Goal: Task Accomplishment & Management: Use online tool/utility

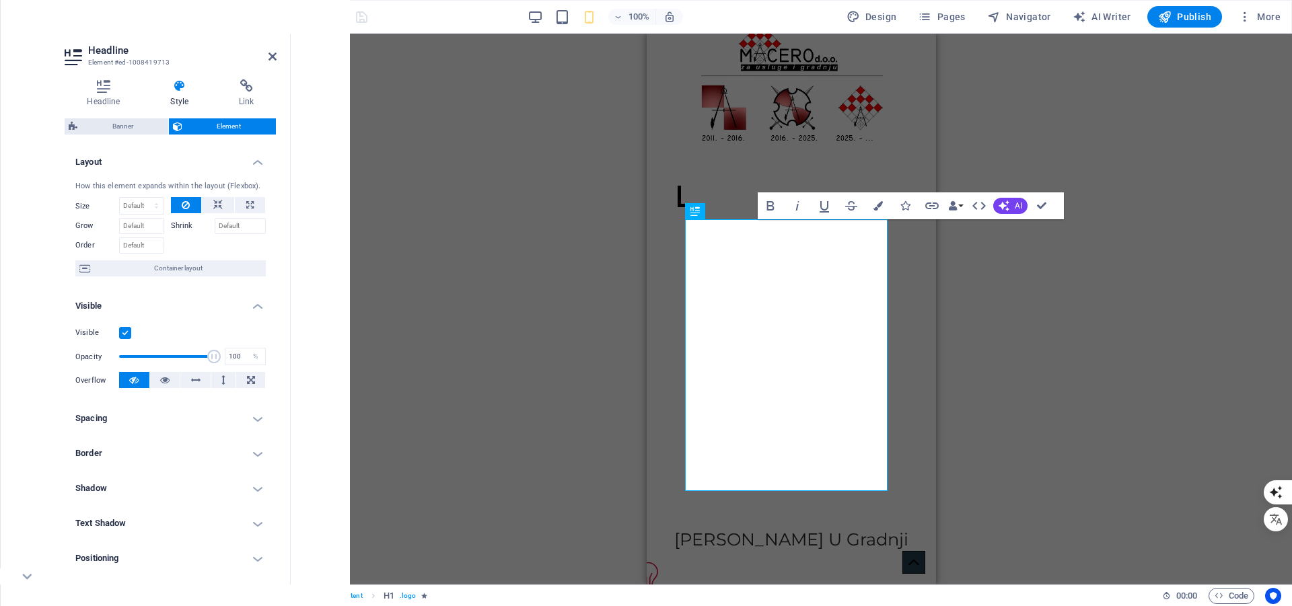
scroll to position [141, 0]
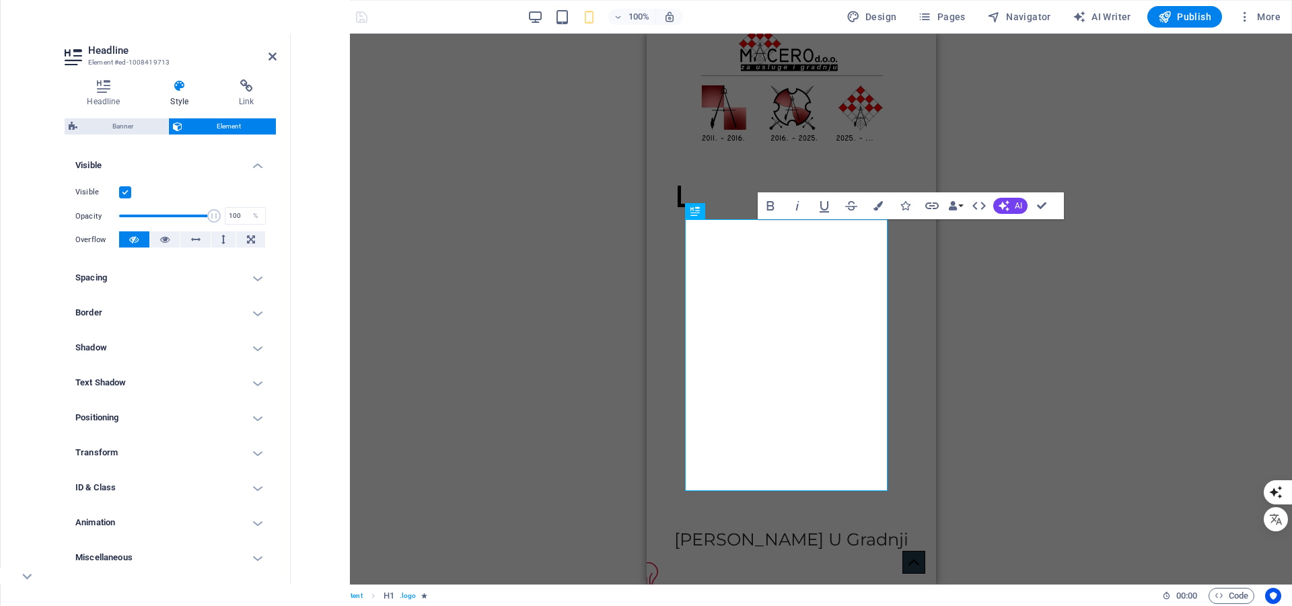
click at [1077, 146] on div "Drag here to replace the existing content. Press “Ctrl” if you want to create a…" at bounding box center [791, 309] width 1001 height 551
click at [274, 55] on icon at bounding box center [272, 56] width 8 height 11
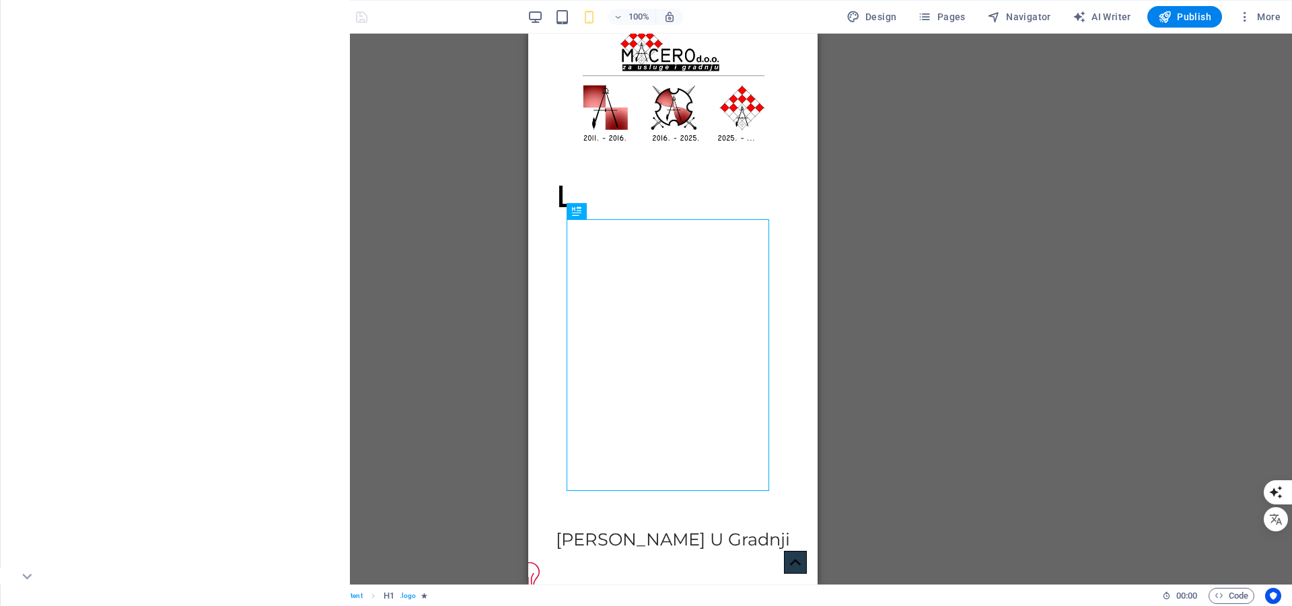
click at [897, 178] on div "Drag here to replace the existing content. Press “Ctrl” if you want to create a…" at bounding box center [673, 309] width 1238 height 551
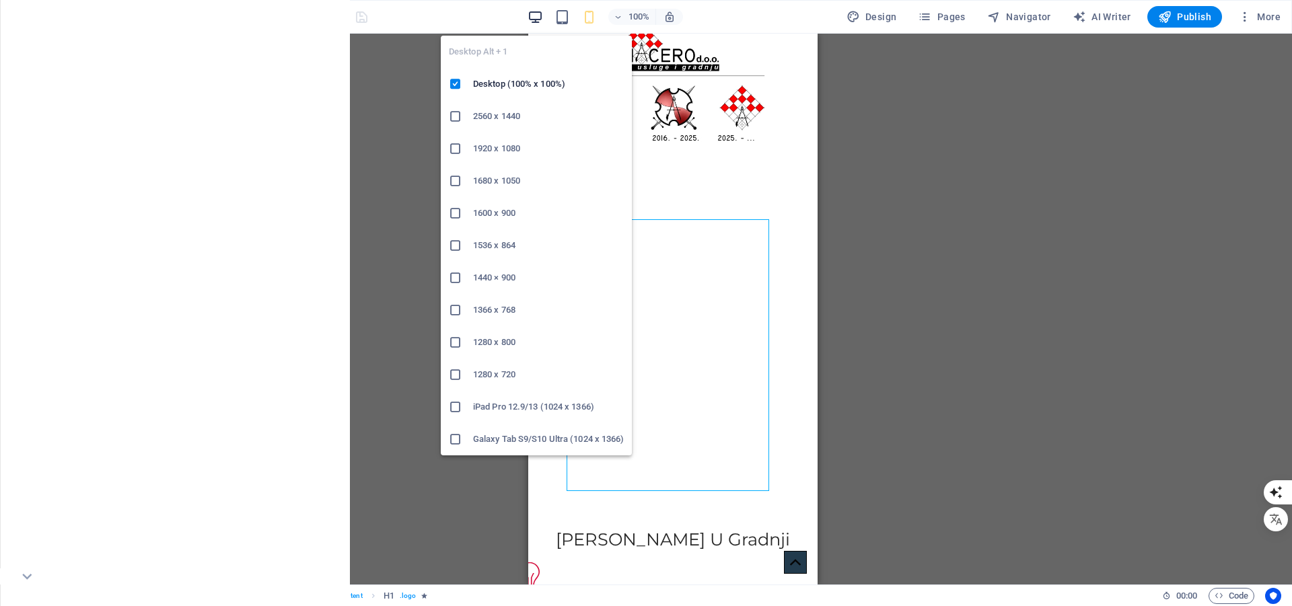
click at [535, 14] on icon "button" at bounding box center [534, 16] width 15 height 15
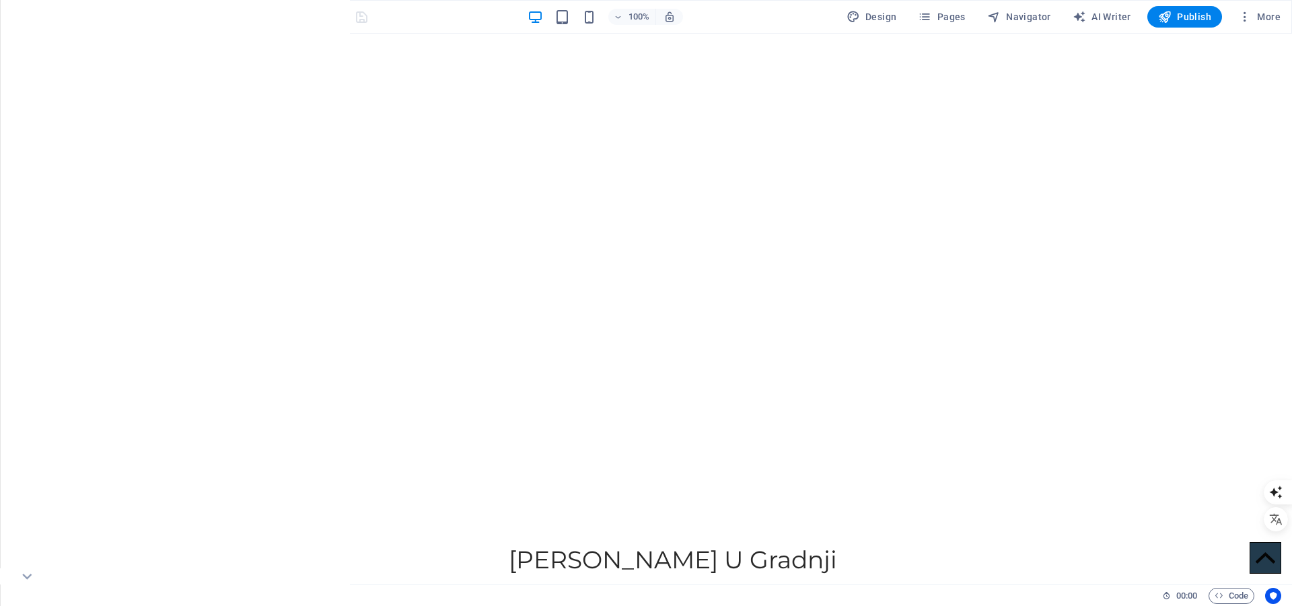
scroll to position [815, 0]
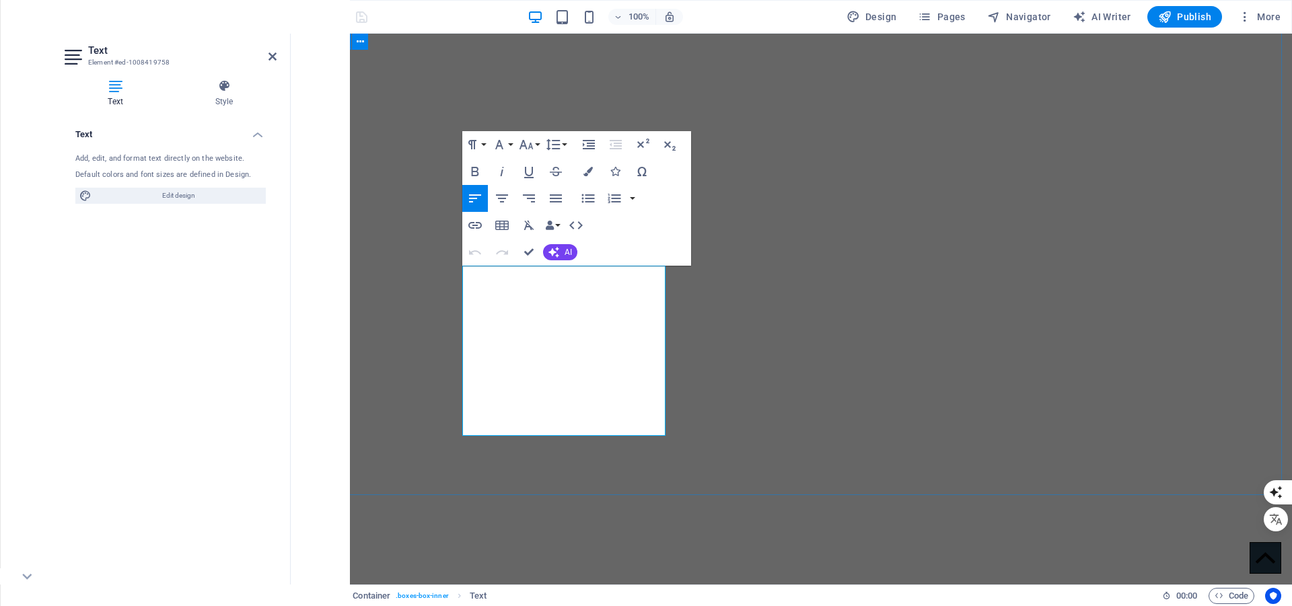
scroll to position [869, 0]
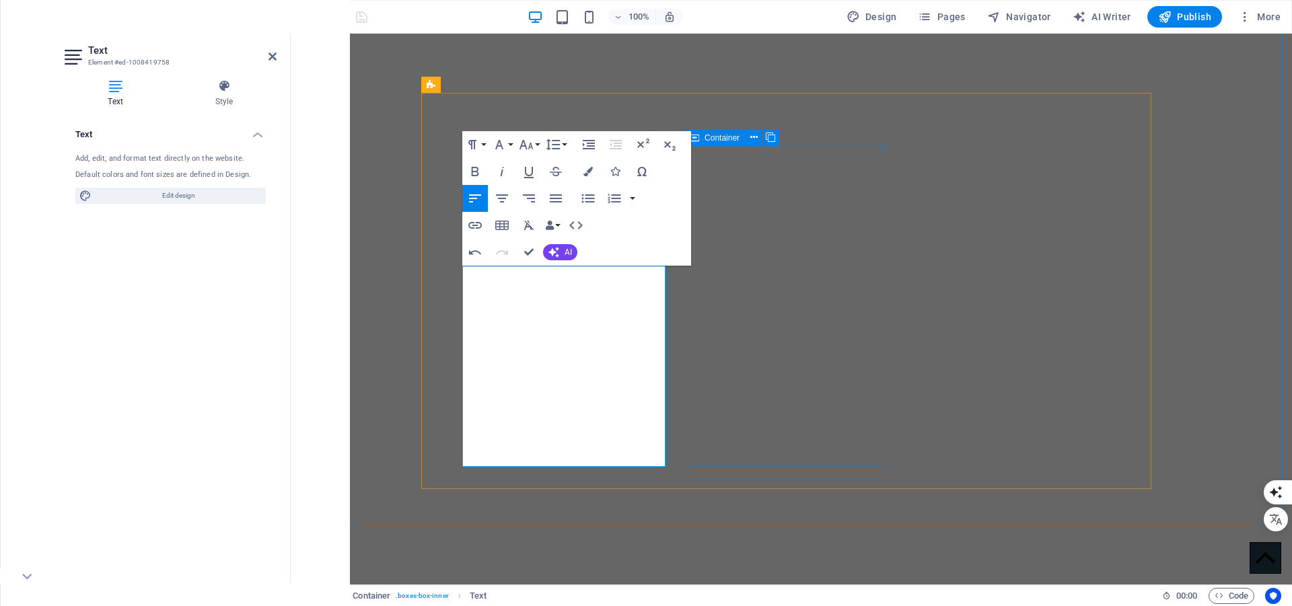
drag, startPoint x: 706, startPoint y: 420, endPoint x: 944, endPoint y: 420, distance: 238.8
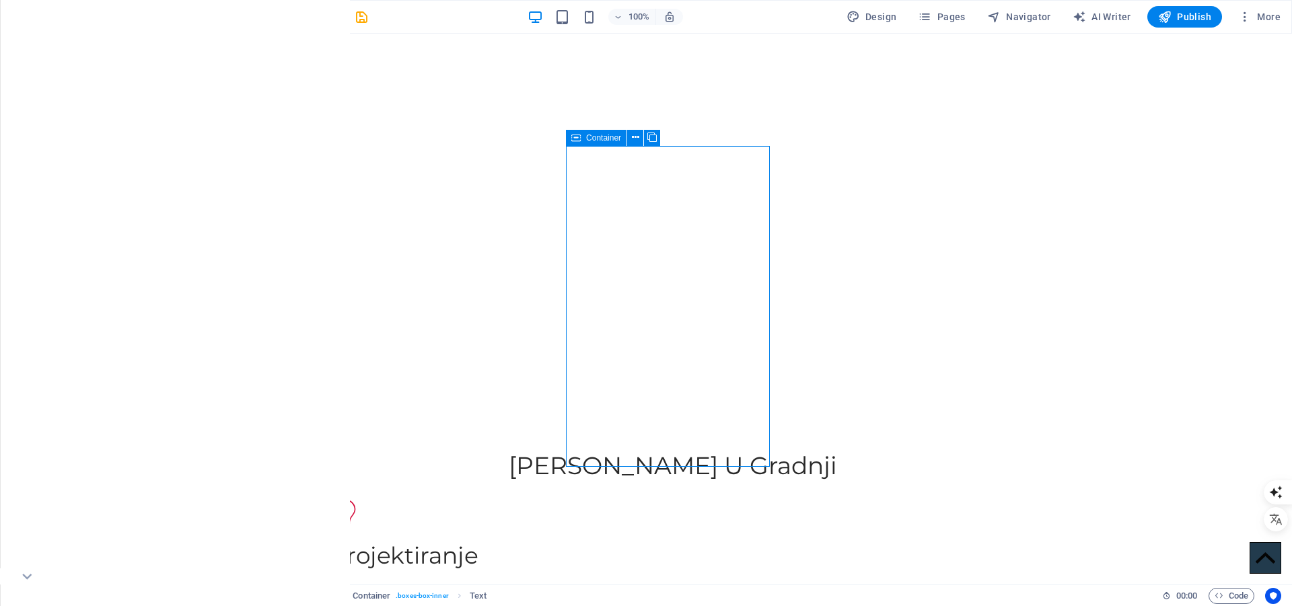
scroll to position [813, 0]
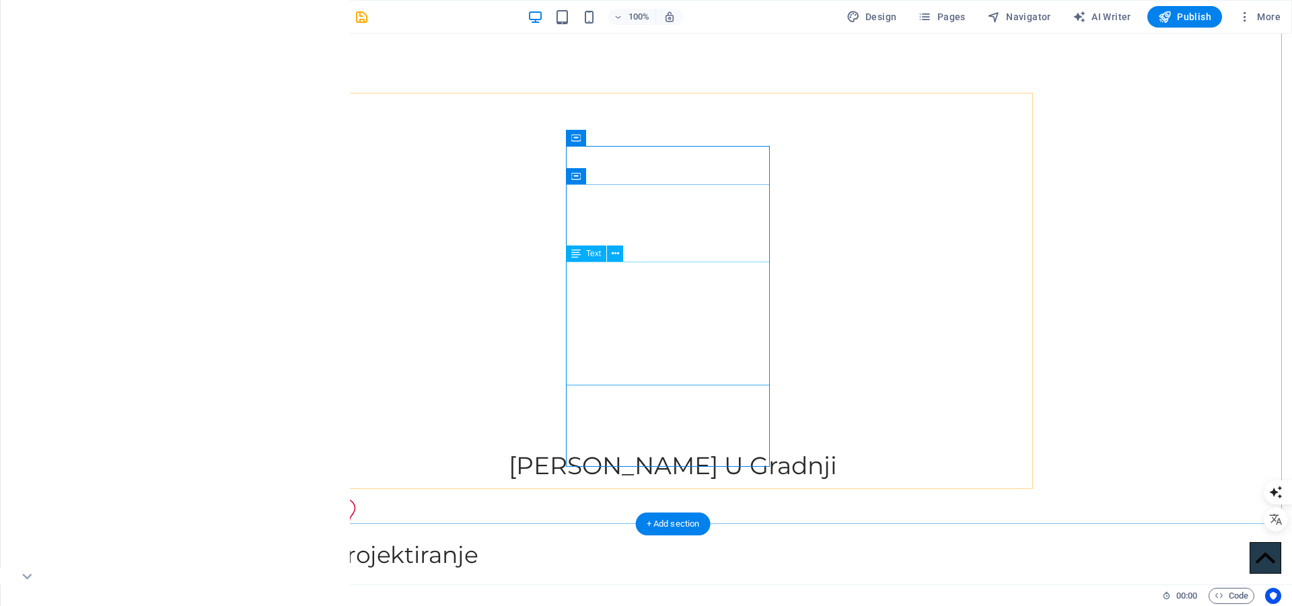
scroll to position [813, 0]
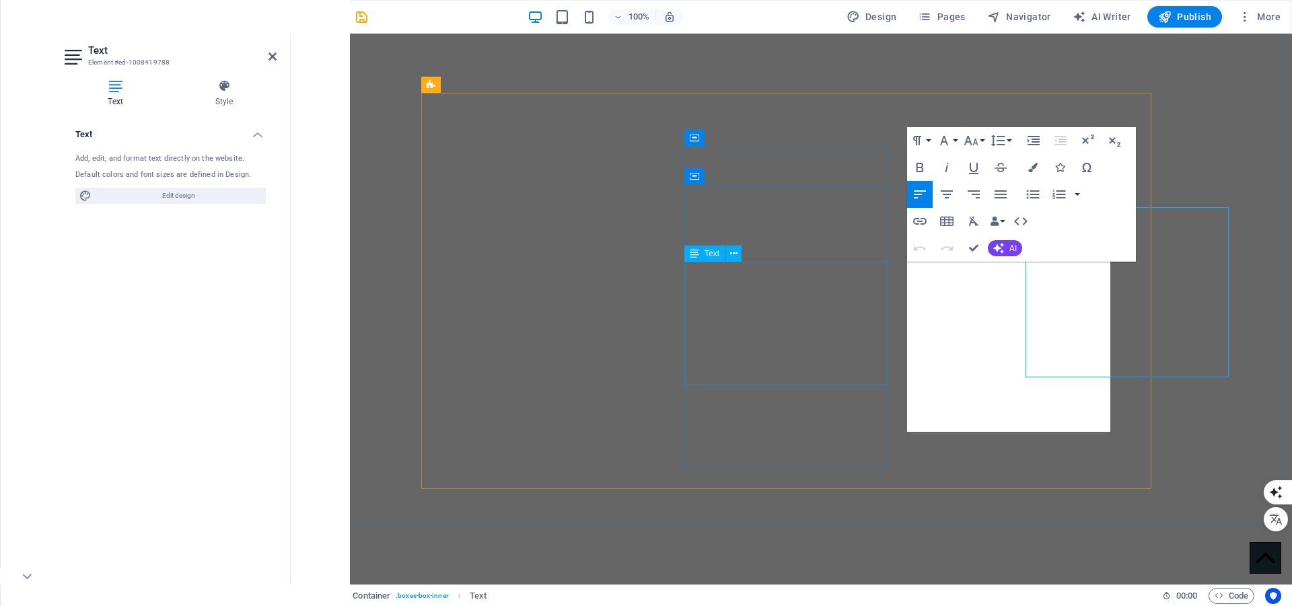
scroll to position [867, 0]
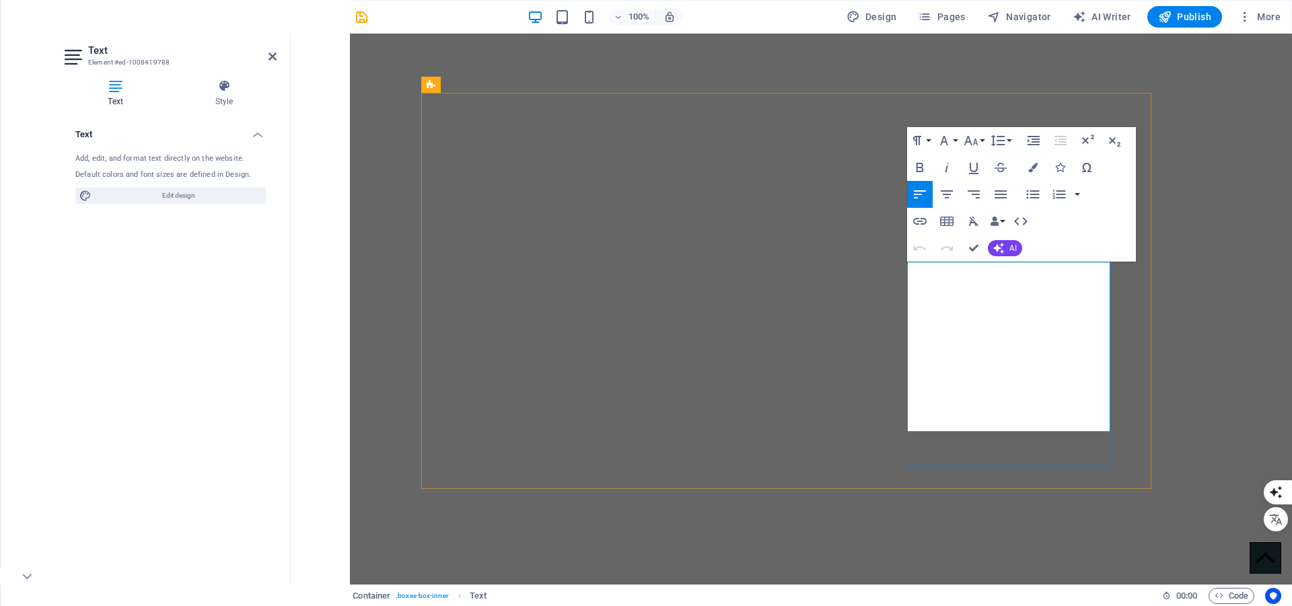
checkbox input "false"
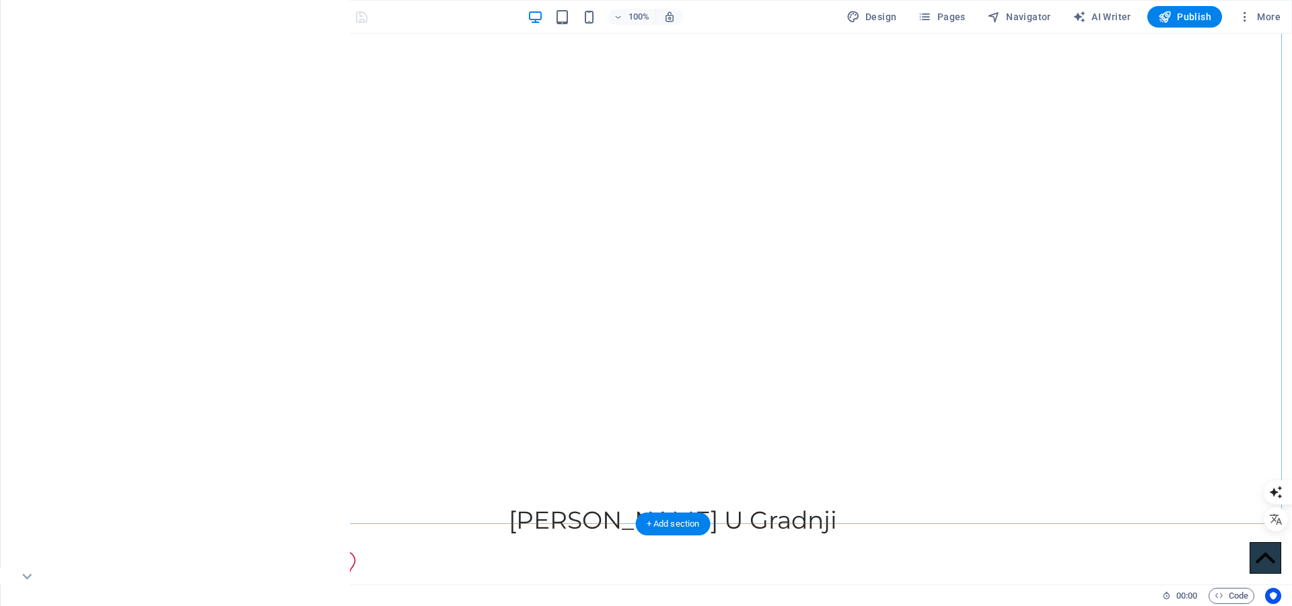
drag, startPoint x: 1191, startPoint y: 266, endPoint x: 1291, endPoint y: 120, distance: 176.7
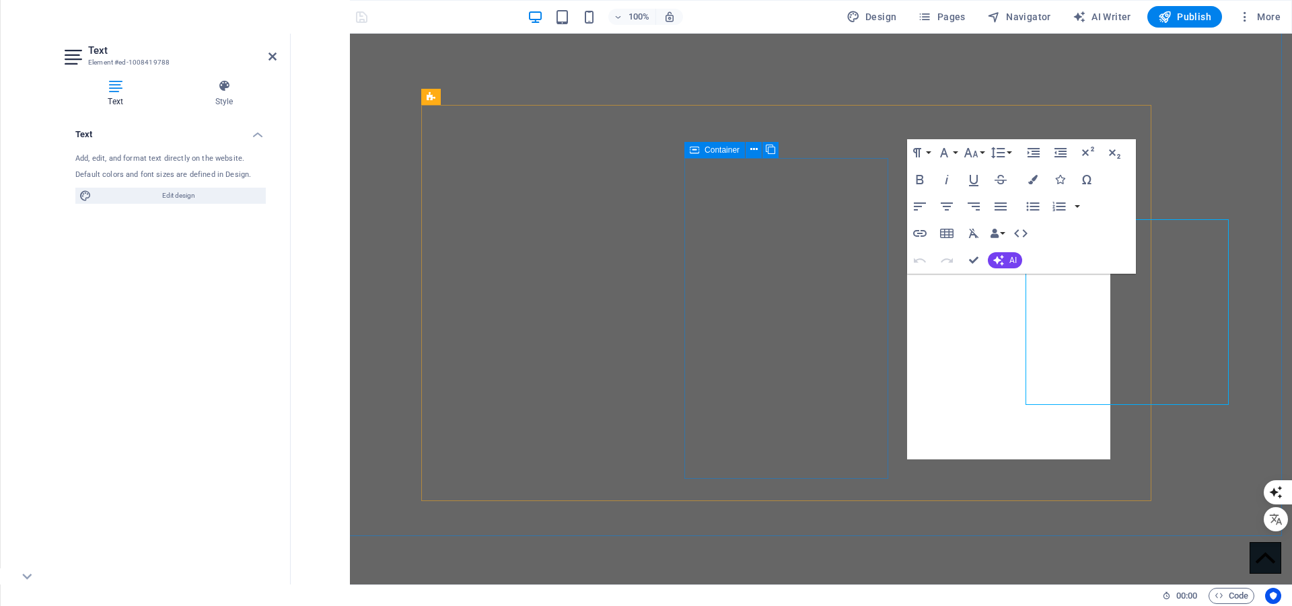
scroll to position [855, 0]
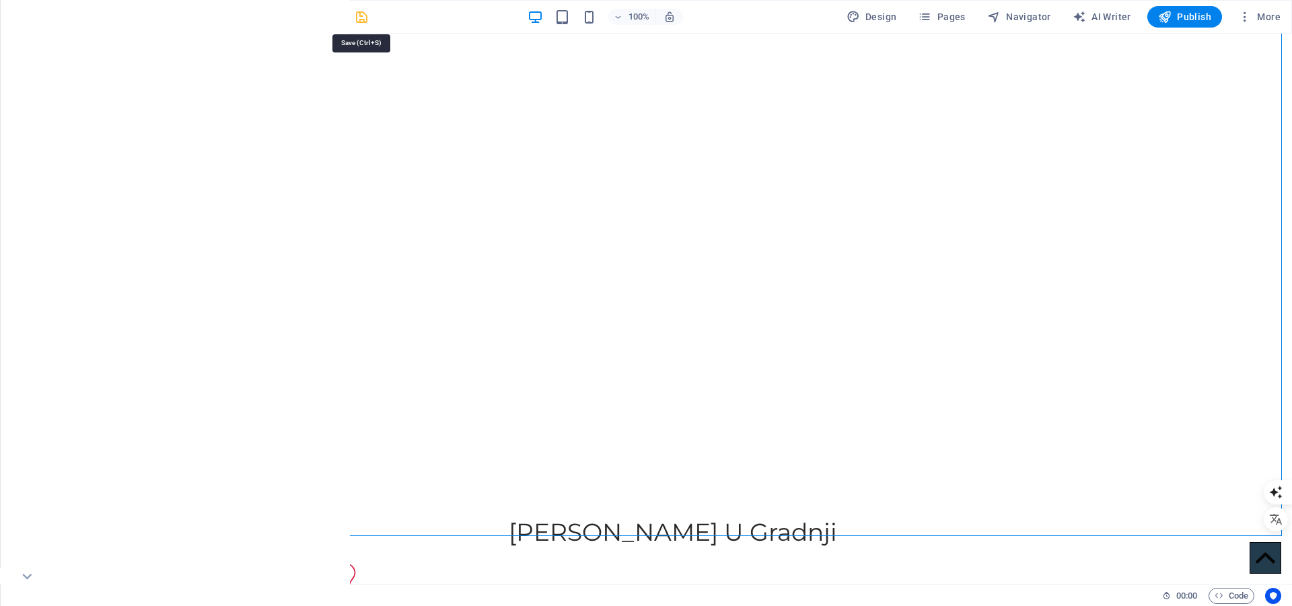
click at [360, 13] on icon "save" at bounding box center [361, 16] width 15 height 15
checkbox input "false"
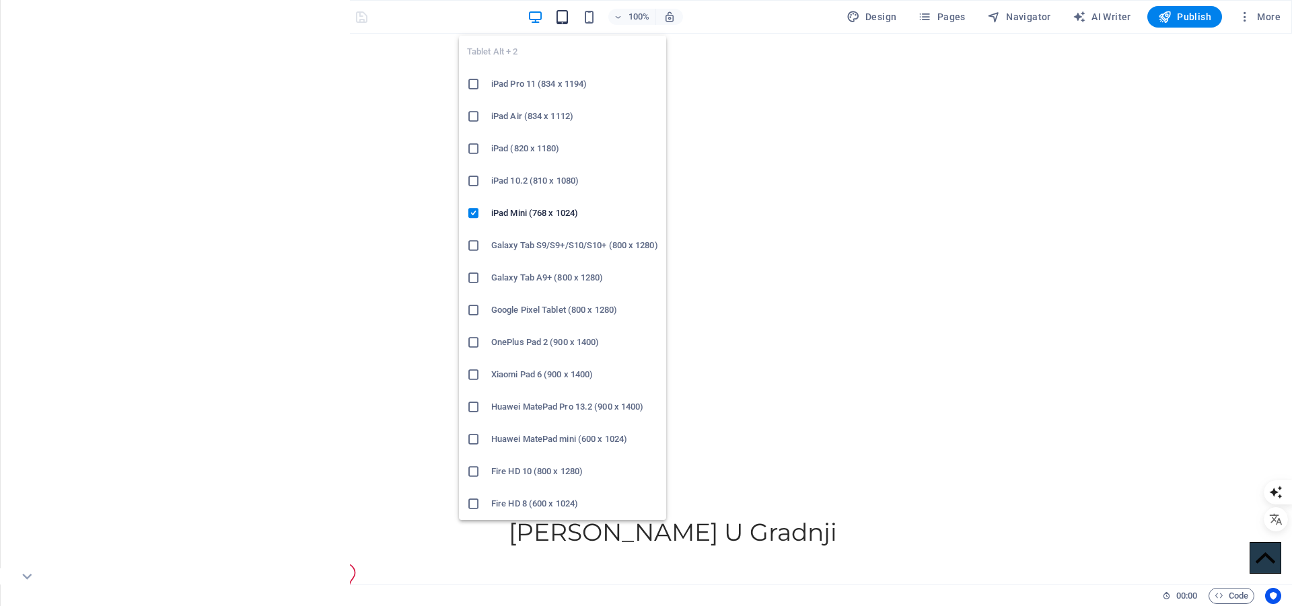
click at [563, 14] on icon "button" at bounding box center [561, 16] width 15 height 15
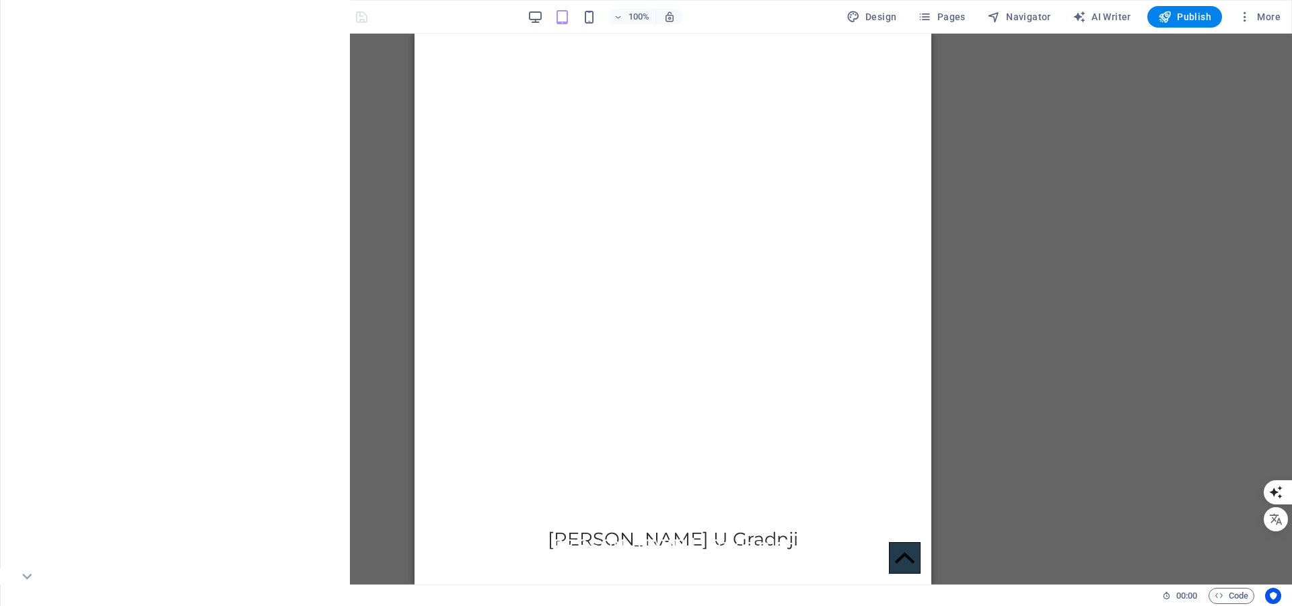
scroll to position [339, 0]
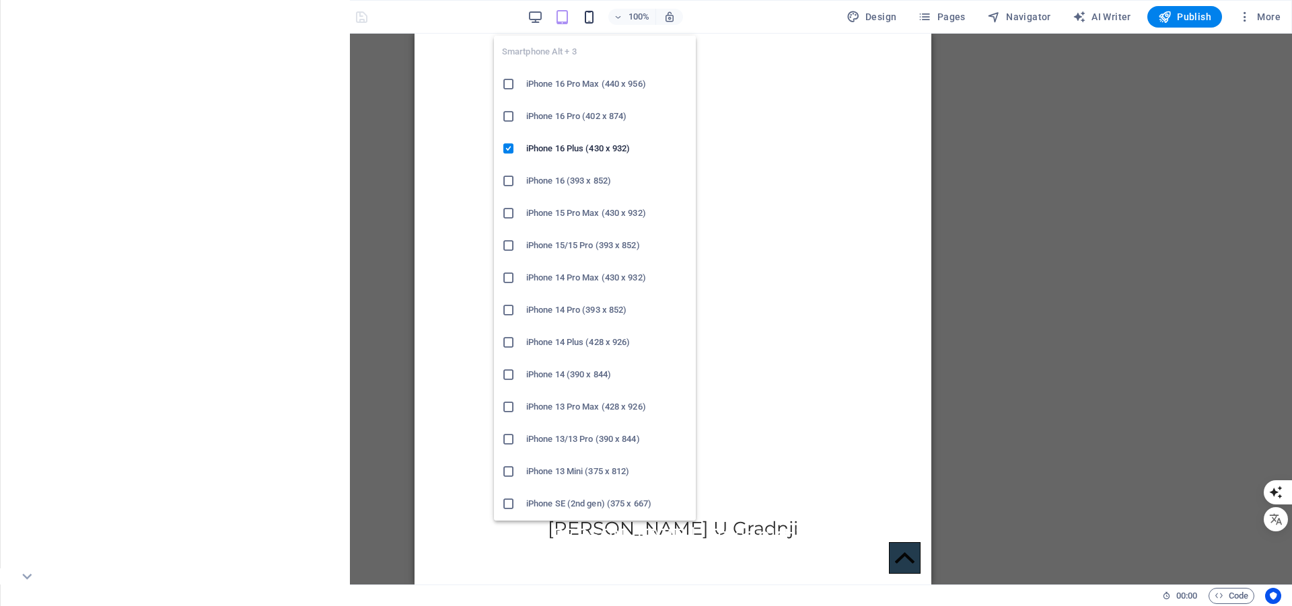
click at [593, 14] on icon "button" at bounding box center [588, 16] width 15 height 15
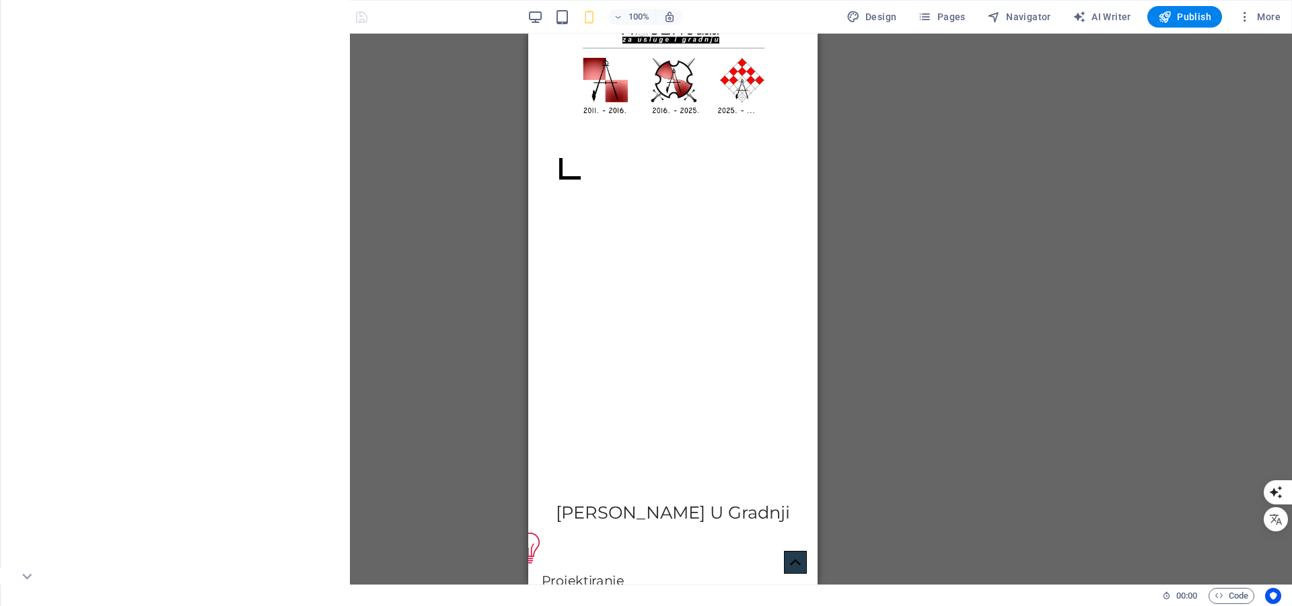
scroll to position [79, 0]
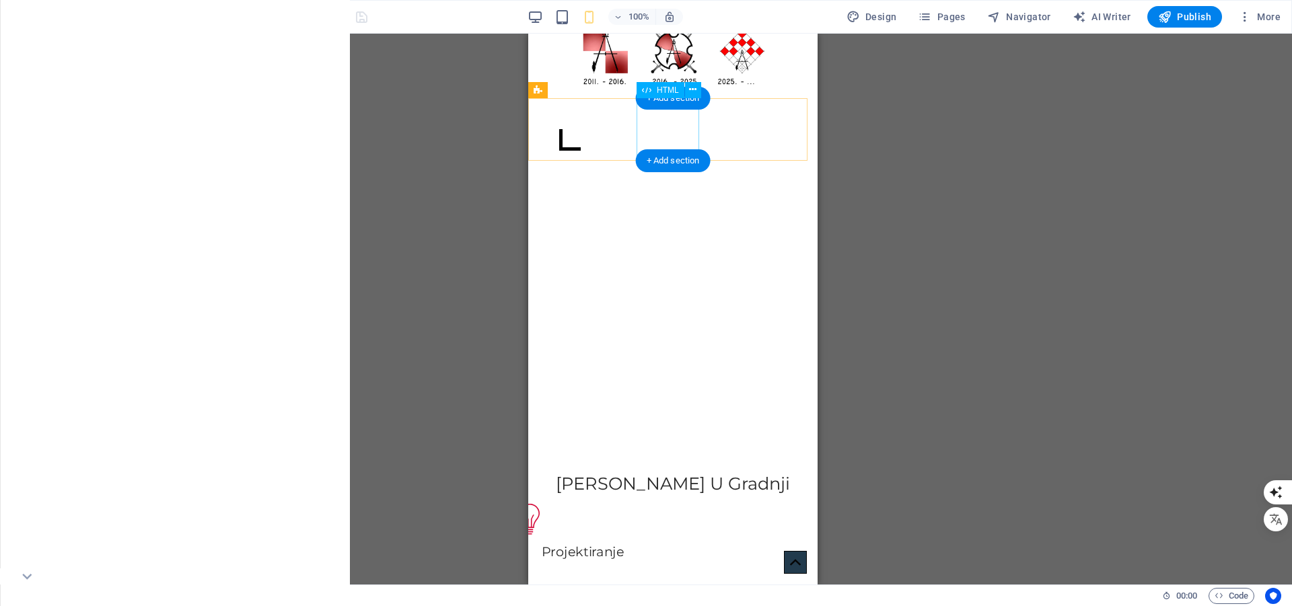
click at [591, 133] on div at bounding box center [559, 129] width 63 height 63
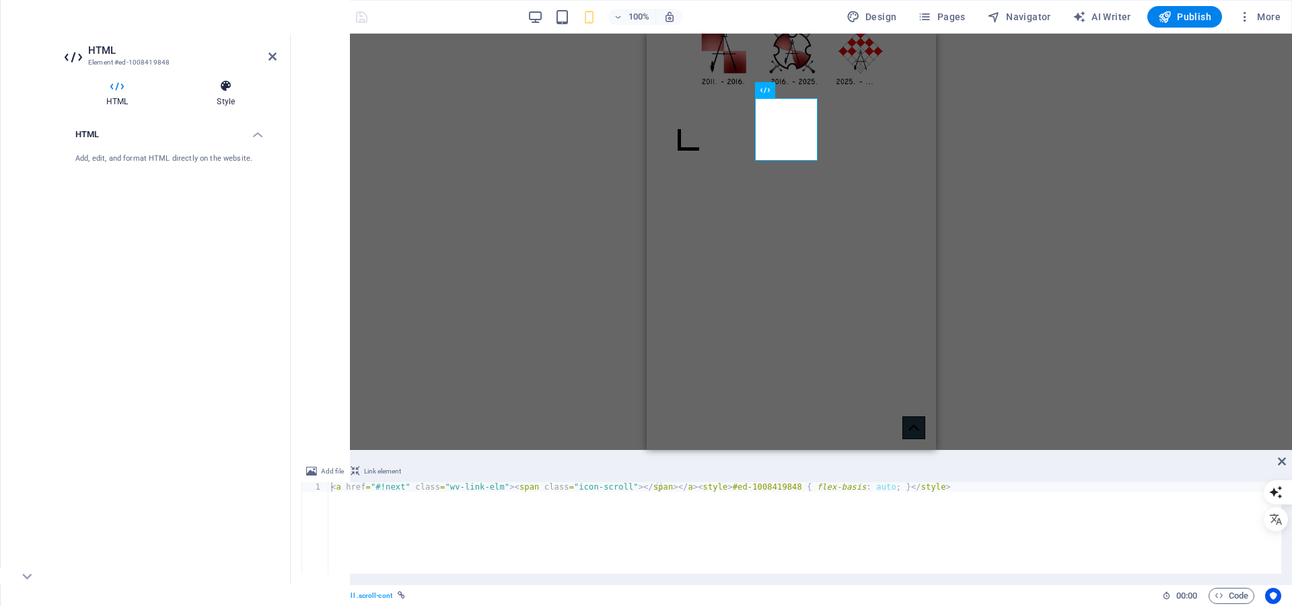
click at [229, 87] on icon at bounding box center [226, 85] width 102 height 13
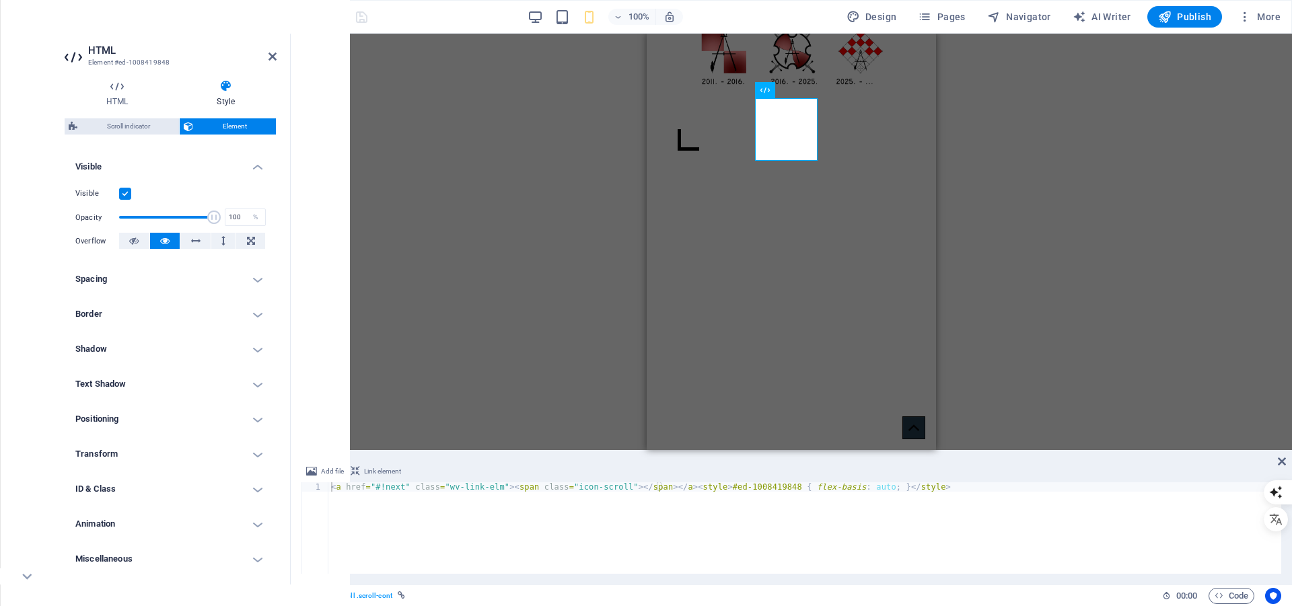
scroll to position [141, 0]
click at [140, 269] on h4 "Spacing" at bounding box center [171, 278] width 212 height 32
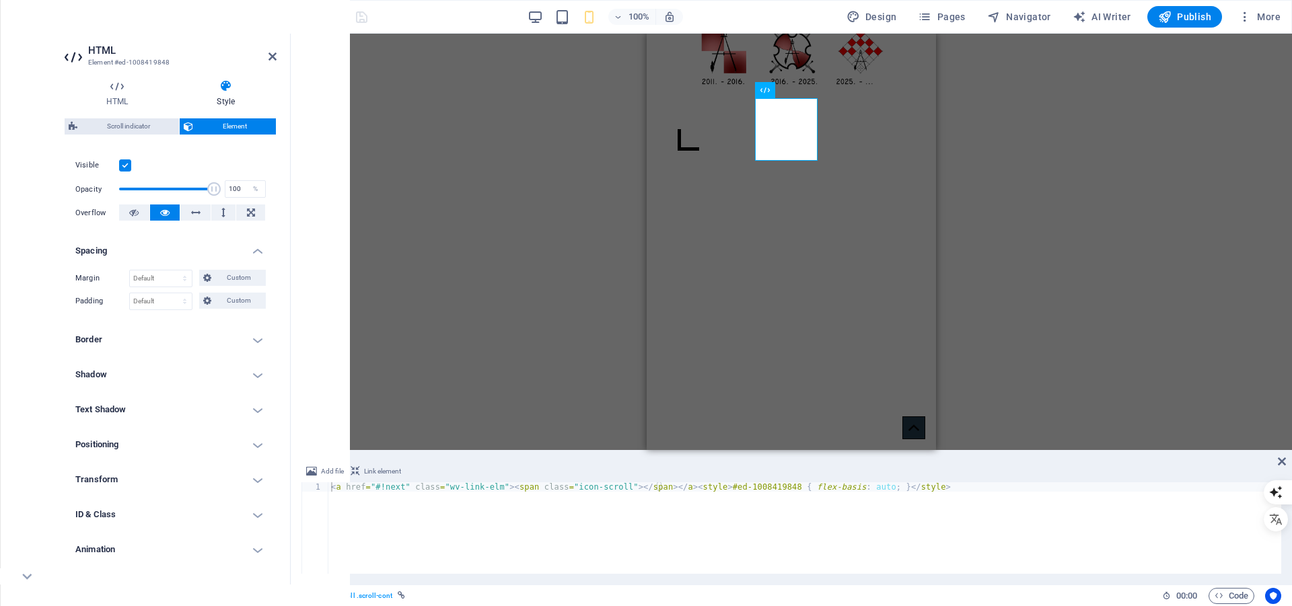
scroll to position [194, 0]
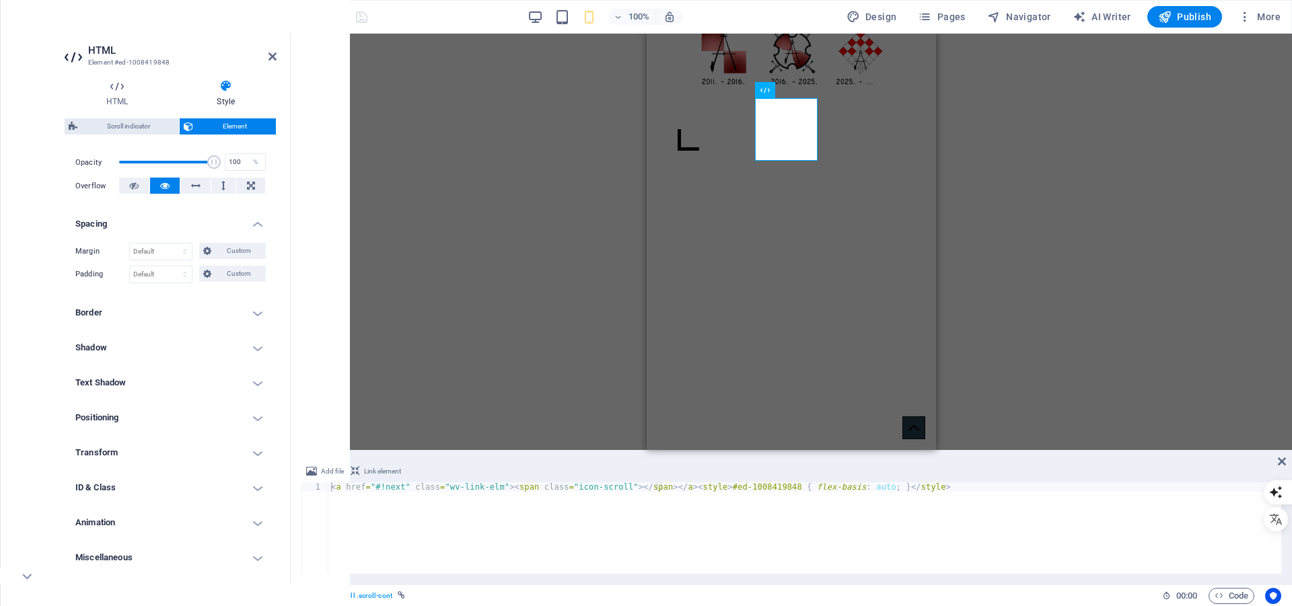
click at [131, 459] on h4 "Transform" at bounding box center [171, 453] width 212 height 32
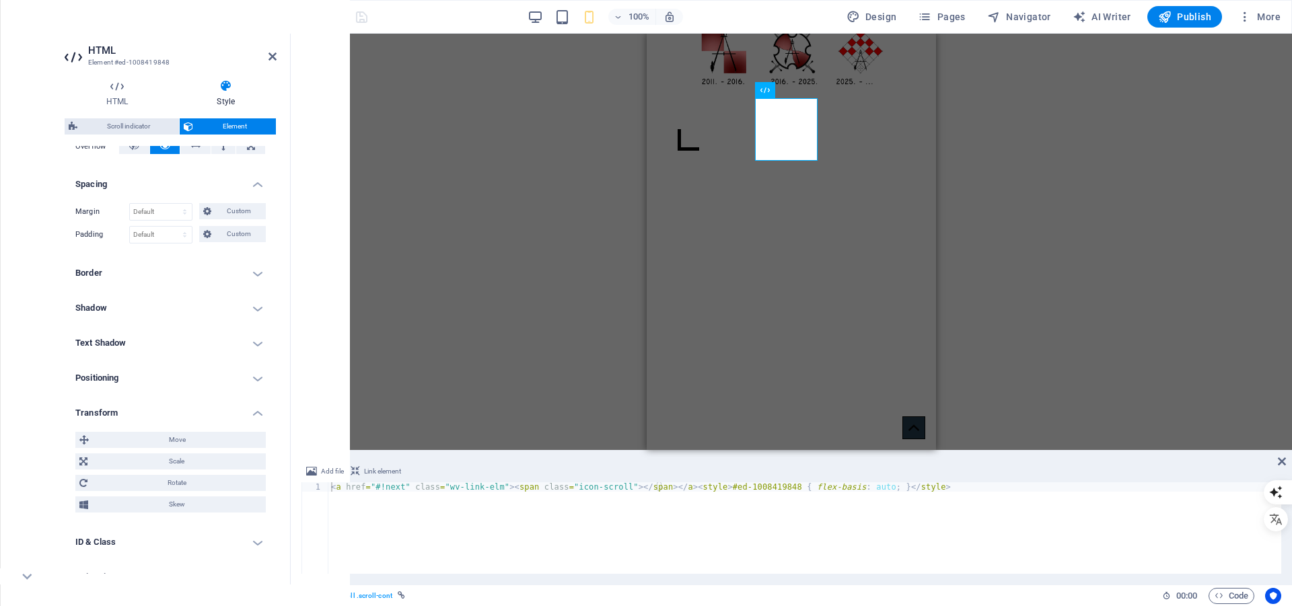
scroll to position [289, 0]
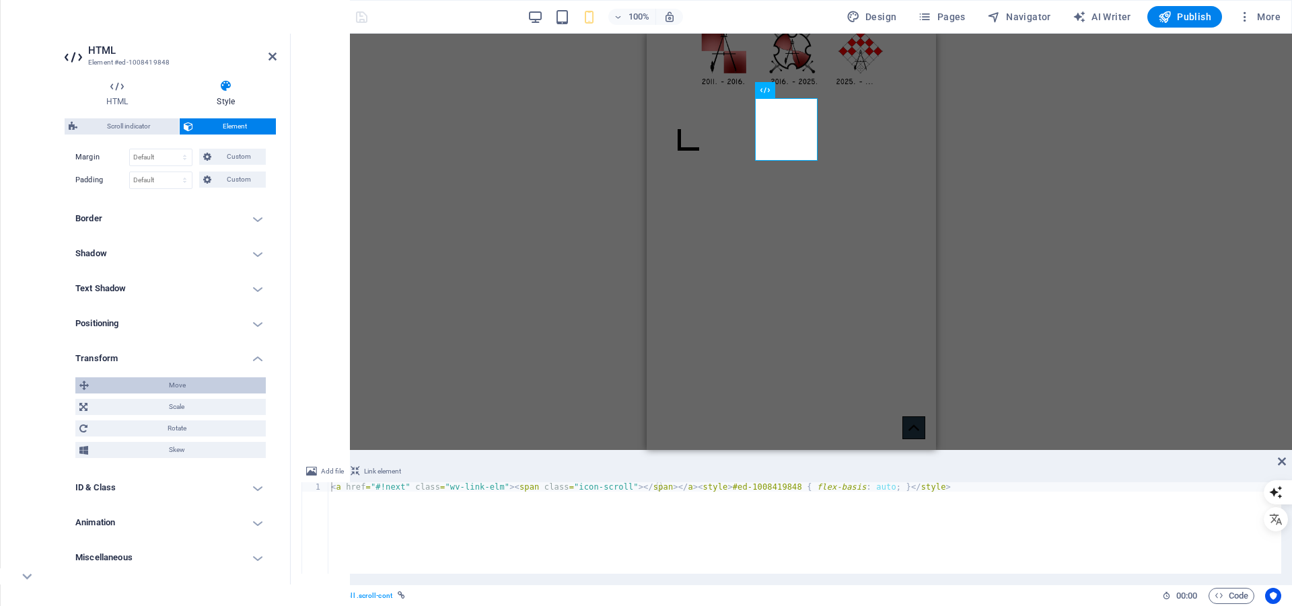
click at [135, 390] on span "Move" at bounding box center [177, 385] width 169 height 16
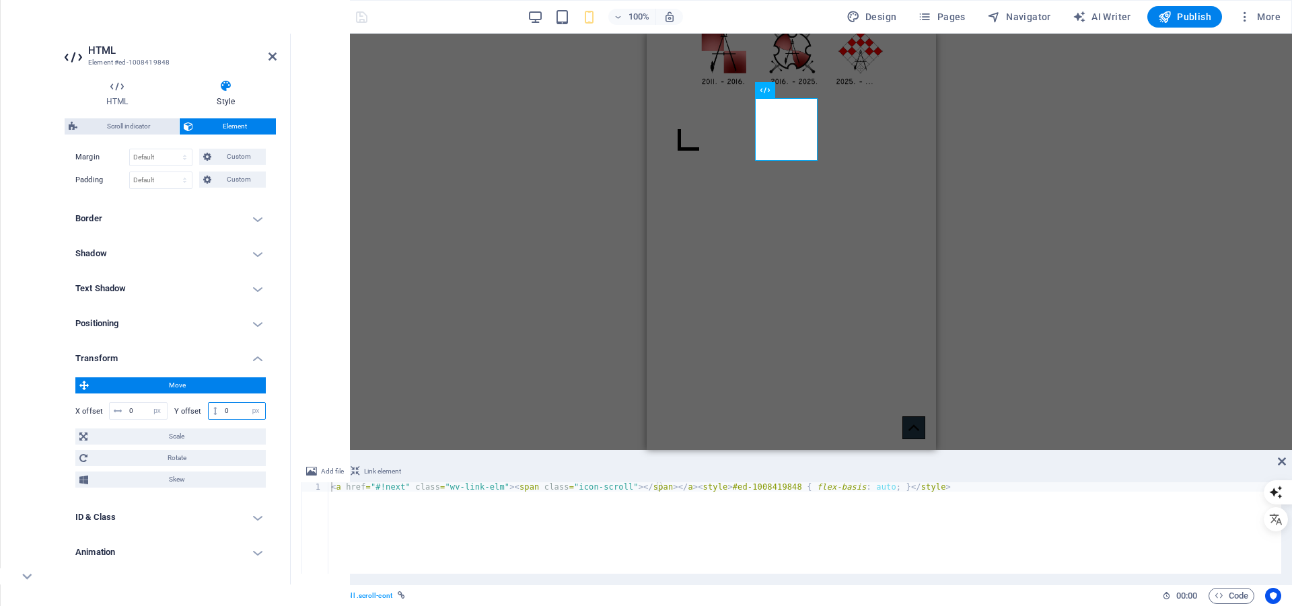
click at [225, 411] on input "0" at bounding box center [243, 411] width 44 height 16
type input "-15"
click at [544, 212] on div "H1 Banner Banner Container Logo Scroll indicator Scroll indicator HTML Containe…" at bounding box center [791, 242] width 1001 height 416
click at [361, 15] on icon "save" at bounding box center [361, 16] width 15 height 15
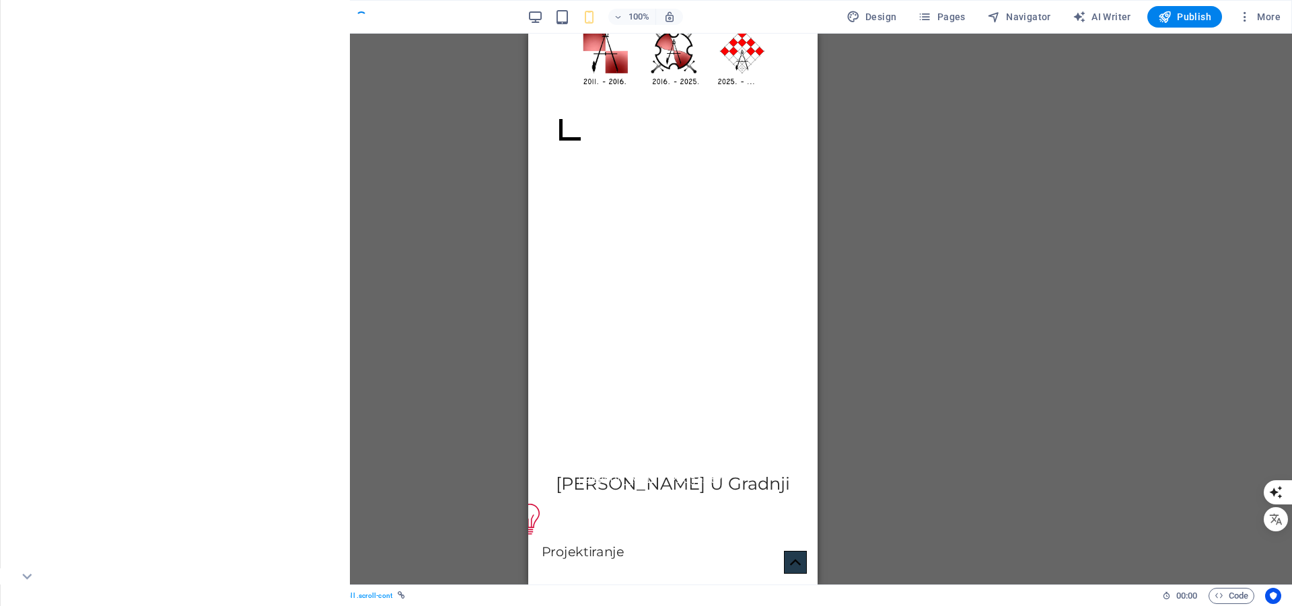
checkbox input "false"
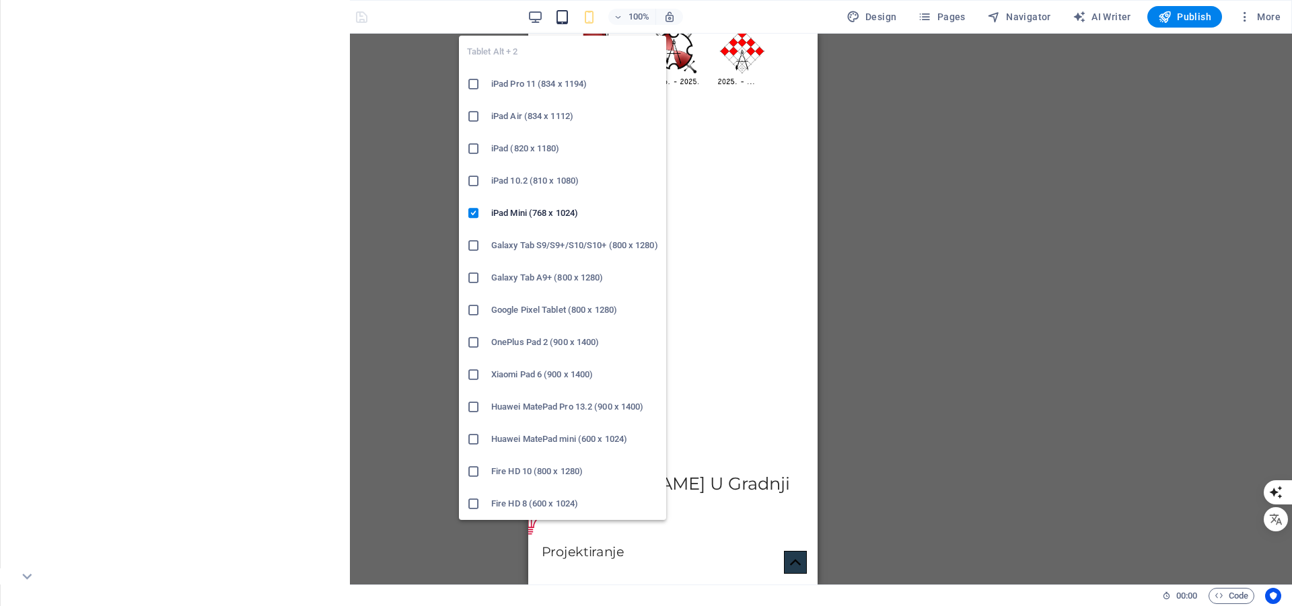
click at [567, 13] on icon "button" at bounding box center [561, 16] width 15 height 15
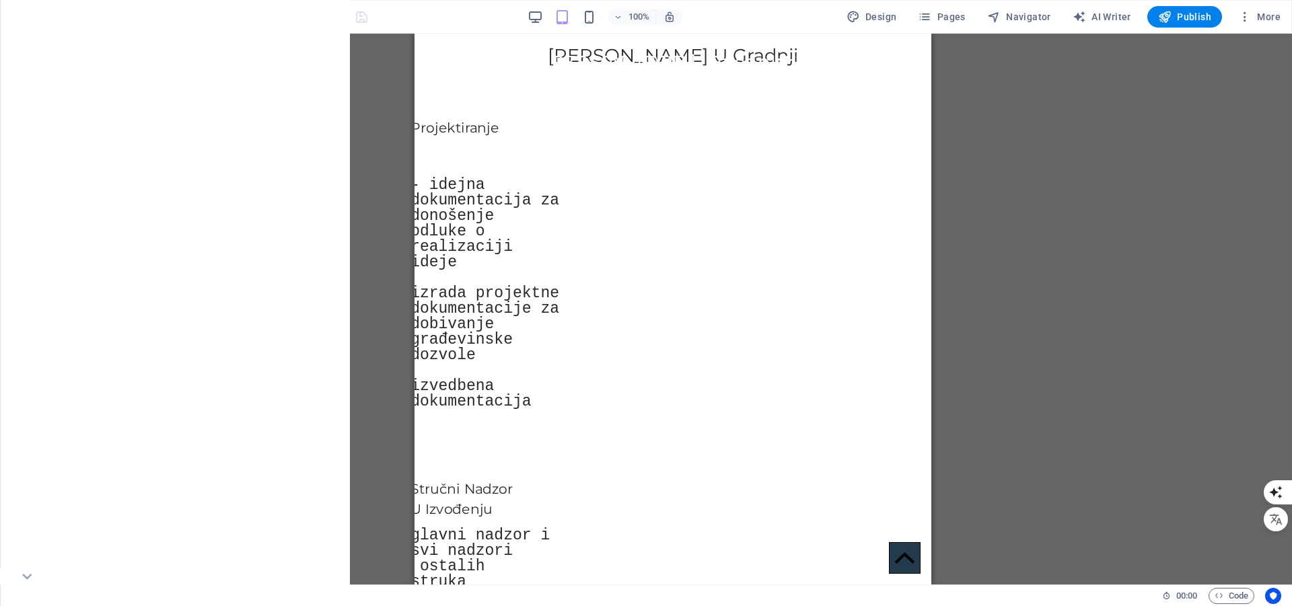
scroll to position [844, 0]
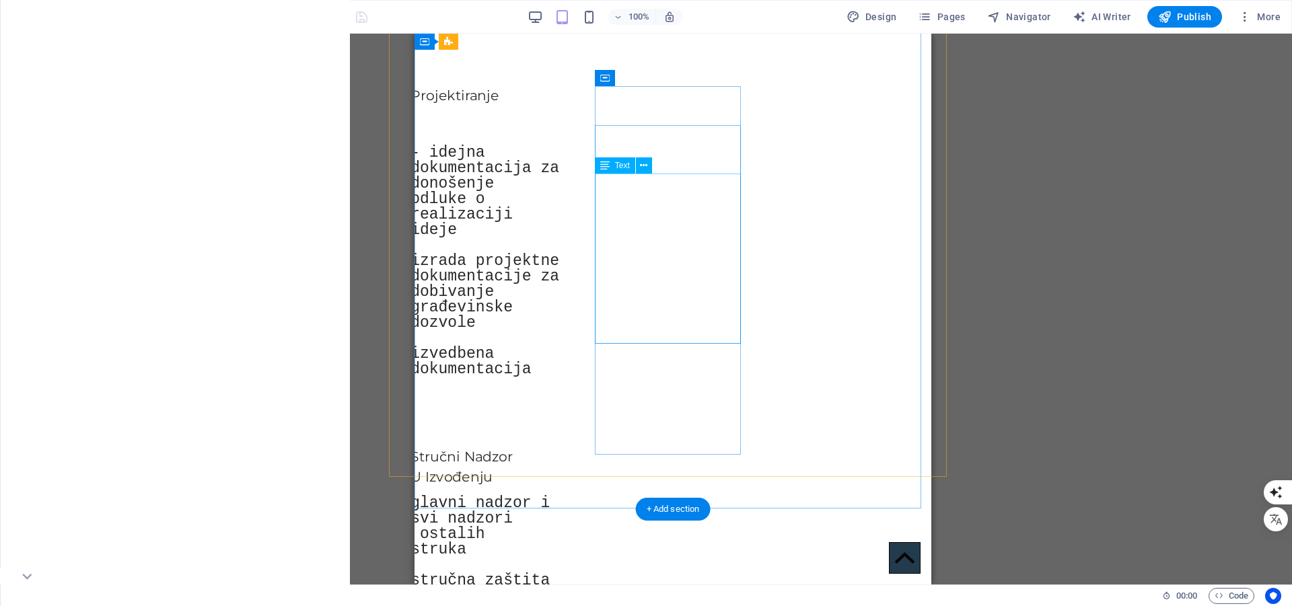
click at [560, 495] on div "glavni nadzor i svi nadzori ostalih struka stručna zaštita investitora u pogled…" at bounding box center [485, 572] width 150 height 155
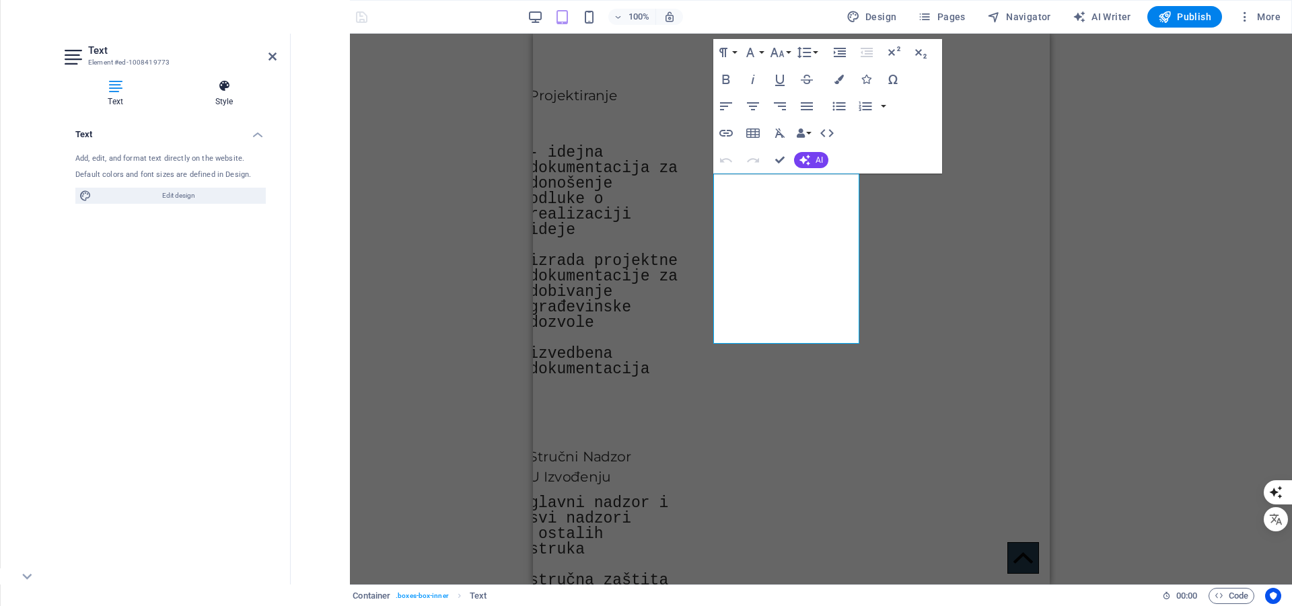
click at [219, 88] on icon at bounding box center [224, 85] width 105 height 13
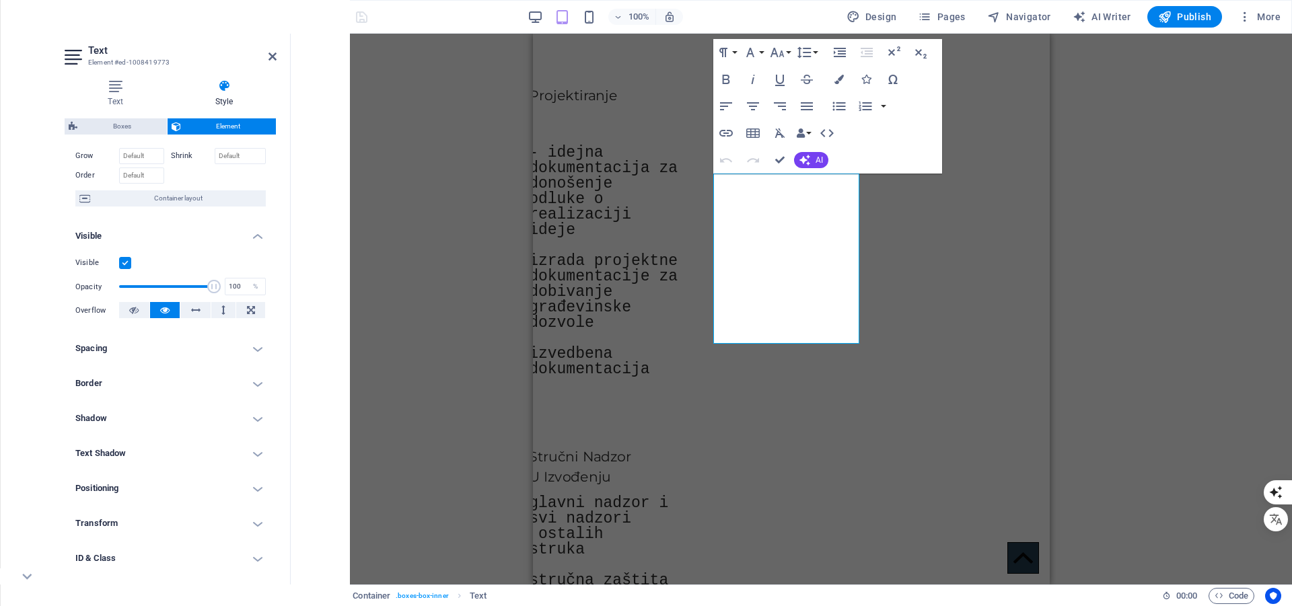
scroll to position [141, 0]
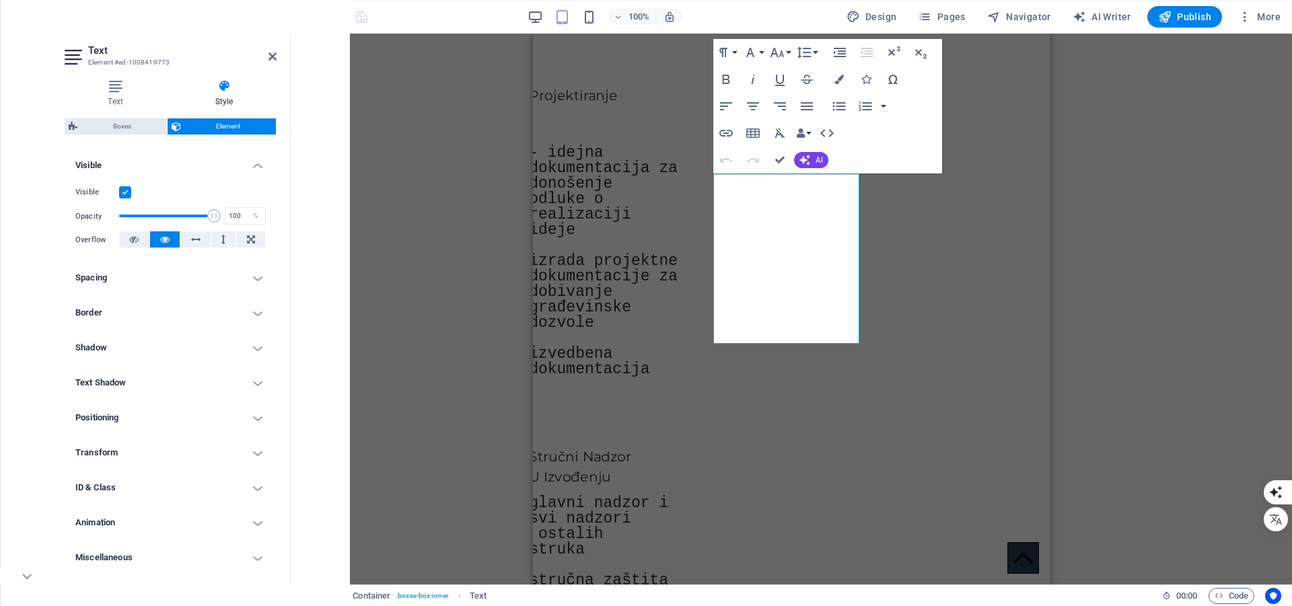
click at [146, 454] on h4 "Transform" at bounding box center [171, 453] width 212 height 32
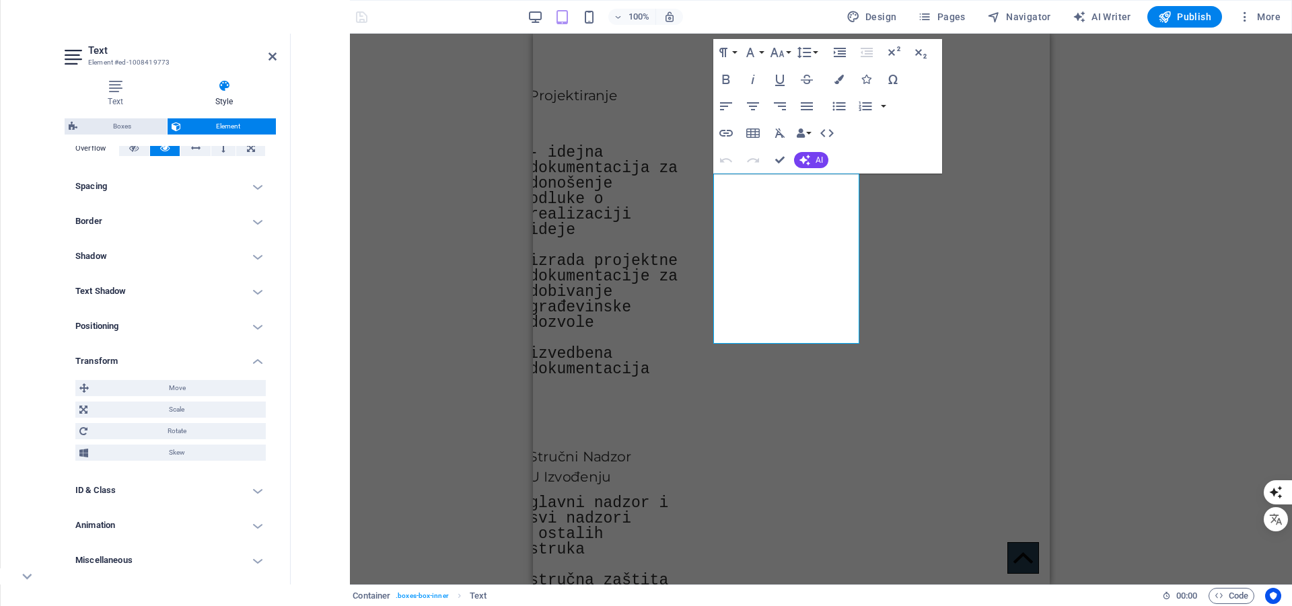
scroll to position [235, 0]
click at [161, 392] on span "Move" at bounding box center [177, 385] width 169 height 16
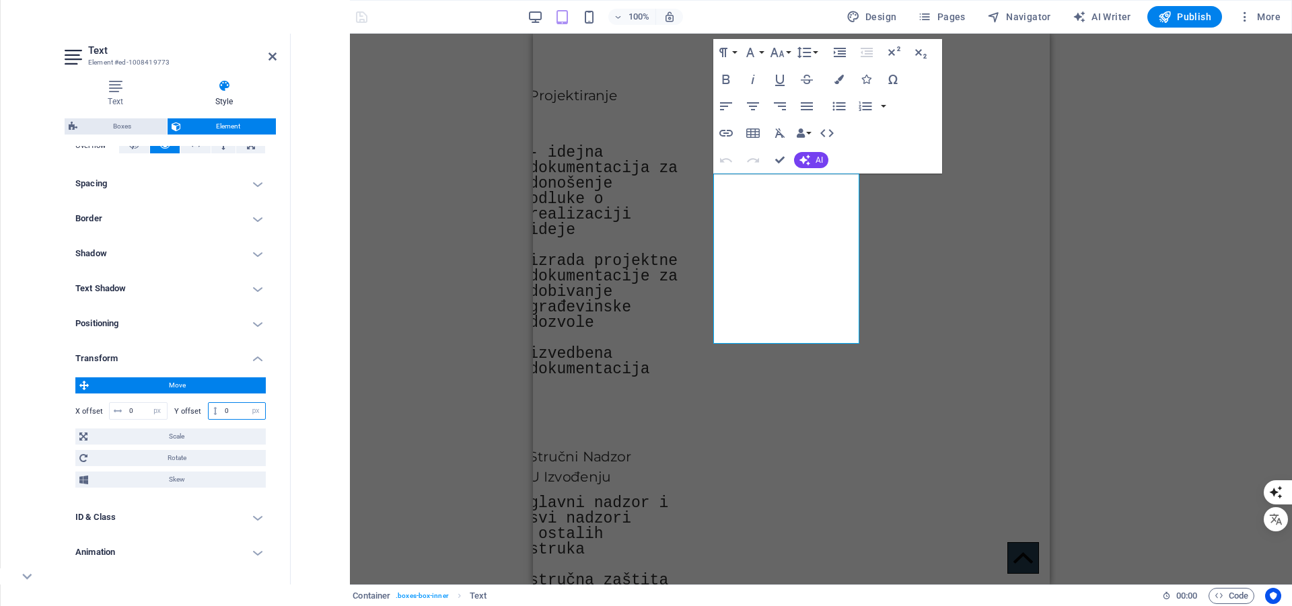
click at [227, 407] on input "0" at bounding box center [243, 411] width 44 height 16
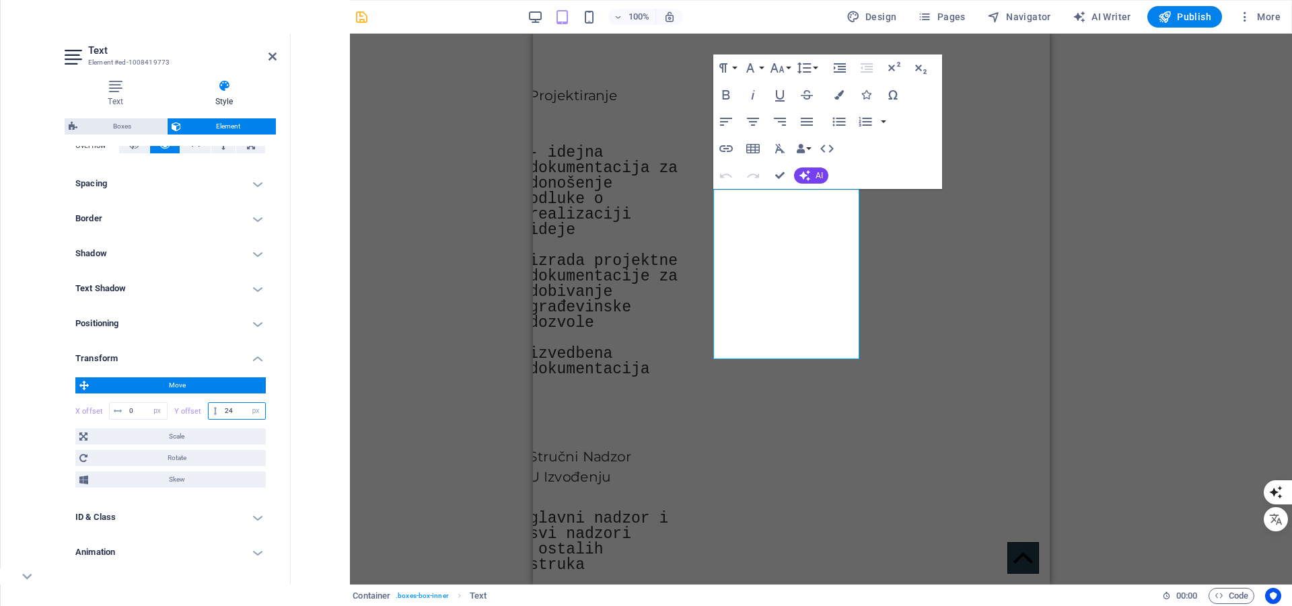
type input "25"
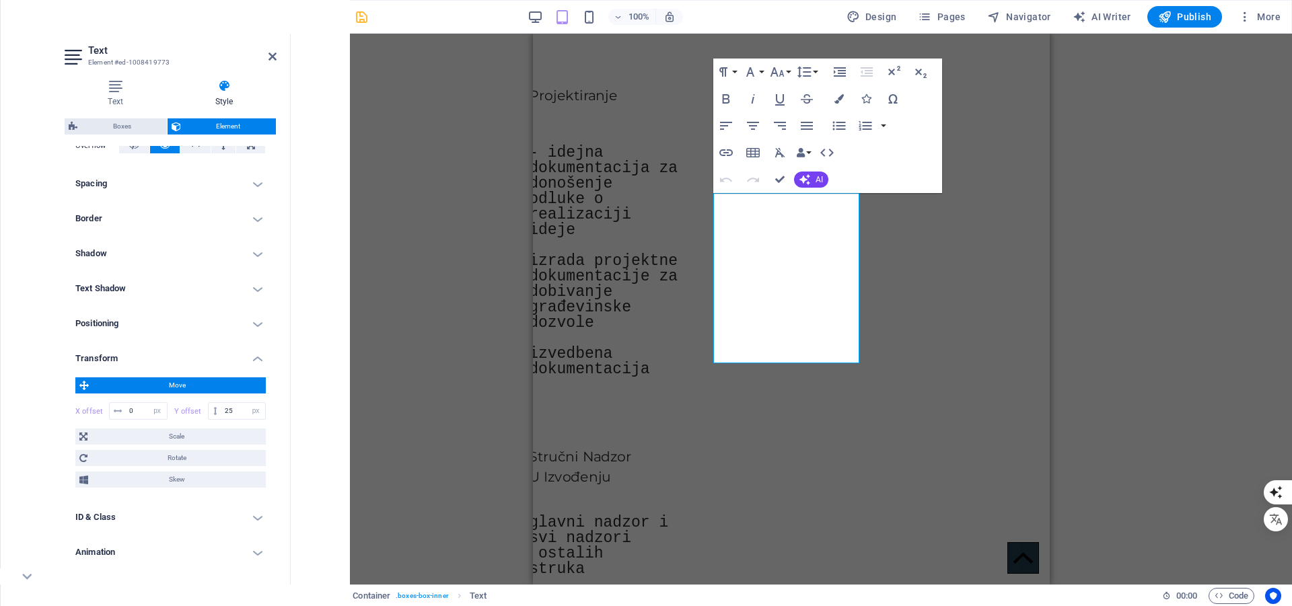
click at [490, 281] on div "H1 Banner Banner Container Logo Scroll indicator HTML Container Container Boxes…" at bounding box center [791, 309] width 1001 height 551
click at [676, 151] on div "Projektiranje - idejna dokumentacija za donošenje odluke o realizaciji ideje iz…" at bounding box center [604, 230] width 150 height 291
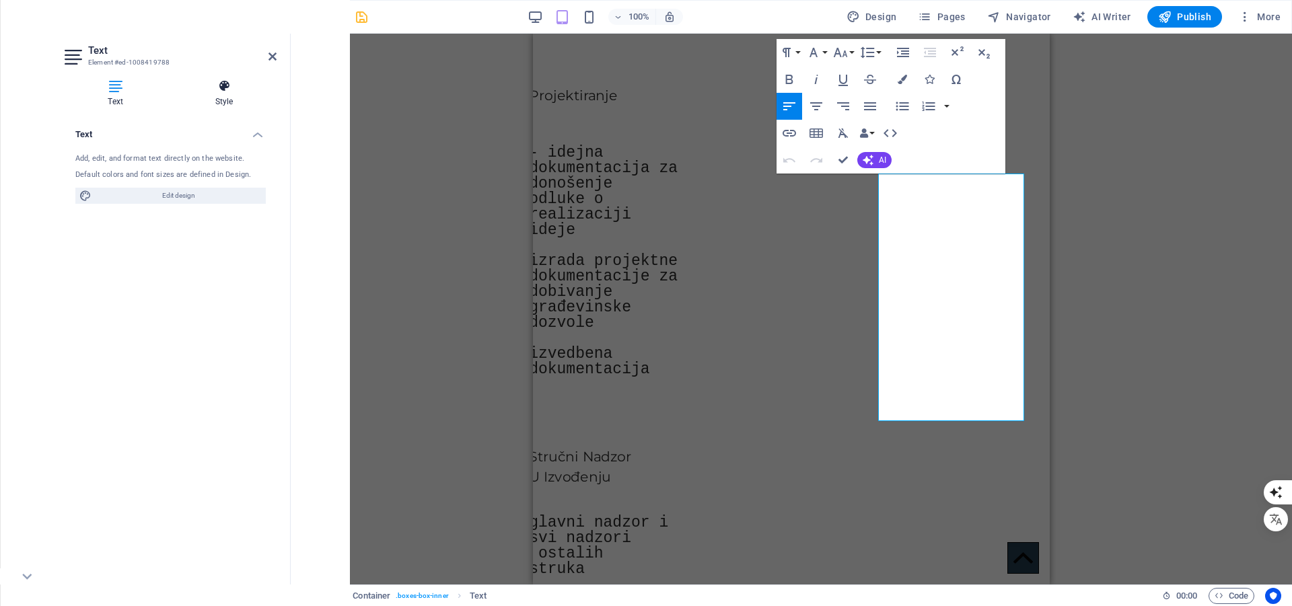
click at [231, 98] on h4 "Style" at bounding box center [224, 93] width 105 height 28
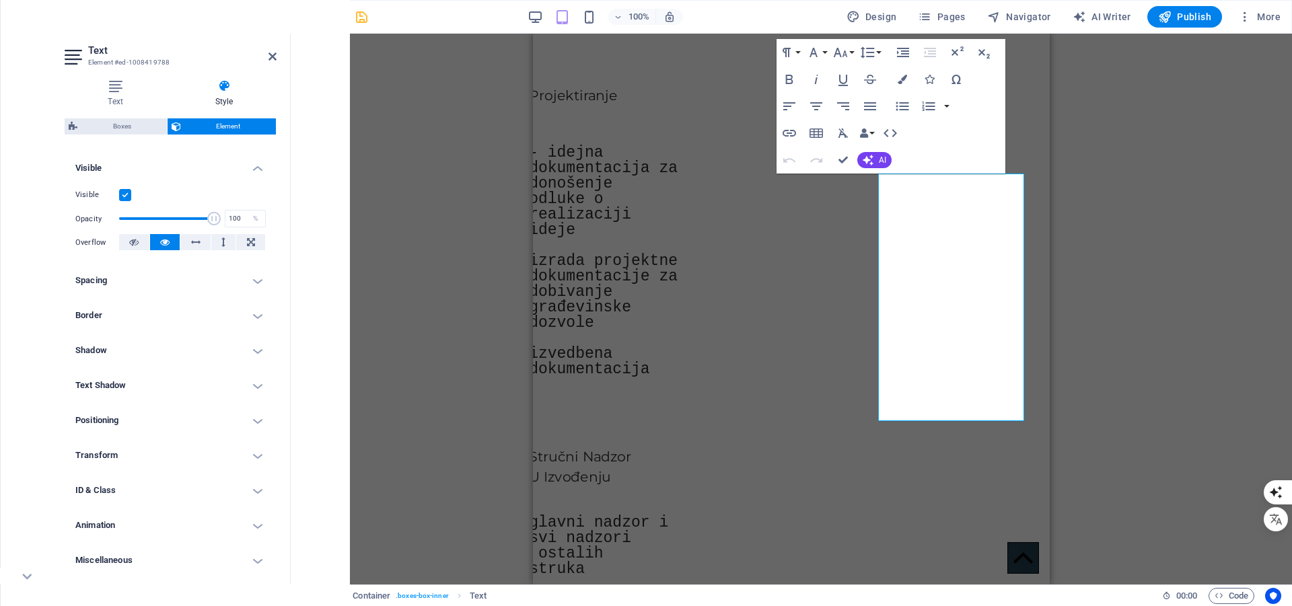
scroll to position [141, 0]
click at [146, 451] on h4 "Transform" at bounding box center [171, 453] width 212 height 32
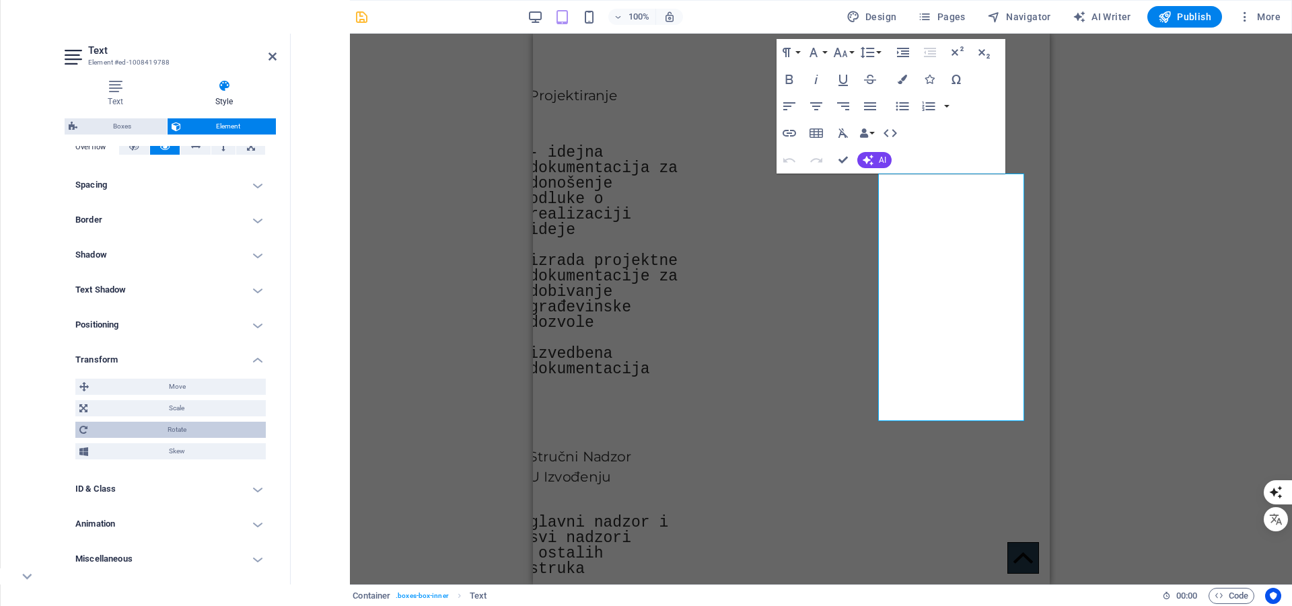
scroll to position [235, 0]
click at [167, 383] on span "Move" at bounding box center [177, 385] width 169 height 16
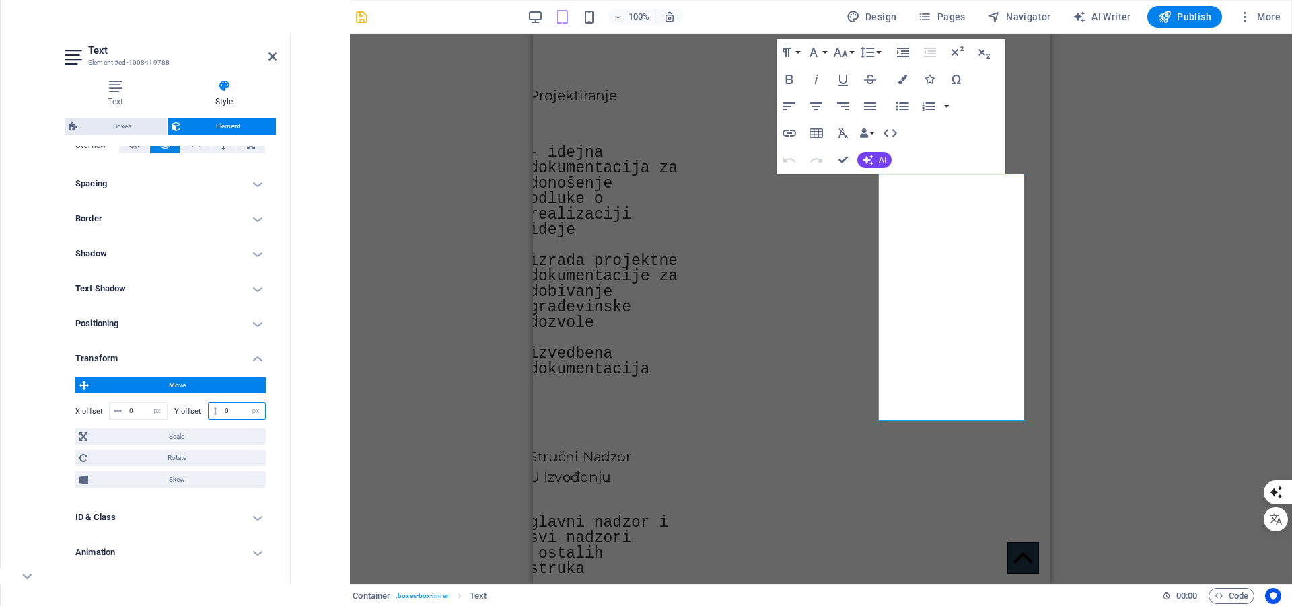
click at [231, 412] on input "0" at bounding box center [243, 411] width 44 height 16
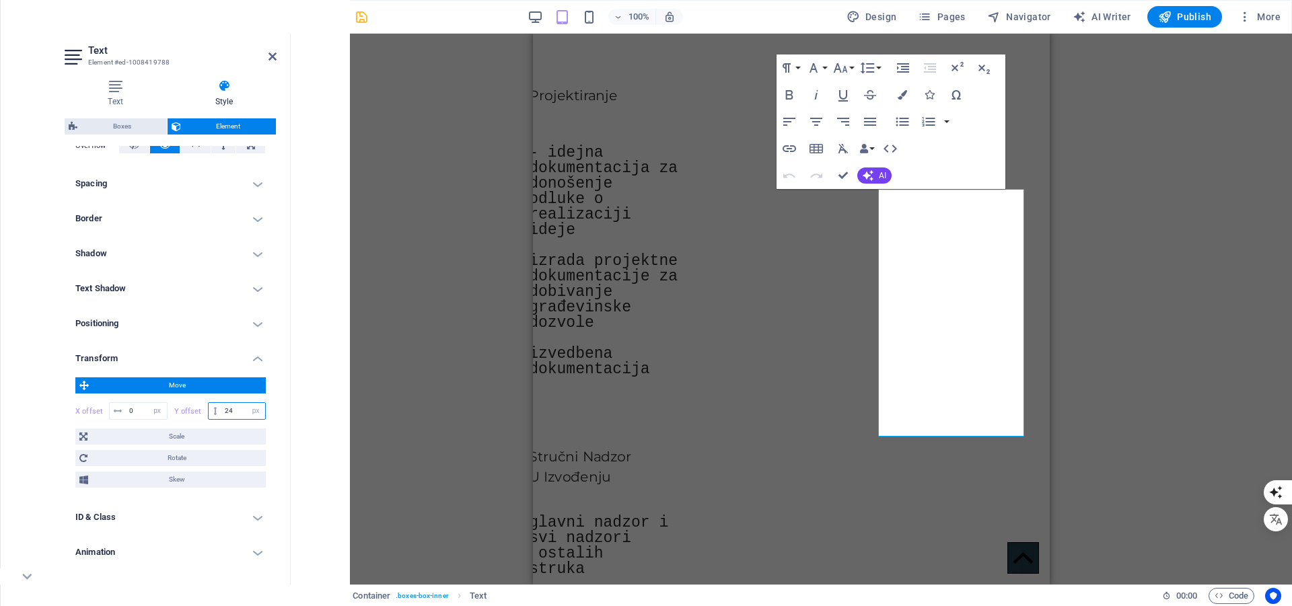
type input "25"
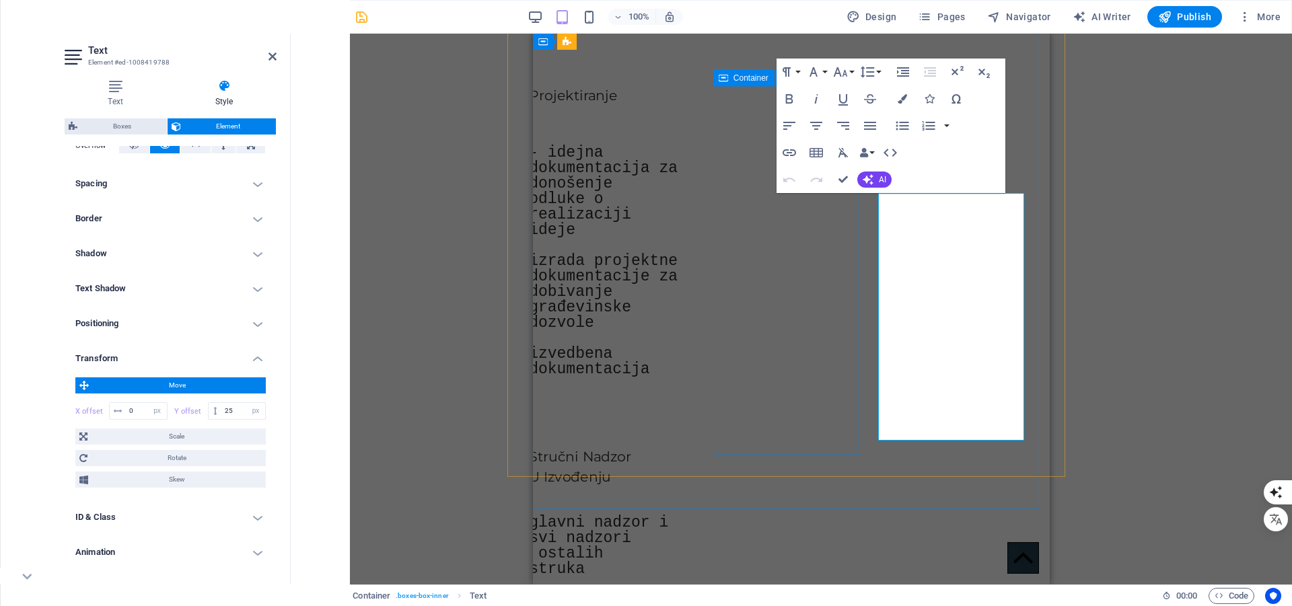
click at [679, 408] on div "Stručni Nadzor U Izvođenju glavni nadzor i svi nadzori ostalih struka stručna z…" at bounding box center [604, 529] width 150 height 242
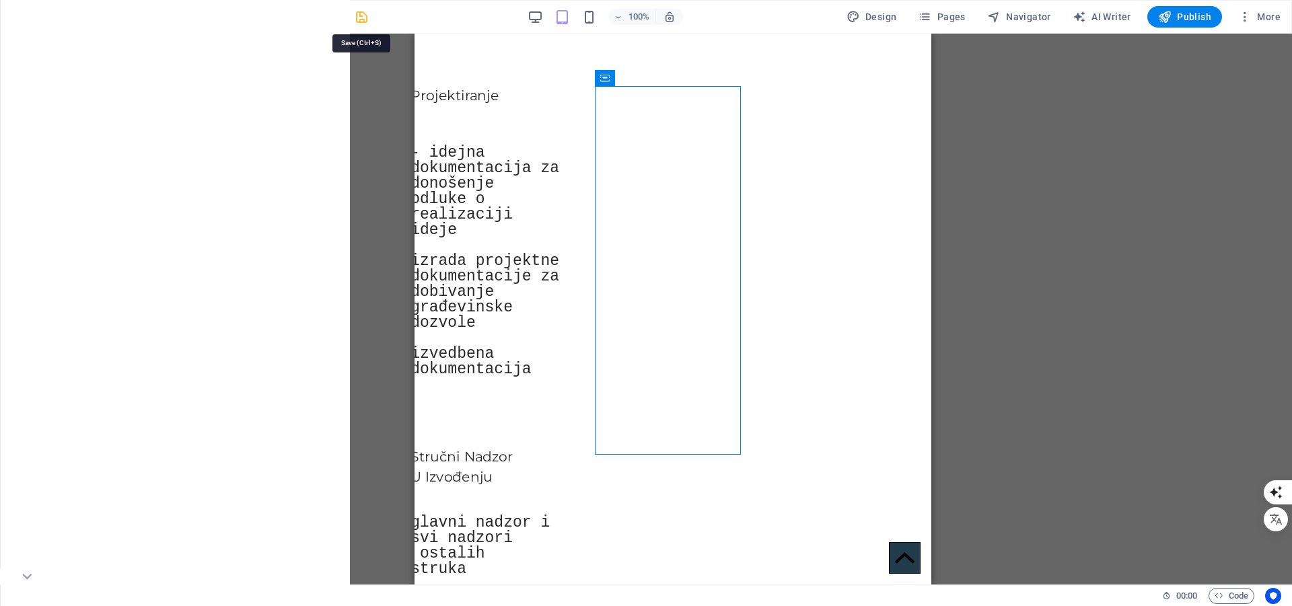
click at [361, 15] on icon "save" at bounding box center [361, 16] width 15 height 15
checkbox input "false"
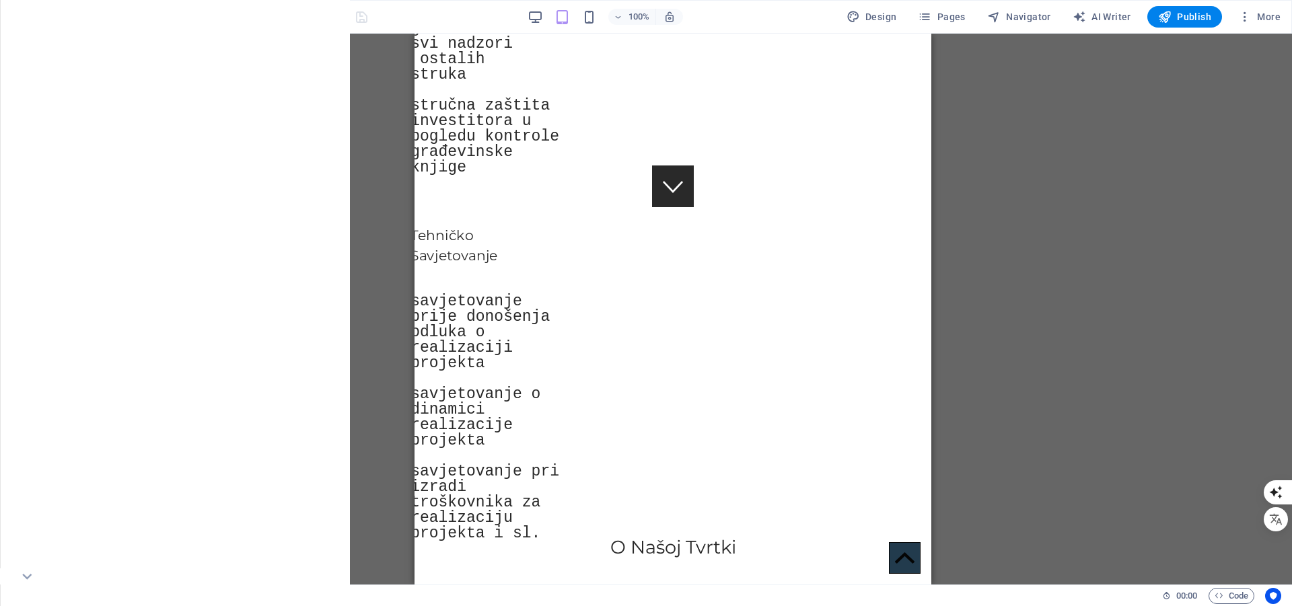
scroll to position [1273, 0]
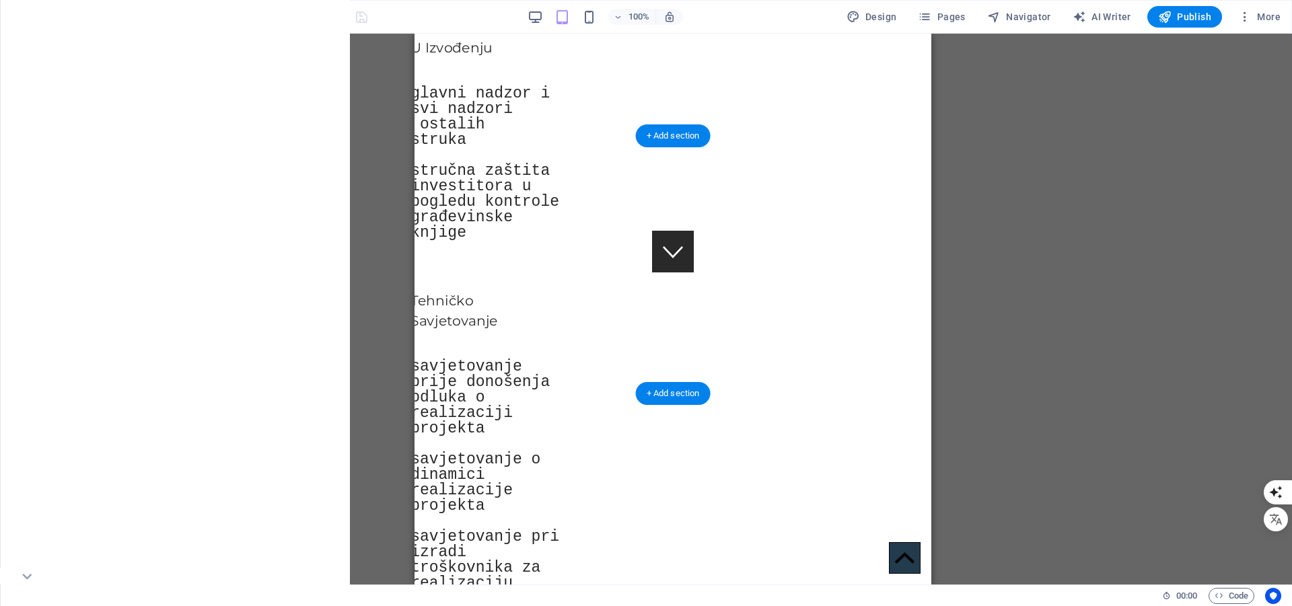
select select "rem"
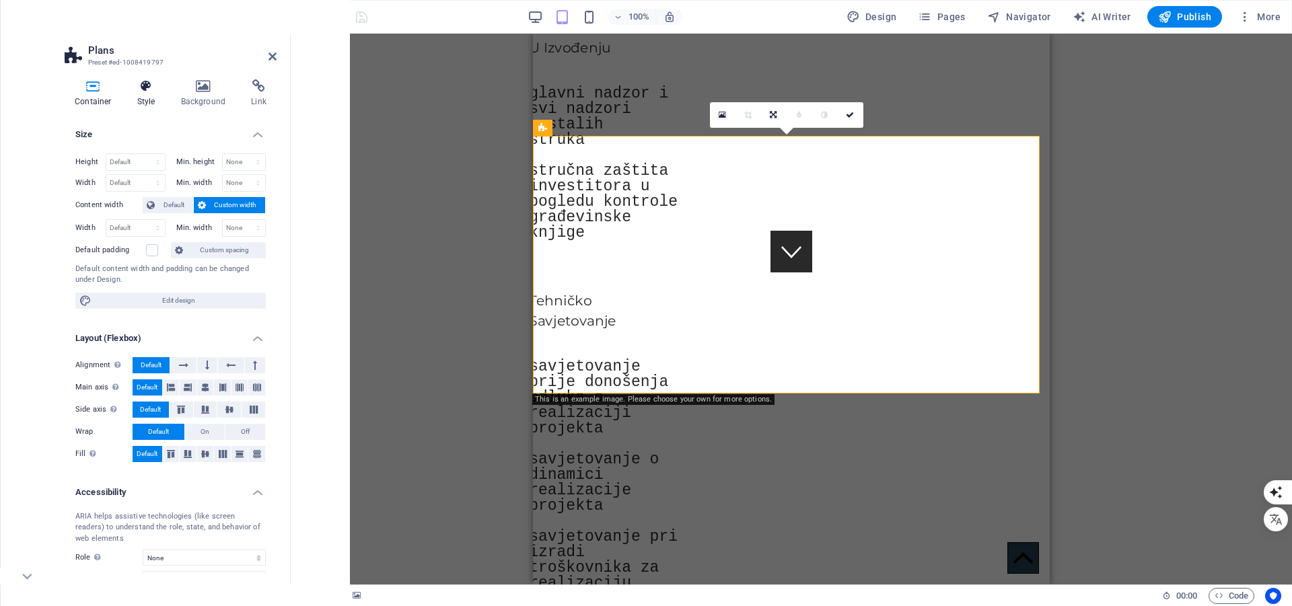
click at [146, 87] on icon at bounding box center [146, 85] width 38 height 13
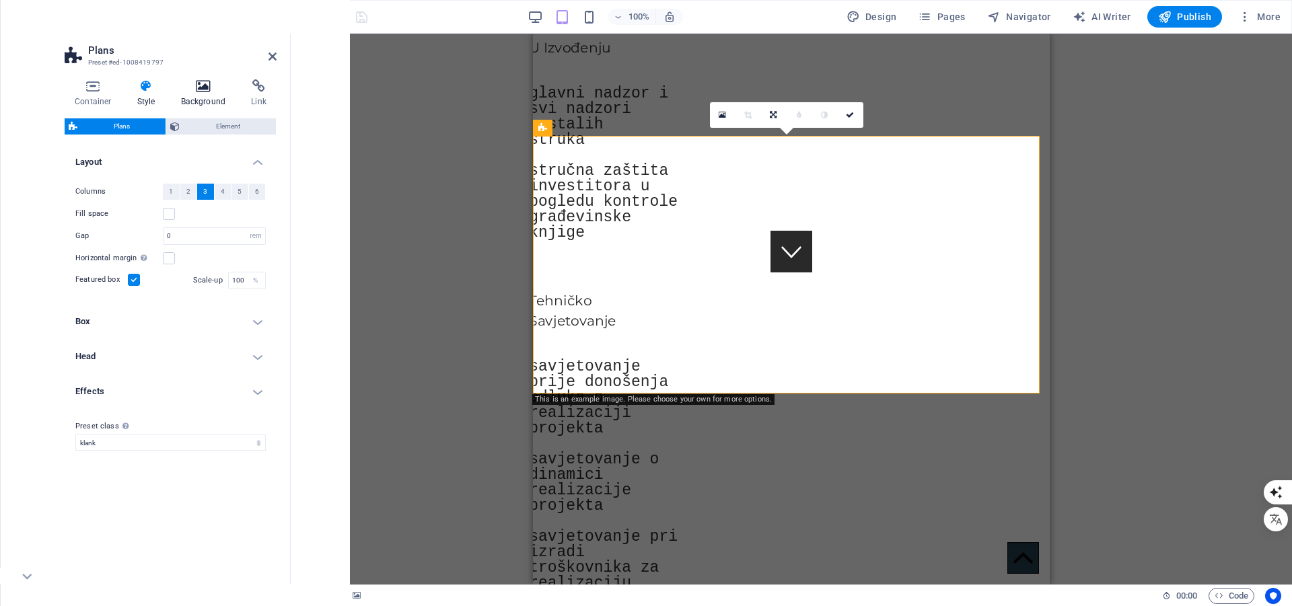
click at [194, 87] on icon at bounding box center [203, 85] width 65 height 13
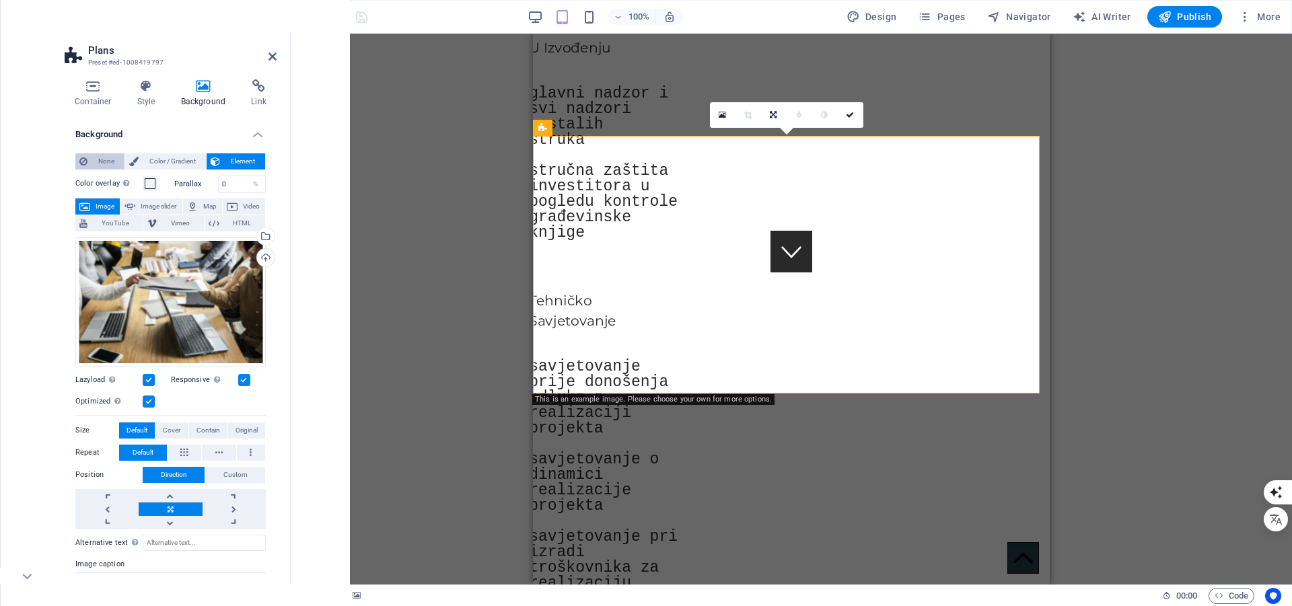
click at [99, 162] on span "None" at bounding box center [105, 161] width 29 height 16
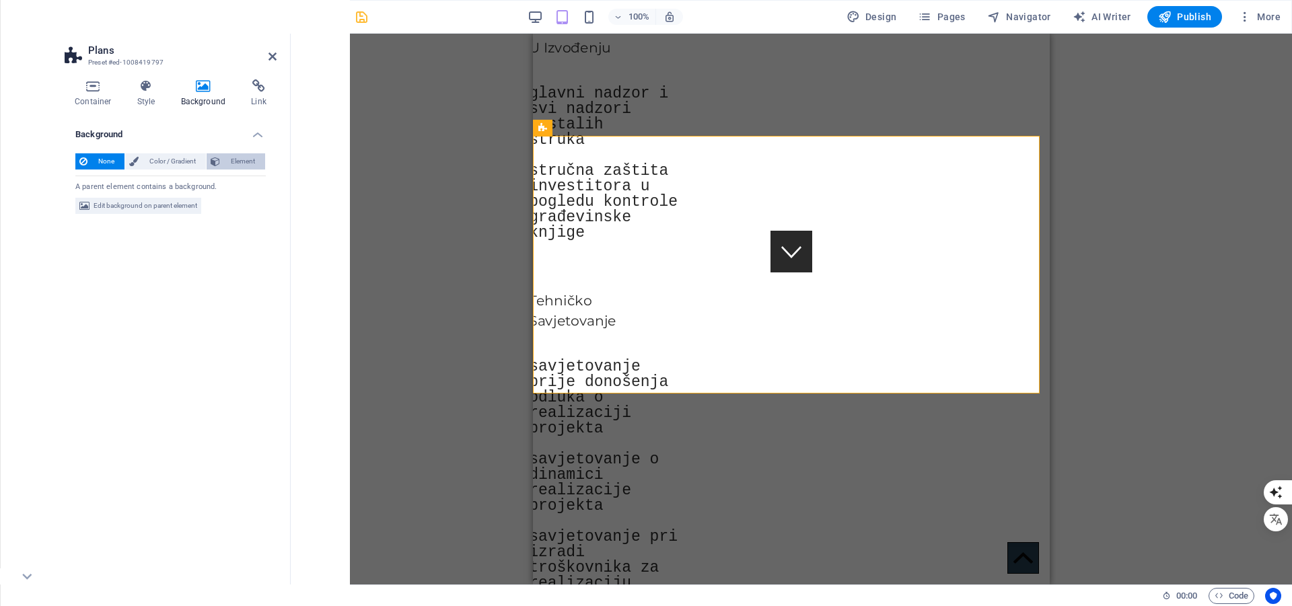
click at [244, 161] on span "Element" at bounding box center [242, 161] width 37 height 16
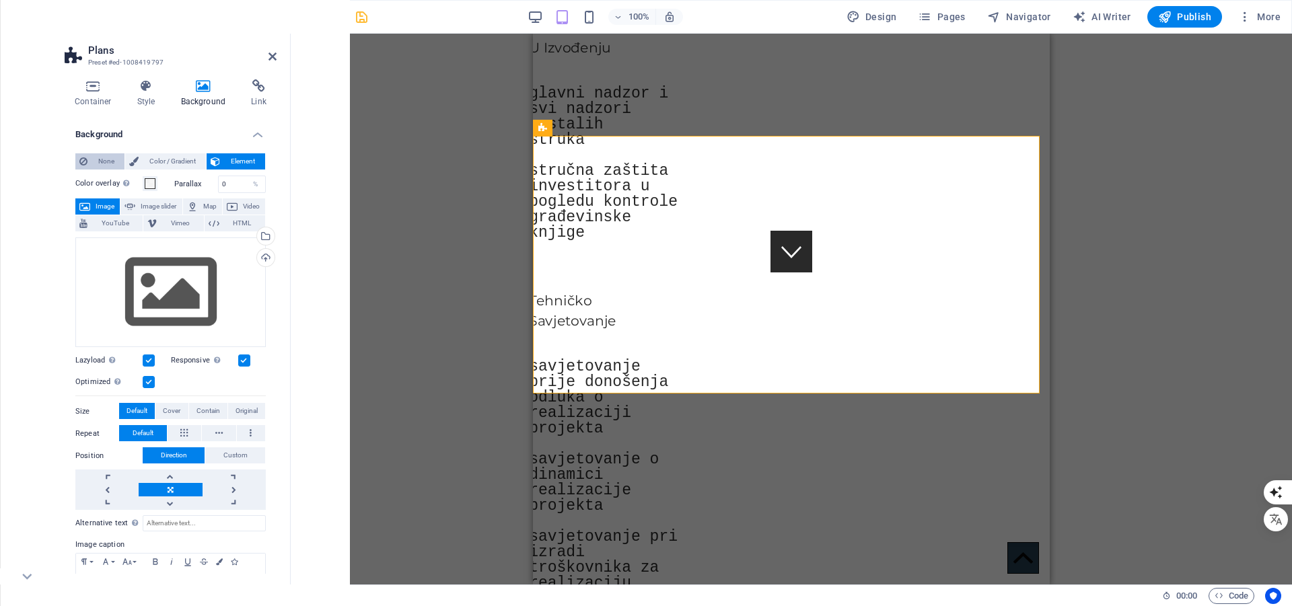
click at [99, 159] on span "None" at bounding box center [105, 161] width 29 height 16
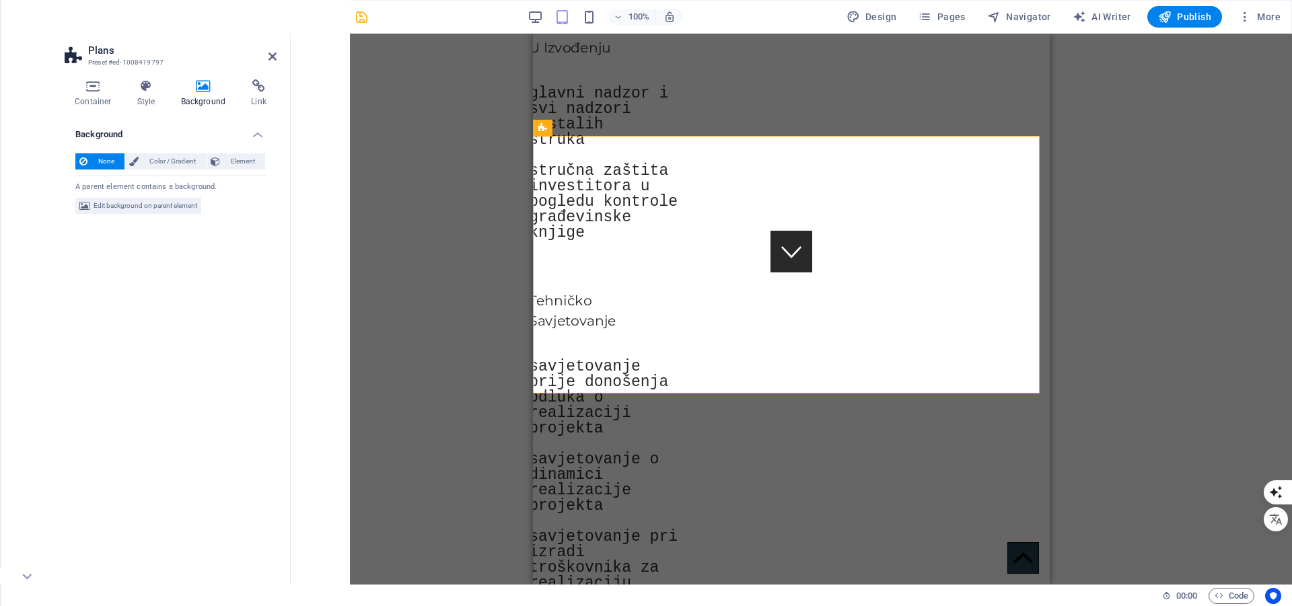
click at [404, 215] on div "Drag here to replace the existing content. Press “Ctrl” if you want to create a…" at bounding box center [791, 309] width 1001 height 551
click at [361, 20] on icon "save" at bounding box center [361, 16] width 15 height 15
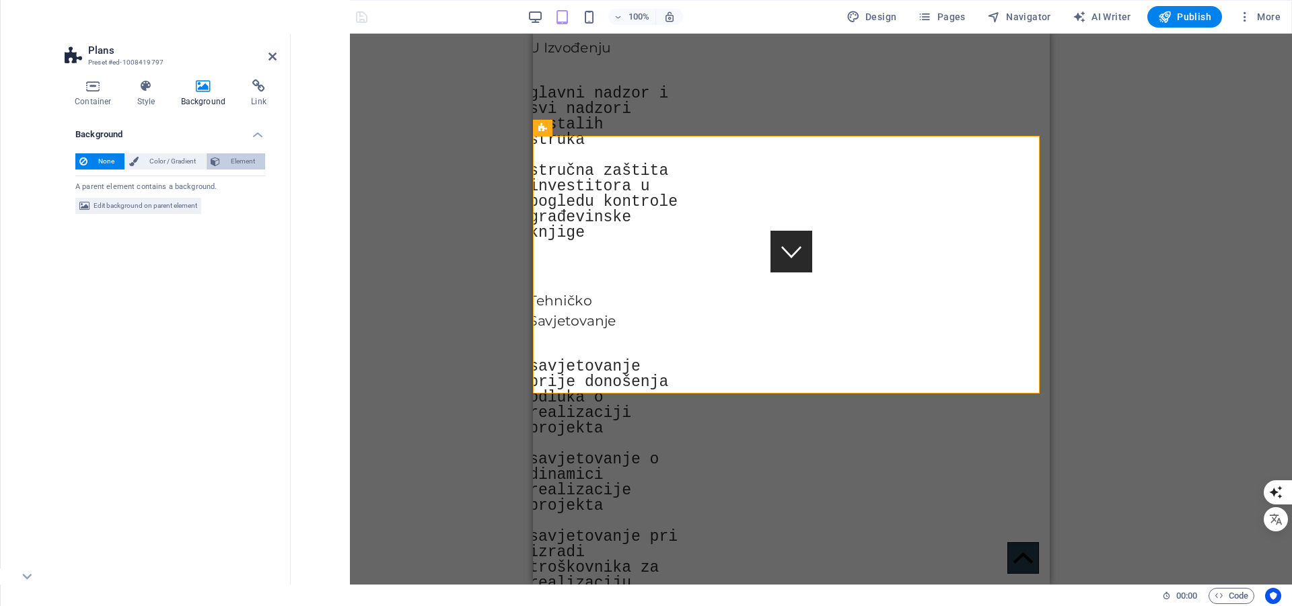
click at [231, 166] on span "Element" at bounding box center [242, 161] width 37 height 16
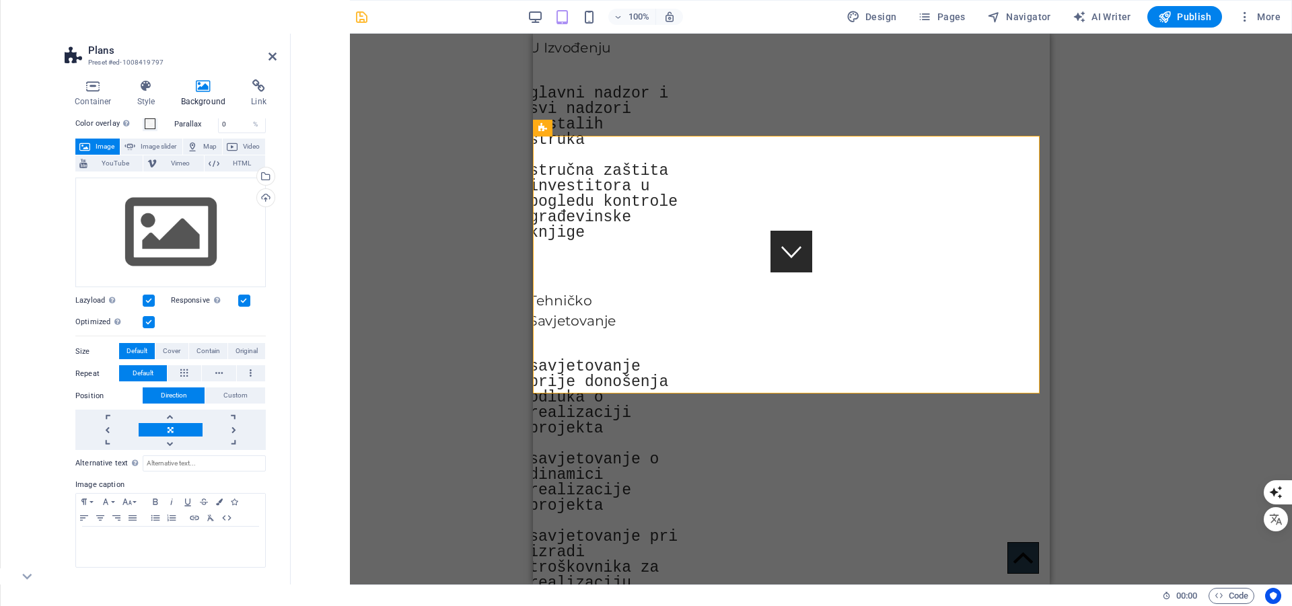
scroll to position [108, 0]
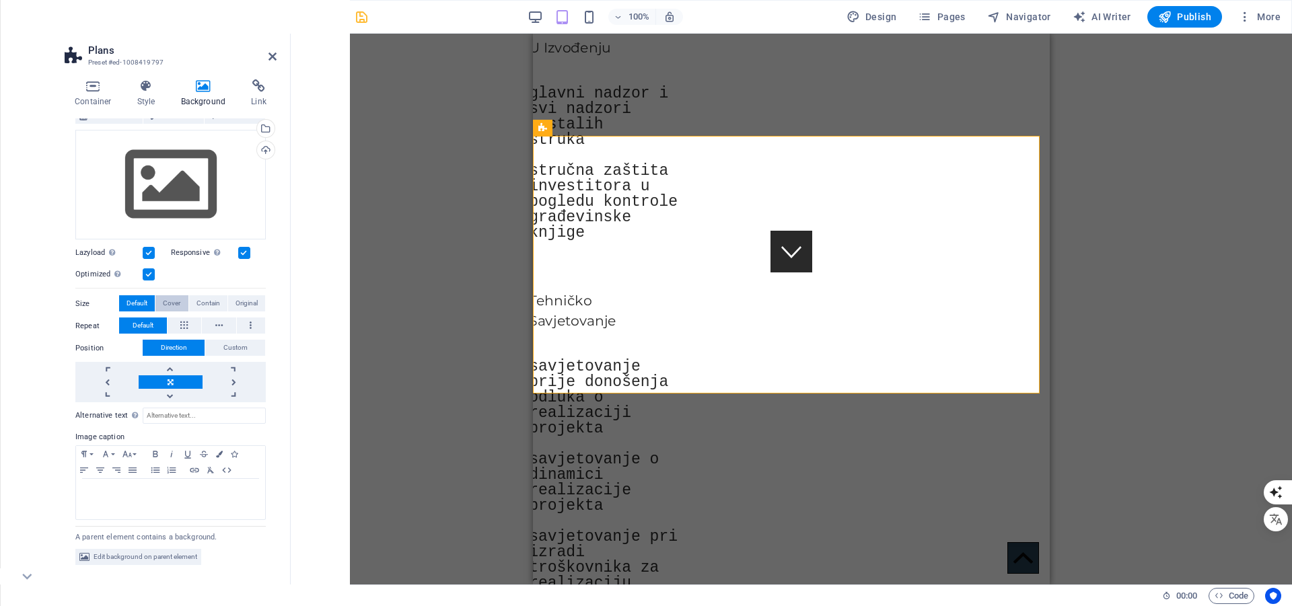
click at [175, 301] on span "Cover" at bounding box center [171, 303] width 17 height 16
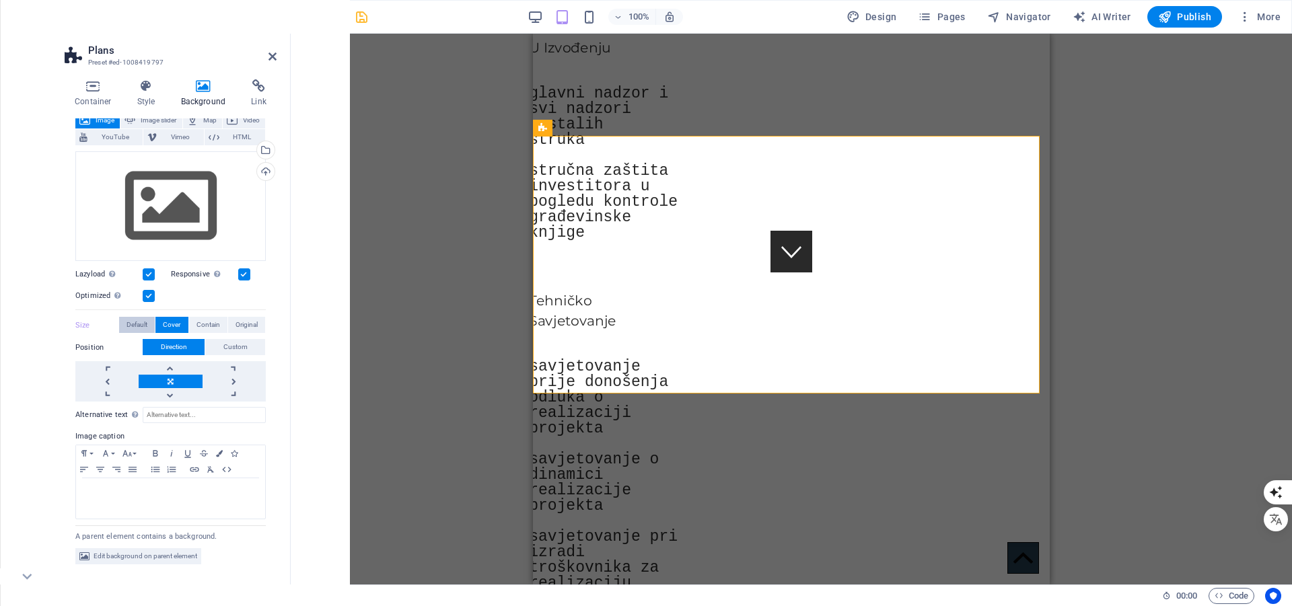
click at [135, 320] on span "Default" at bounding box center [136, 325] width 21 height 16
click at [83, 93] on h4 "Container" at bounding box center [96, 93] width 63 height 28
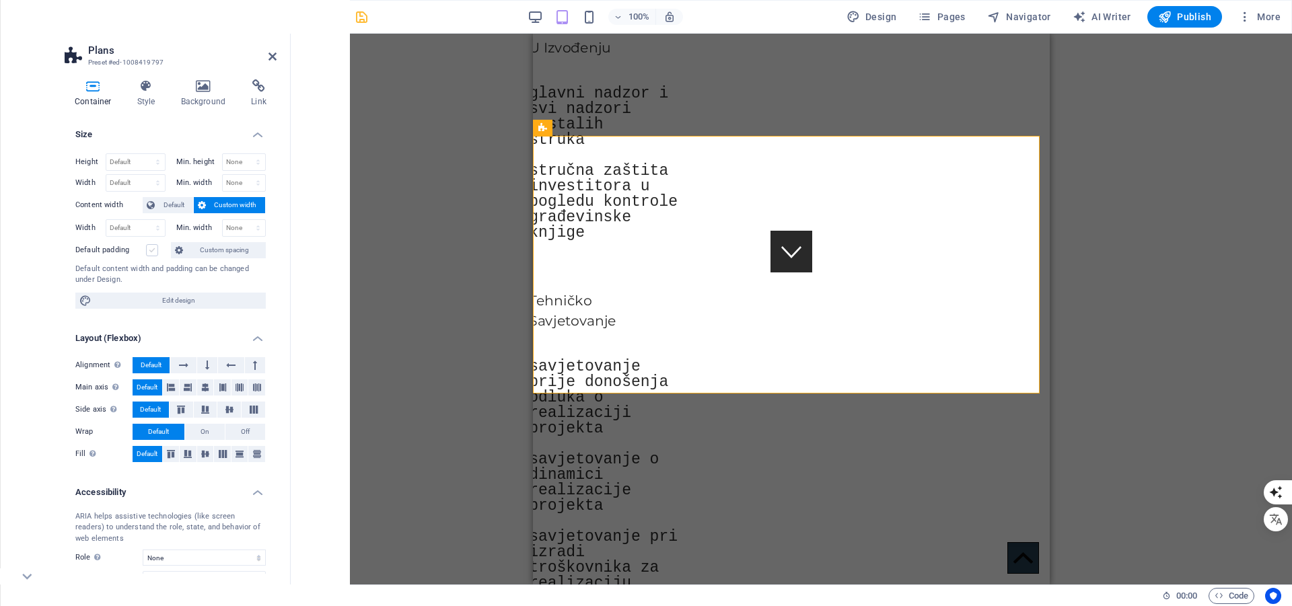
click at [153, 248] on label at bounding box center [152, 250] width 12 height 12
click at [0, 0] on input "Default padding" at bounding box center [0, 0] width 0 height 0
click at [153, 248] on label at bounding box center [152, 250] width 12 height 12
click at [0, 0] on input "Default padding" at bounding box center [0, 0] width 0 height 0
click at [359, 15] on icon "save" at bounding box center [361, 16] width 15 height 15
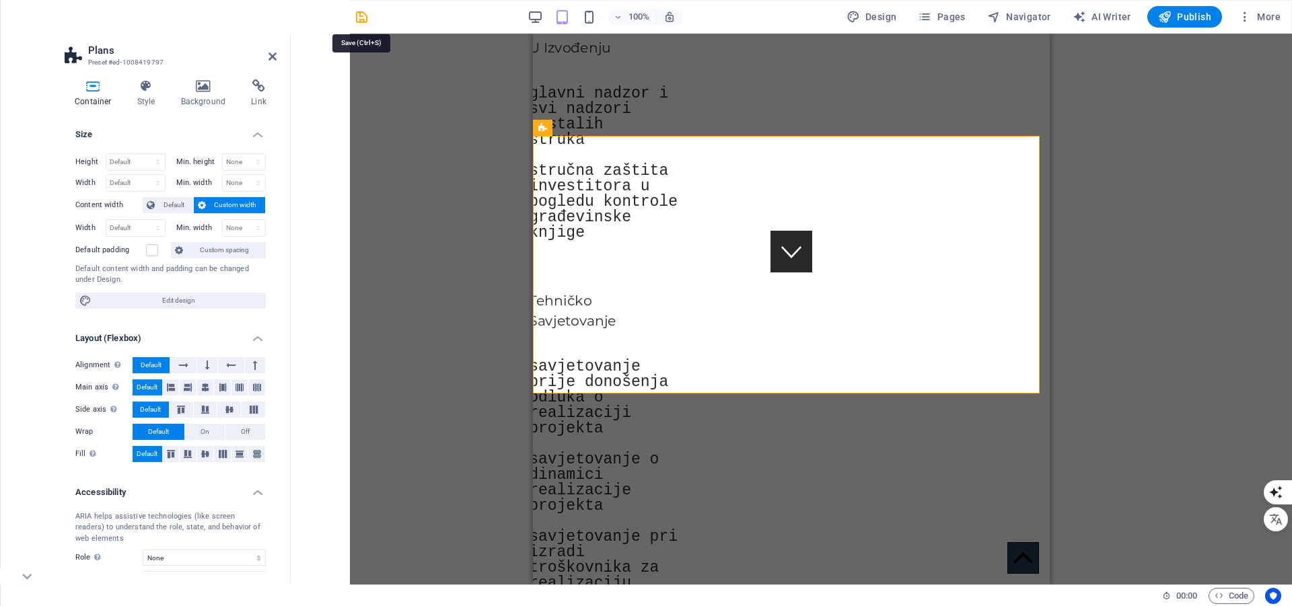
checkbox input "false"
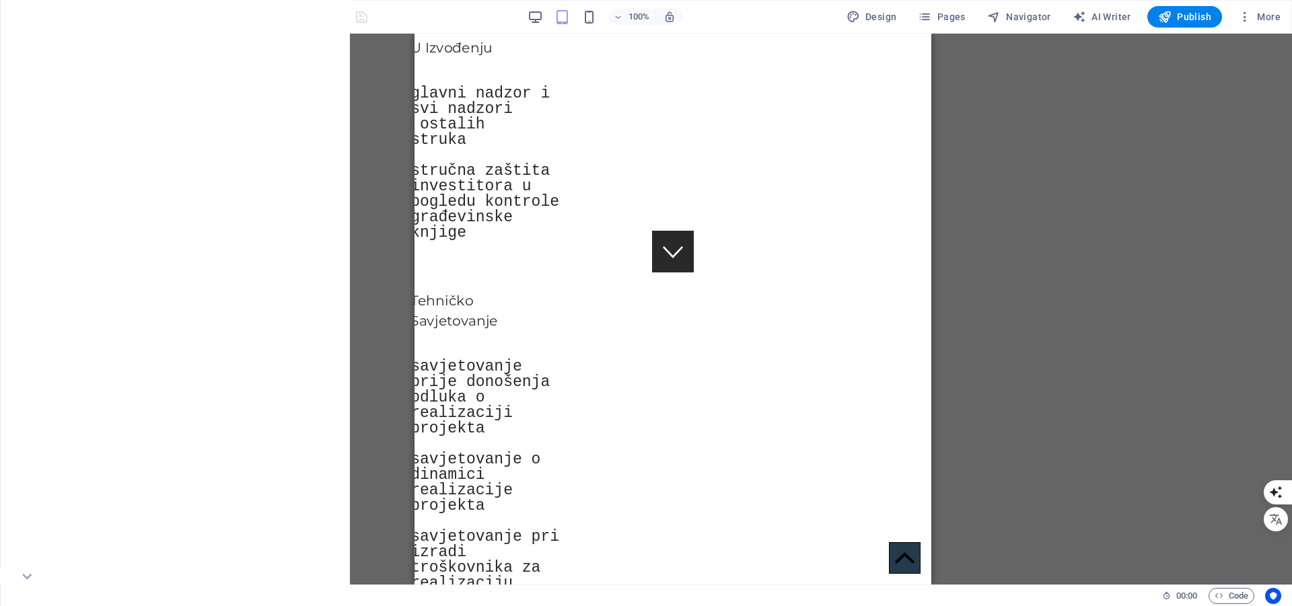
drag, startPoint x: 1261, startPoint y: 260, endPoint x: 1246, endPoint y: 248, distance: 18.6
click at [1257, 256] on div "Drag here to replace the existing content. Press “Ctrl” if you want to create a…" at bounding box center [673, 309] width 1238 height 551
click at [225, 17] on icon "undo" at bounding box center [226, 16] width 15 height 15
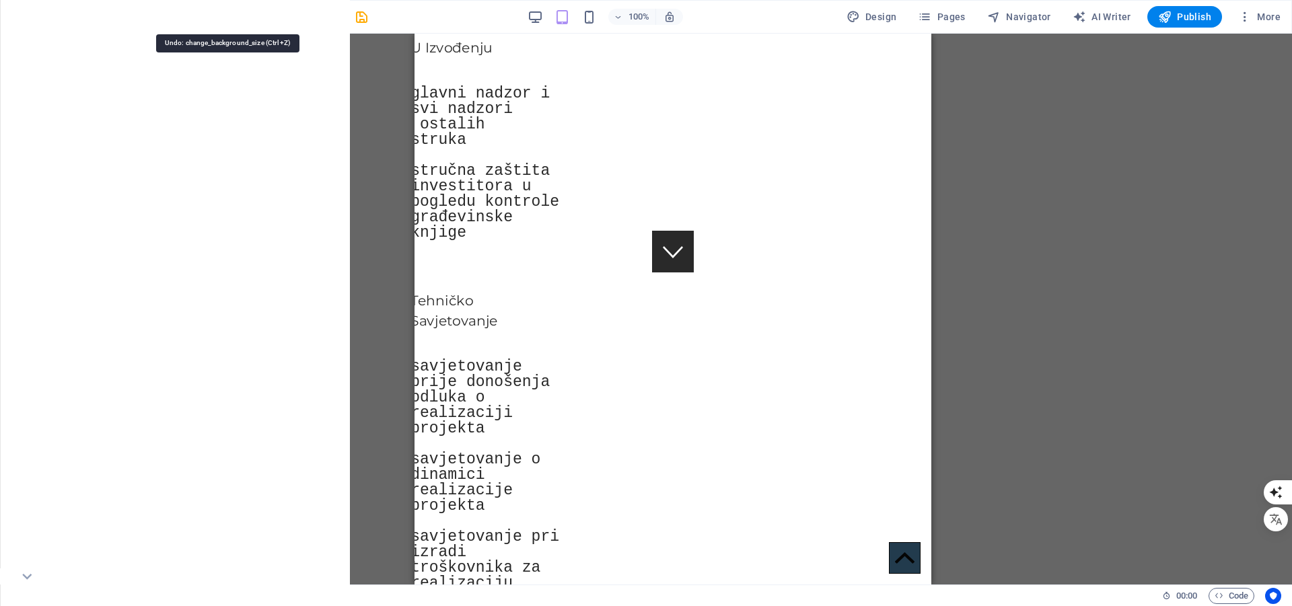
click at [225, 17] on icon "undo" at bounding box center [226, 16] width 15 height 15
click at [225, 18] on icon "undo" at bounding box center [226, 16] width 15 height 15
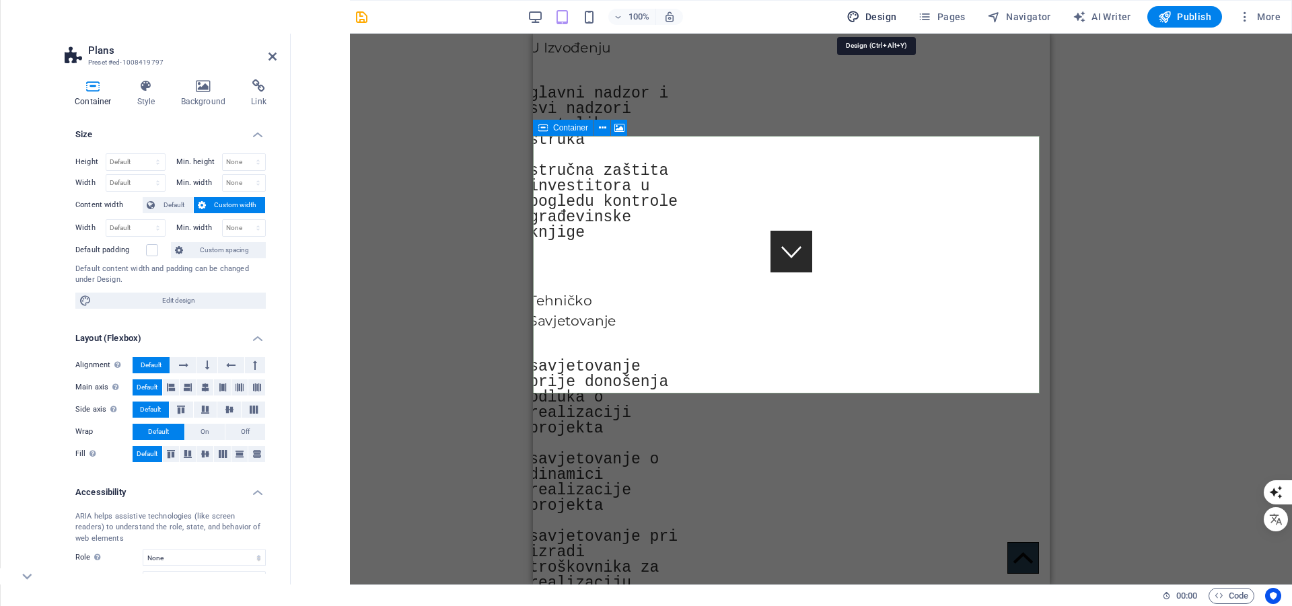
click at [877, 19] on span "Design" at bounding box center [871, 16] width 50 height 13
select select "px"
select select "400"
select select "px"
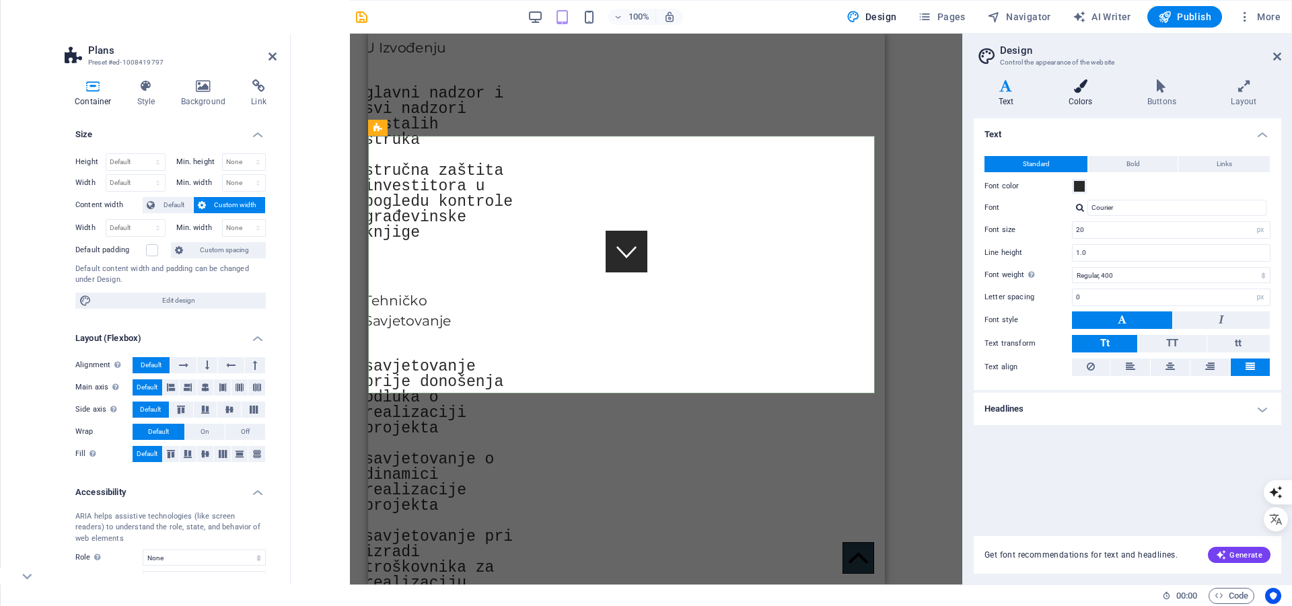
click at [1083, 88] on icon at bounding box center [1079, 85] width 73 height 13
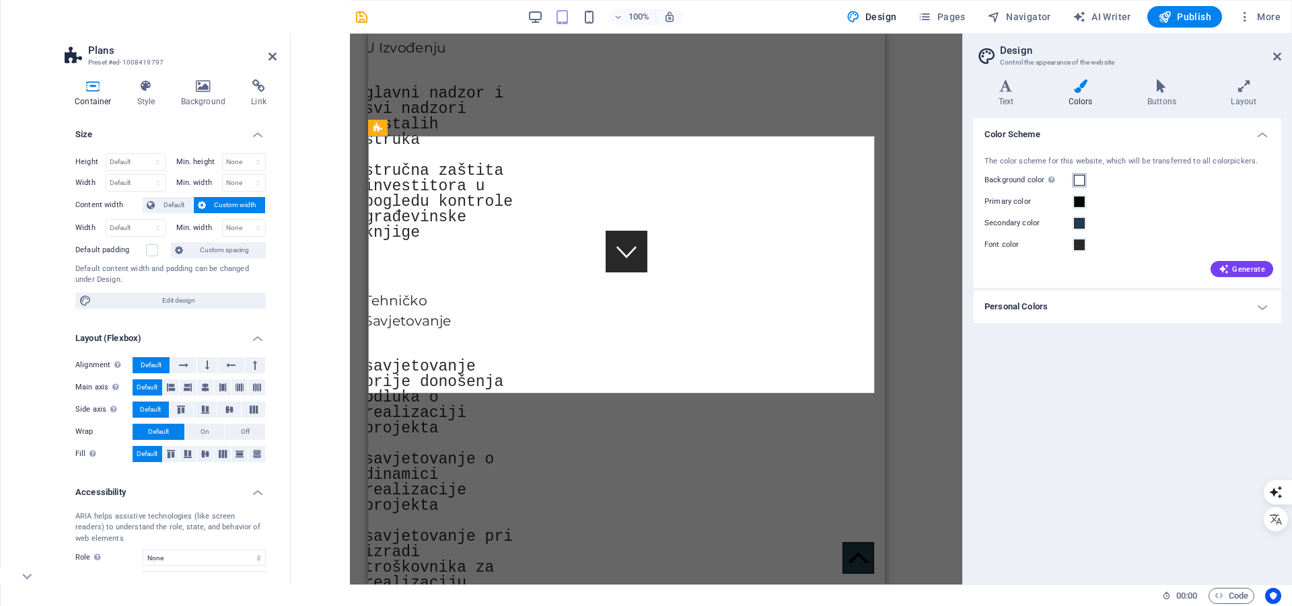
click at [1077, 182] on span at bounding box center [1079, 180] width 11 height 11
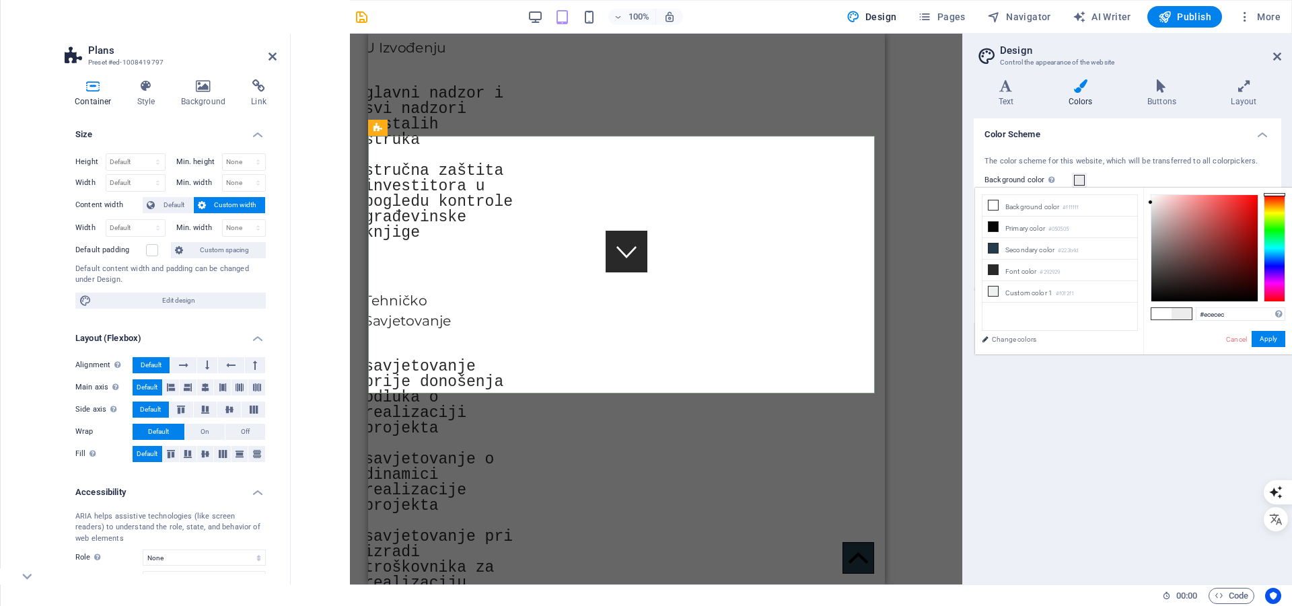
type input "#ffffff"
drag, startPoint x: 1150, startPoint y: 202, endPoint x: 1150, endPoint y: 190, distance: 12.1
click at [1150, 190] on div "#ffffff Supported formats #0852ed rgb(8, 82, 237) rgba(8, 82, 237, 90%) hsv(221…" at bounding box center [1217, 369] width 149 height 362
click at [1269, 337] on button "Apply" at bounding box center [1268, 339] width 34 height 16
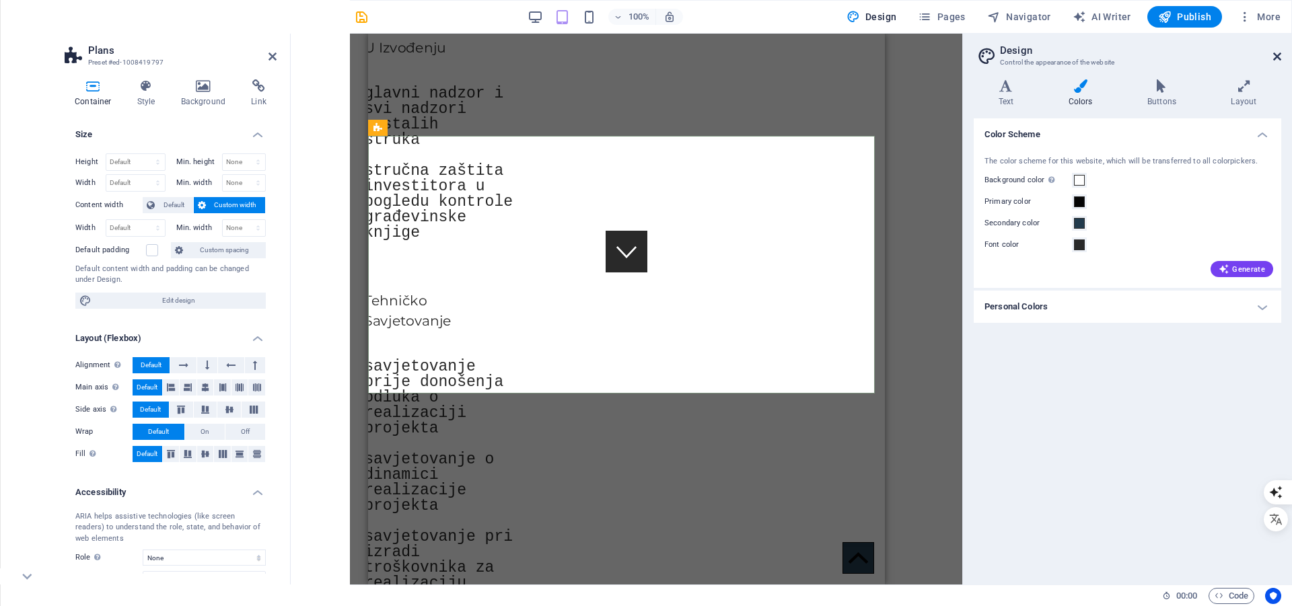
click at [1277, 54] on icon at bounding box center [1277, 56] width 8 height 11
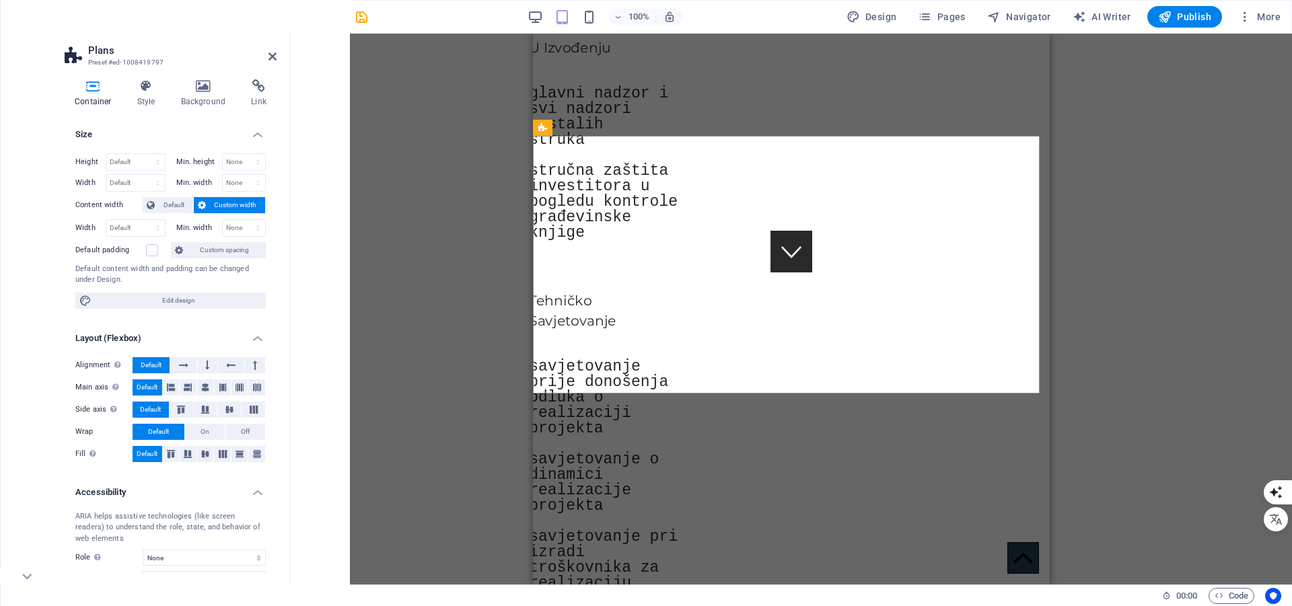
click at [1123, 168] on div "Drag here to replace the existing content. Press “Ctrl” if you want to create a…" at bounding box center [791, 309] width 1001 height 551
click at [359, 15] on icon "save" at bounding box center [361, 16] width 15 height 15
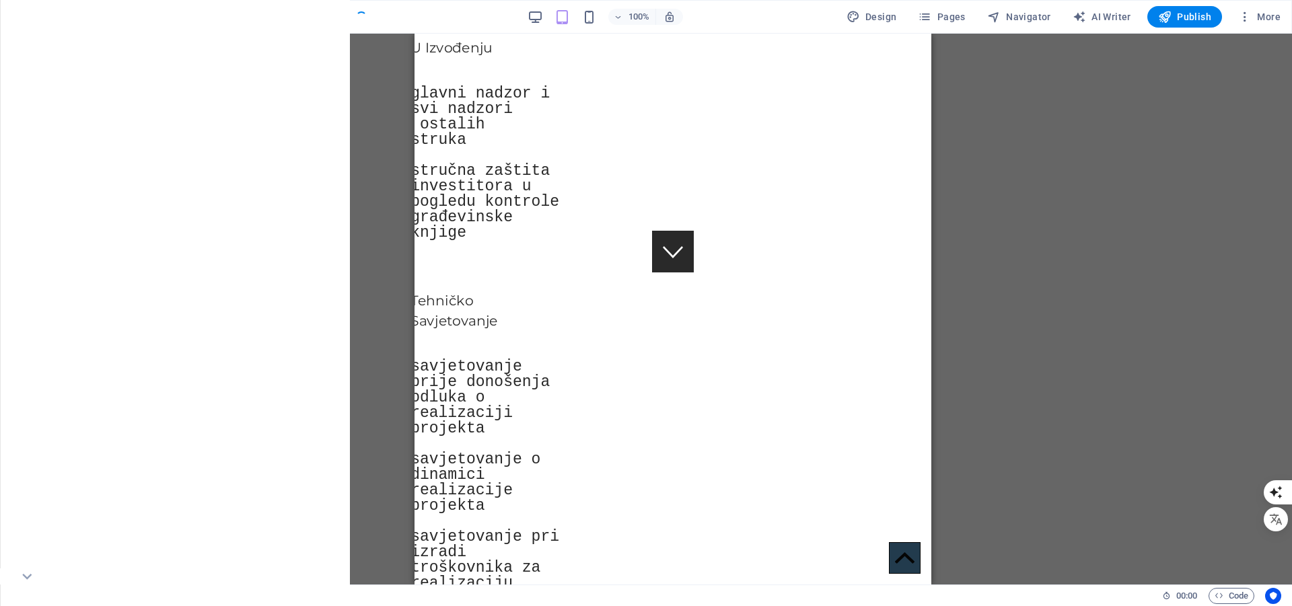
checkbox input "false"
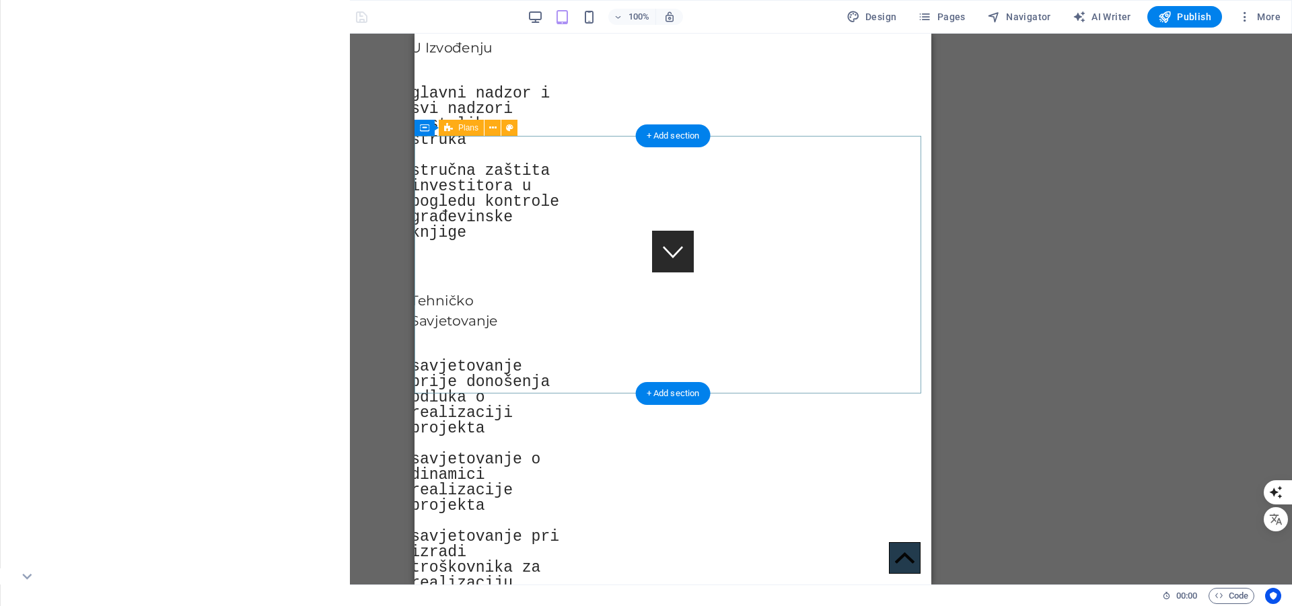
select select "rem"
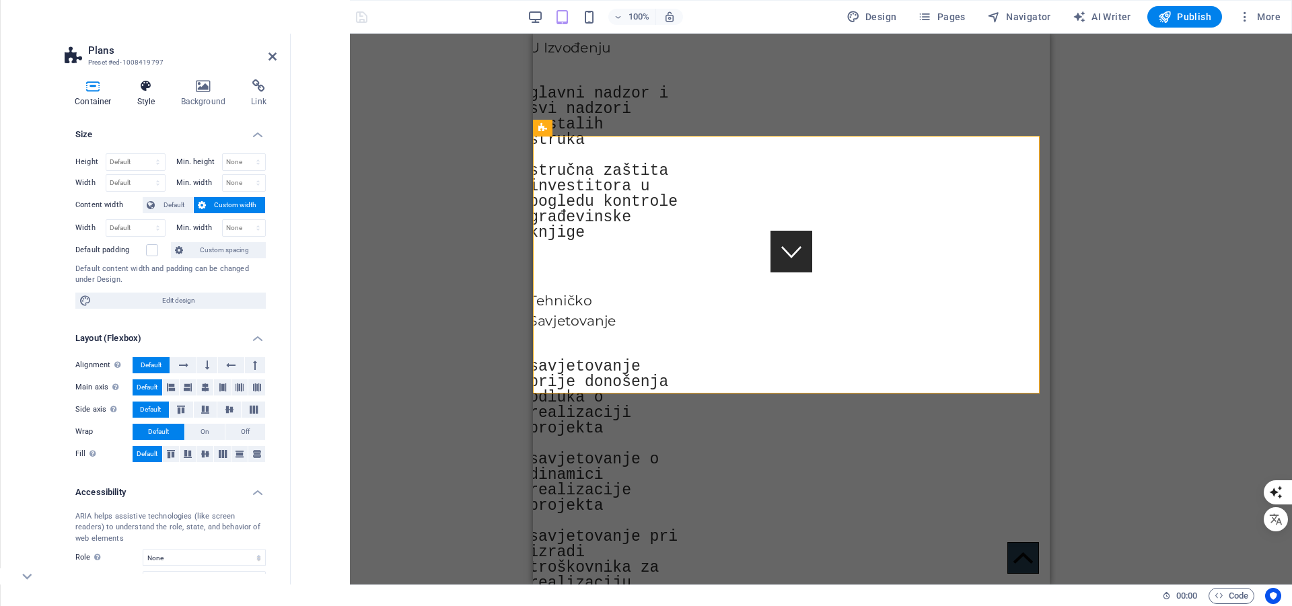
click at [151, 85] on icon at bounding box center [146, 85] width 38 height 13
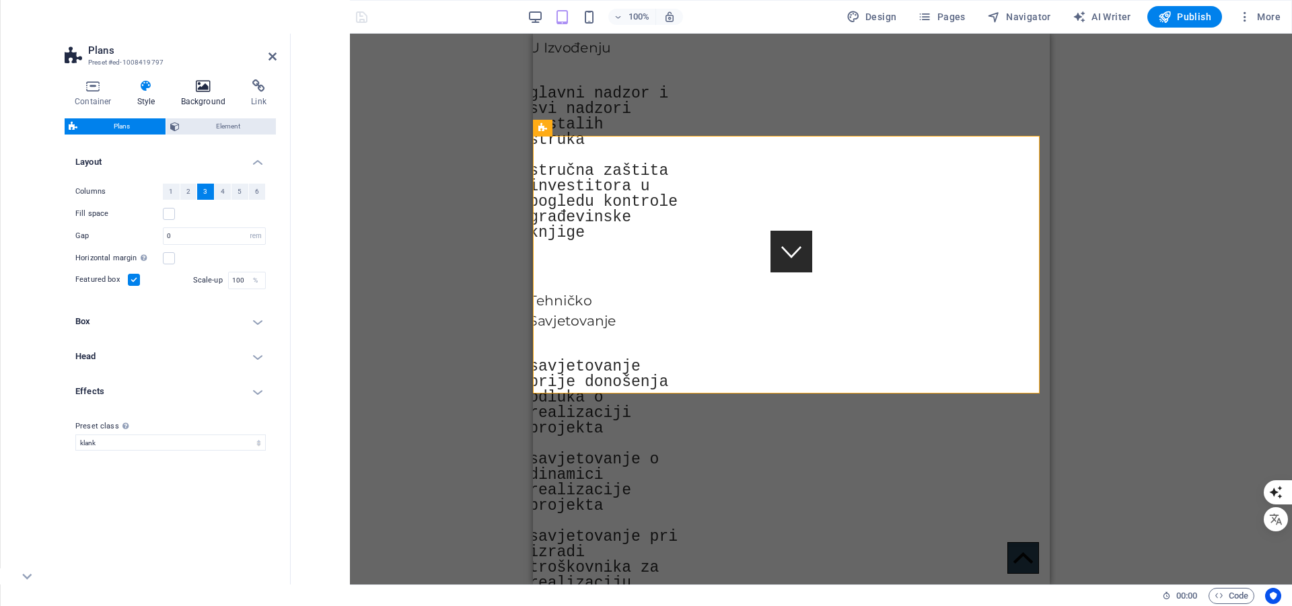
click at [194, 81] on icon at bounding box center [203, 85] width 65 height 13
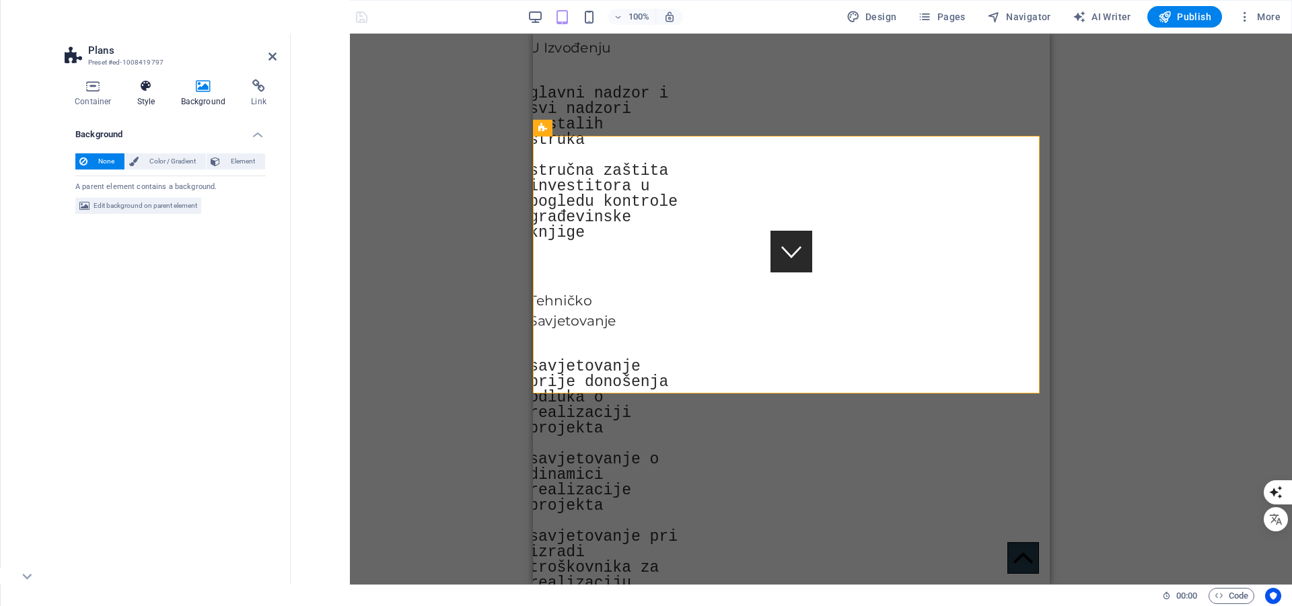
click at [153, 93] on h4 "Style" at bounding box center [149, 93] width 44 height 28
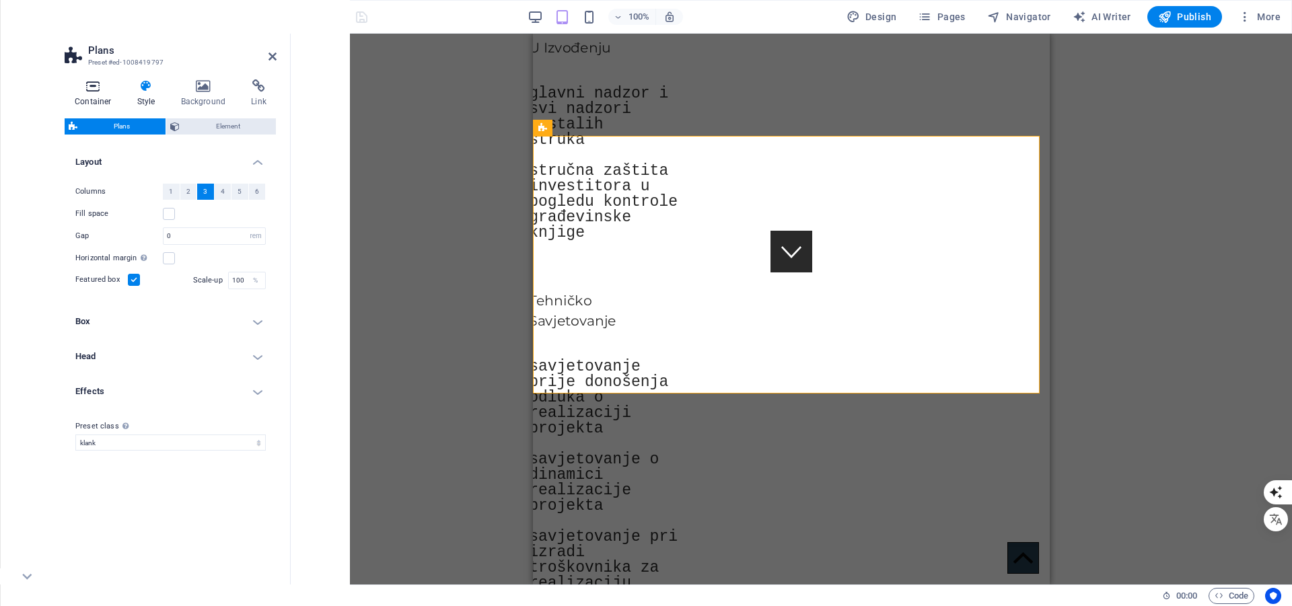
click at [85, 83] on icon at bounding box center [93, 85] width 57 height 13
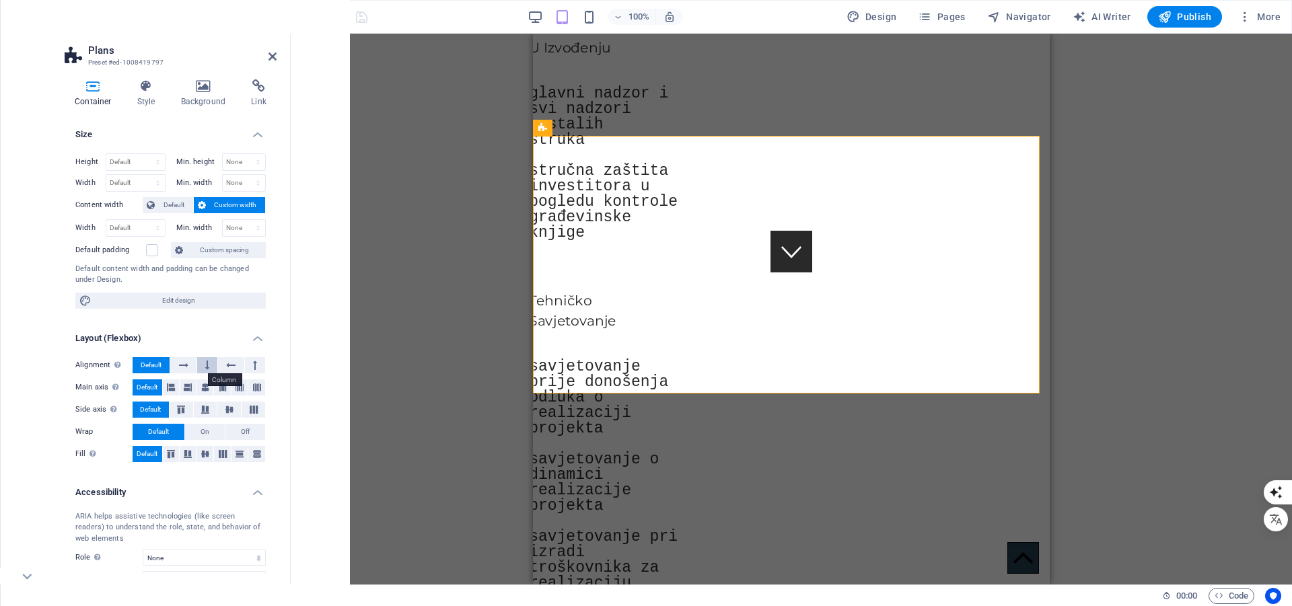
click at [201, 363] on button at bounding box center [207, 365] width 20 height 16
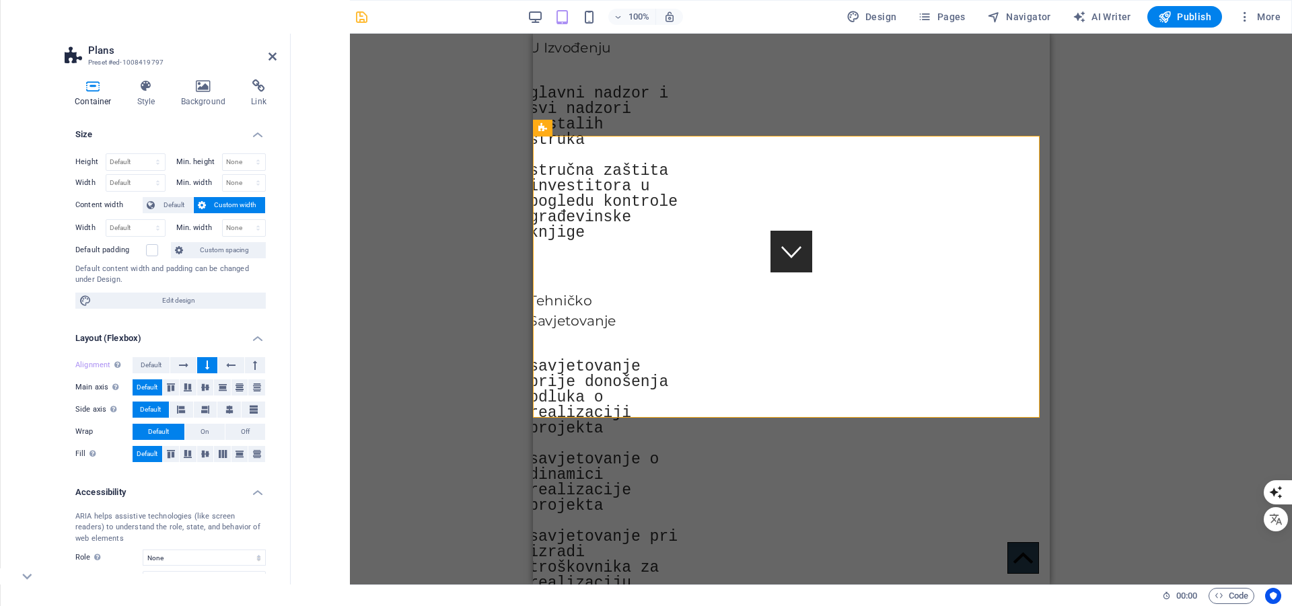
click at [400, 252] on div "Drag here to replace the existing content. Press “Ctrl” if you want to create a…" at bounding box center [791, 309] width 1001 height 551
click at [361, 11] on icon "save" at bounding box center [361, 16] width 15 height 15
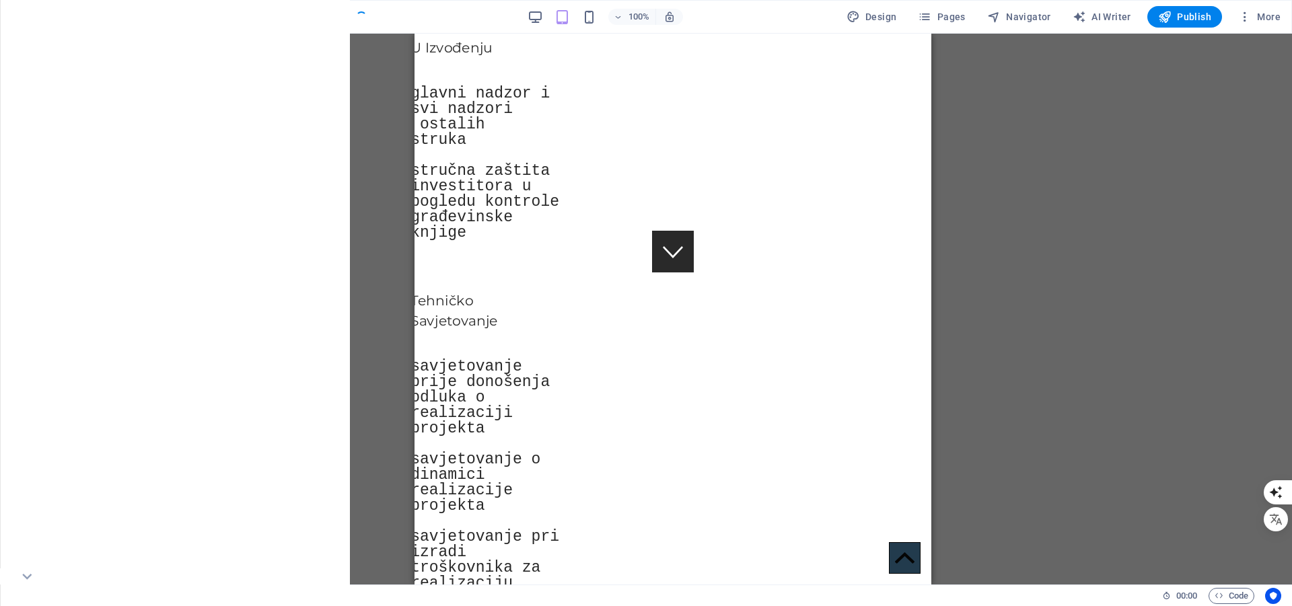
checkbox input "false"
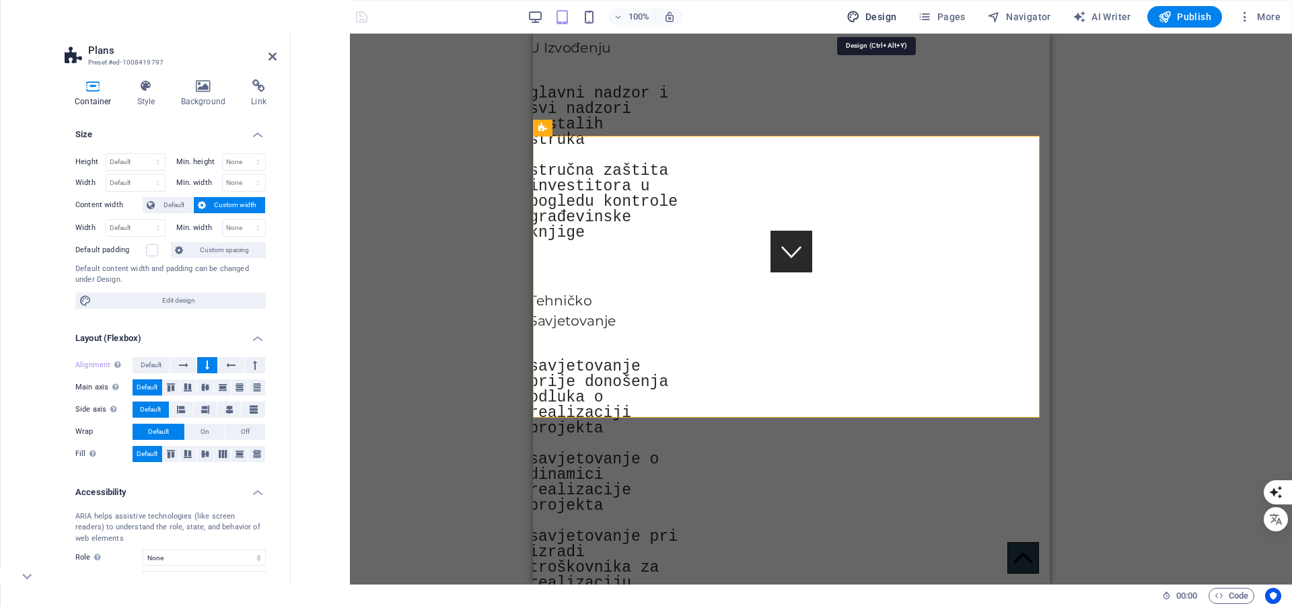
click at [876, 17] on span "Design" at bounding box center [871, 16] width 50 height 13
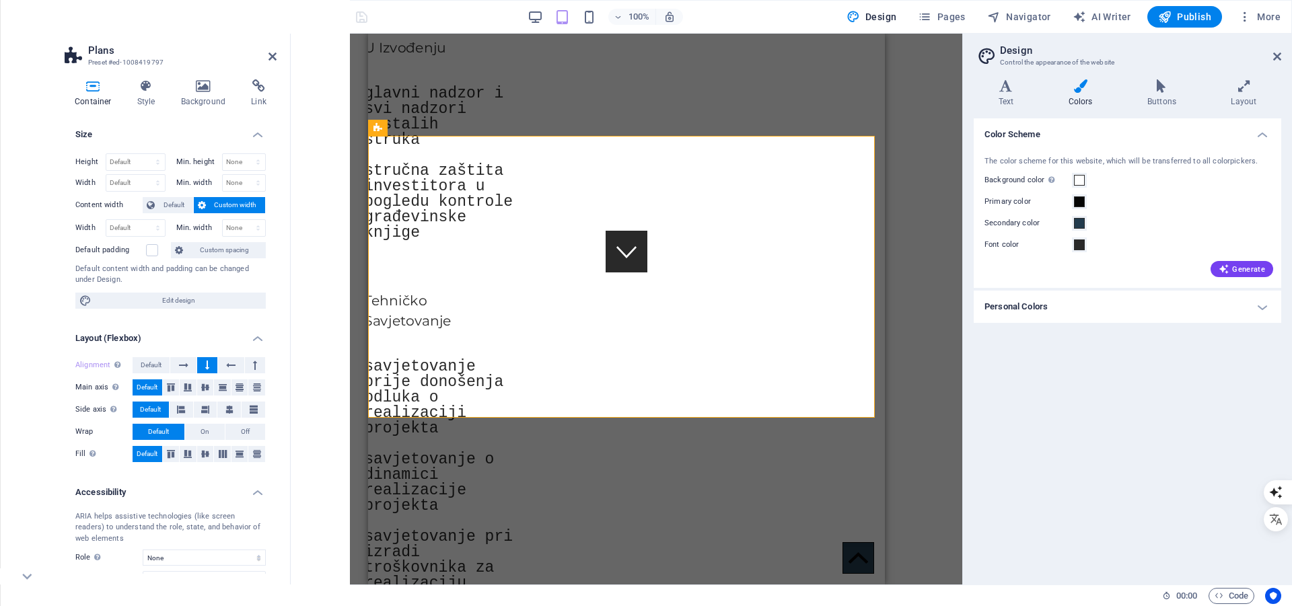
click at [1076, 85] on icon at bounding box center [1079, 85] width 73 height 13
click at [1002, 93] on h4 "Text" at bounding box center [1008, 93] width 70 height 28
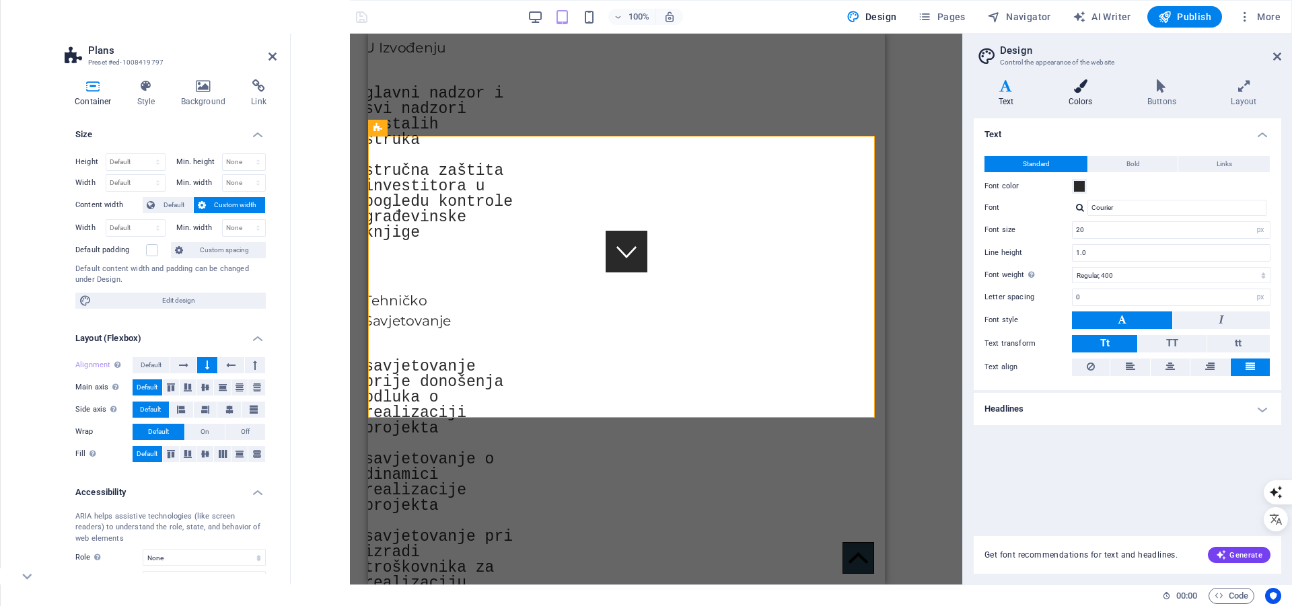
click at [1078, 85] on icon at bounding box center [1079, 85] width 73 height 13
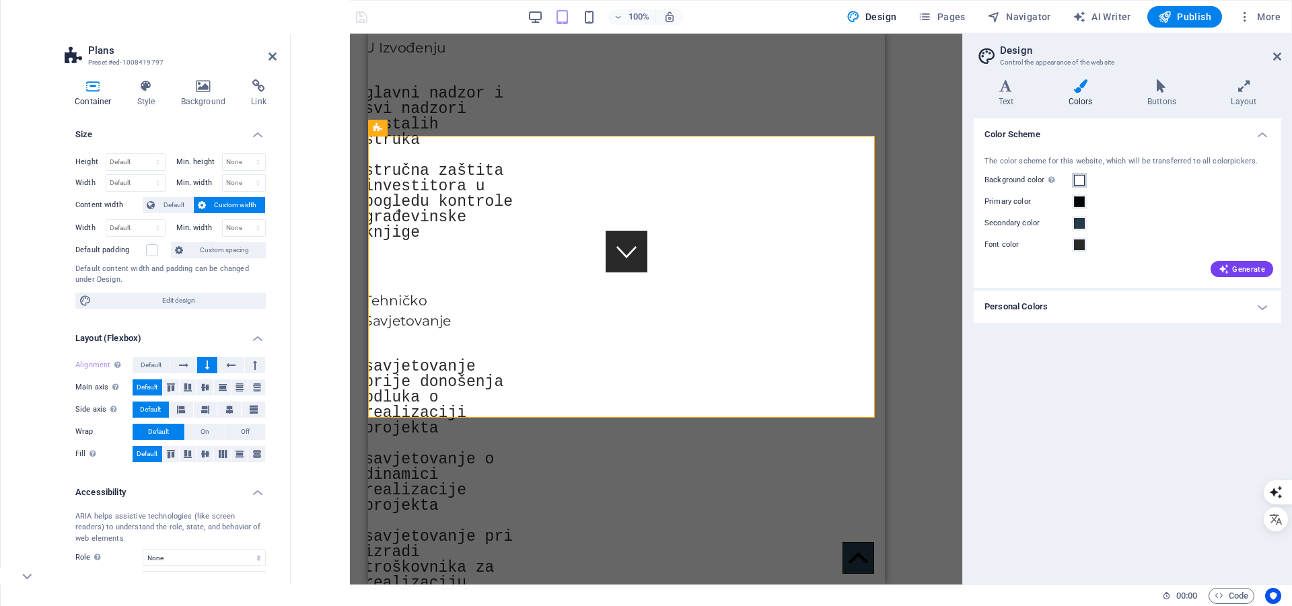
click at [1080, 178] on span at bounding box center [1079, 180] width 11 height 11
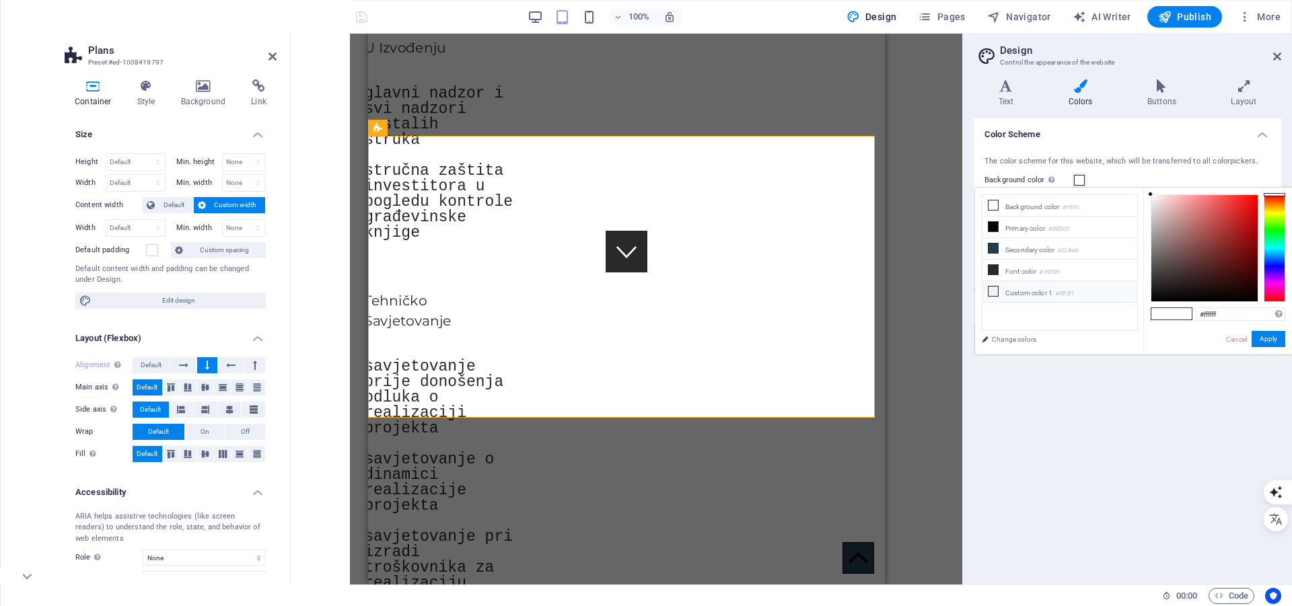
click at [990, 287] on icon at bounding box center [992, 291] width 9 height 9
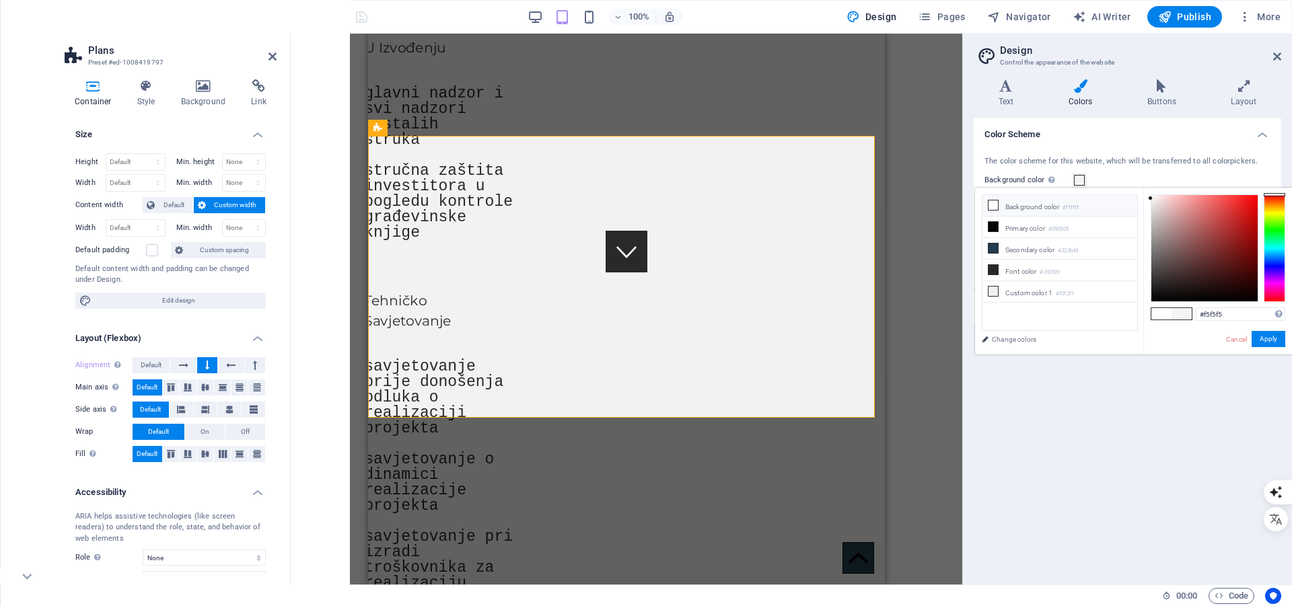
drag, startPoint x: 1149, startPoint y: 200, endPoint x: 1134, endPoint y: 198, distance: 14.9
click at [1134, 198] on div "less Background color #ffffff Primary color #050505 Secondary color #223b4d Fon…" at bounding box center [1133, 271] width 317 height 167
click at [1265, 340] on button "Apply" at bounding box center [1268, 339] width 34 height 16
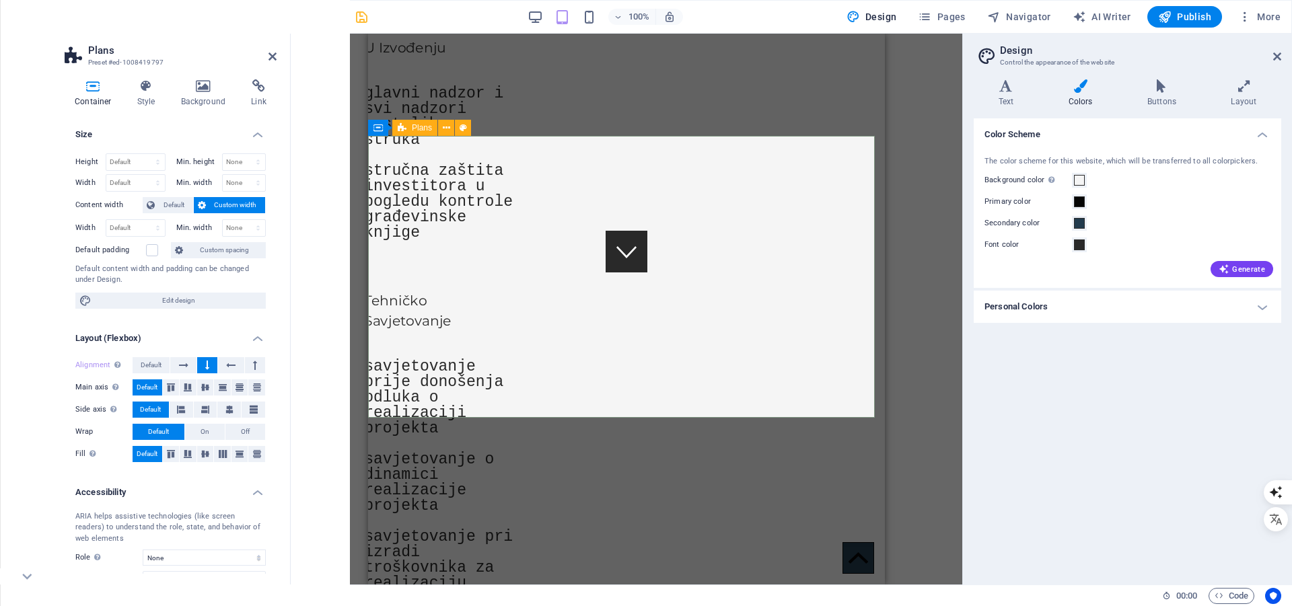
click at [420, 128] on span "Plans" at bounding box center [422, 128] width 20 height 8
click at [1076, 95] on h4 "Colors" at bounding box center [1082, 93] width 79 height 28
click at [1078, 180] on span at bounding box center [1079, 180] width 11 height 11
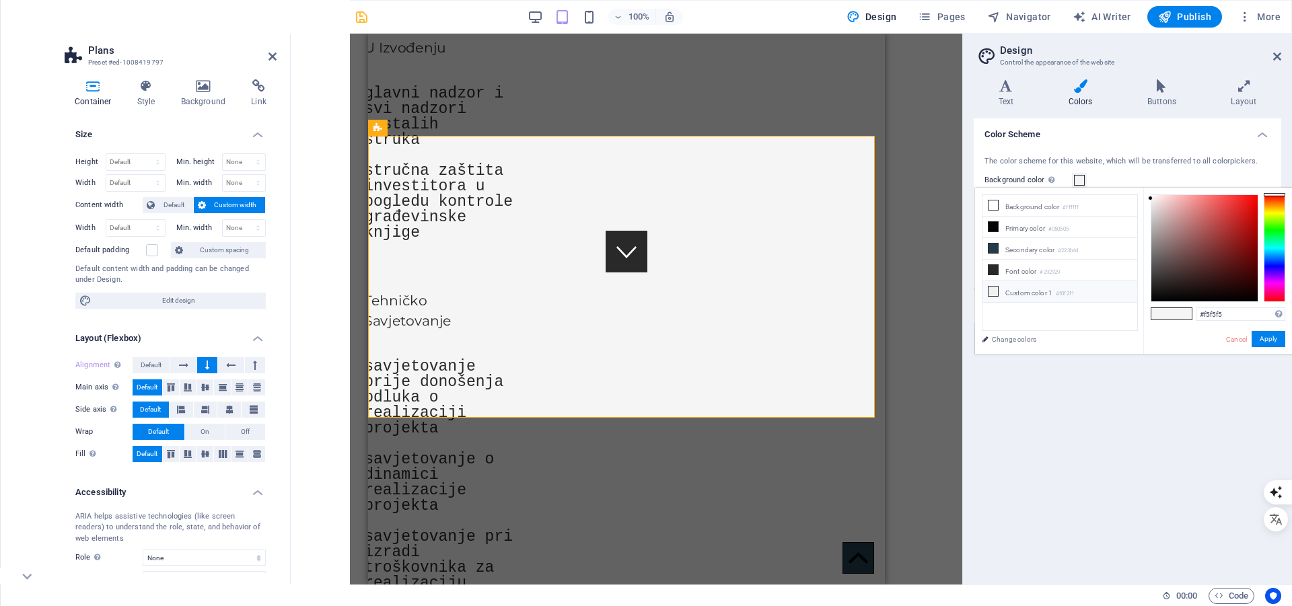
click at [990, 290] on icon at bounding box center [992, 291] width 9 height 9
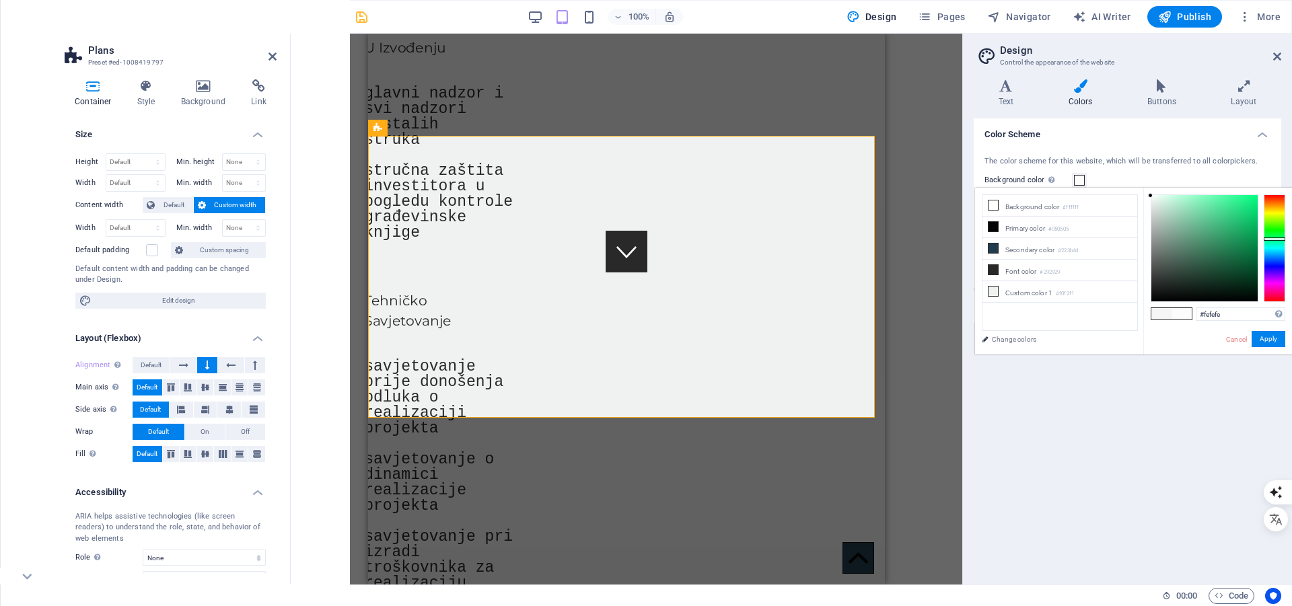
type input "#ffffff"
drag, startPoint x: 1154, startPoint y: 198, endPoint x: 1148, endPoint y: 194, distance: 7.2
click at [1151, 195] on div at bounding box center [1204, 248] width 106 height 106
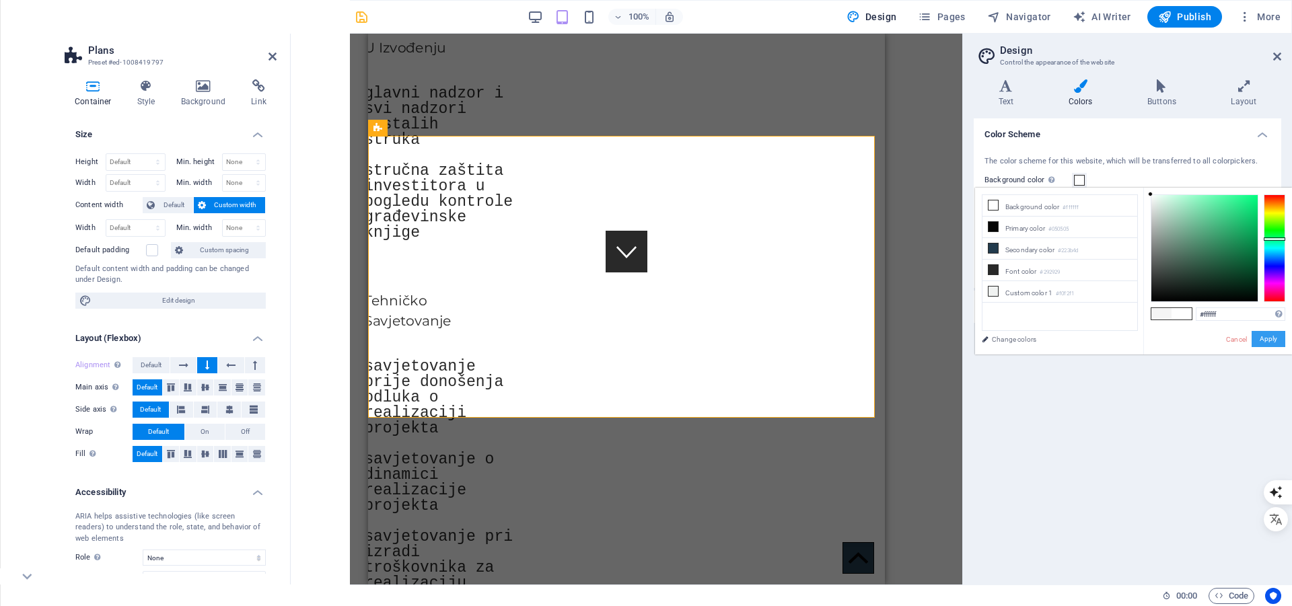
click at [1263, 340] on button "Apply" at bounding box center [1268, 339] width 34 height 16
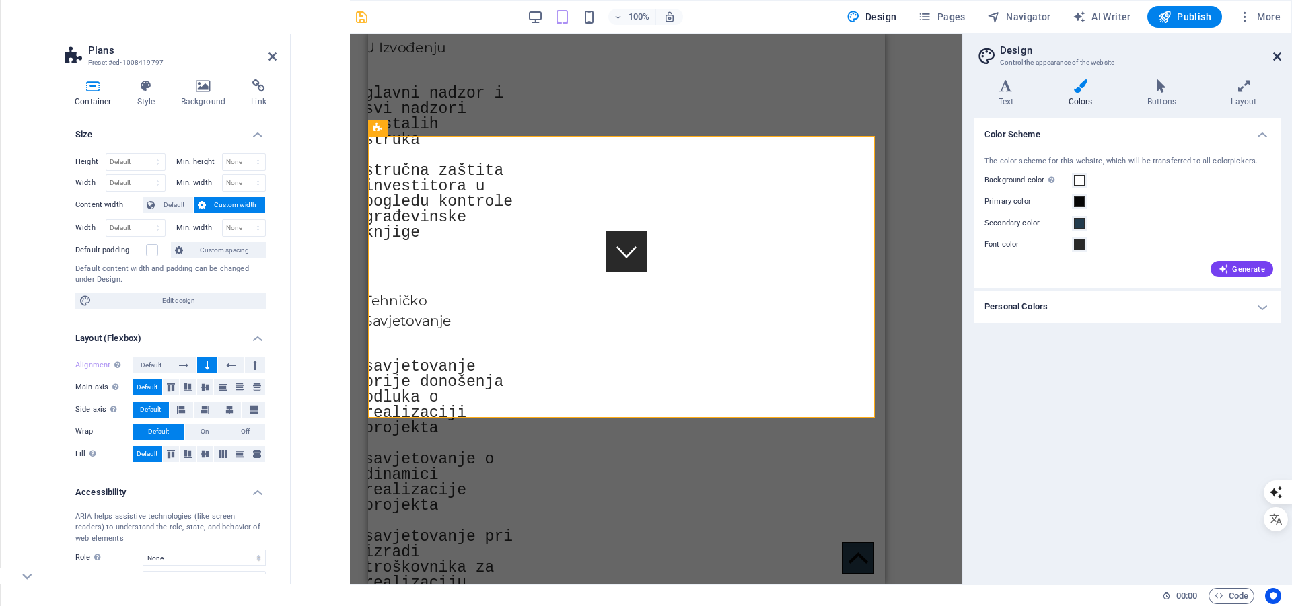
click at [1277, 56] on icon at bounding box center [1277, 56] width 8 height 11
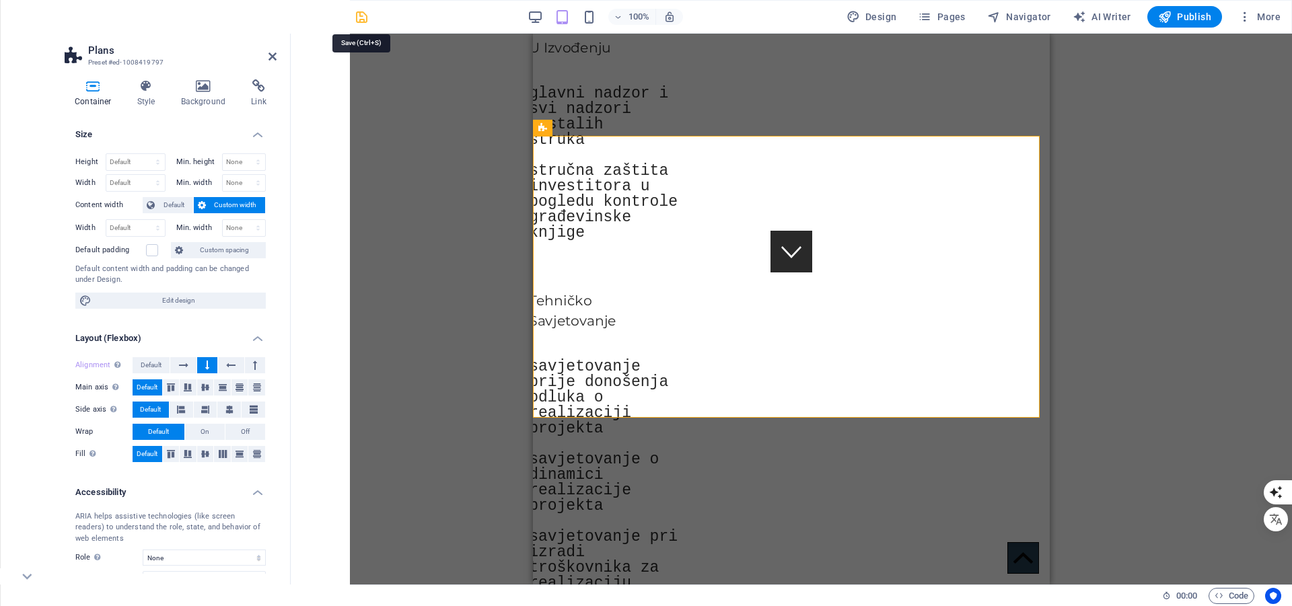
click at [361, 15] on icon "save" at bounding box center [361, 16] width 15 height 15
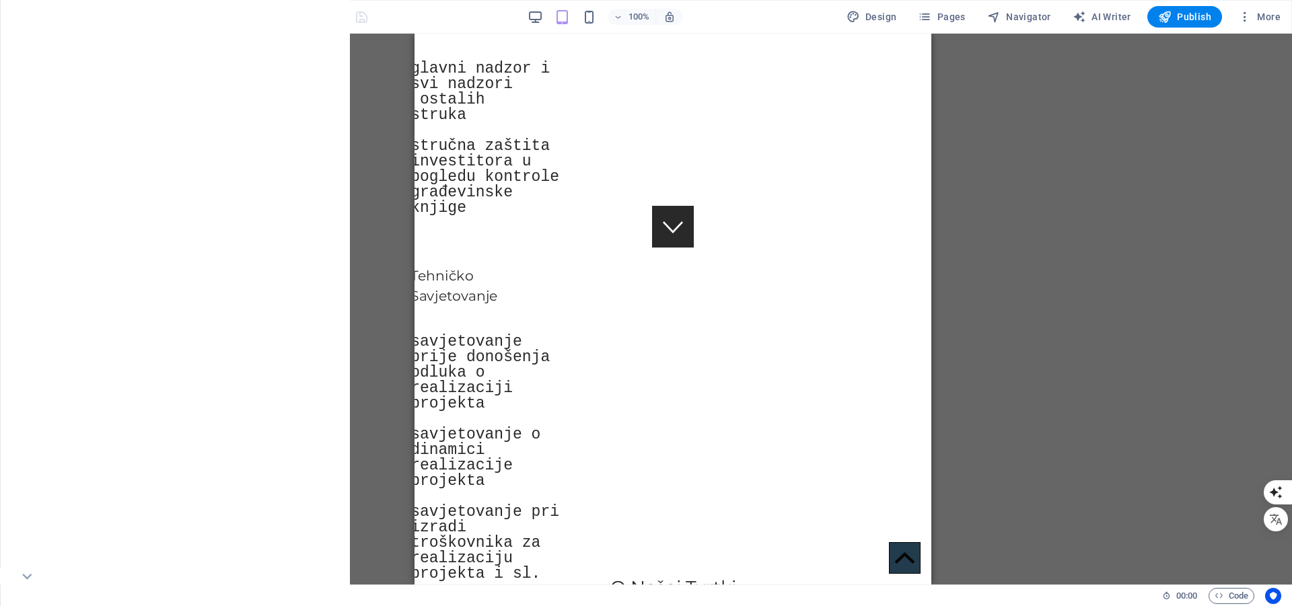
scroll to position [1271, 0]
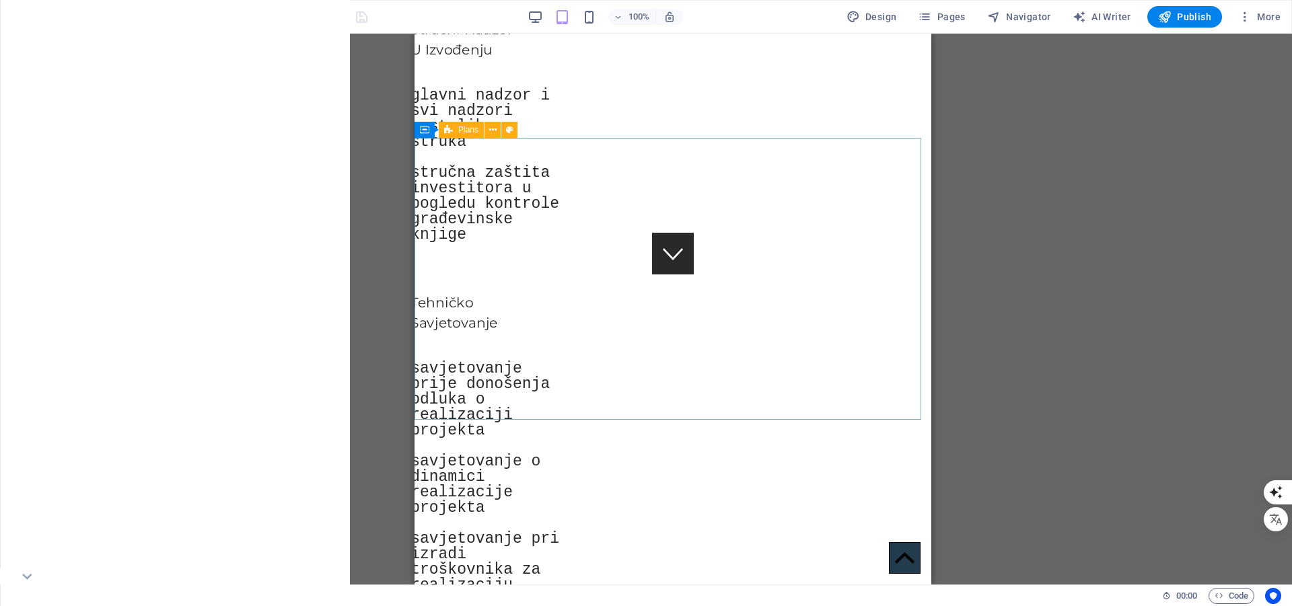
click at [449, 131] on icon at bounding box center [448, 130] width 9 height 16
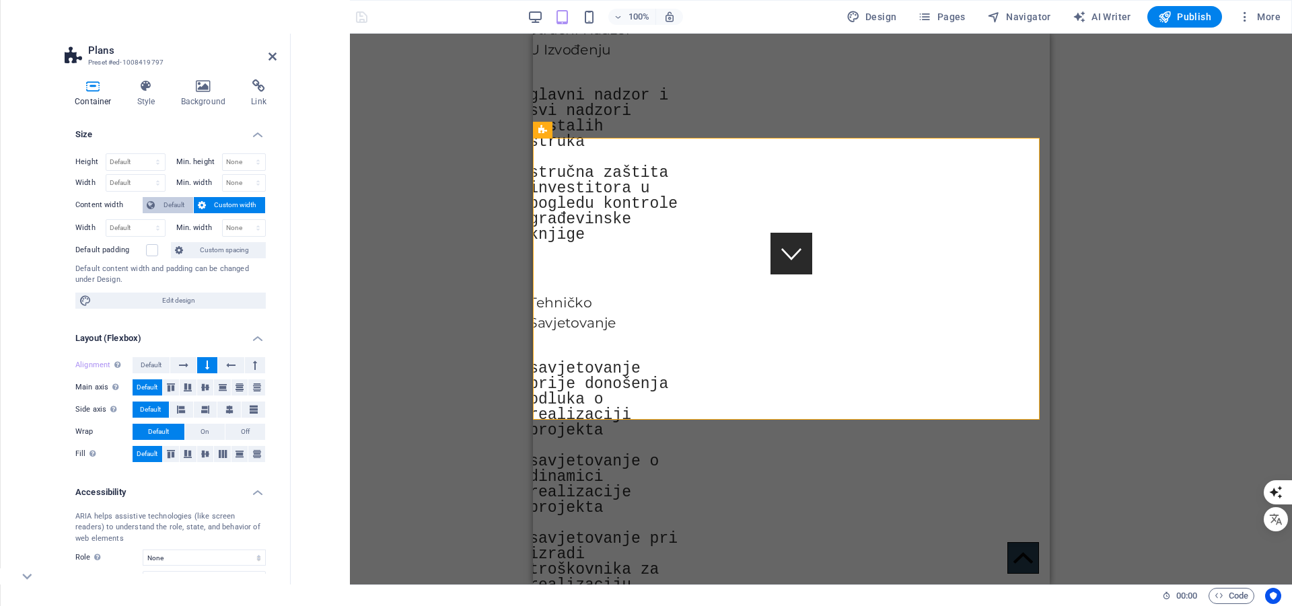
click at [172, 204] on span "Default" at bounding box center [174, 205] width 30 height 16
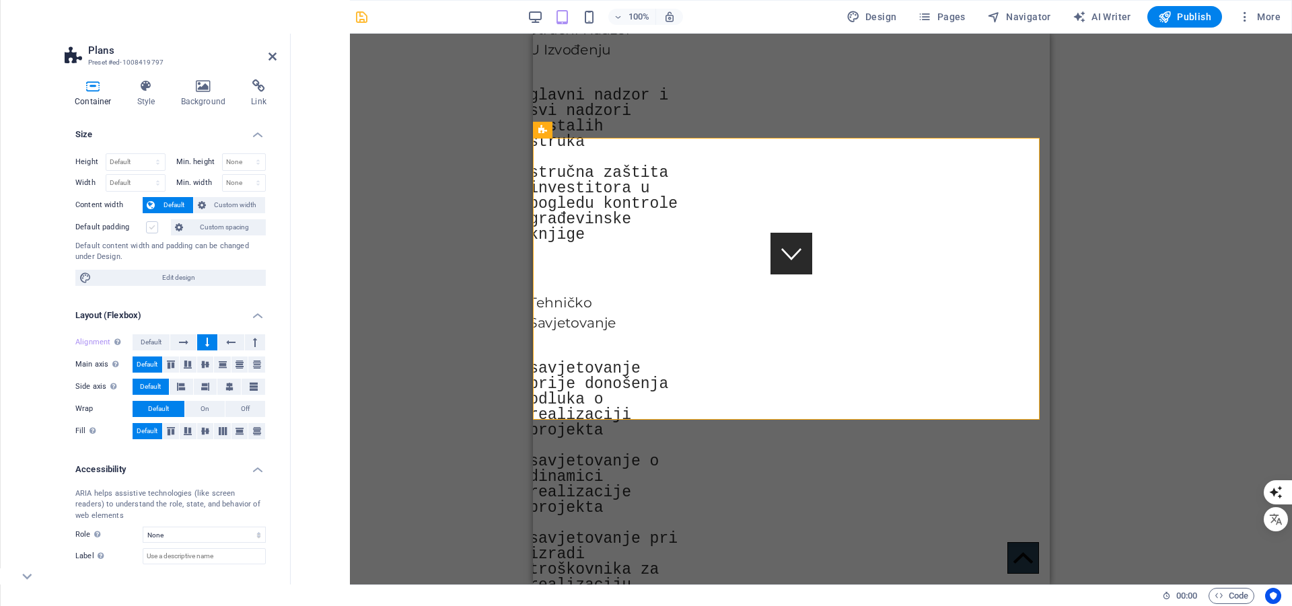
click at [151, 229] on label at bounding box center [152, 227] width 12 height 12
click at [0, 0] on input "Default padding" at bounding box center [0, 0] width 0 height 0
click at [151, 229] on label at bounding box center [152, 227] width 12 height 12
click at [0, 0] on input "Default padding" at bounding box center [0, 0] width 0 height 0
click at [151, 344] on span "Default" at bounding box center [151, 342] width 21 height 16
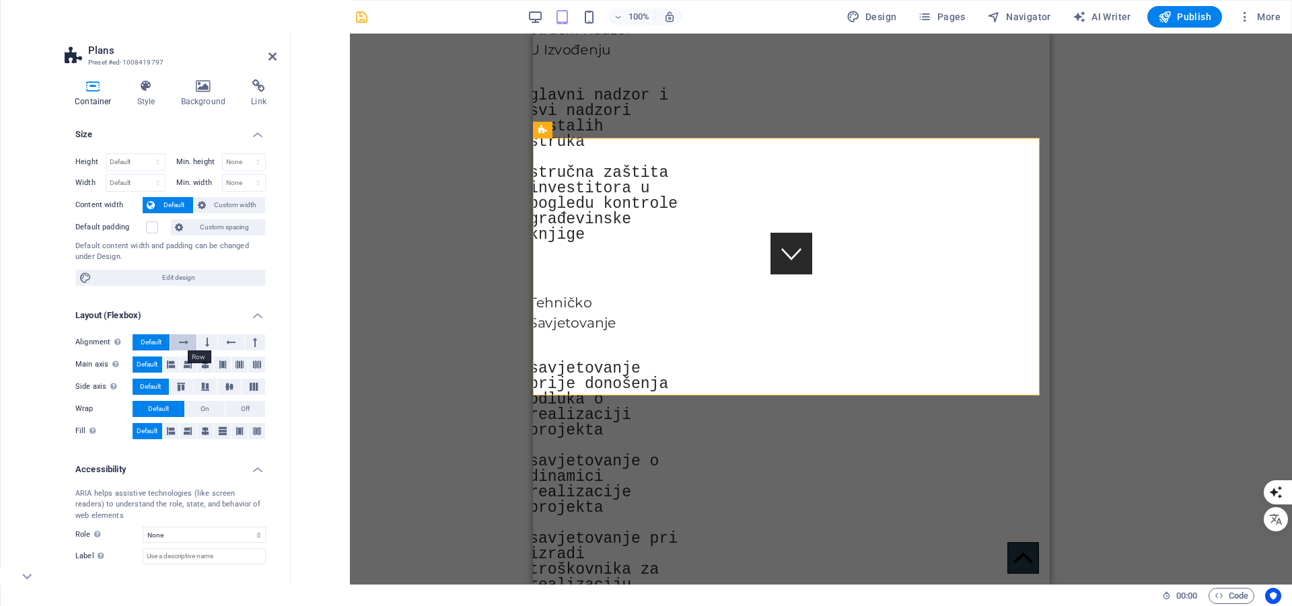
click at [179, 340] on icon at bounding box center [183, 342] width 9 height 16
click at [203, 342] on button at bounding box center [207, 342] width 20 height 16
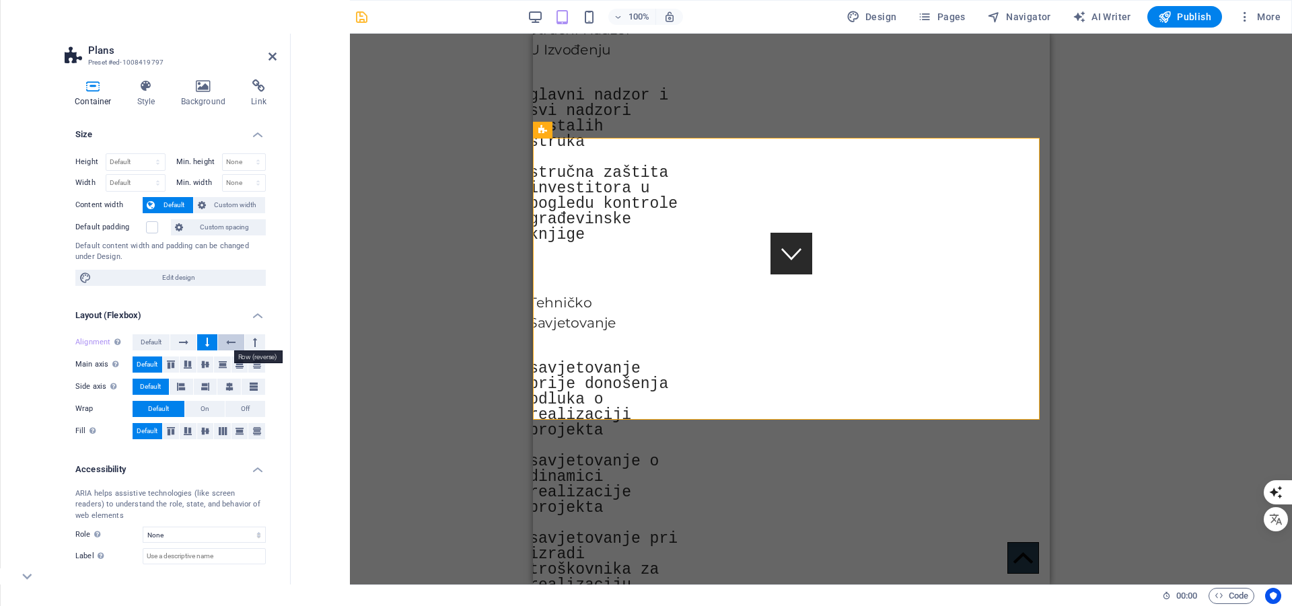
click at [230, 342] on icon at bounding box center [230, 342] width 9 height 16
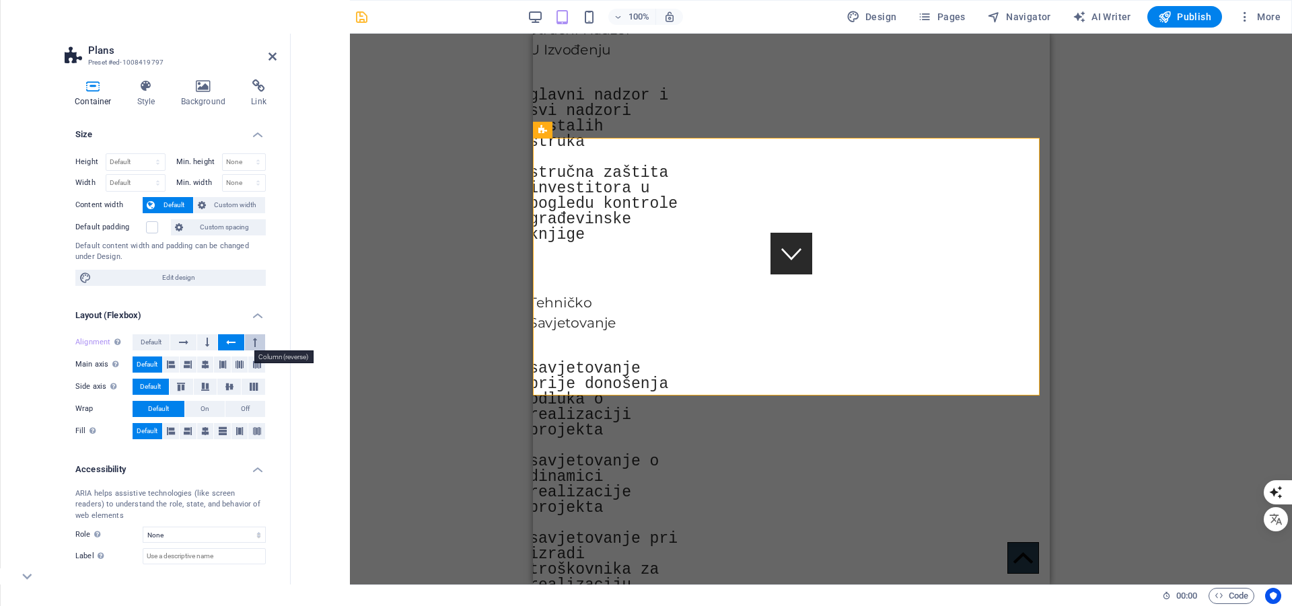
click at [256, 340] on button at bounding box center [255, 342] width 20 height 16
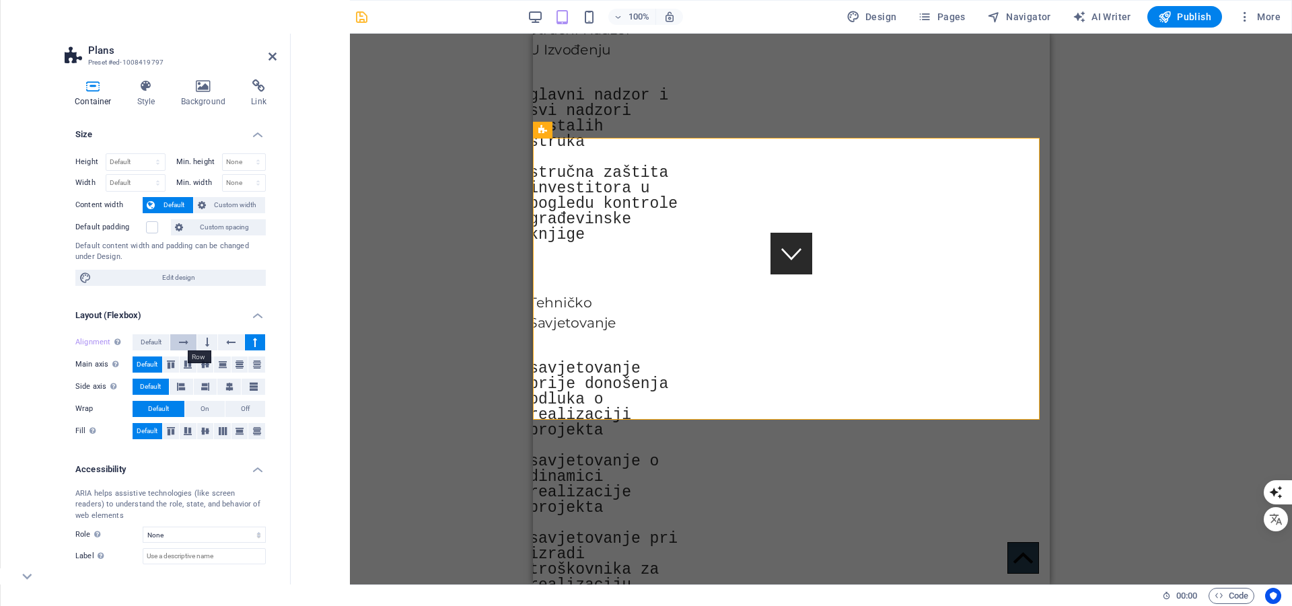
click at [183, 346] on icon at bounding box center [183, 342] width 9 height 16
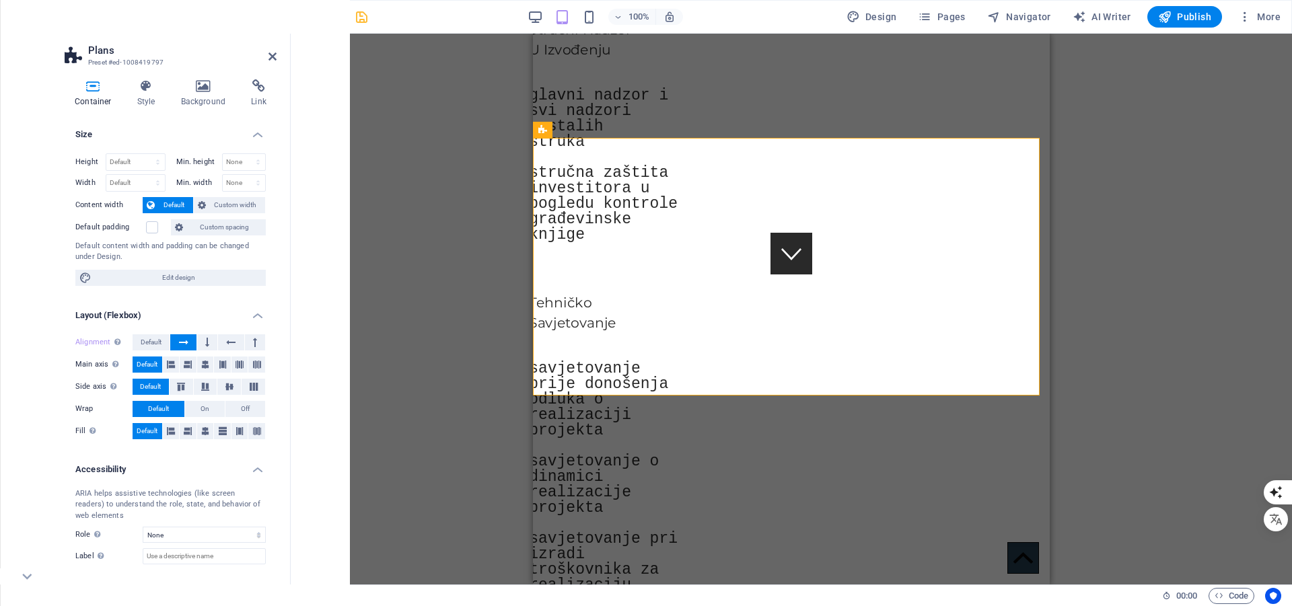
click at [449, 248] on div "Drag here to replace the existing content. Press “Ctrl” if you want to create a…" at bounding box center [791, 309] width 1001 height 551
click at [363, 15] on icon "save" at bounding box center [361, 16] width 15 height 15
checkbox input "false"
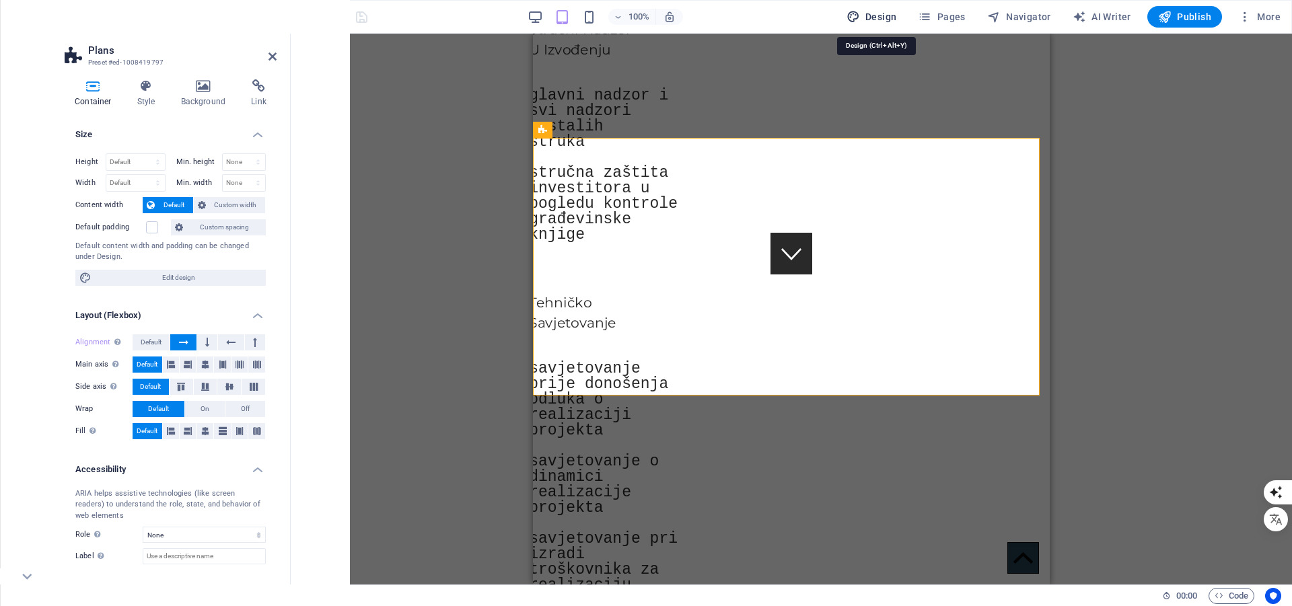
click at [881, 19] on span "Design" at bounding box center [871, 16] width 50 height 13
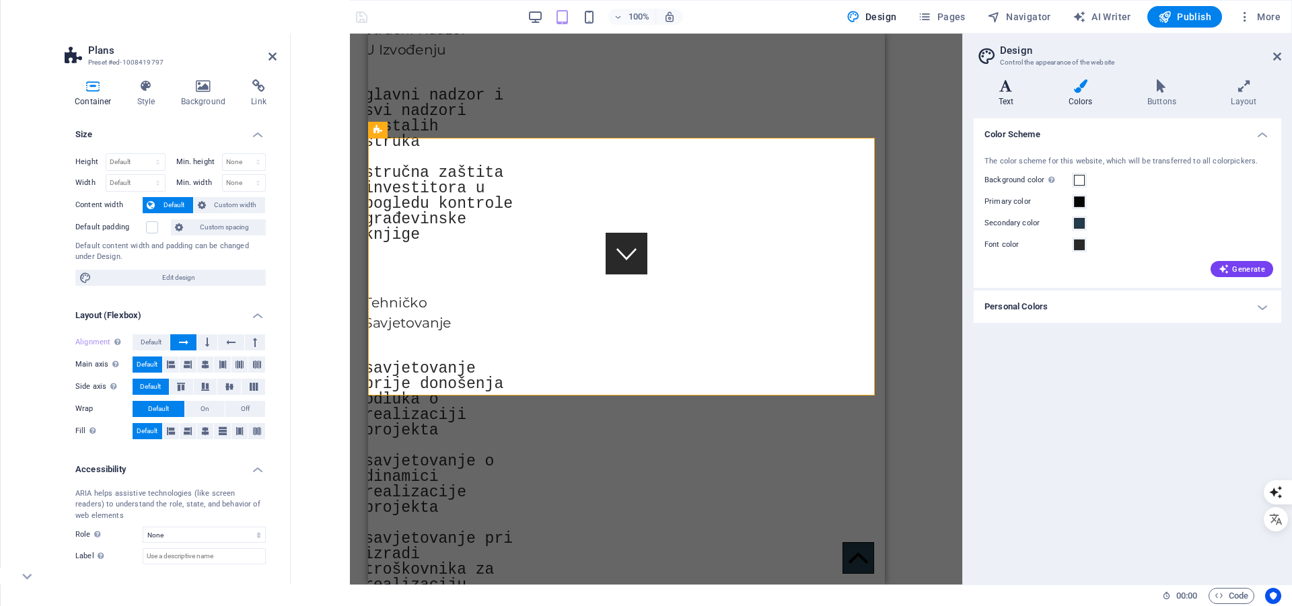
click at [1002, 97] on h4 "Text" at bounding box center [1008, 93] width 70 height 28
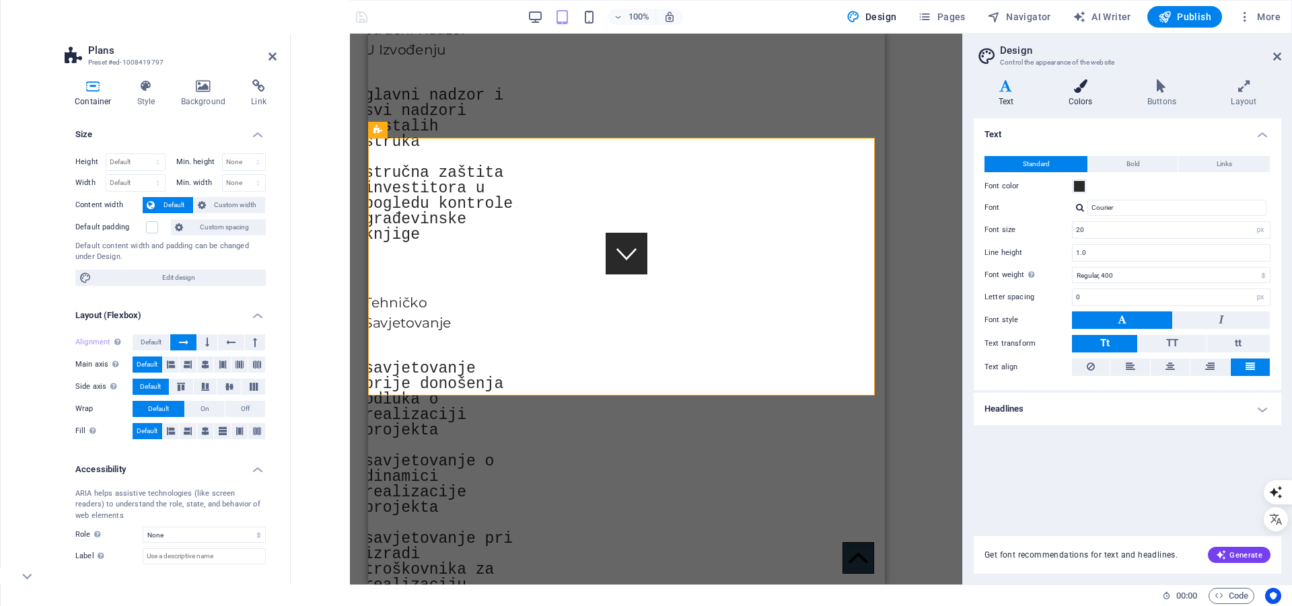
click at [1083, 92] on icon at bounding box center [1079, 85] width 73 height 13
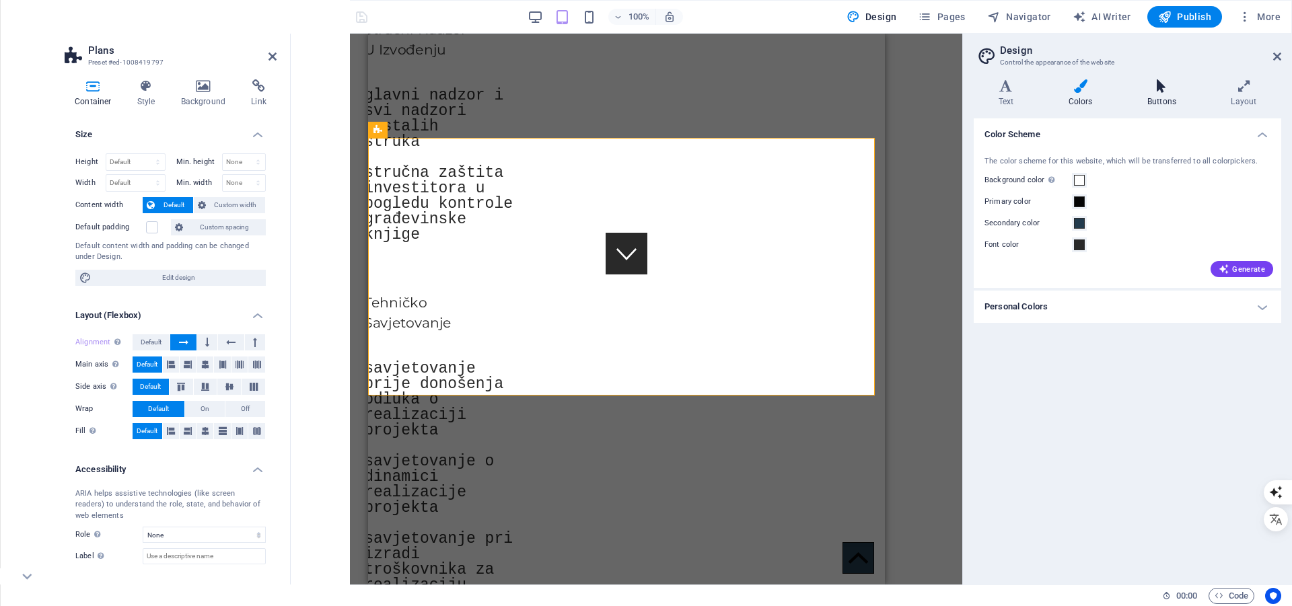
click at [1165, 81] on icon at bounding box center [1161, 85] width 78 height 13
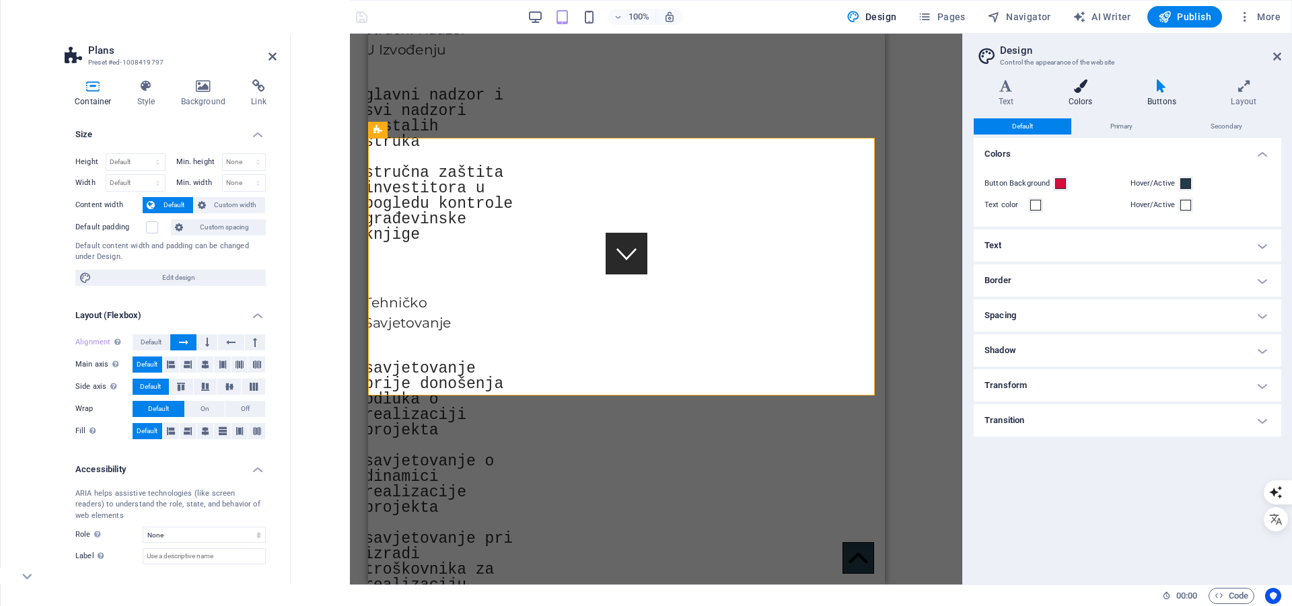
click at [1082, 94] on h4 "Colors" at bounding box center [1082, 93] width 79 height 28
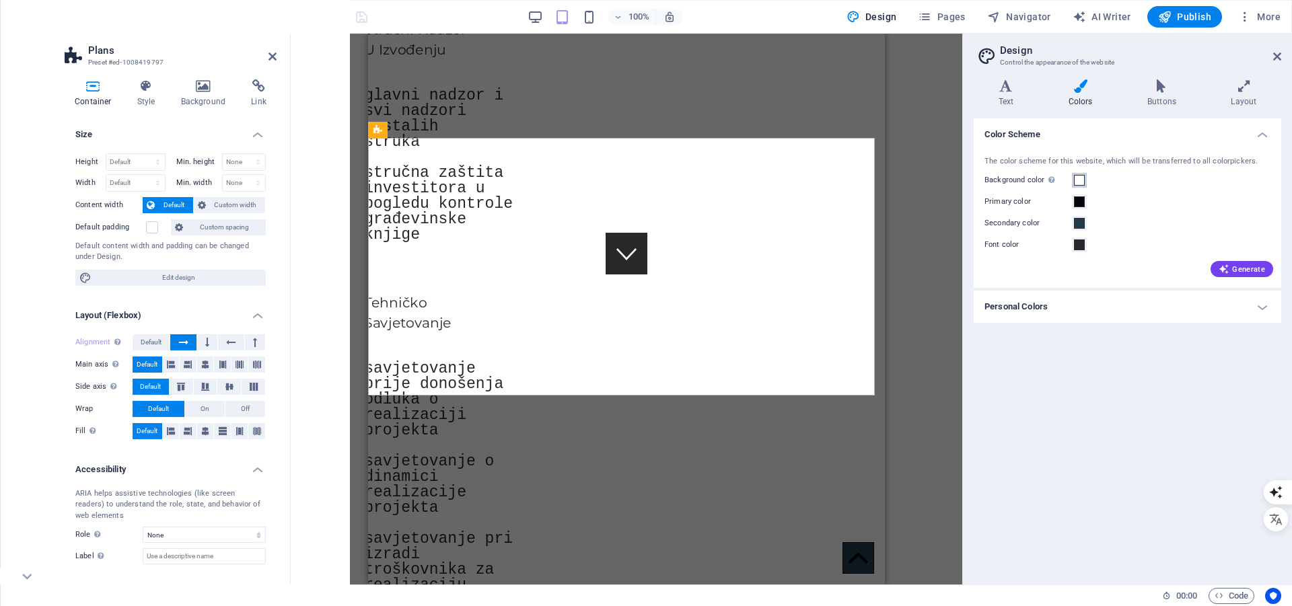
click at [1082, 178] on span at bounding box center [1079, 180] width 11 height 11
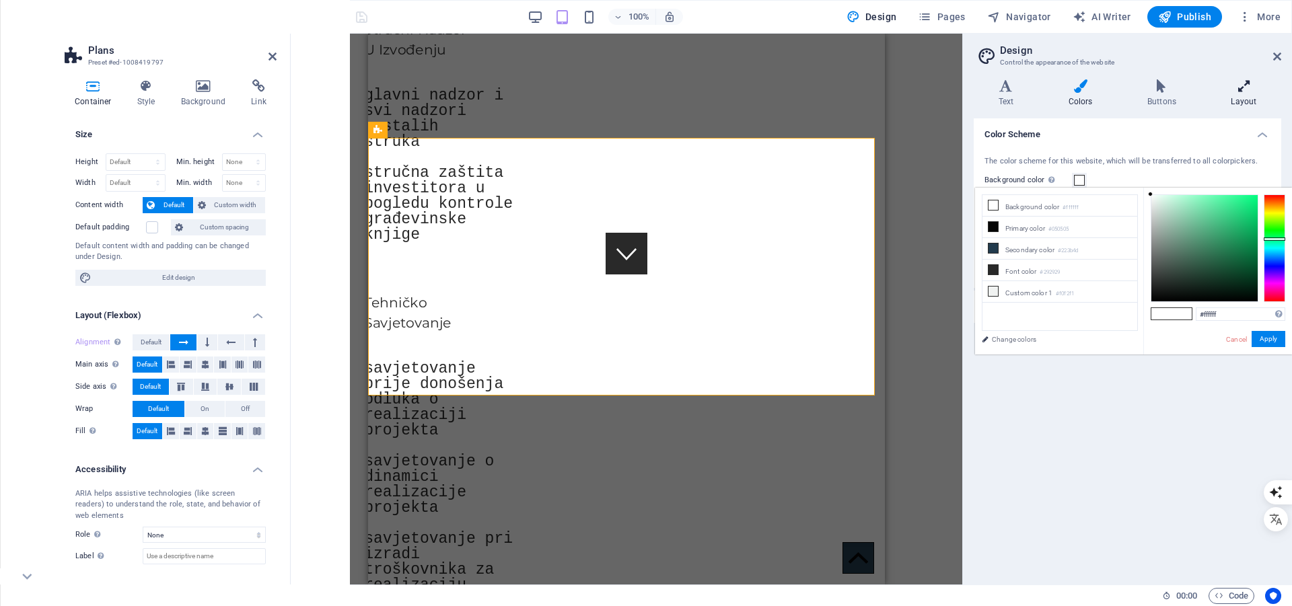
click at [1248, 88] on icon at bounding box center [1243, 85] width 75 height 13
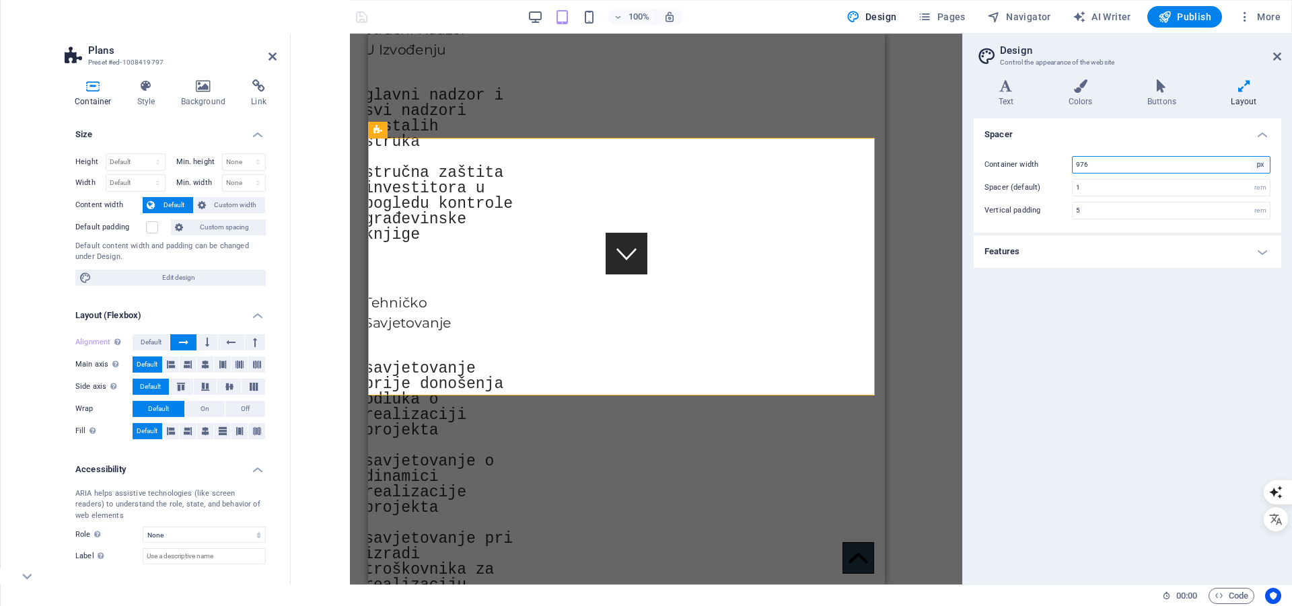
click at [1261, 167] on select "rem px" at bounding box center [1259, 165] width 19 height 16
click at [1259, 141] on h4 "Spacer" at bounding box center [1126, 130] width 307 height 24
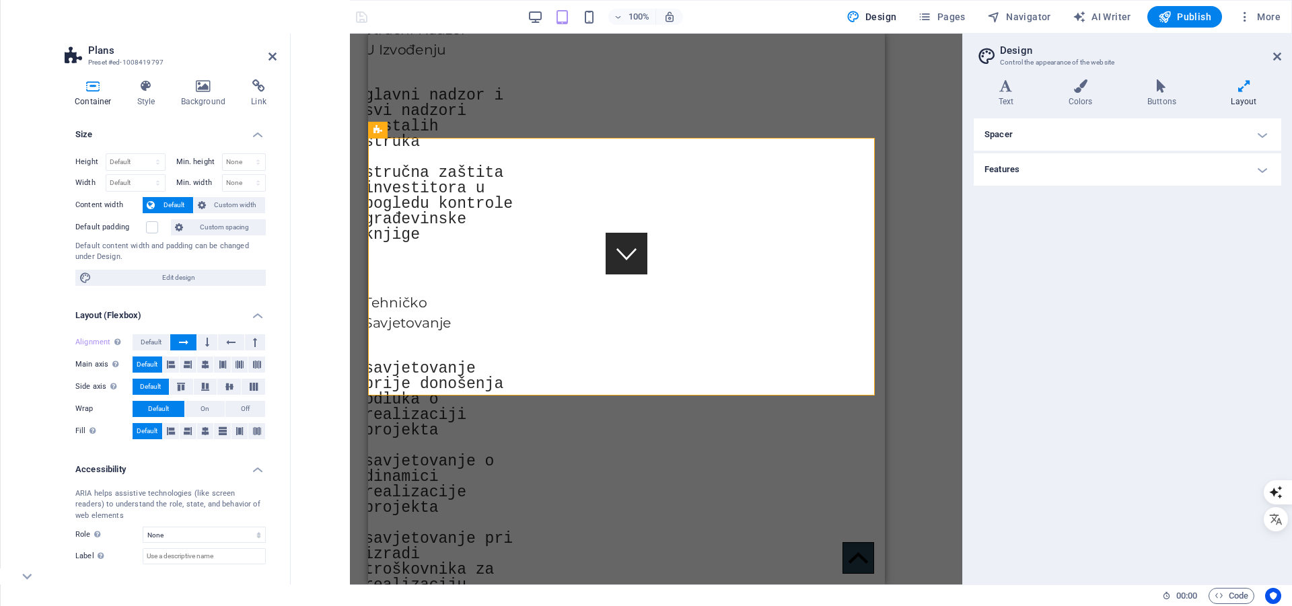
click at [1262, 135] on h4 "Spacer" at bounding box center [1126, 134] width 307 height 32
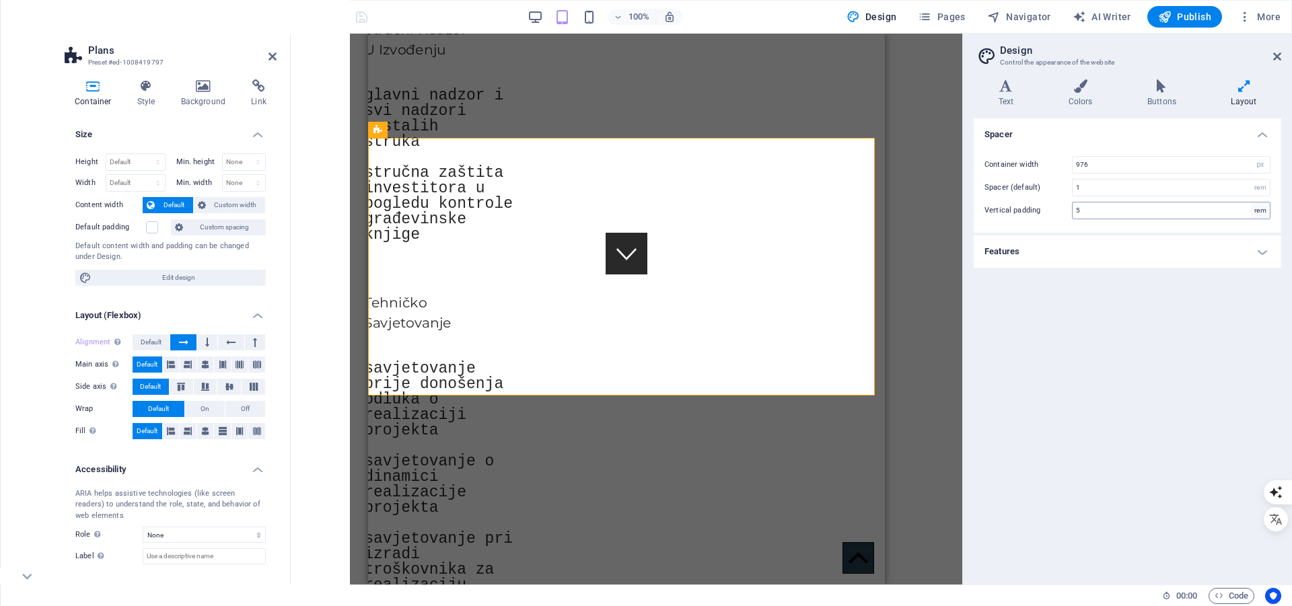
click at [1259, 208] on div "rem" at bounding box center [1259, 210] width 19 height 16
click at [1263, 210] on div "rem" at bounding box center [1259, 210] width 19 height 16
click at [1265, 248] on h4 "Features" at bounding box center [1126, 251] width 307 height 32
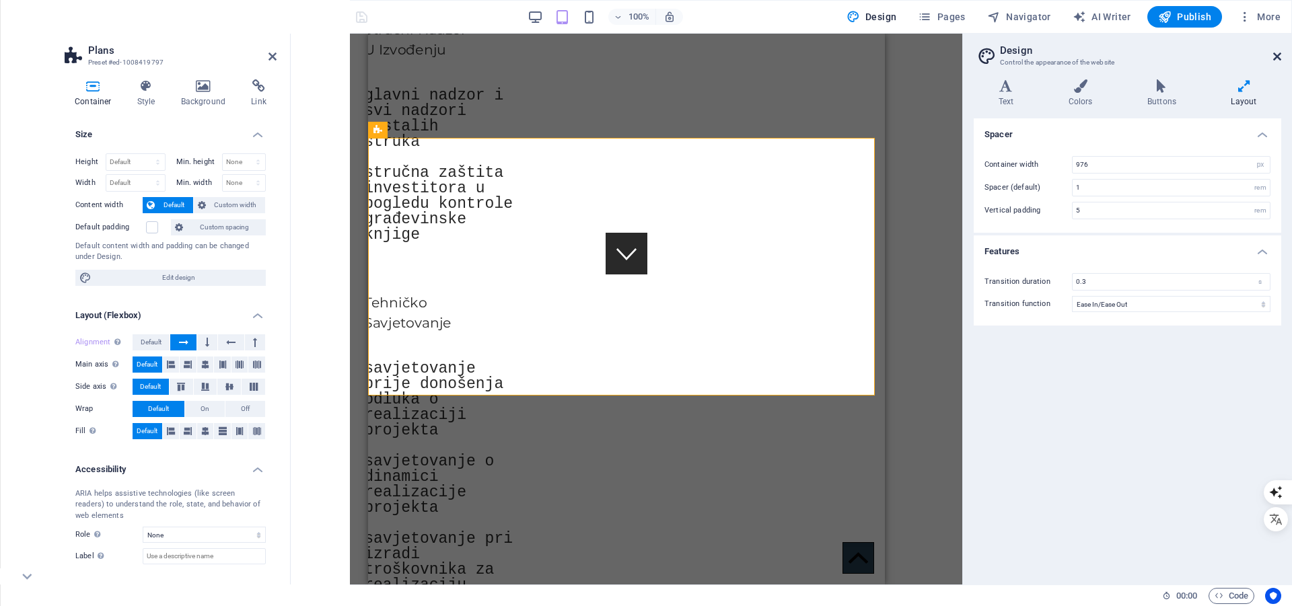
click at [1275, 52] on icon at bounding box center [1277, 56] width 8 height 11
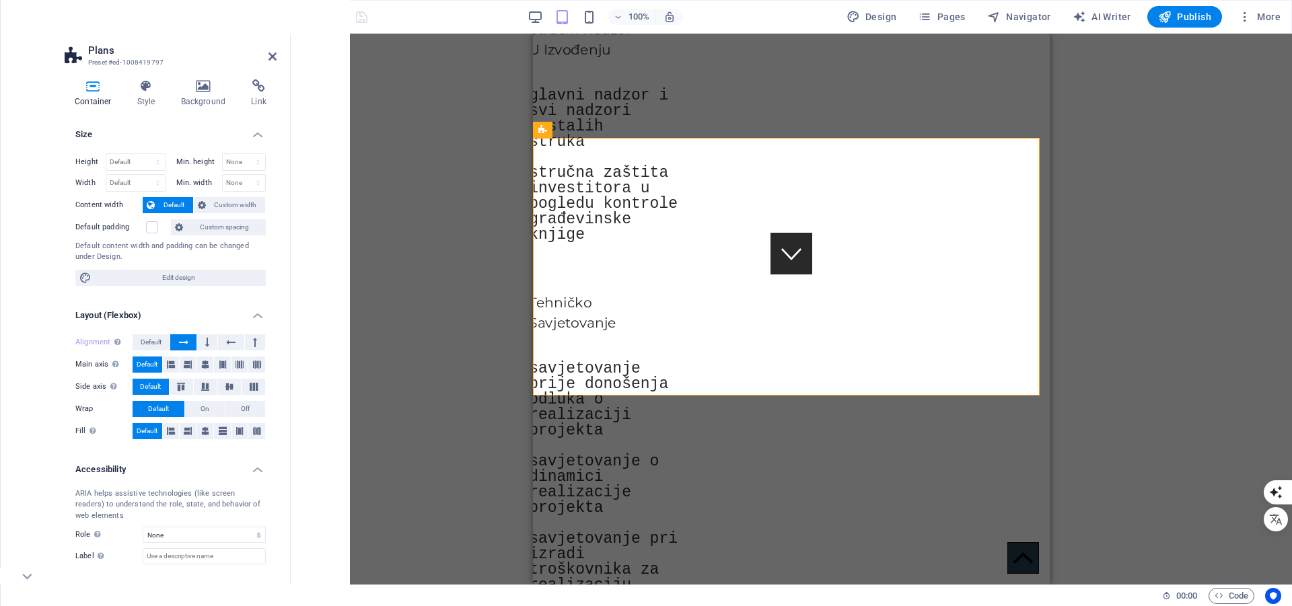
click at [96, 85] on icon at bounding box center [93, 85] width 57 height 13
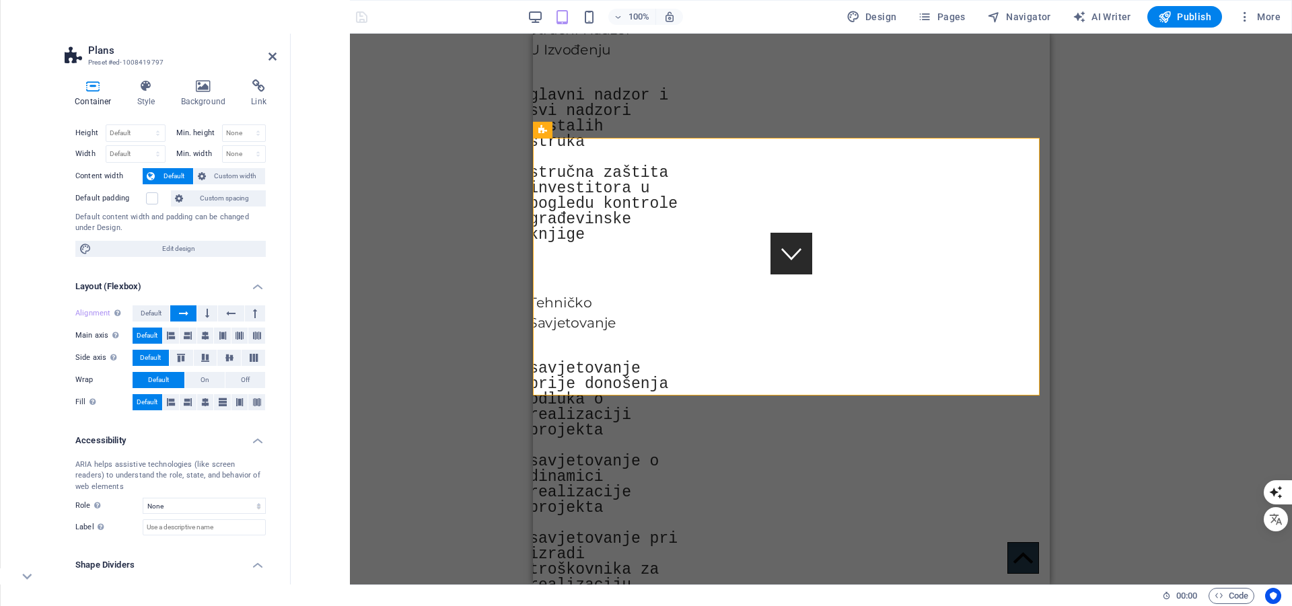
scroll to position [0, 0]
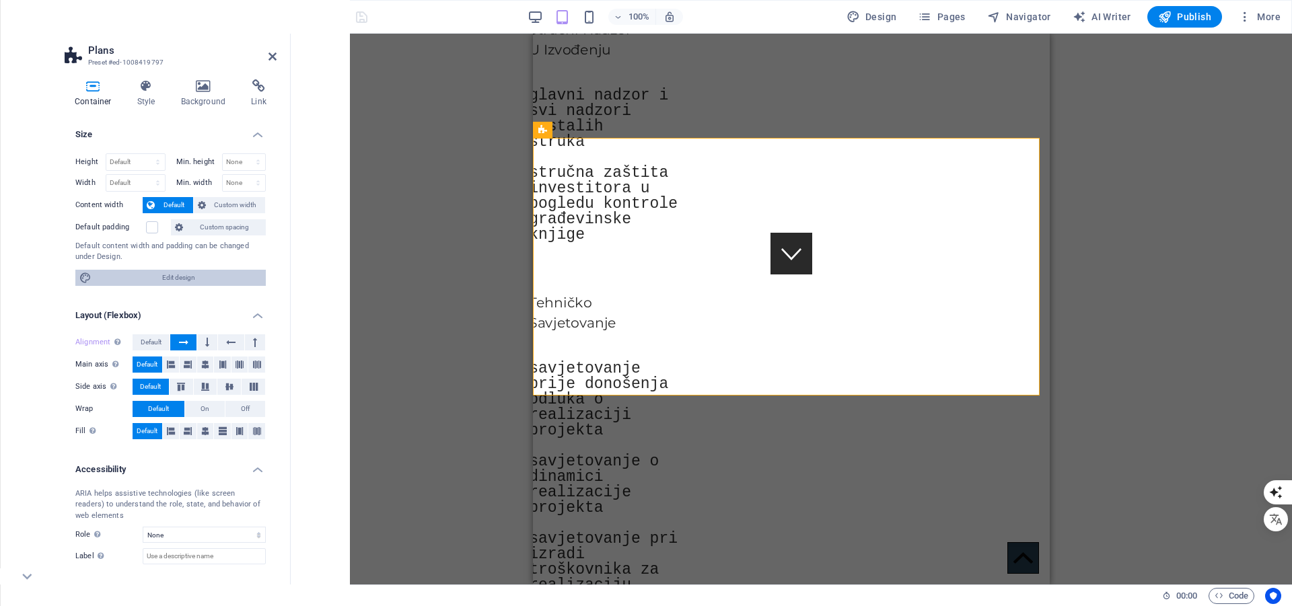
click at [159, 276] on span "Edit design" at bounding box center [179, 278] width 166 height 16
select select "px"
select select "ease-in-out"
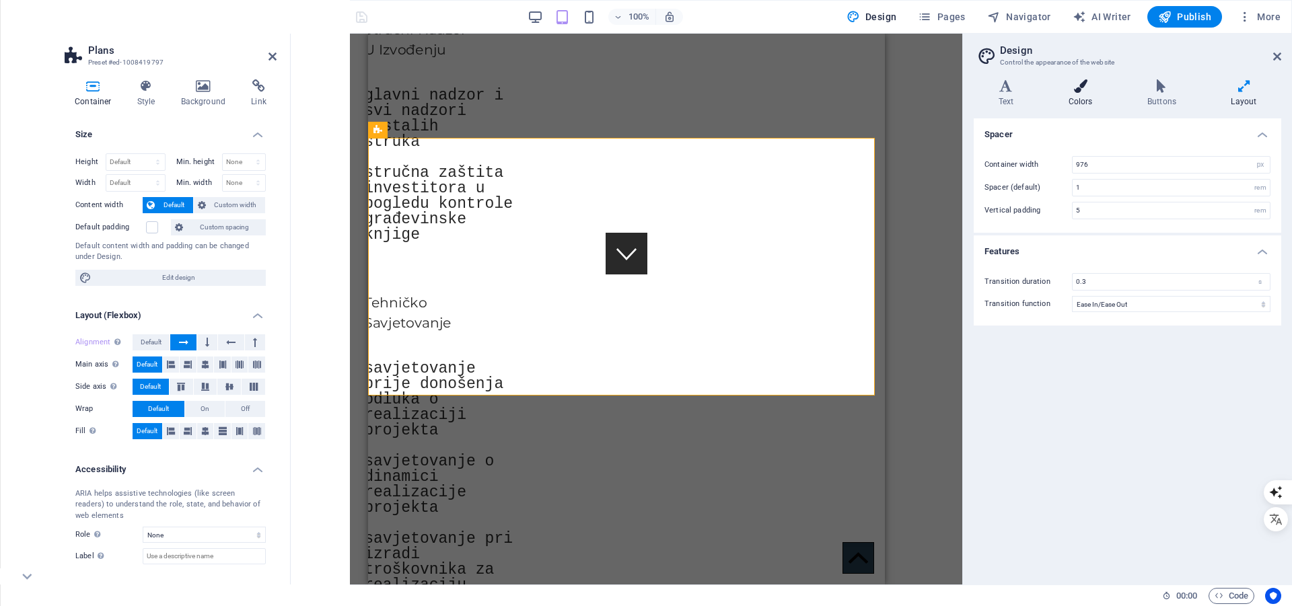
click at [1082, 83] on icon at bounding box center [1079, 85] width 73 height 13
click at [1275, 57] on icon at bounding box center [1277, 56] width 8 height 11
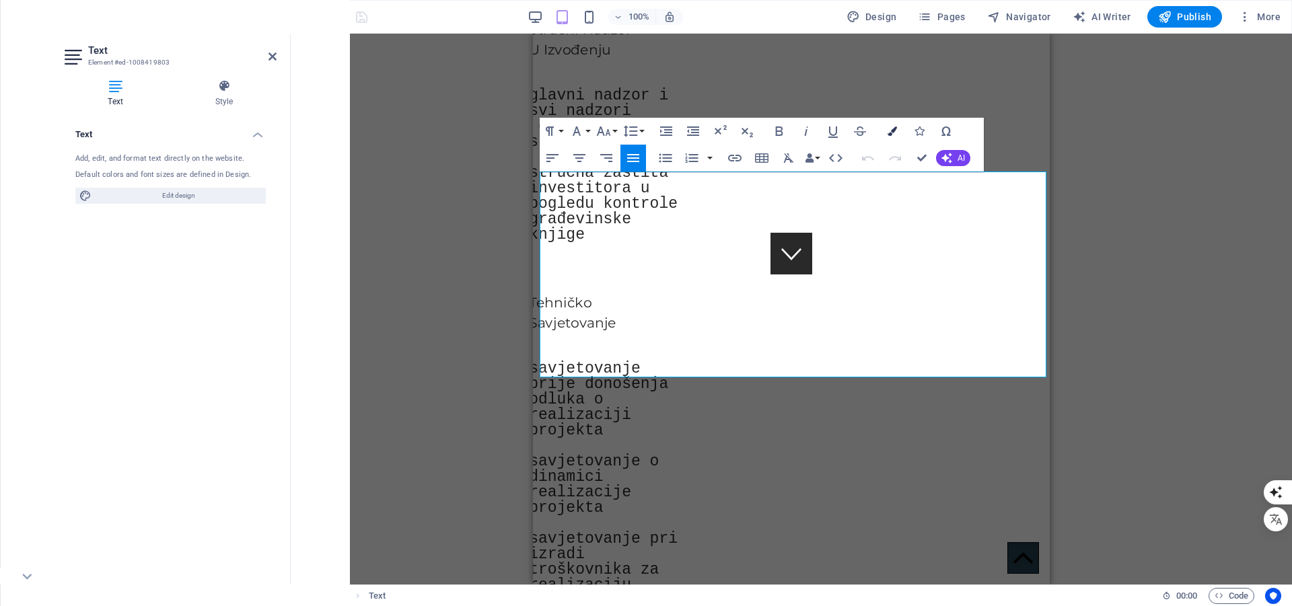
click at [893, 129] on icon "button" at bounding box center [891, 130] width 9 height 9
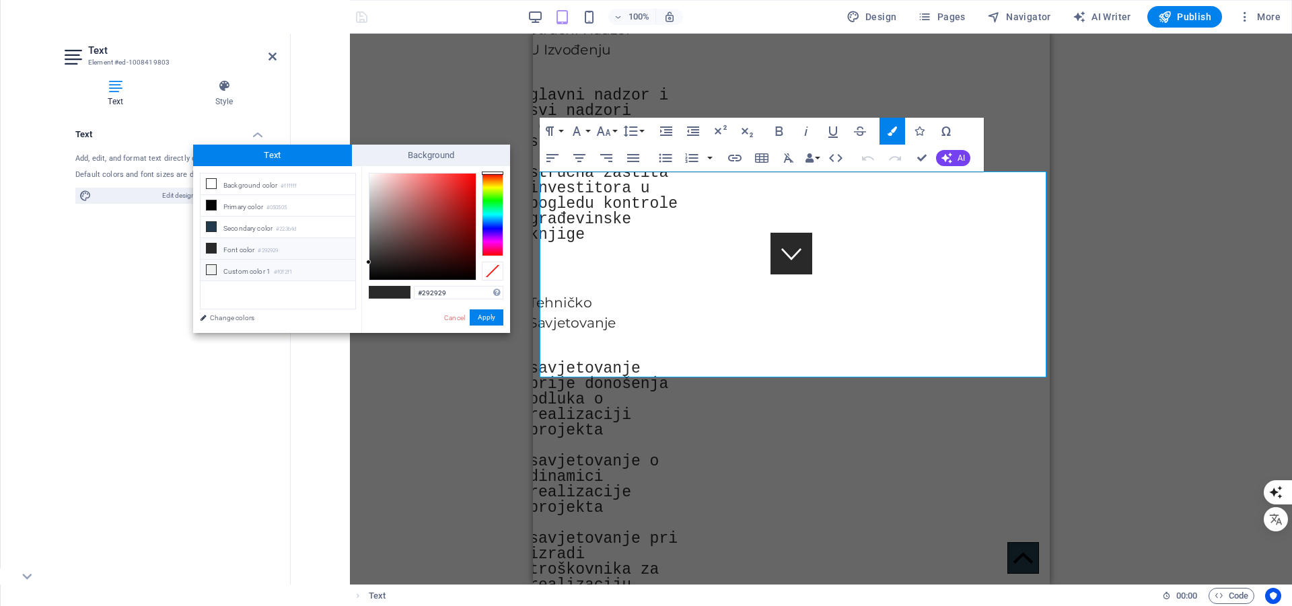
click at [210, 265] on icon at bounding box center [211, 269] width 9 height 9
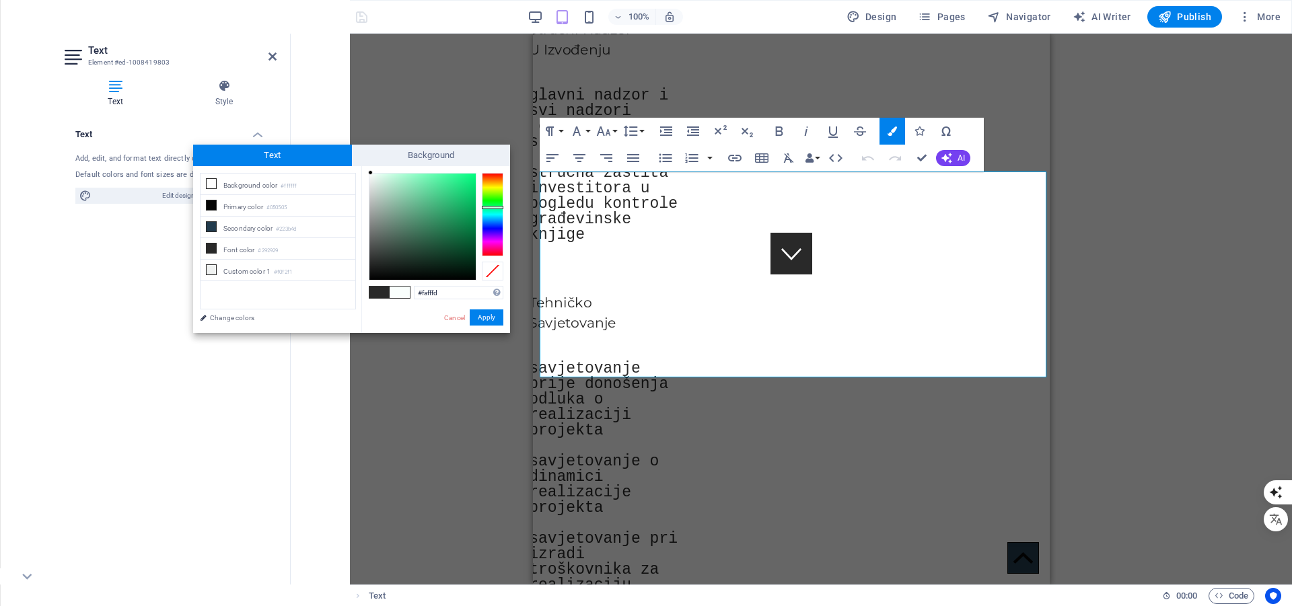
drag, startPoint x: 381, startPoint y: 186, endPoint x: 371, endPoint y: 172, distance: 17.4
click at [371, 174] on div at bounding box center [422, 227] width 106 height 106
click at [239, 270] on li "Custom color 1 #f0f2f1" at bounding box center [277, 271] width 155 height 22
type input "#f0f2f1"
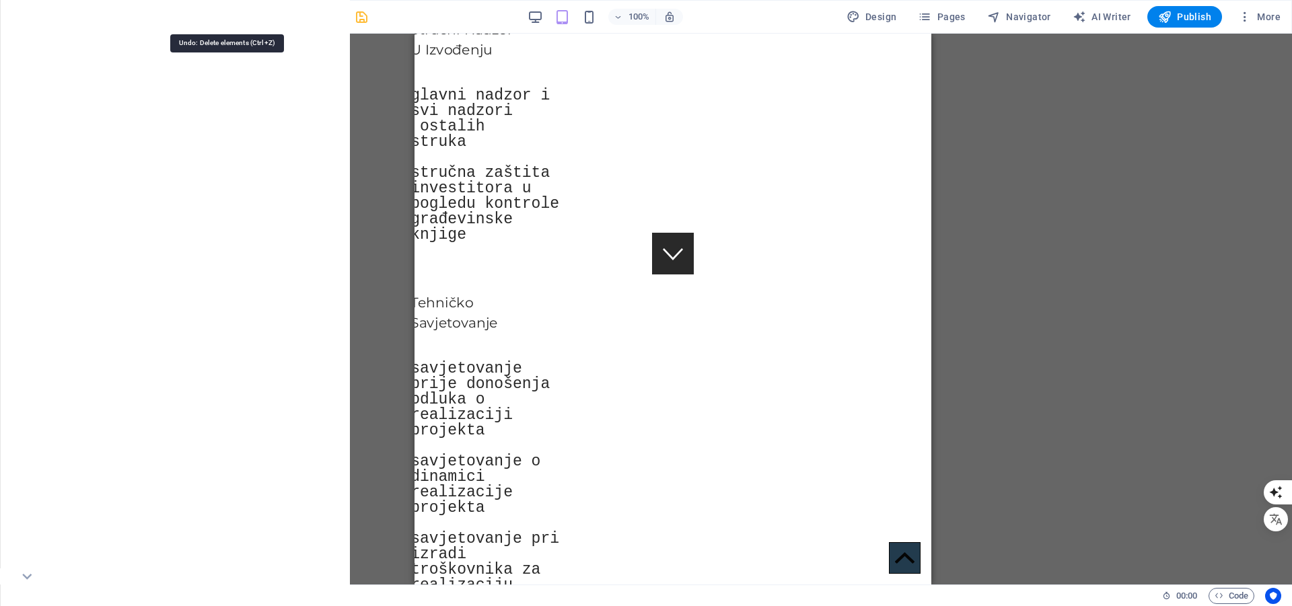
click at [230, 15] on icon "undo" at bounding box center [226, 16] width 15 height 15
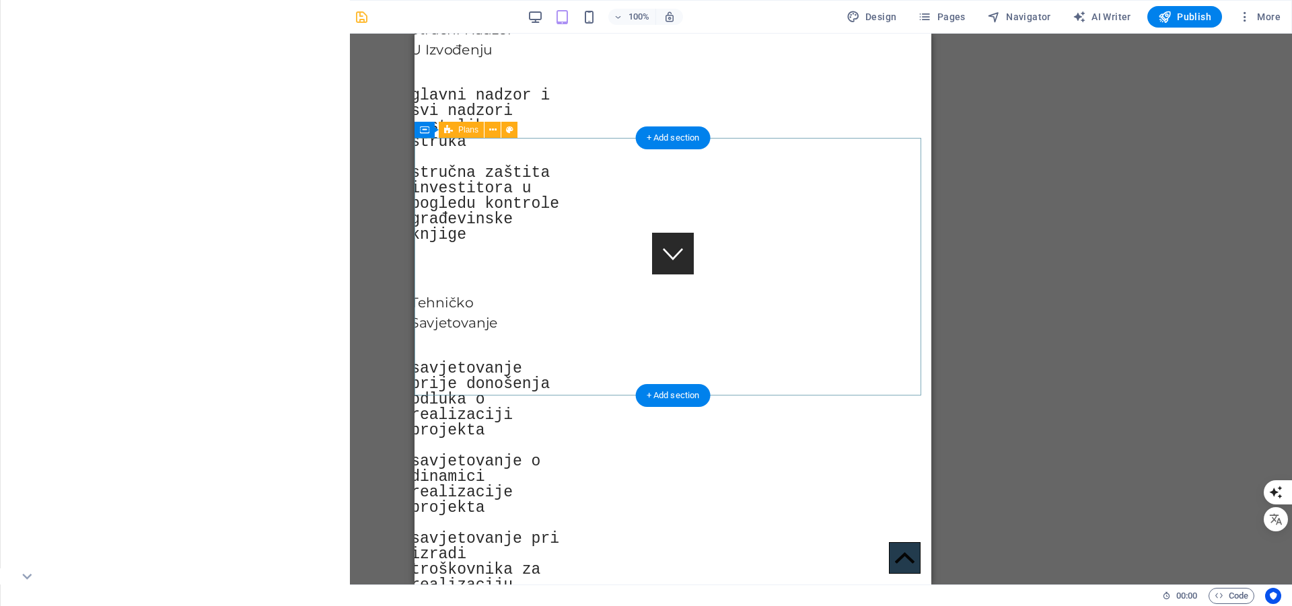
click at [489, 130] on icon at bounding box center [492, 130] width 7 height 14
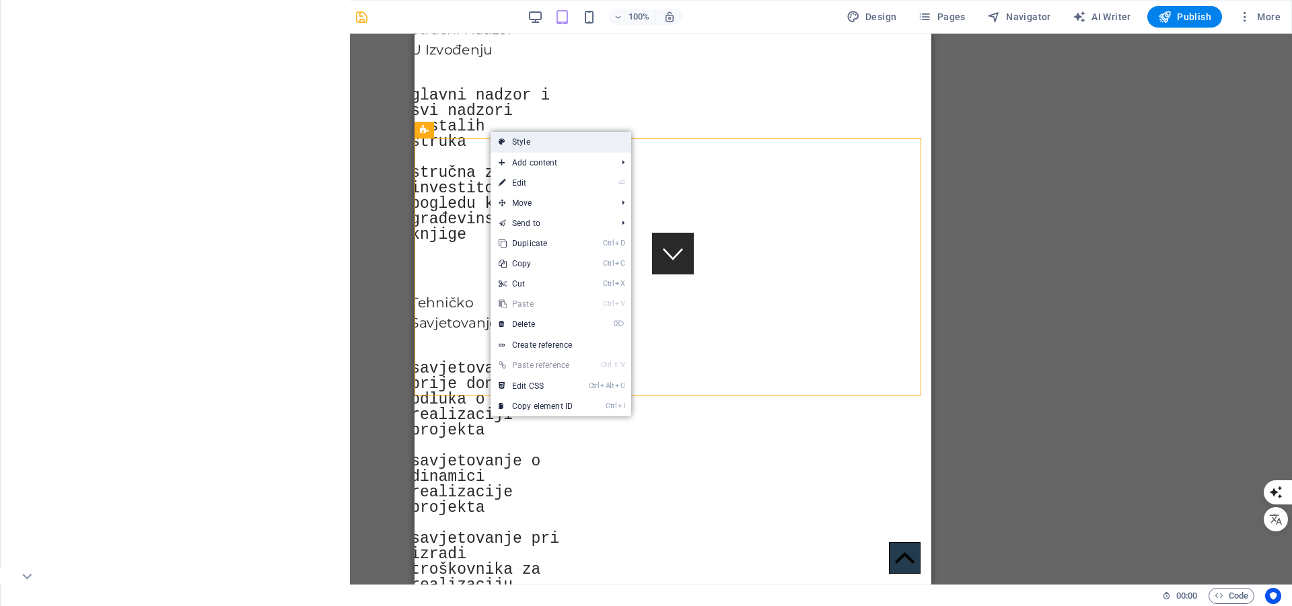
click at [525, 142] on link "Style" at bounding box center [560, 142] width 141 height 20
select select "rem"
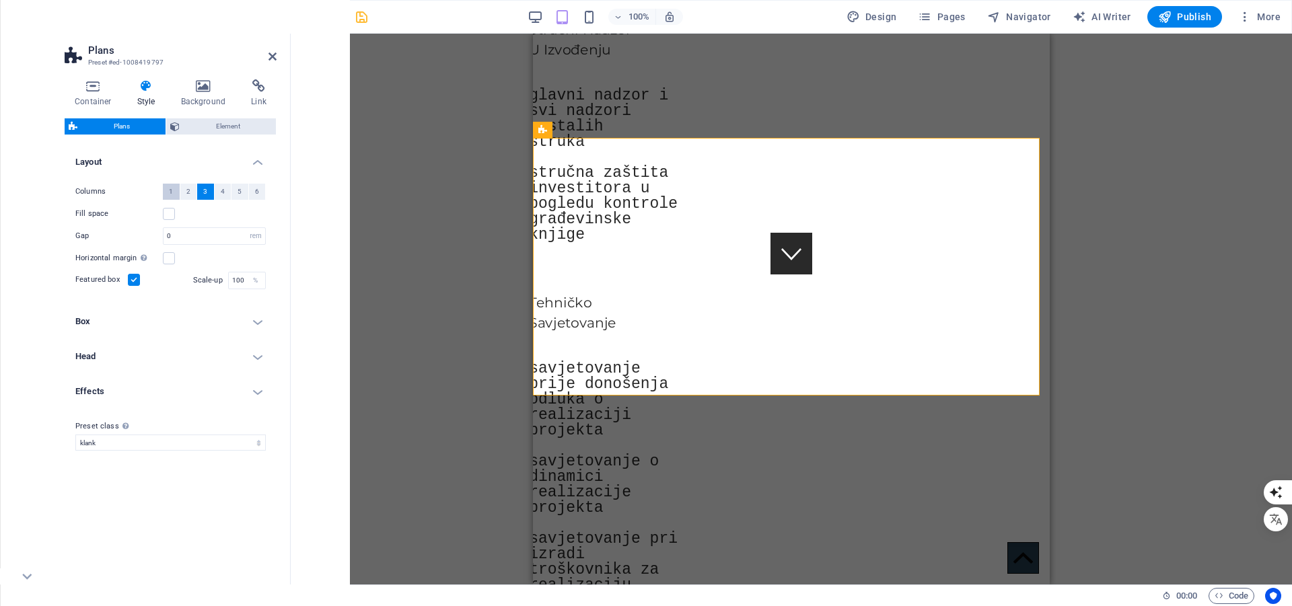
click at [170, 191] on span "1" at bounding box center [171, 192] width 4 height 16
click at [167, 236] on label at bounding box center [169, 237] width 12 height 12
click at [0, 0] on input "Horizontal margin Only if the containers "Content width" is not set to "Default"" at bounding box center [0, 0] width 0 height 0
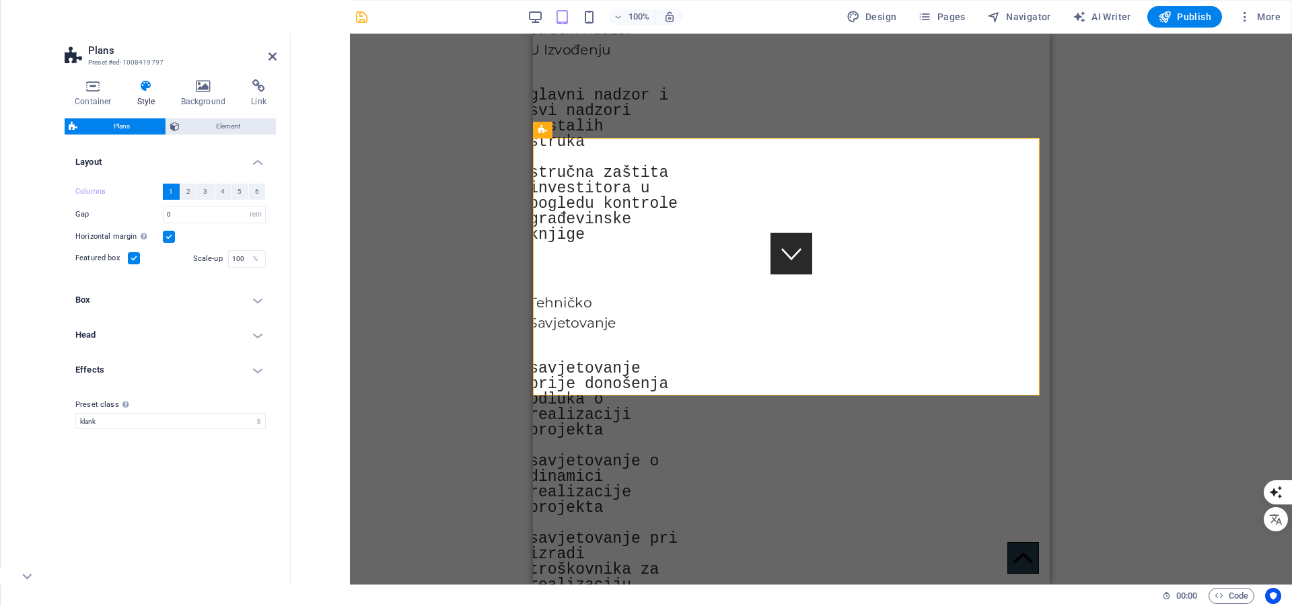
click at [167, 236] on label at bounding box center [169, 237] width 12 height 12
click at [0, 0] on input "Horizontal margin Only if the containers "Content width" is not set to "Default"" at bounding box center [0, 0] width 0 height 0
click at [203, 194] on span "3" at bounding box center [205, 192] width 4 height 16
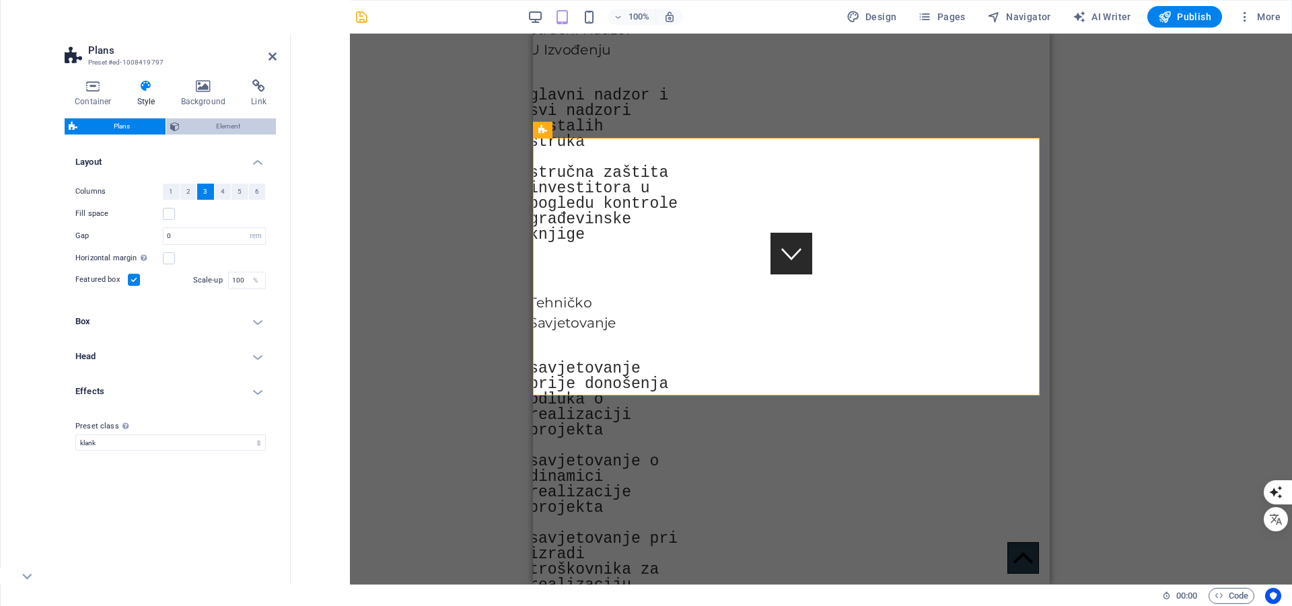
click at [202, 130] on span "Element" at bounding box center [228, 126] width 88 height 16
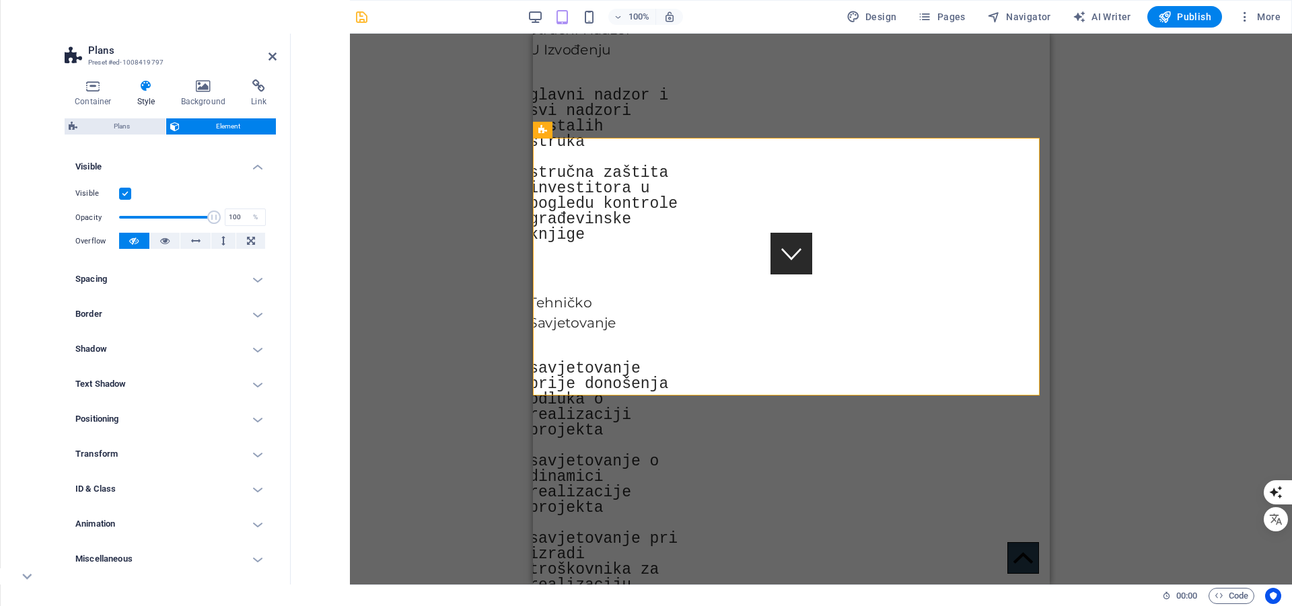
scroll to position [141, 0]
click at [540, 130] on icon at bounding box center [542, 130] width 9 height 16
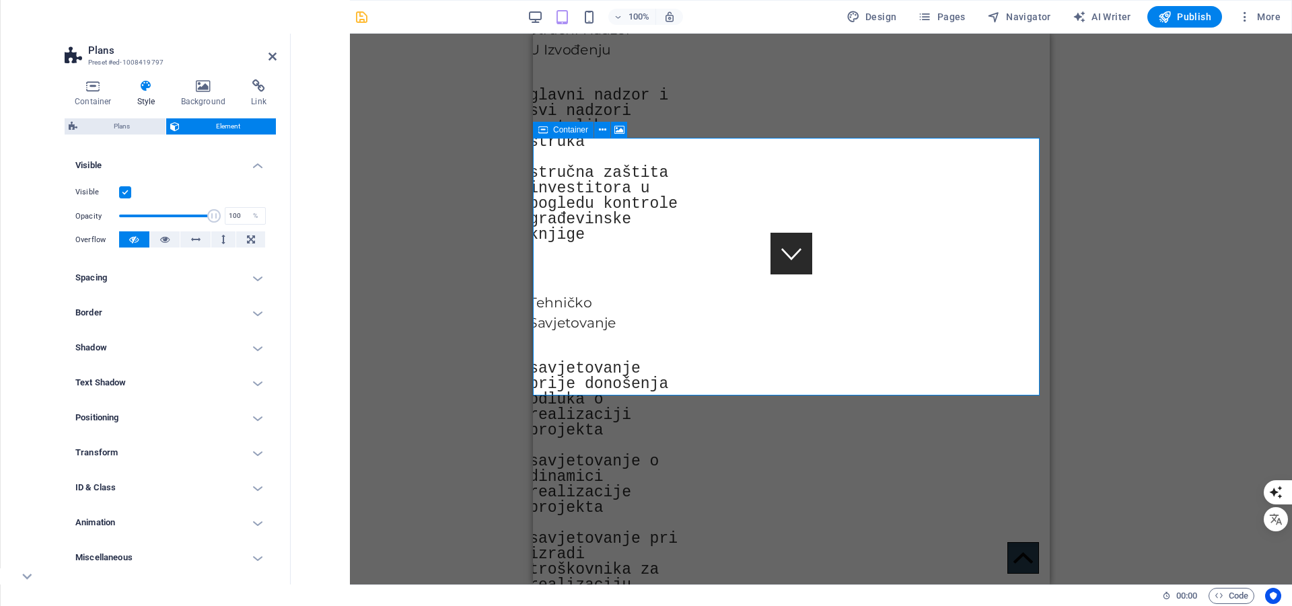
click at [540, 130] on icon at bounding box center [542, 130] width 9 height 16
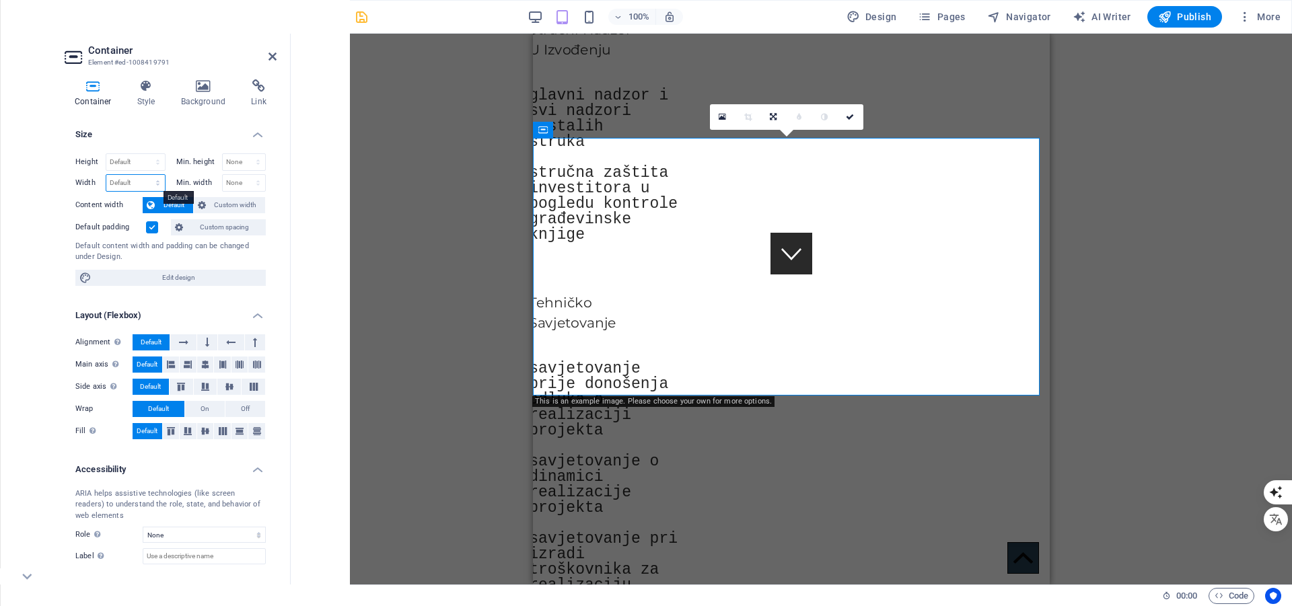
click at [153, 179] on select "Default px rem % em vh vw" at bounding box center [135, 183] width 59 height 16
select select "%"
click at [144, 175] on select "Default px rem % em vh vw" at bounding box center [135, 183] width 59 height 16
type input "100"
click at [251, 181] on select "None px rem % vh vw" at bounding box center [244, 183] width 43 height 16
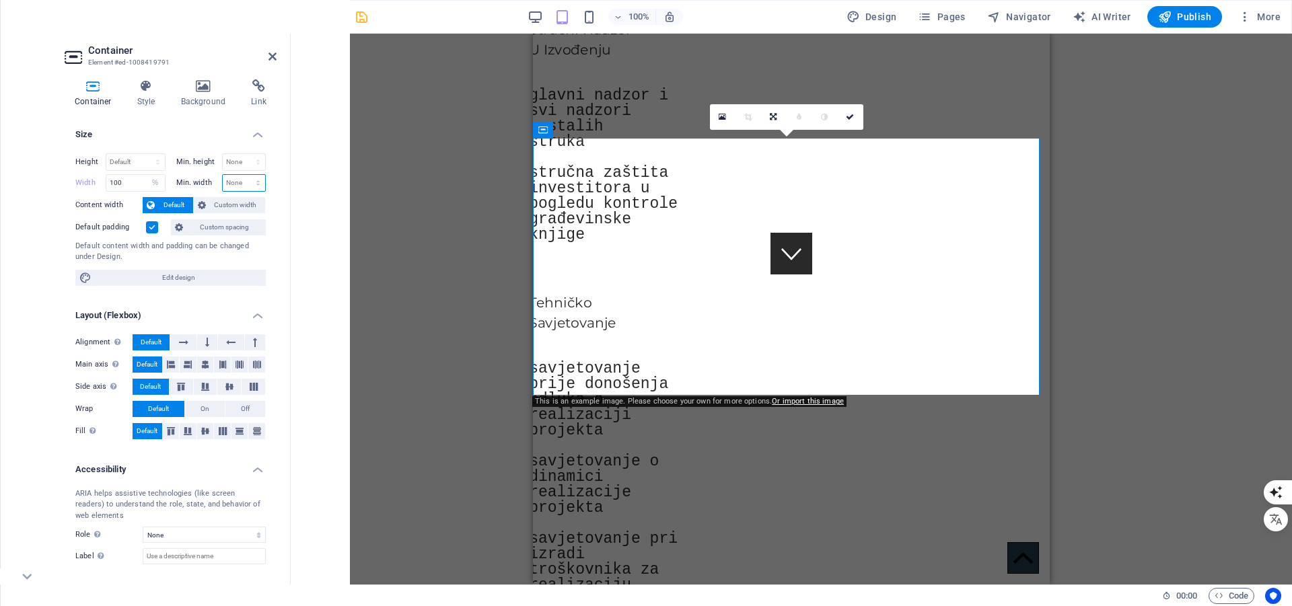
select select "%"
click at [244, 175] on select "None px rem % vh vw" at bounding box center [244, 183] width 43 height 16
type input "100"
click at [181, 339] on icon at bounding box center [183, 342] width 9 height 16
click at [213, 341] on button at bounding box center [207, 342] width 20 height 16
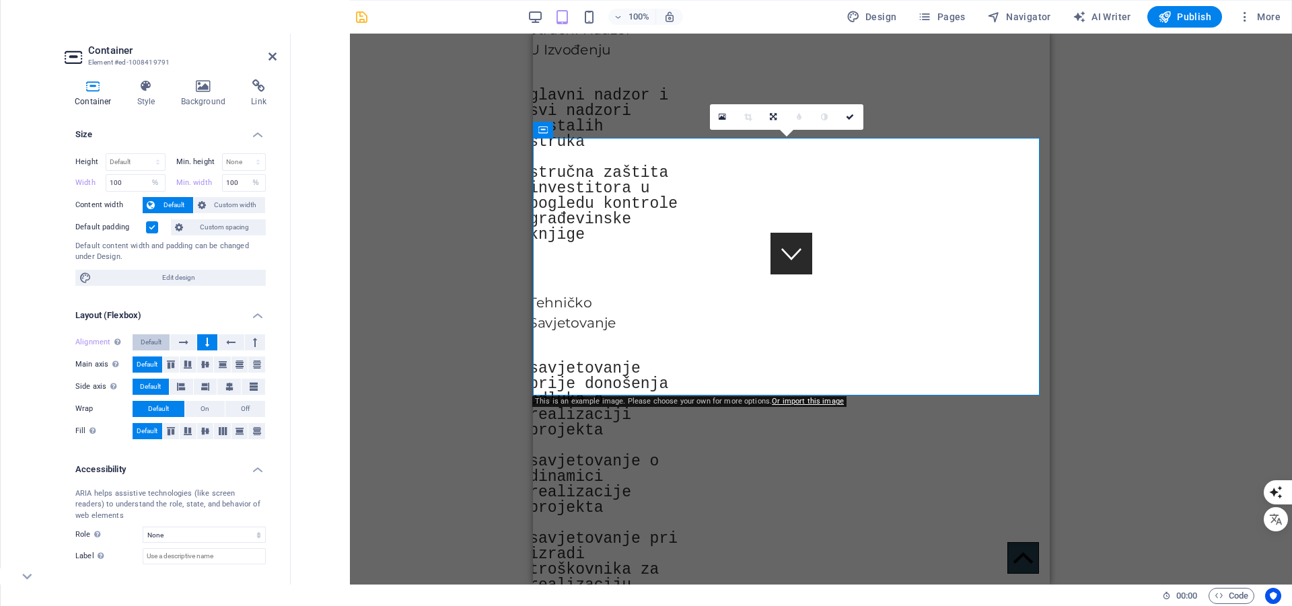
click at [156, 348] on span "Default" at bounding box center [151, 342] width 21 height 16
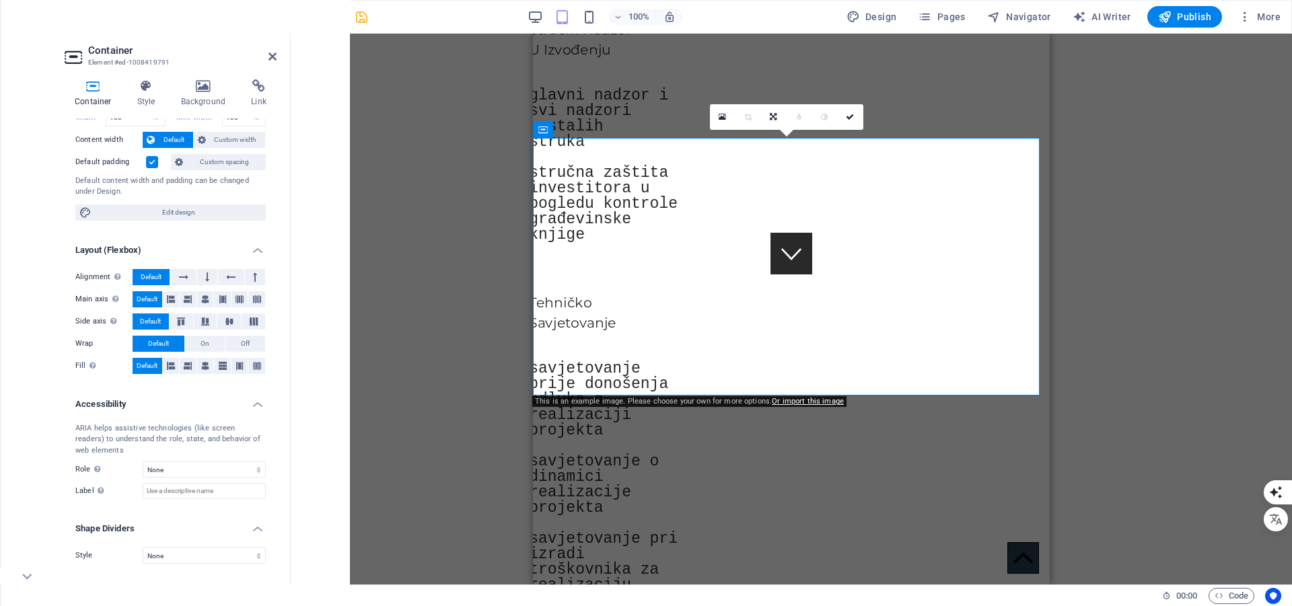
scroll to position [66, 0]
click at [198, 552] on select "None Triangle Square Diagonal Polygon 1 Polygon 2 Zigzag Multiple Zigzags Waves…" at bounding box center [204, 555] width 123 height 16
click at [135, 564] on div "Style None Triangle Square Diagonal Polygon 1 Polygon 2 Zigzag Multiple Zigzags…" at bounding box center [171, 555] width 212 height 38
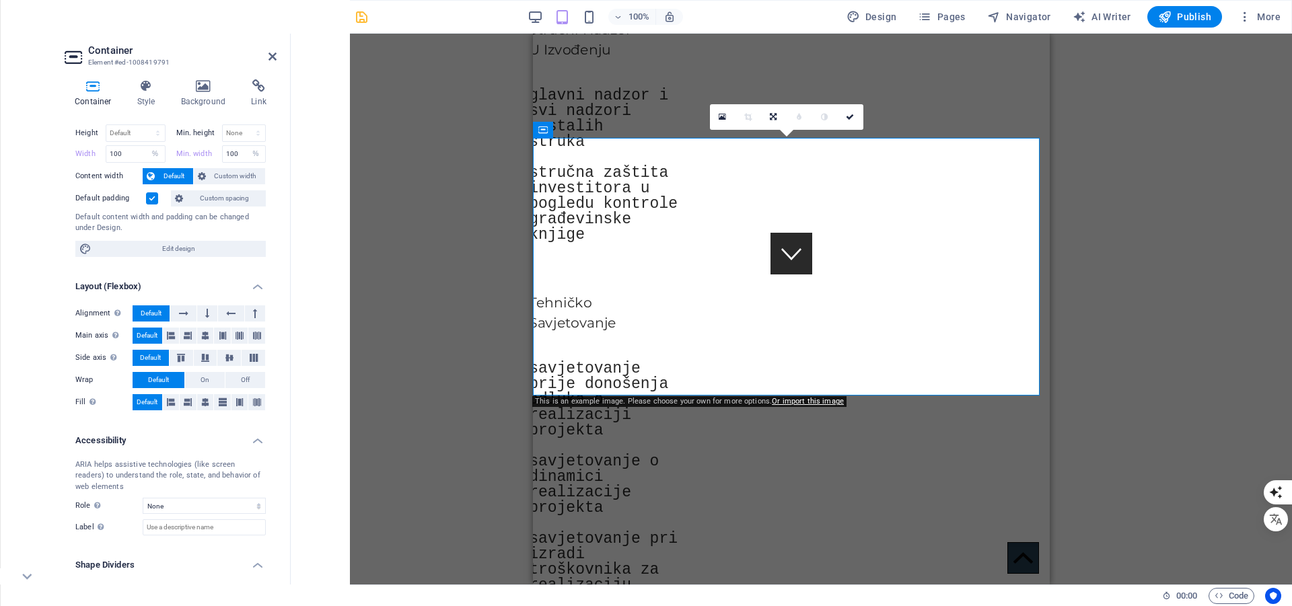
scroll to position [0, 0]
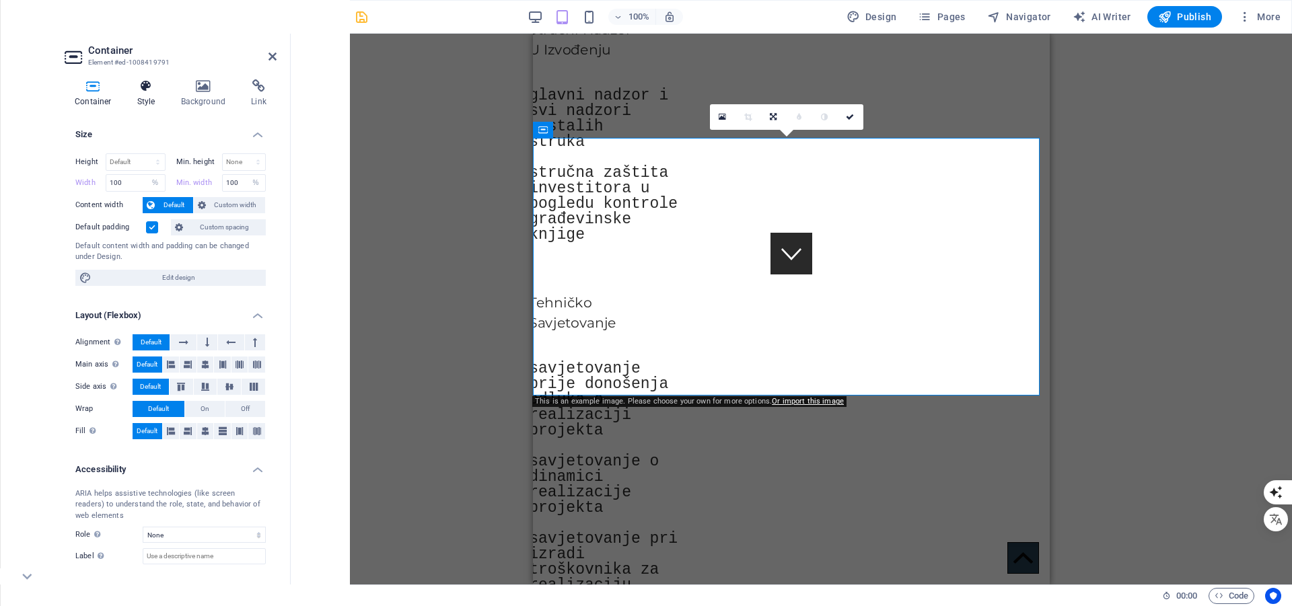
click at [143, 83] on icon at bounding box center [146, 85] width 38 height 13
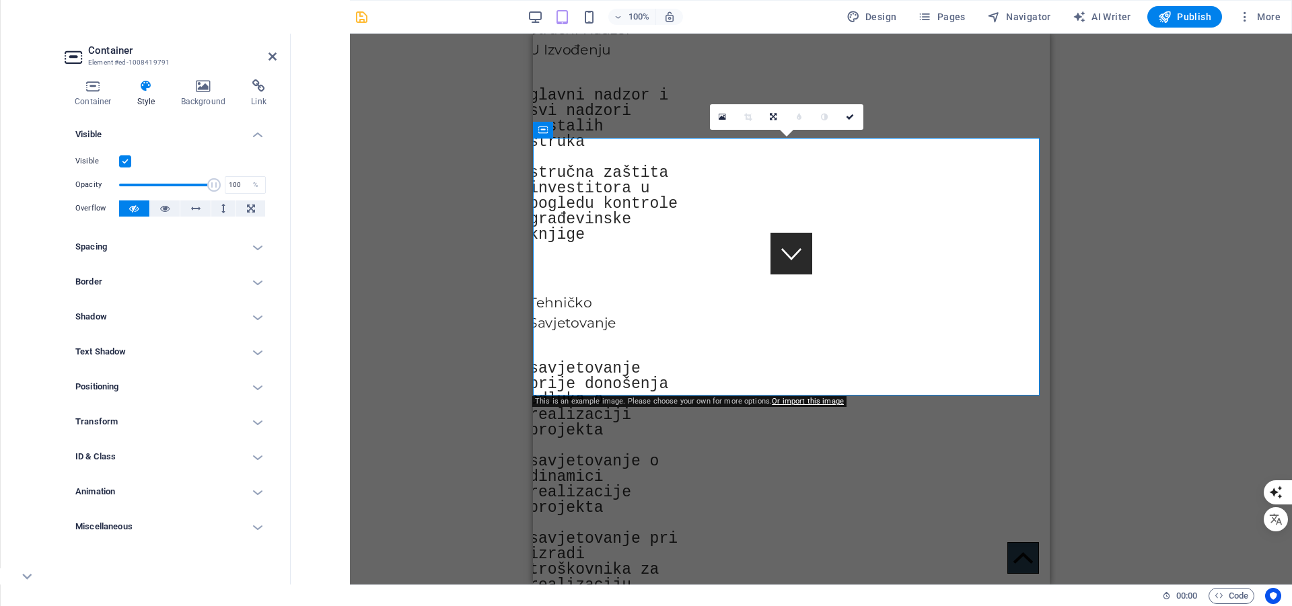
click at [124, 161] on label at bounding box center [125, 161] width 12 height 12
click at [0, 0] on input "Visible" at bounding box center [0, 0] width 0 height 0
click at [124, 161] on label at bounding box center [125, 161] width 12 height 12
click at [0, 0] on input "Visible" at bounding box center [0, 0] width 0 height 0
click at [167, 209] on icon at bounding box center [164, 208] width 9 height 16
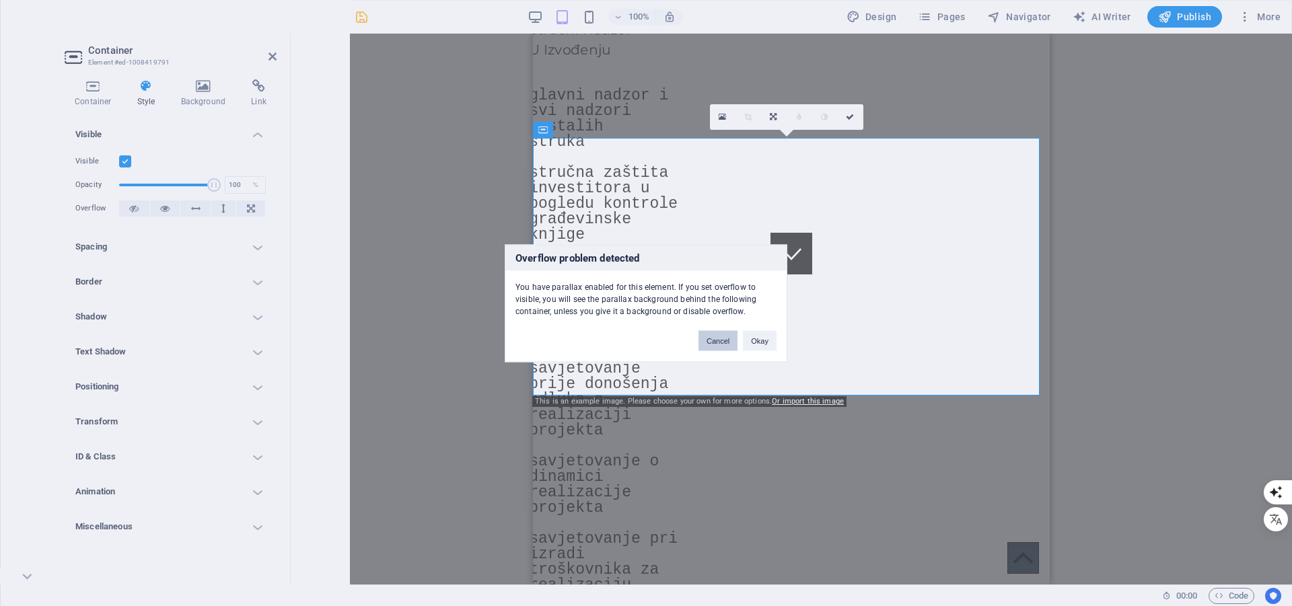
click at [722, 345] on button "Cancel" at bounding box center [717, 340] width 39 height 20
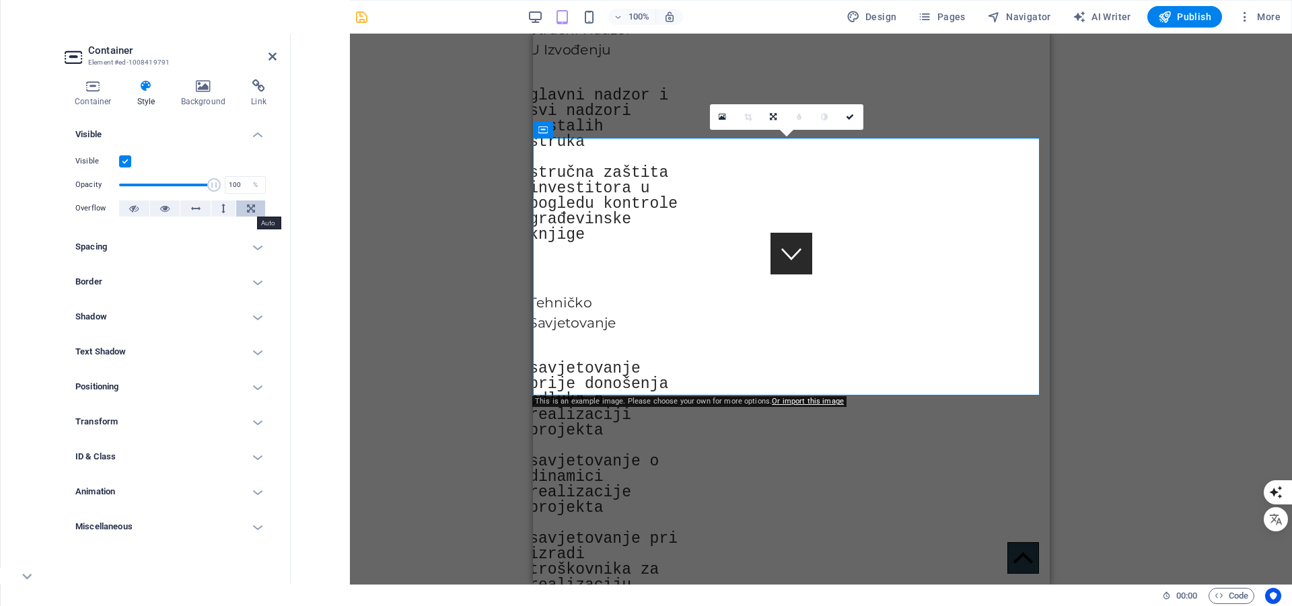
click at [250, 205] on icon at bounding box center [251, 208] width 8 height 16
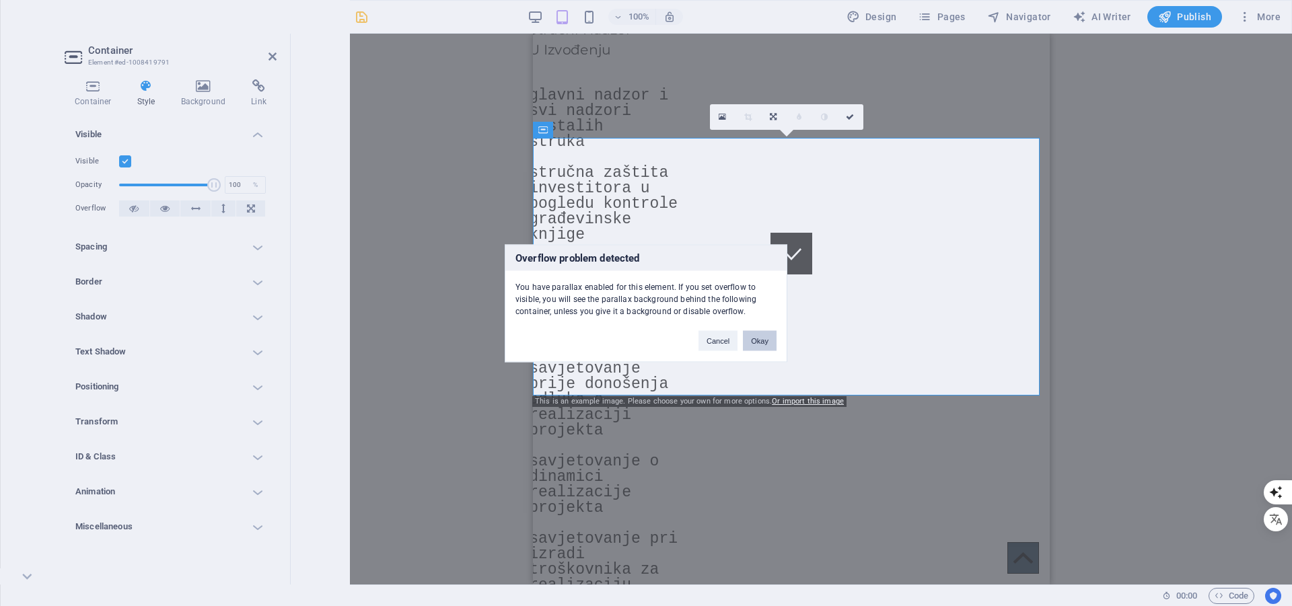
click at [757, 343] on button "Okay" at bounding box center [760, 340] width 34 height 20
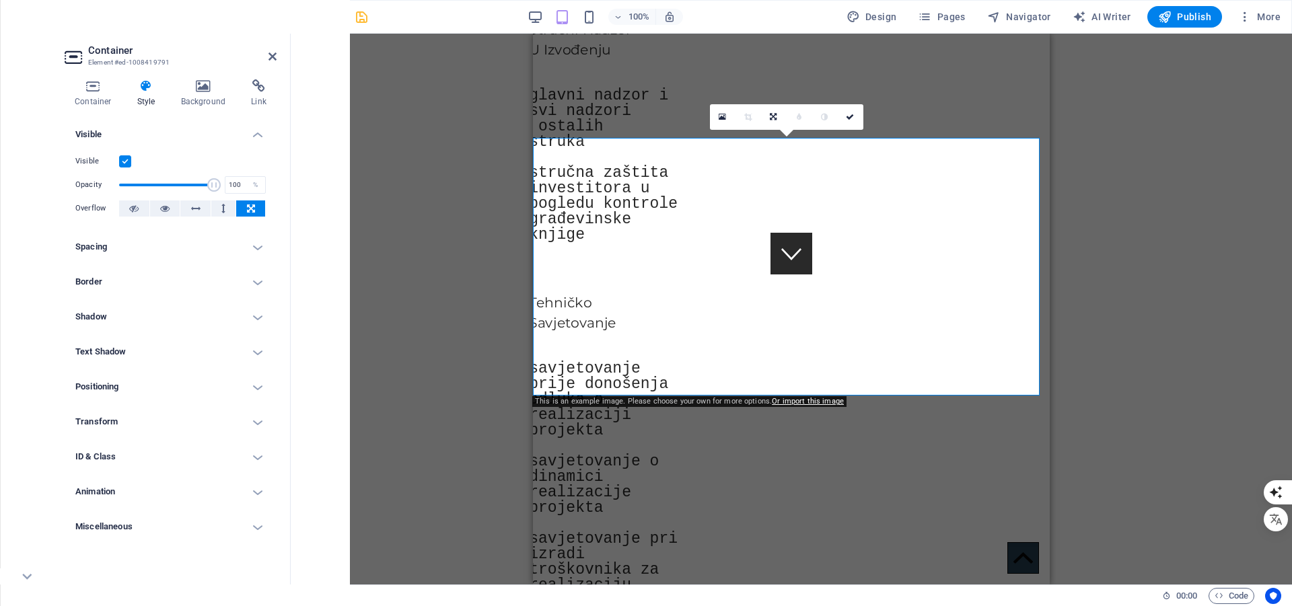
click at [443, 361] on div "Drag here to replace the existing content. Press “Ctrl” if you want to create a…" at bounding box center [791, 309] width 1001 height 551
click at [358, 17] on icon "save" at bounding box center [361, 16] width 15 height 15
checkbox input "false"
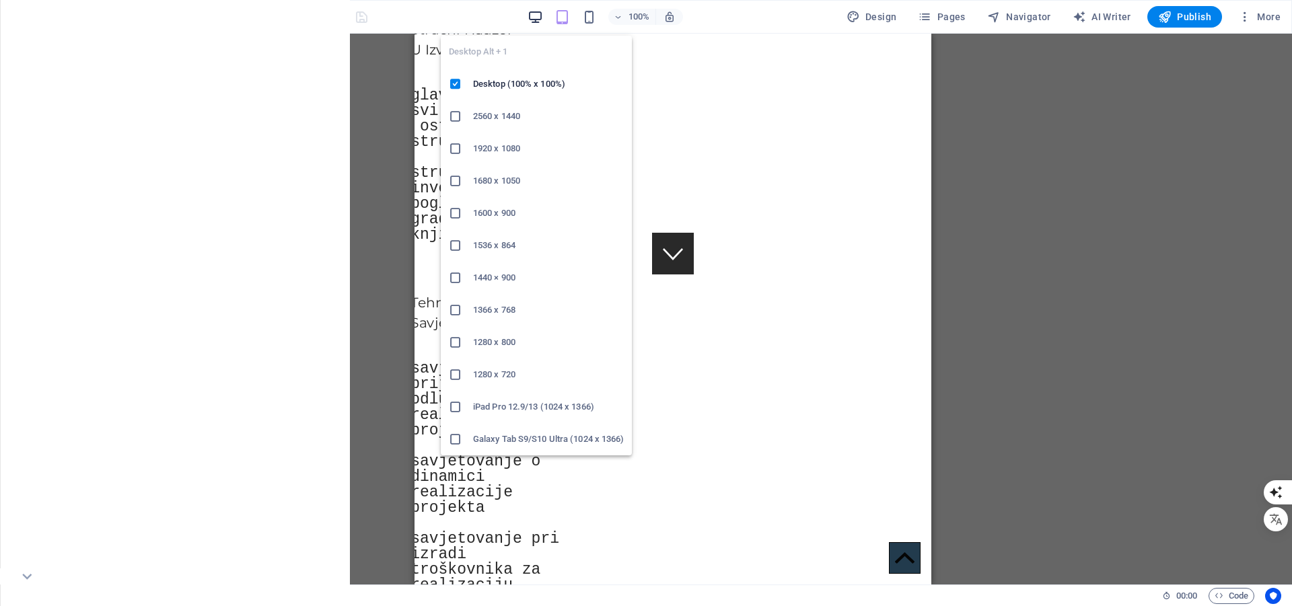
click at [533, 13] on icon "button" at bounding box center [534, 16] width 15 height 15
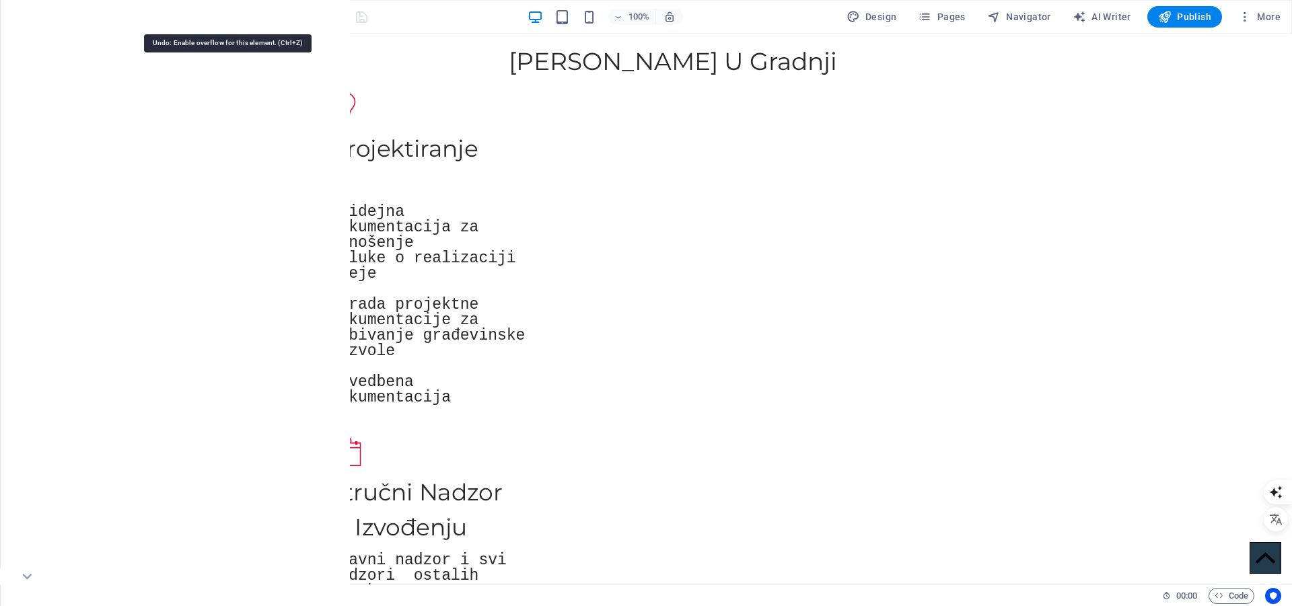
click at [228, 16] on icon "undo" at bounding box center [226, 16] width 15 height 15
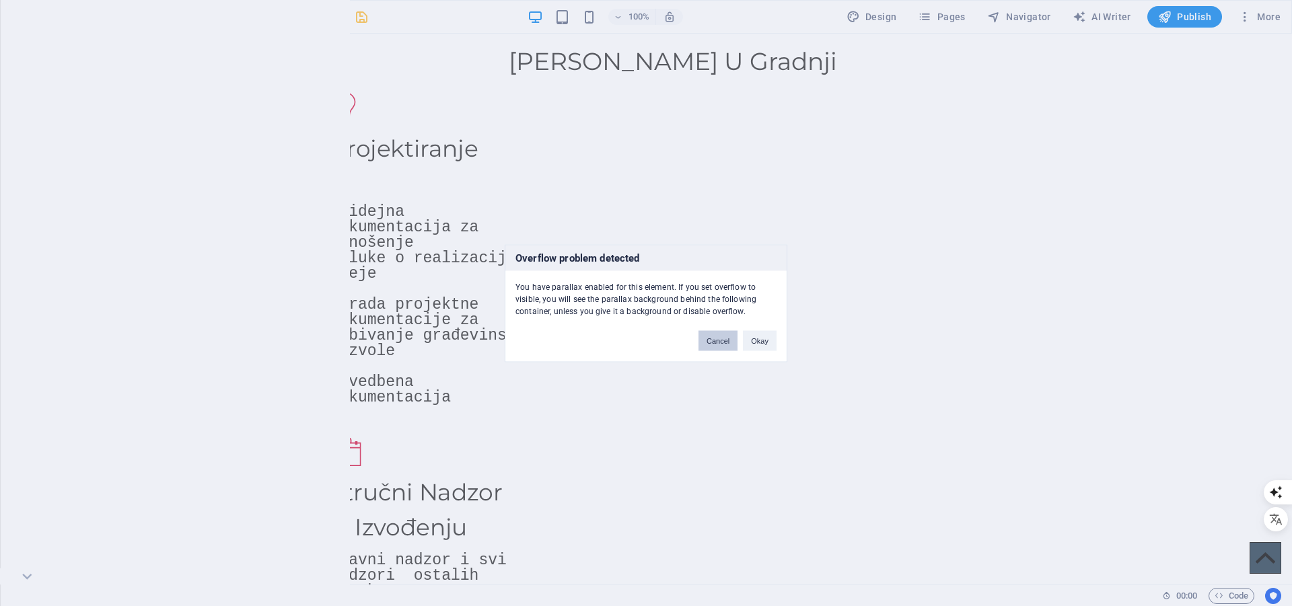
click at [730, 340] on button "Cancel" at bounding box center [717, 340] width 39 height 20
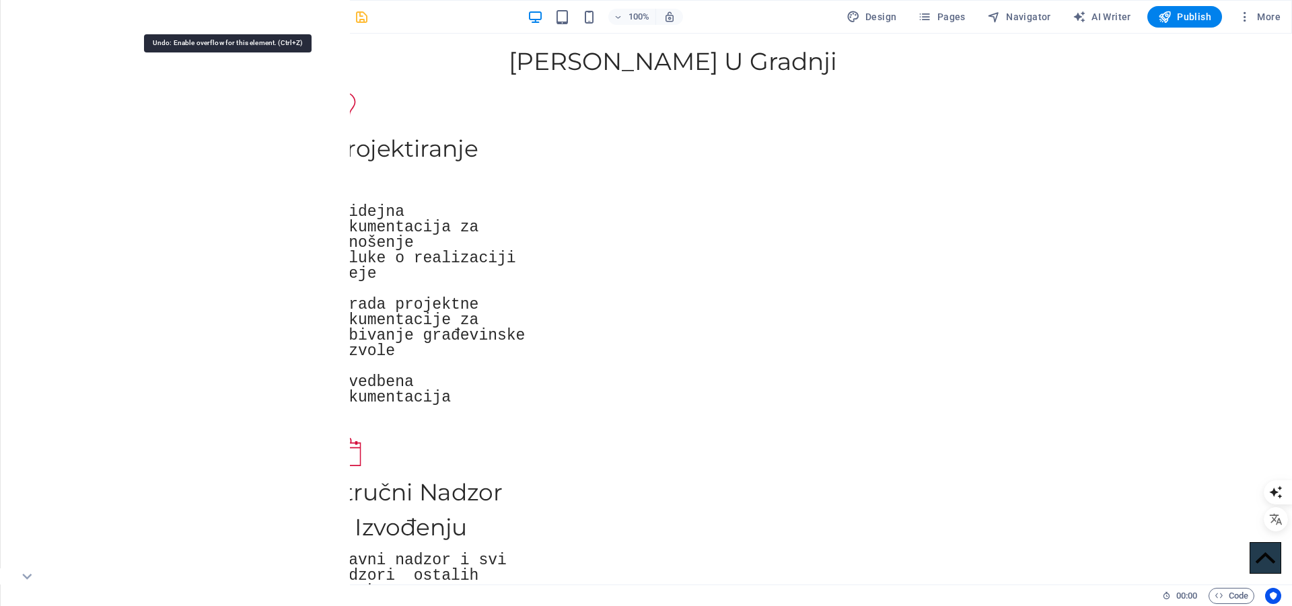
click at [226, 15] on icon "undo" at bounding box center [226, 16] width 15 height 15
click at [227, 15] on icon "undo" at bounding box center [226, 16] width 15 height 15
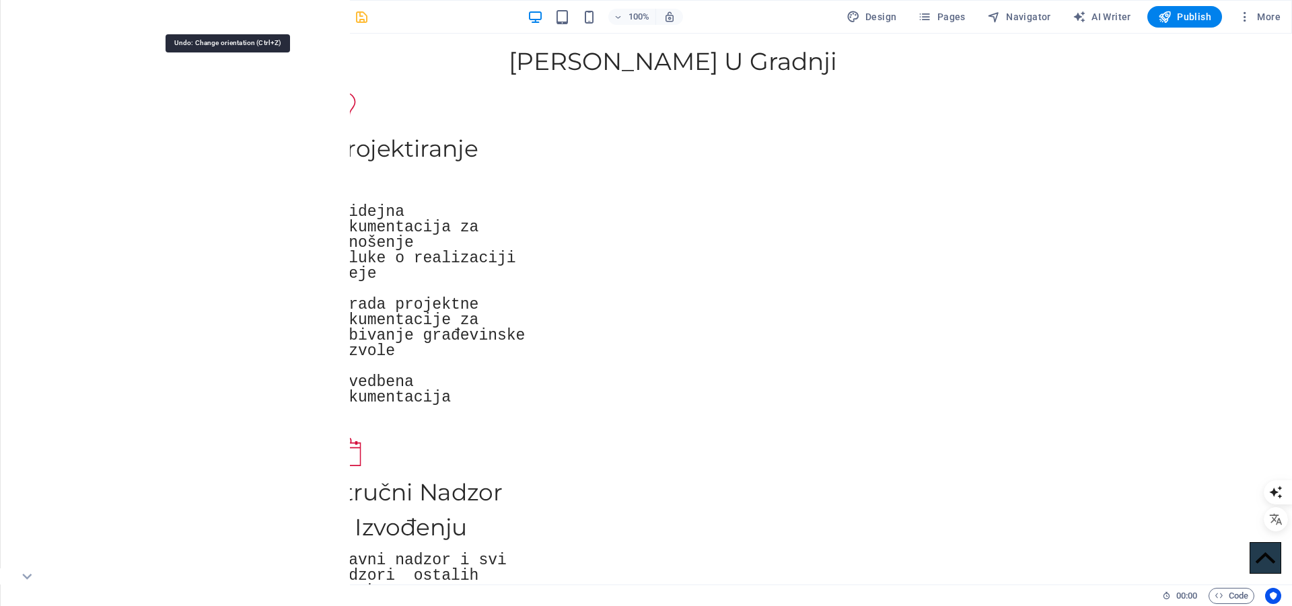
click at [229, 16] on icon "undo" at bounding box center [226, 16] width 15 height 15
click at [231, 17] on icon "undo" at bounding box center [226, 16] width 15 height 15
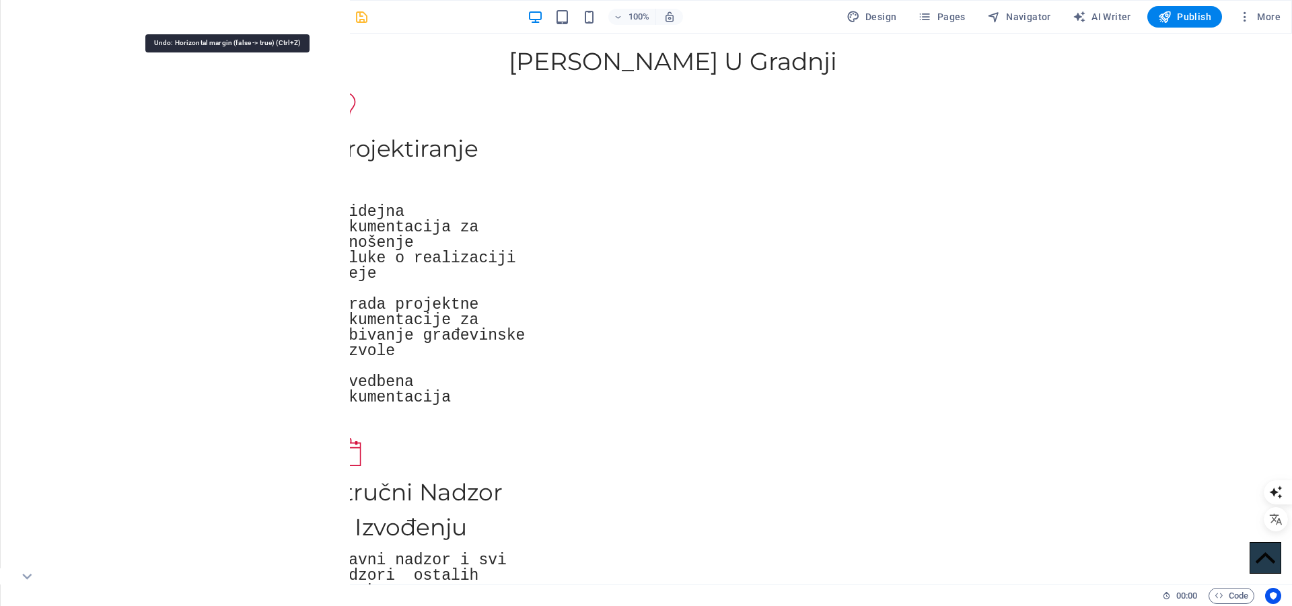
click at [231, 17] on icon "undo" at bounding box center [226, 16] width 15 height 15
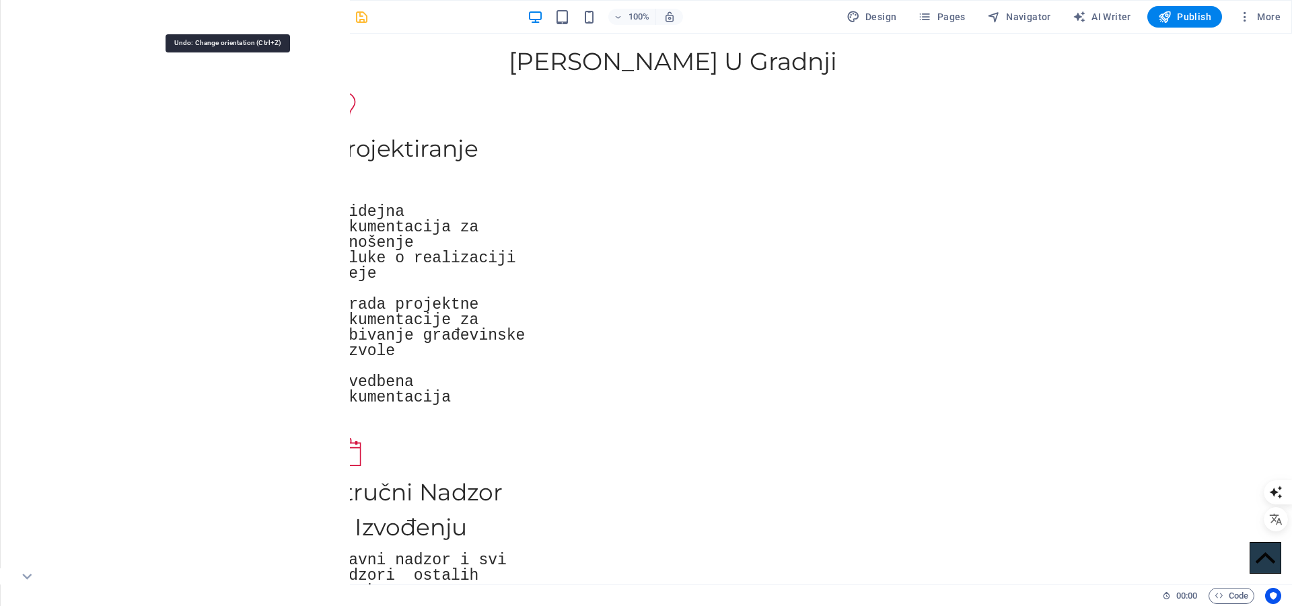
click at [231, 17] on icon "undo" at bounding box center [226, 16] width 15 height 15
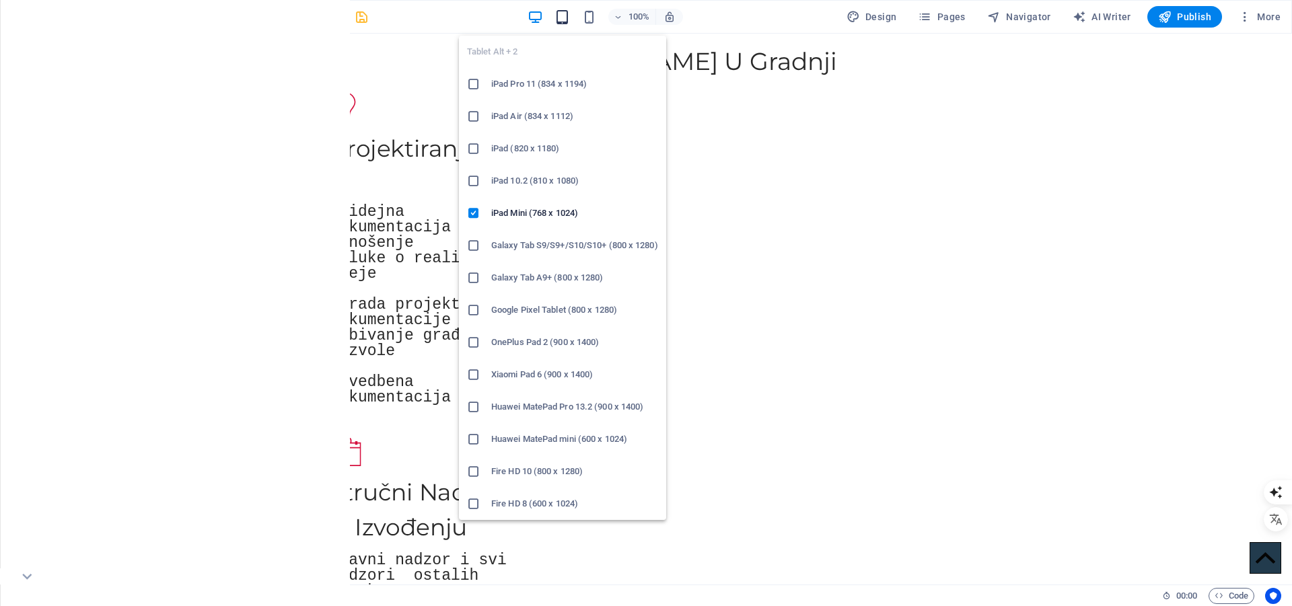
click at [561, 17] on icon "button" at bounding box center [561, 16] width 15 height 15
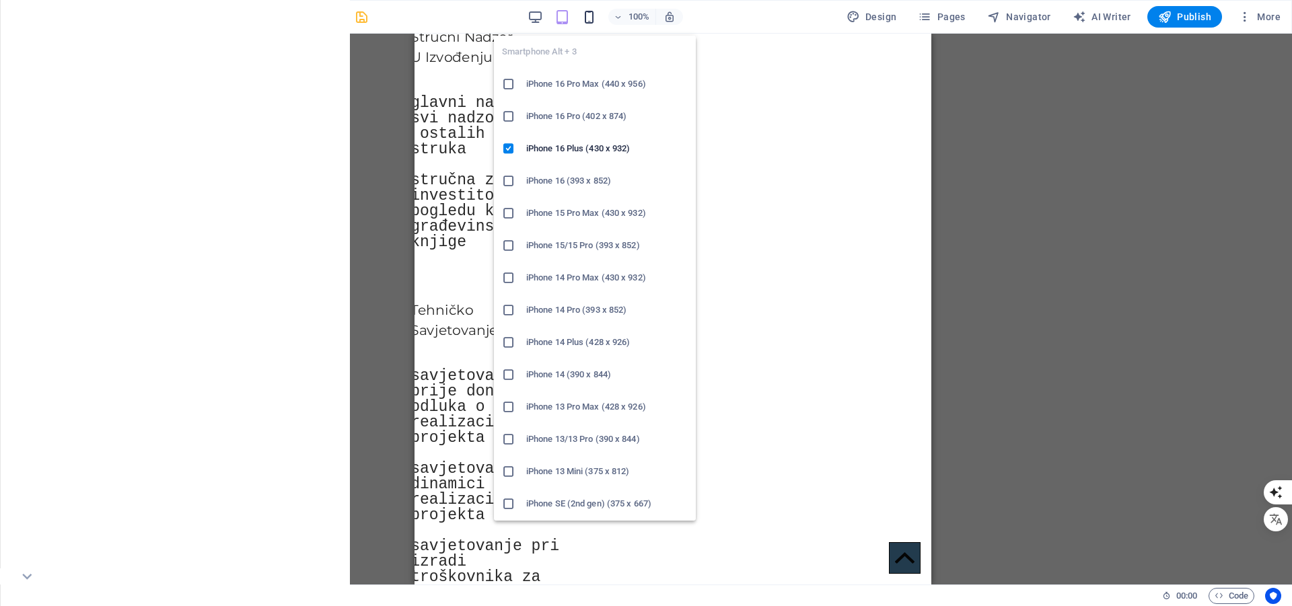
click at [589, 15] on icon "button" at bounding box center [588, 16] width 15 height 15
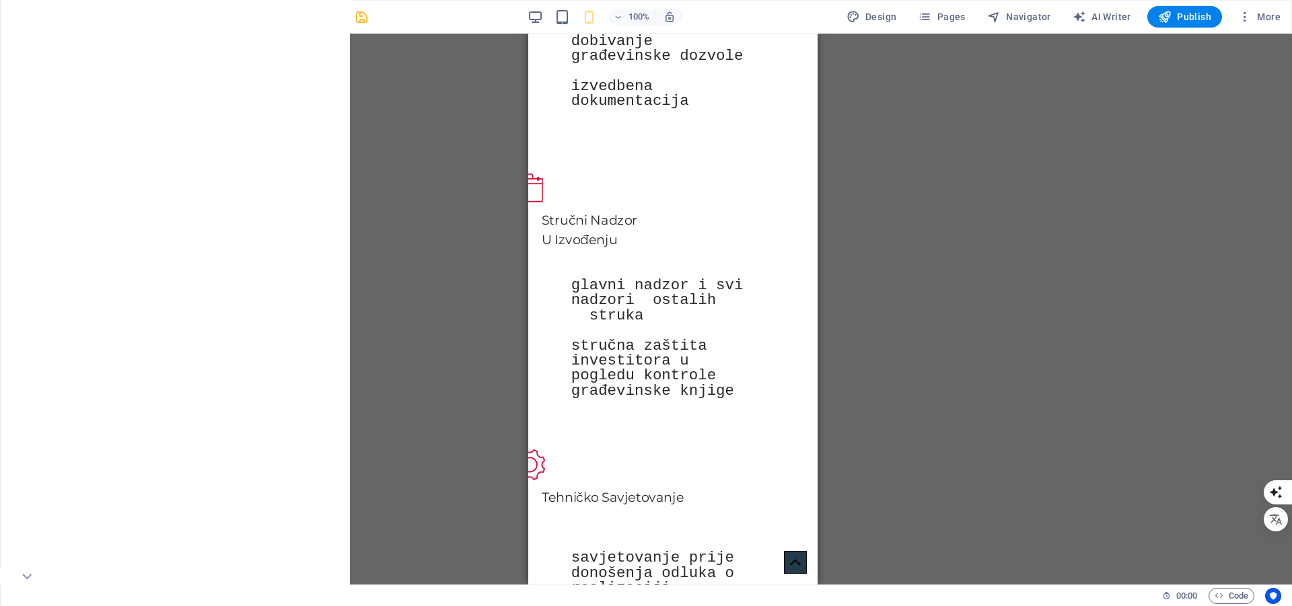
scroll to position [869, 0]
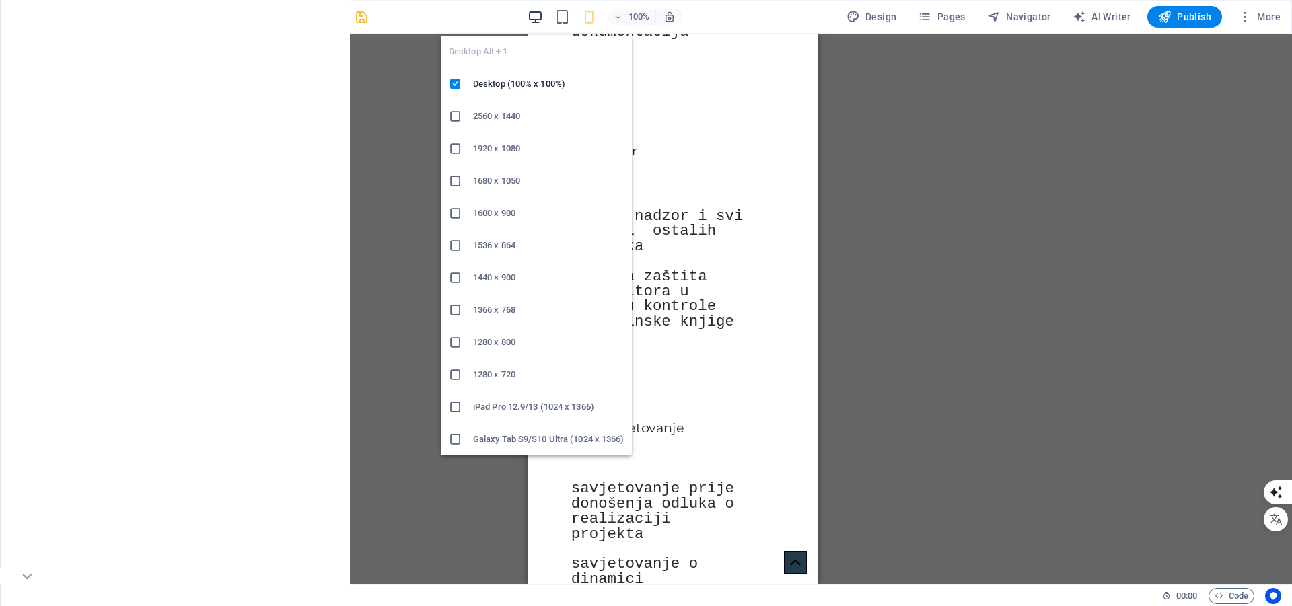
click at [535, 18] on icon "button" at bounding box center [534, 16] width 15 height 15
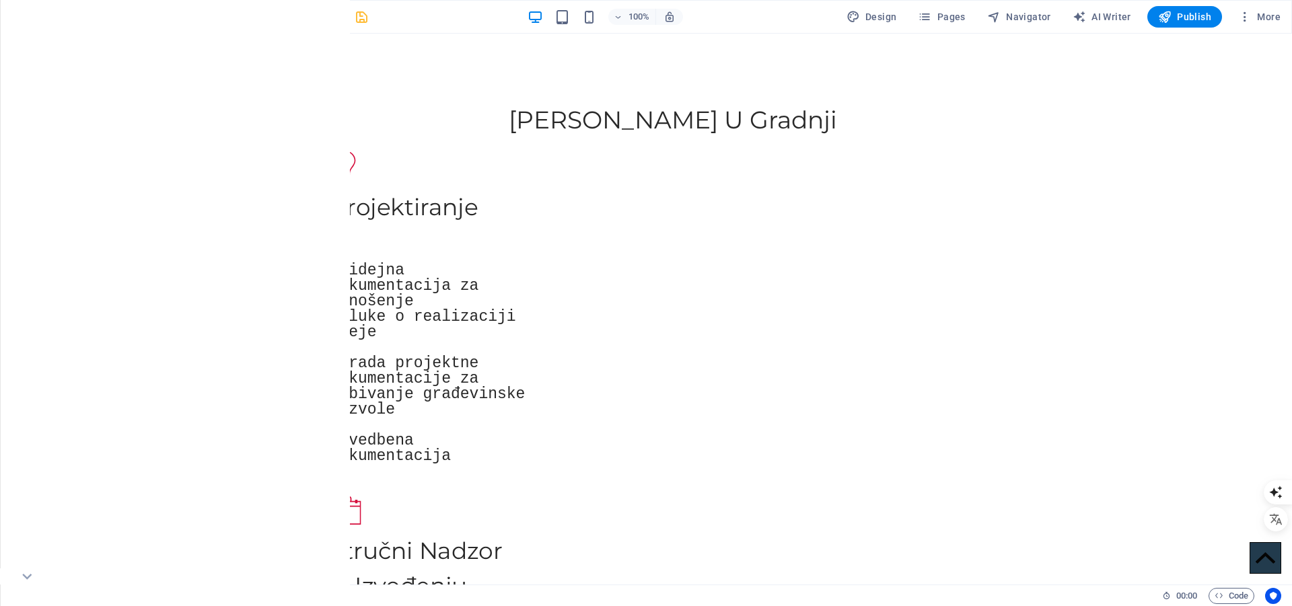
scroll to position [1243, 0]
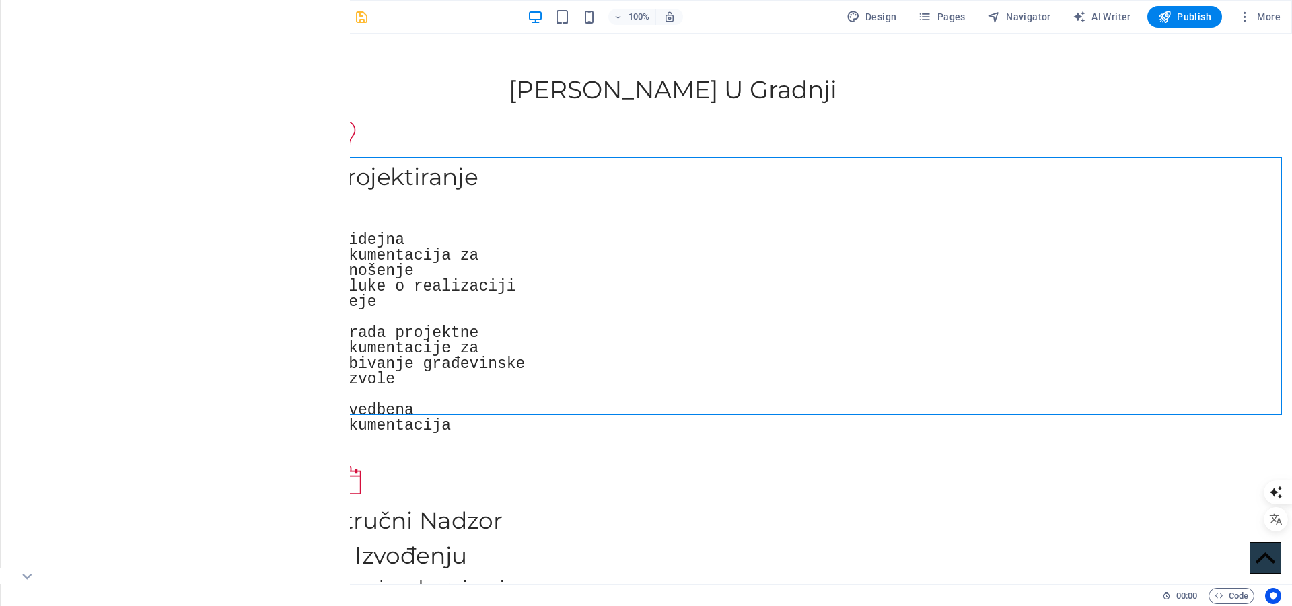
click at [64, 151] on icon at bounding box center [63, 149] width 9 height 16
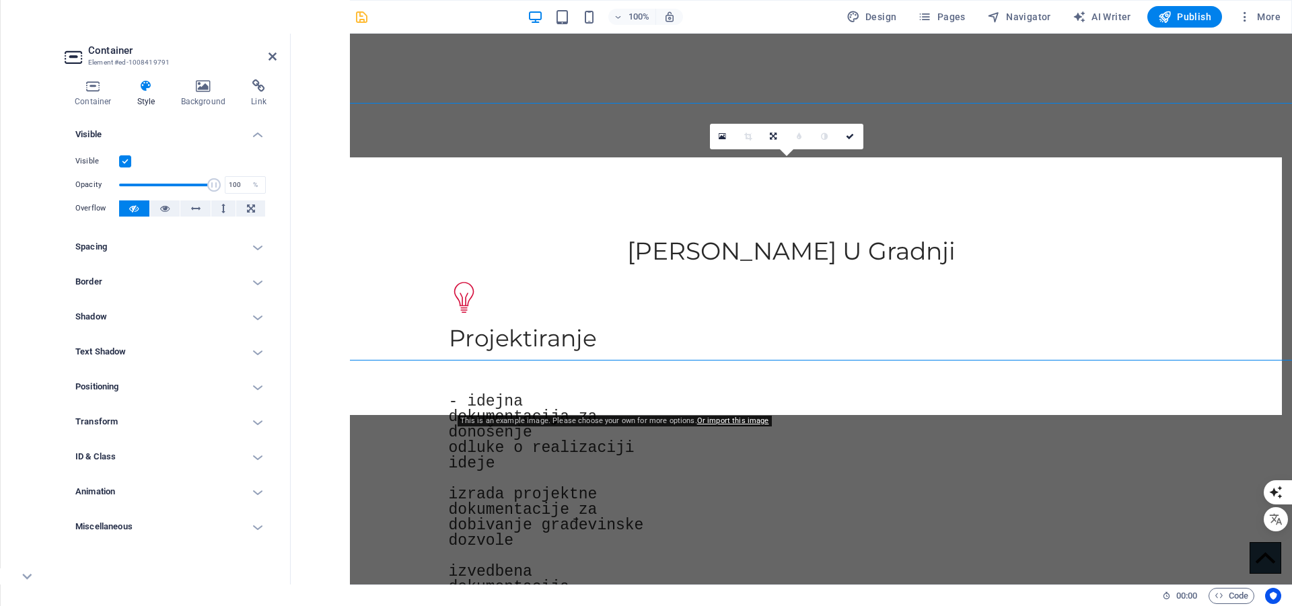
scroll to position [1298, 0]
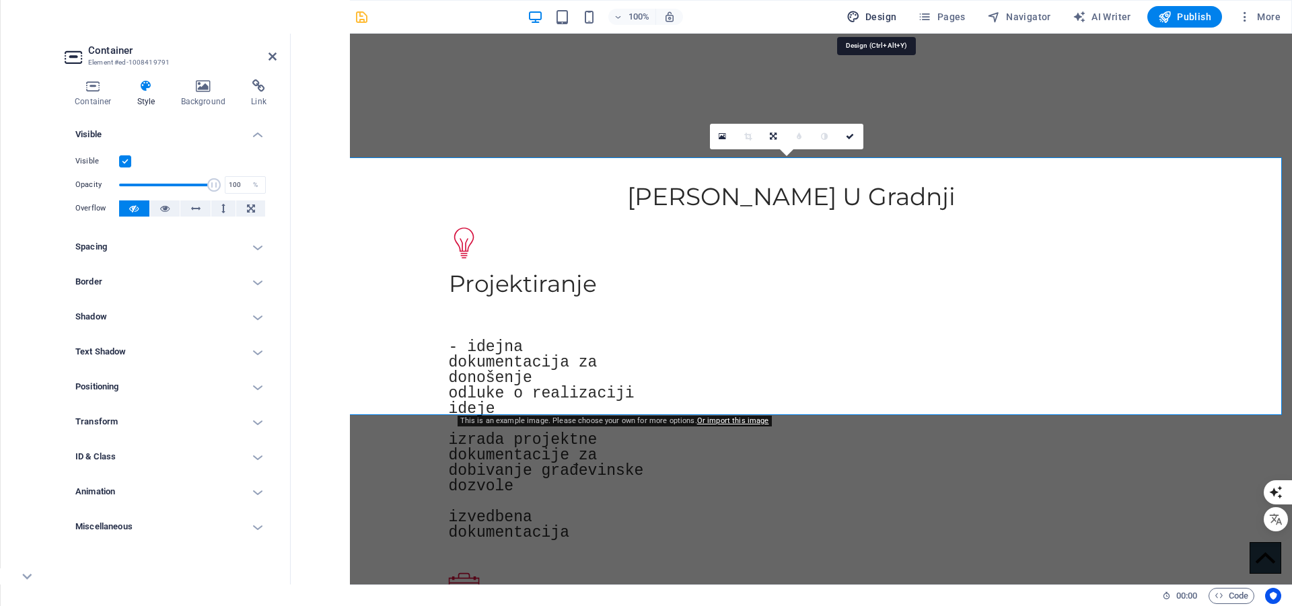
click at [884, 15] on span "Design" at bounding box center [871, 16] width 50 height 13
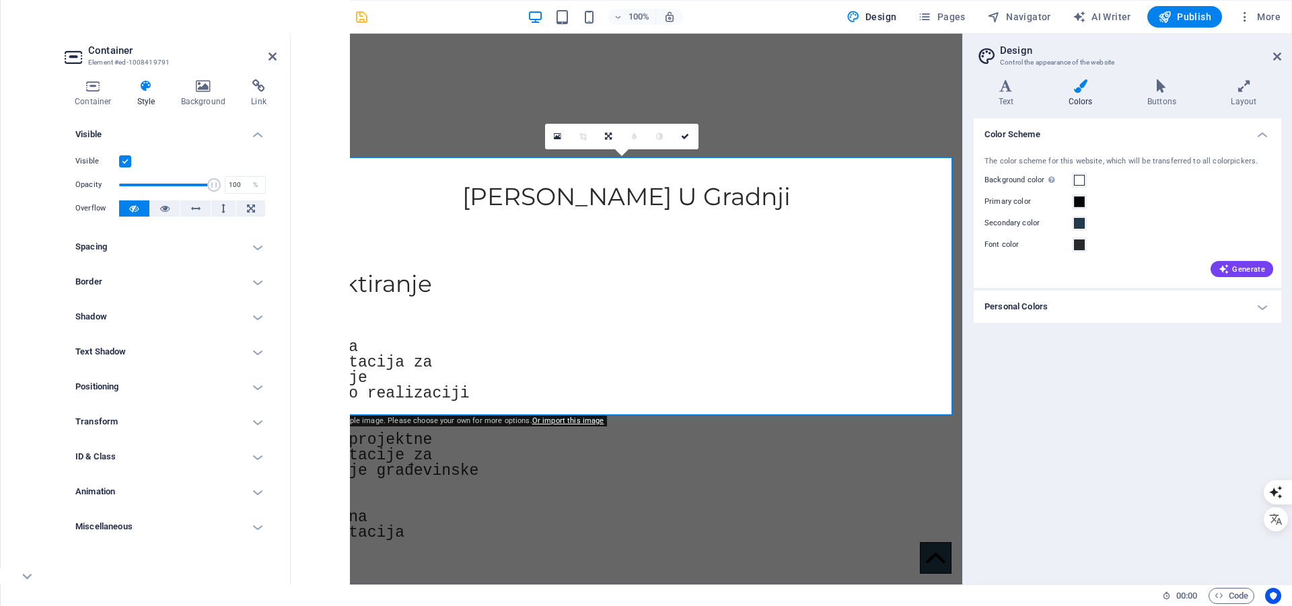
click at [1051, 307] on h4 "Personal Colors" at bounding box center [1126, 307] width 307 height 32
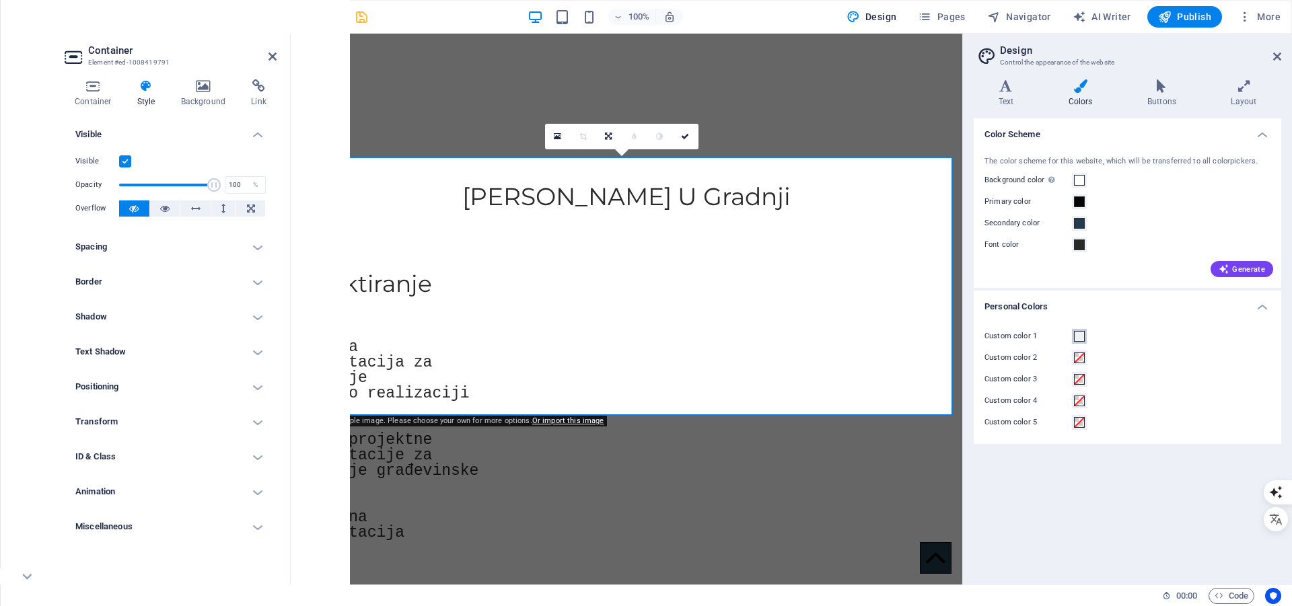
click at [1080, 334] on span at bounding box center [1079, 336] width 11 height 11
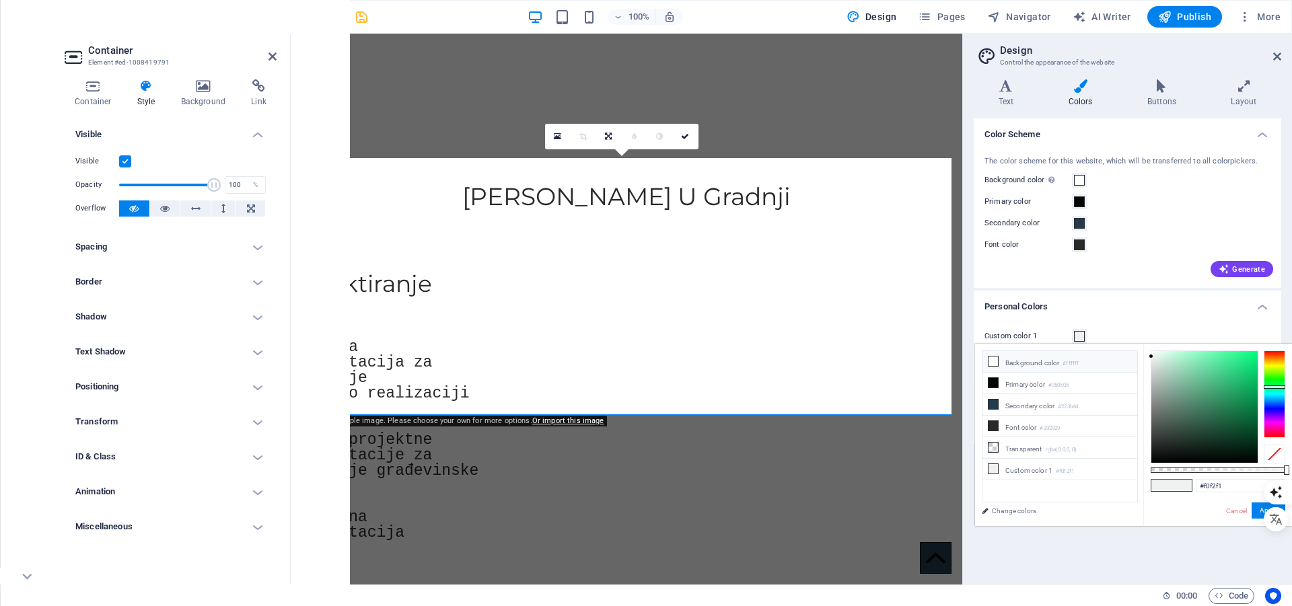
click at [990, 361] on icon at bounding box center [992, 361] width 9 height 9
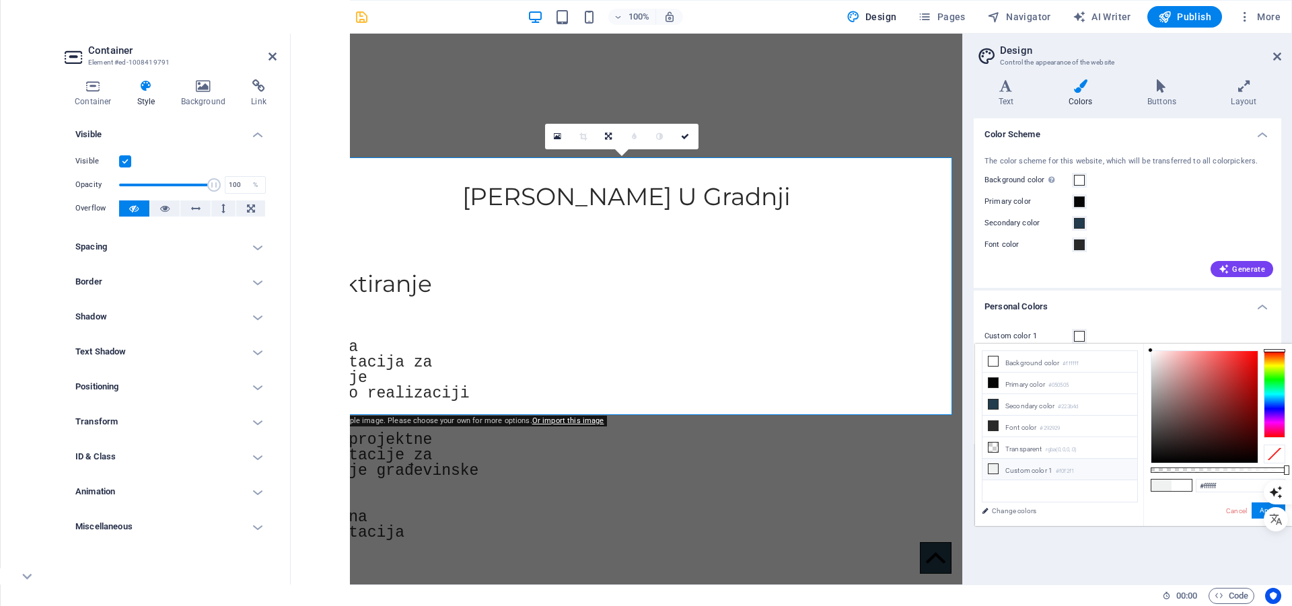
click at [1016, 466] on li "Custom color 1 #f0f2f1" at bounding box center [1059, 470] width 155 height 22
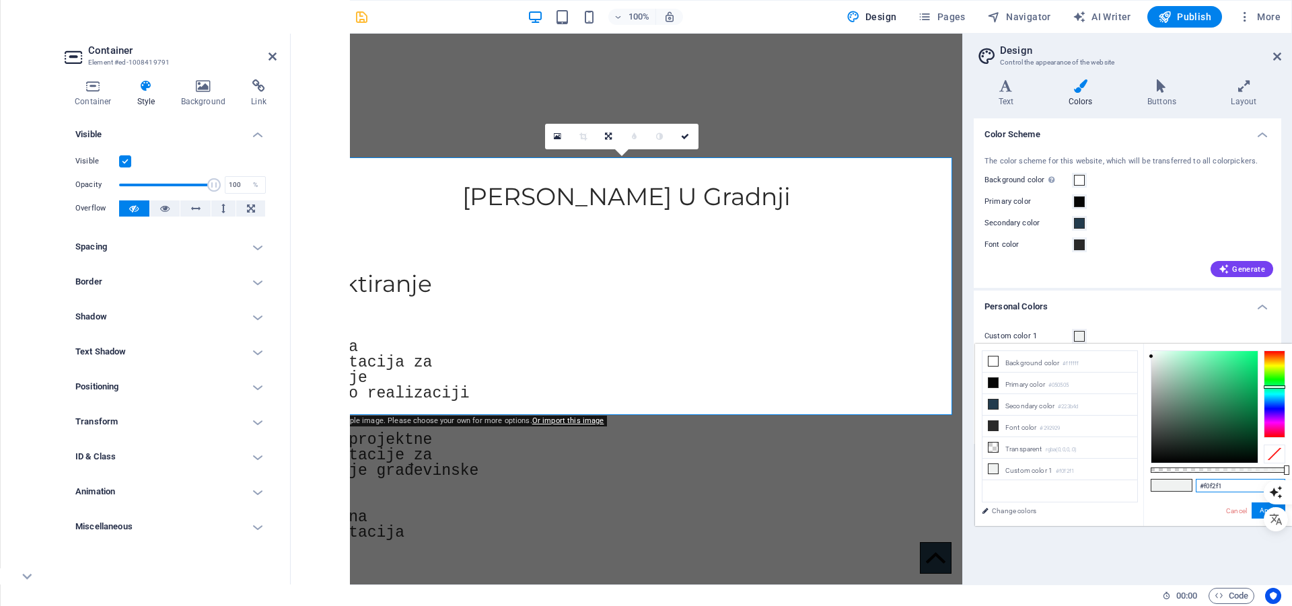
click at [1232, 484] on input "#f0f2f1" at bounding box center [1239, 485] width 89 height 13
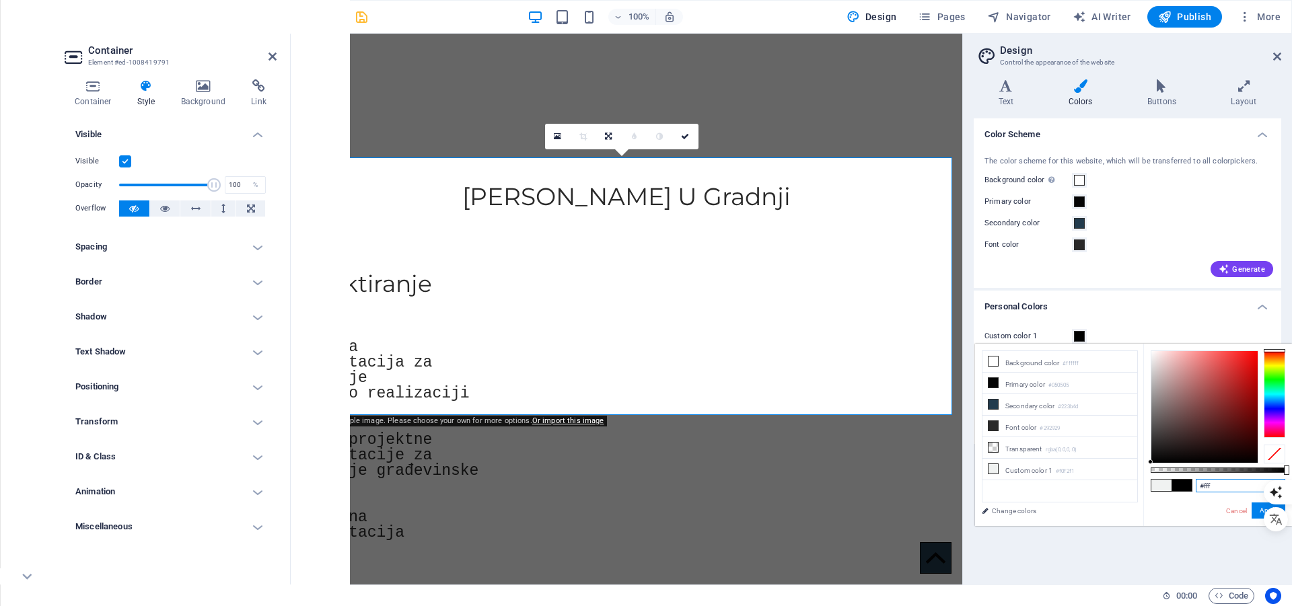
type input "#ffffff"
click at [1187, 484] on span at bounding box center [1181, 485] width 20 height 11
click at [1257, 514] on button "Apply" at bounding box center [1268, 510] width 34 height 16
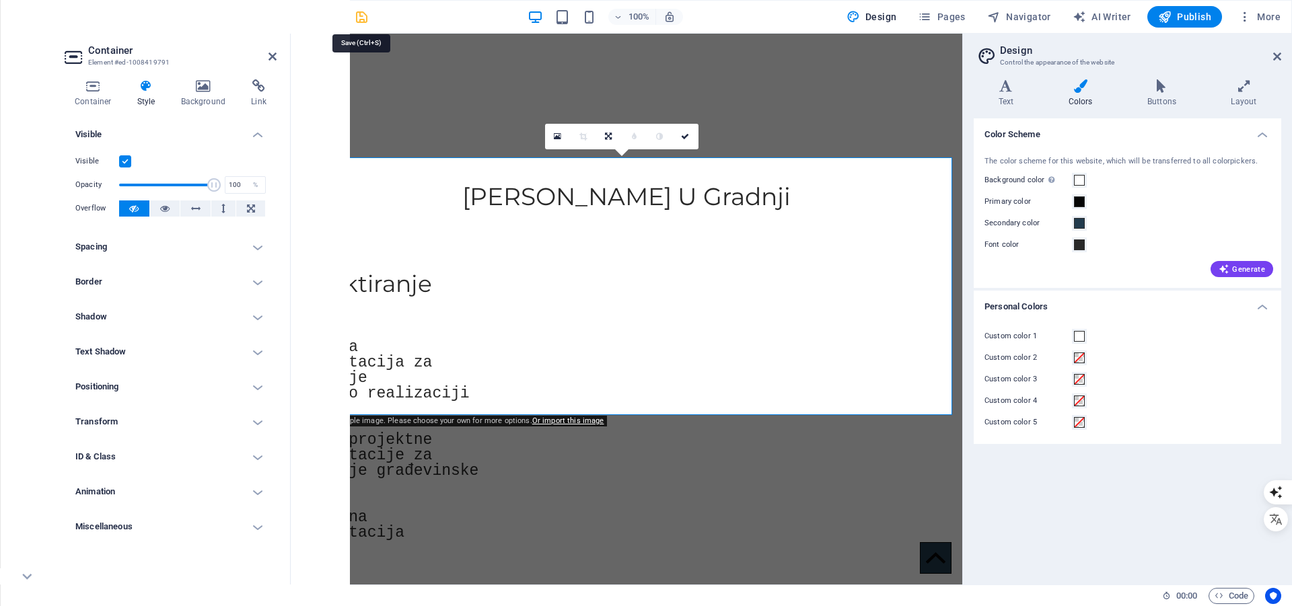
click at [357, 14] on icon "save" at bounding box center [361, 16] width 15 height 15
checkbox input "false"
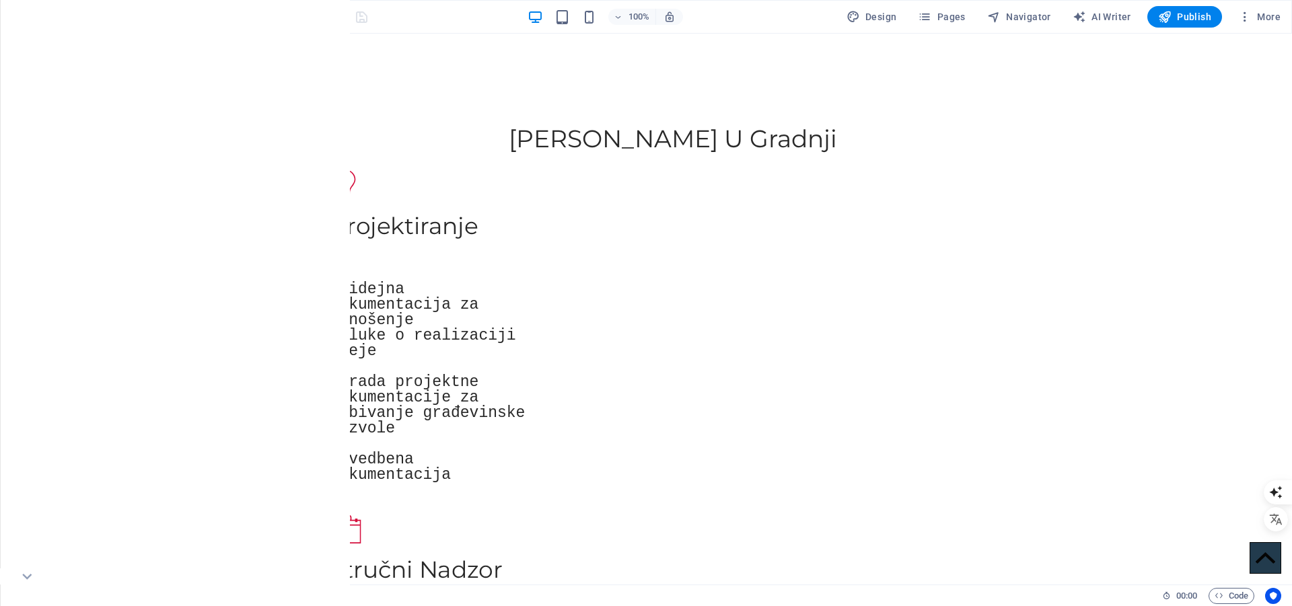
scroll to position [1266, 0]
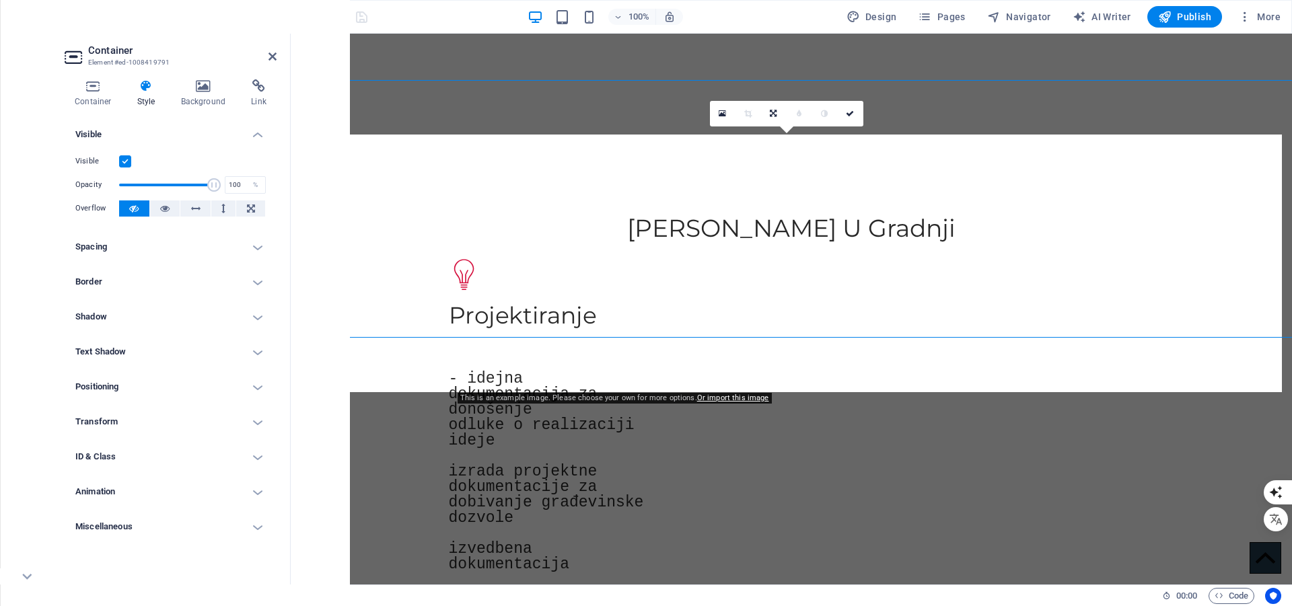
scroll to position [1320, 0]
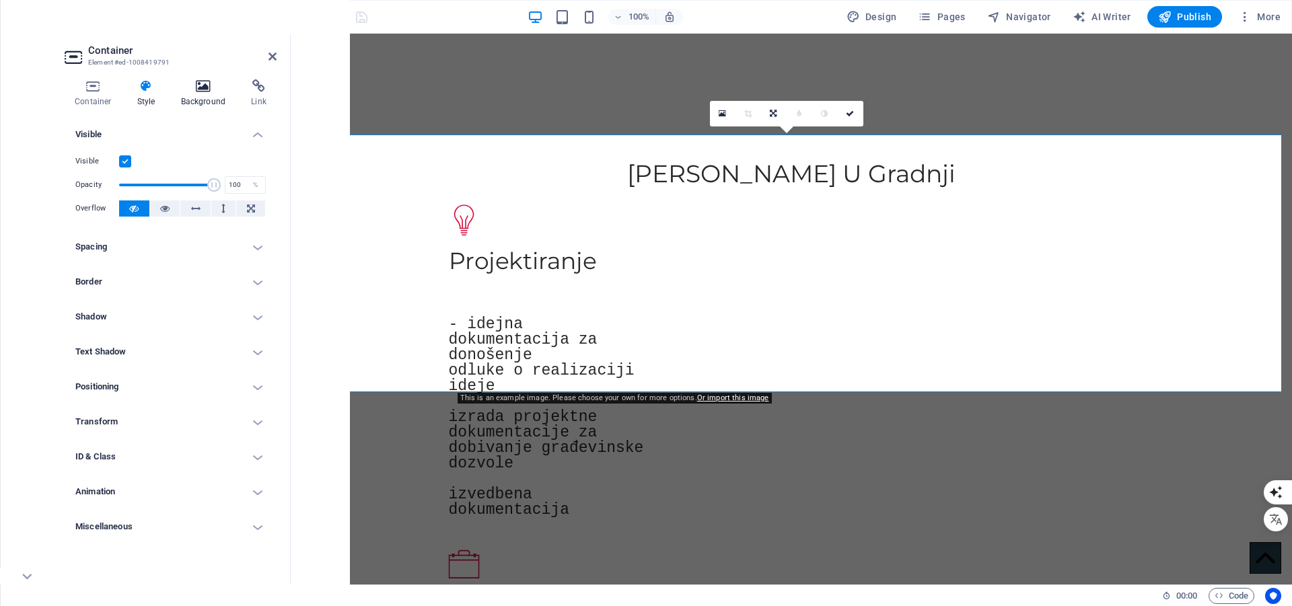
click at [200, 80] on icon at bounding box center [203, 85] width 65 height 13
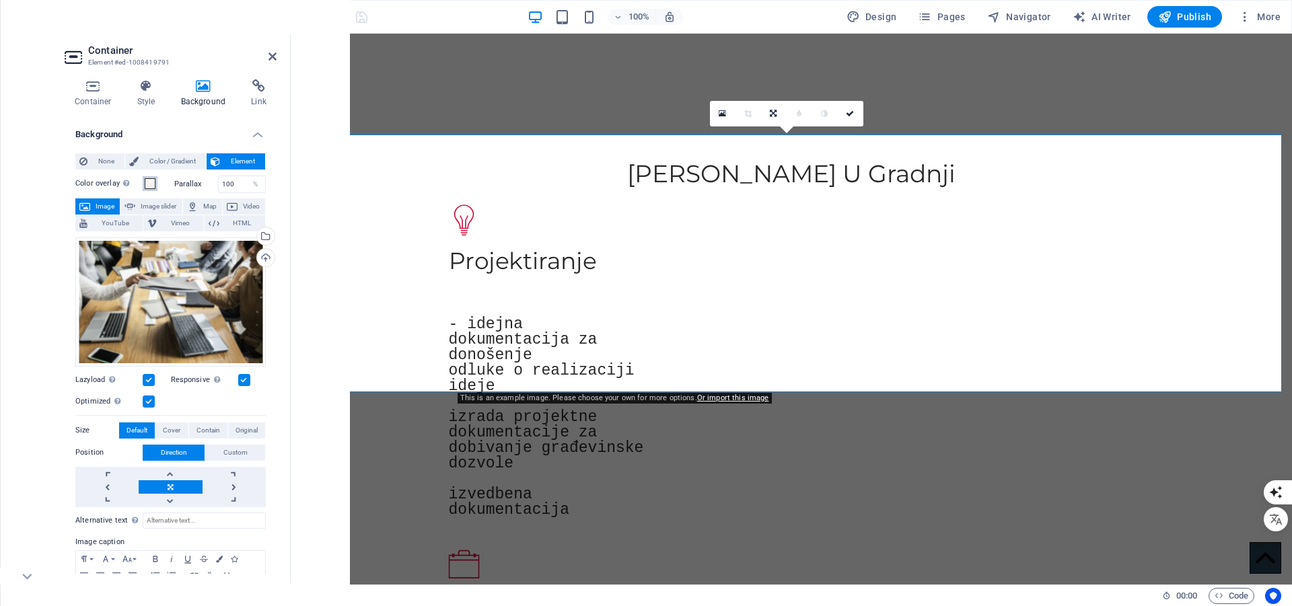
click at [151, 182] on span at bounding box center [150, 183] width 11 height 11
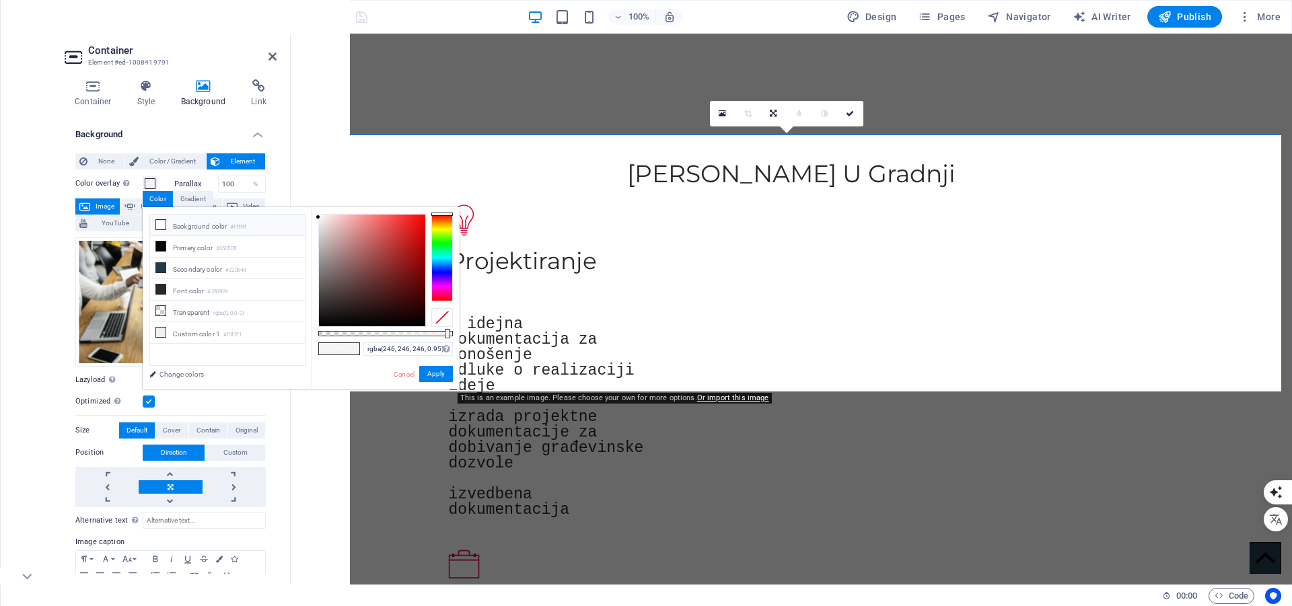
click at [159, 220] on icon at bounding box center [160, 224] width 9 height 9
type input "rgba(255, 255, 255, 0.95)"
click at [437, 373] on button "Apply" at bounding box center [436, 374] width 34 height 16
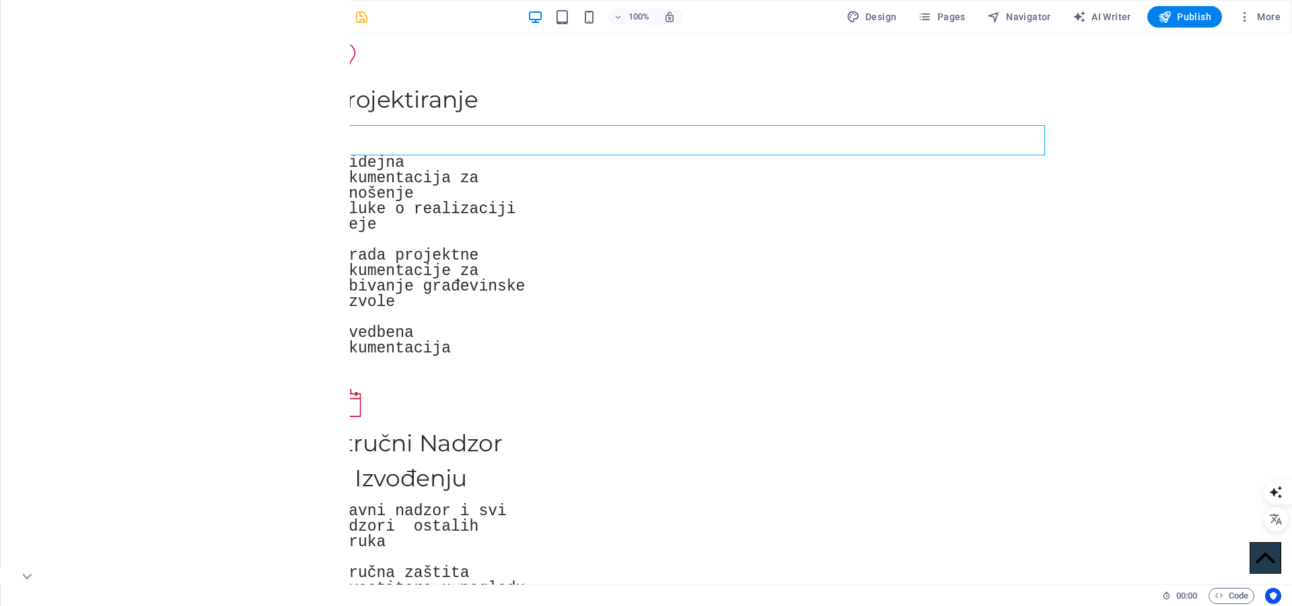
scroll to position [1266, 0]
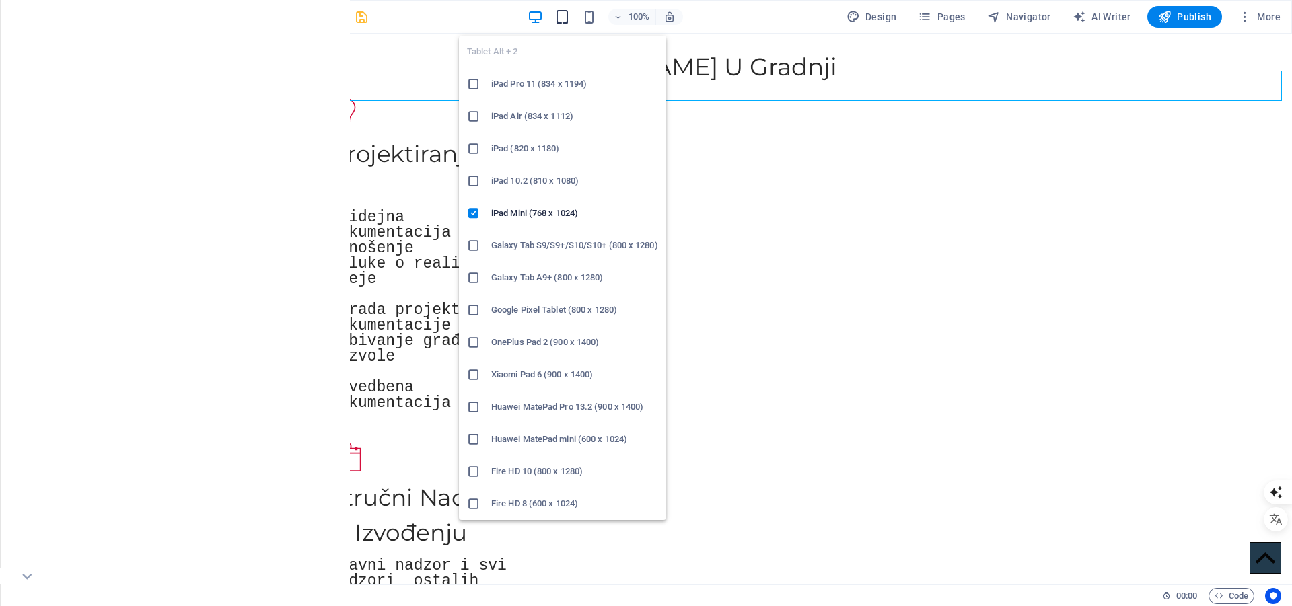
click at [566, 16] on icon "button" at bounding box center [561, 16] width 15 height 15
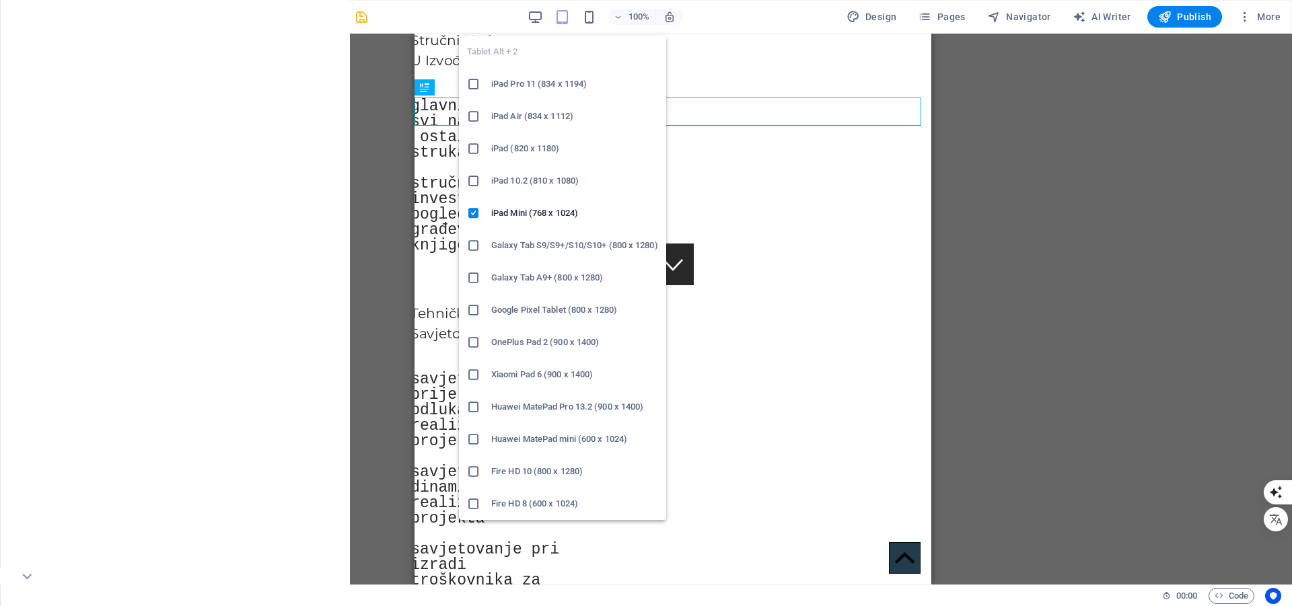
scroll to position [1259, 0]
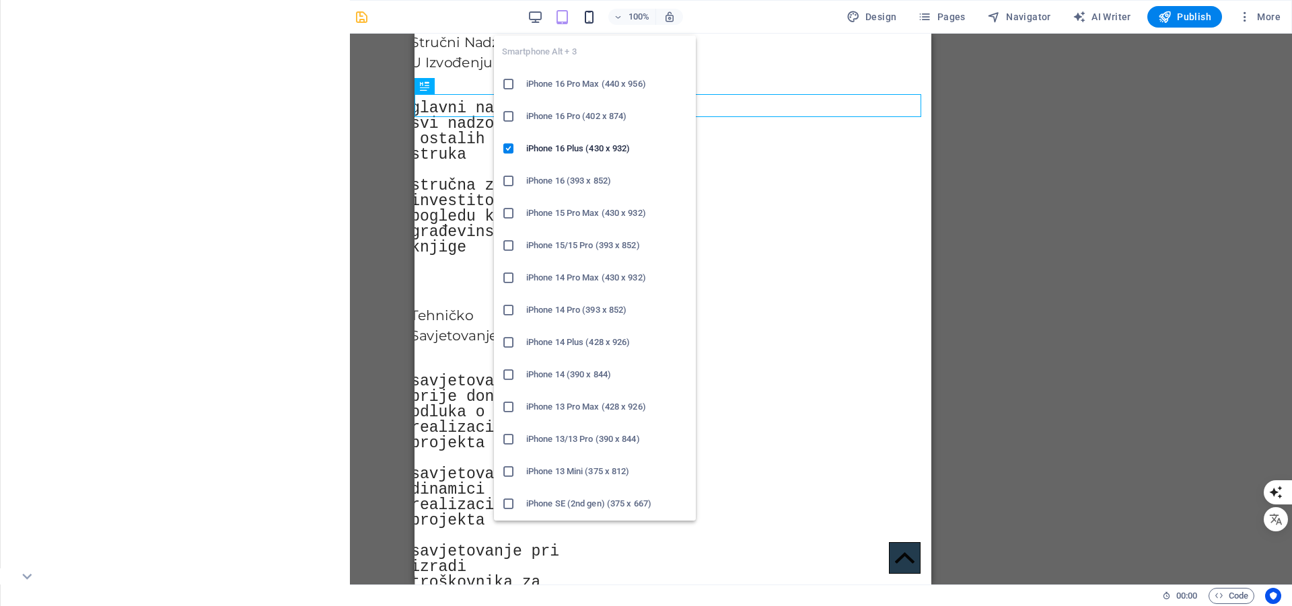
click at [591, 17] on icon "button" at bounding box center [588, 16] width 15 height 15
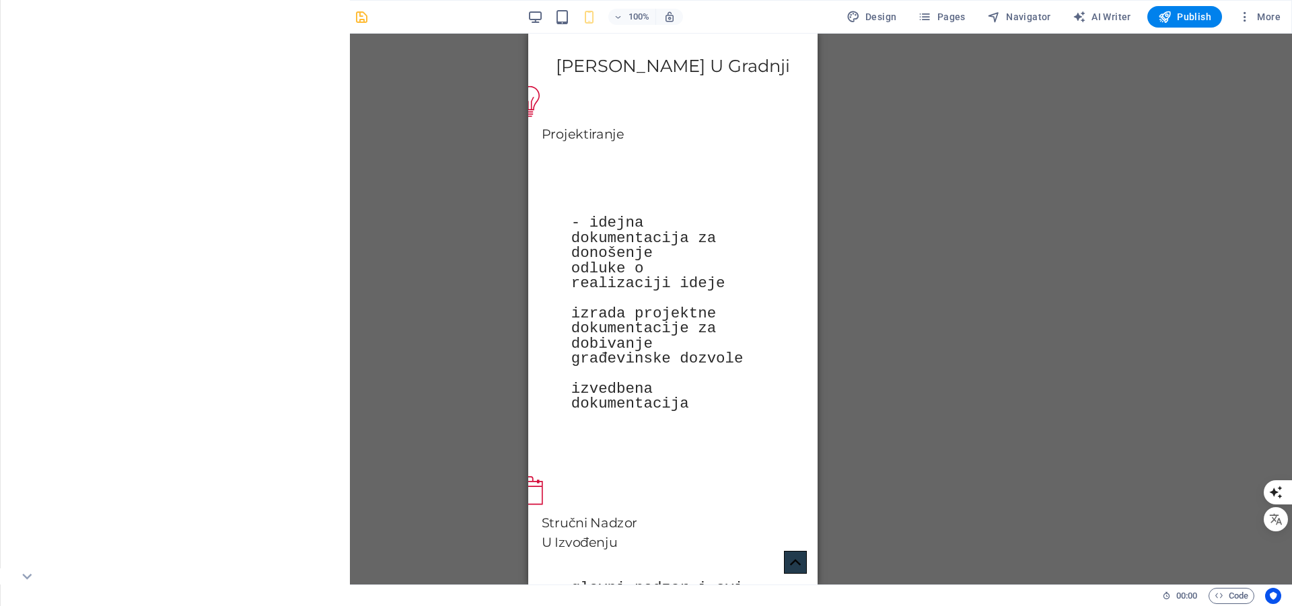
scroll to position [469, 0]
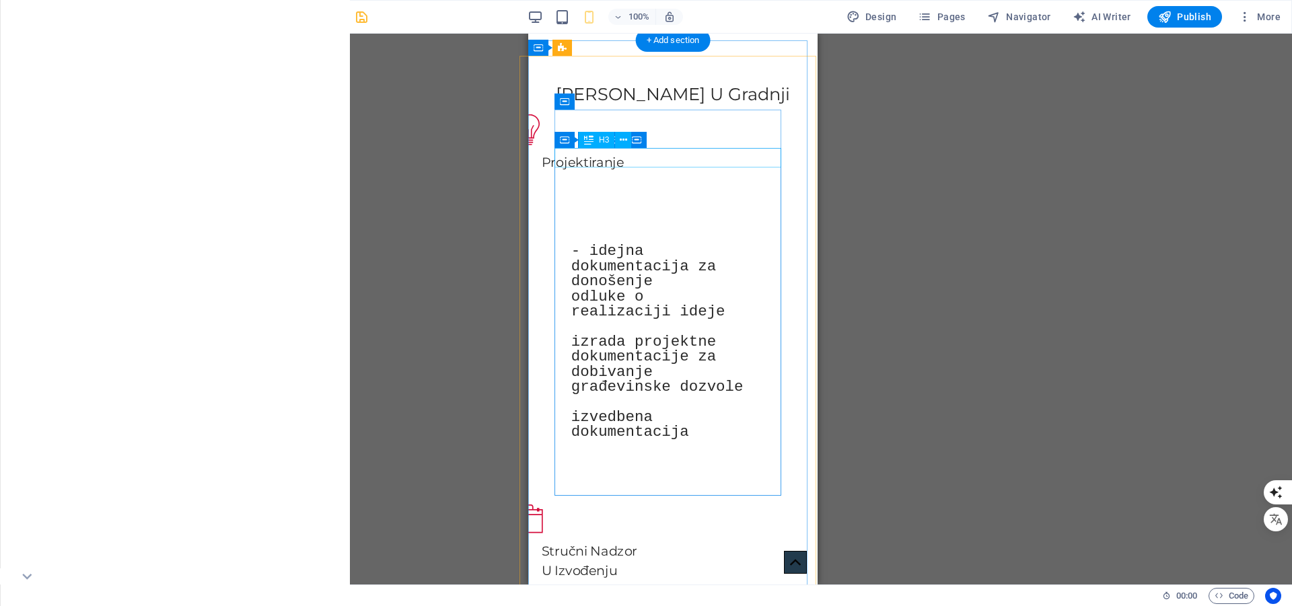
click at [607, 164] on div "Projektiranje" at bounding box center [660, 163] width 238 height 20
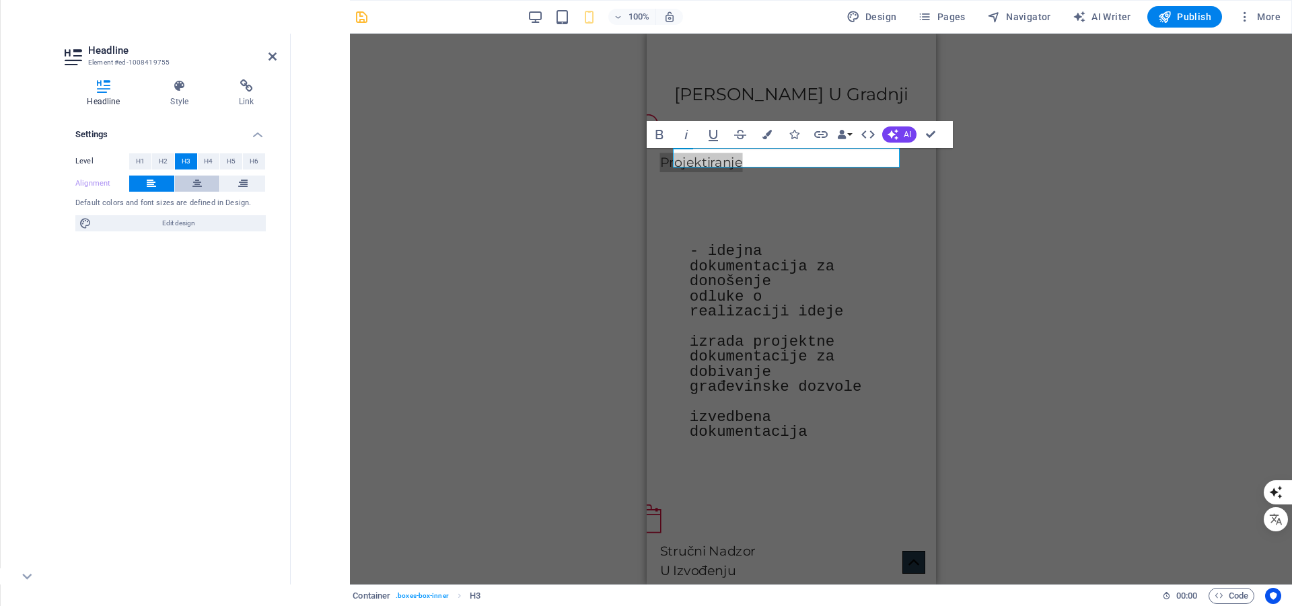
click at [190, 183] on button at bounding box center [197, 184] width 45 height 16
drag, startPoint x: 934, startPoint y: 138, endPoint x: 933, endPoint y: 112, distance: 25.6
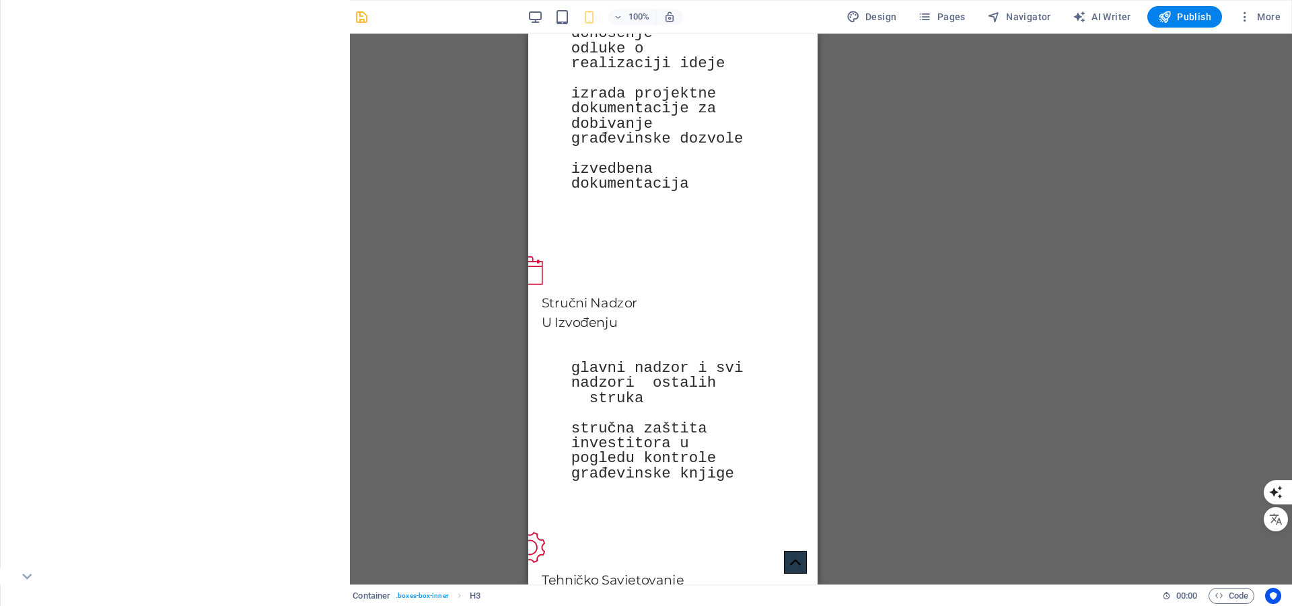
scroll to position [746, 0]
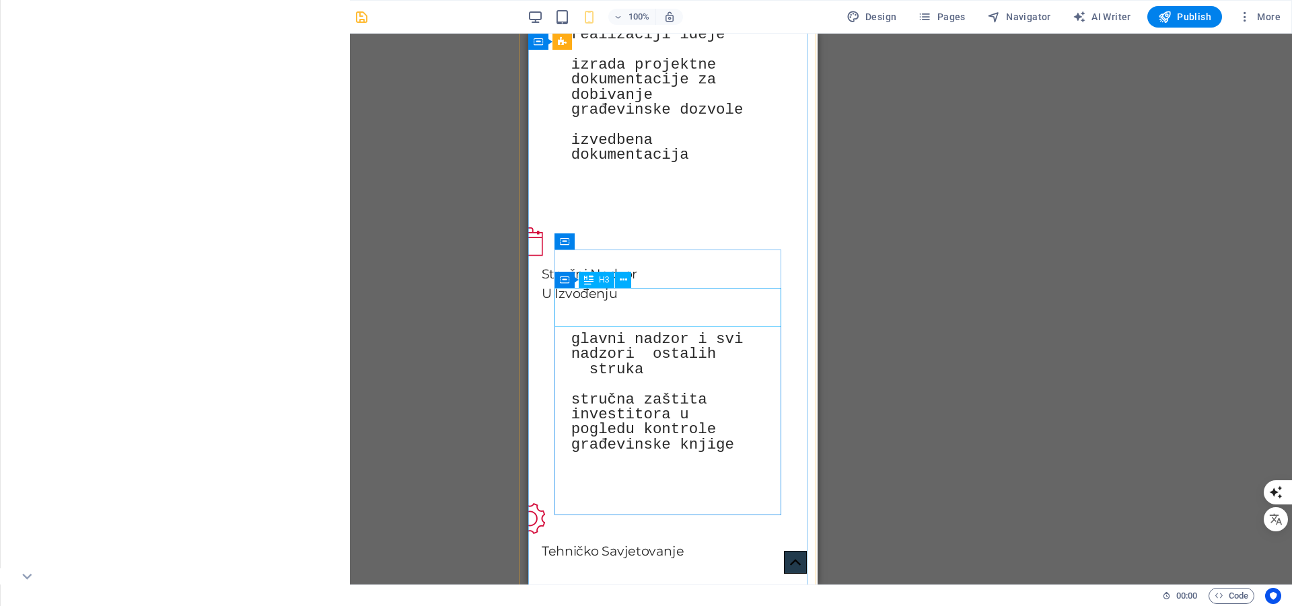
click at [581, 303] on div "Stručni Nadzor U Izvođenju" at bounding box center [660, 283] width 238 height 38
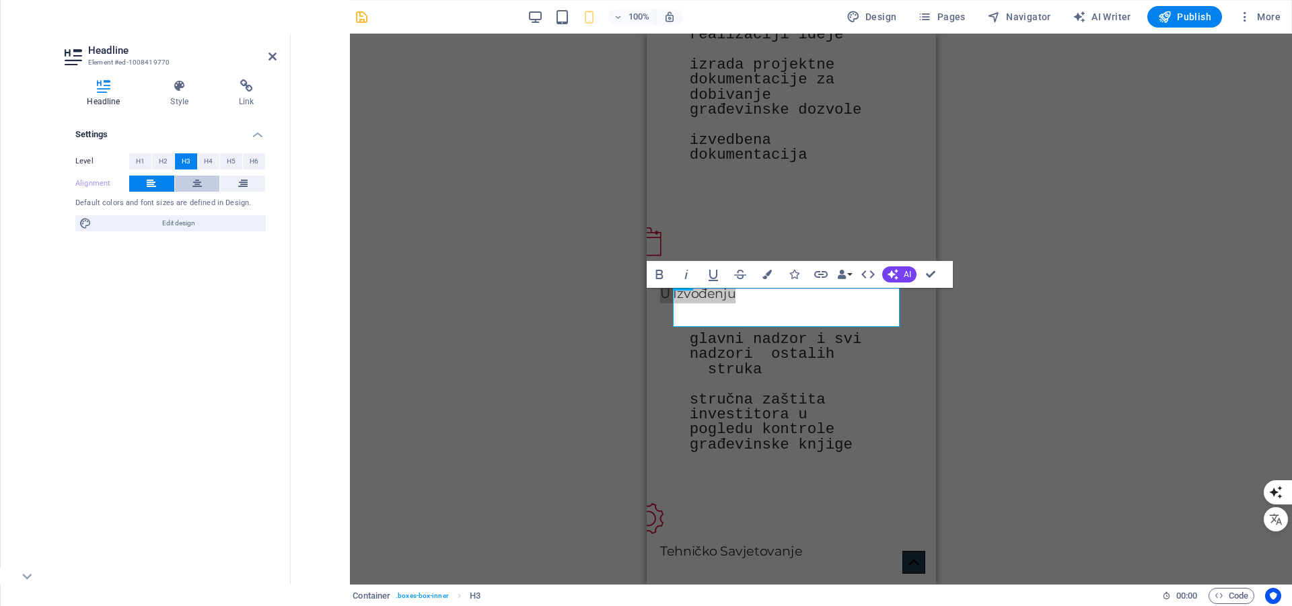
click at [192, 180] on icon at bounding box center [196, 184] width 9 height 16
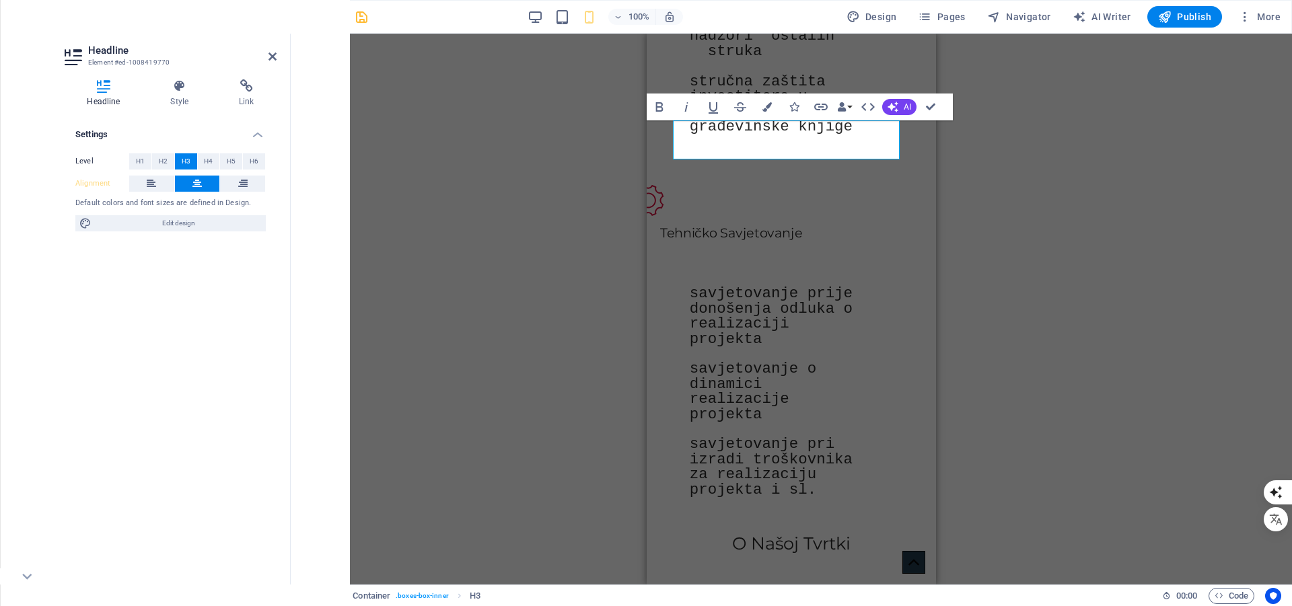
scroll to position [1162, 0]
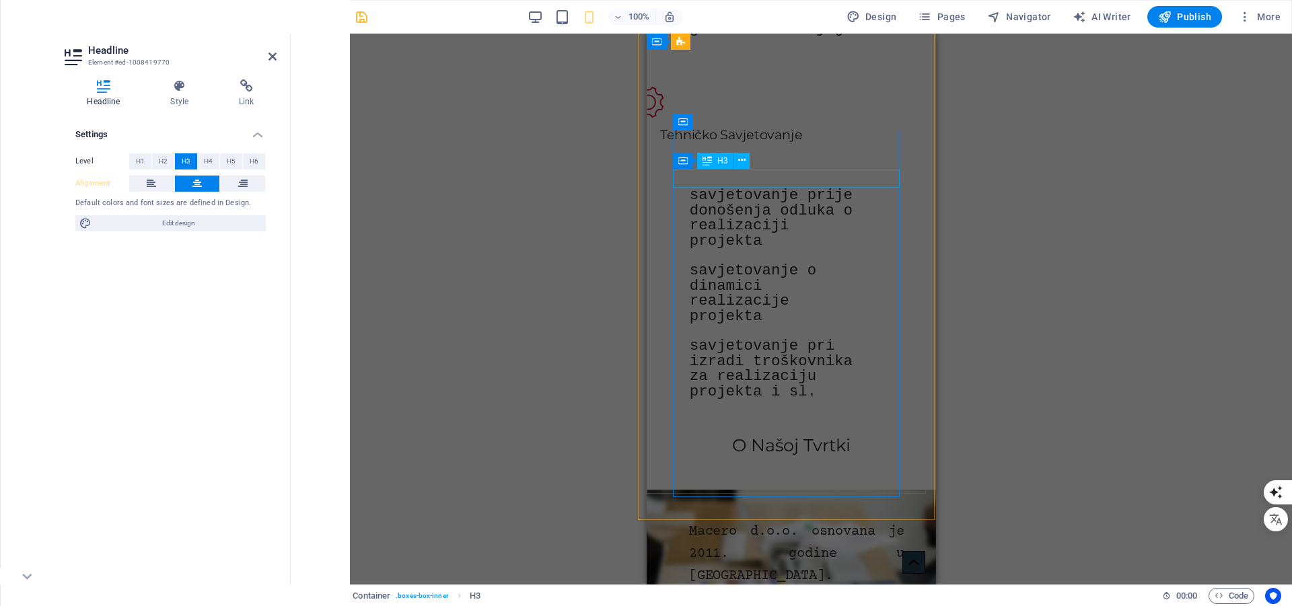
click at [782, 145] on div "Tehničko Savjetovanje" at bounding box center [779, 135] width 238 height 20
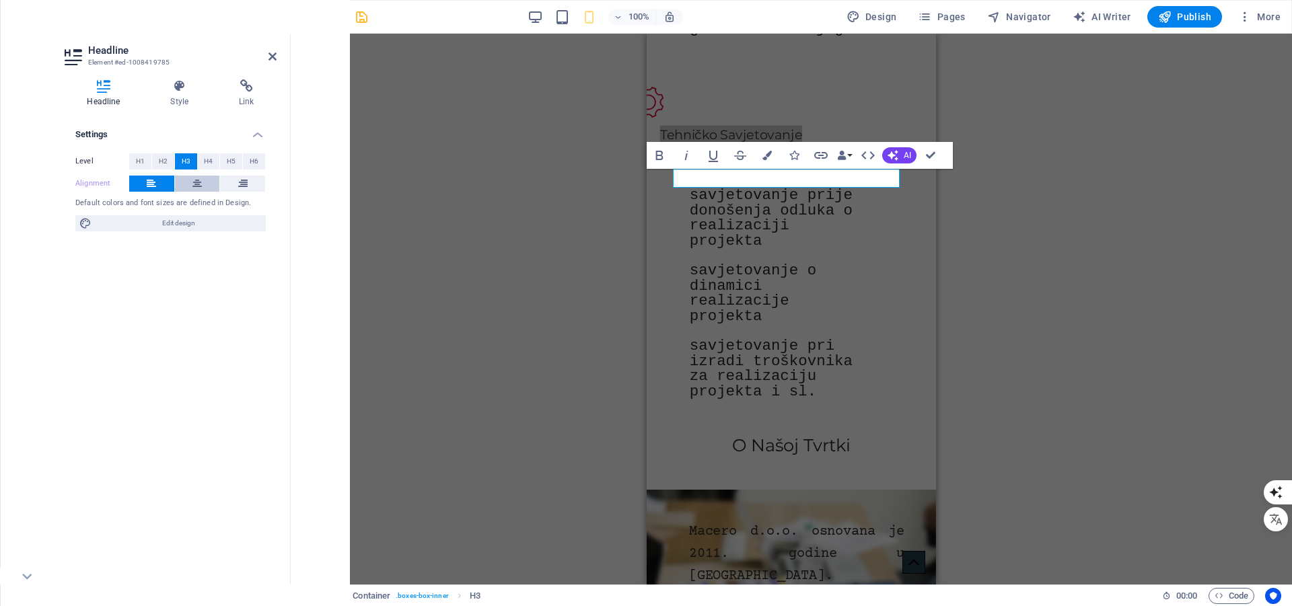
click at [188, 186] on button at bounding box center [197, 184] width 45 height 16
click at [358, 17] on icon "save" at bounding box center [361, 16] width 15 height 15
checkbox input "false"
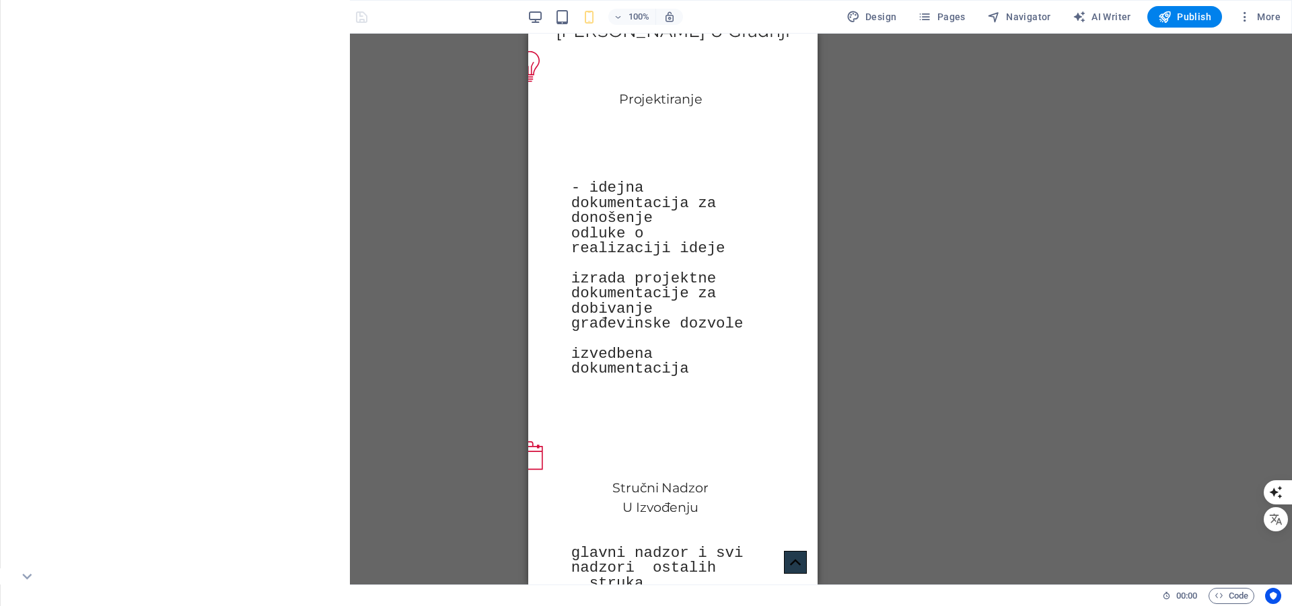
scroll to position [521, 0]
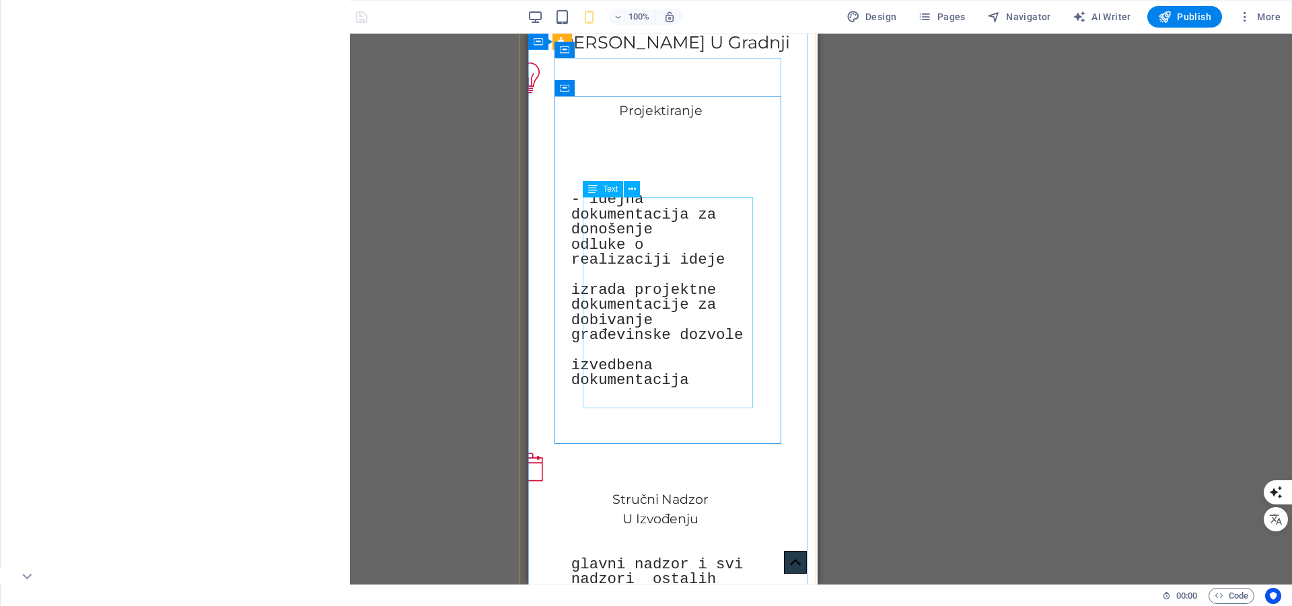
click at [671, 215] on div "- idejna dokumentacija za donošenje odluke o realizaciji ideje izrada projektne…" at bounding box center [660, 290] width 179 height 196
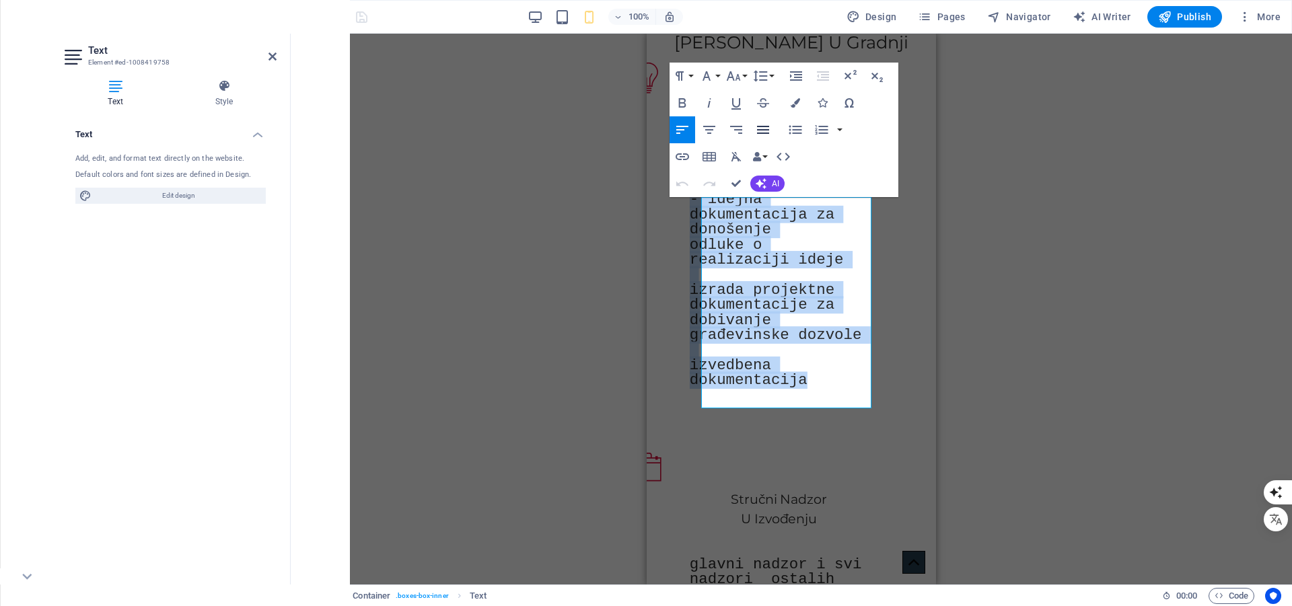
click at [762, 128] on icon "button" at bounding box center [763, 130] width 16 height 16
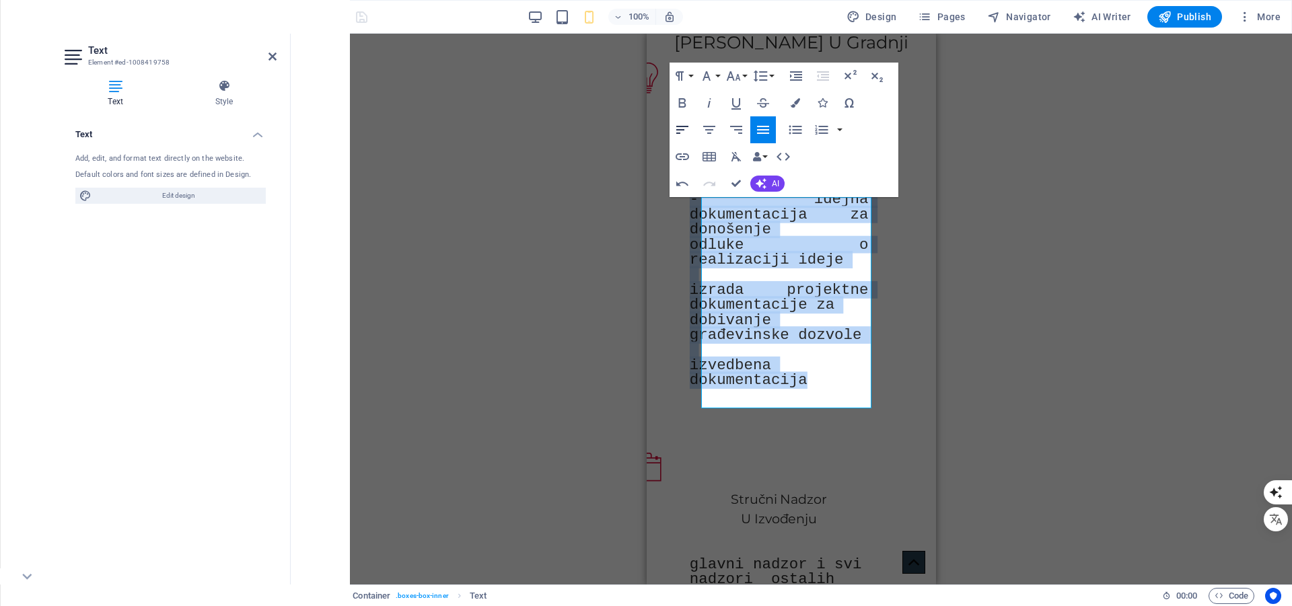
click at [675, 132] on icon "button" at bounding box center [682, 130] width 16 height 16
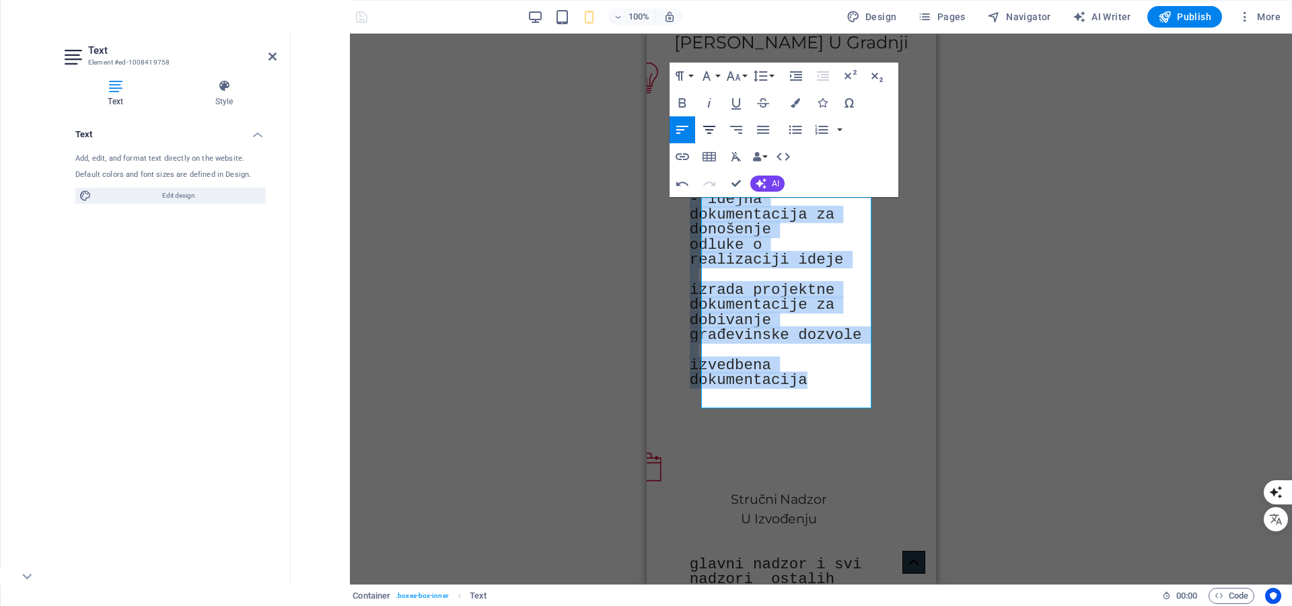
click at [711, 130] on icon "button" at bounding box center [709, 130] width 12 height 8
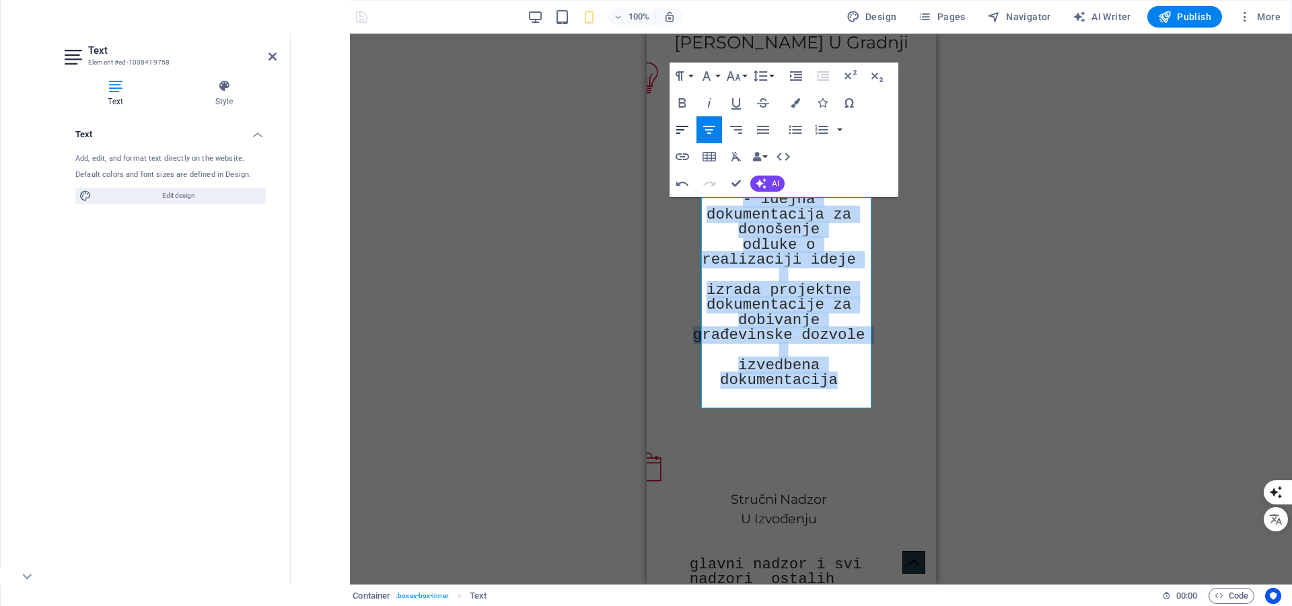
click at [682, 130] on icon "button" at bounding box center [682, 130] width 12 height 8
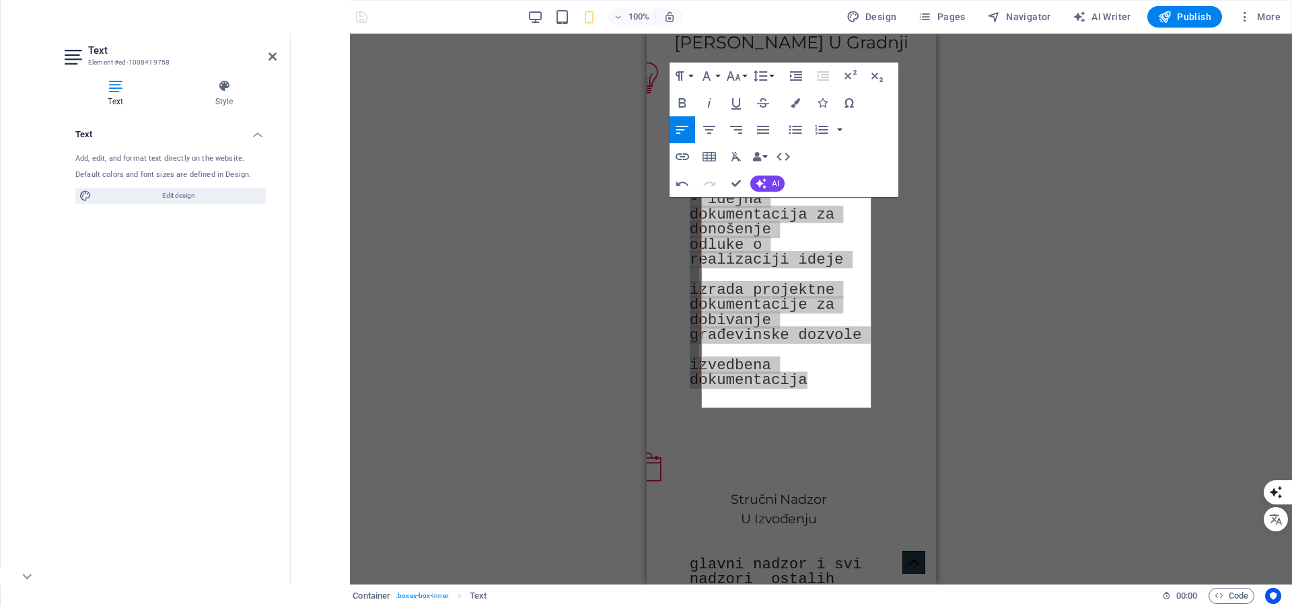
click at [1033, 331] on div "H1 Banner Banner Container Logo Scroll indicator HTML Container Container Boxes…" at bounding box center [791, 309] width 1001 height 551
click at [971, 219] on div "H1 Banner Banner Container Logo Scroll indicator HTML Container Container Boxes…" at bounding box center [791, 309] width 1001 height 551
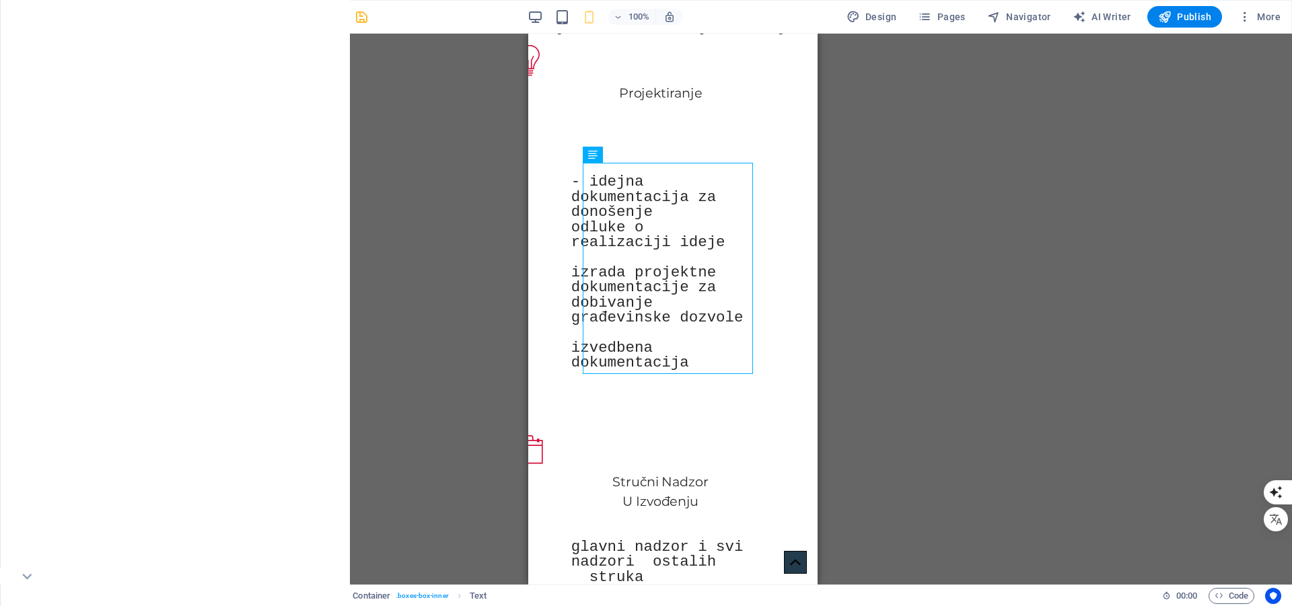
scroll to position [532, 0]
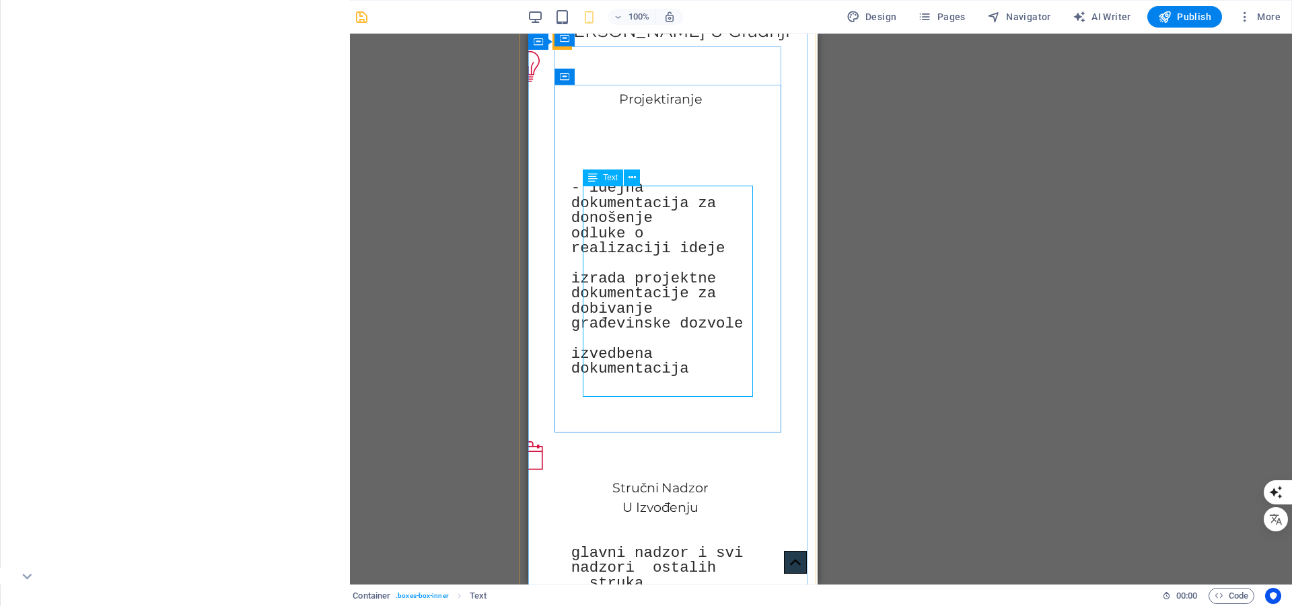
click at [652, 213] on div "- idejna dokumentacija za donošenje odluke o realizaciji ideje izrada projektne…" at bounding box center [660, 278] width 179 height 196
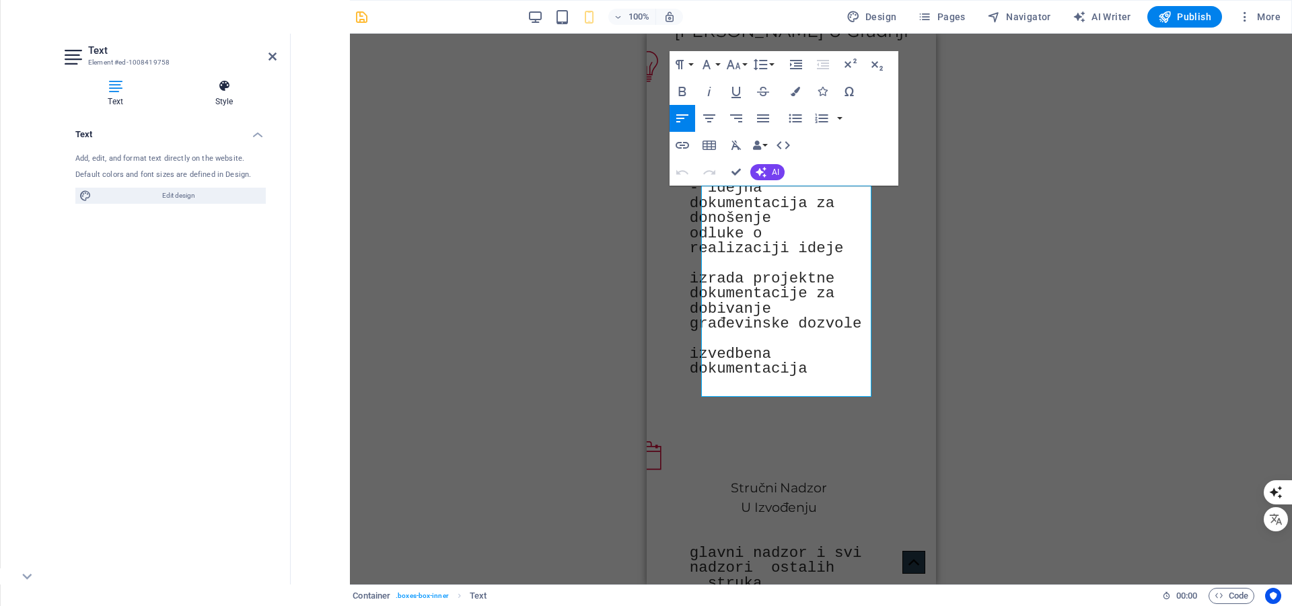
click at [224, 93] on h4 "Style" at bounding box center [224, 93] width 105 height 28
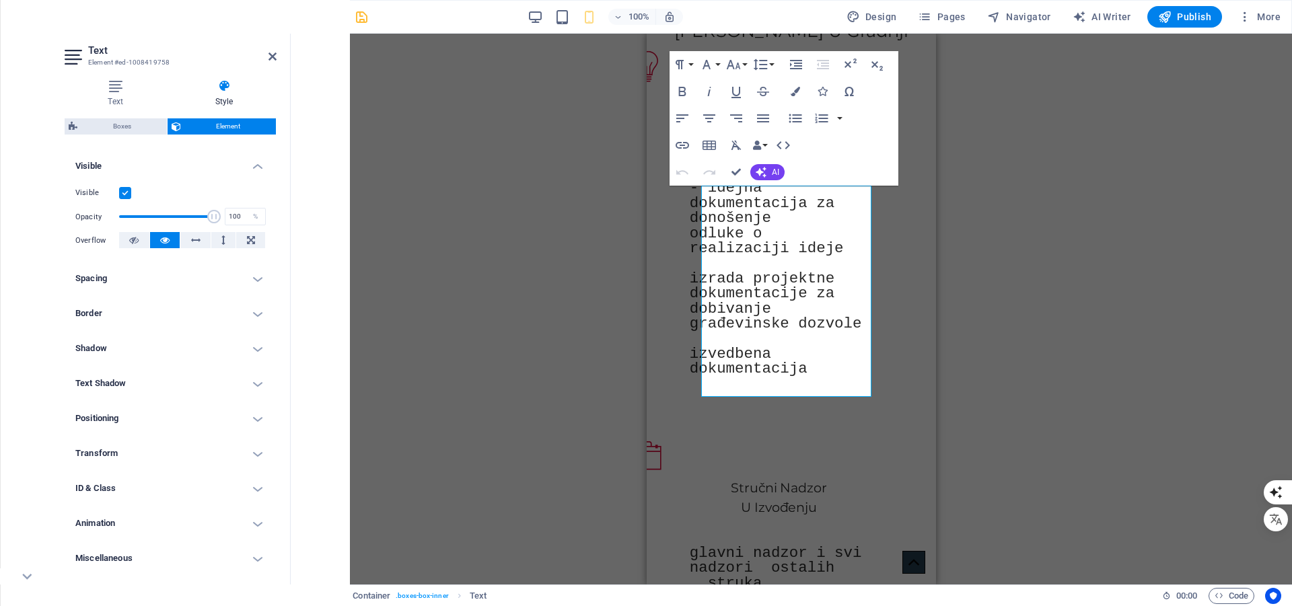
scroll to position [141, 0]
click at [139, 445] on h4 "Transform" at bounding box center [171, 453] width 212 height 32
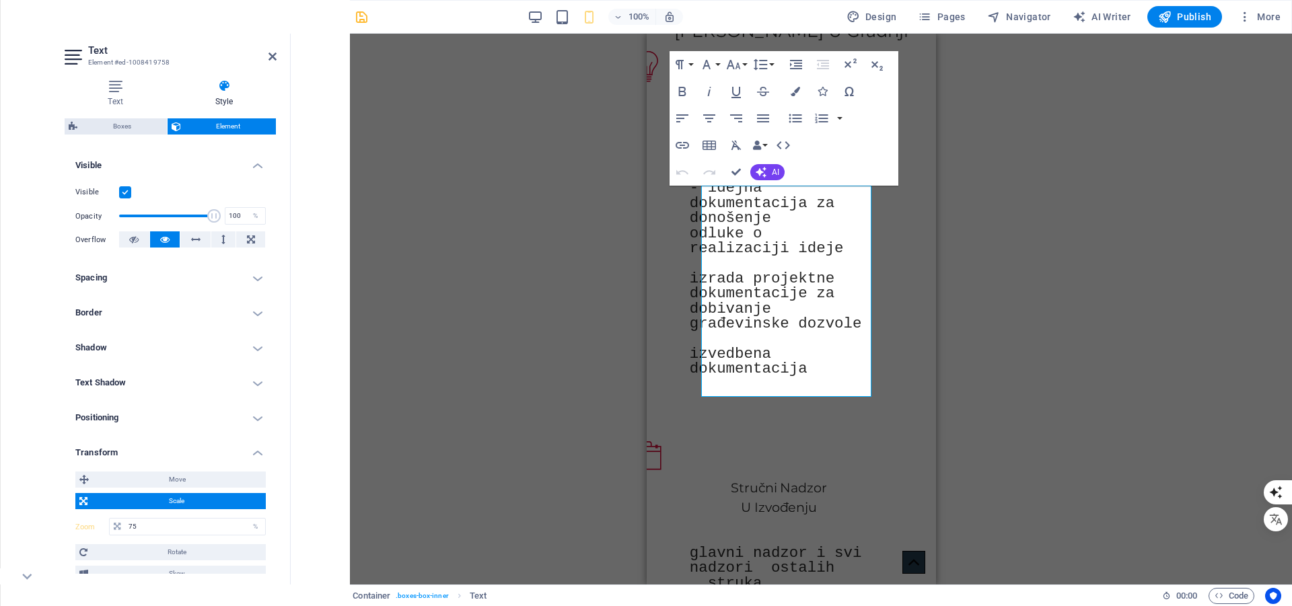
scroll to position [264, 0]
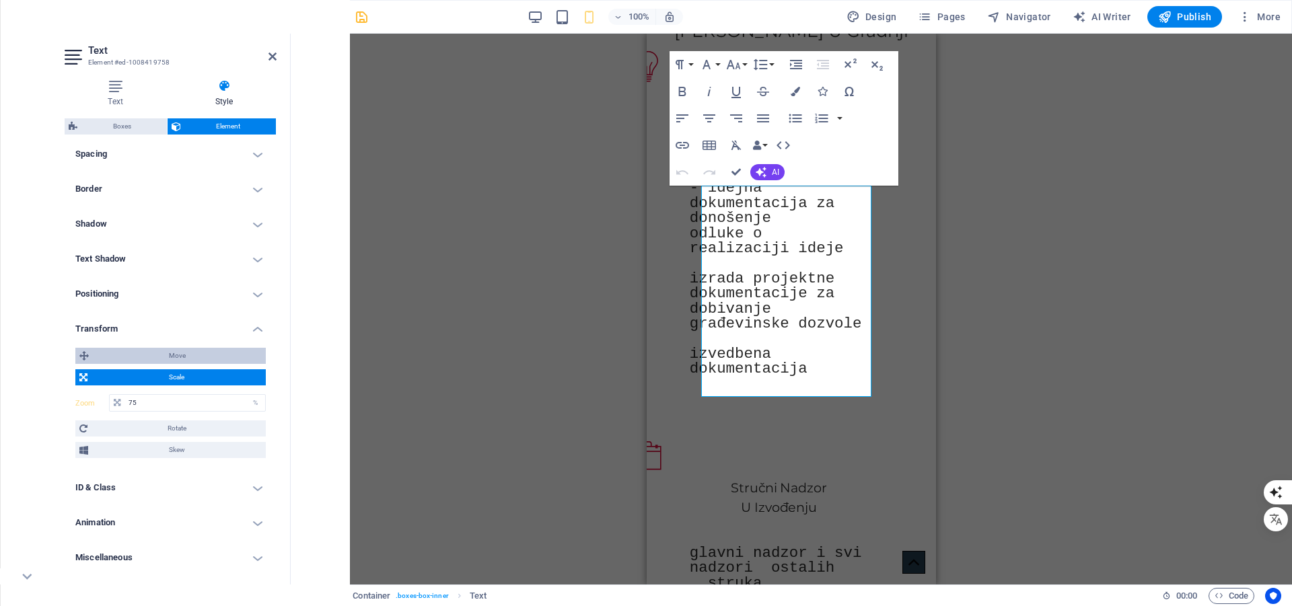
click at [176, 357] on span "Move" at bounding box center [177, 356] width 169 height 16
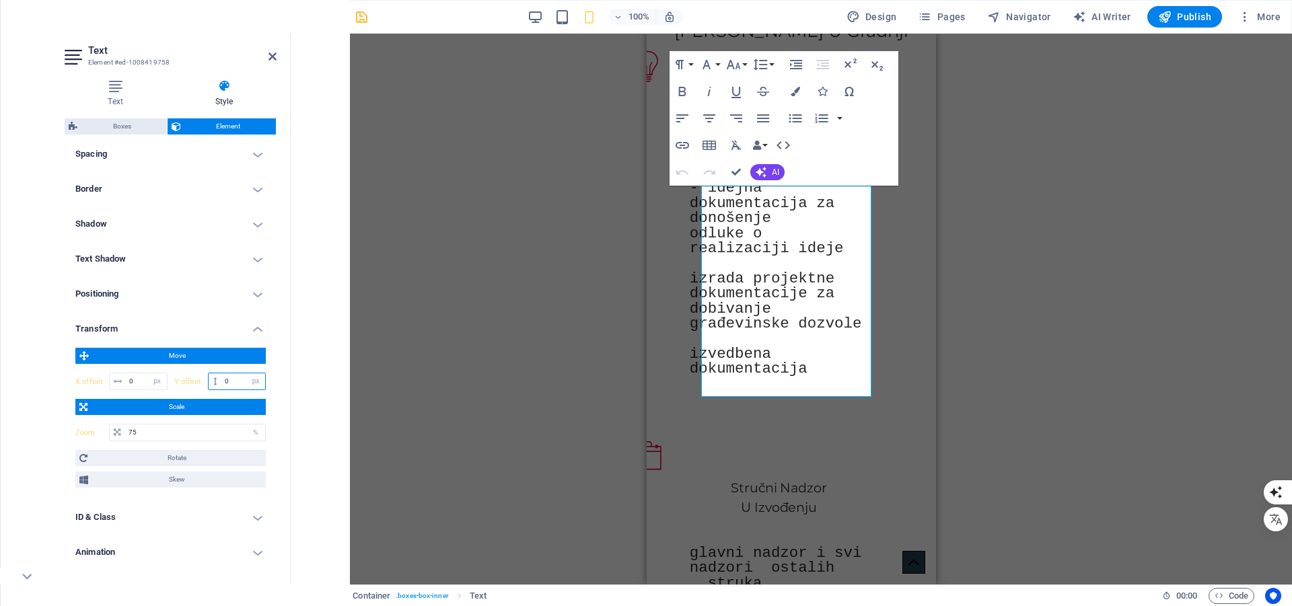
click at [228, 381] on input "0" at bounding box center [243, 381] width 44 height 16
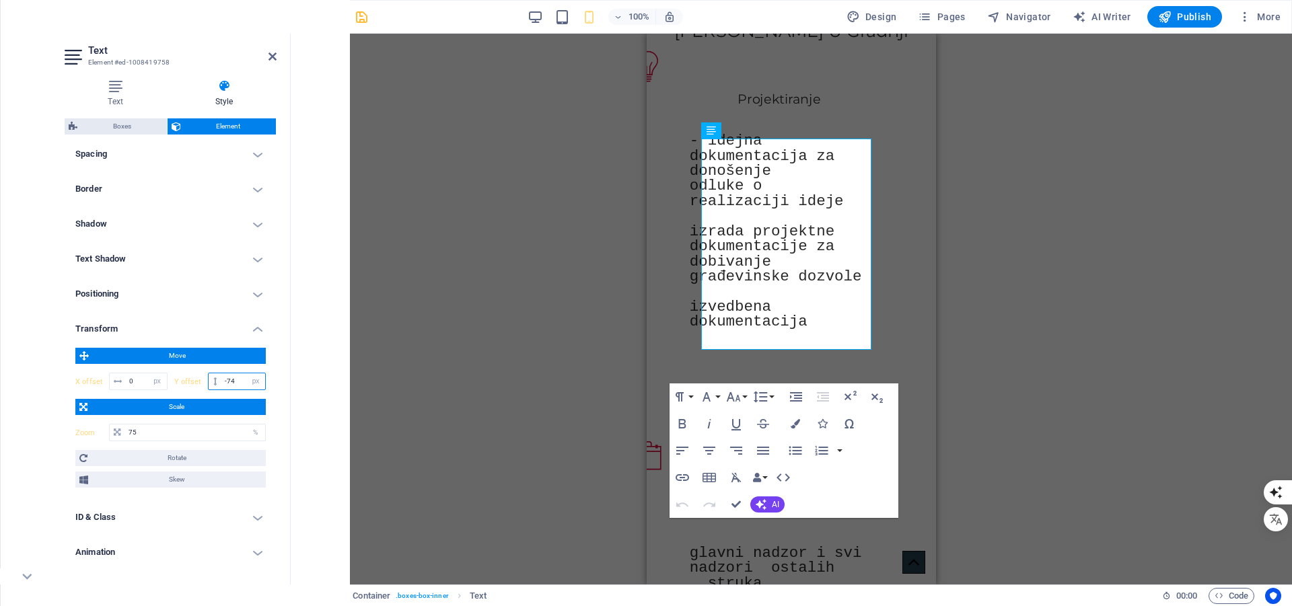
type input "-75"
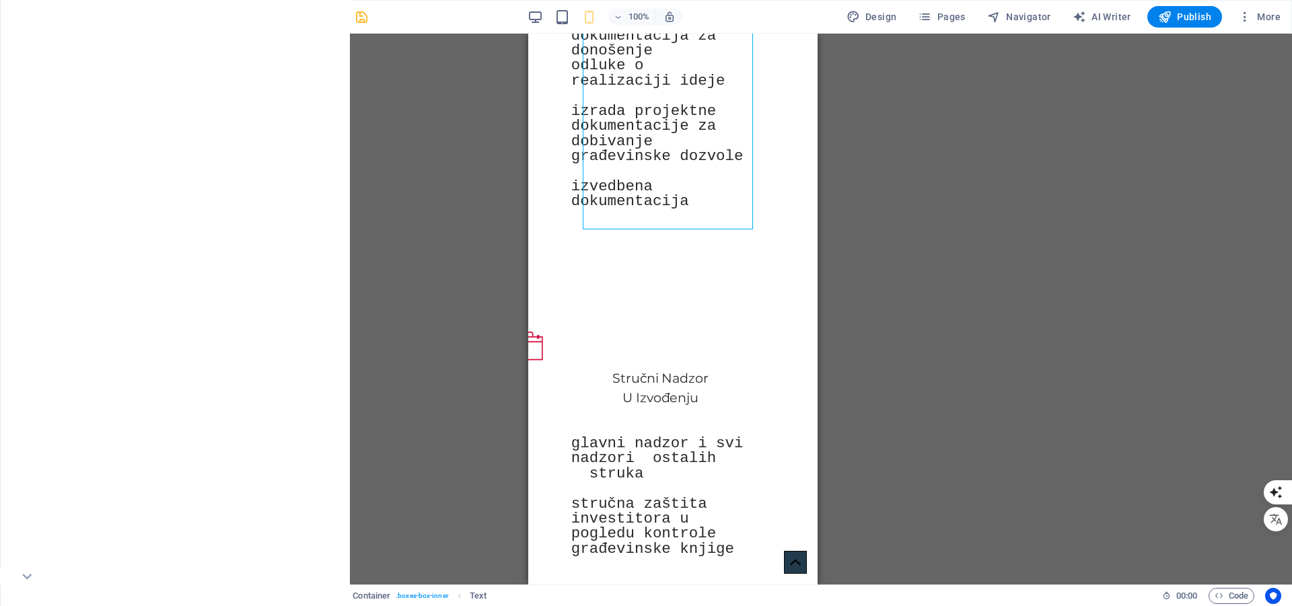
scroll to position [717, 0]
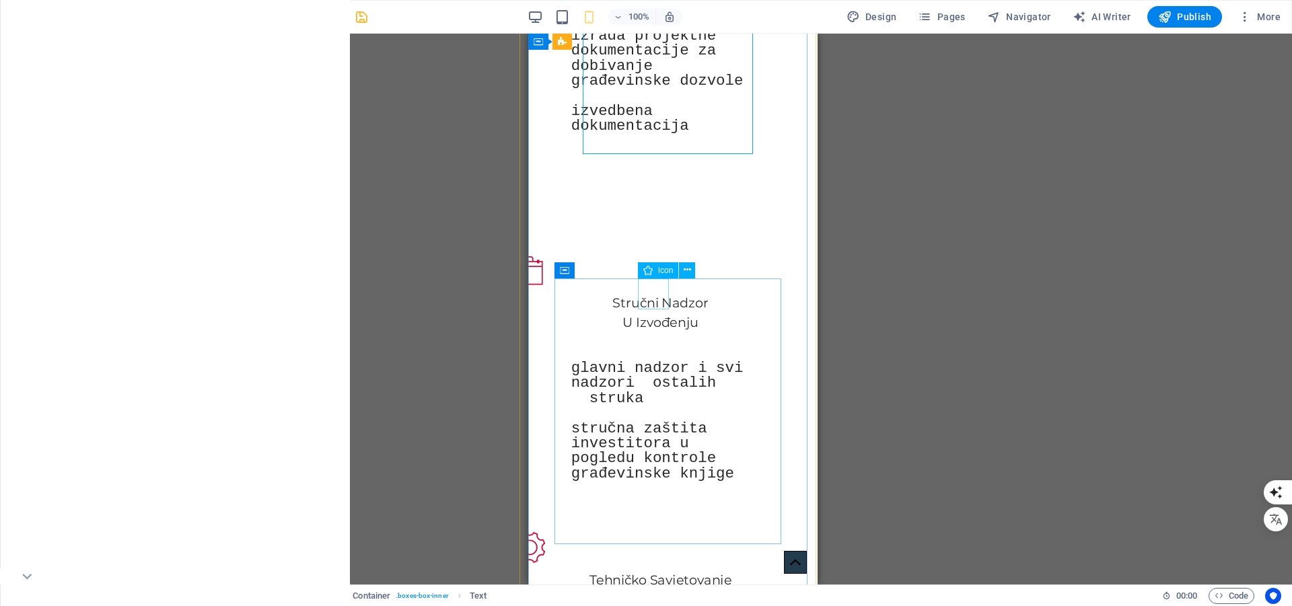
click at [657, 286] on figure at bounding box center [646, 270] width 268 height 31
click at [579, 292] on div "Stručni Nadzor U Izvođenju glavni nadzor i svi nadzori ostalih struka stručna z…" at bounding box center [660, 378] width 238 height 246
drag, startPoint x: 579, startPoint y: 292, endPoint x: 1107, endPoint y: 325, distance: 529.1
click at [579, 292] on div "Stručni Nadzor U Izvođenju glavni nadzor i svi nadzori ostalih struka stručna z…" at bounding box center [660, 378] width 238 height 246
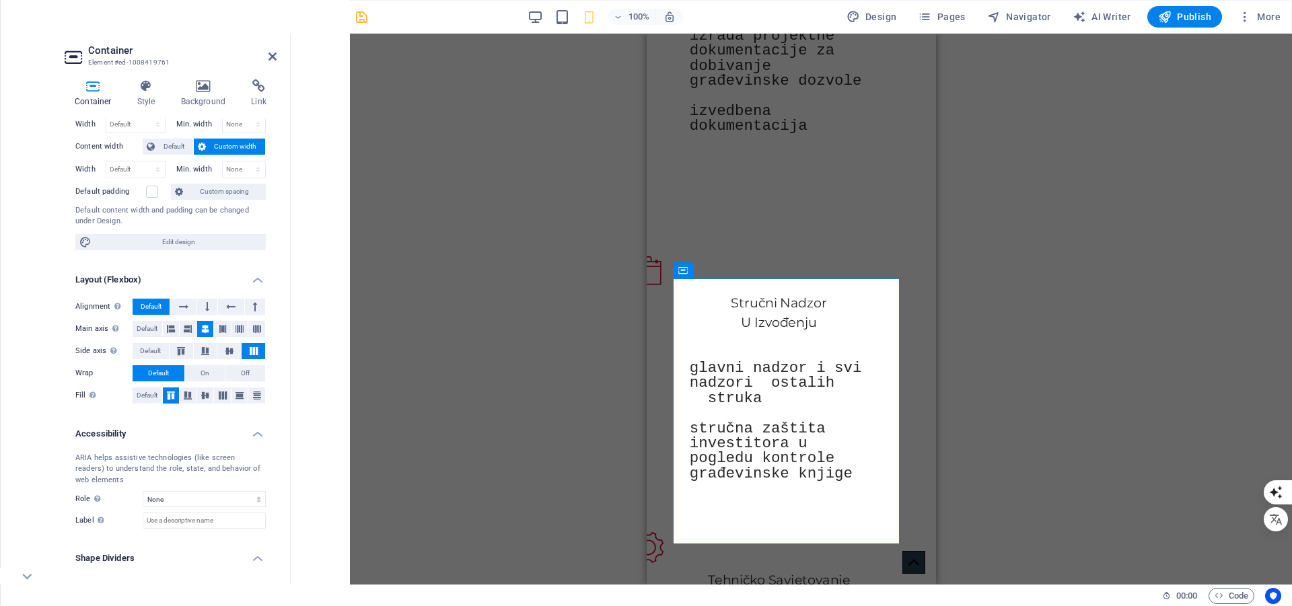
scroll to position [89, 0]
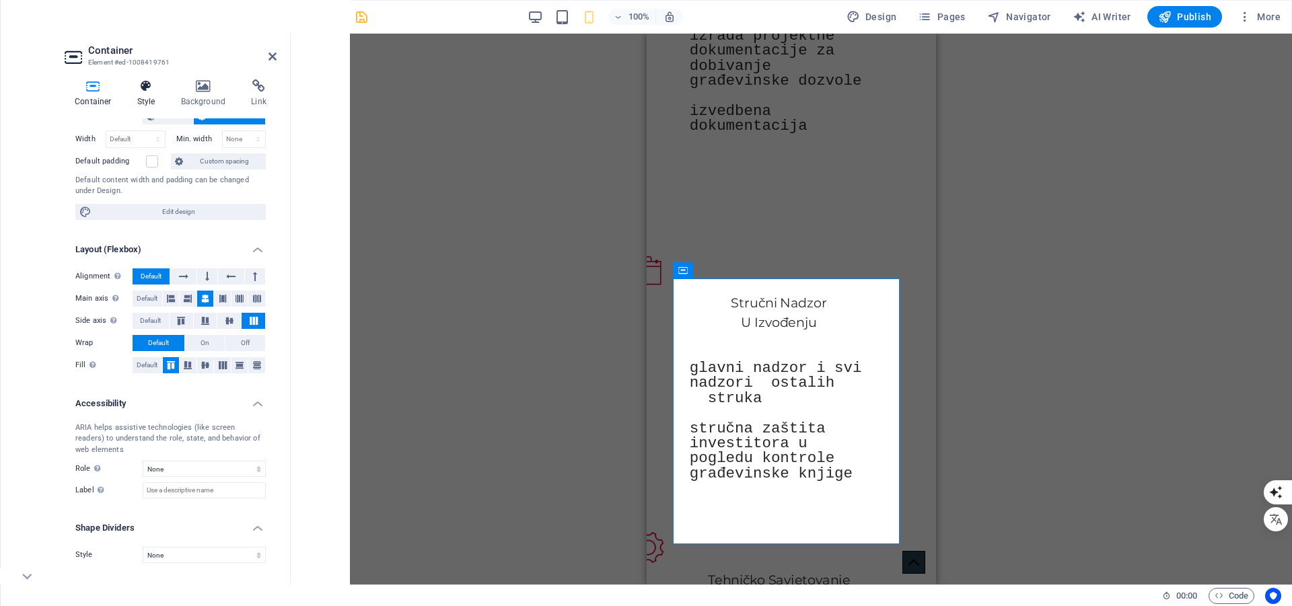
click at [145, 90] on icon at bounding box center [146, 85] width 38 height 13
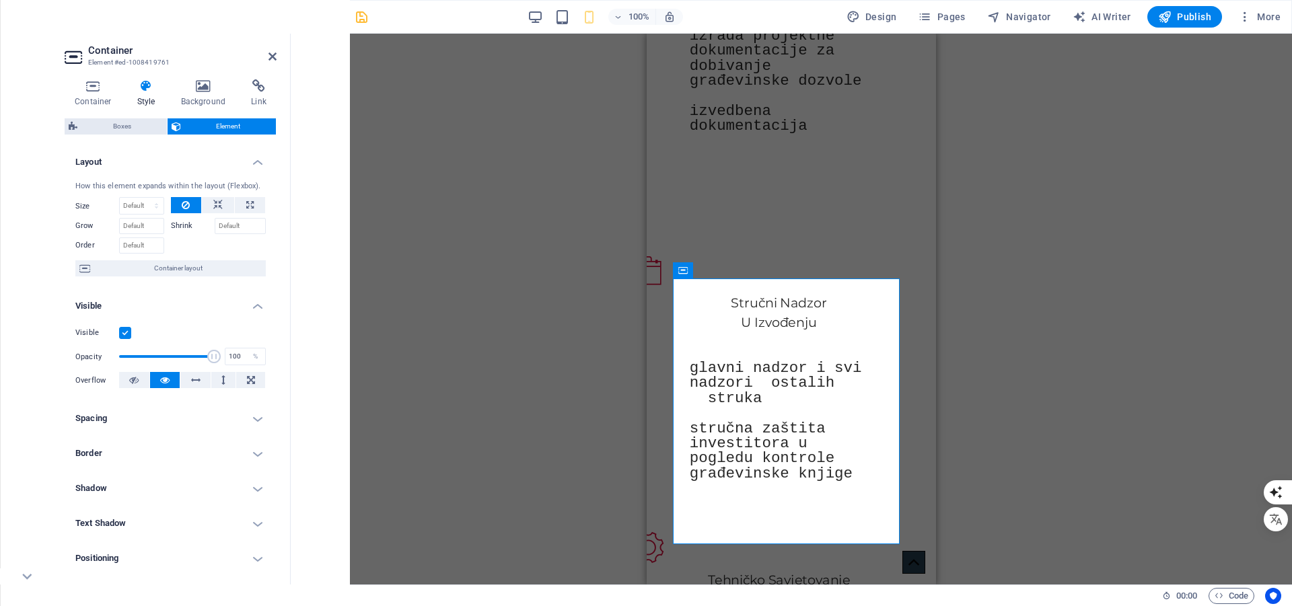
scroll to position [141, 0]
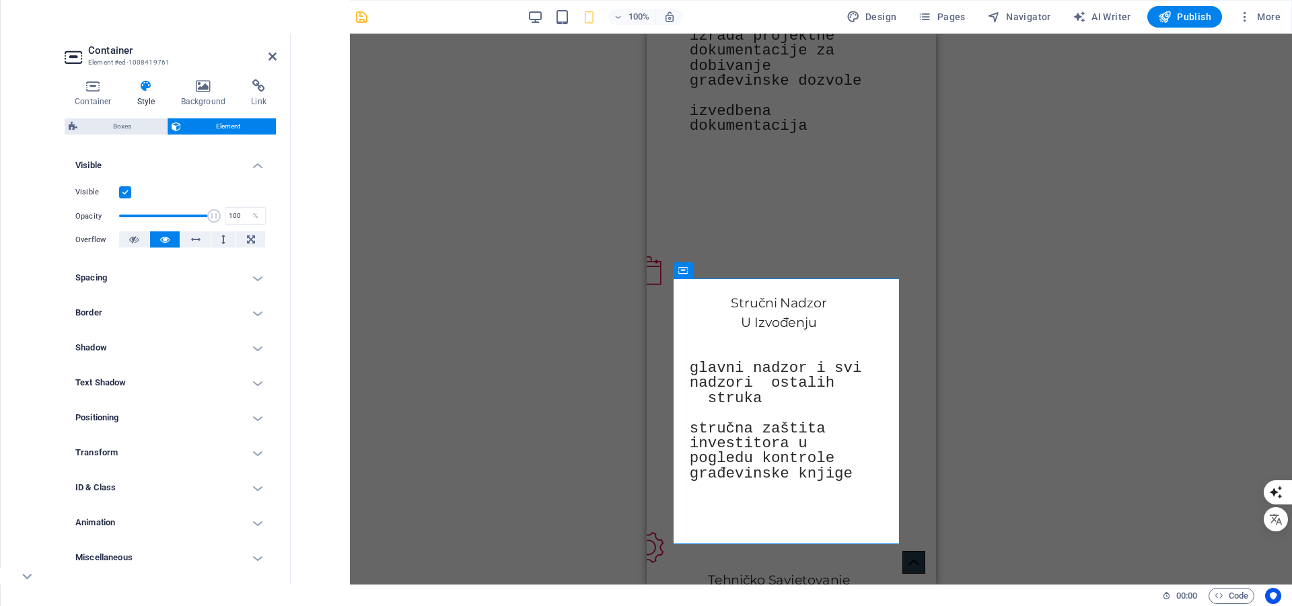
click at [136, 455] on h4 "Transform" at bounding box center [171, 453] width 212 height 32
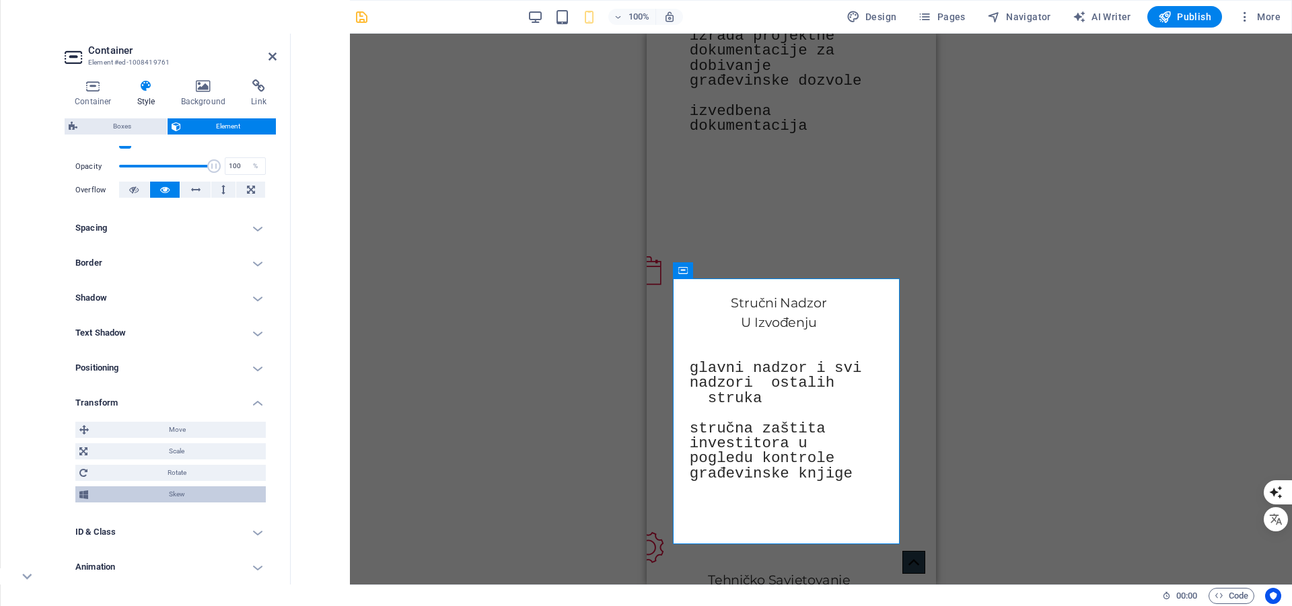
scroll to position [235, 0]
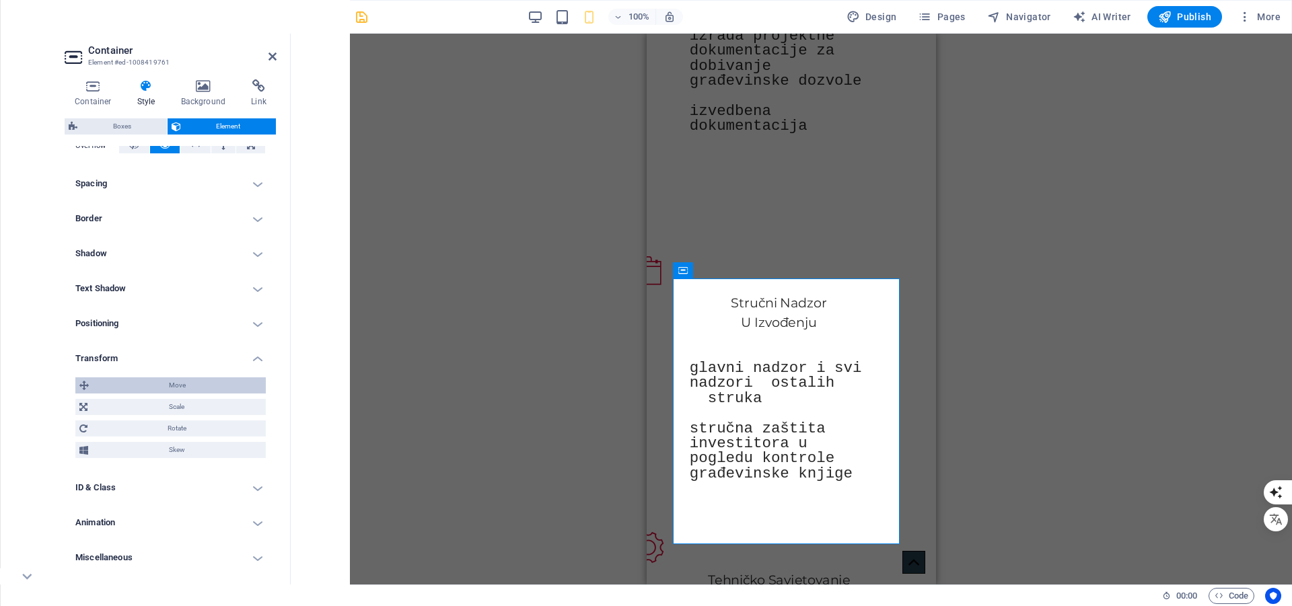
click at [172, 381] on span "Move" at bounding box center [177, 385] width 169 height 16
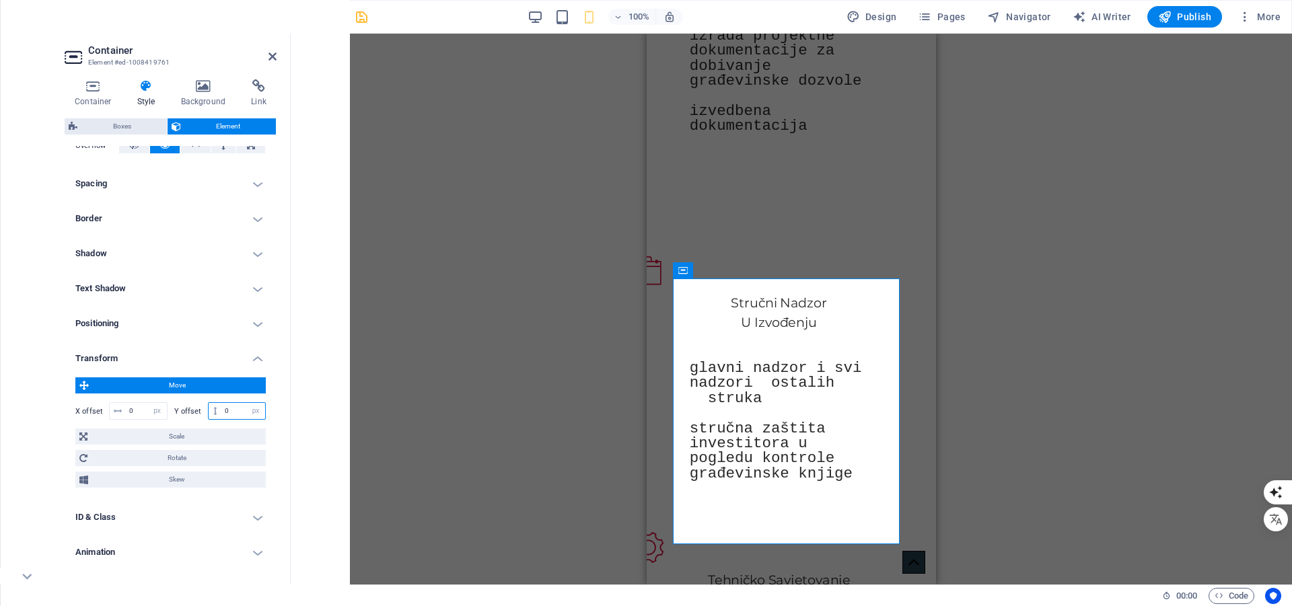
click at [231, 410] on input "0" at bounding box center [243, 411] width 44 height 16
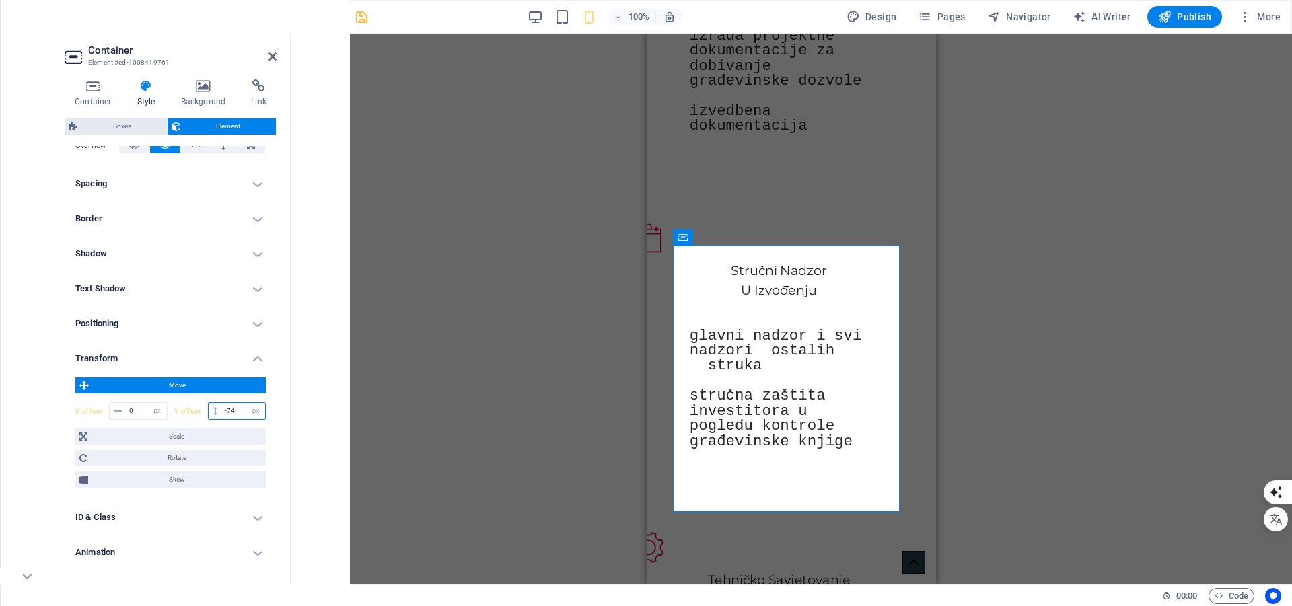
type input "-75"
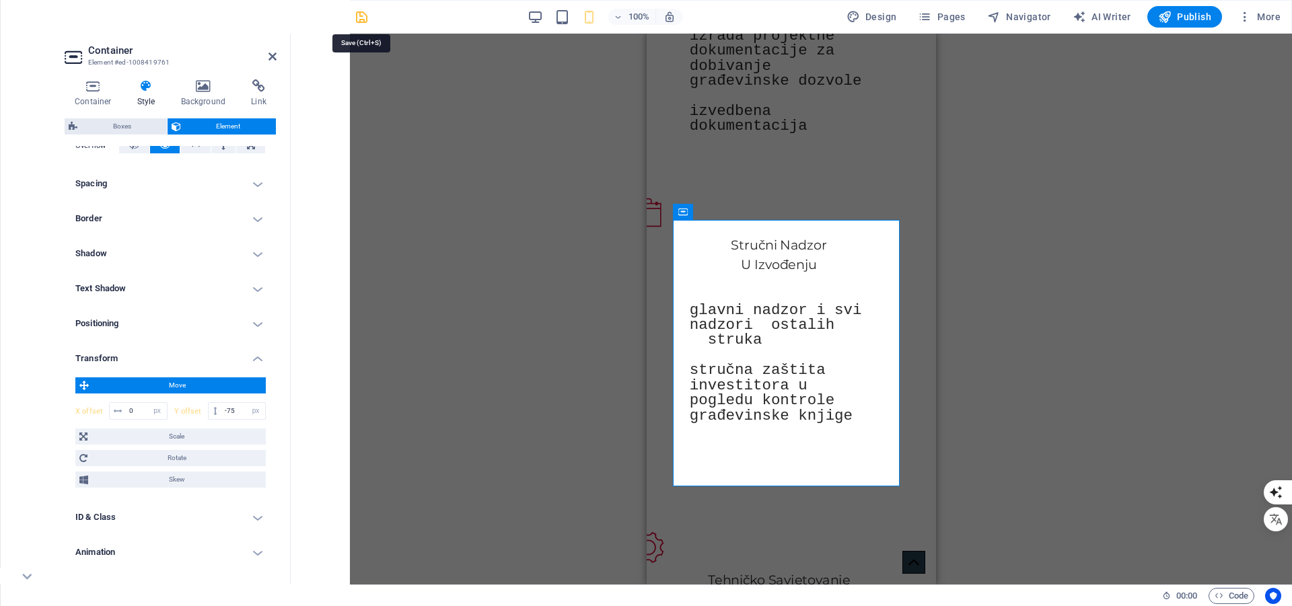
click at [365, 17] on icon "save" at bounding box center [361, 16] width 15 height 15
checkbox input "false"
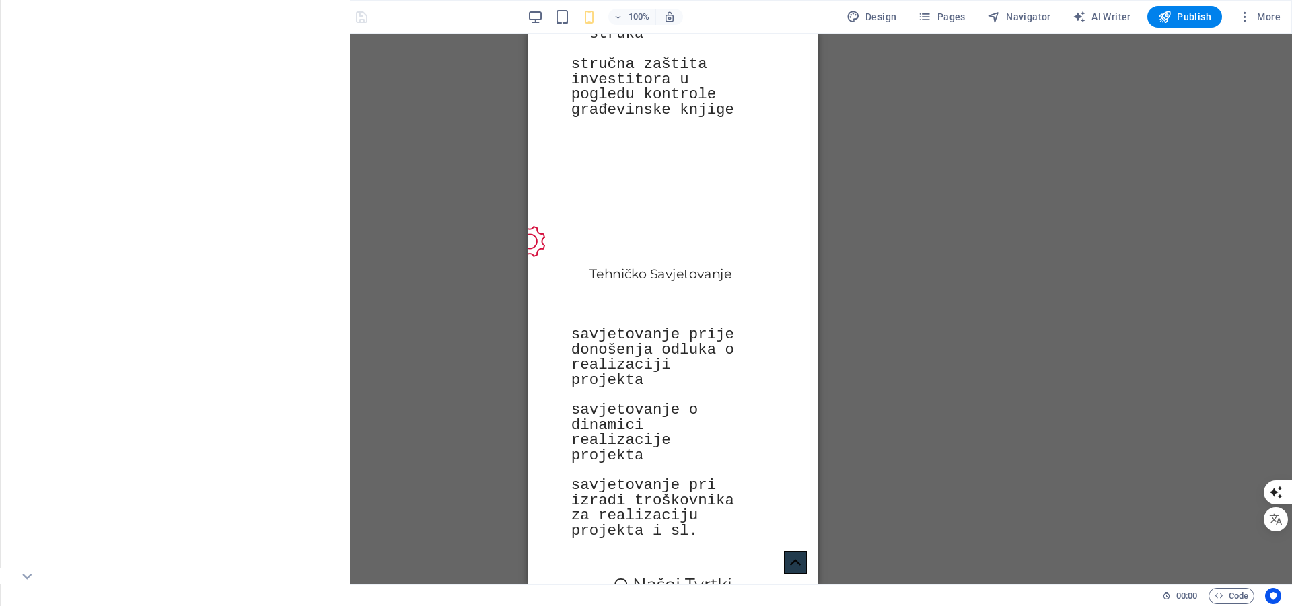
scroll to position [989, 0]
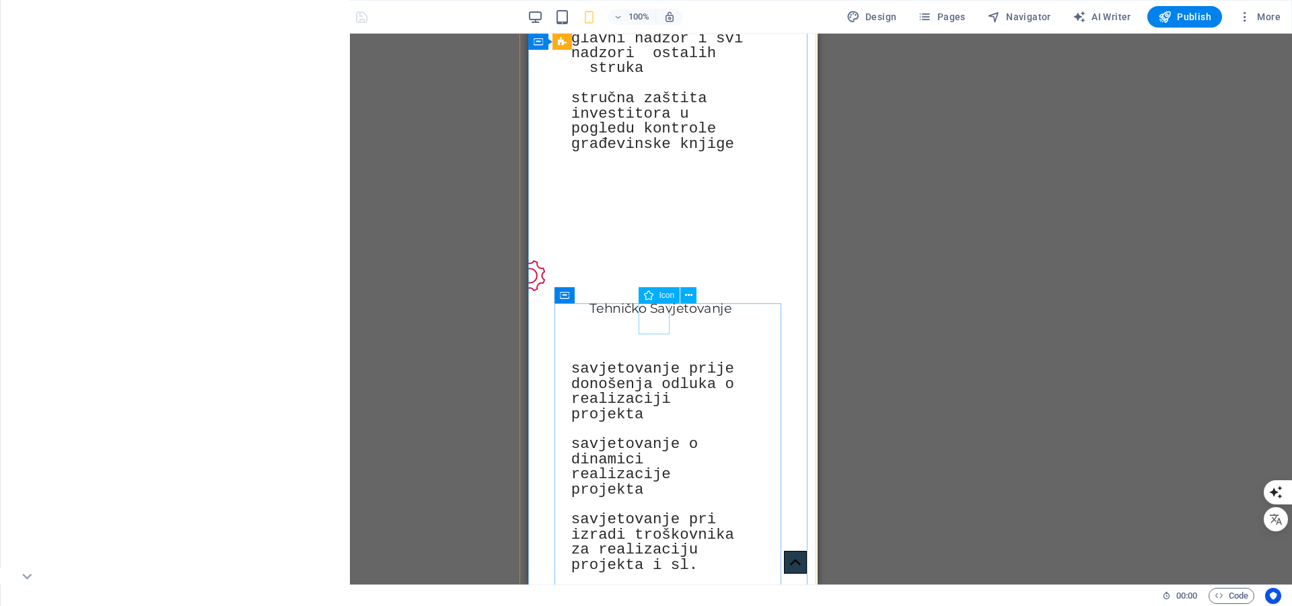
click at [659, 291] on figure at bounding box center [646, 275] width 265 height 31
click at [660, 291] on figure at bounding box center [646, 275] width 265 height 31
select select "xMidYMid"
select select "px"
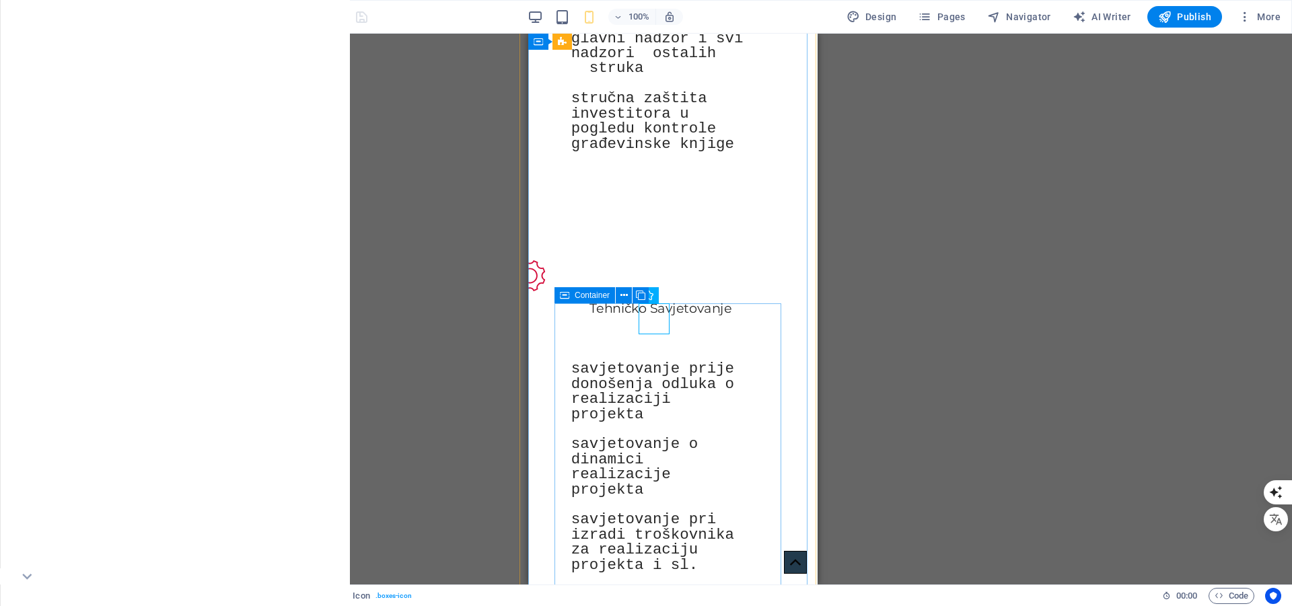
click at [587, 296] on span "Container" at bounding box center [591, 295] width 35 height 8
click at [587, 297] on span "Container" at bounding box center [591, 295] width 35 height 8
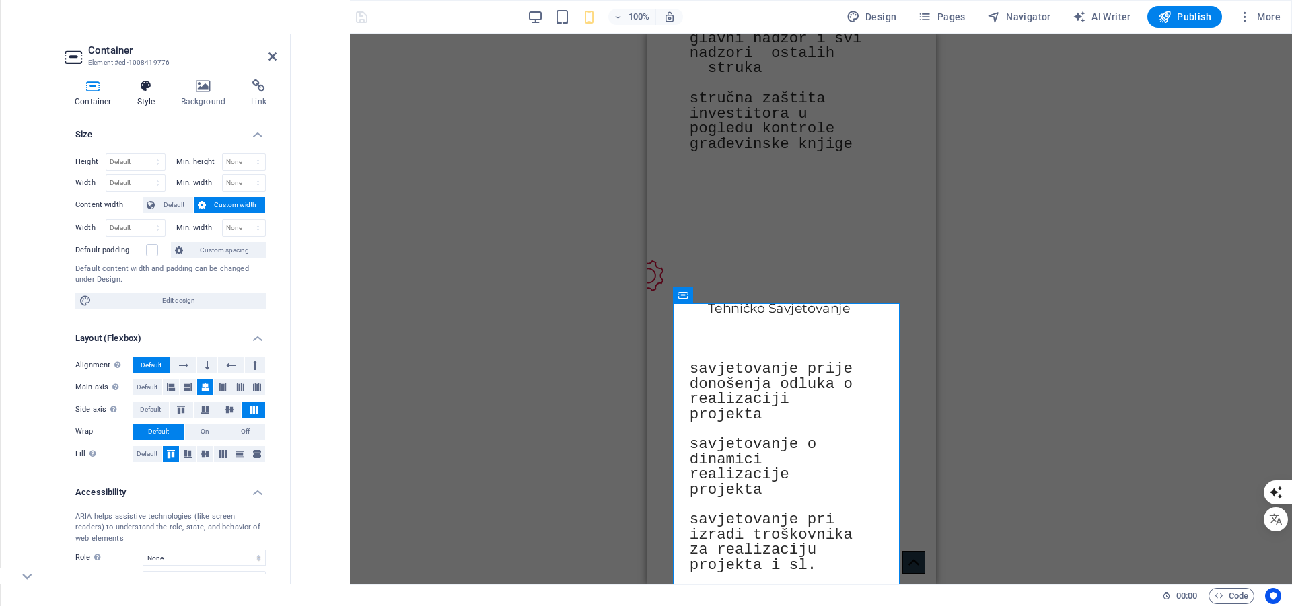
click at [147, 98] on h4 "Style" at bounding box center [149, 93] width 44 height 28
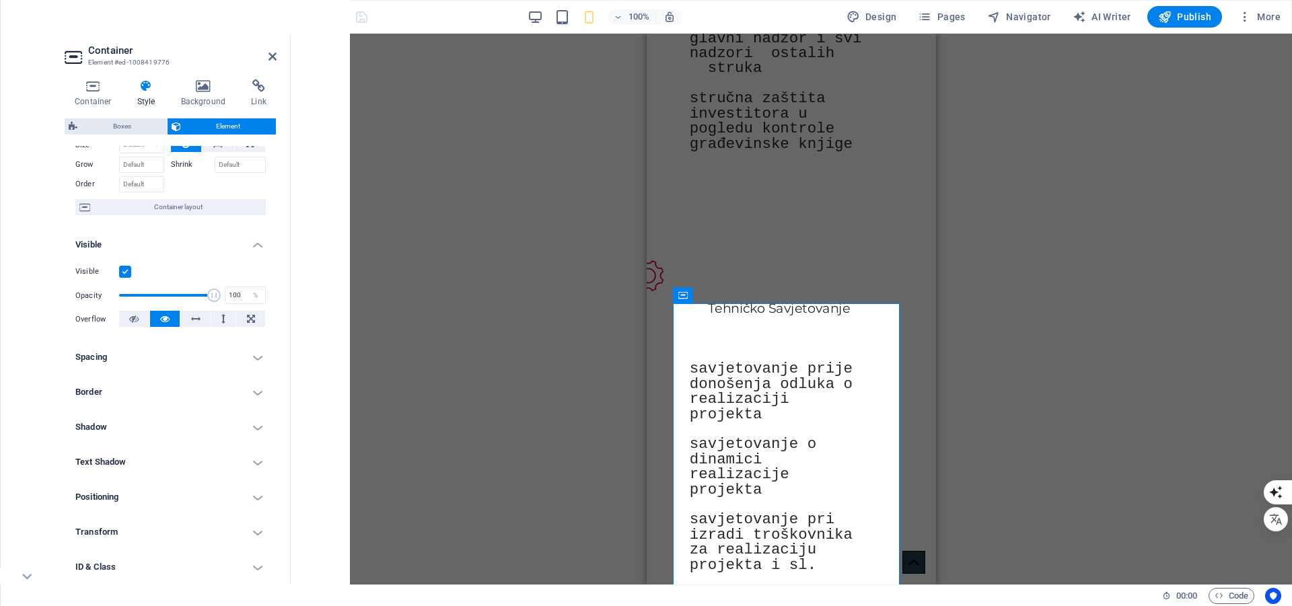
scroll to position [141, 0]
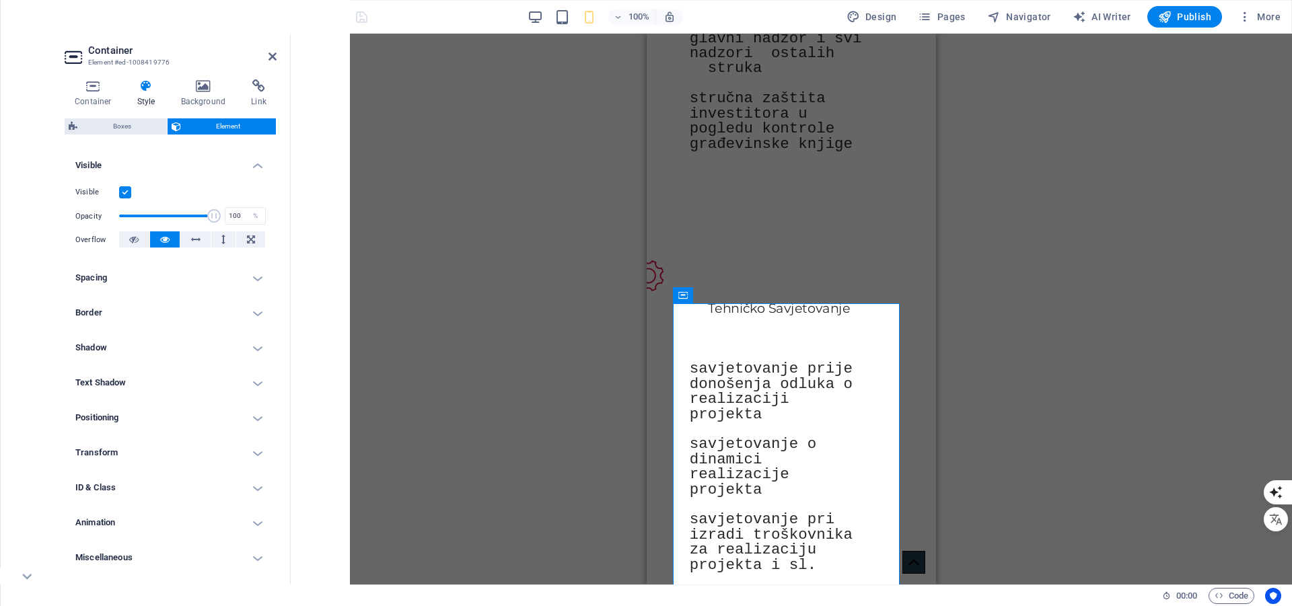
click at [135, 447] on h4 "Transform" at bounding box center [171, 453] width 212 height 32
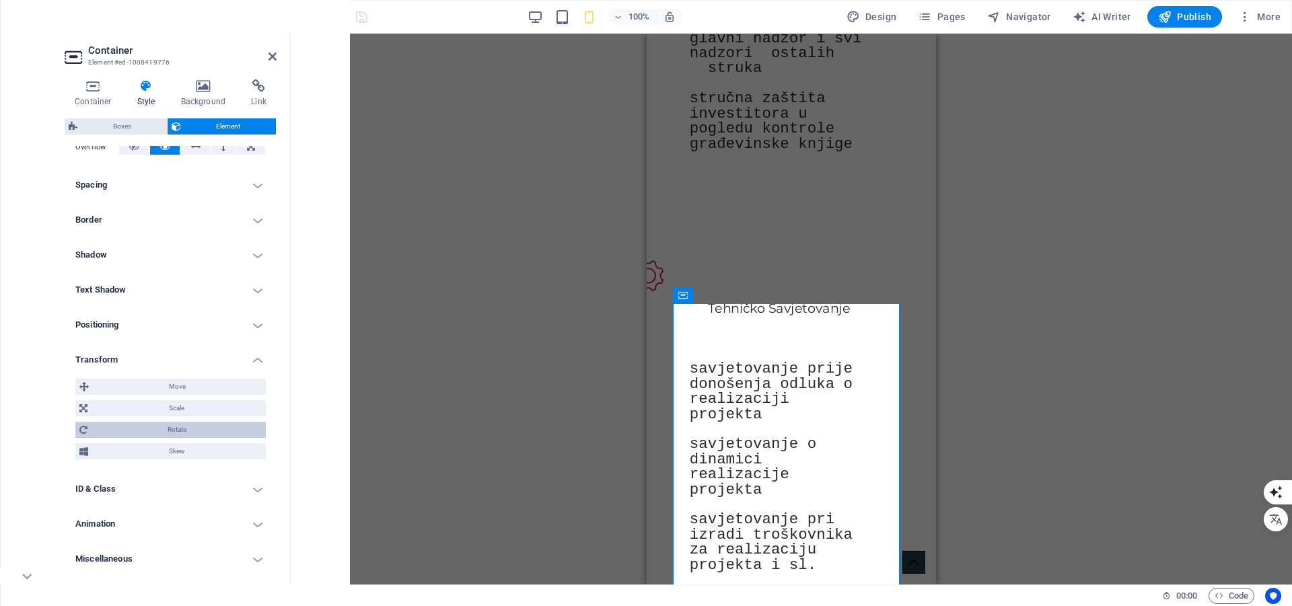
scroll to position [235, 0]
click at [180, 381] on span "Move" at bounding box center [177, 385] width 169 height 16
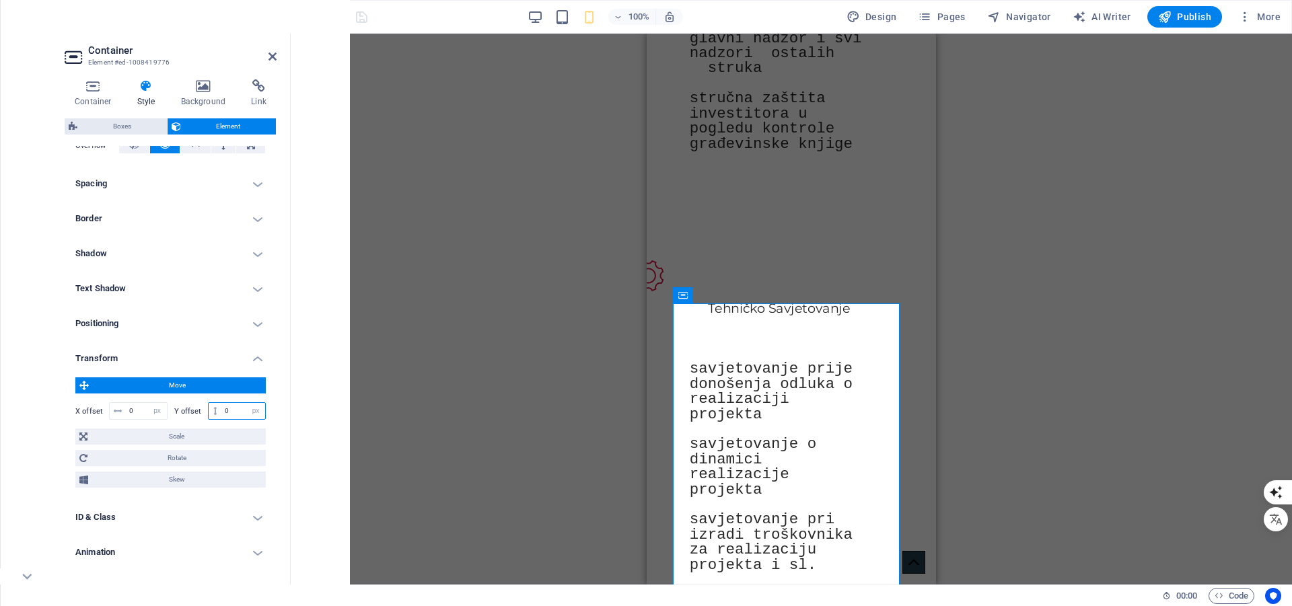
drag, startPoint x: 230, startPoint y: 412, endPoint x: 194, endPoint y: 421, distance: 37.5
click at [194, 421] on div "X offset 0 px rem % em vh vw Y offset 0 px rem % em vh vw" at bounding box center [170, 411] width 190 height 24
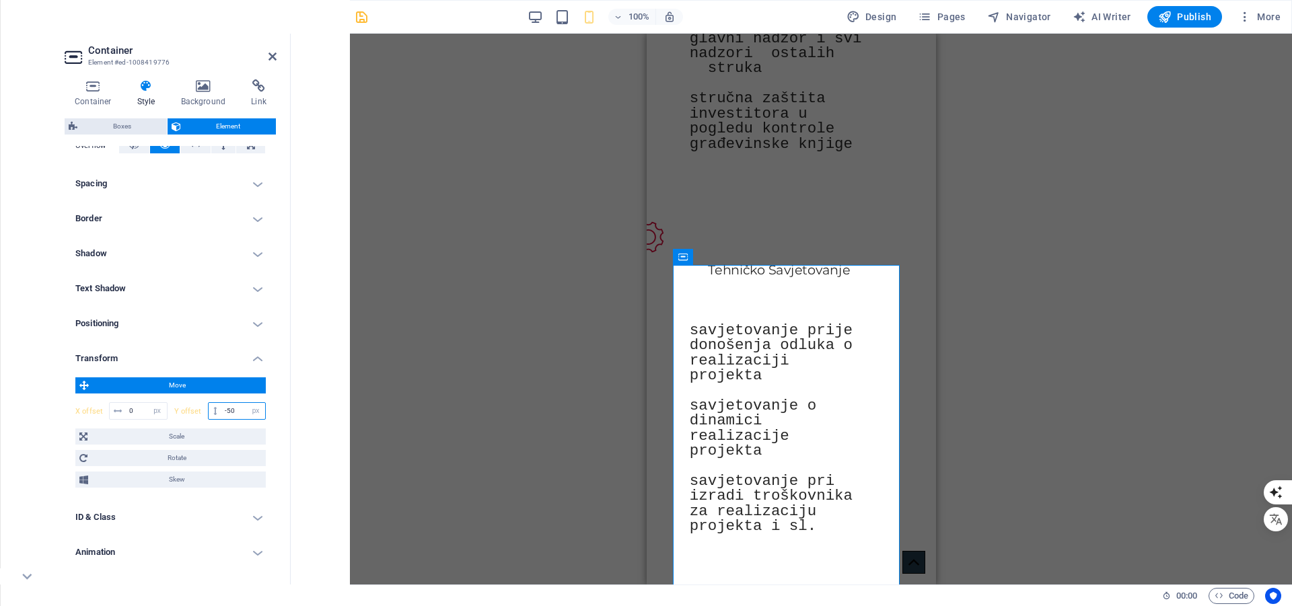
click at [240, 408] on input "-50" at bounding box center [243, 411] width 44 height 16
type input "-5"
type input "-75"
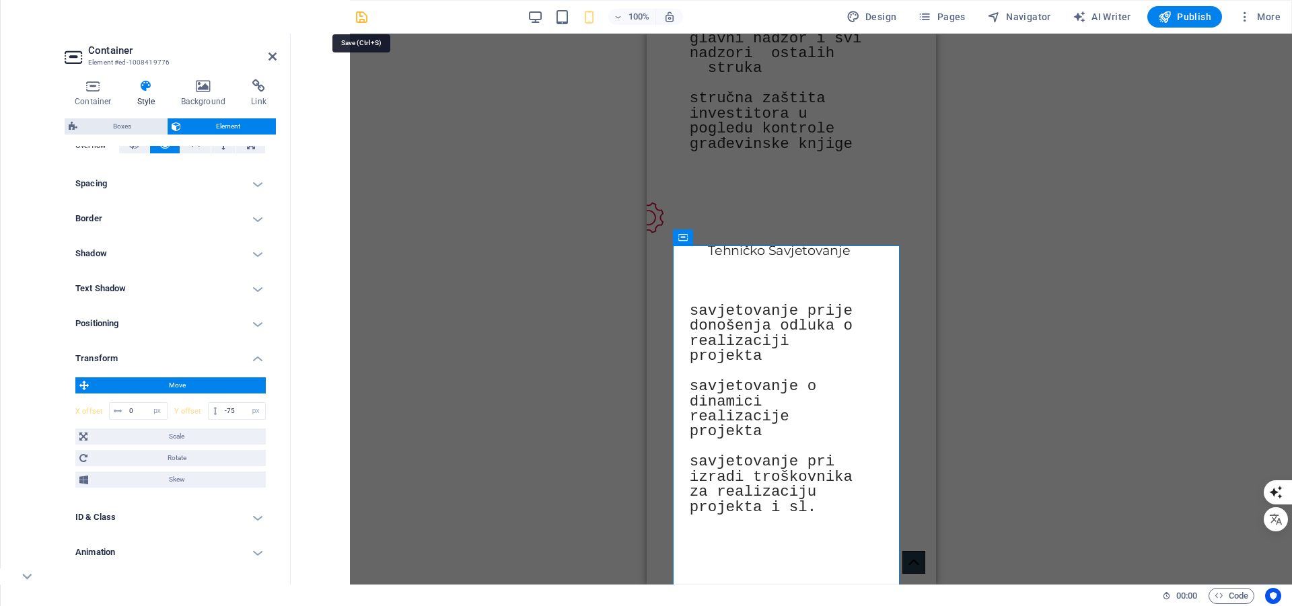
click at [364, 19] on icon "save" at bounding box center [361, 16] width 15 height 15
checkbox input "false"
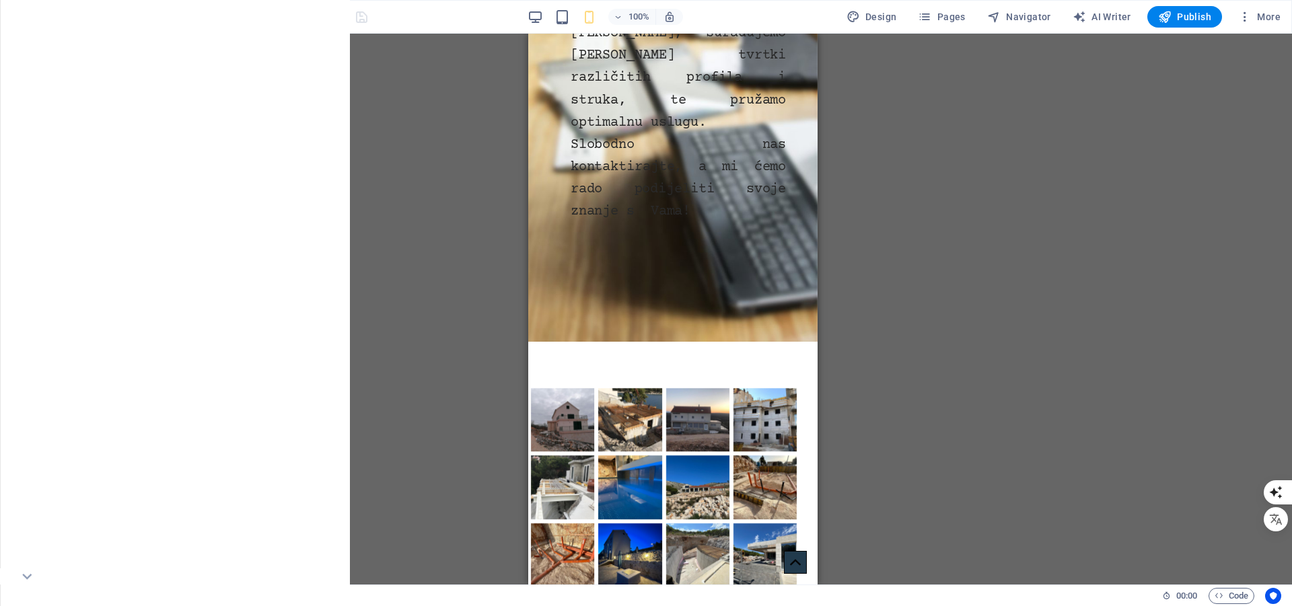
scroll to position [1896, 0]
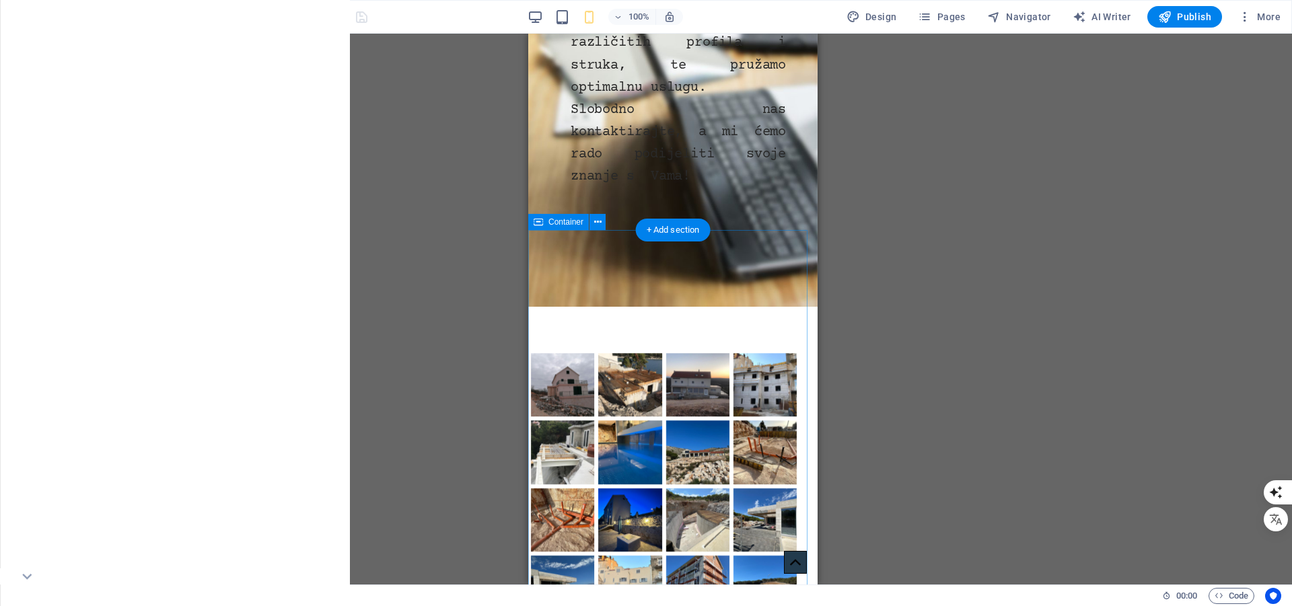
click at [569, 223] on span "Container" at bounding box center [565, 222] width 35 height 8
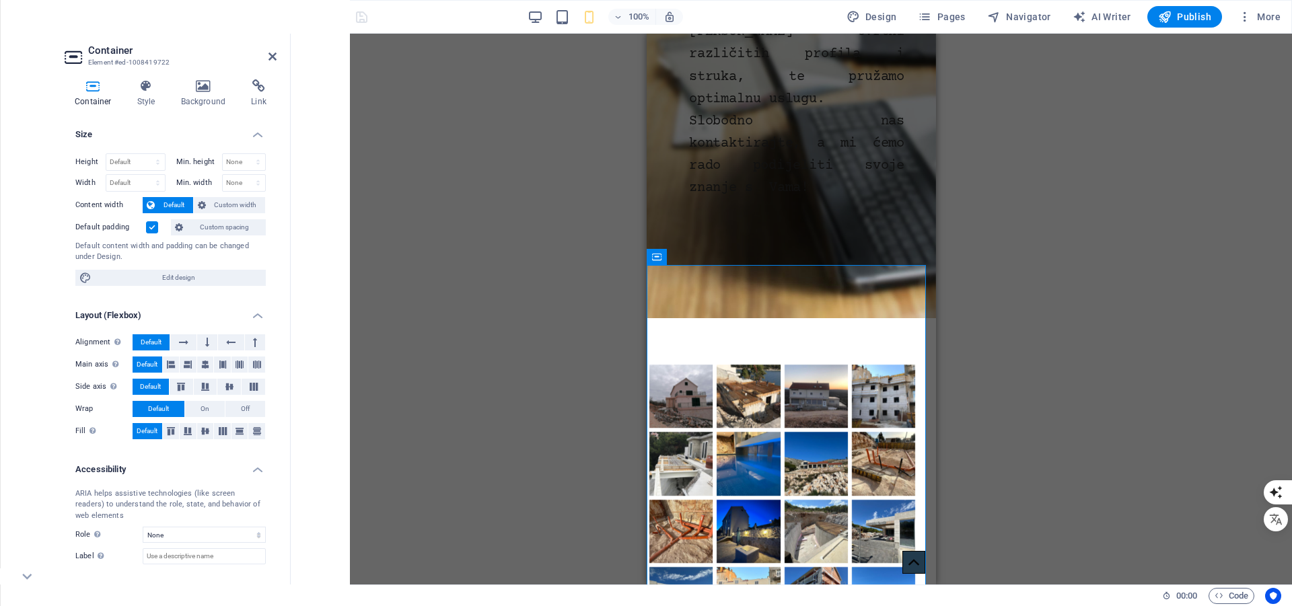
scroll to position [1925, 0]
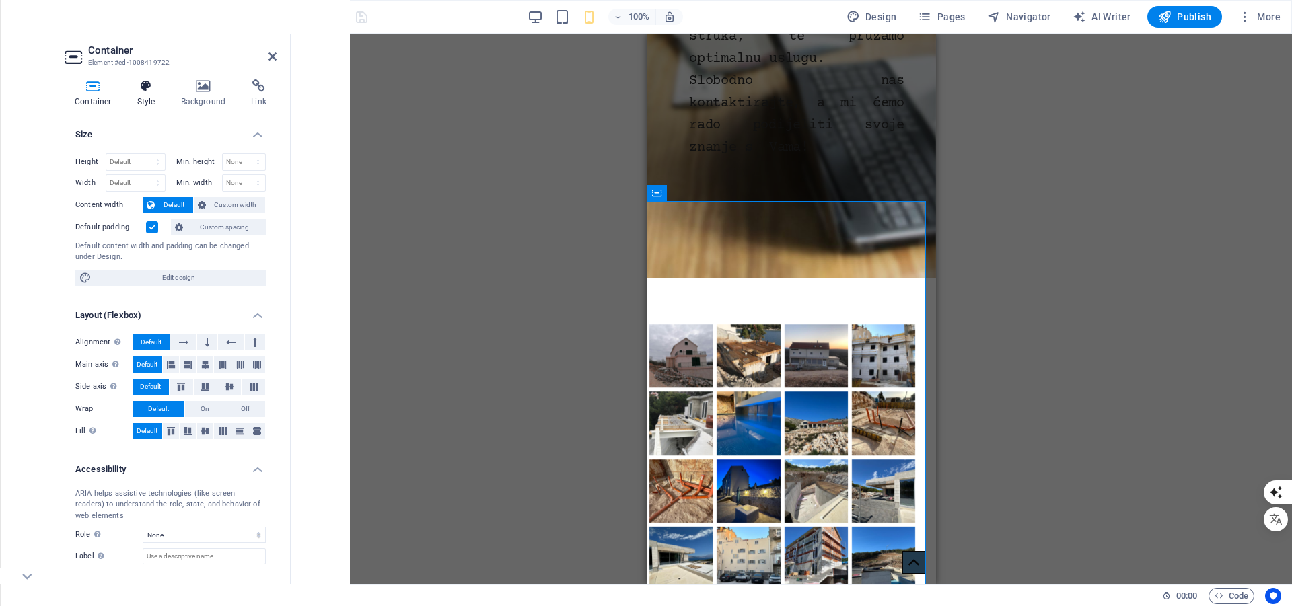
click at [149, 82] on icon at bounding box center [146, 85] width 38 height 13
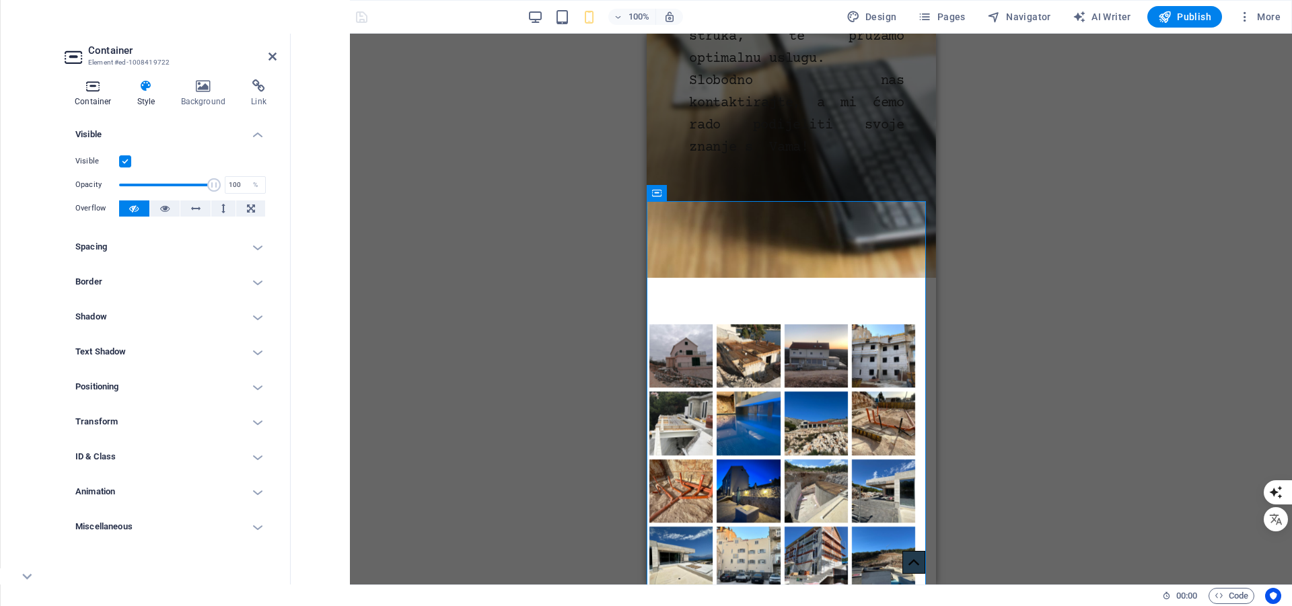
click at [93, 87] on icon at bounding box center [93, 85] width 57 height 13
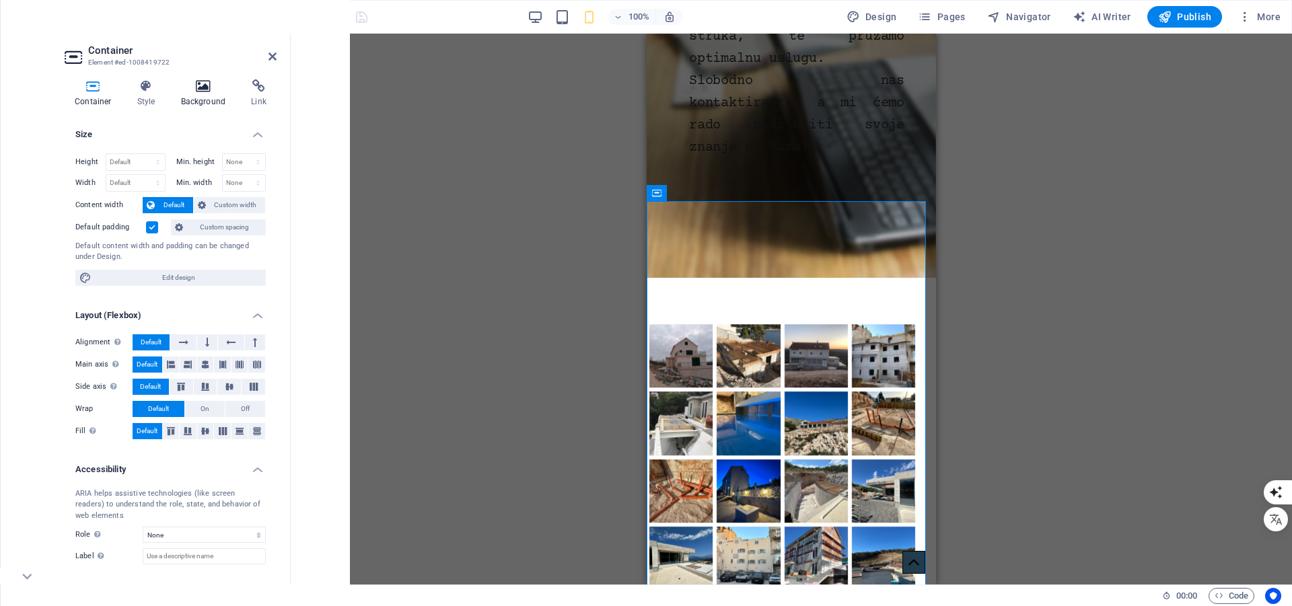
click at [204, 85] on icon at bounding box center [203, 85] width 65 height 13
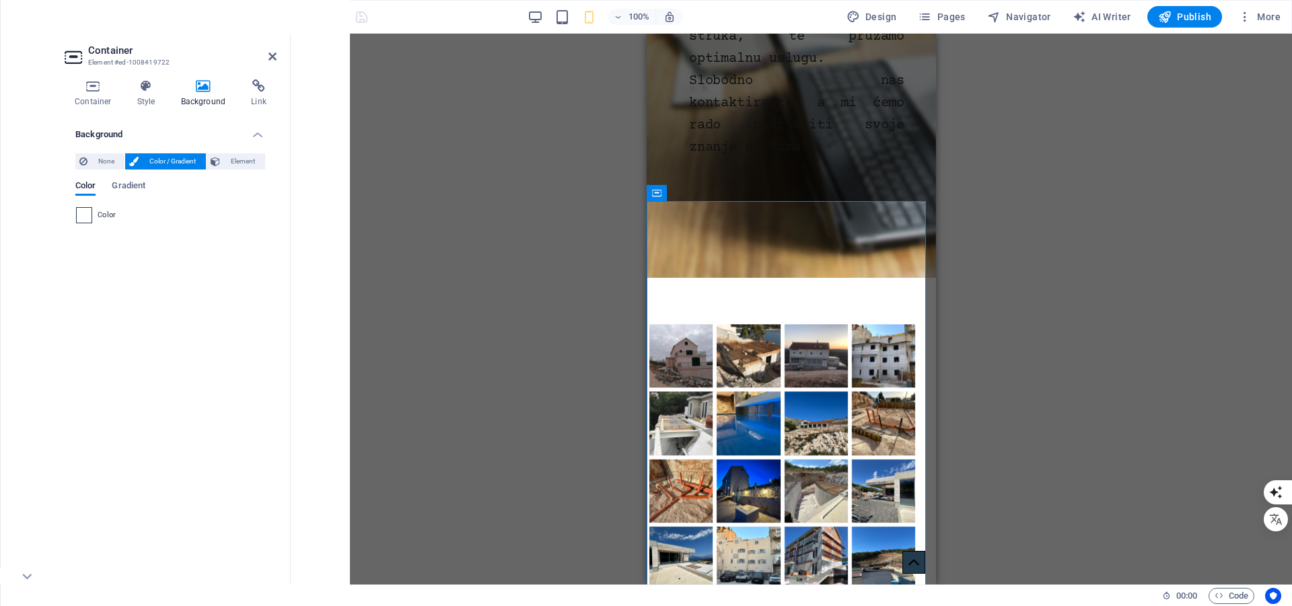
click at [81, 217] on span at bounding box center [84, 215] width 15 height 15
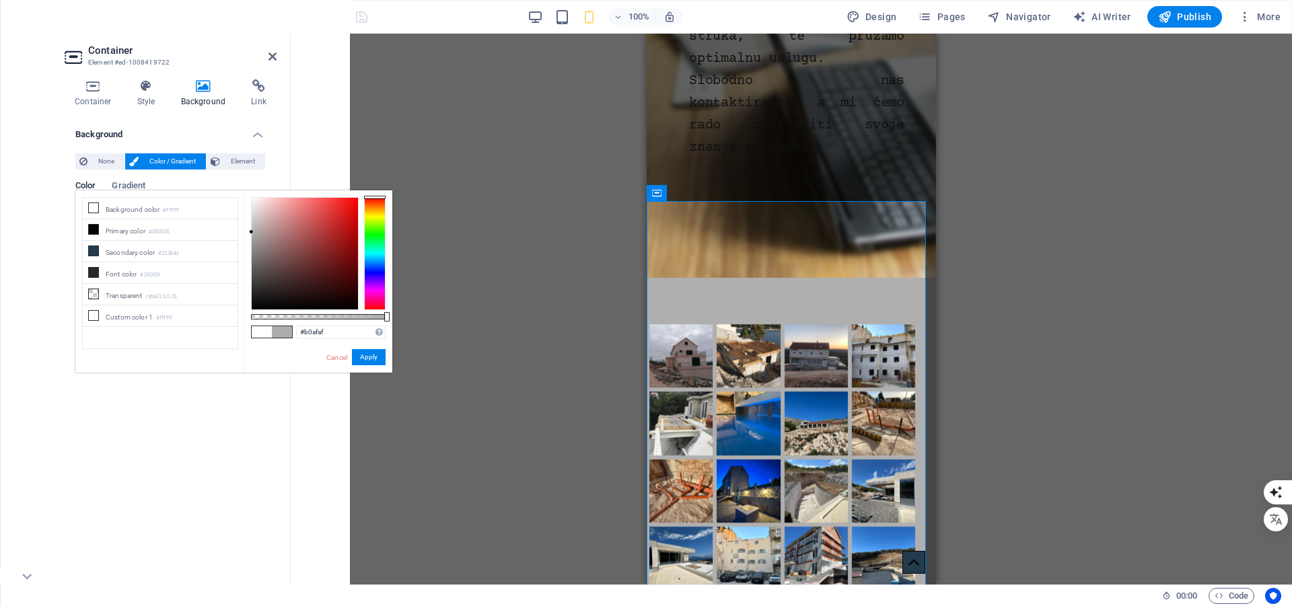
type input "#b2b2b2"
drag, startPoint x: 270, startPoint y: 235, endPoint x: 251, endPoint y: 231, distance: 19.9
click at [252, 231] on div at bounding box center [305, 254] width 106 height 112
click at [365, 357] on button "Apply" at bounding box center [369, 357] width 34 height 16
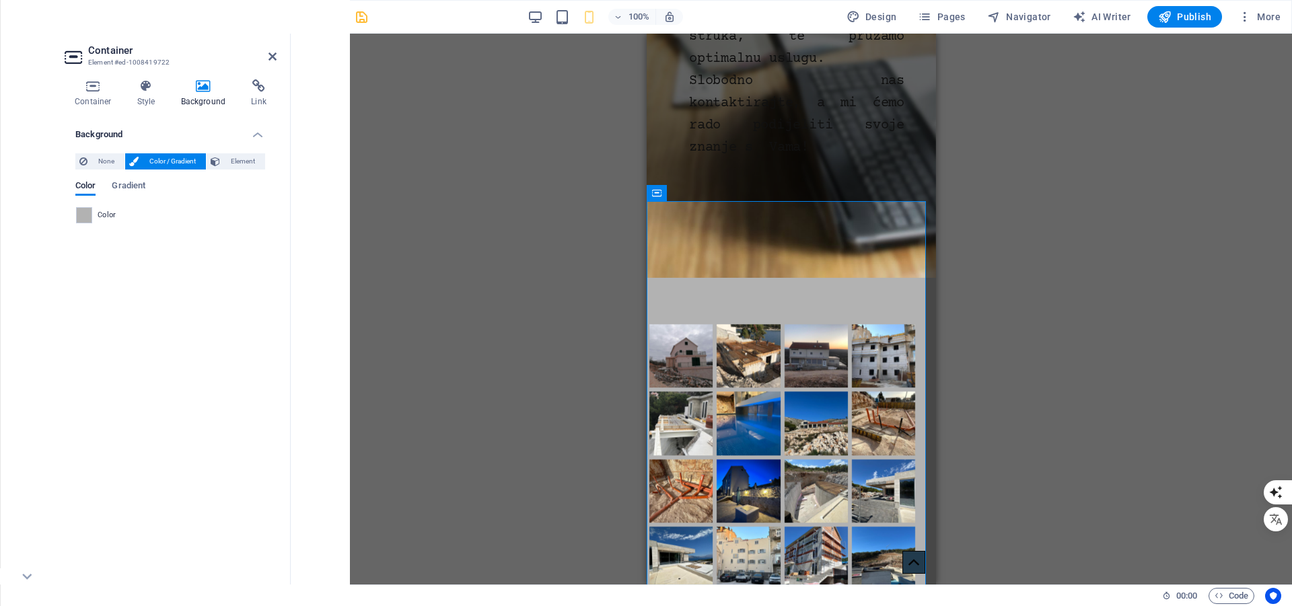
click at [1113, 339] on div "Drag here to replace the existing content. Press “Ctrl” if you want to create a…" at bounding box center [791, 309] width 1001 height 551
click at [86, 216] on span at bounding box center [84, 215] width 15 height 15
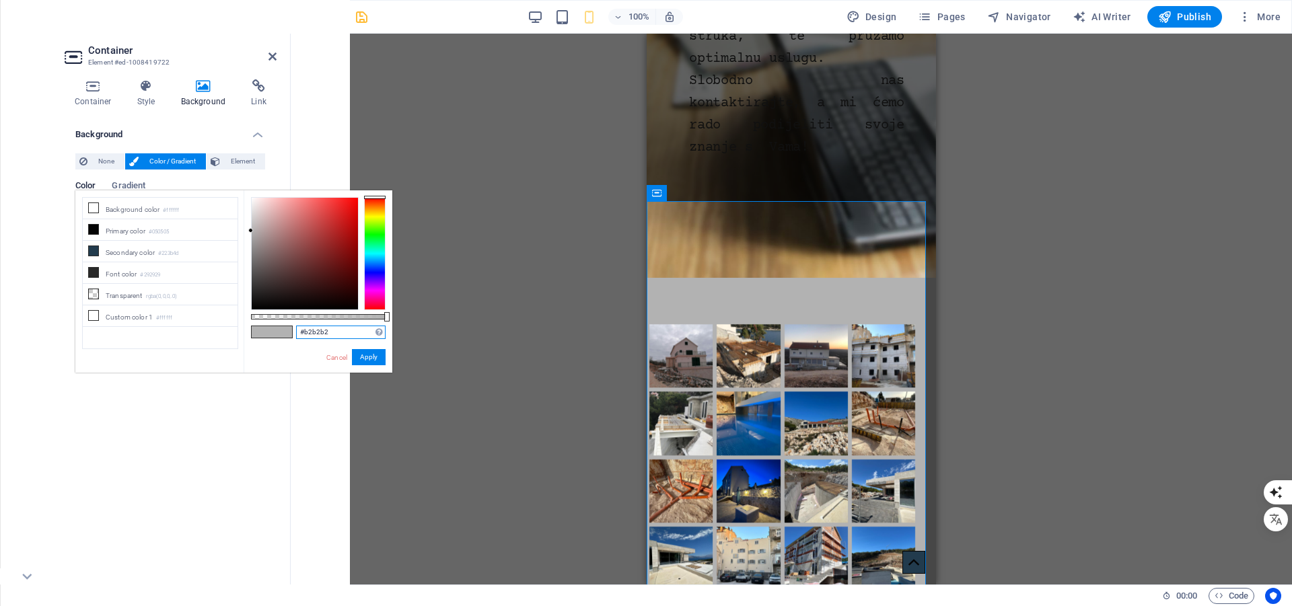
drag, startPoint x: 336, startPoint y: 336, endPoint x: 224, endPoint y: 335, distance: 112.3
click at [224, 335] on div "less Background color #ffffff Primary color #050505 Secondary color #223b4d Fon…" at bounding box center [233, 281] width 317 height 182
click at [374, 357] on button "Apply" at bounding box center [369, 357] width 34 height 16
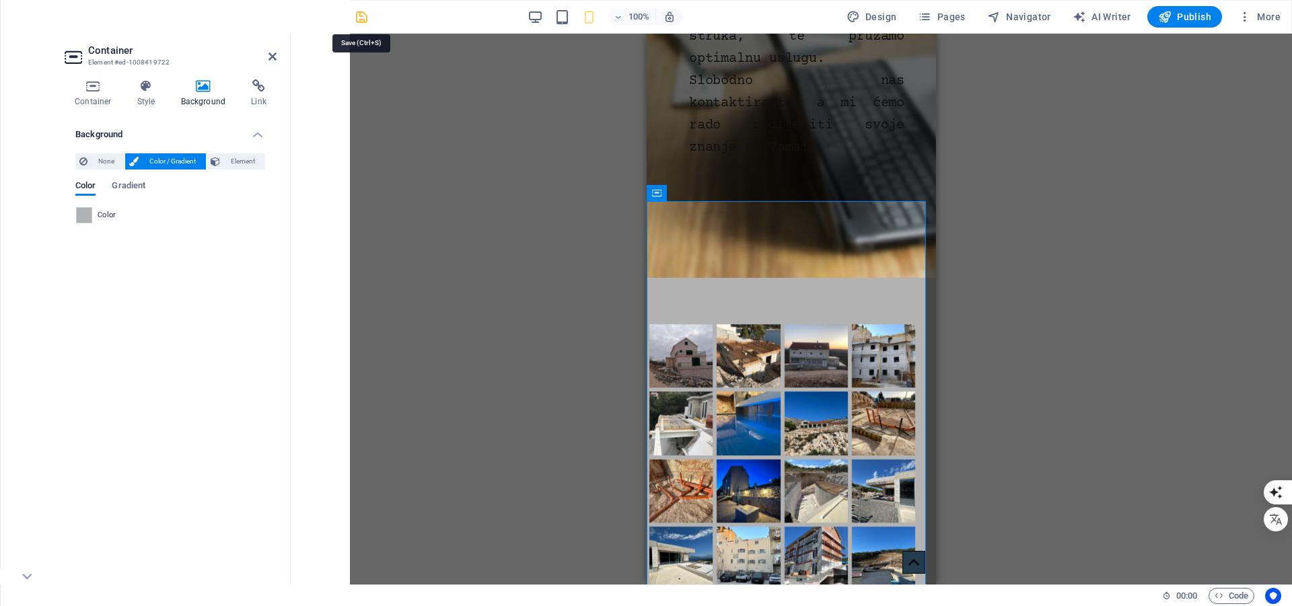
click at [359, 12] on icon "save" at bounding box center [361, 16] width 15 height 15
checkbox input "false"
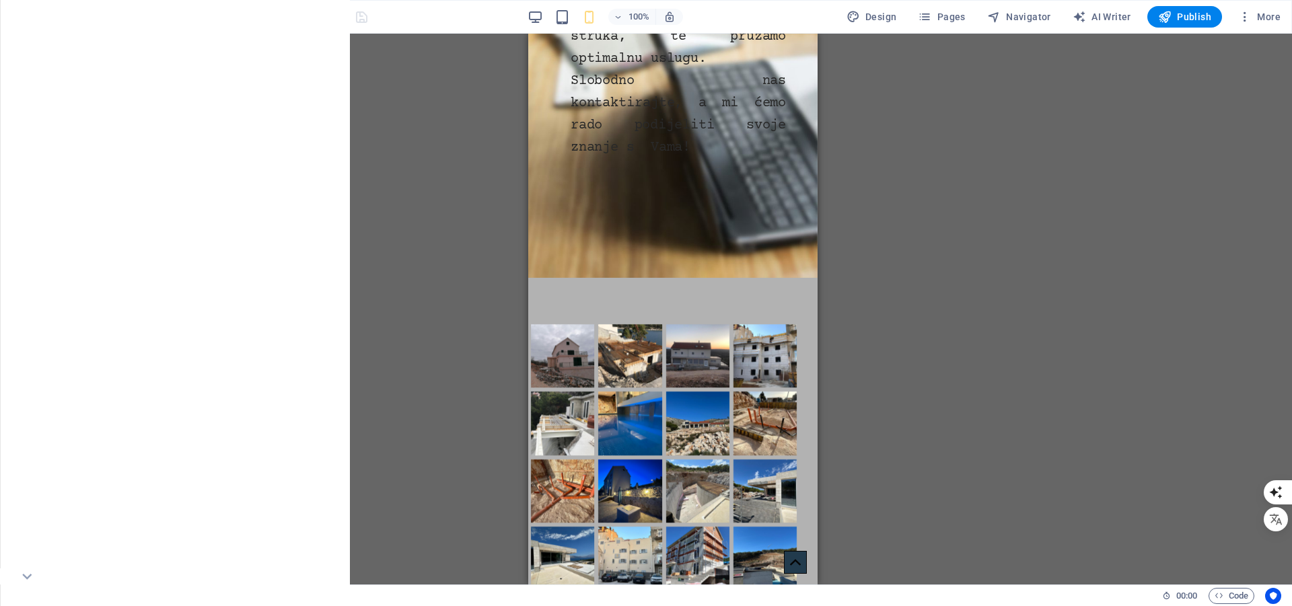
click at [1259, 285] on div "Drag here to replace the existing content. Press “Ctrl” if you want to create a…" at bounding box center [673, 309] width 1238 height 551
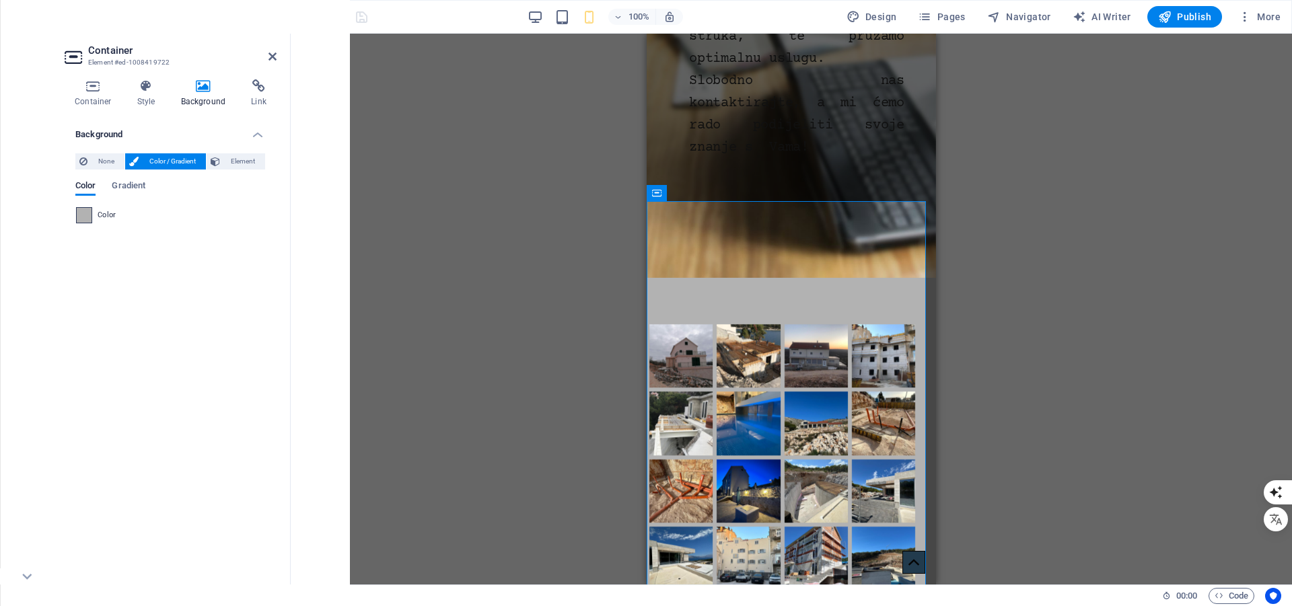
click at [82, 216] on span at bounding box center [84, 215] width 15 height 15
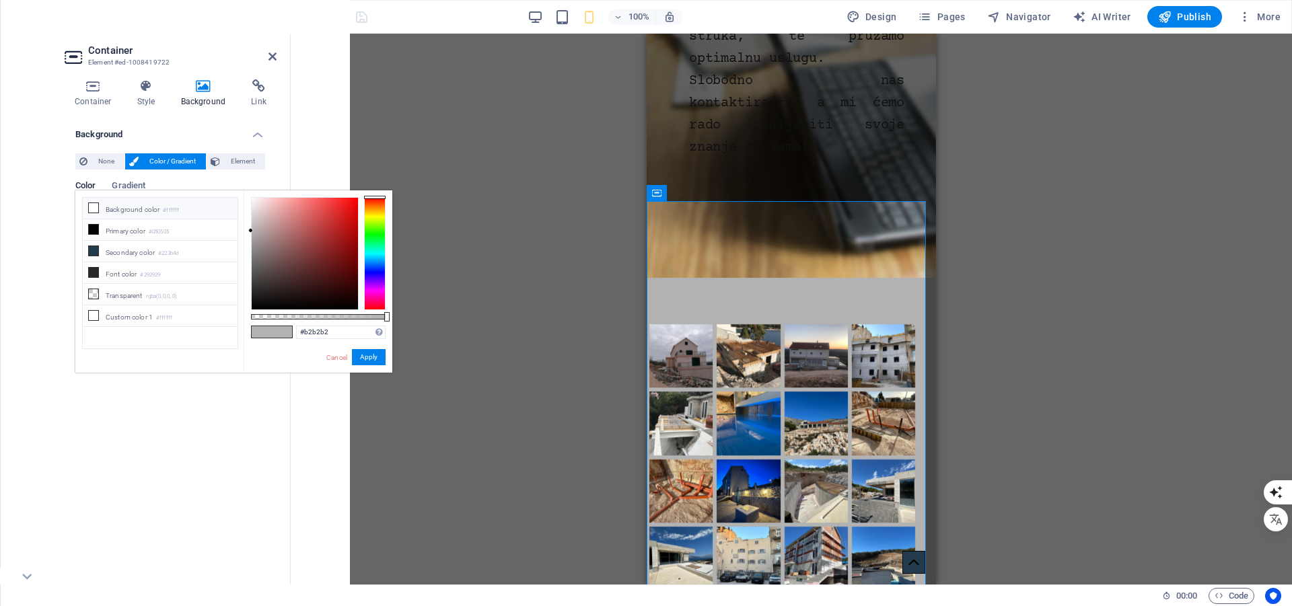
click at [91, 206] on icon at bounding box center [93, 207] width 9 height 9
type input "#ffffff"
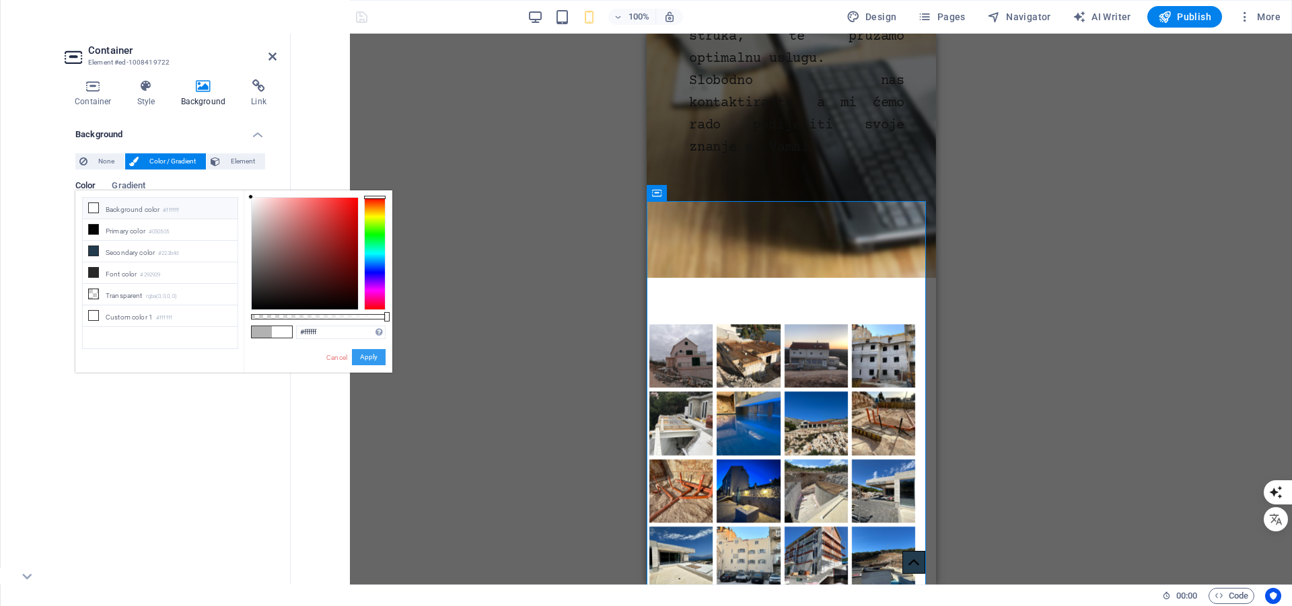
click at [367, 356] on button "Apply" at bounding box center [369, 357] width 34 height 16
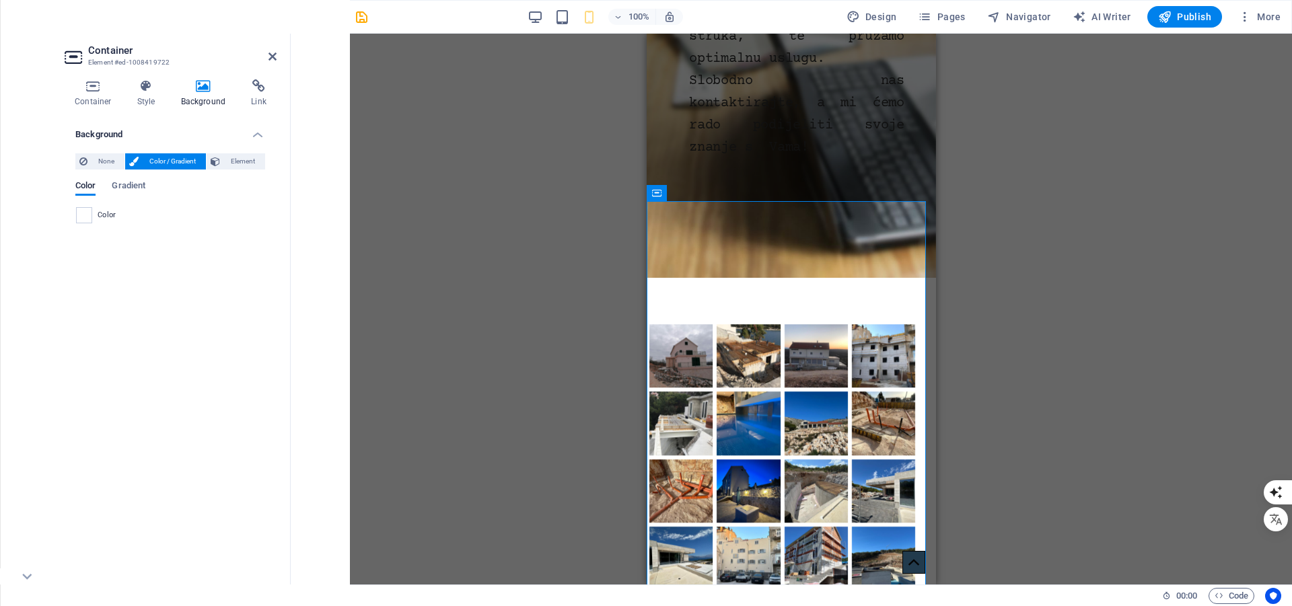
click at [418, 348] on div "Drag here to replace the existing content. Press “Ctrl” if you want to create a…" at bounding box center [791, 309] width 1001 height 551
click at [361, 16] on icon "save" at bounding box center [361, 16] width 15 height 15
checkbox input "false"
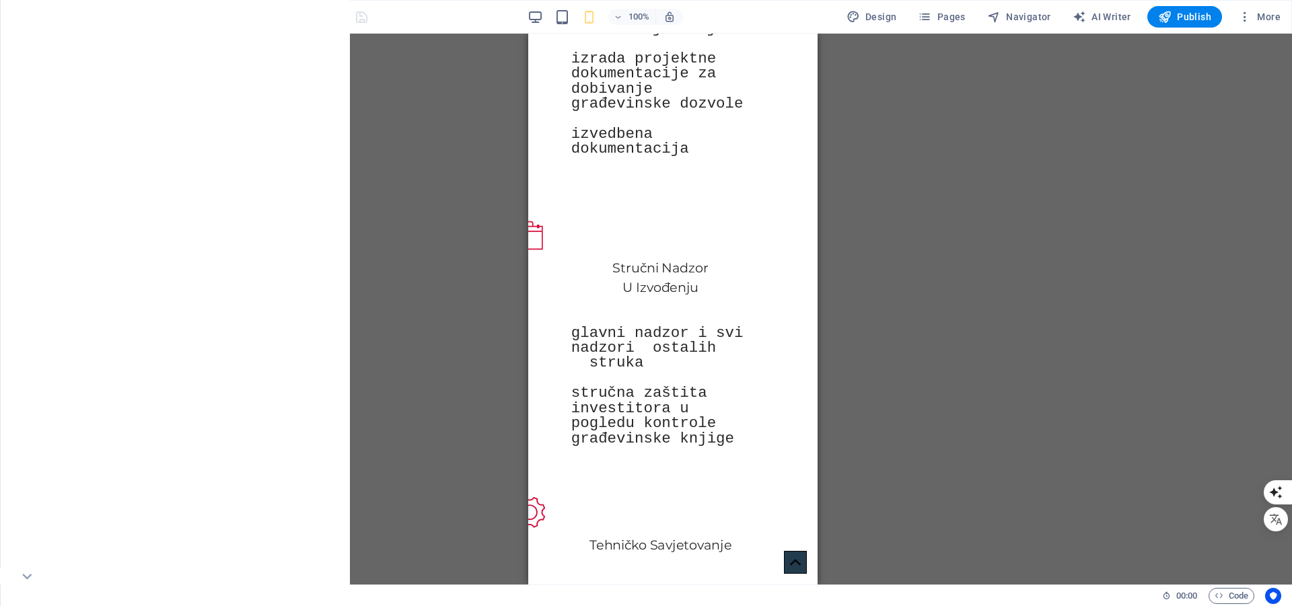
scroll to position [735, 0]
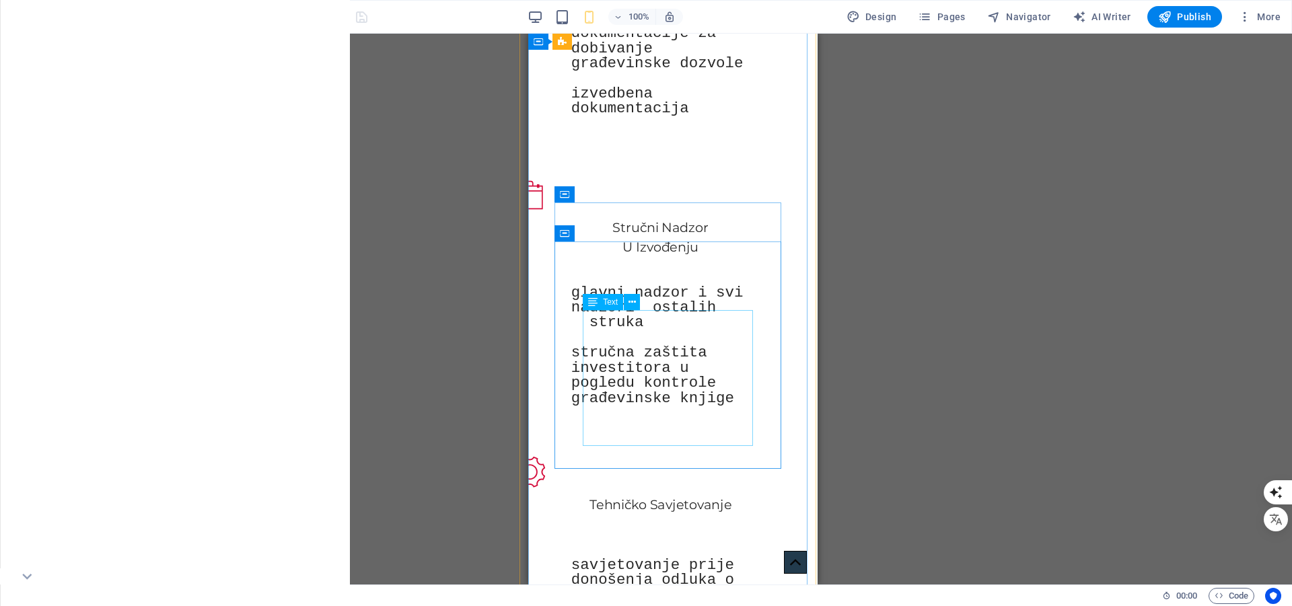
click at [664, 325] on div "glavni nadzor i svi nadzori ostalih struka stručna zaštita investitora u pogled…" at bounding box center [660, 345] width 179 height 120
select select "px"
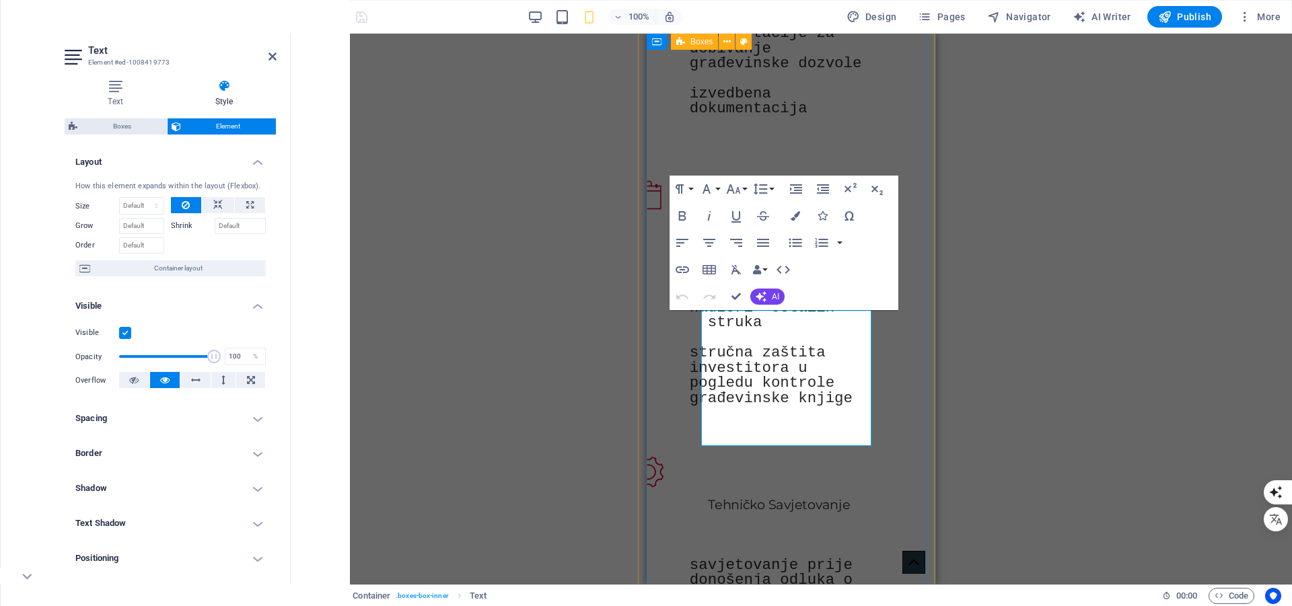
type input "0"
type input "75"
click at [196, 380] on icon at bounding box center [195, 380] width 9 height 16
click at [166, 380] on icon at bounding box center [164, 380] width 9 height 16
click at [150, 380] on button at bounding box center [165, 380] width 30 height 16
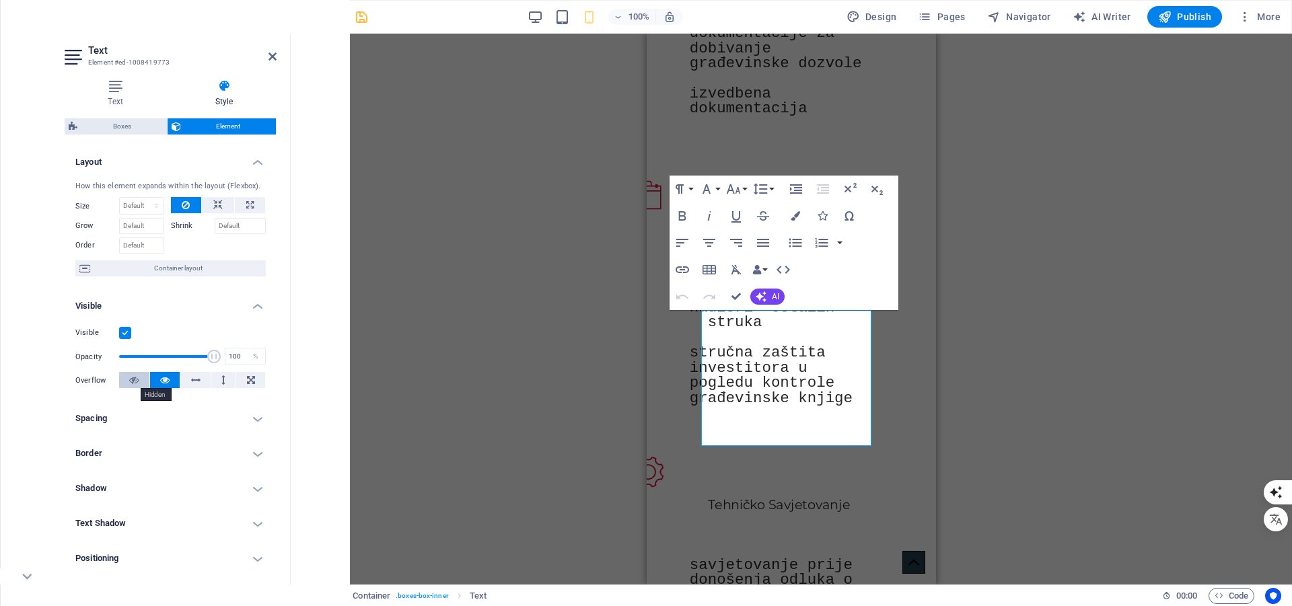
click at [140, 377] on button at bounding box center [134, 380] width 30 height 16
click at [161, 380] on icon at bounding box center [164, 380] width 9 height 16
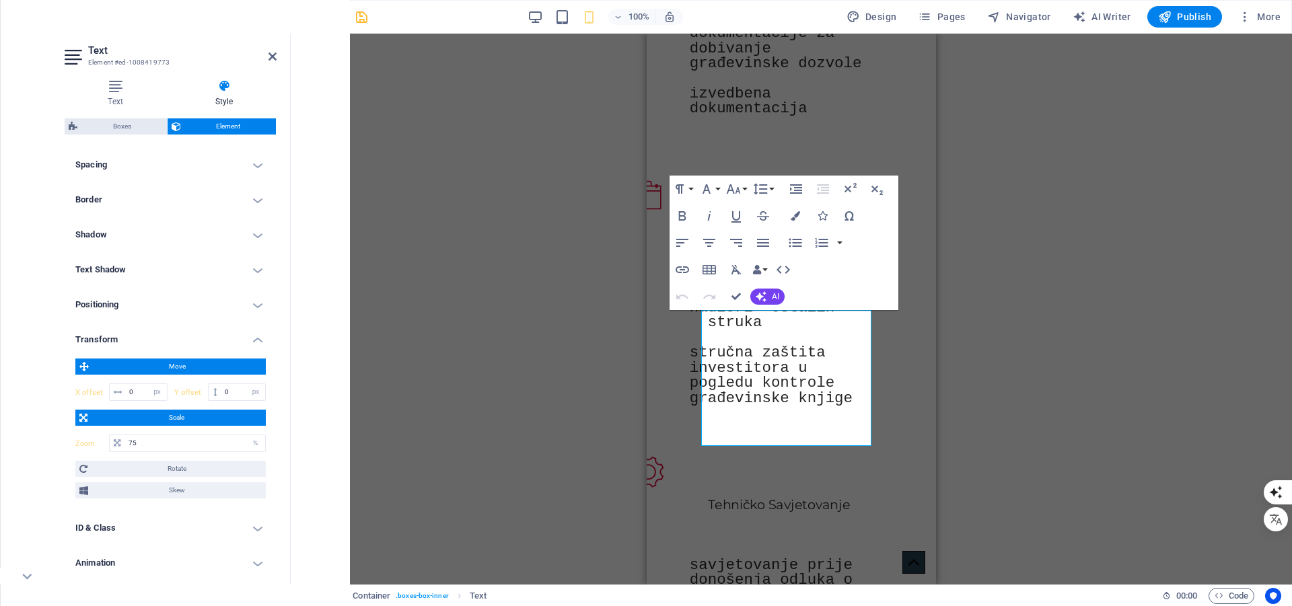
scroll to position [294, 0]
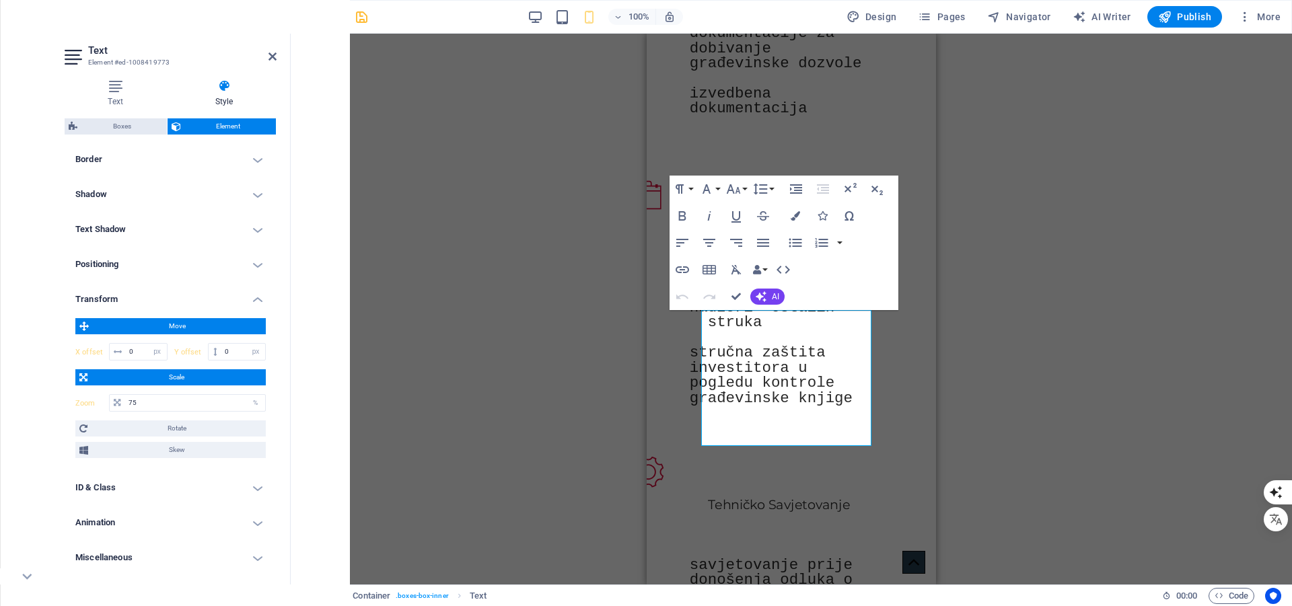
click at [159, 260] on h4 "Positioning" at bounding box center [171, 264] width 212 height 32
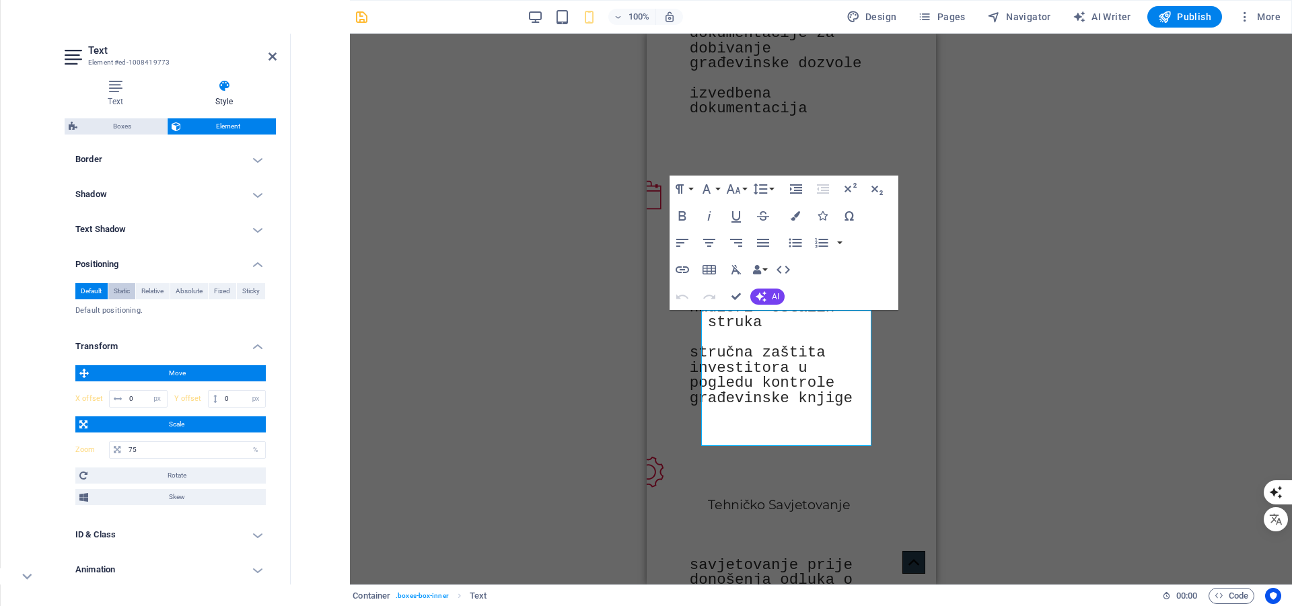
click at [126, 291] on span "Static" at bounding box center [122, 291] width 16 height 16
click at [155, 292] on span "Relative" at bounding box center [152, 291] width 22 height 16
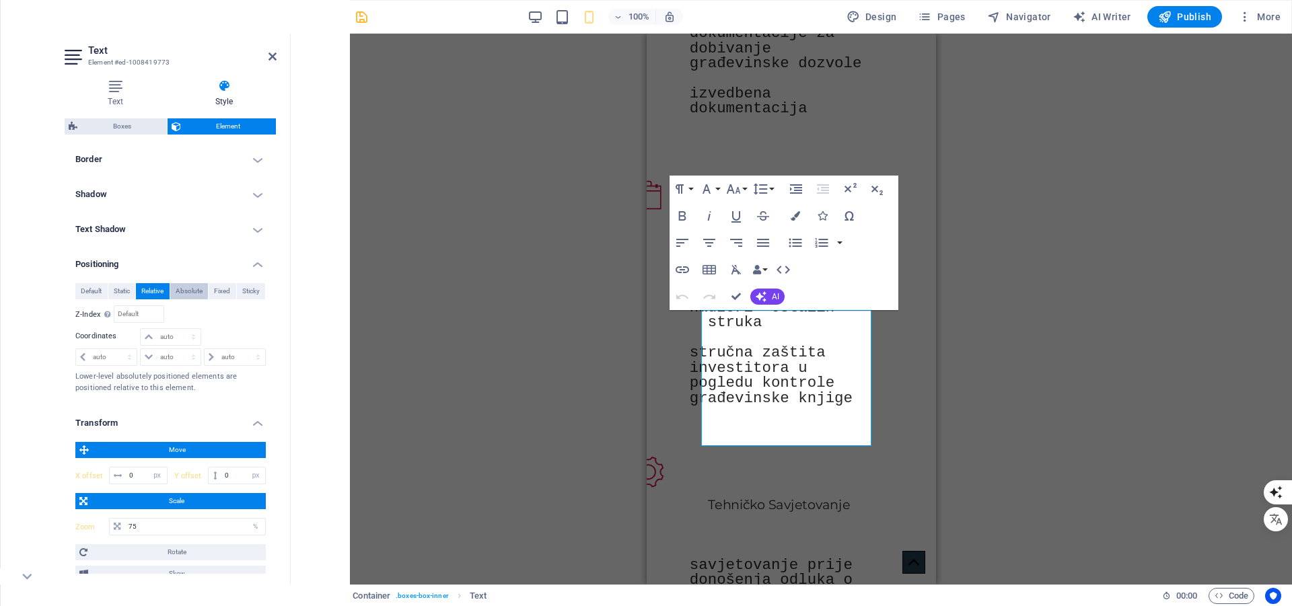
click at [184, 287] on span "Absolute" at bounding box center [189, 291] width 27 height 16
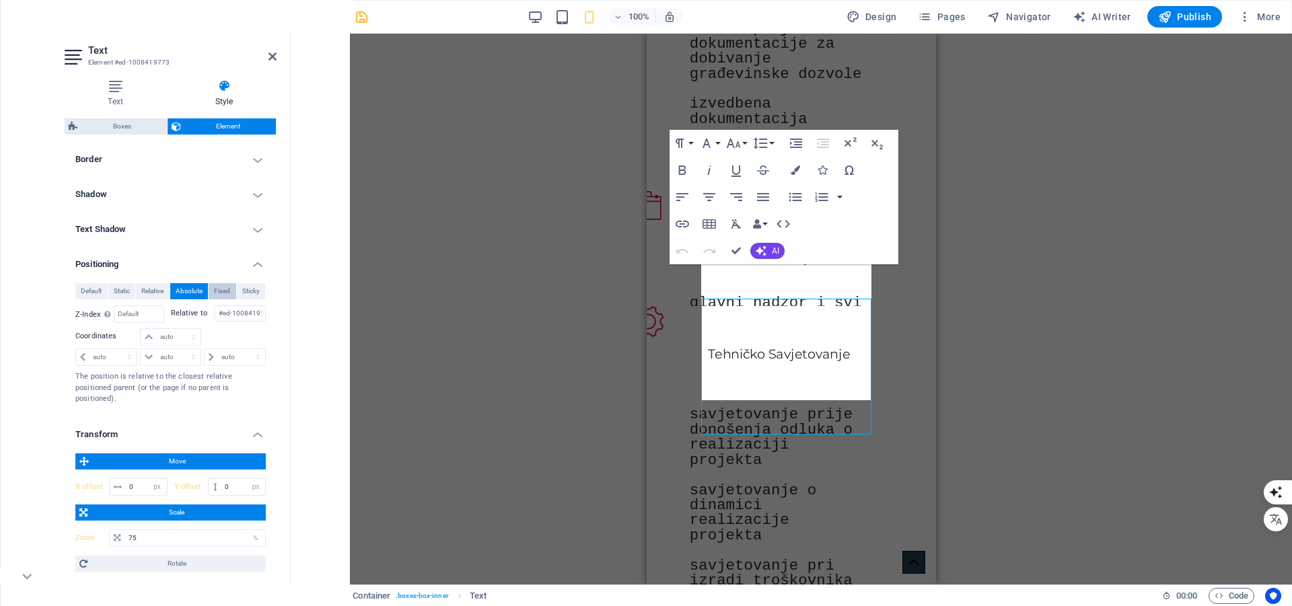
scroll to position [746, 0]
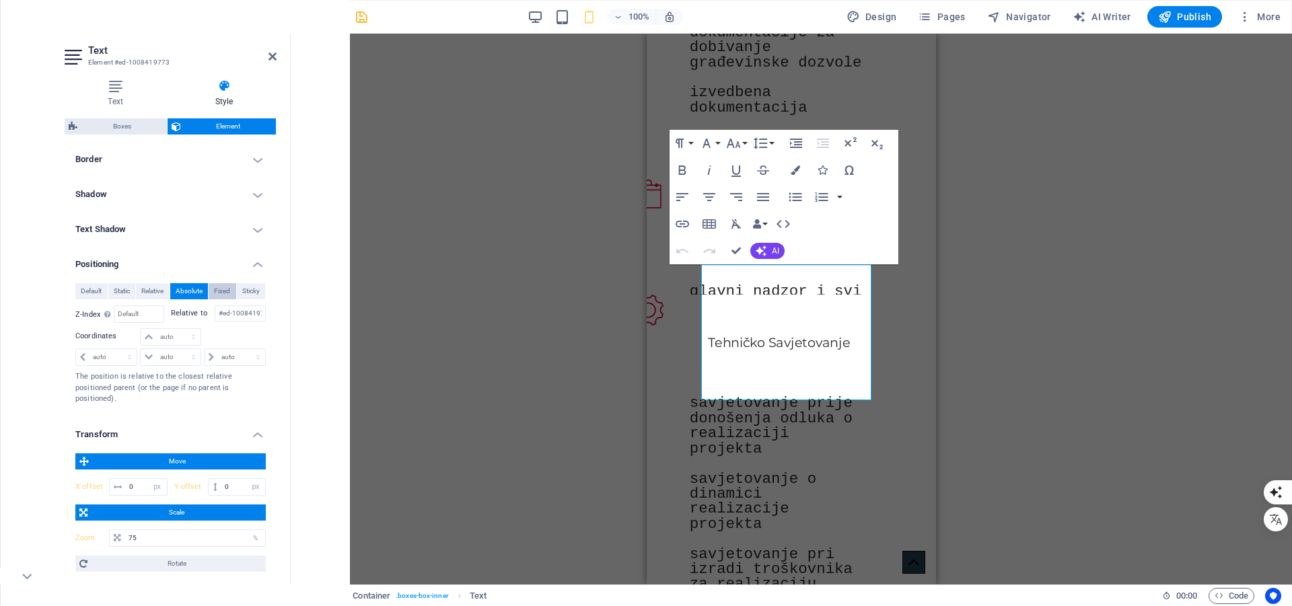
click at [215, 287] on span "Fixed" at bounding box center [222, 291] width 16 height 16
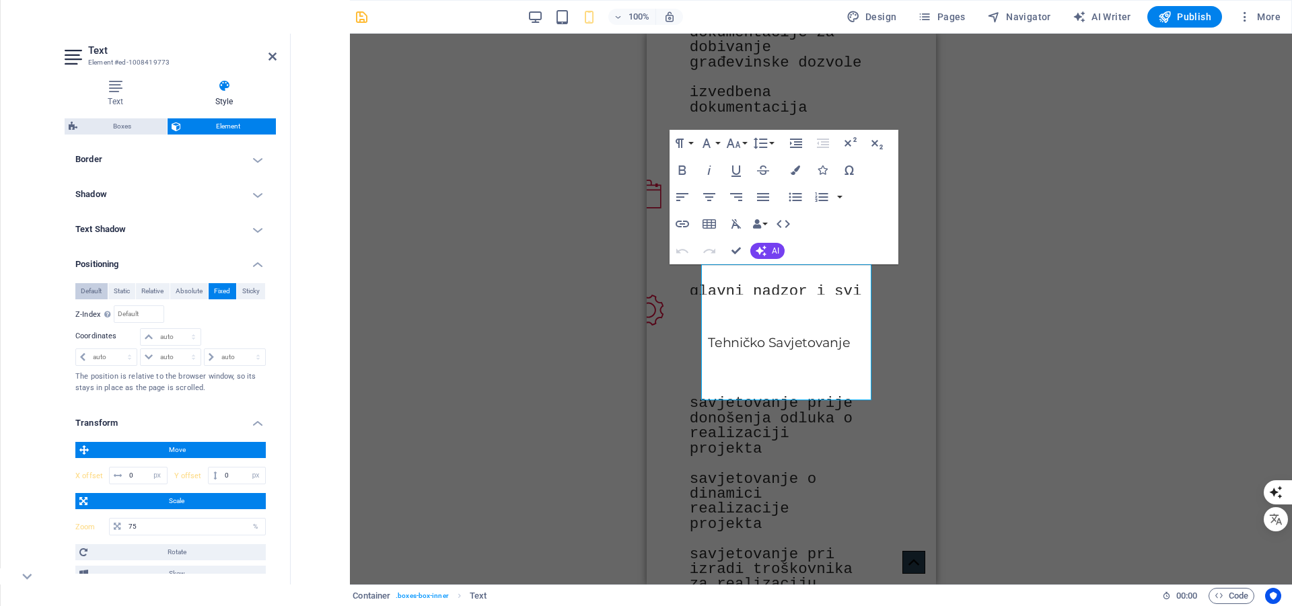
click at [89, 289] on span "Default" at bounding box center [91, 291] width 21 height 16
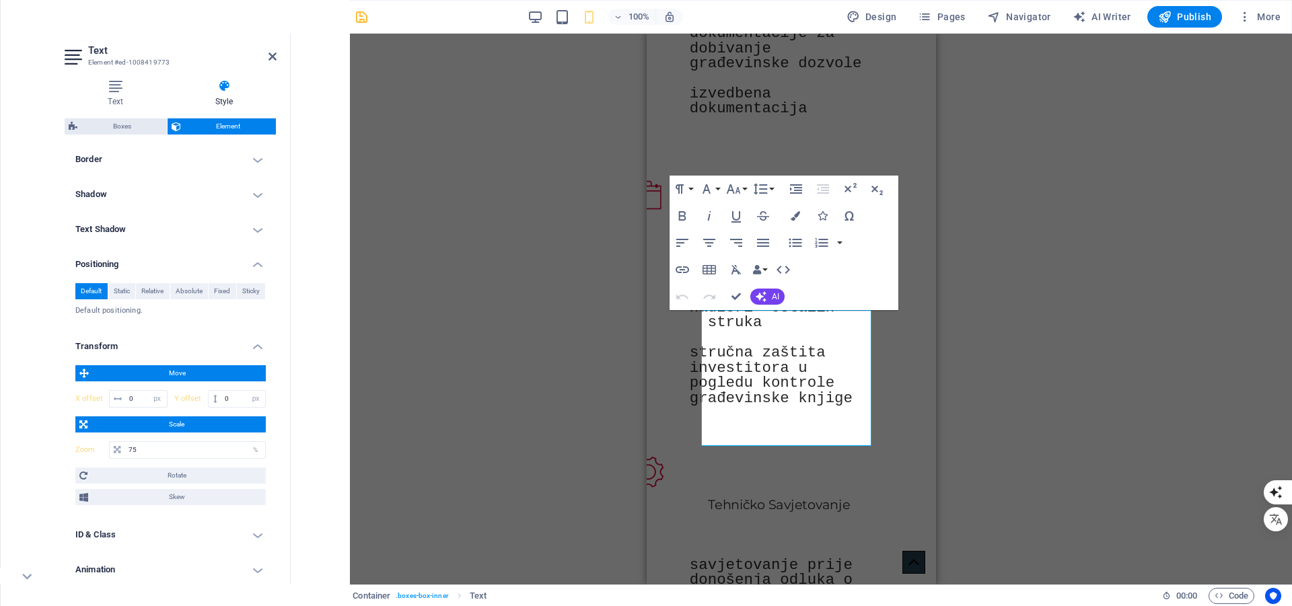
scroll to position [341, 0]
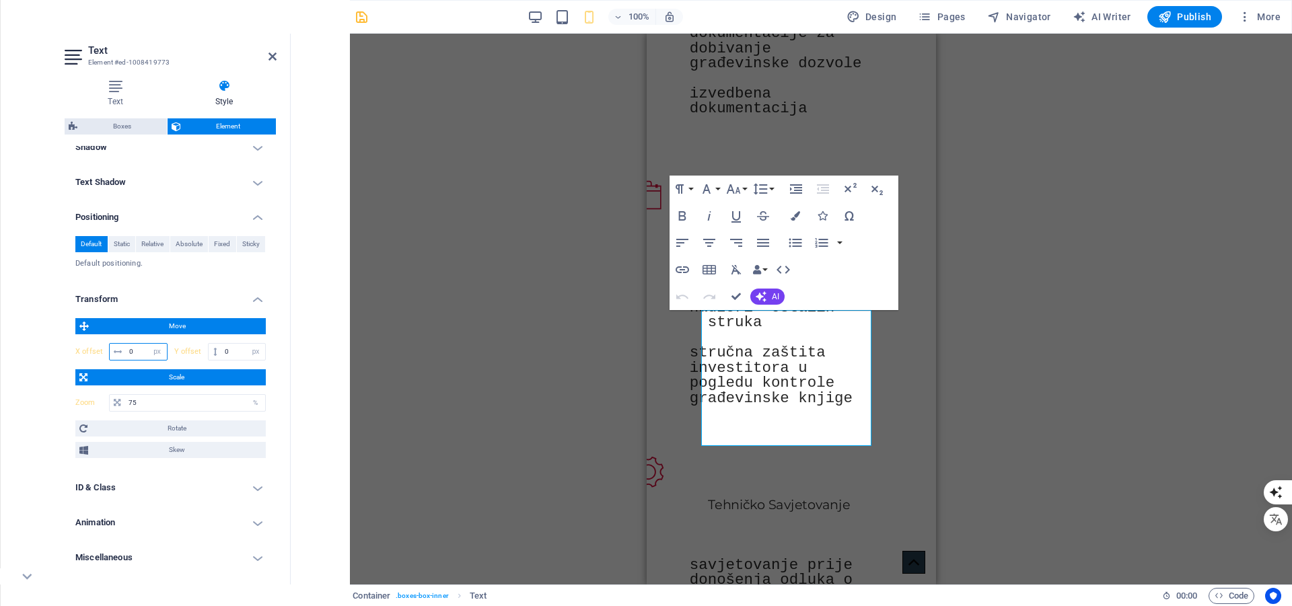
click at [141, 351] on input "0" at bounding box center [146, 352] width 41 height 16
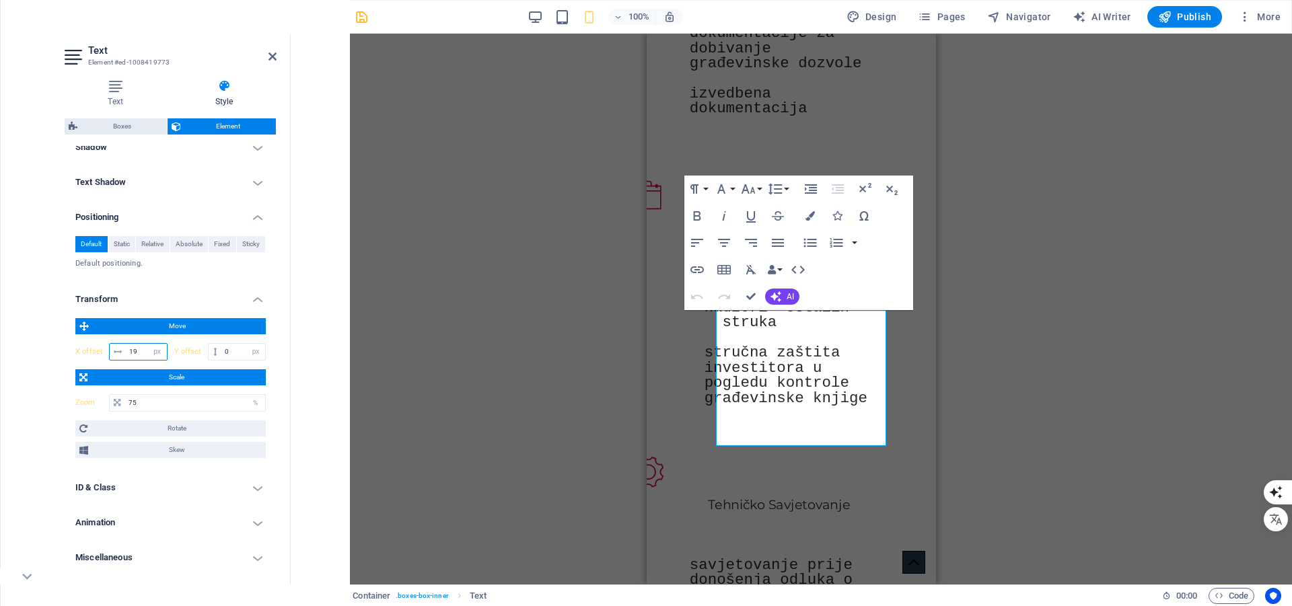
type input "20"
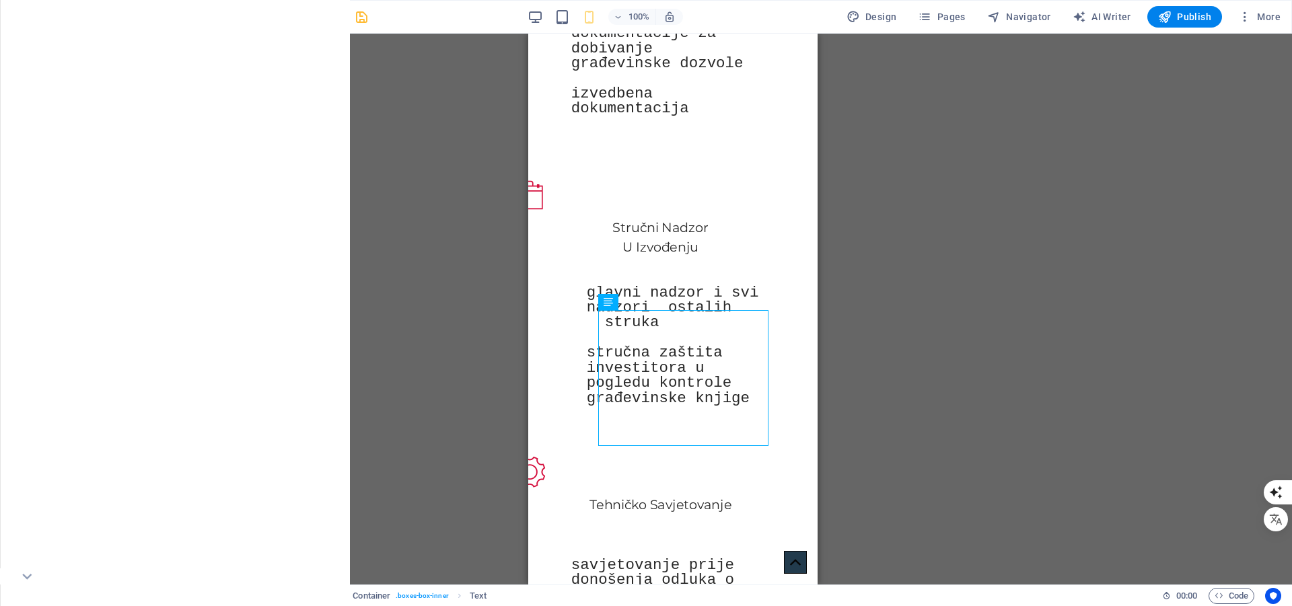
click at [957, 287] on div "H1 Banner Banner Container Logo Scroll indicator HTML Container Container Boxes…" at bounding box center [673, 309] width 1238 height 551
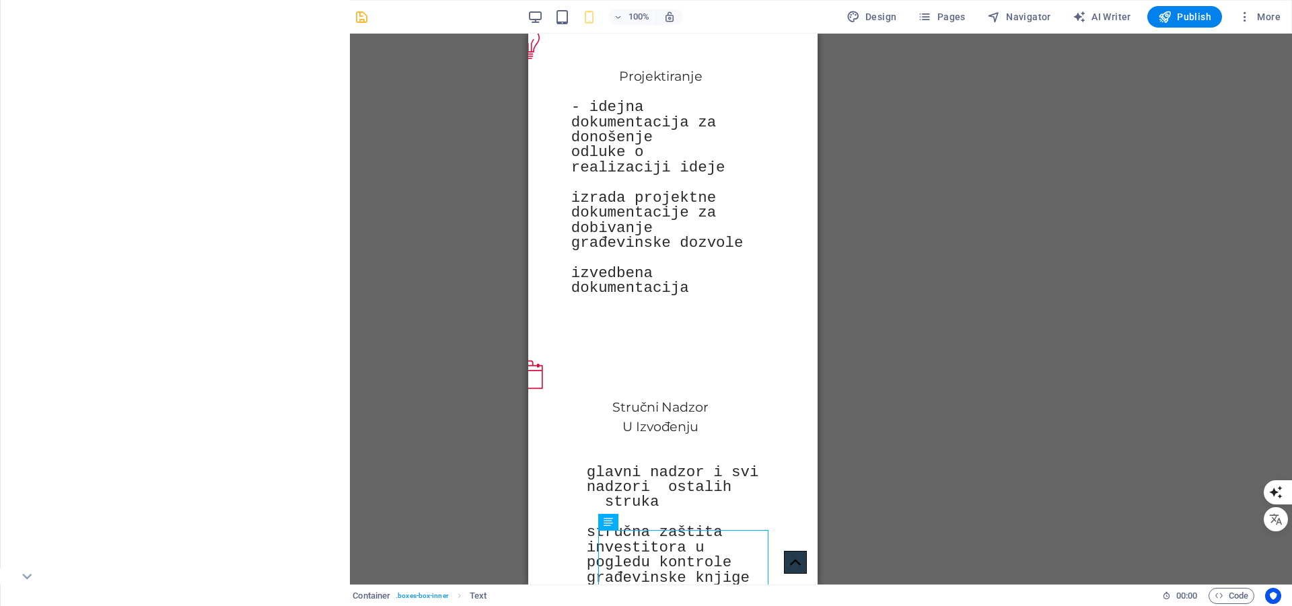
scroll to position [457, 0]
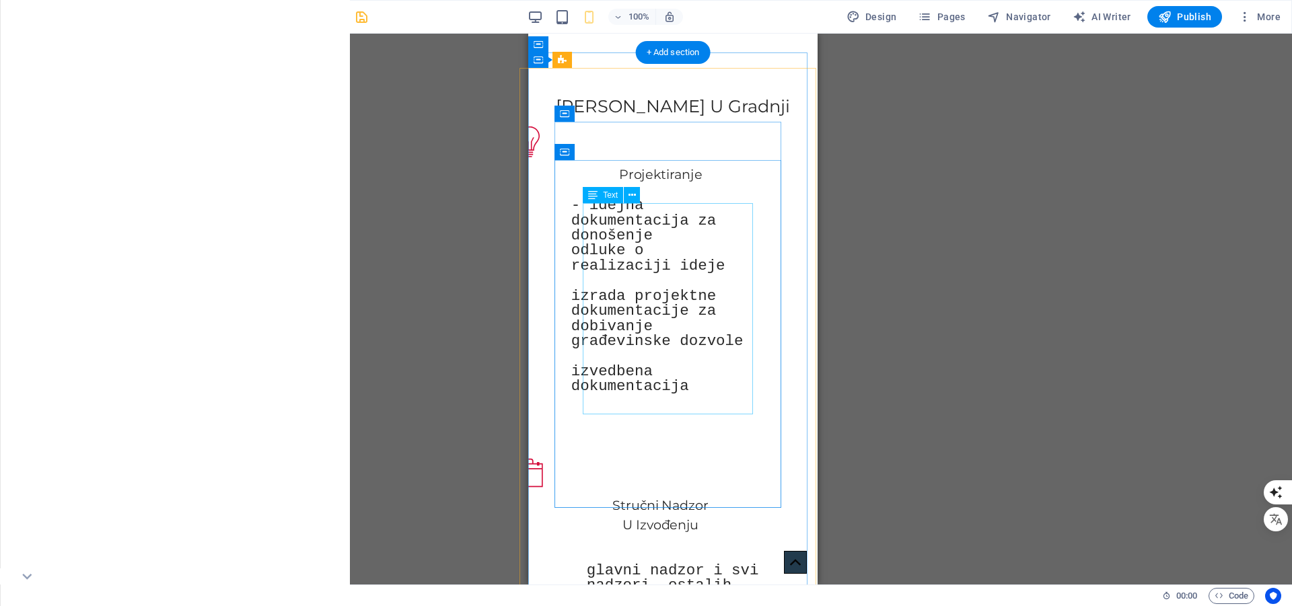
click at [634, 237] on div "- idejna dokumentacija za donošenje odluke o realizaciji ideje izrada projektne…" at bounding box center [660, 295] width 179 height 196
select select "px"
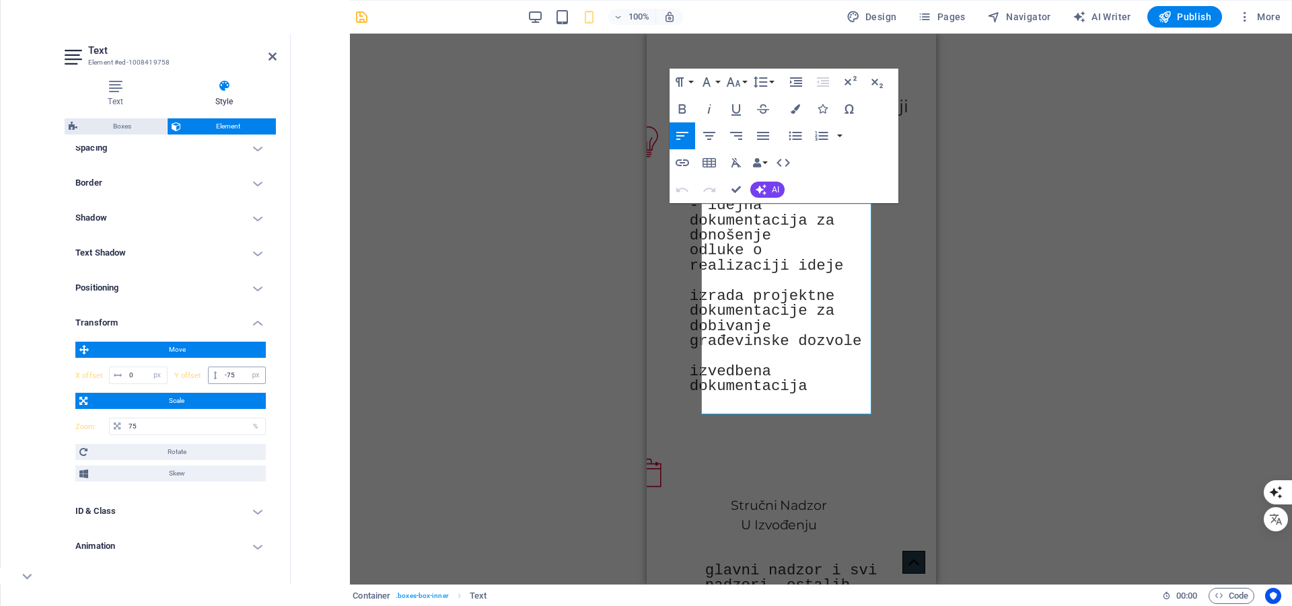
scroll to position [294, 0]
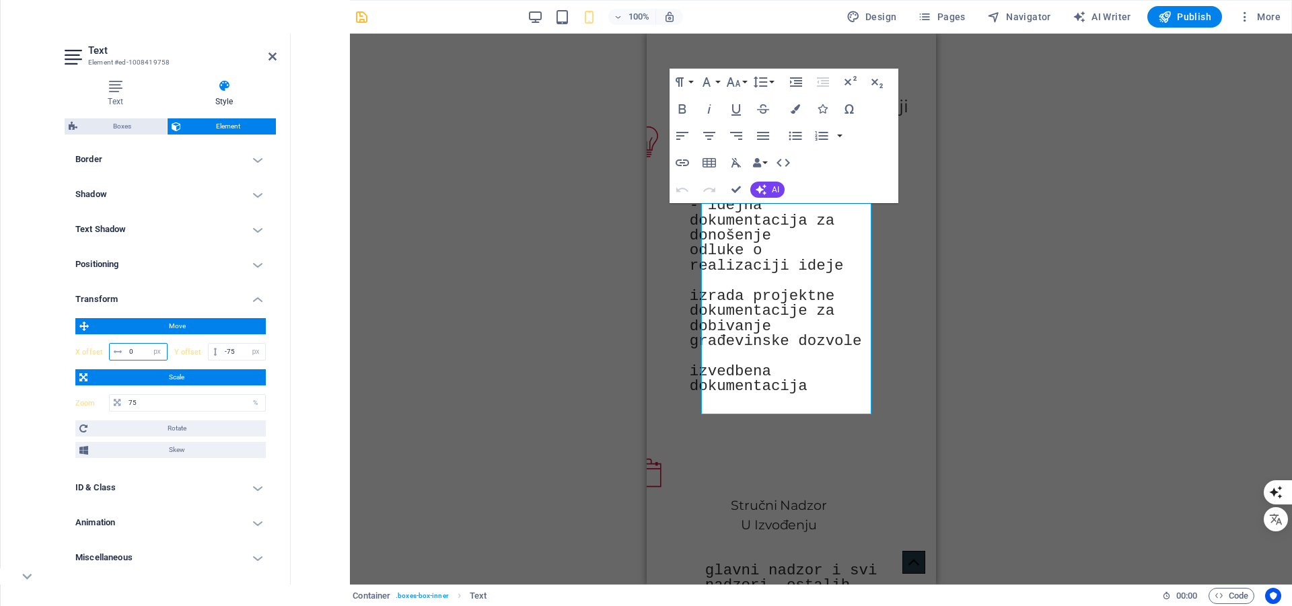
drag, startPoint x: 141, startPoint y: 352, endPoint x: 79, endPoint y: 347, distance: 62.1
click at [79, 347] on div "X offset 0 px rem % em vh vw" at bounding box center [121, 351] width 92 height 17
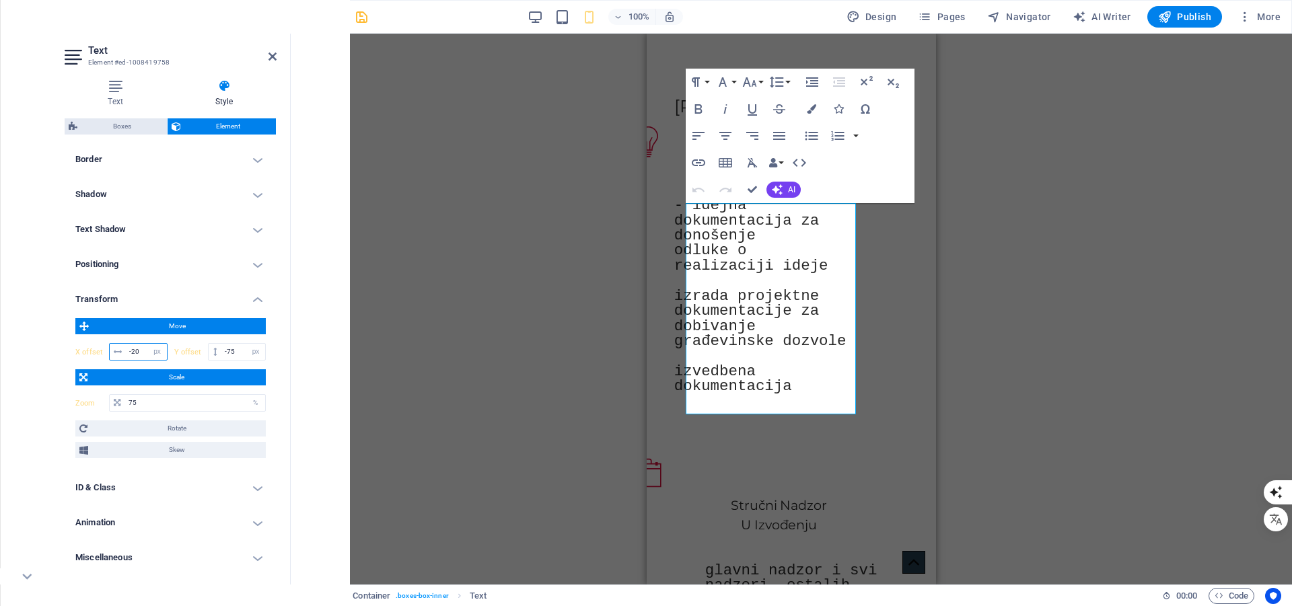
drag, startPoint x: 141, startPoint y: 349, endPoint x: 53, endPoint y: 352, distance: 88.2
click at [53, 352] on section "Favorites Elements Columns Content Boxes Accordion Tables Features Images Slide…" at bounding box center [646, 309] width 1292 height 551
type input "20"
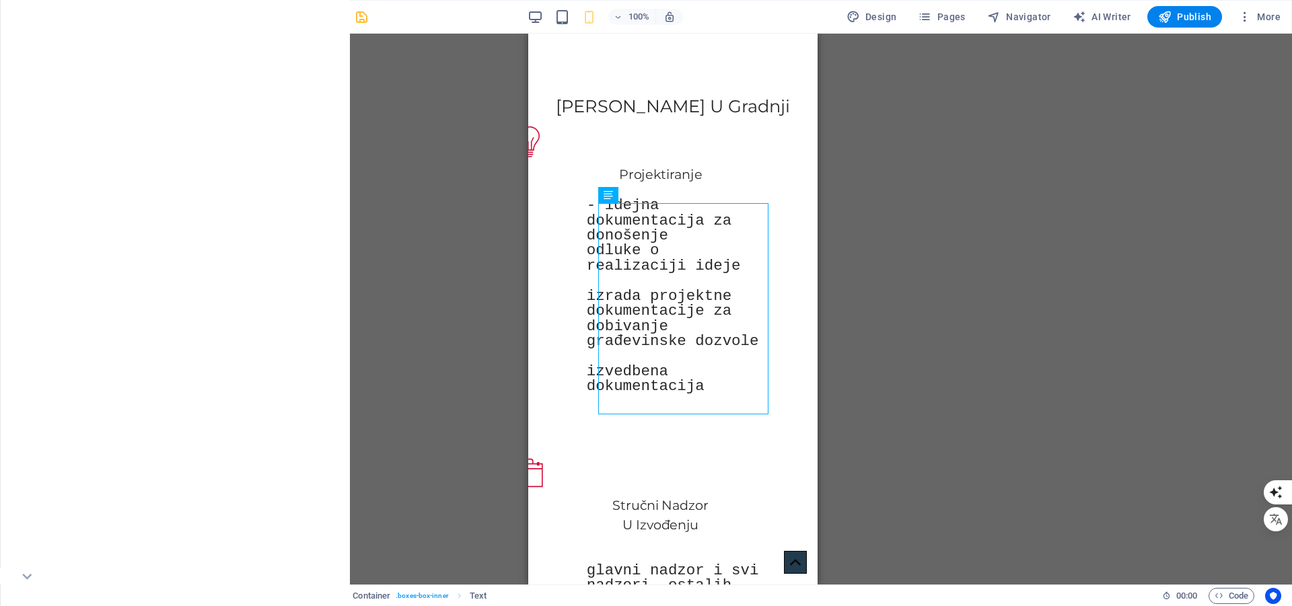
click at [948, 254] on div "H1 Banner Banner Container Logo Scroll indicator HTML Container Container Boxes…" at bounding box center [673, 309] width 1238 height 551
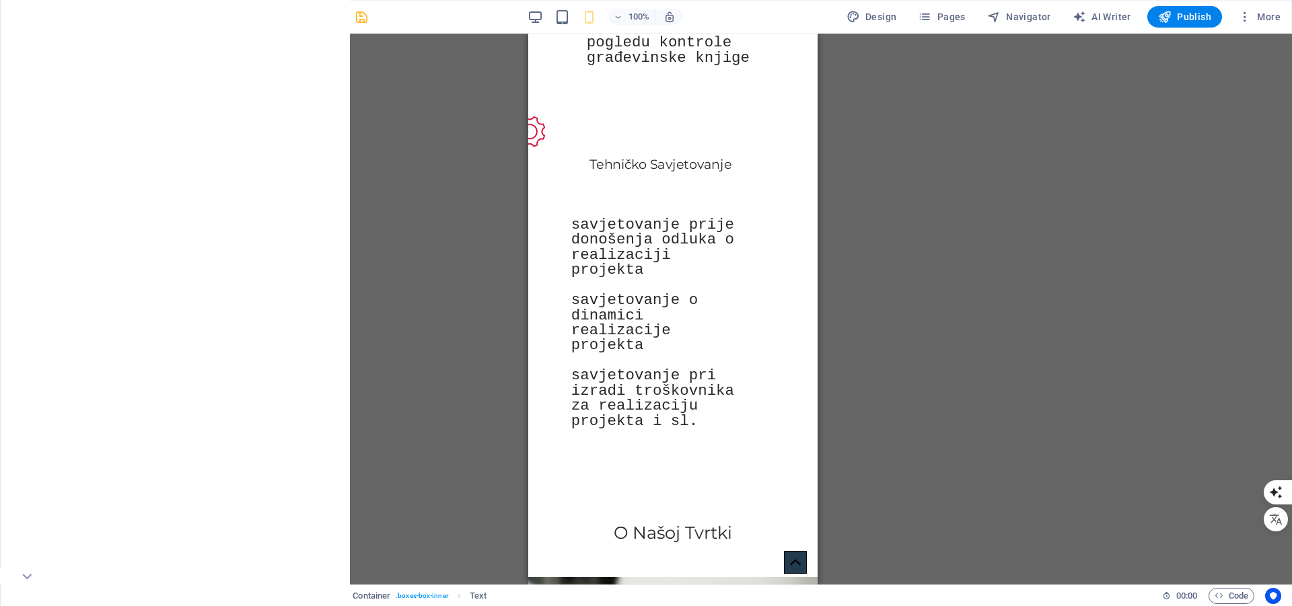
scroll to position [1111, 0]
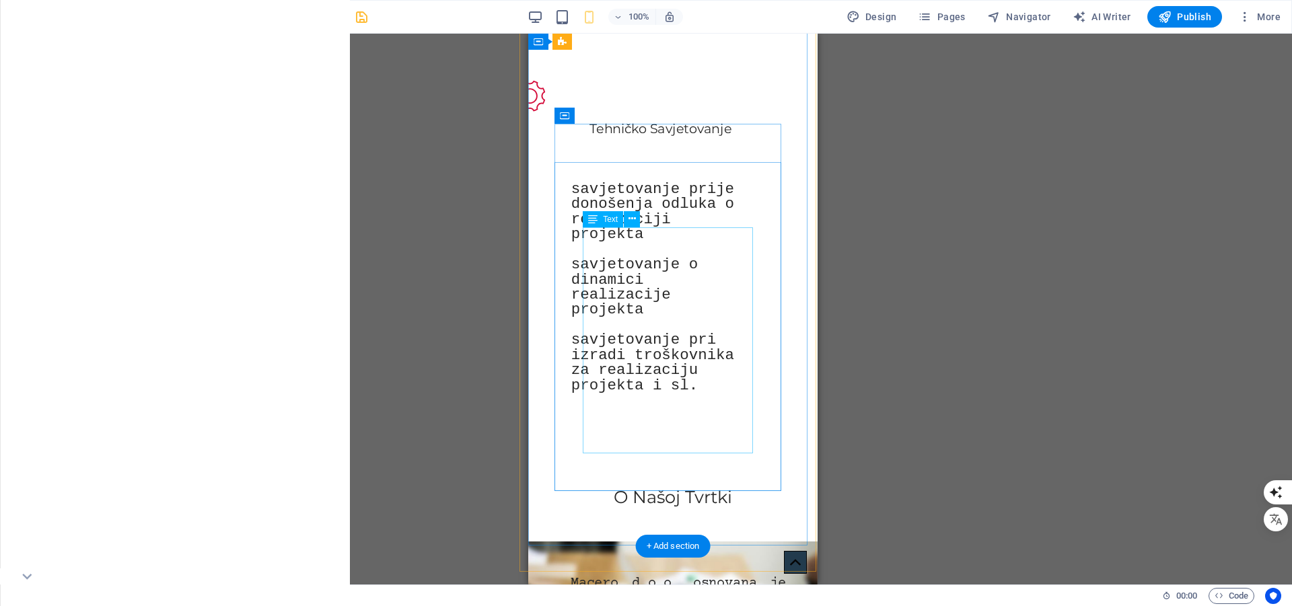
click at [646, 243] on div "savjetovanje prije donošenja odluka o realizaciji projekta savjetovanje o dinam…" at bounding box center [660, 286] width 179 height 211
select select "px"
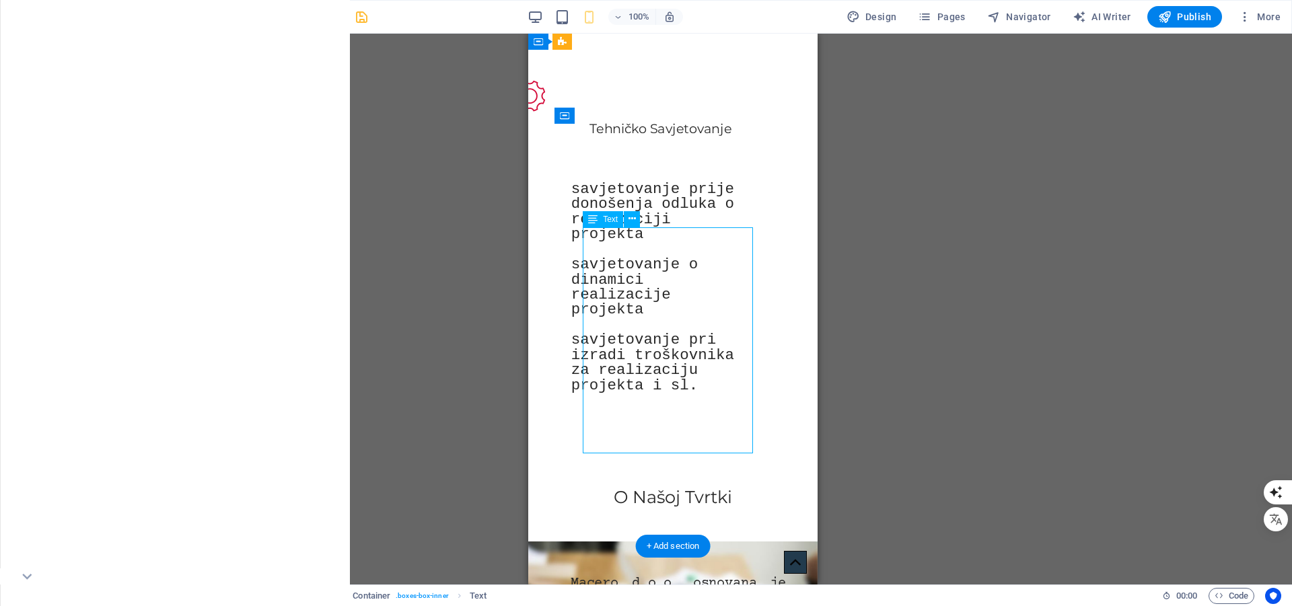
select select "px"
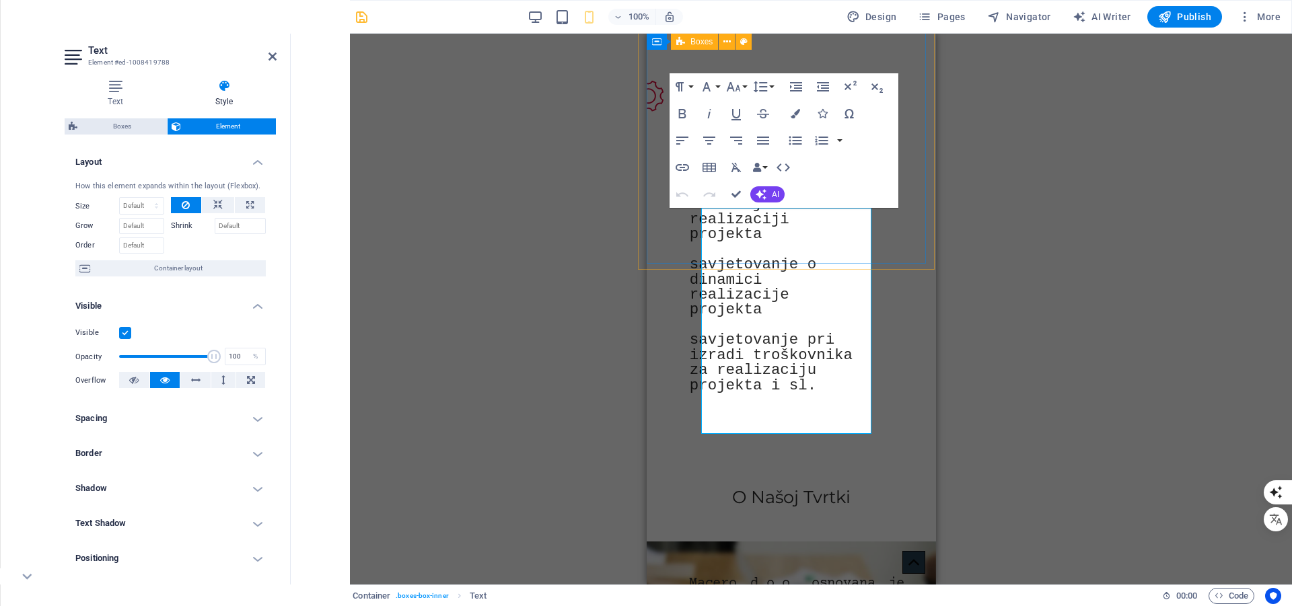
type input "0"
type input "75"
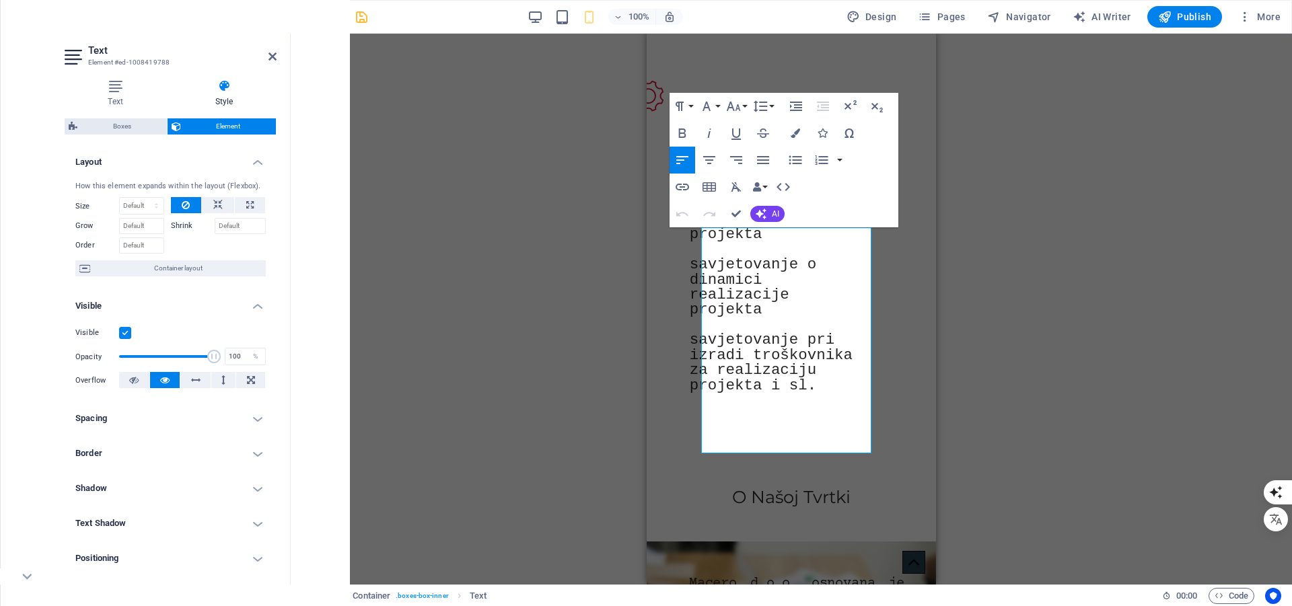
scroll to position [294, 0]
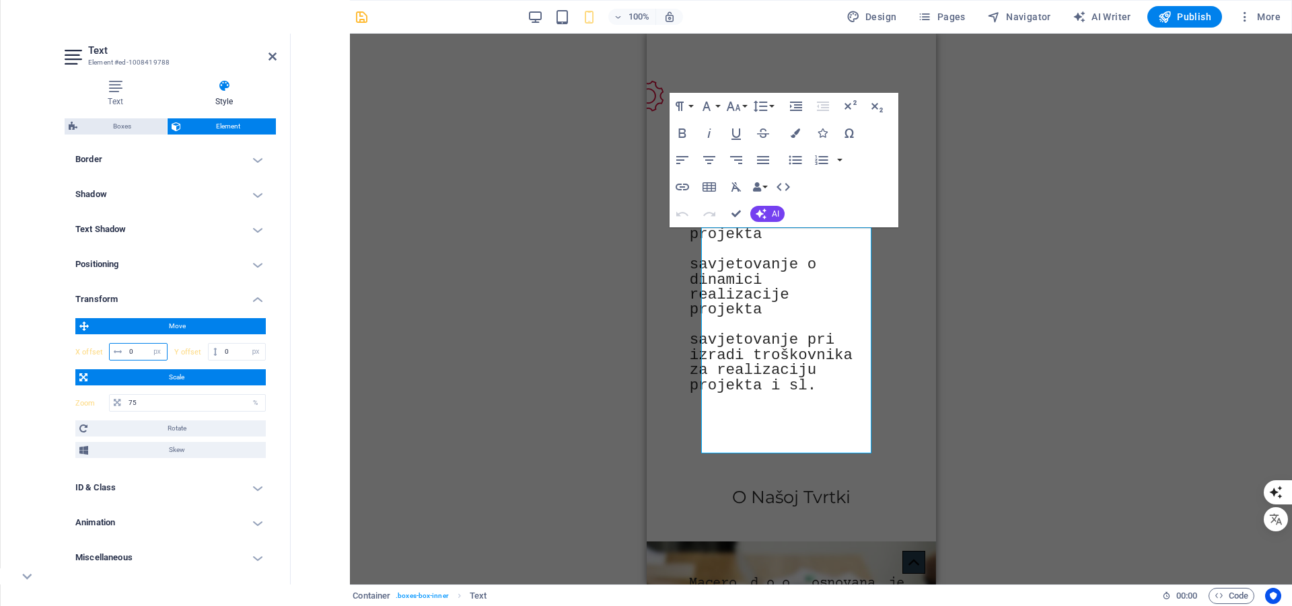
drag, startPoint x: 136, startPoint y: 348, endPoint x: 80, endPoint y: 366, distance: 58.5
click at [79, 365] on div "Move X offset 0 px rem % em vh vw Y offset 0 px rem % em vh vw Scale Zoom 75 % …" at bounding box center [170, 388] width 190 height 140
type input "20"
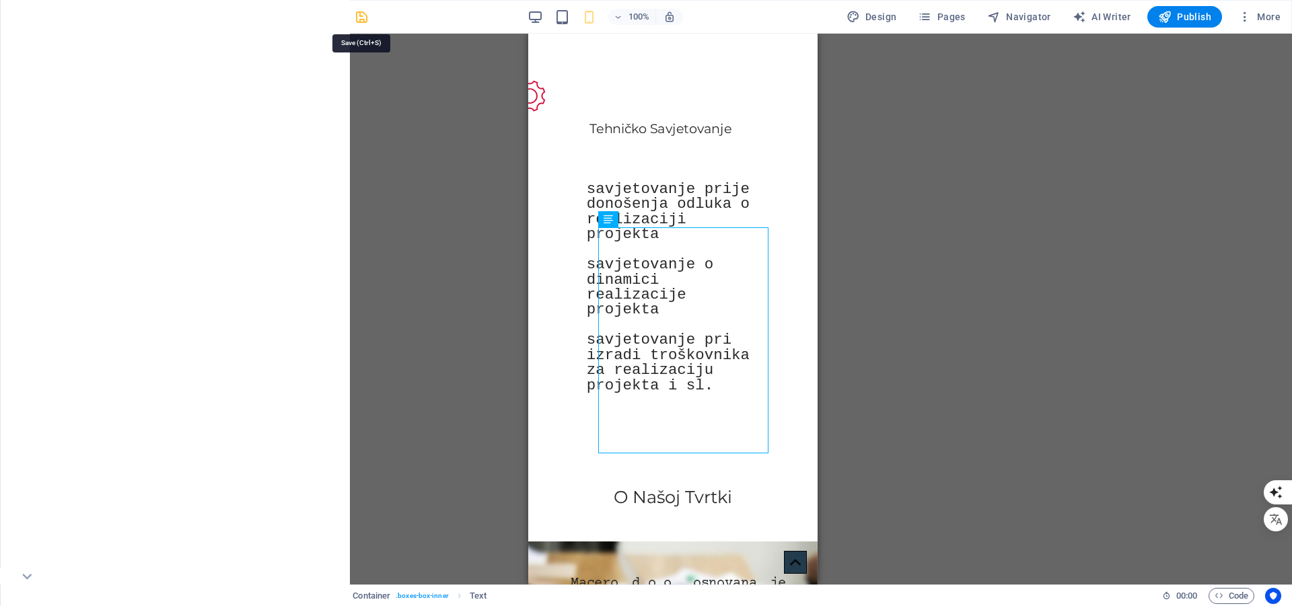
click at [361, 16] on icon "save" at bounding box center [361, 16] width 15 height 15
checkbox input "false"
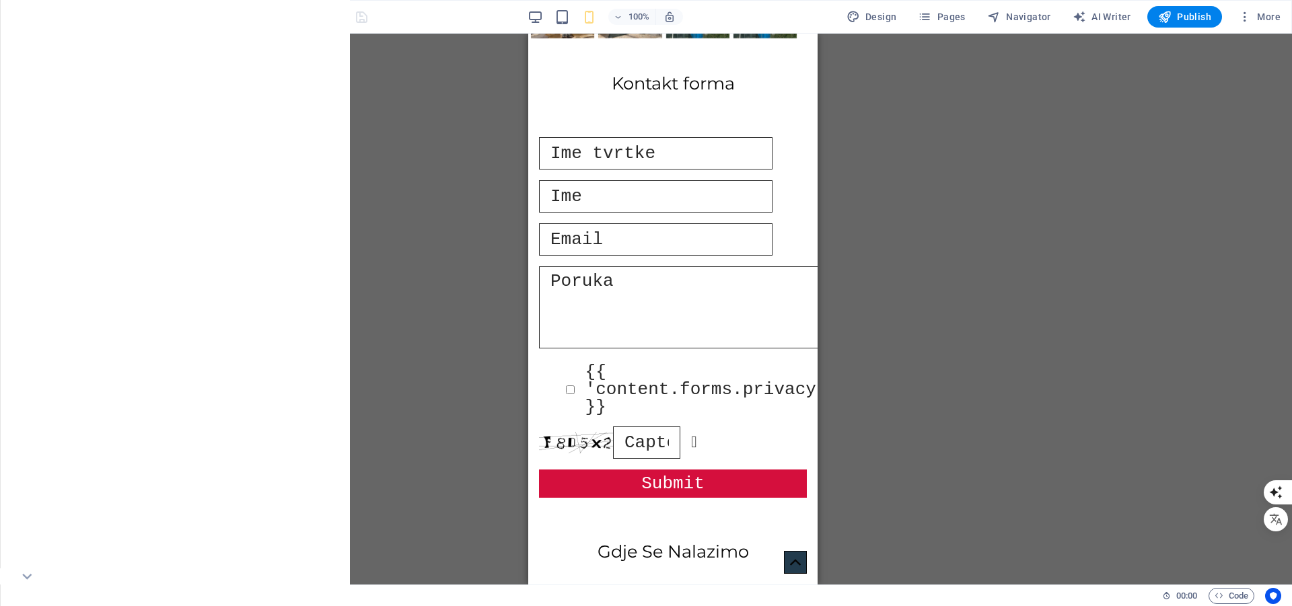
scroll to position [2954, 0]
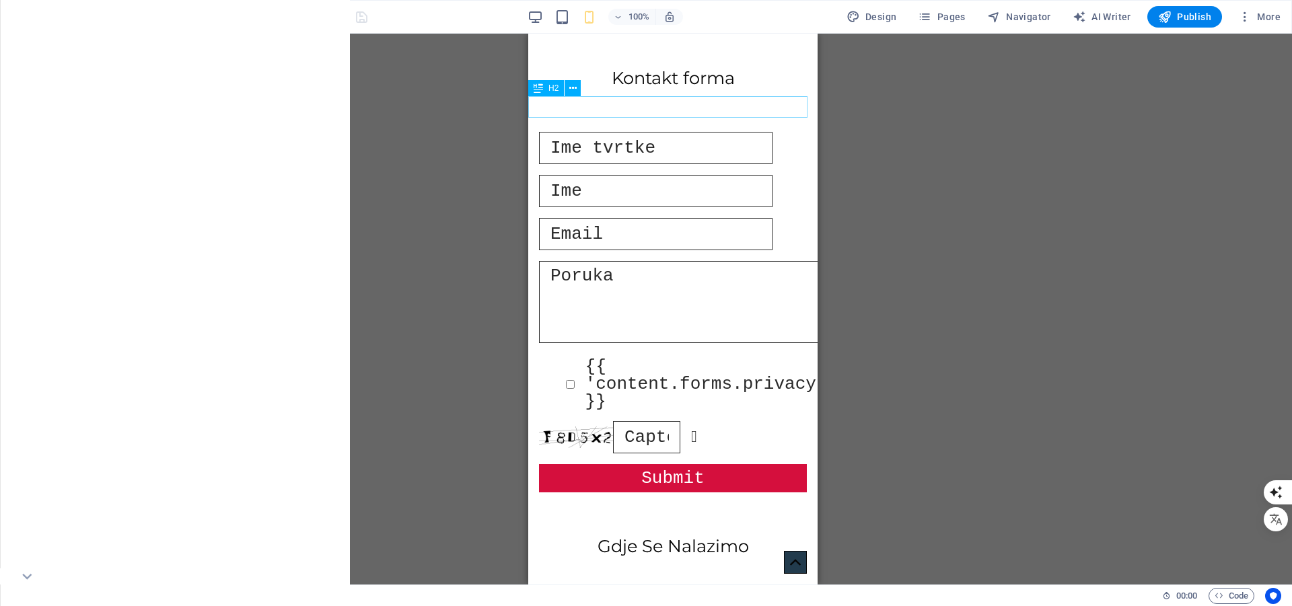
click at [618, 89] on div "Kontakt forma" at bounding box center [672, 78] width 289 height 22
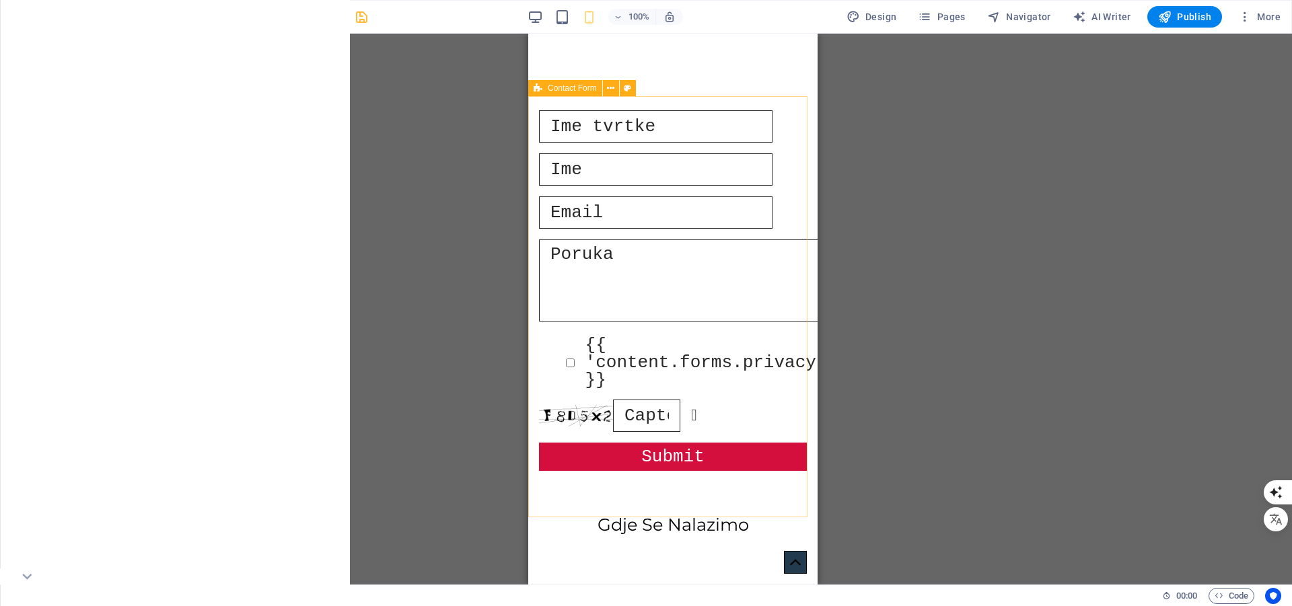
click at [555, 88] on span "Contact Form" at bounding box center [572, 88] width 49 height 8
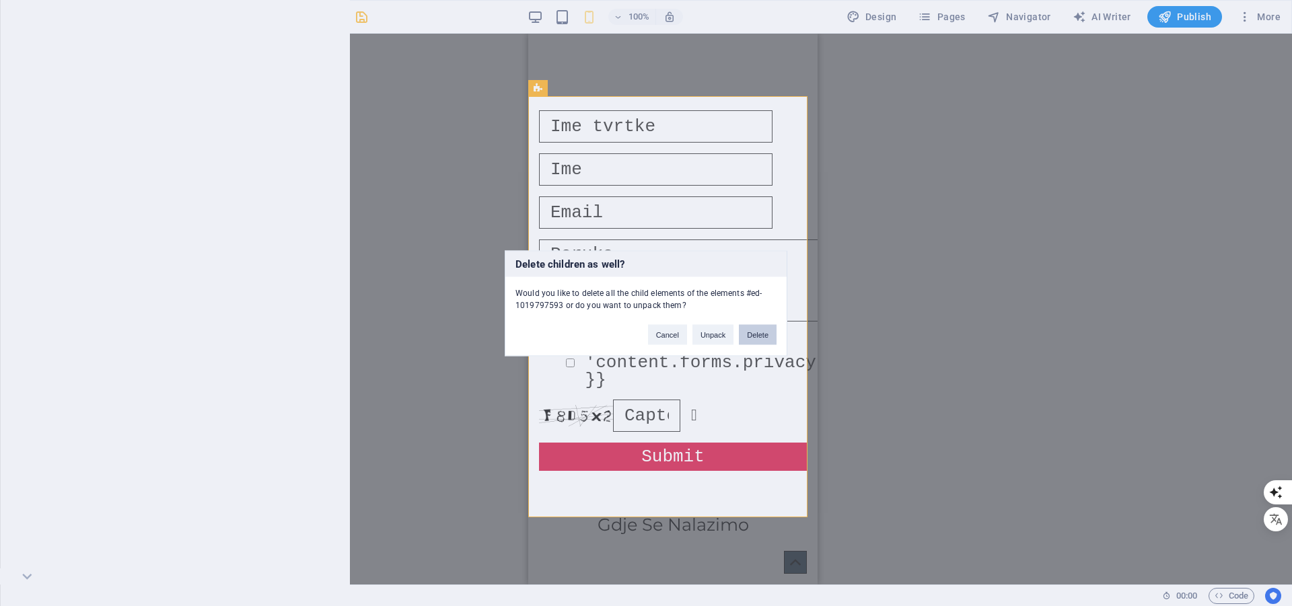
click at [767, 334] on button "Delete" at bounding box center [758, 334] width 38 height 20
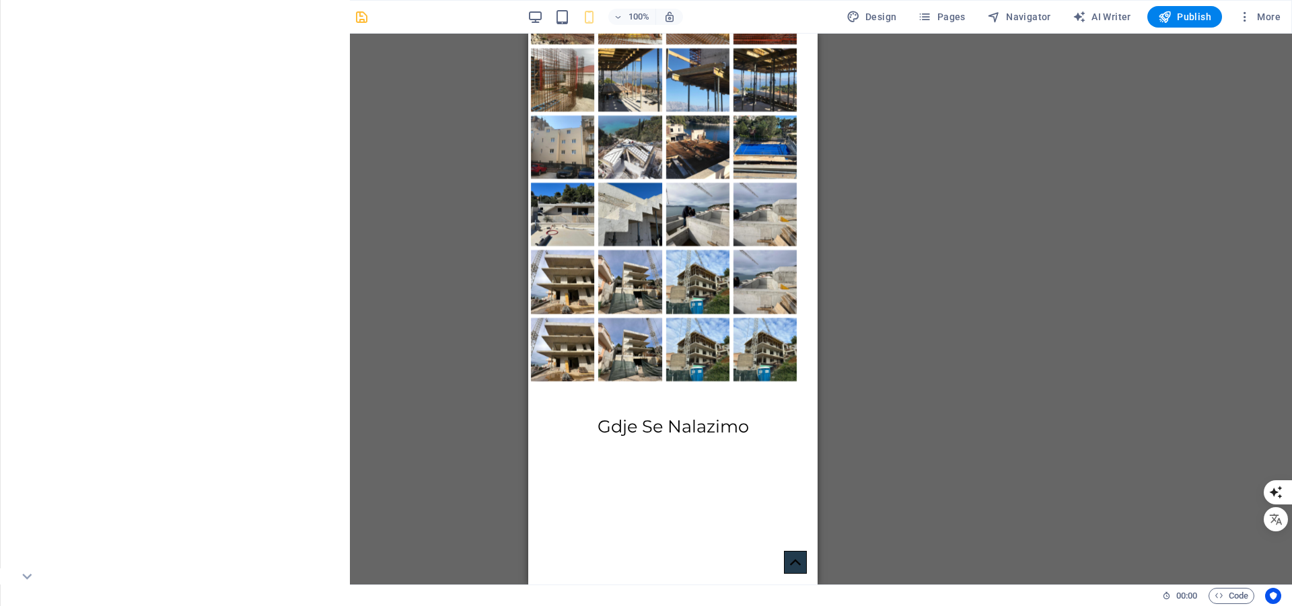
scroll to position [2570, 0]
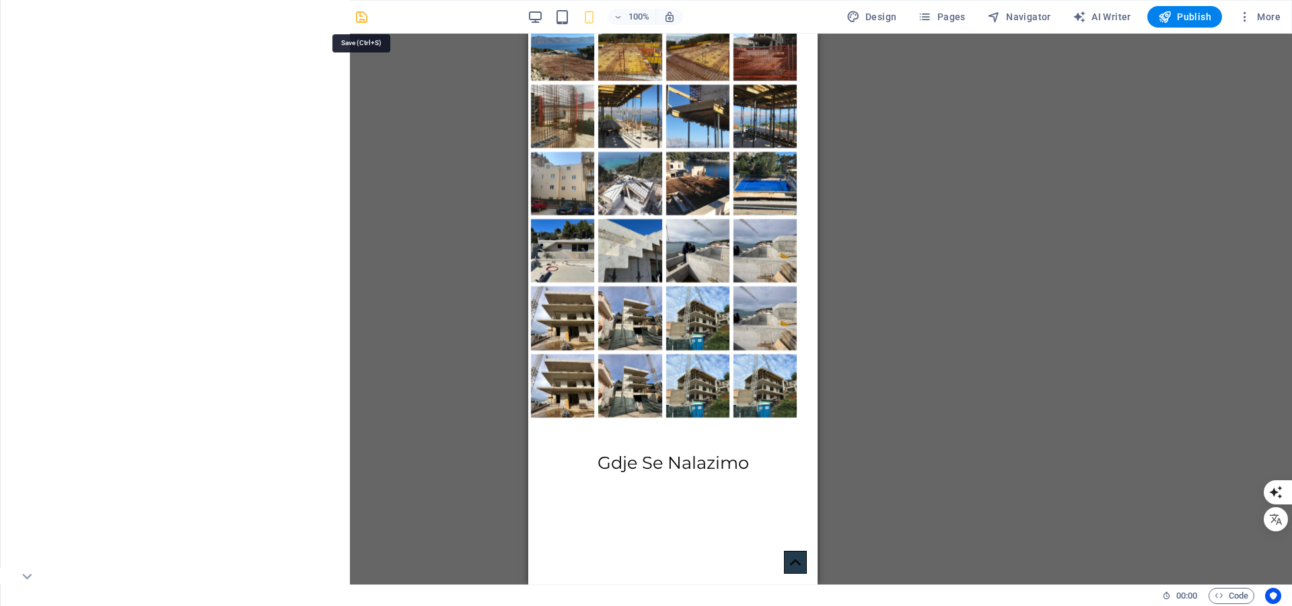
click at [357, 15] on icon "save" at bounding box center [361, 16] width 15 height 15
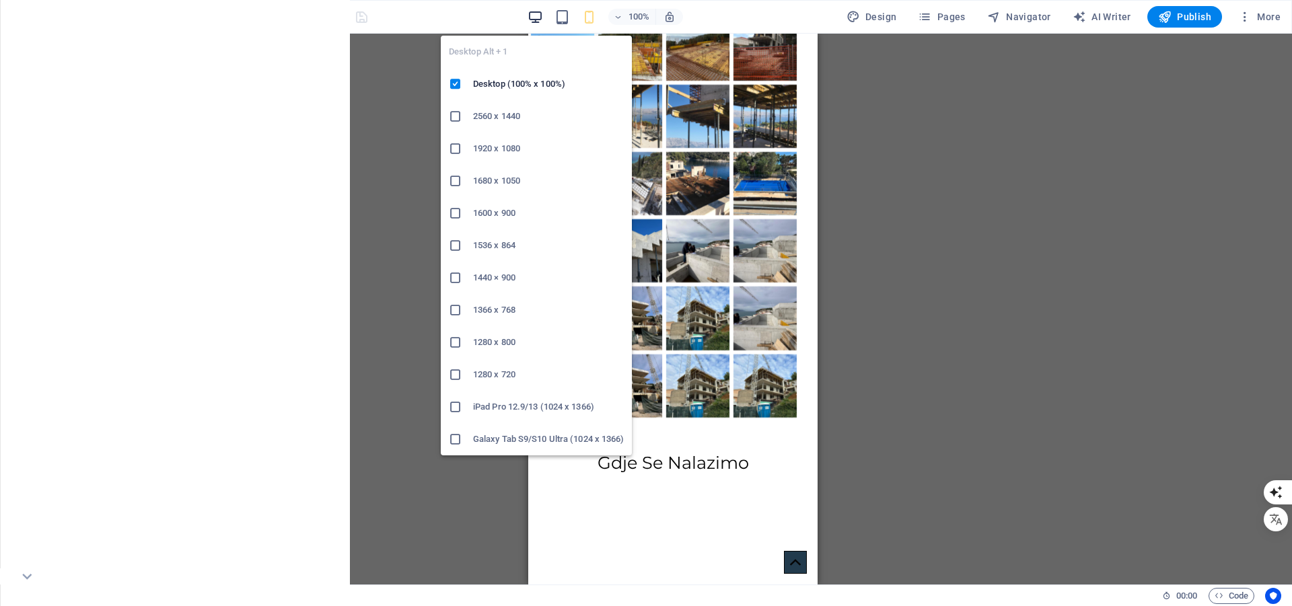
click at [538, 19] on icon "button" at bounding box center [534, 16] width 15 height 15
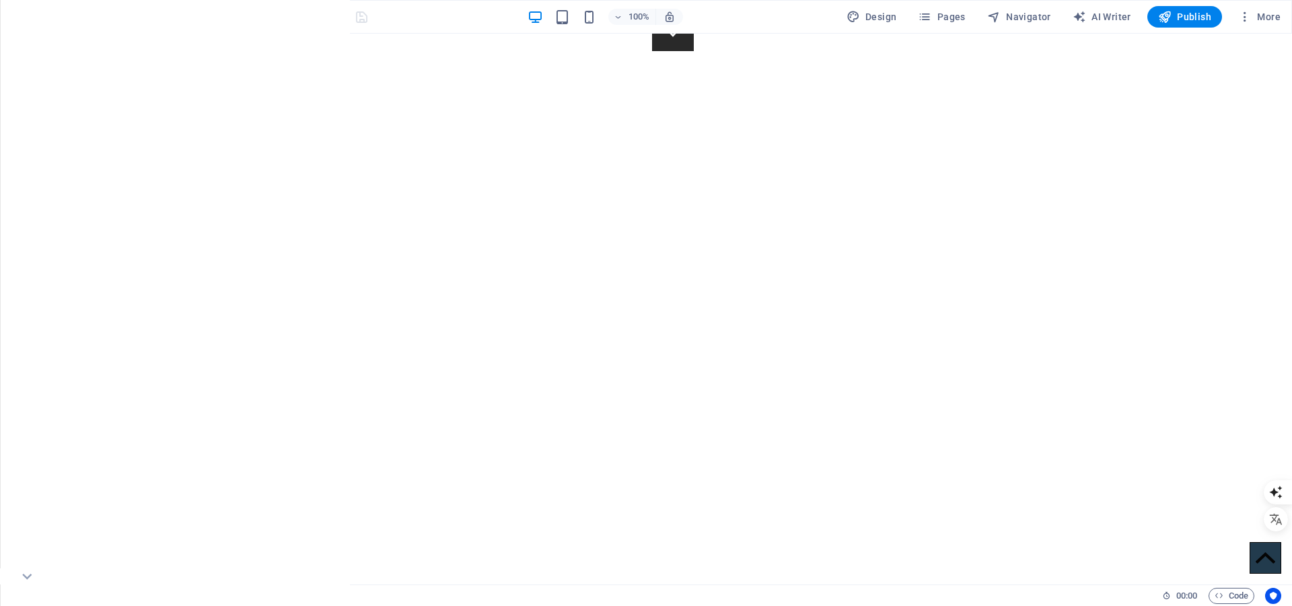
scroll to position [0, 0]
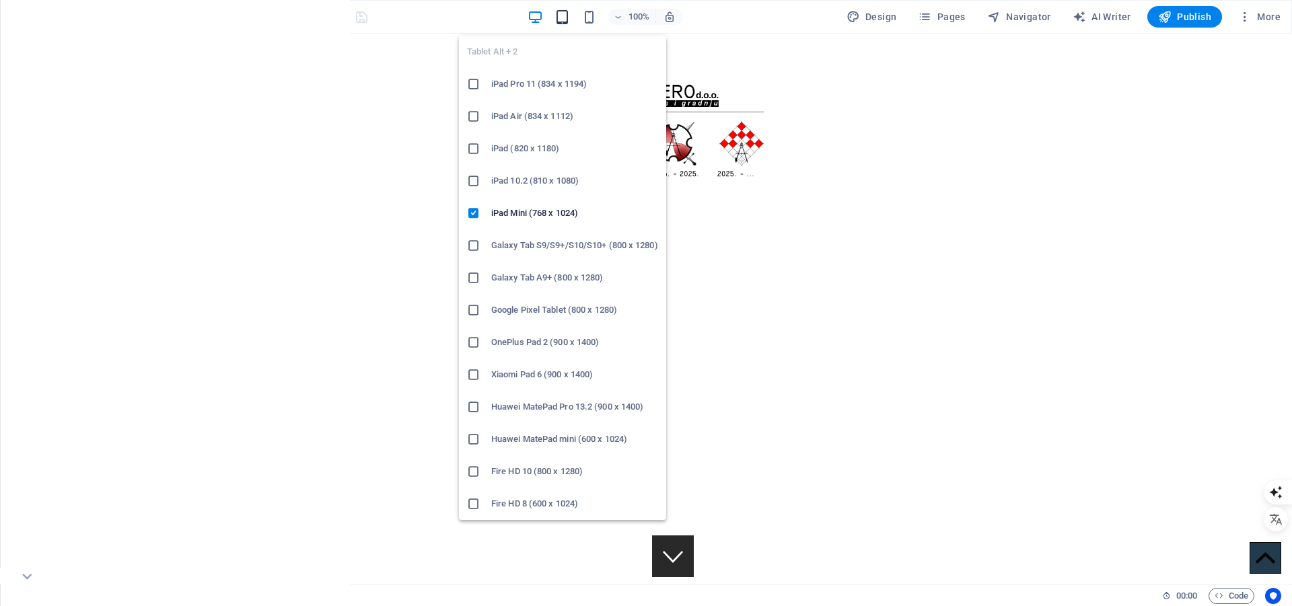
click at [564, 15] on icon "button" at bounding box center [561, 16] width 15 height 15
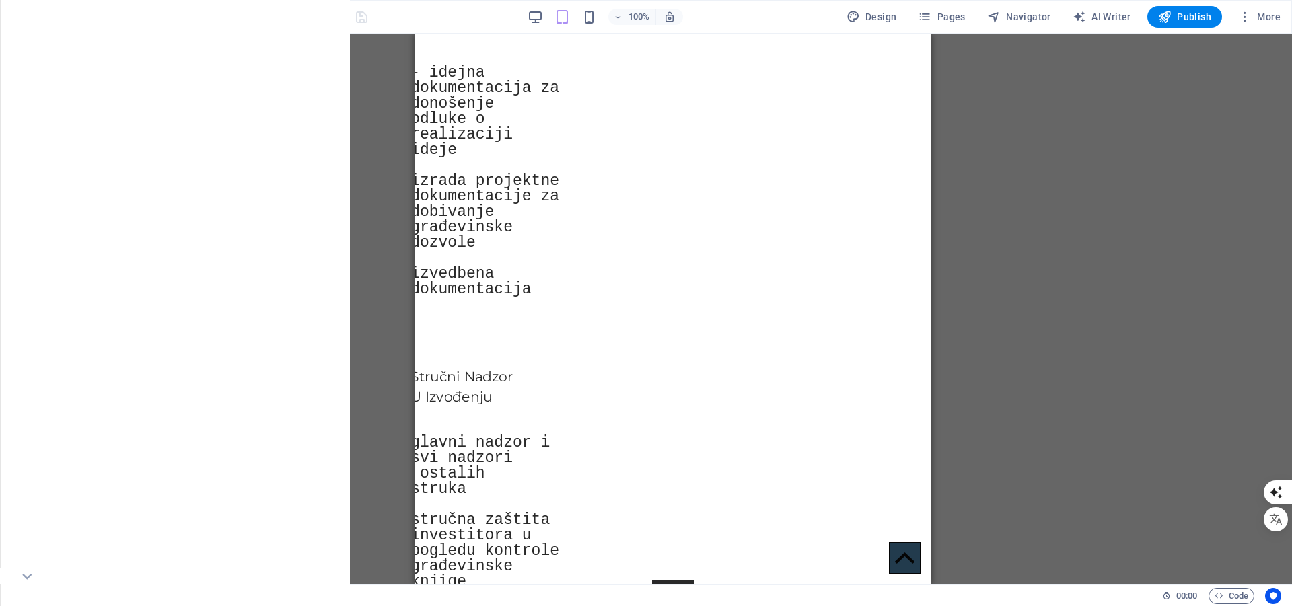
scroll to position [939, 0]
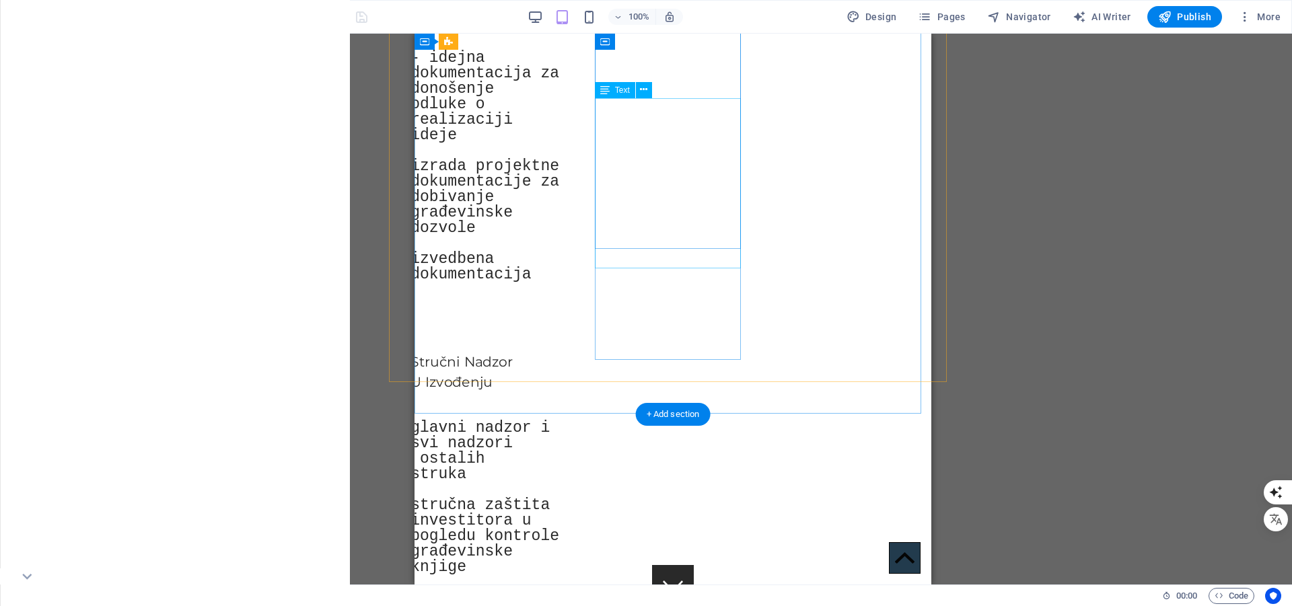
click at [560, 420] on div "glavni nadzor i svi nadzori ostalih struka stručna zaštita investitora u pogled…" at bounding box center [485, 497] width 150 height 155
select select "px"
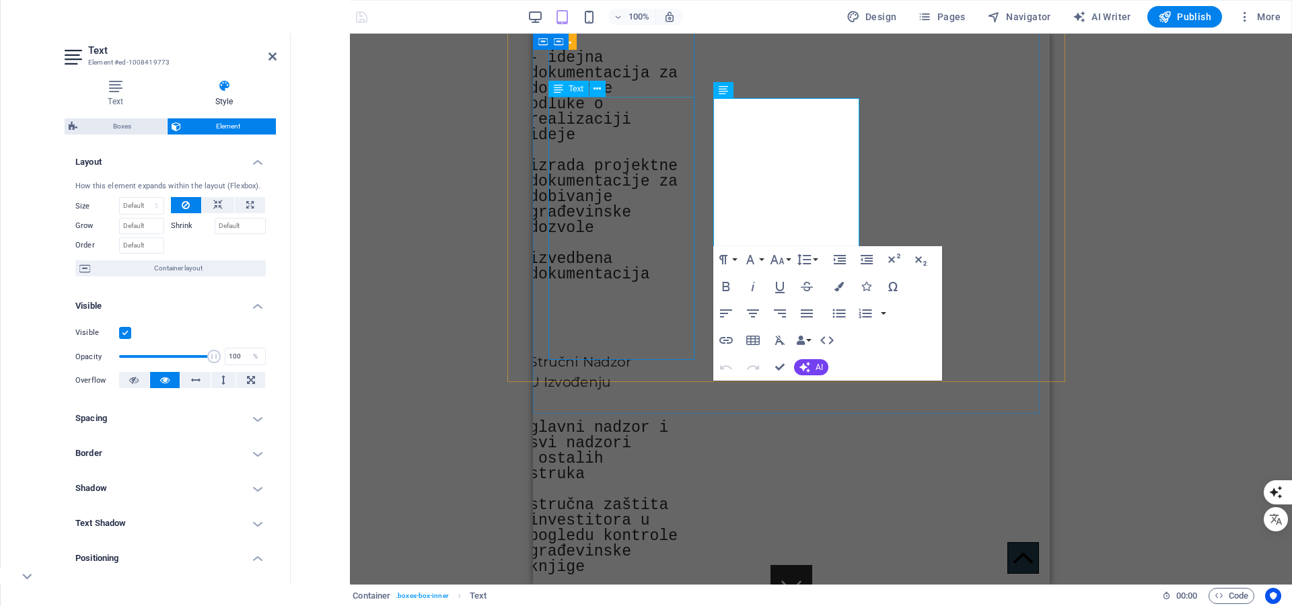
type input "0"
type input "25"
type input "100"
click at [679, 482] on p at bounding box center [604, 489] width 150 height 15
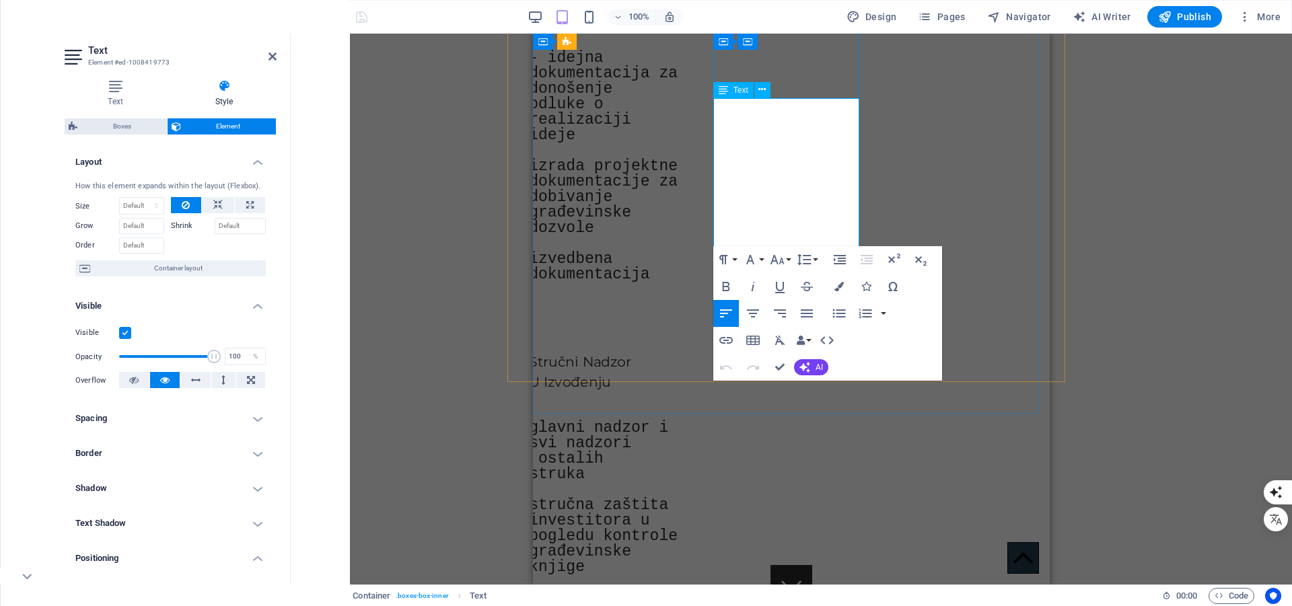
click at [679, 482] on p at bounding box center [604, 489] width 150 height 15
click at [679, 420] on p "glavni nadzor i svi nadzori ostalih struka" at bounding box center [604, 451] width 150 height 62
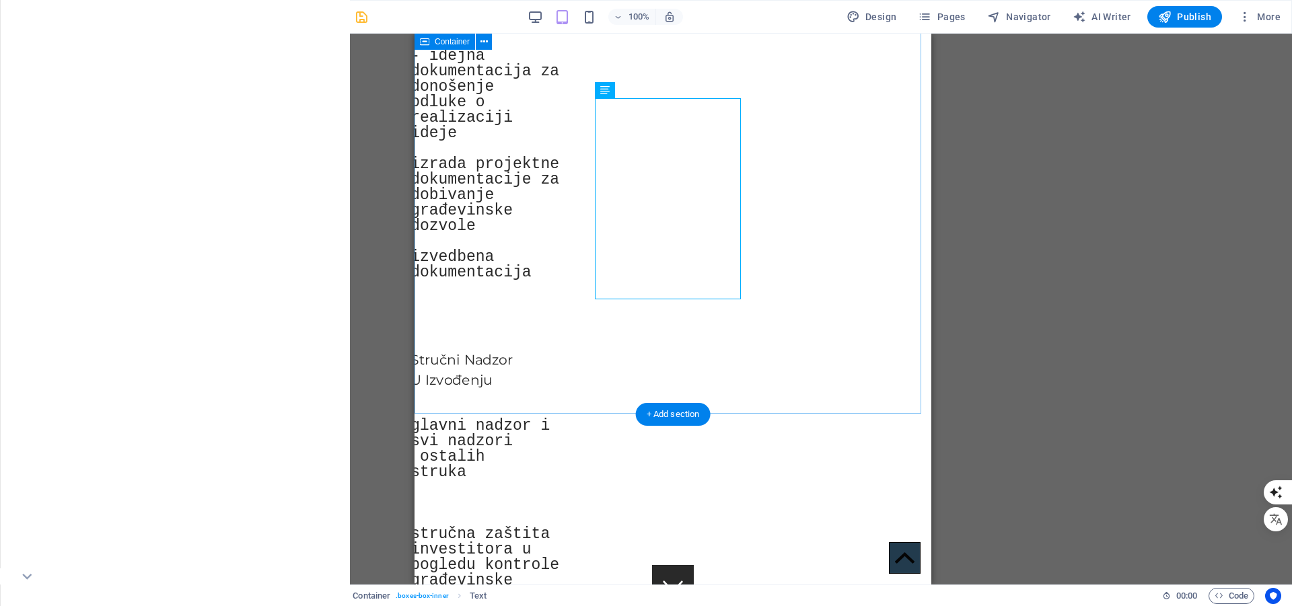
click at [785, 385] on div "Naše Usluge U Gradnji Projektiranje - idejna dokumentacija za donošenje odluke …" at bounding box center [672, 413] width 517 height 1100
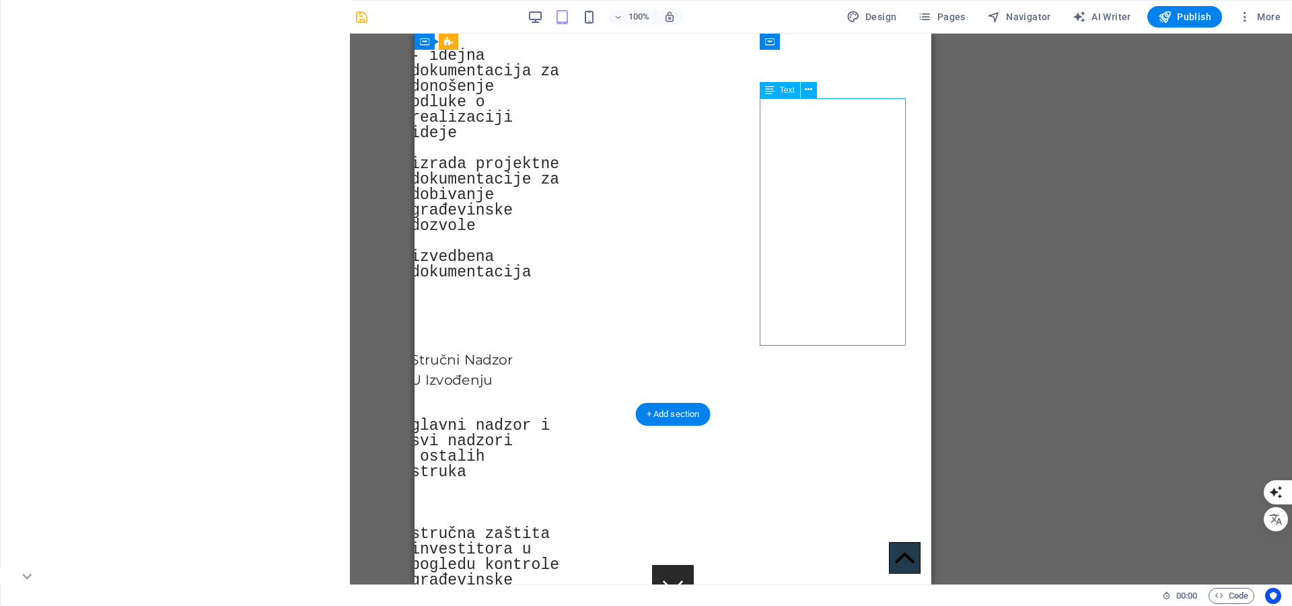
select select "px"
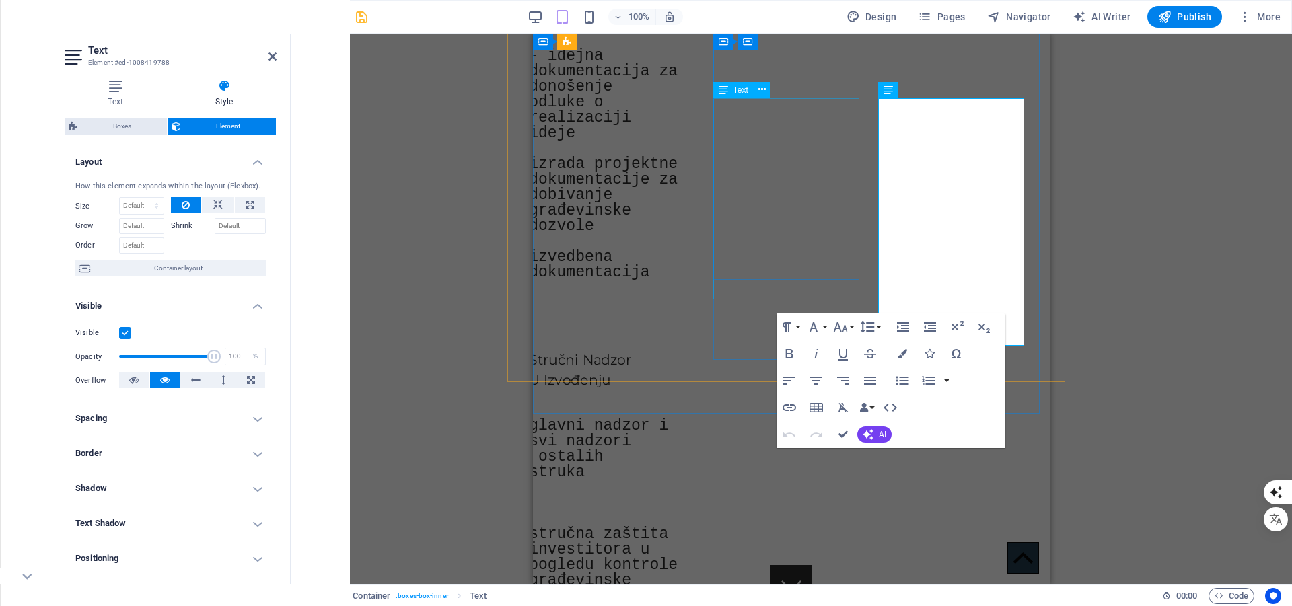
type input "0"
type input "25"
type input "100"
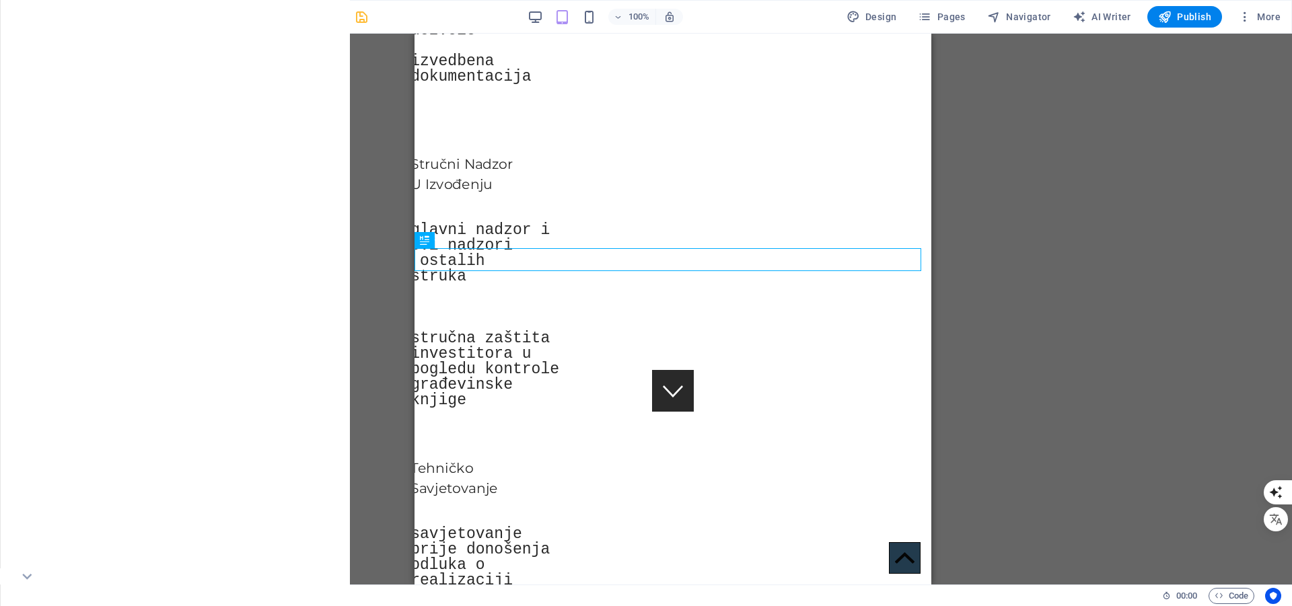
scroll to position [1259, 0]
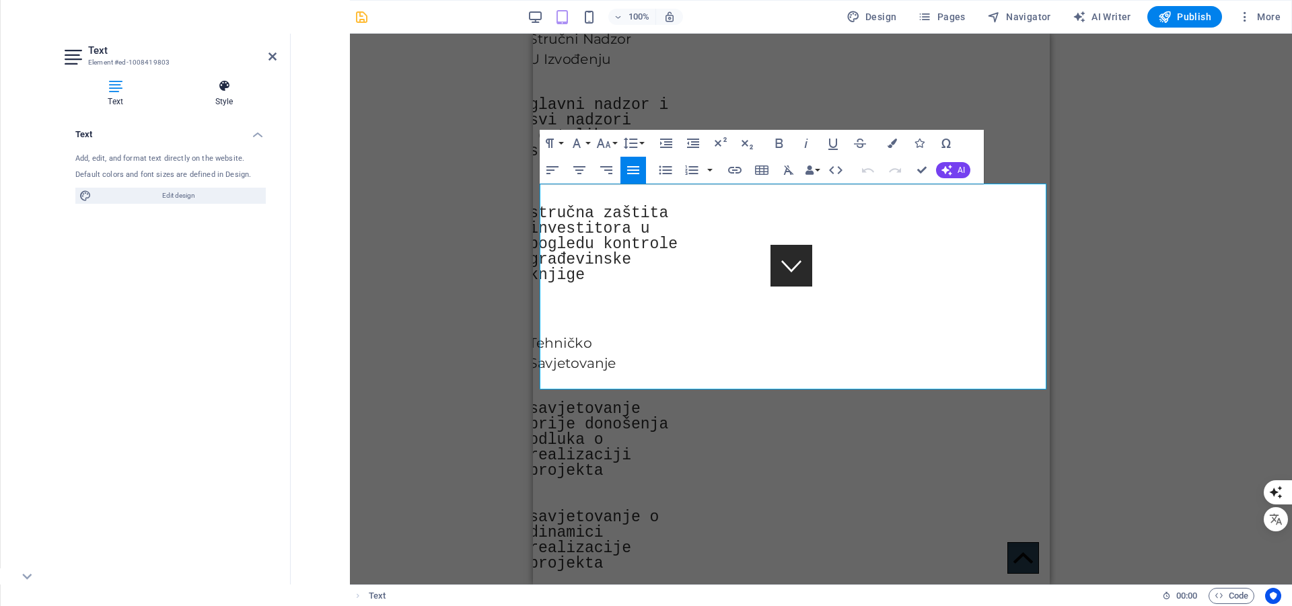
click at [221, 90] on icon at bounding box center [224, 85] width 105 height 13
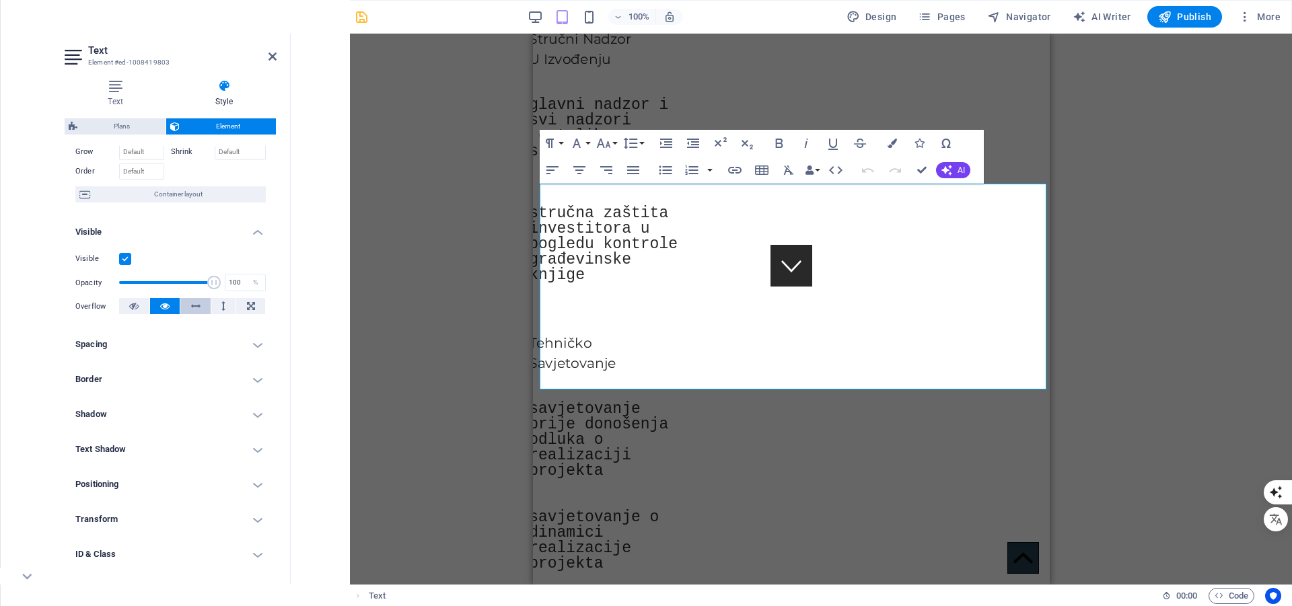
scroll to position [141, 0]
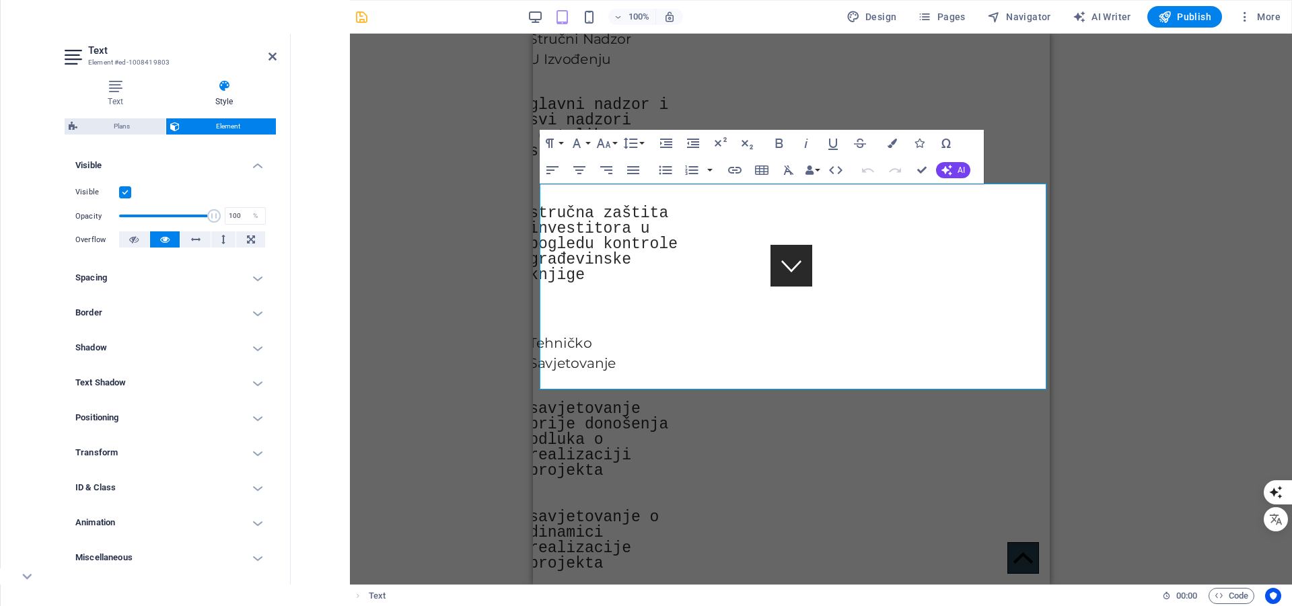
click at [137, 443] on h4 "Transform" at bounding box center [171, 453] width 212 height 32
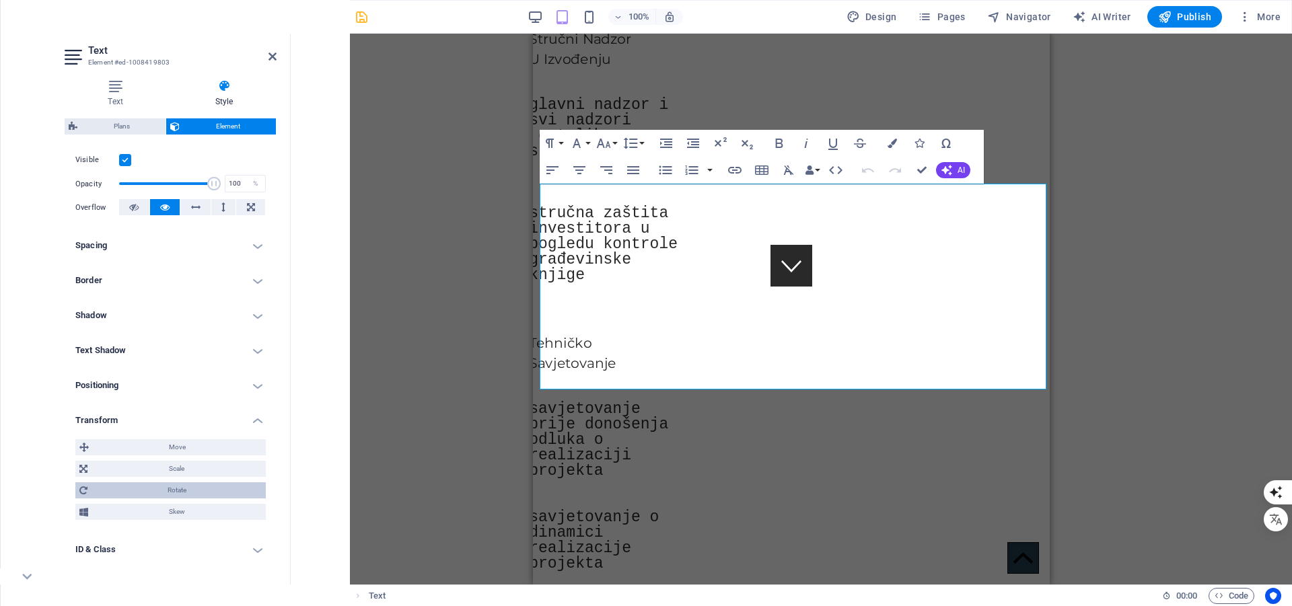
scroll to position [235, 0]
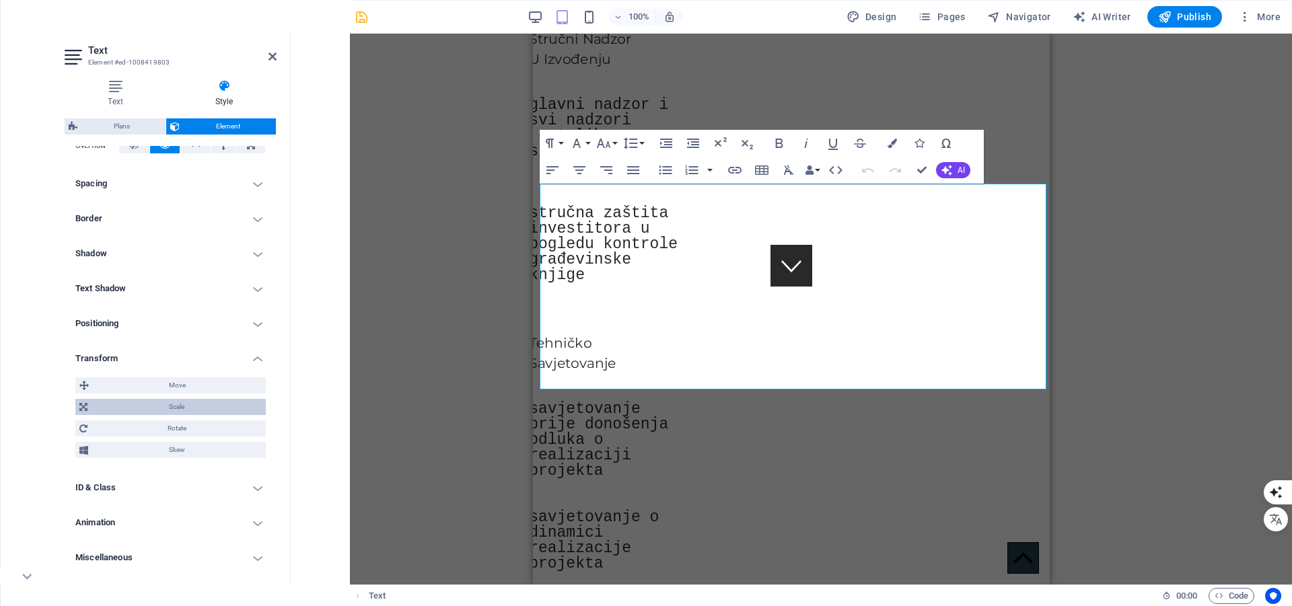
click at [152, 406] on span "Scale" at bounding box center [176, 407] width 170 height 16
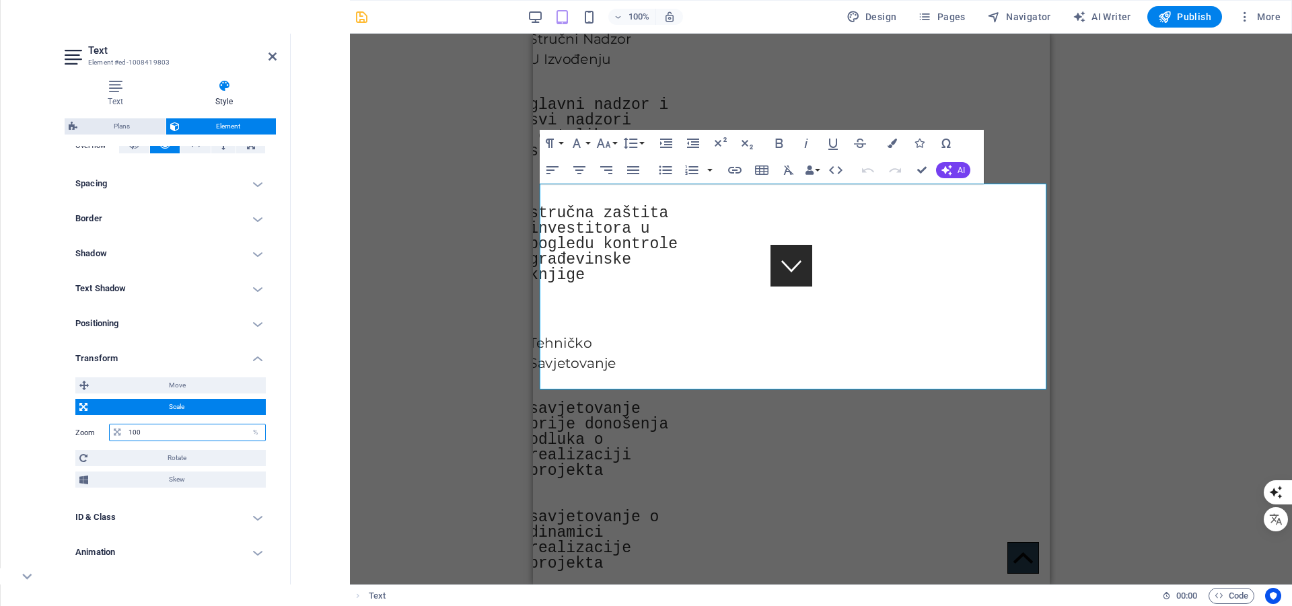
click at [167, 431] on input "100" at bounding box center [195, 432] width 140 height 16
type input "90"
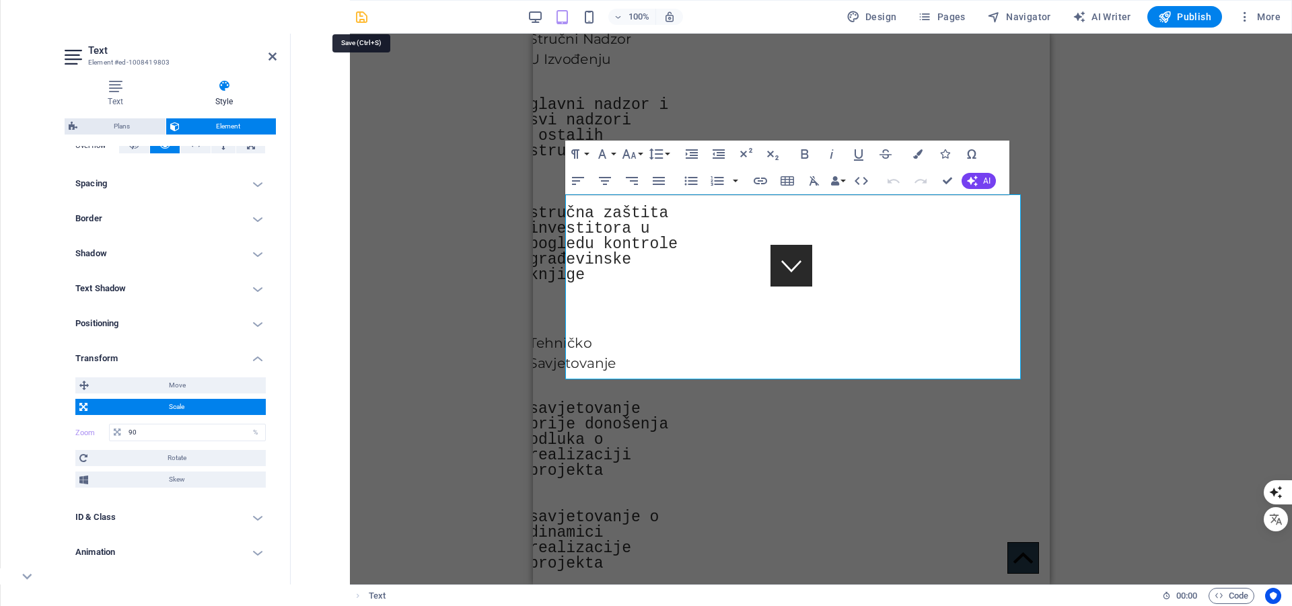
click at [360, 18] on icon "save" at bounding box center [361, 16] width 15 height 15
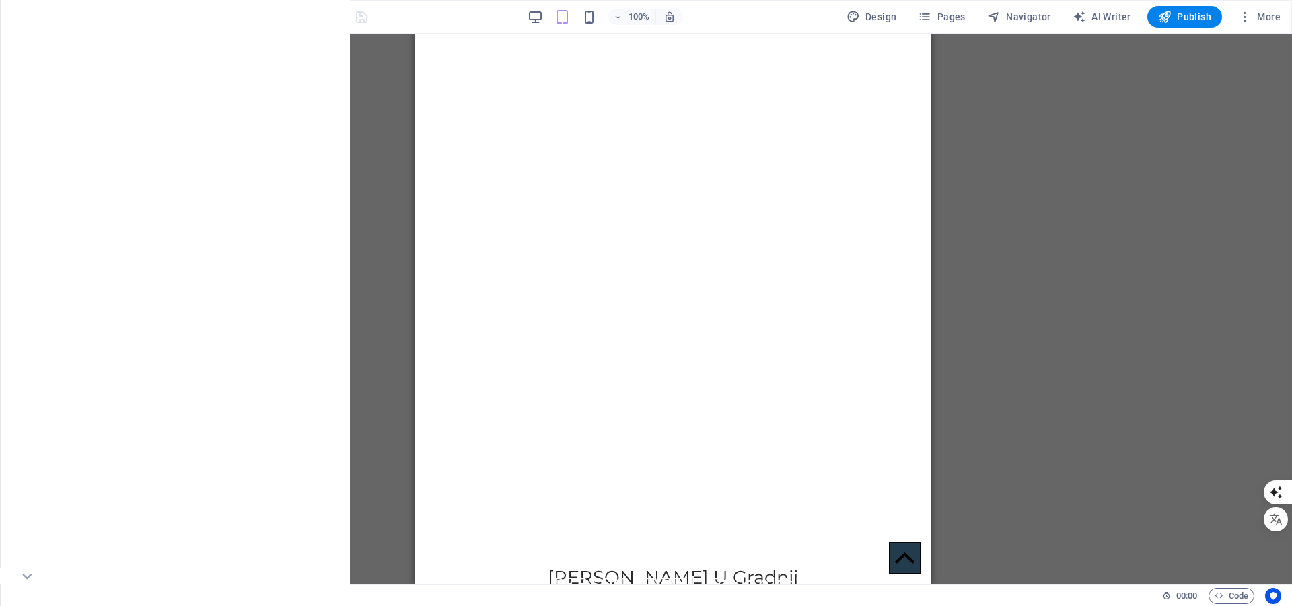
scroll to position [0, 0]
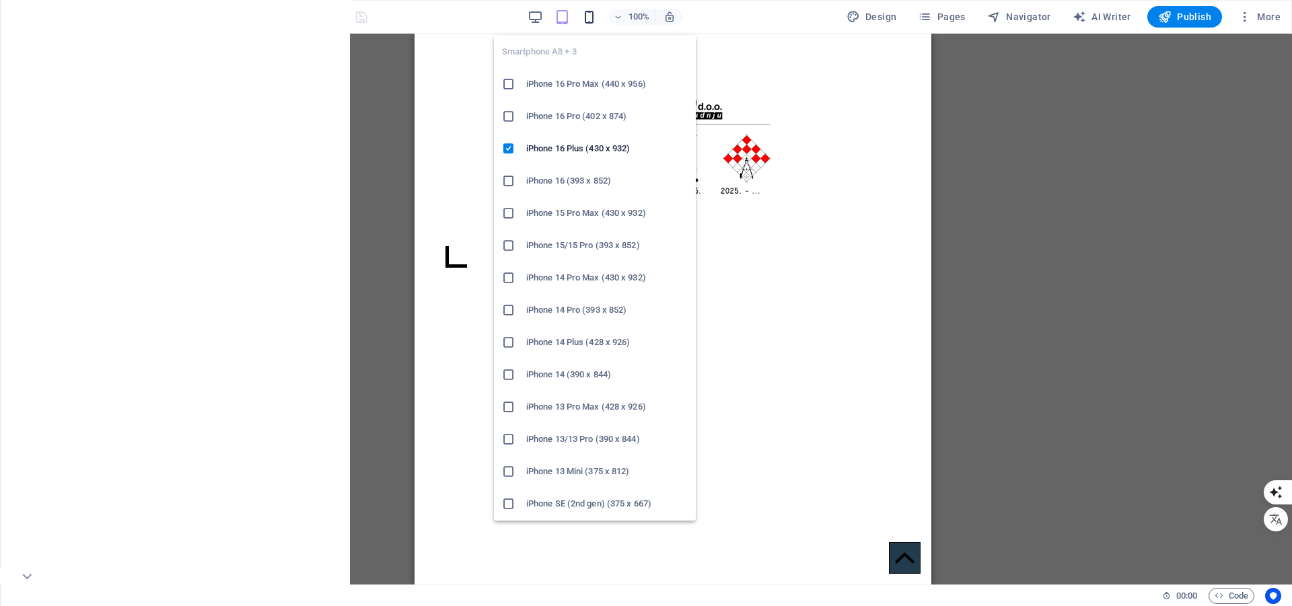
click at [591, 12] on icon "button" at bounding box center [588, 16] width 15 height 15
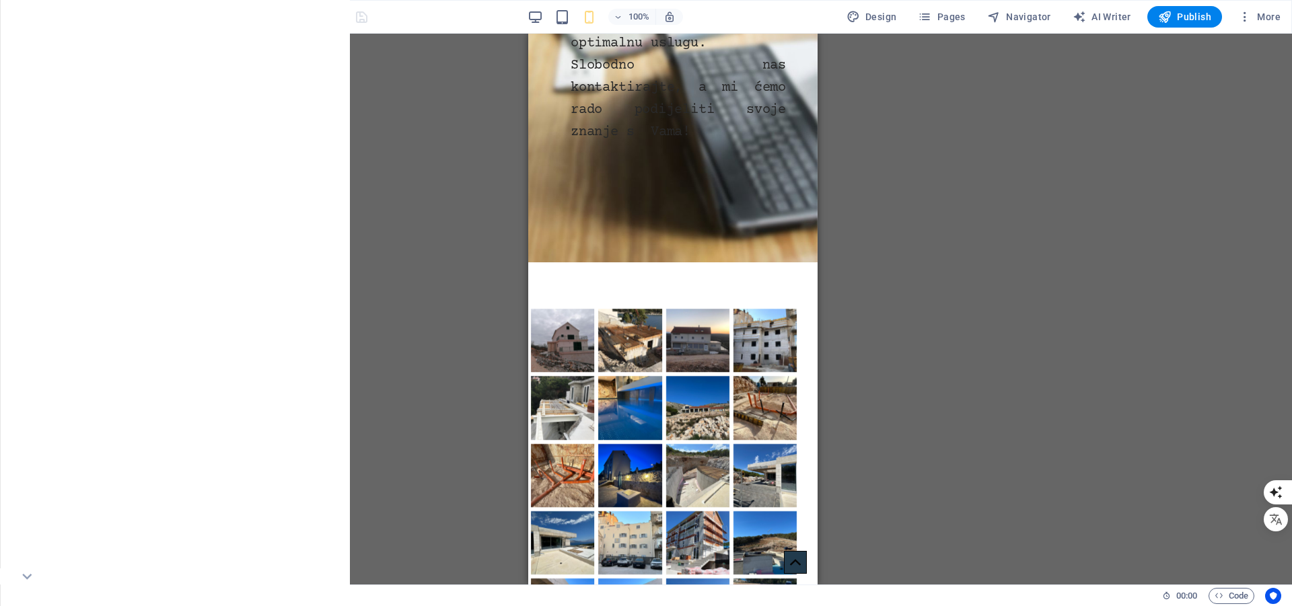
scroll to position [1998, 0]
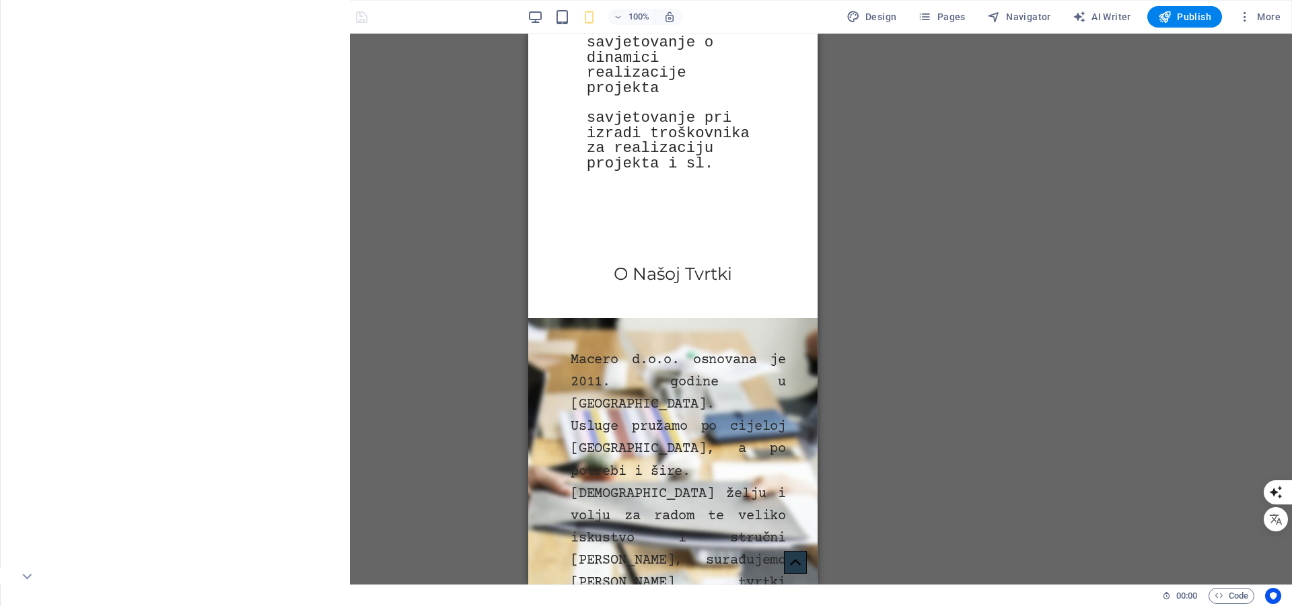
scroll to position [1497, 0]
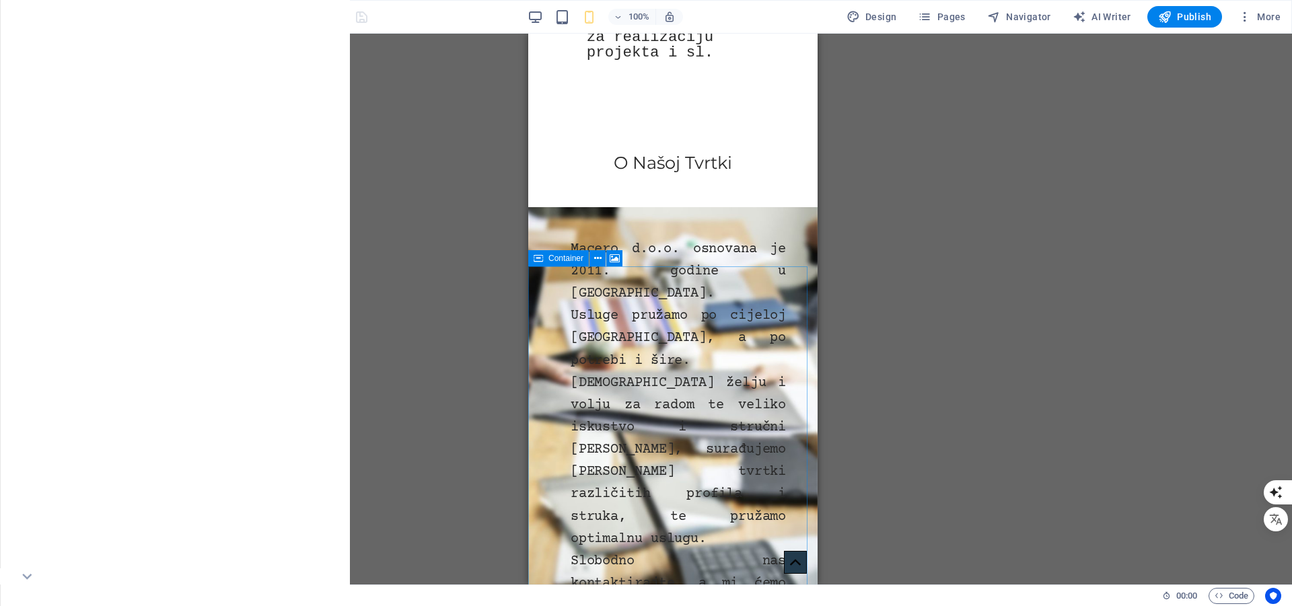
click at [540, 256] on icon at bounding box center [537, 258] width 9 height 16
click at [548, 256] on span "Container" at bounding box center [565, 258] width 35 height 8
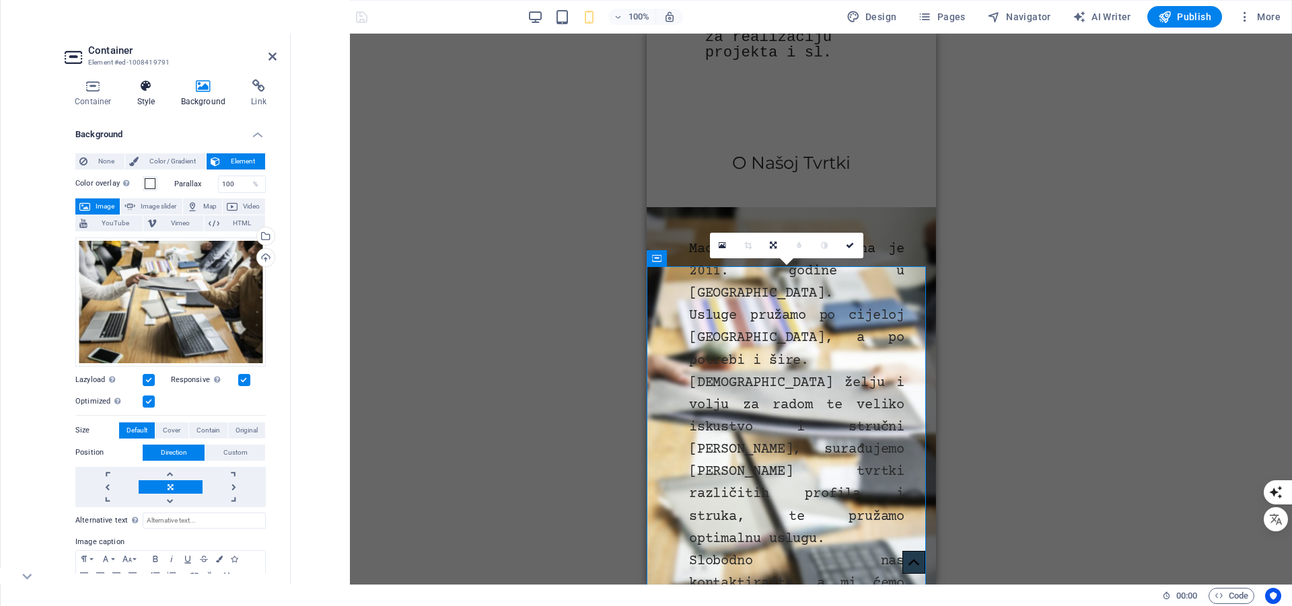
click at [141, 90] on icon at bounding box center [146, 85] width 38 height 13
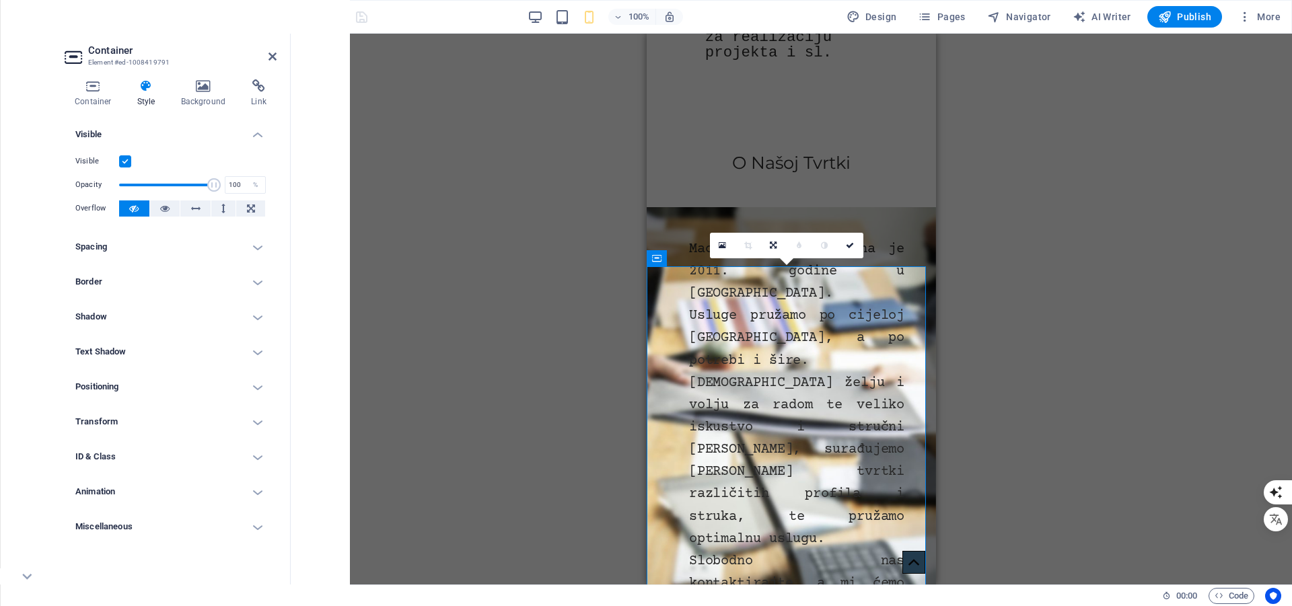
click at [153, 387] on h4 "Positioning" at bounding box center [171, 387] width 212 height 32
click at [132, 477] on h4 "Transform" at bounding box center [171, 468] width 212 height 32
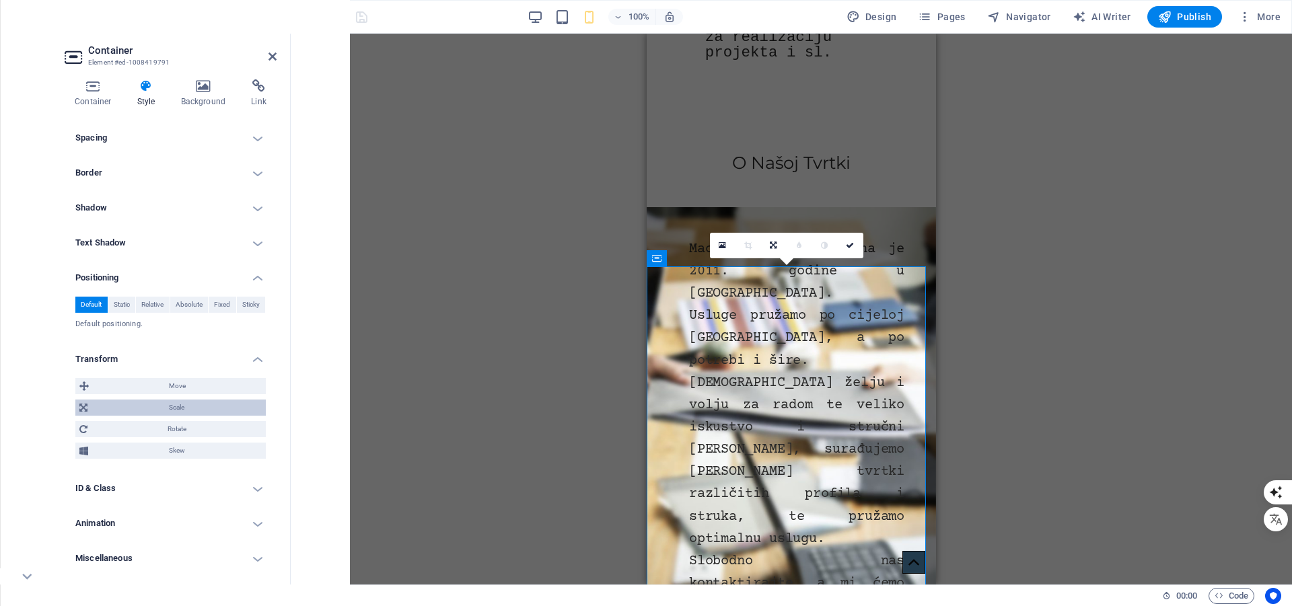
scroll to position [110, 0]
click at [174, 386] on span "Move" at bounding box center [177, 385] width 169 height 16
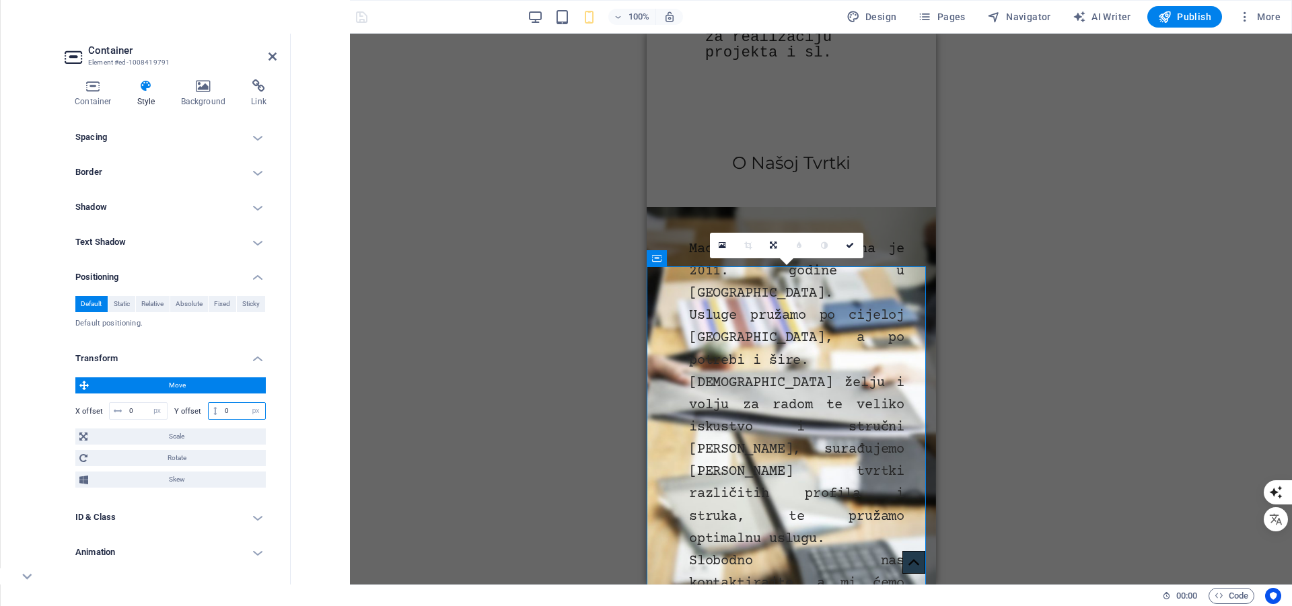
click at [228, 408] on input "0" at bounding box center [243, 411] width 44 height 16
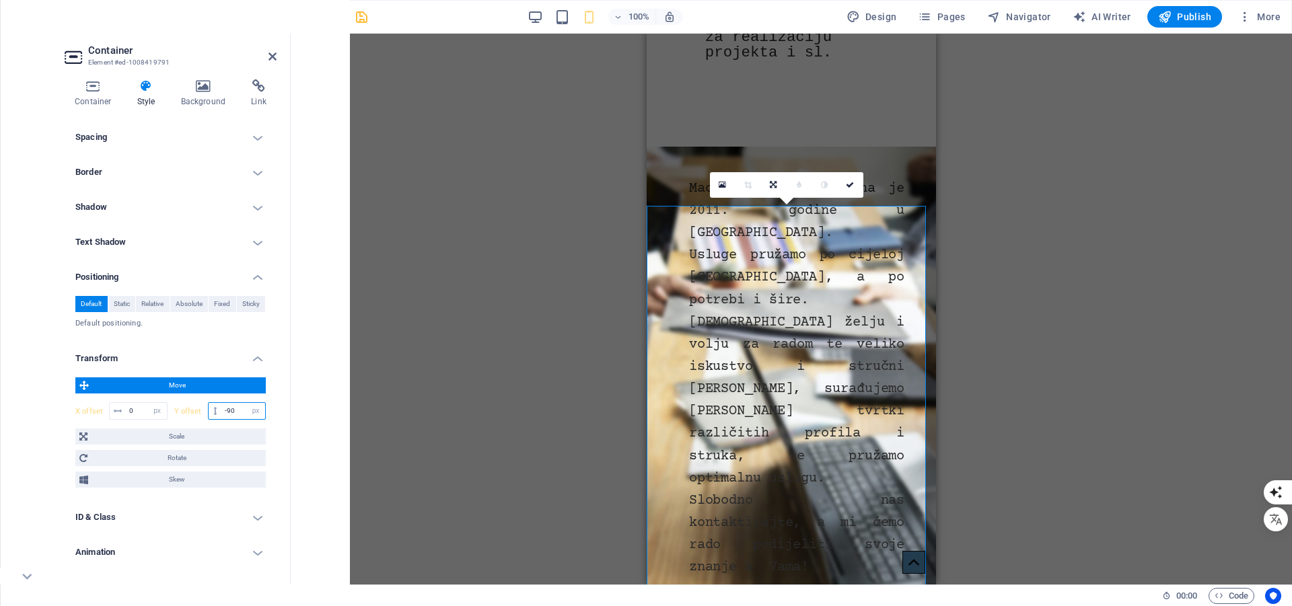
type input "-9"
type input "0"
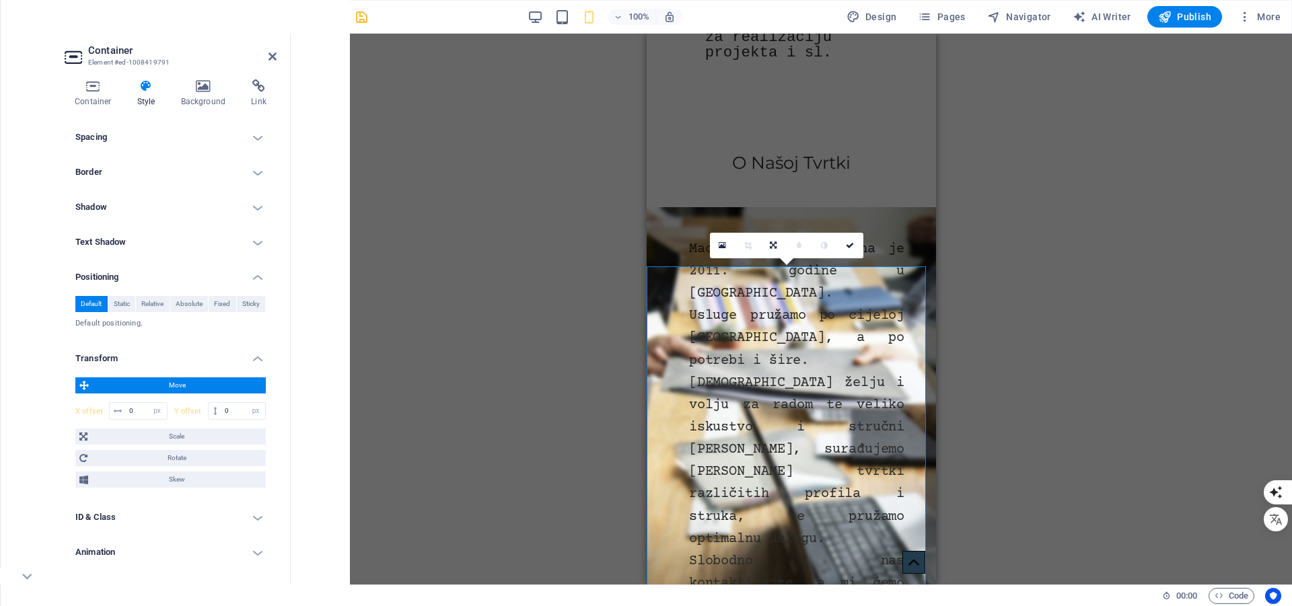
click at [1033, 318] on div "Drag here to replace the existing content. Press “Ctrl” if you want to create a…" at bounding box center [791, 309] width 1001 height 551
click at [358, 17] on icon "save" at bounding box center [361, 16] width 15 height 15
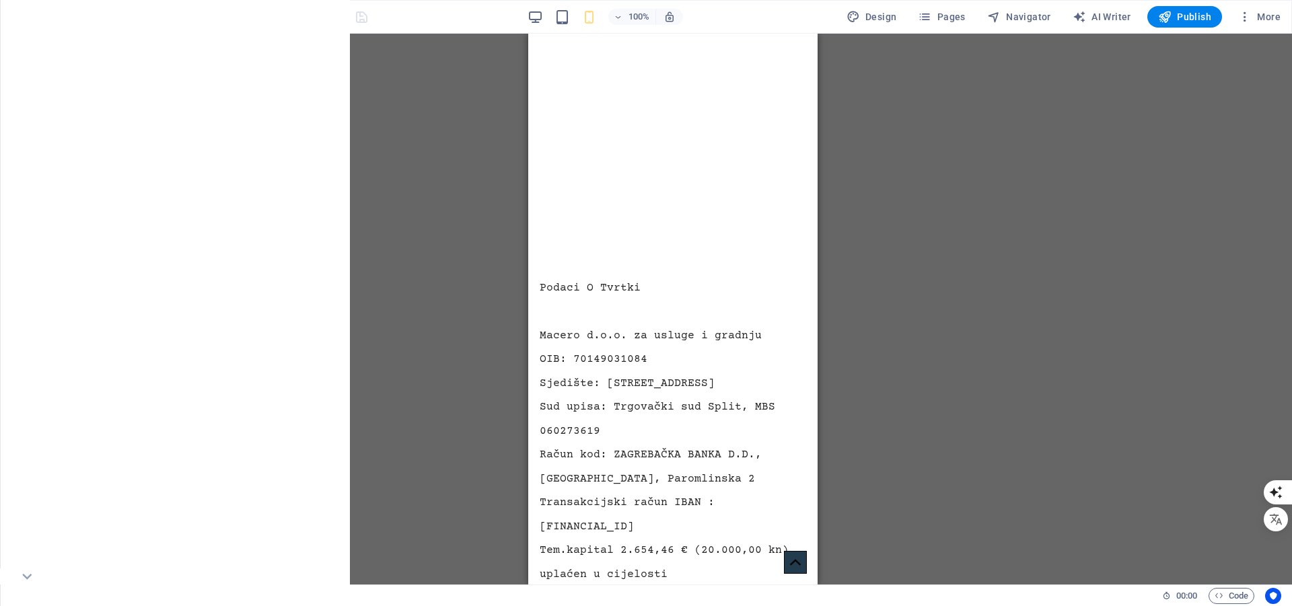
scroll to position [3507, 0]
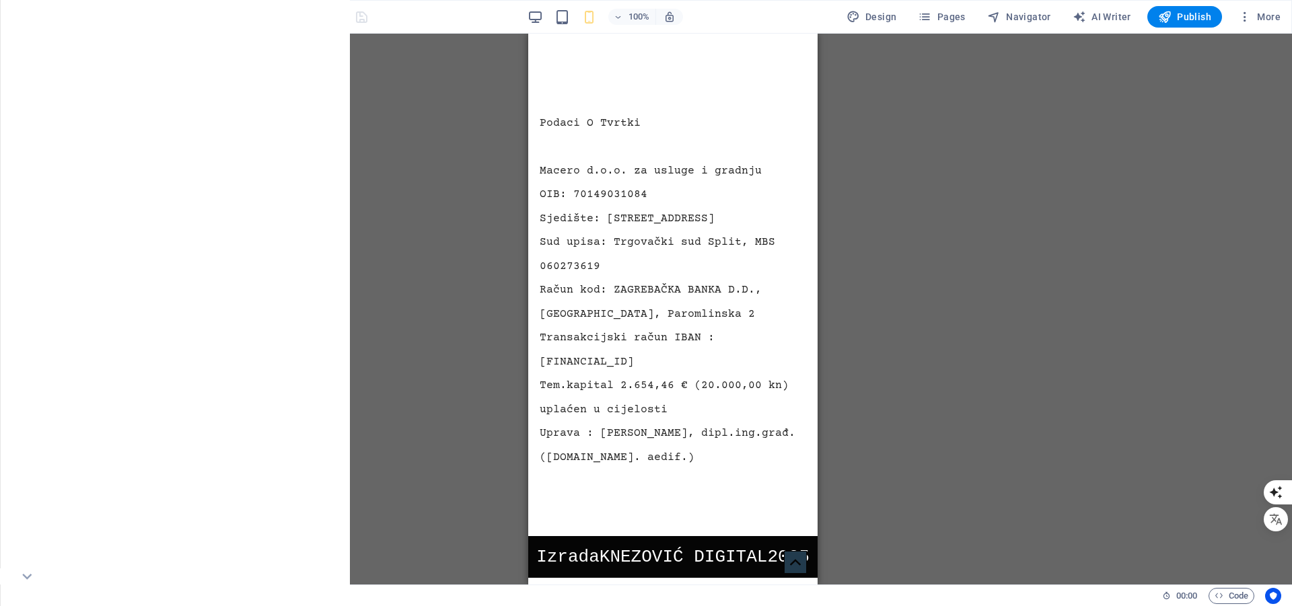
drag, startPoint x: 811, startPoint y: 268, endPoint x: 1353, endPoint y: 593, distance: 632.1
click at [786, 552] on figure at bounding box center [795, 562] width 23 height 23
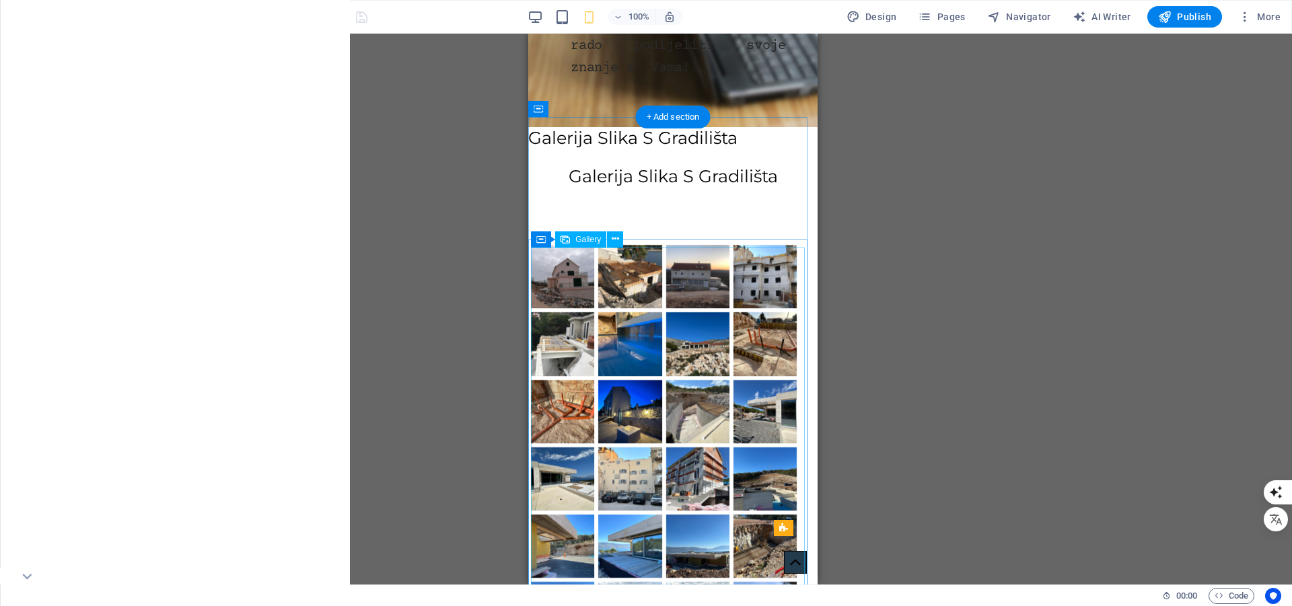
scroll to position [2062, 0]
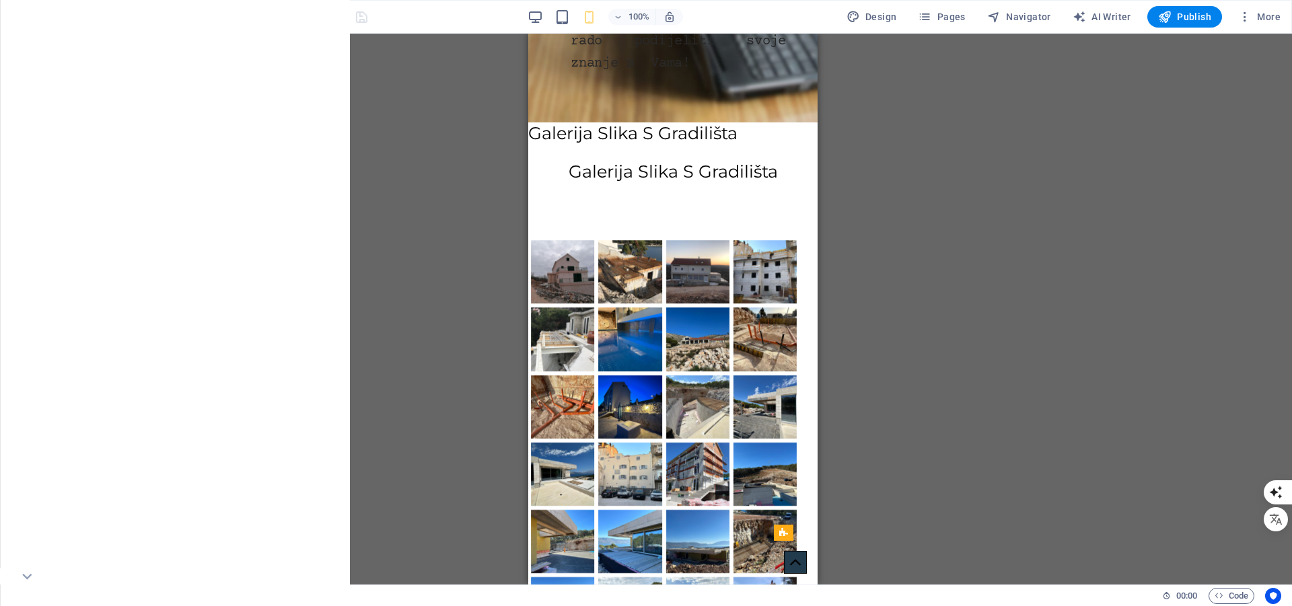
click at [29, 20] on icon "button" at bounding box center [28, 17] width 16 height 16
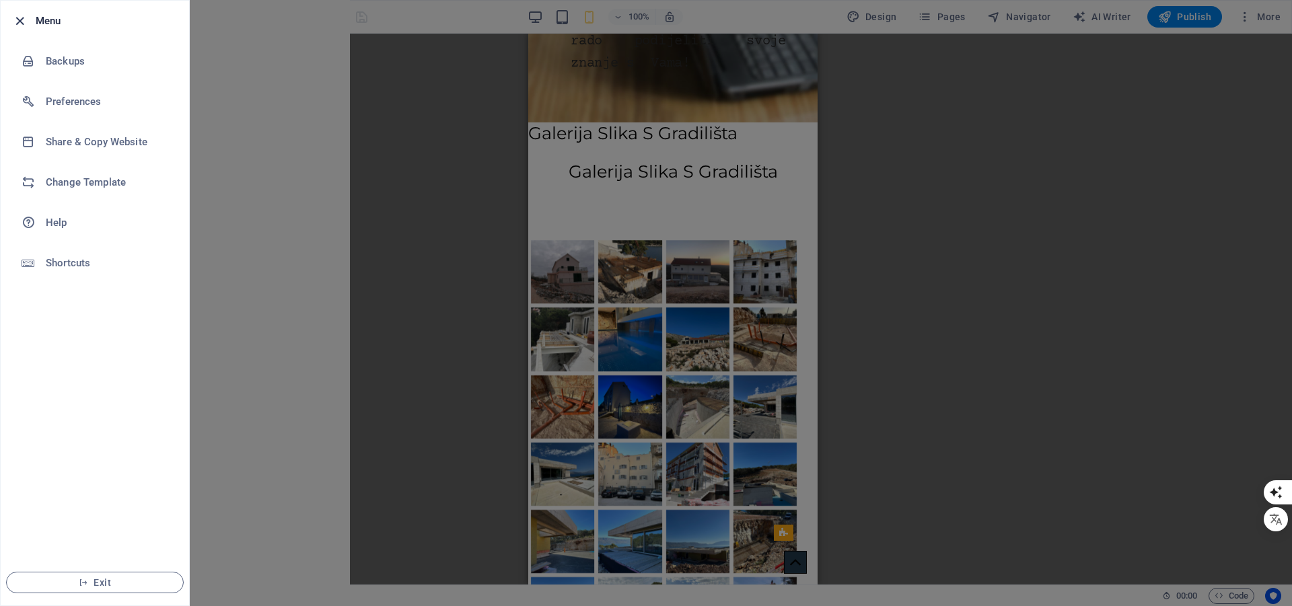
click at [19, 20] on icon "button" at bounding box center [19, 20] width 15 height 15
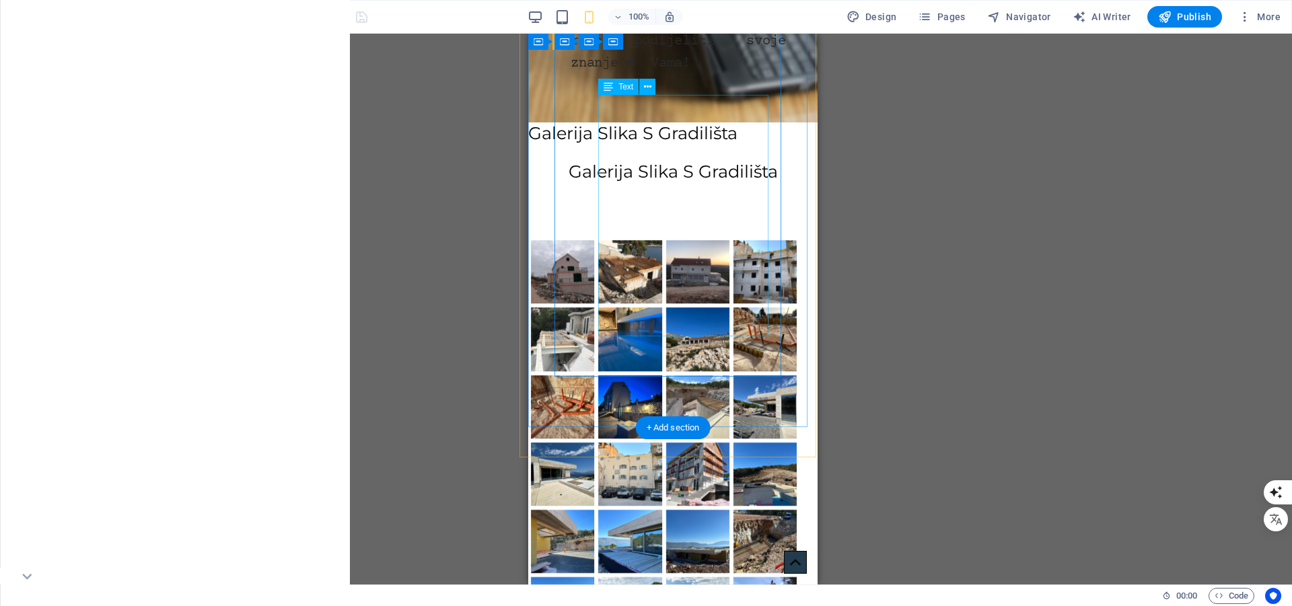
scroll to position [0, 0]
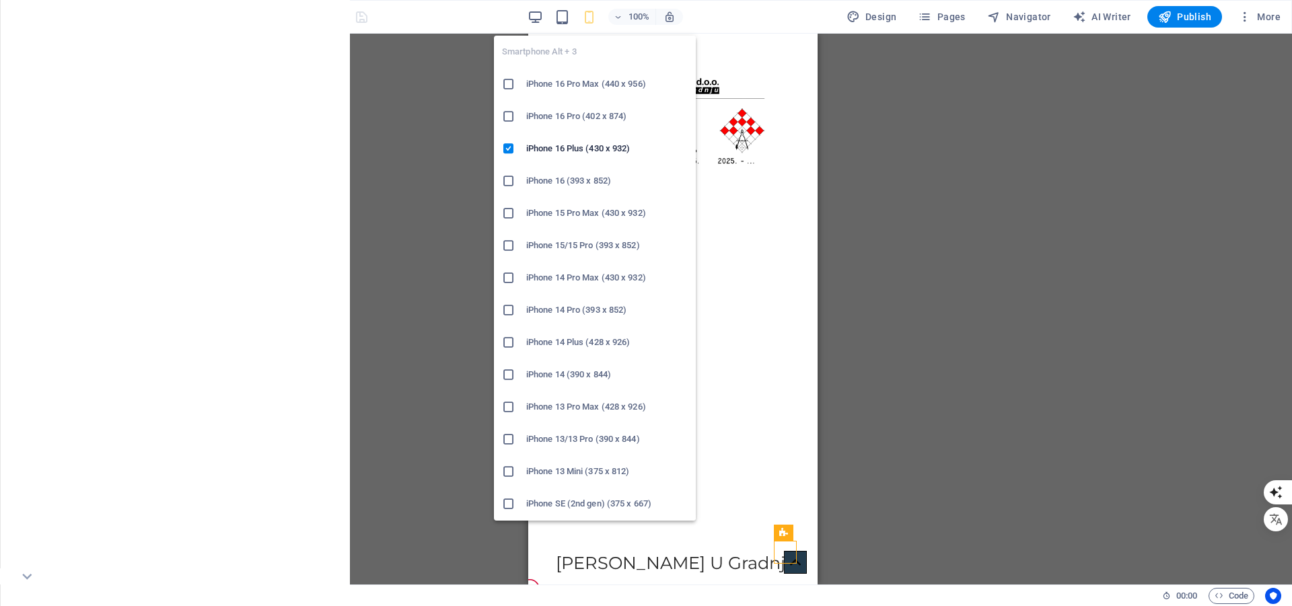
click at [591, 17] on icon "button" at bounding box center [588, 16] width 15 height 15
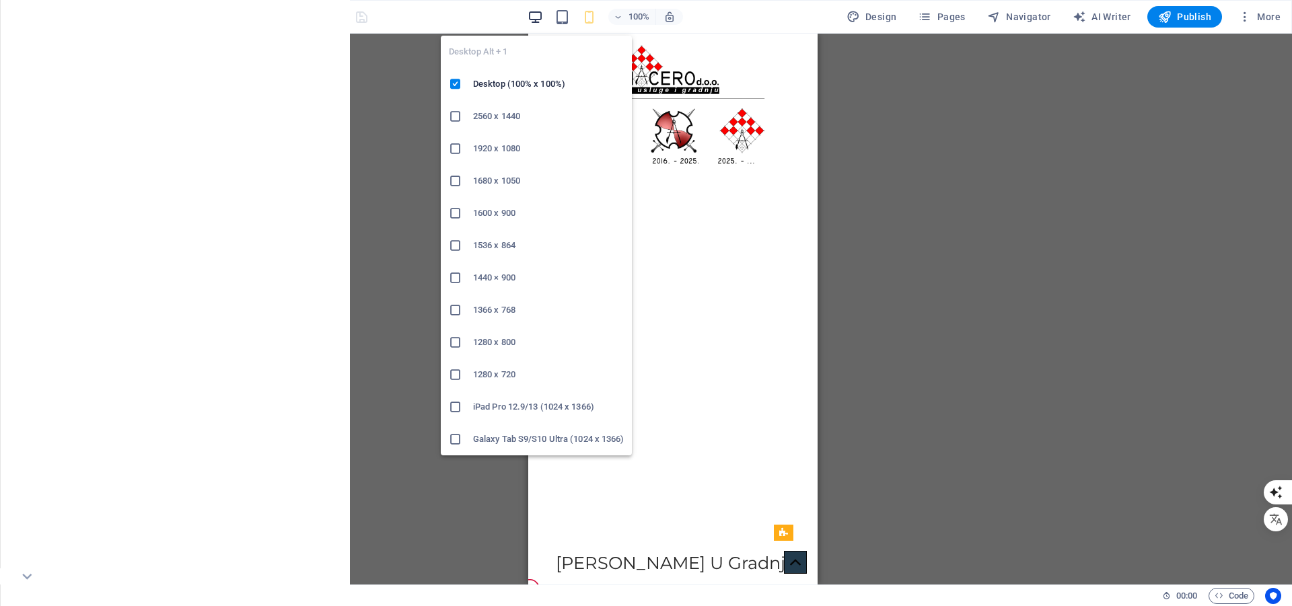
click at [539, 13] on icon "button" at bounding box center [534, 16] width 15 height 15
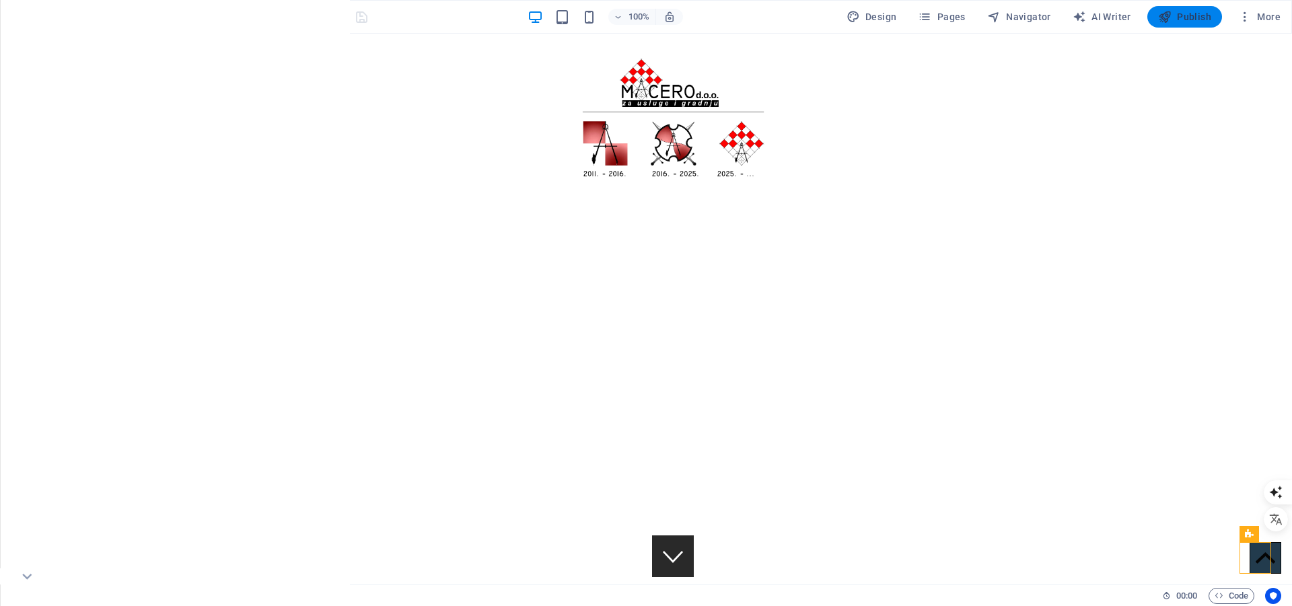
click at [1184, 13] on span "Publish" at bounding box center [1184, 16] width 53 height 13
click at [1205, 18] on span "Publish" at bounding box center [1184, 16] width 53 height 13
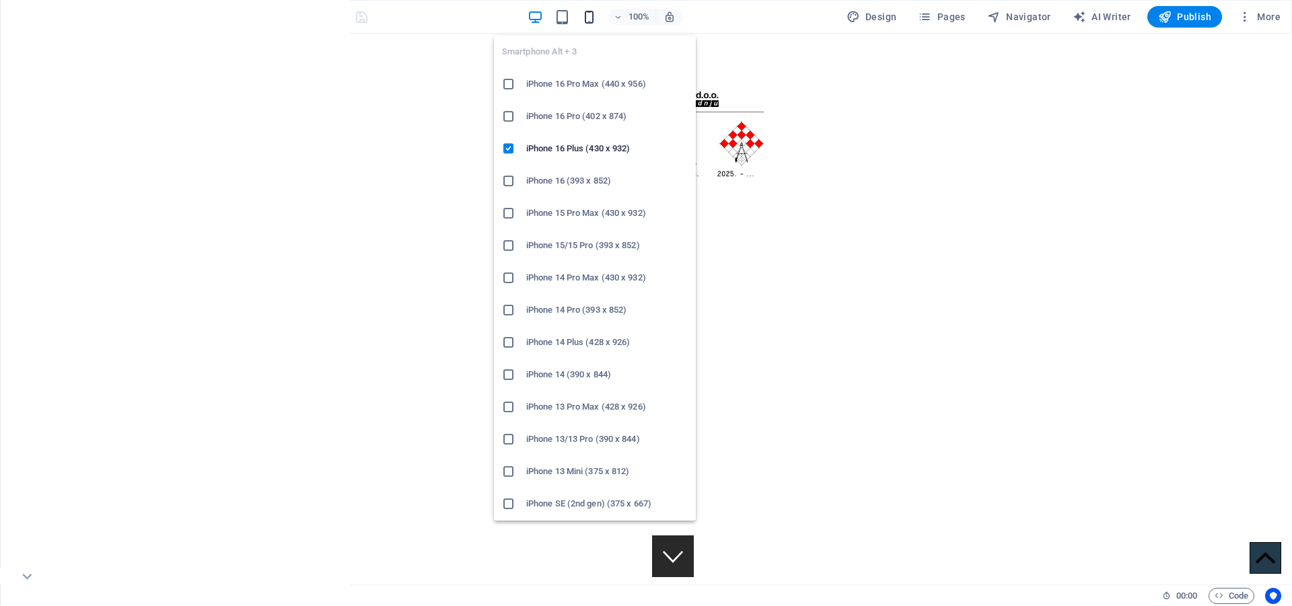
drag, startPoint x: 591, startPoint y: 26, endPoint x: 587, endPoint y: 20, distance: 6.9
click at [587, 22] on body "macero.hr Start Favorites Elements Columns Content Boxes Accordion Tables Featu…" at bounding box center [646, 303] width 1292 height 606
click at [587, 20] on icon "button" at bounding box center [588, 16] width 15 height 15
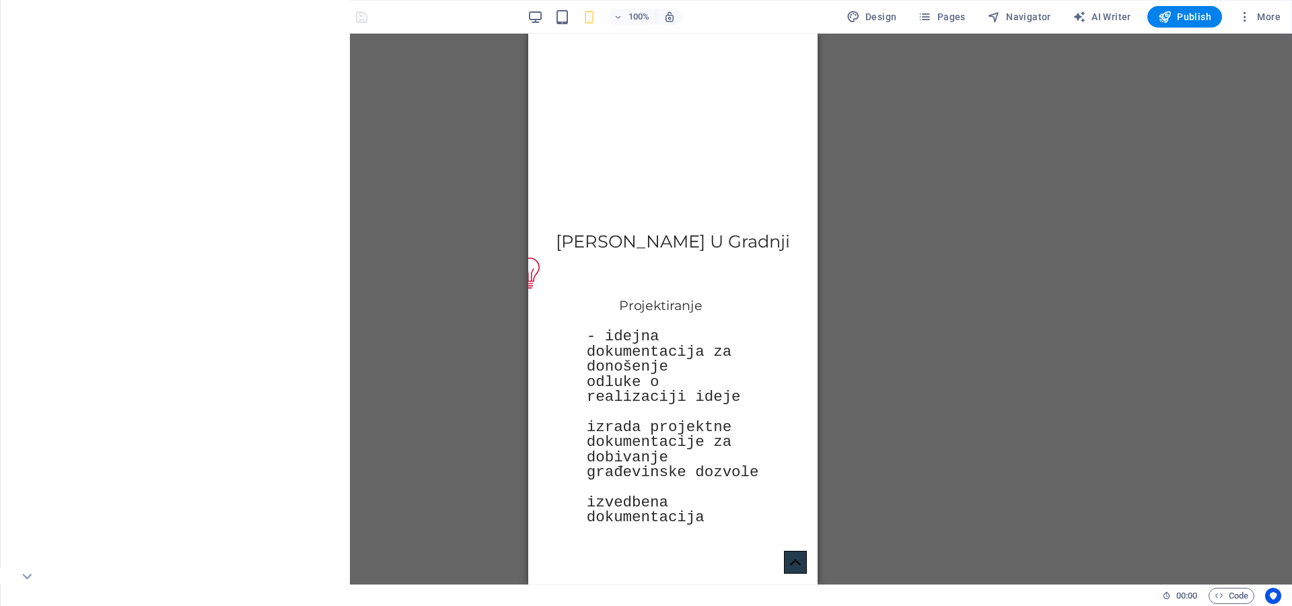
scroll to position [332, 0]
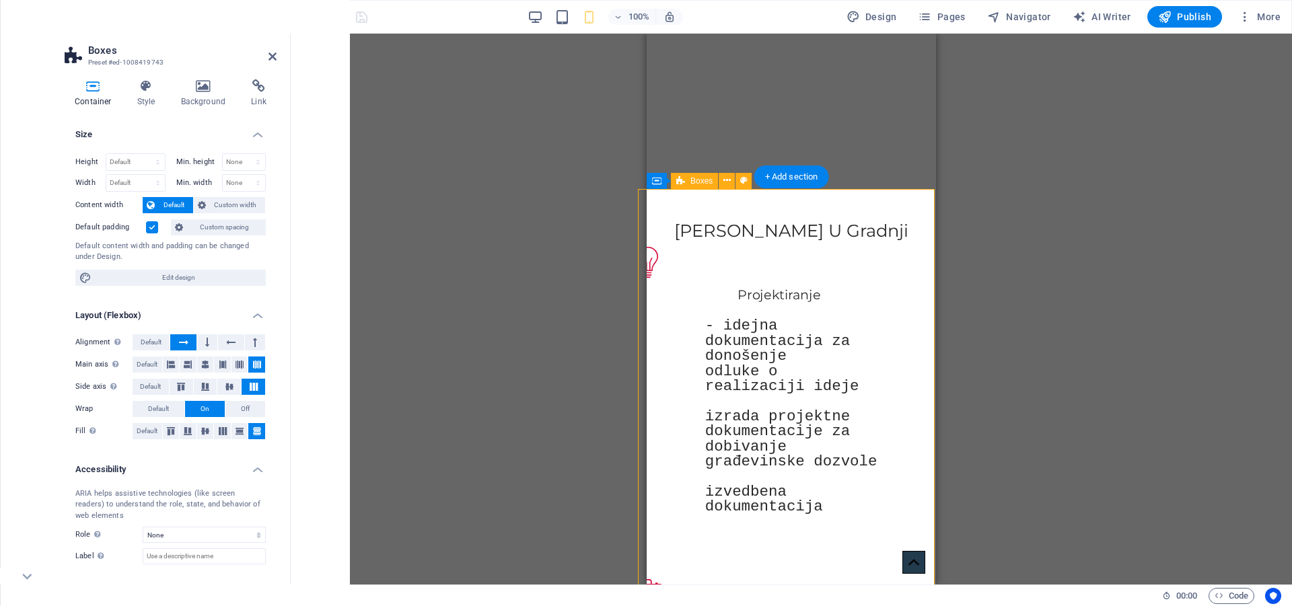
click at [776, 260] on figure at bounding box center [764, 262] width 265 height 31
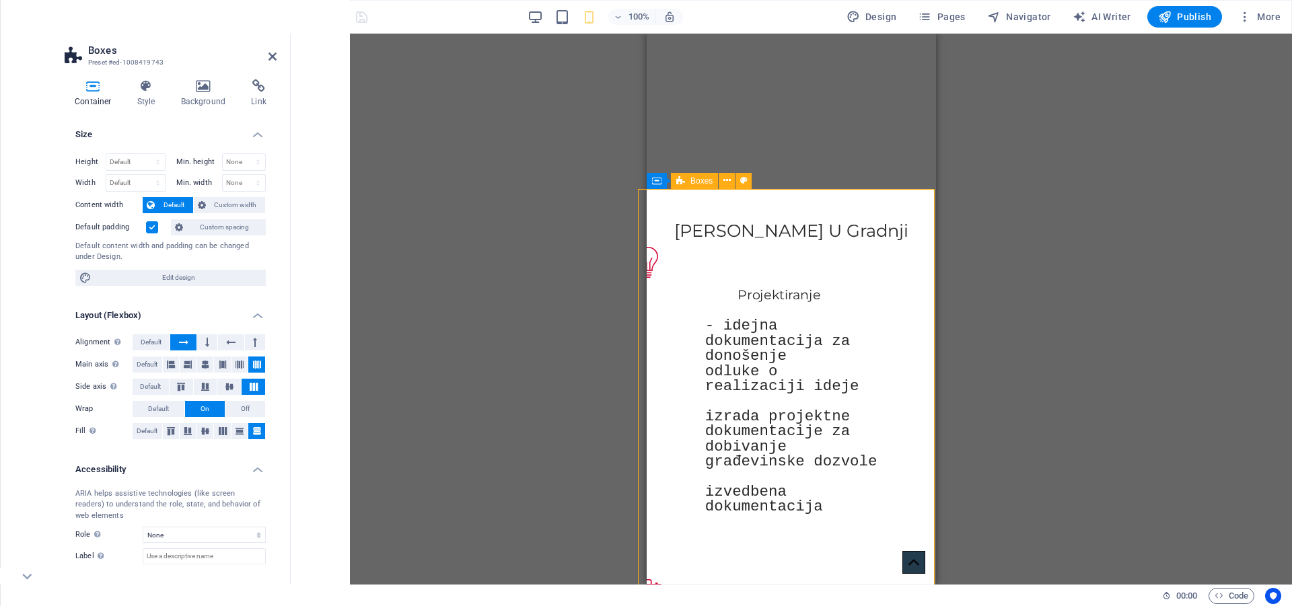
click at [270, 57] on icon at bounding box center [272, 56] width 8 height 11
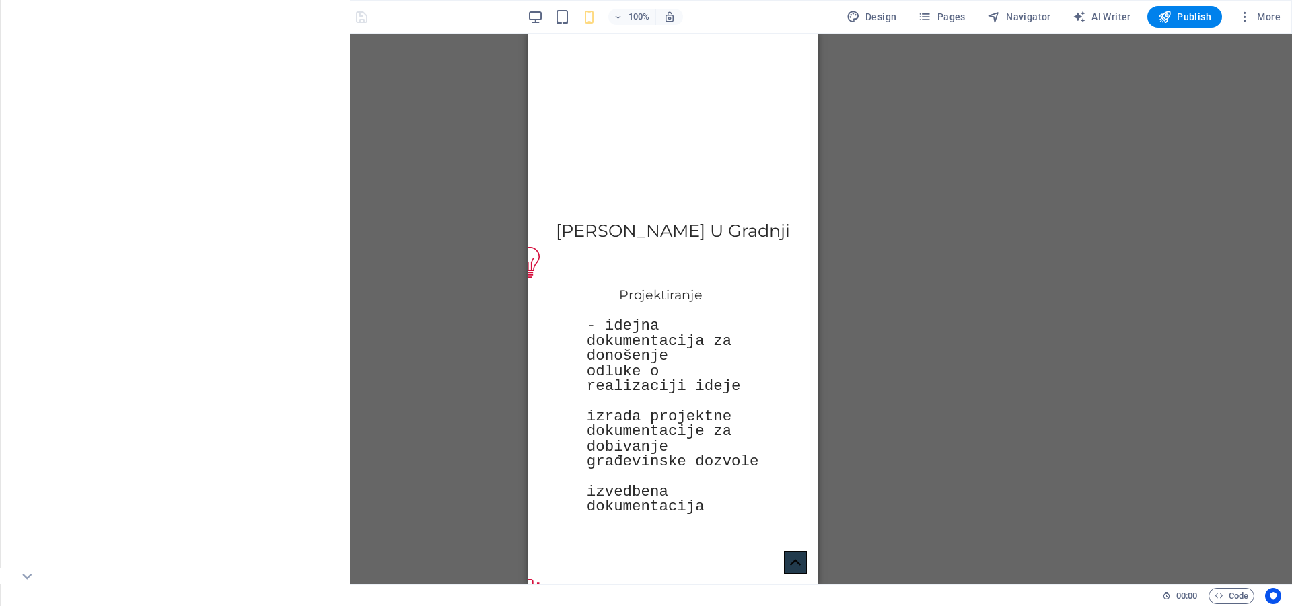
scroll to position [348, 0]
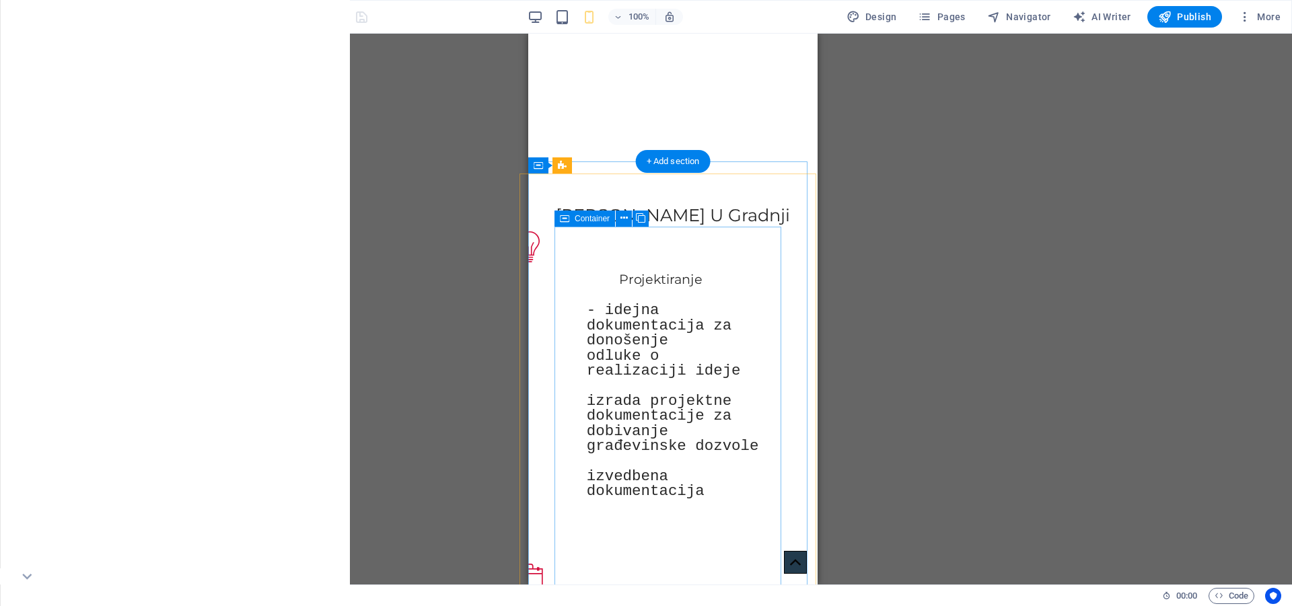
click at [696, 239] on div "Projektiranje - idejna dokumentacija za donošenje odluke o realizaciji ideje iz…" at bounding box center [660, 410] width 238 height 358
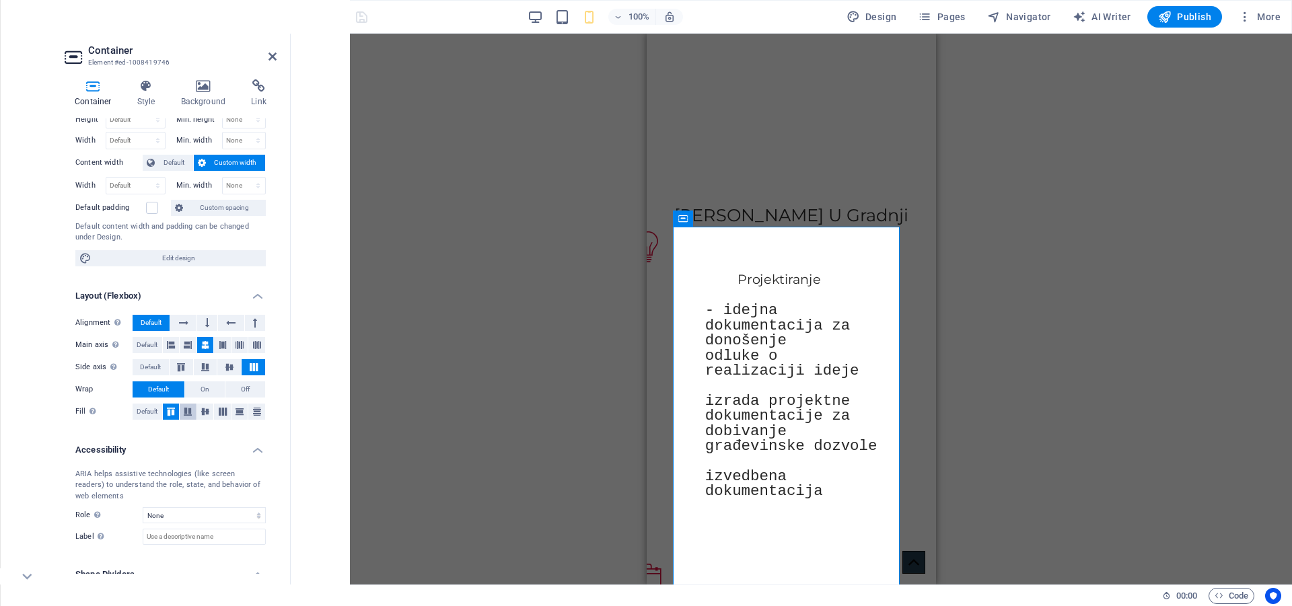
scroll to position [89, 0]
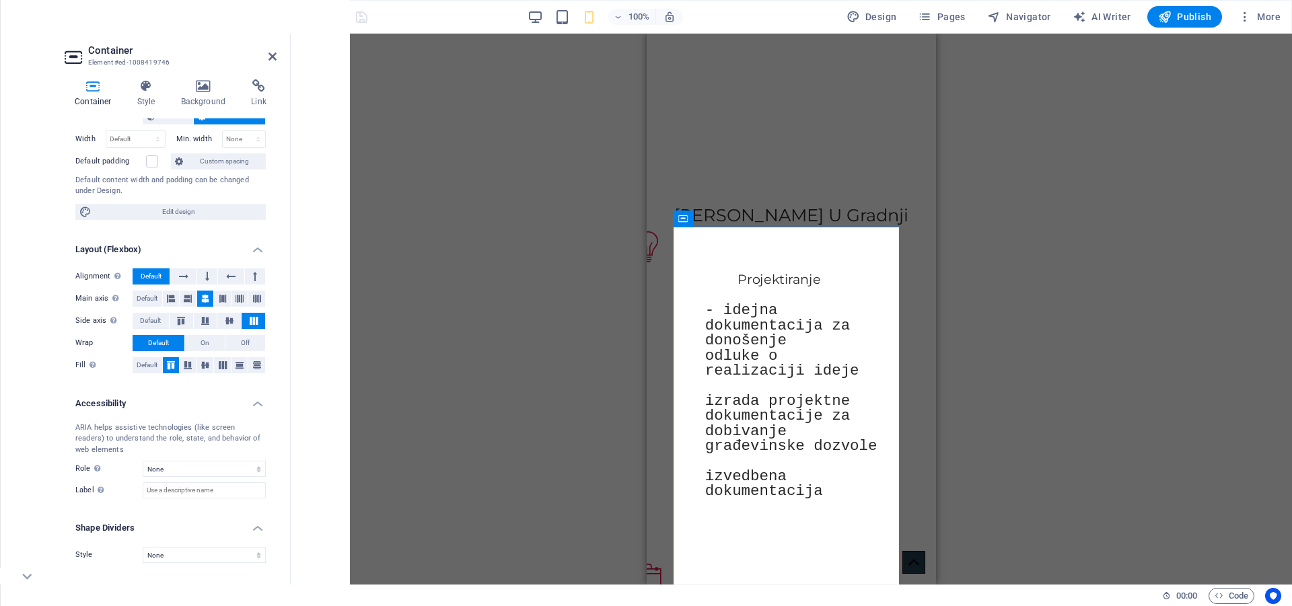
click at [99, 93] on h4 "Container" at bounding box center [96, 93] width 63 height 28
click at [143, 89] on icon at bounding box center [146, 85] width 38 height 13
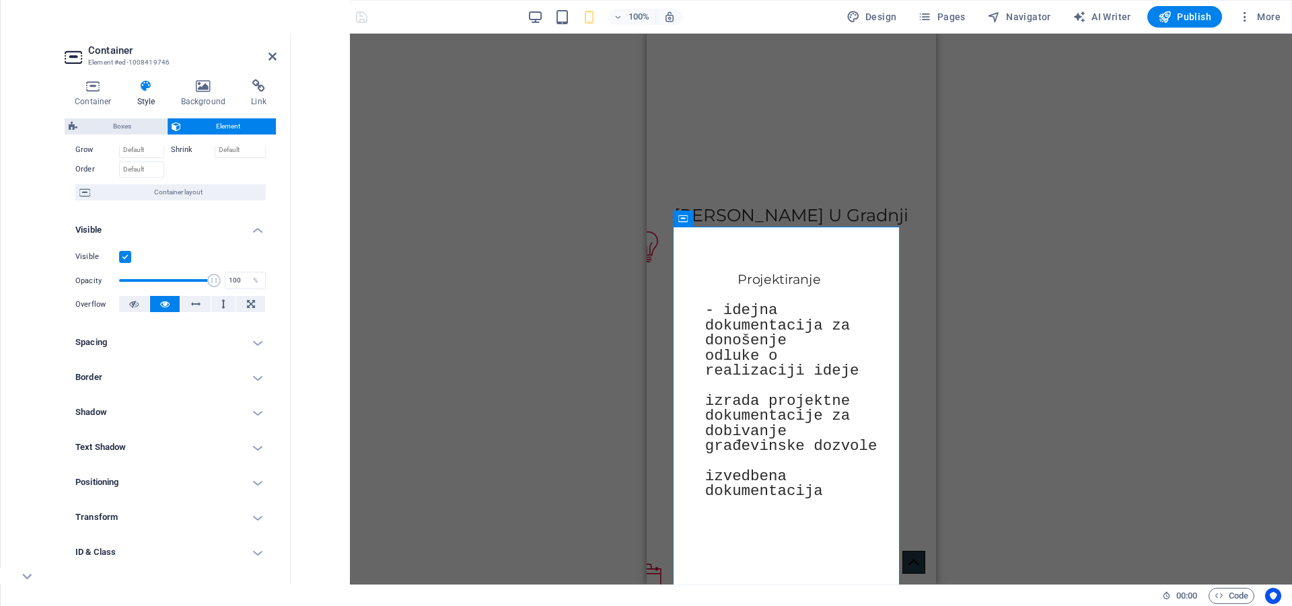
scroll to position [141, 0]
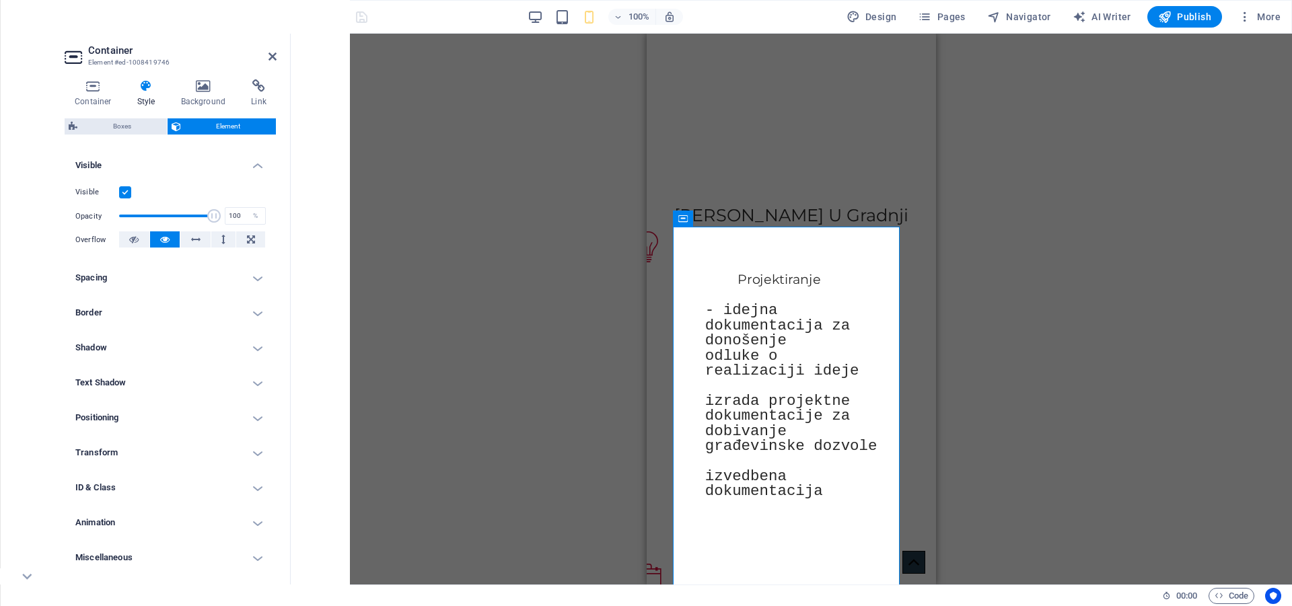
click at [143, 463] on h4 "Transform" at bounding box center [171, 453] width 212 height 32
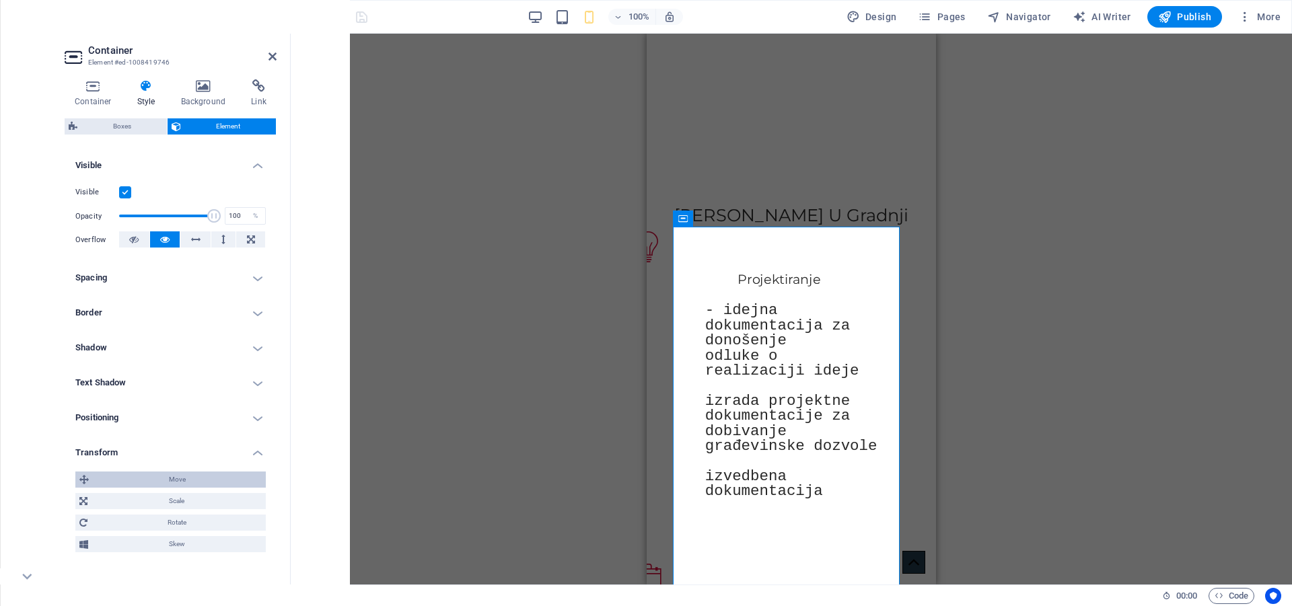
click at [148, 474] on span "Move" at bounding box center [177, 480] width 169 height 16
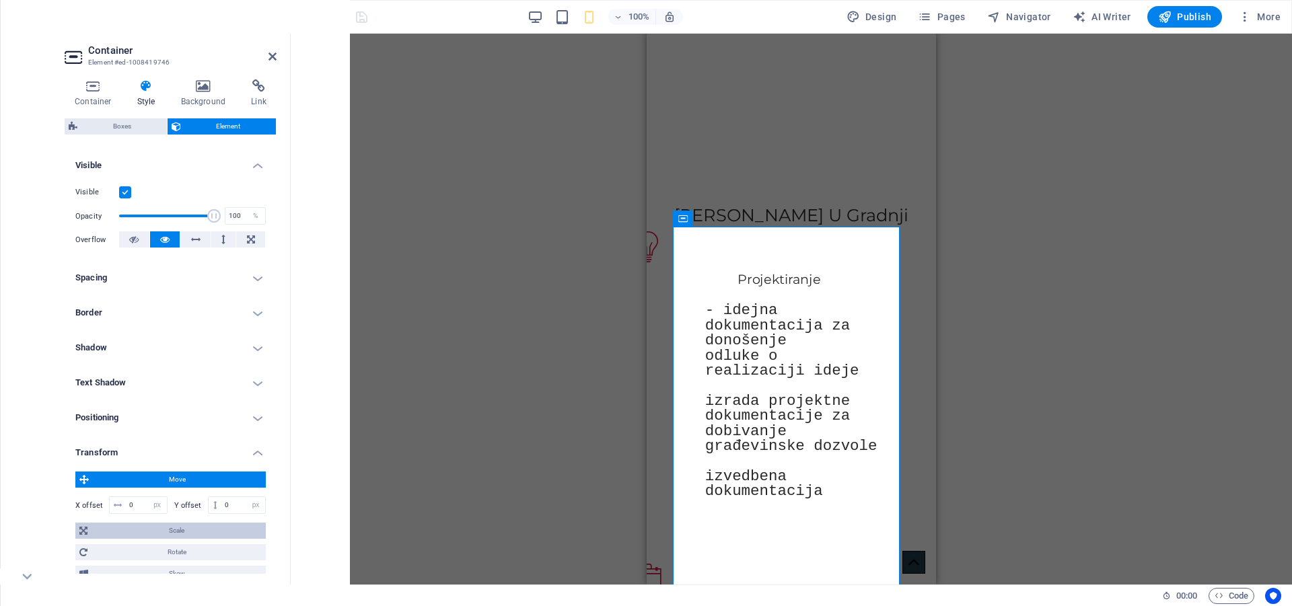
scroll to position [264, 0]
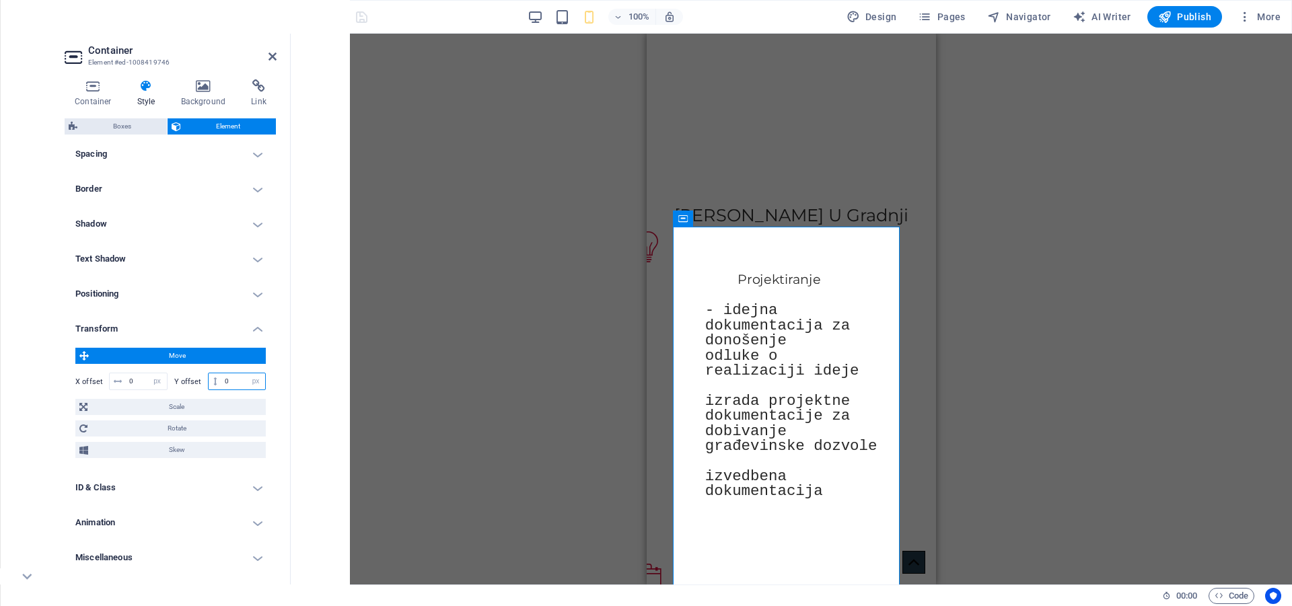
click at [230, 382] on input "0" at bounding box center [243, 381] width 44 height 16
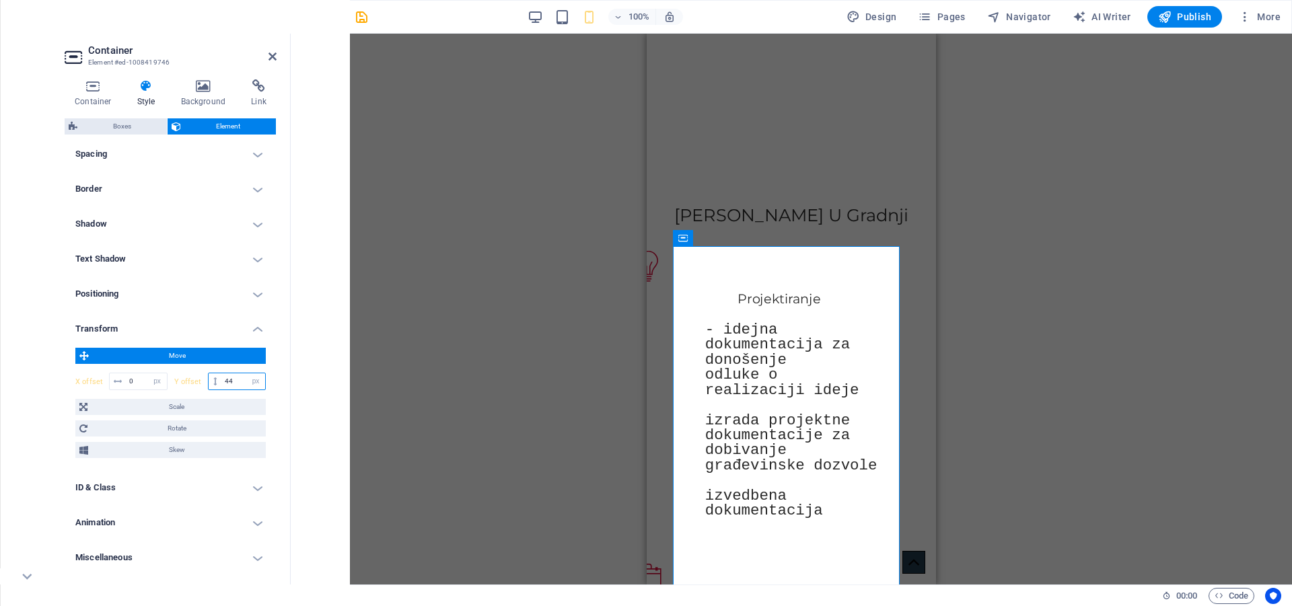
type input "45"
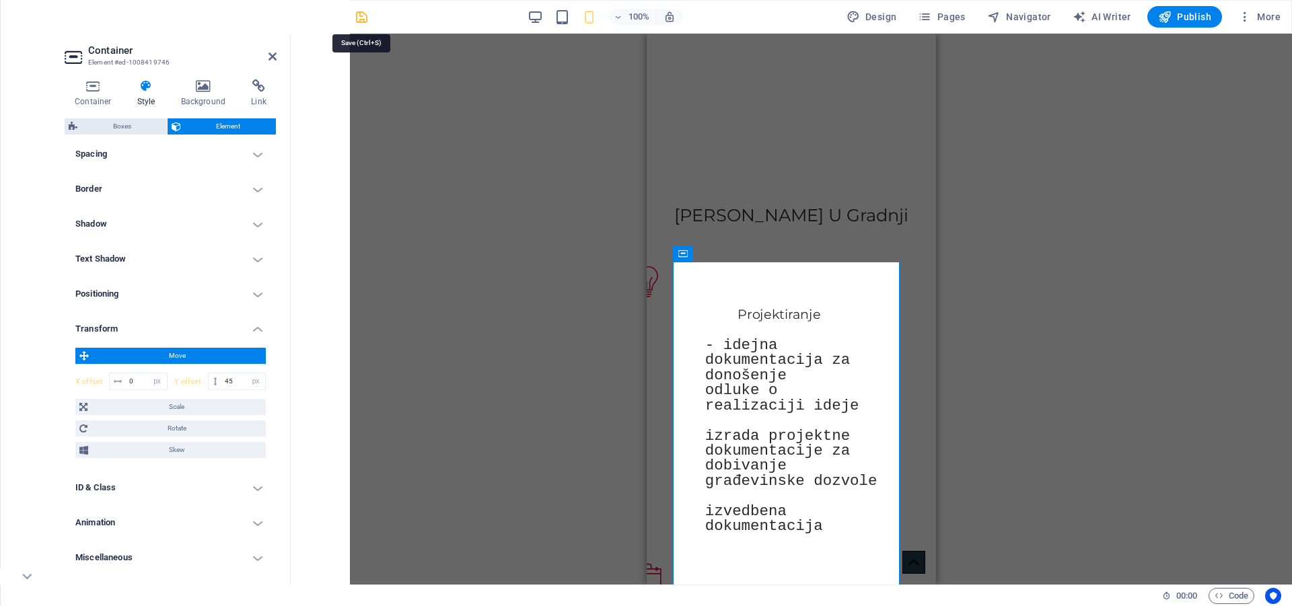
click at [363, 16] on icon "save" at bounding box center [361, 16] width 15 height 15
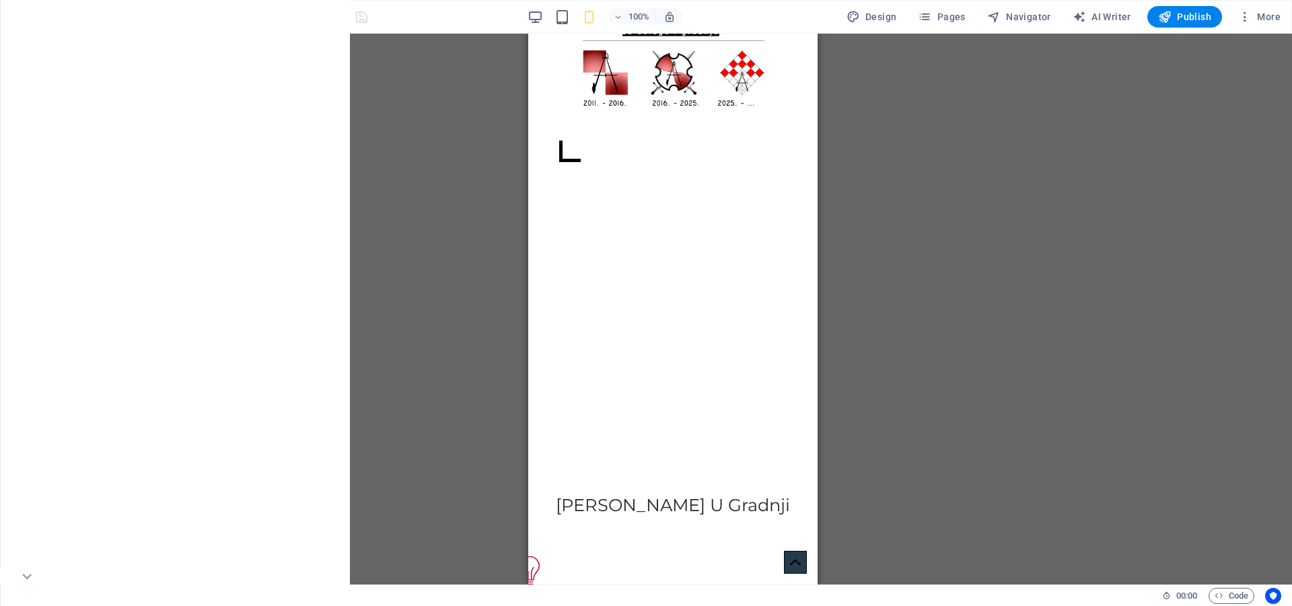
scroll to position [0, 0]
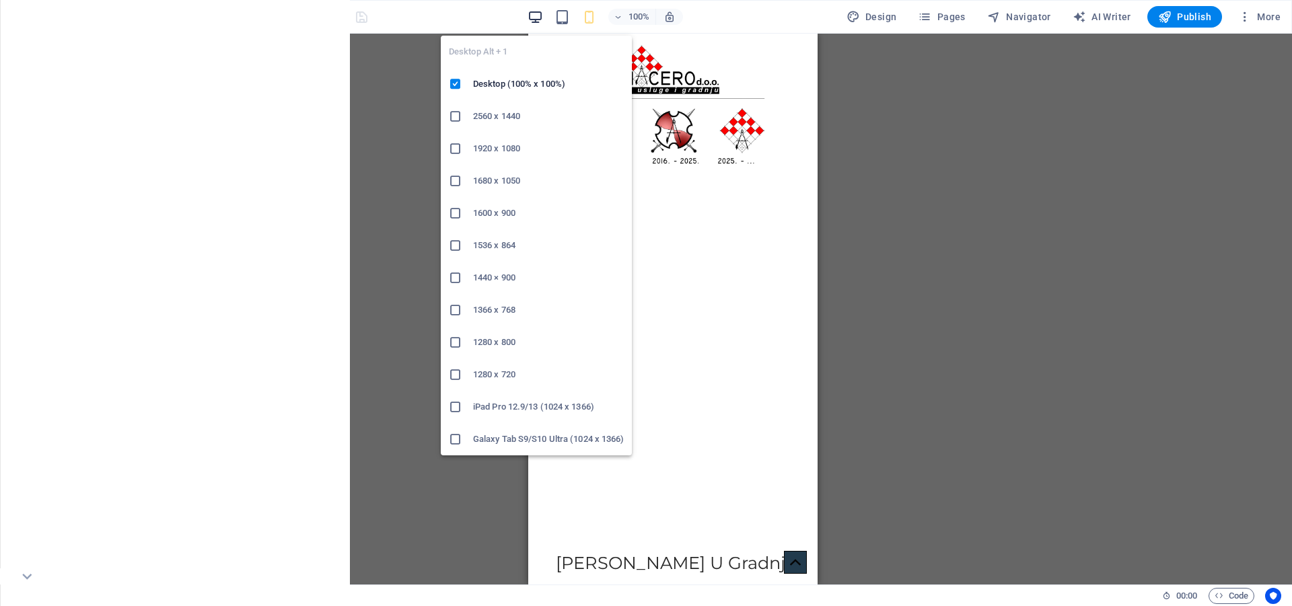
click at [542, 17] on icon "button" at bounding box center [534, 16] width 15 height 15
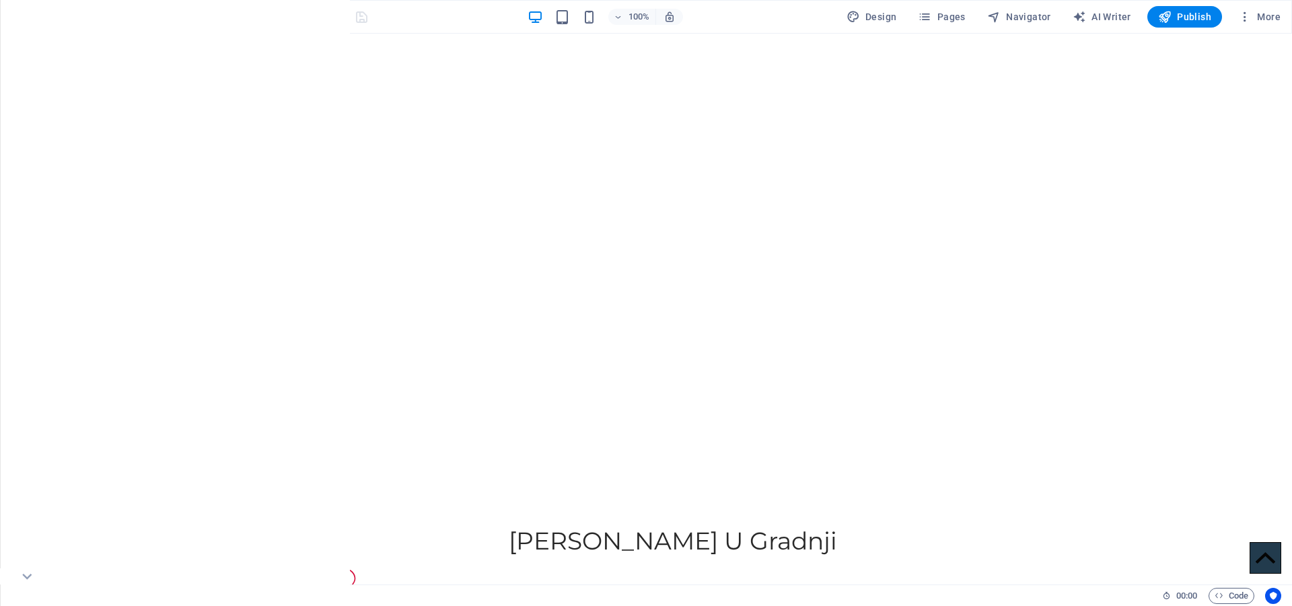
scroll to position [858, 0]
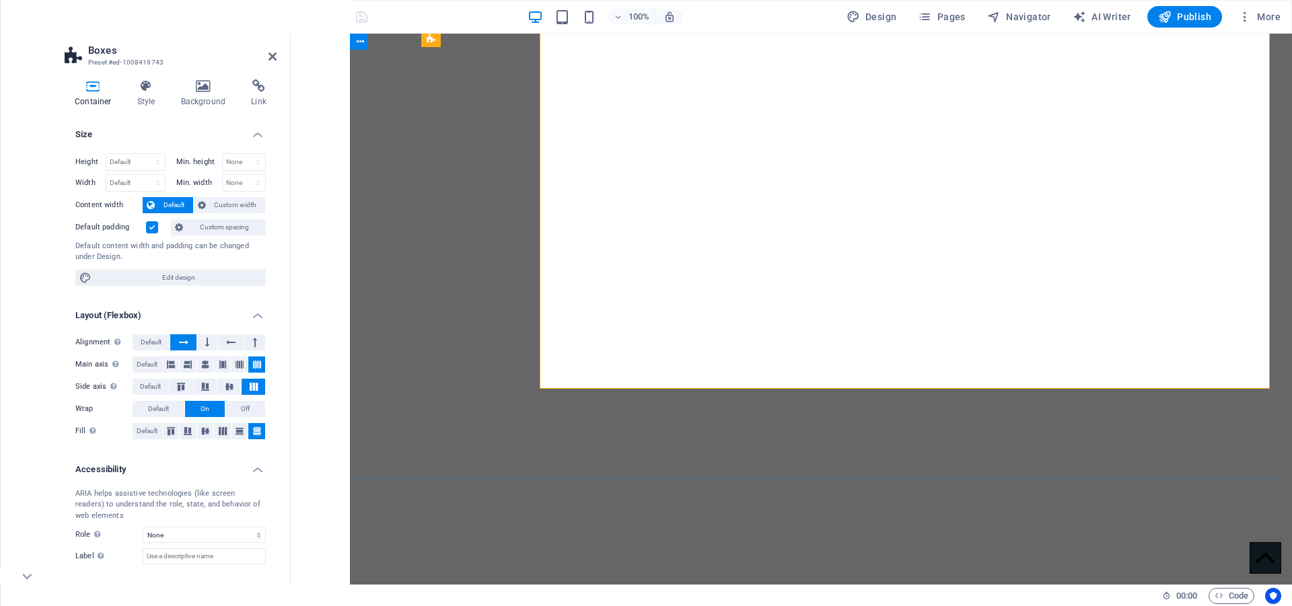
scroll to position [913, 0]
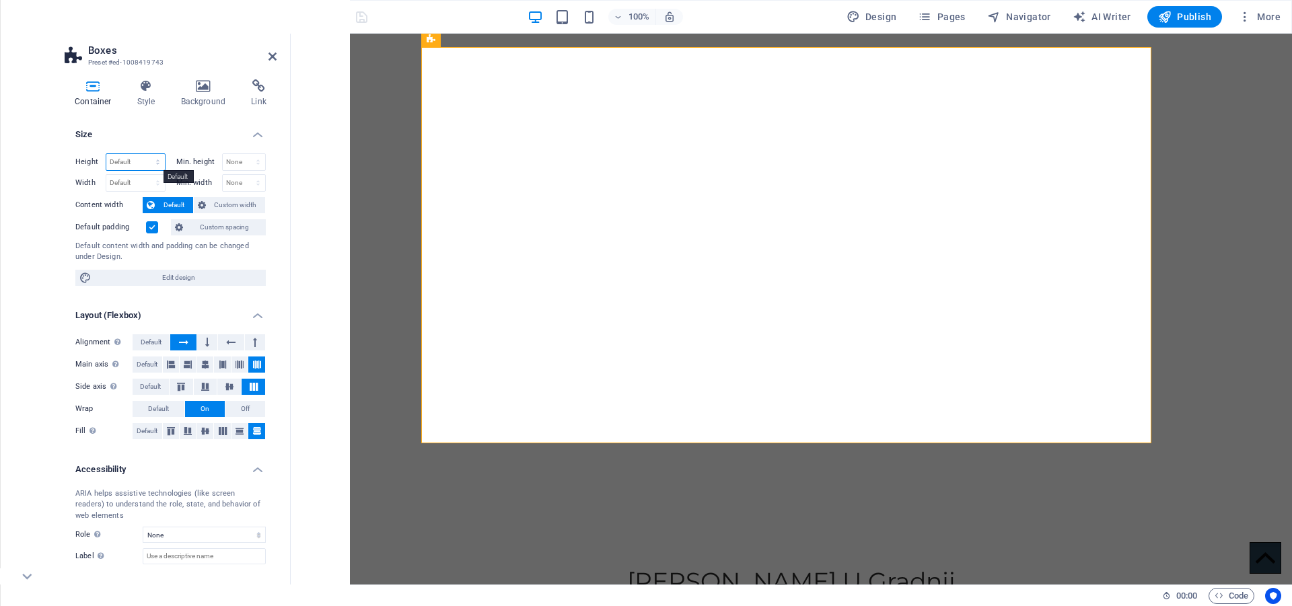
click at [155, 162] on select "Default px rem % vh vw" at bounding box center [135, 162] width 59 height 16
select select "%"
click at [144, 154] on select "Default px rem % vh vw" at bounding box center [135, 162] width 59 height 16
type input "106.24"
click at [255, 161] on select "None px rem % vh vw" at bounding box center [244, 162] width 43 height 16
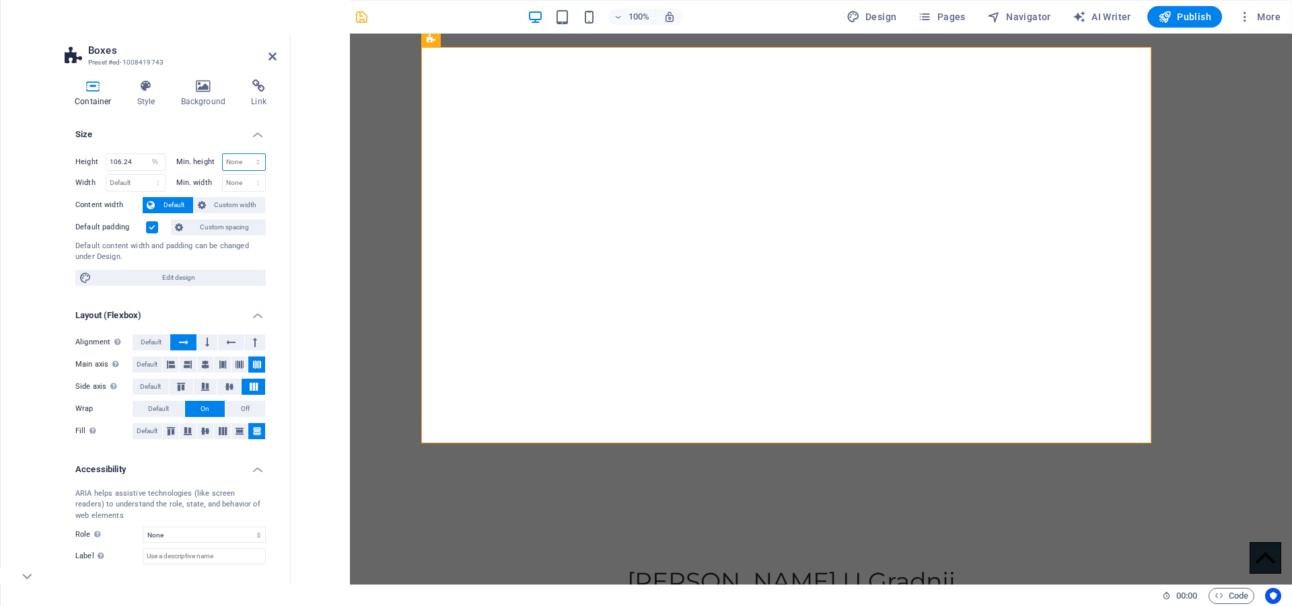
select select "%"
click at [244, 154] on select "None px rem % vh vw" at bounding box center [244, 162] width 43 height 16
type input "100"
click at [153, 182] on select "Default px rem % em vh vw" at bounding box center [135, 183] width 59 height 16
select select "%"
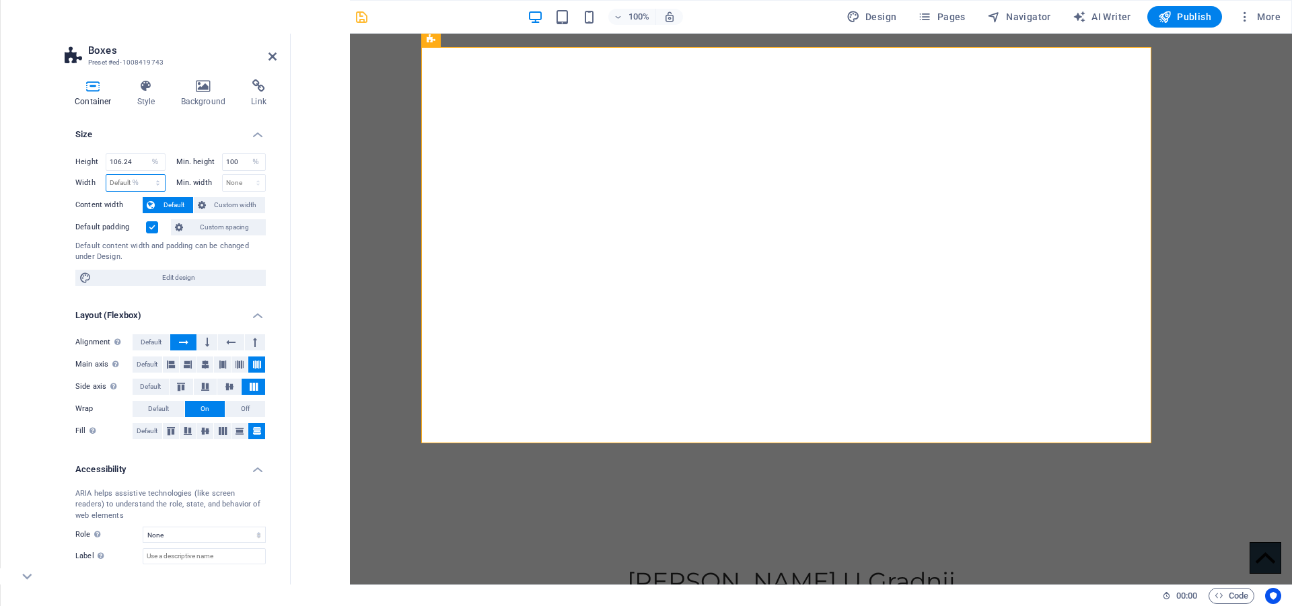
click at [144, 175] on select "Default px rem % em vh vw" at bounding box center [135, 183] width 59 height 16
type input "96.72"
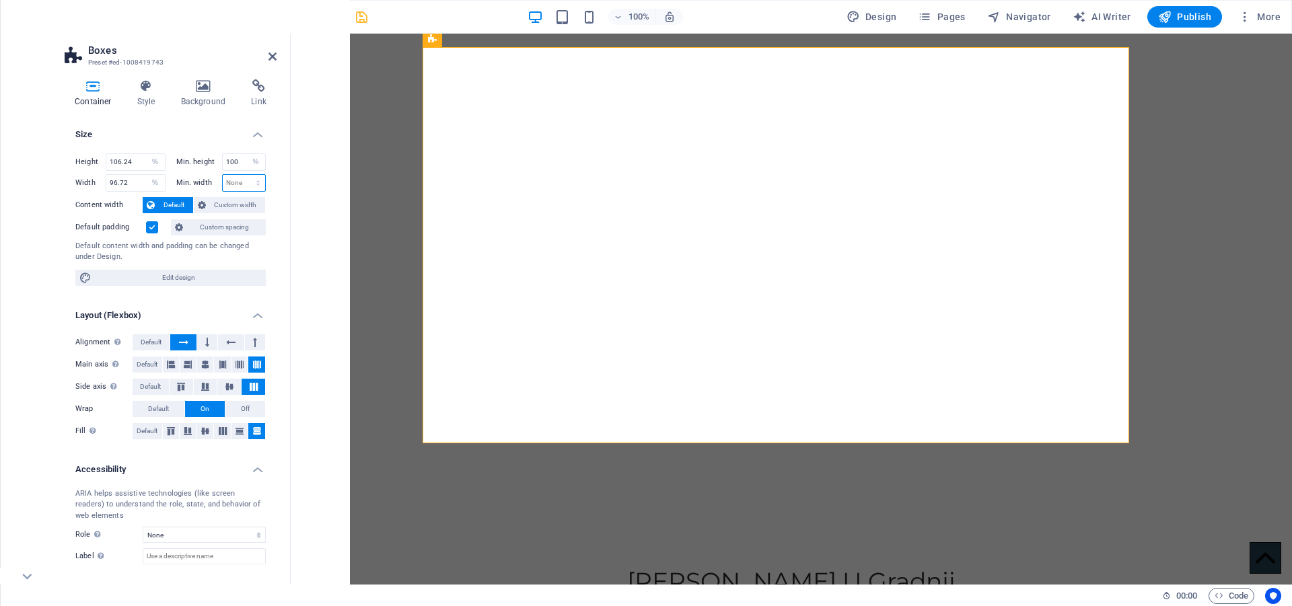
click at [258, 184] on select "None px rem % vh vw" at bounding box center [244, 183] width 43 height 16
select select "%"
click at [244, 175] on select "None px rem % vh vw" at bounding box center [244, 183] width 43 height 16
type input "100"
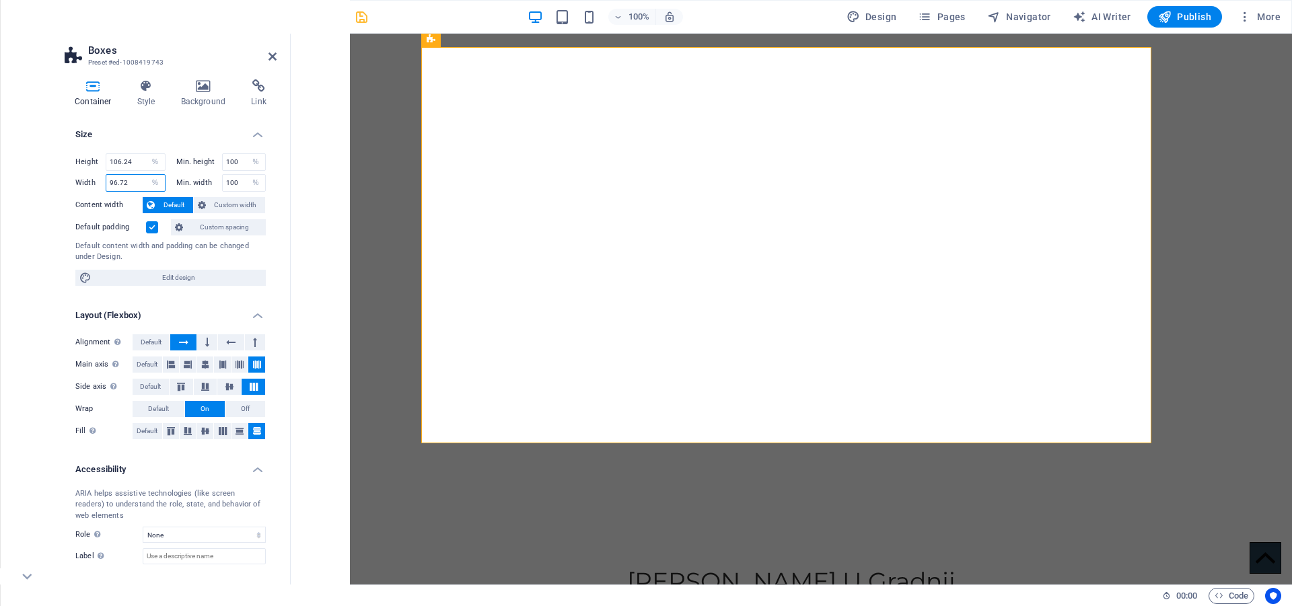
click at [137, 181] on input "96.72" at bounding box center [135, 183] width 59 height 16
type input "132.72"
click at [240, 182] on input "100" at bounding box center [244, 183] width 43 height 16
type input "132"
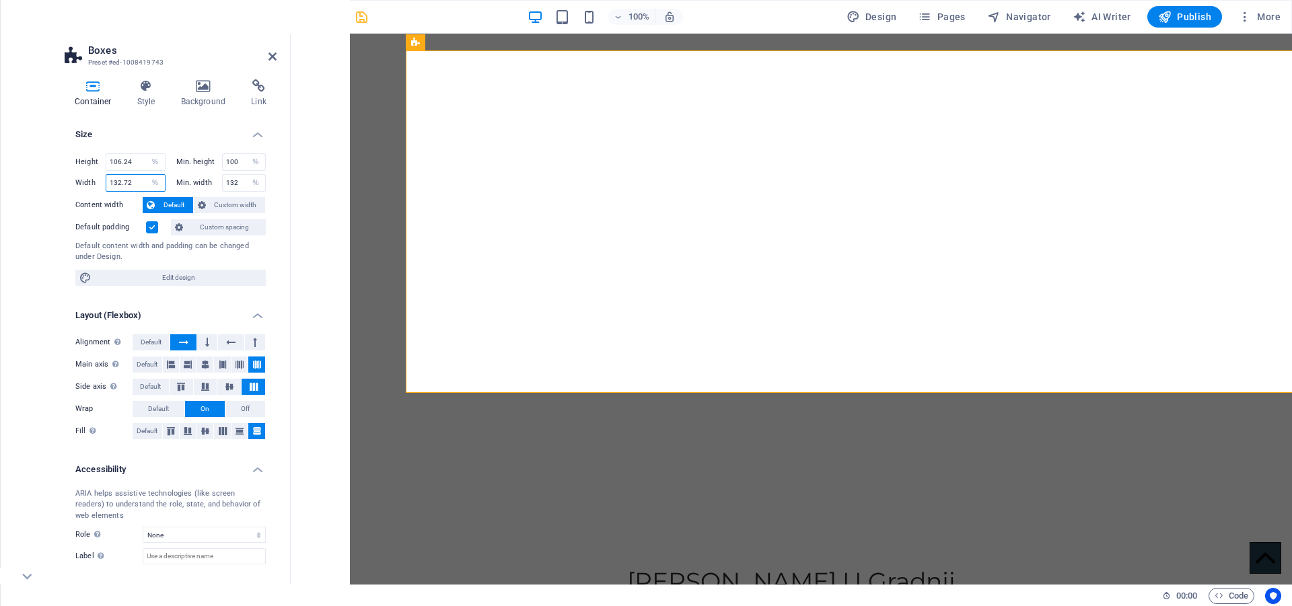
drag, startPoint x: 139, startPoint y: 182, endPoint x: 22, endPoint y: 181, distance: 116.4
click at [22, 181] on section "Favorites Elements Columns Content Boxes Accordion Tables Features Images Slide…" at bounding box center [646, 309] width 1292 height 551
type input "125"
drag, startPoint x: 239, startPoint y: 180, endPoint x: 214, endPoint y: 182, distance: 25.6
click at [214, 182] on div "Min. width 132 None px rem % vh vw" at bounding box center [221, 182] width 90 height 17
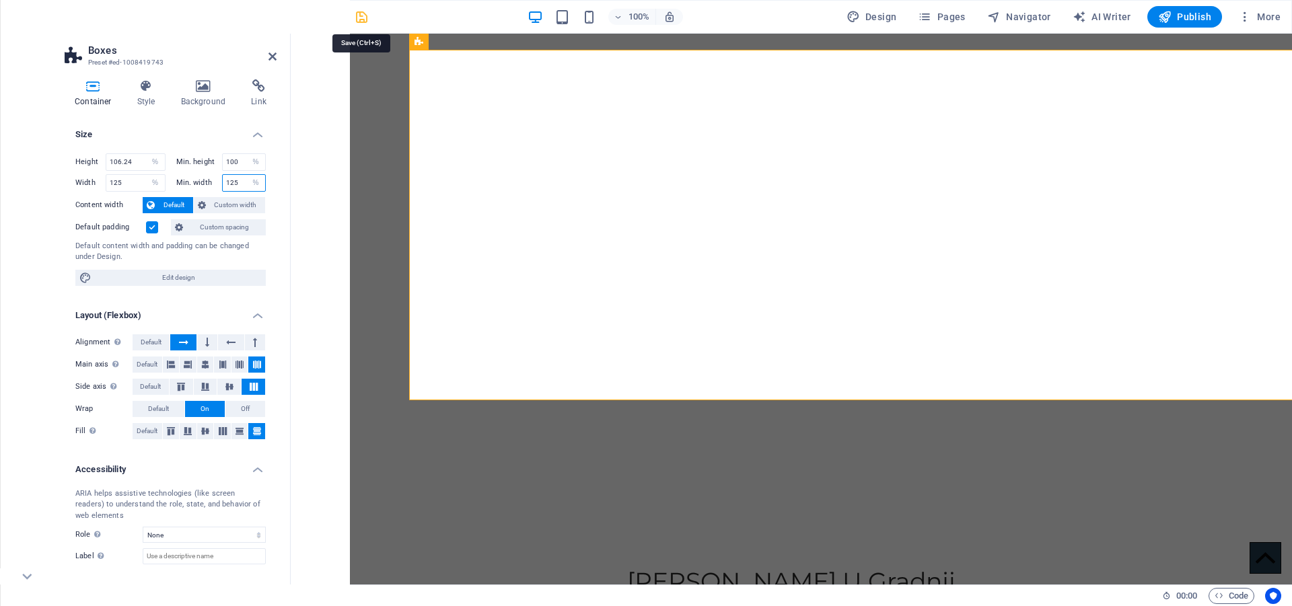
type input "125"
click at [357, 20] on icon "save" at bounding box center [361, 16] width 15 height 15
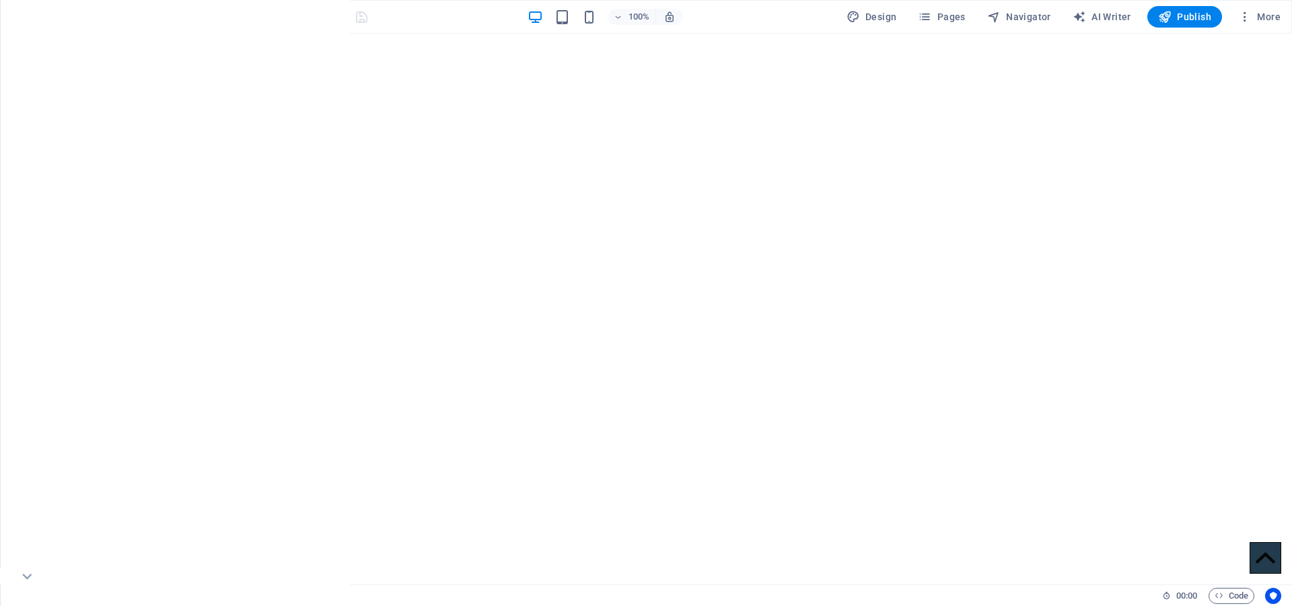
scroll to position [881, 0]
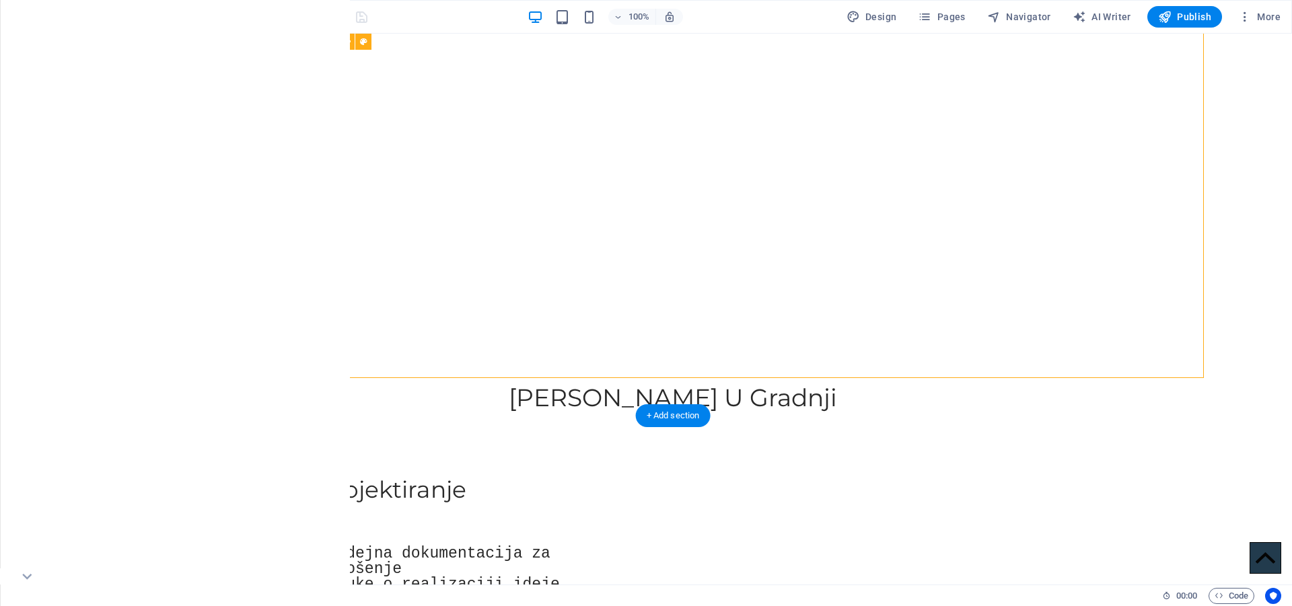
select select "%"
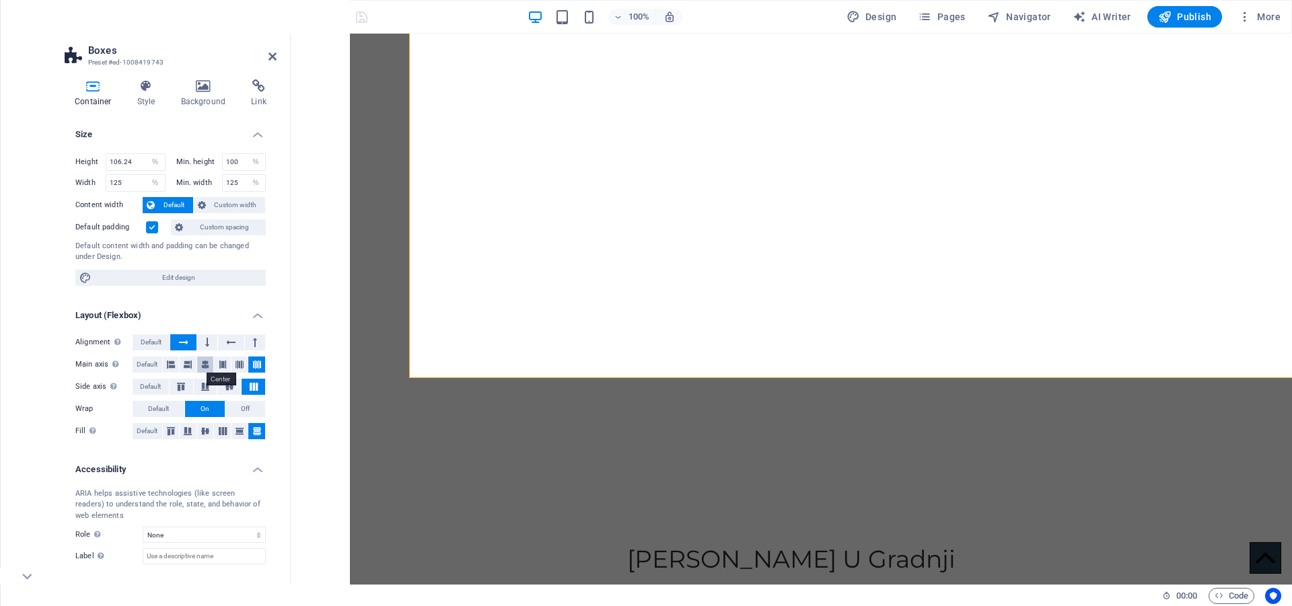
click at [203, 360] on icon at bounding box center [205, 365] width 8 height 16
click at [226, 383] on icon at bounding box center [229, 387] width 16 height 8
click at [250, 389] on icon at bounding box center [254, 387] width 16 height 8
click at [153, 228] on label at bounding box center [152, 227] width 12 height 12
click at [0, 0] on input "Default padding" at bounding box center [0, 0] width 0 height 0
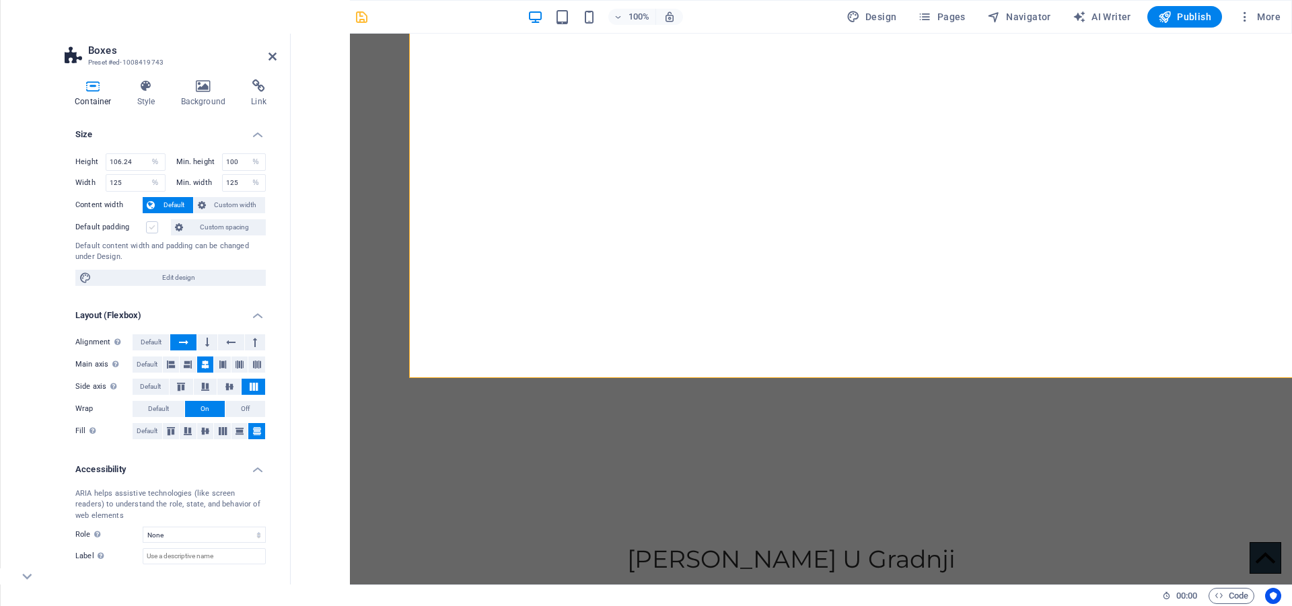
click at [153, 228] on label at bounding box center [152, 227] width 12 height 12
click at [0, 0] on input "Default padding" at bounding box center [0, 0] width 0 height 0
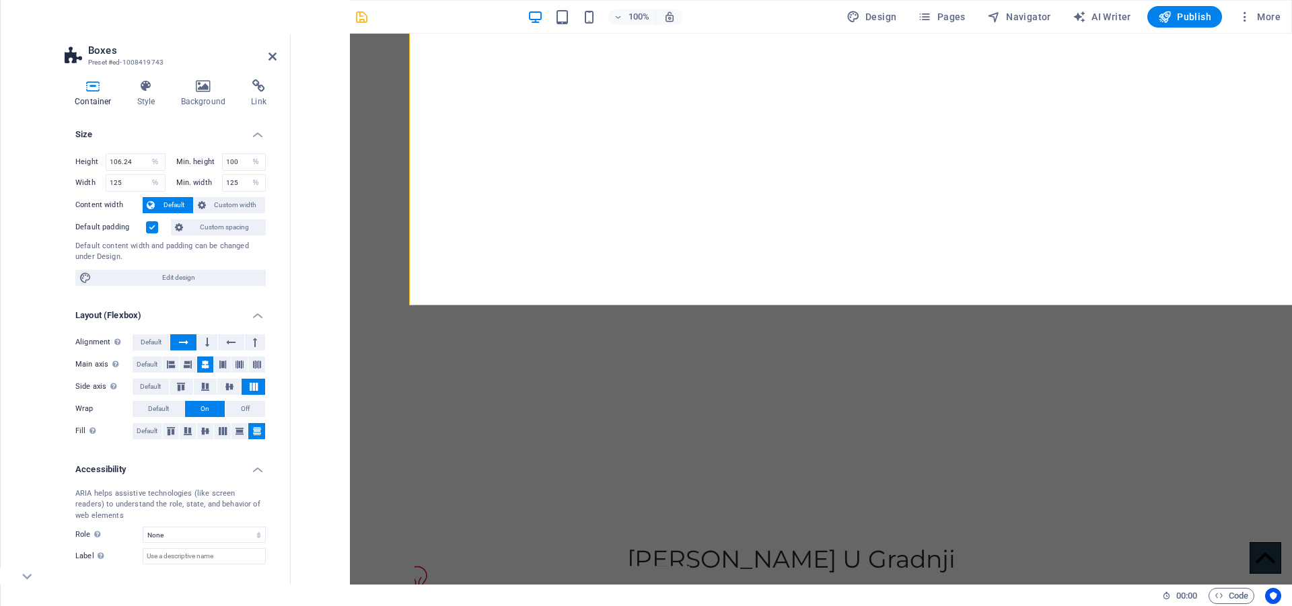
click at [156, 228] on label at bounding box center [152, 227] width 12 height 12
click at [0, 0] on input "Default padding" at bounding box center [0, 0] width 0 height 0
click at [158, 231] on div "Default padding" at bounding box center [121, 227] width 92 height 16
click at [153, 229] on label at bounding box center [152, 227] width 12 height 12
click at [0, 0] on input "Default padding" at bounding box center [0, 0] width 0 height 0
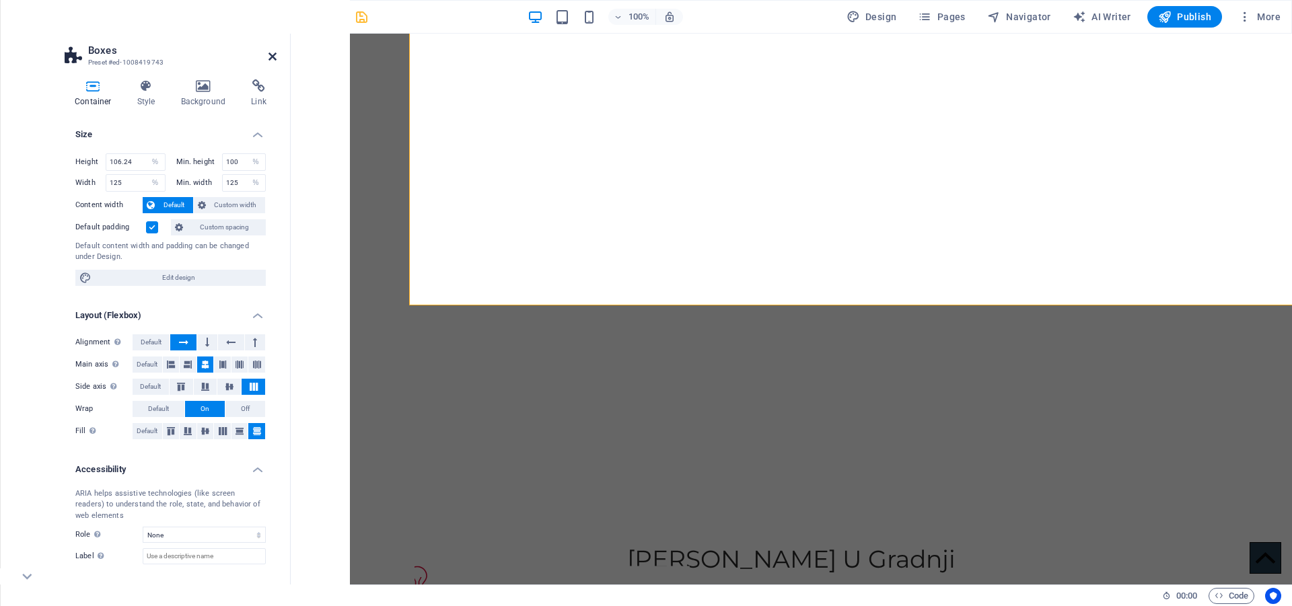
click at [268, 55] on icon at bounding box center [272, 56] width 8 height 11
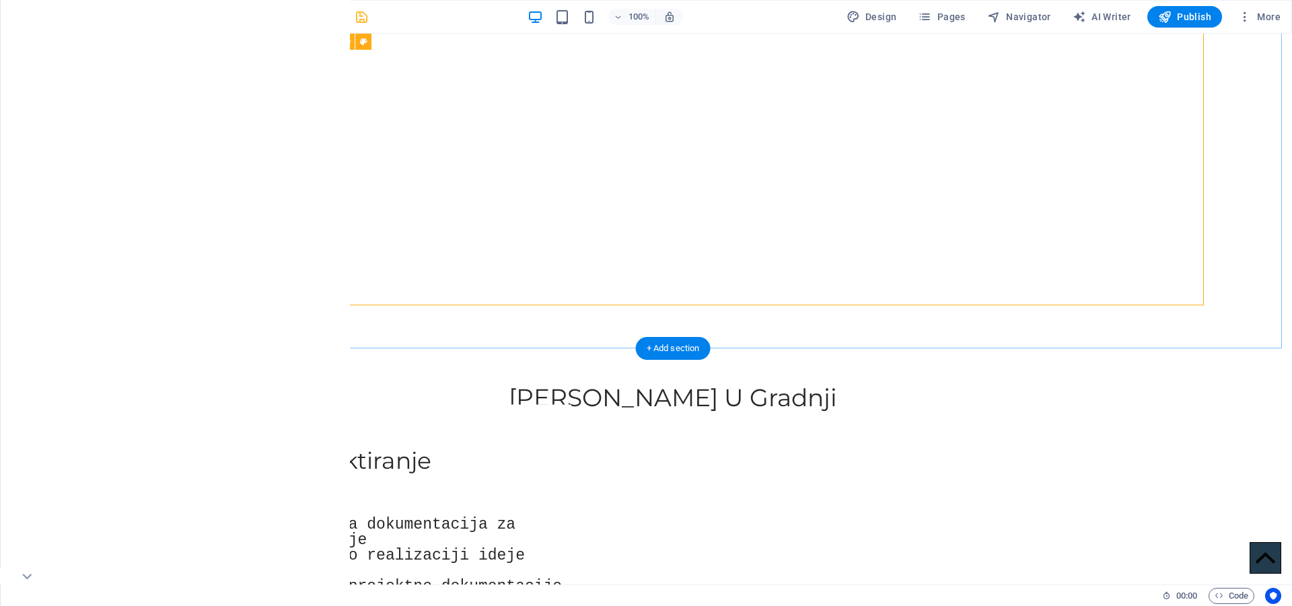
select select "%"
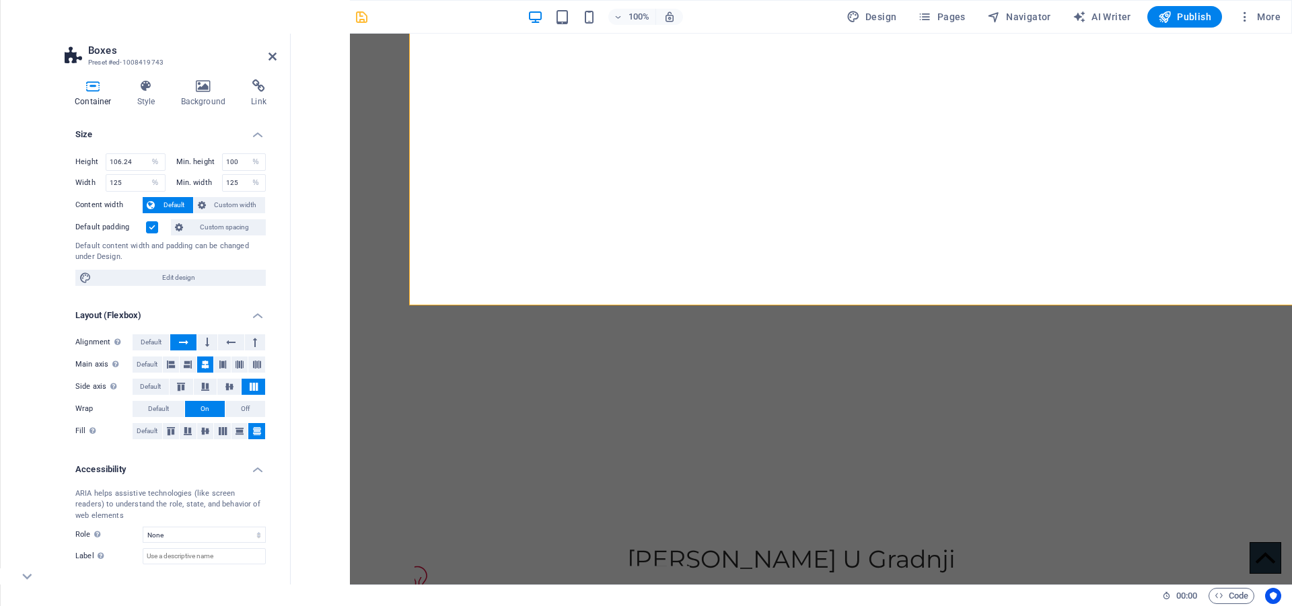
click at [151, 226] on label at bounding box center [152, 227] width 12 height 12
click at [0, 0] on input "Default padding" at bounding box center [0, 0] width 0 height 0
click at [153, 228] on label at bounding box center [152, 227] width 12 height 12
click at [0, 0] on input "Default padding" at bounding box center [0, 0] width 0 height 0
click at [142, 89] on icon at bounding box center [146, 85] width 38 height 13
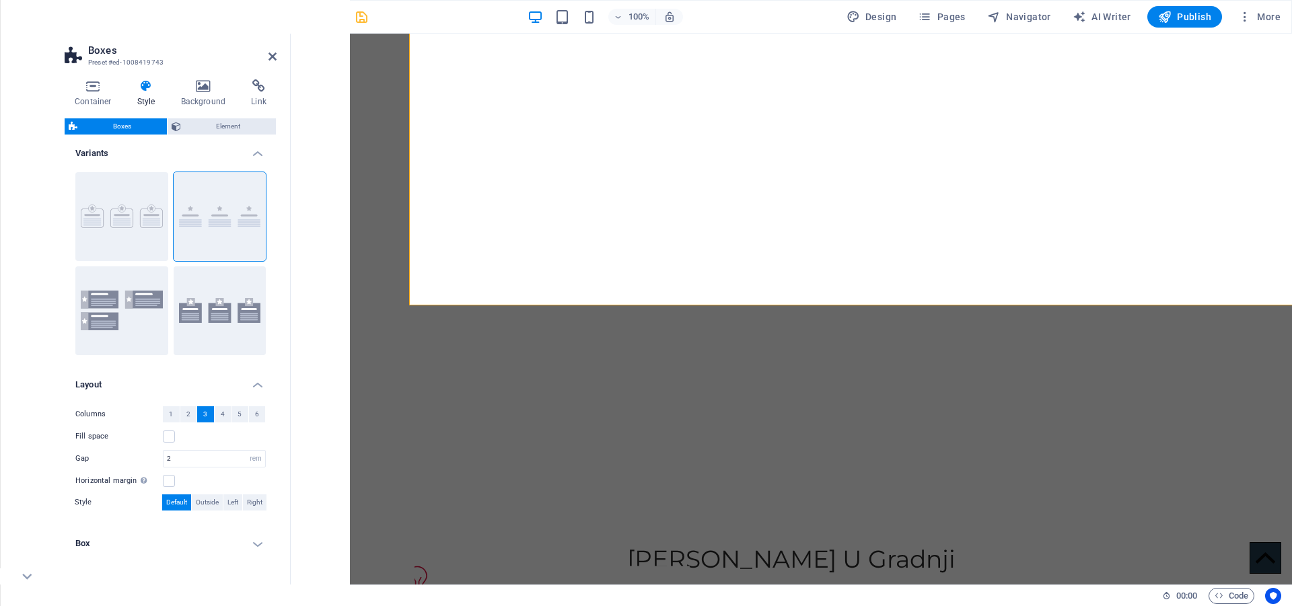
scroll to position [0, 0]
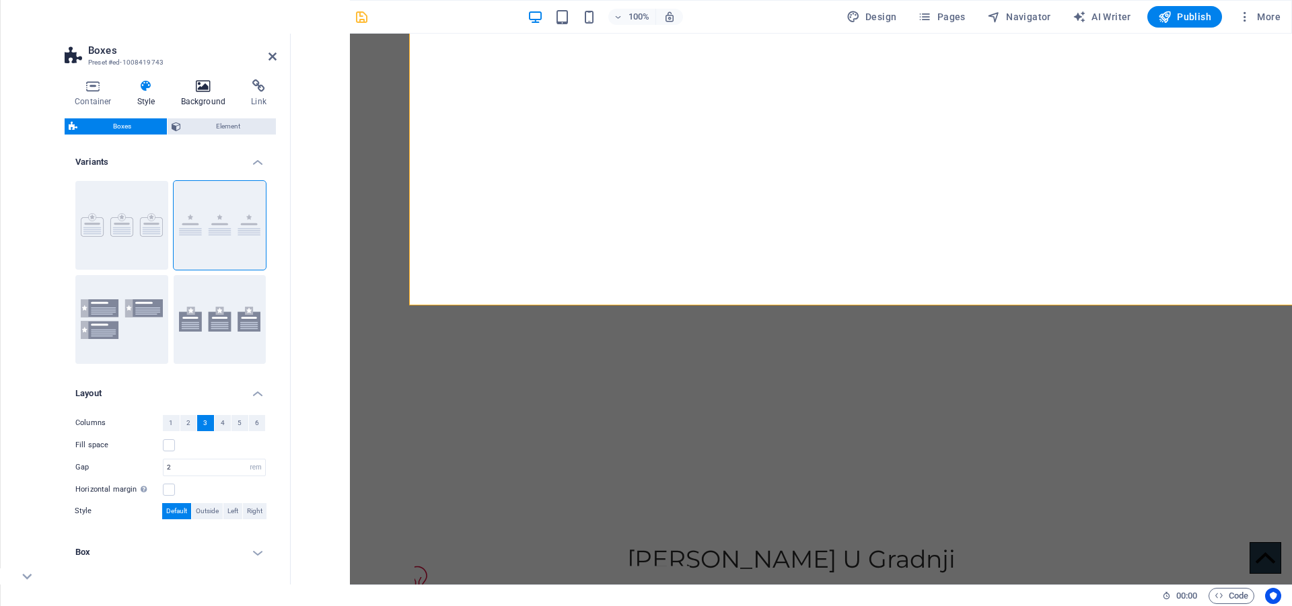
click at [201, 88] on icon at bounding box center [203, 85] width 65 height 13
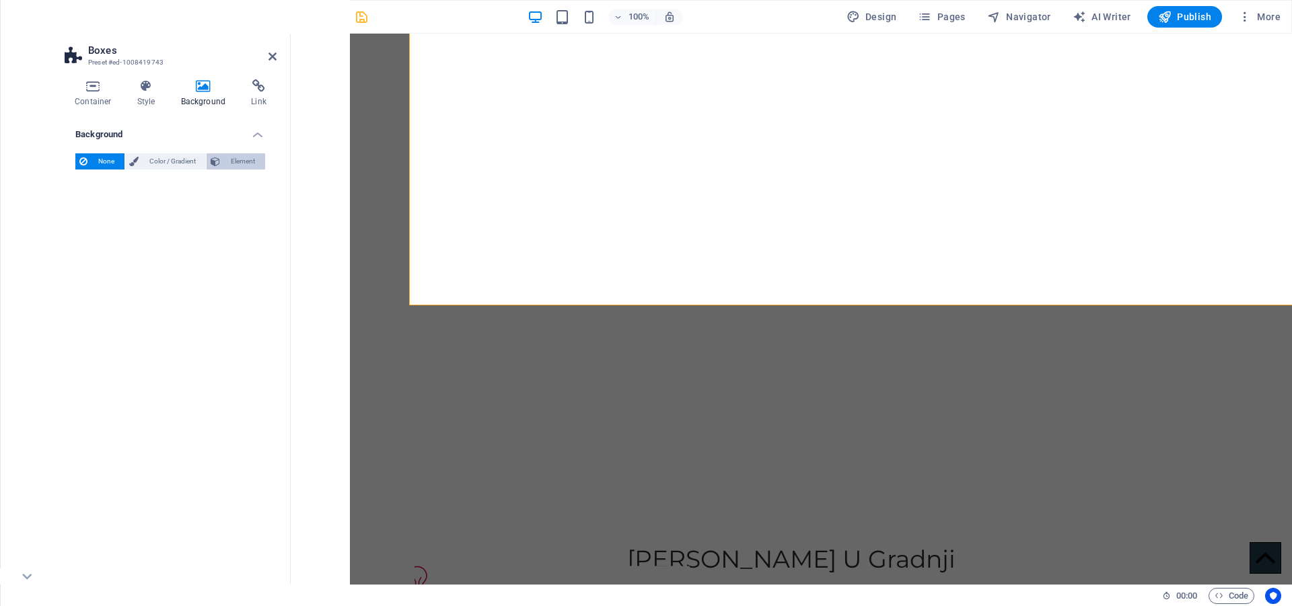
click at [233, 159] on span "Element" at bounding box center [242, 161] width 37 height 16
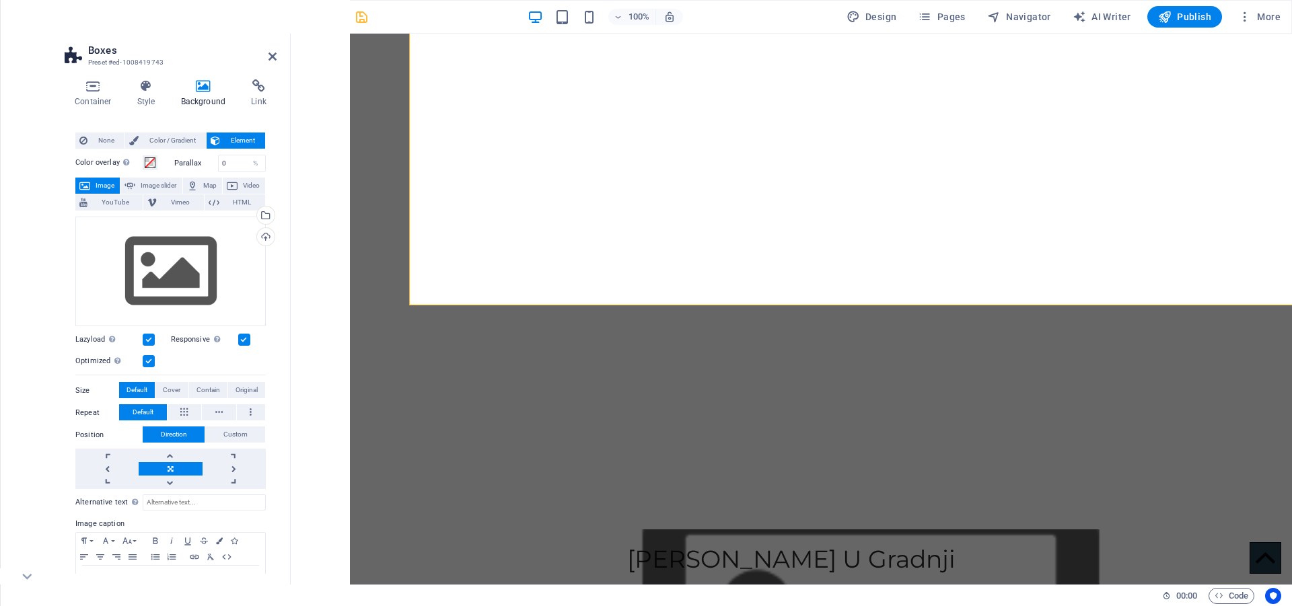
scroll to position [64, 0]
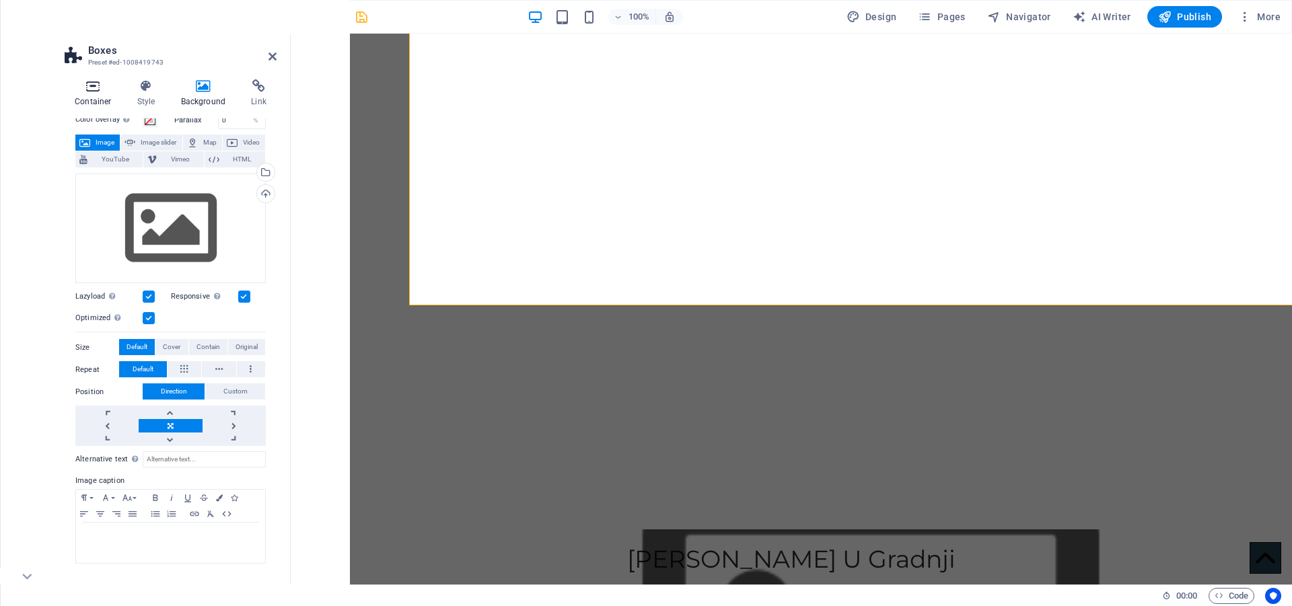
click at [84, 83] on icon at bounding box center [93, 85] width 57 height 13
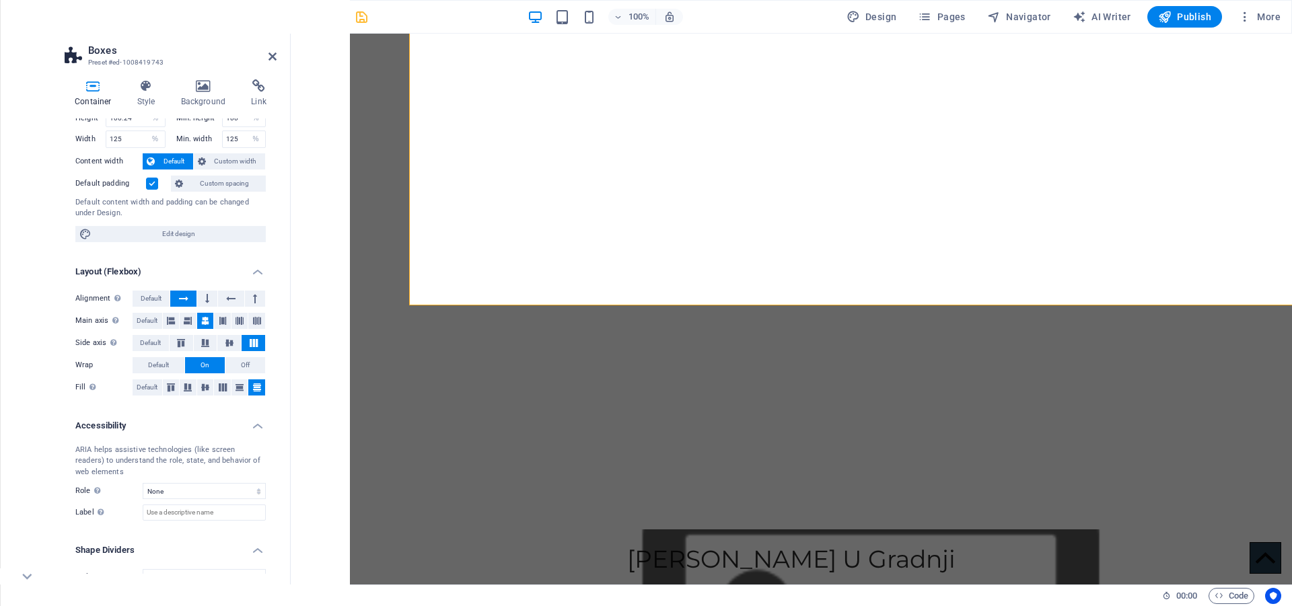
scroll to position [0, 0]
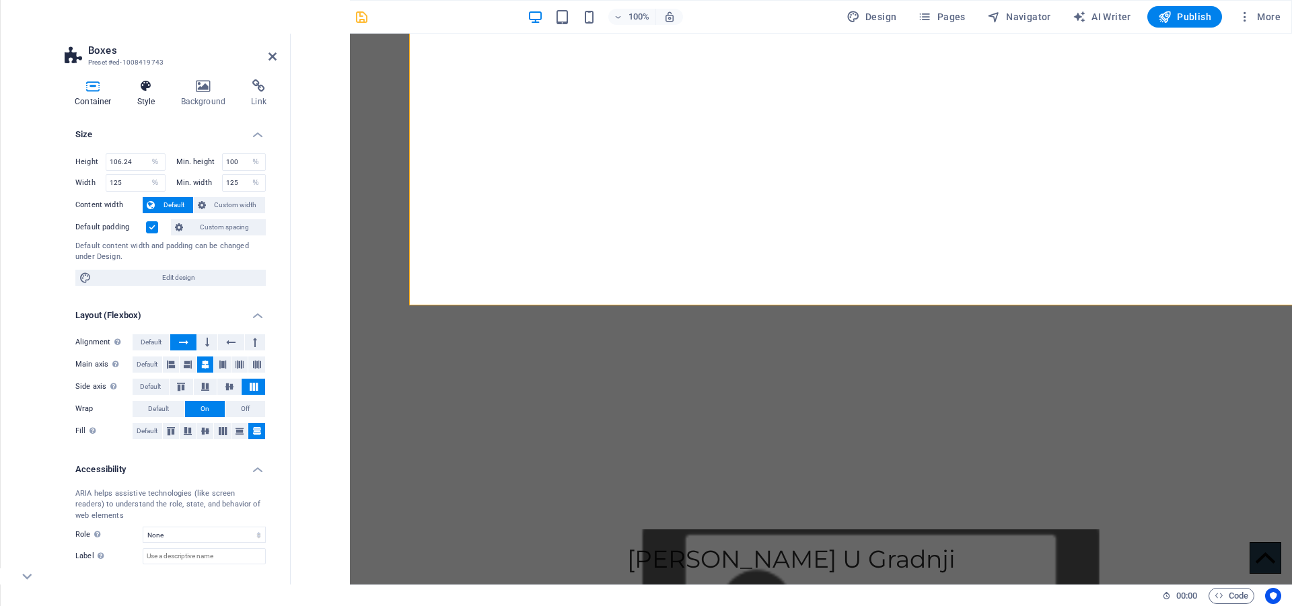
click at [139, 87] on icon at bounding box center [146, 85] width 38 height 13
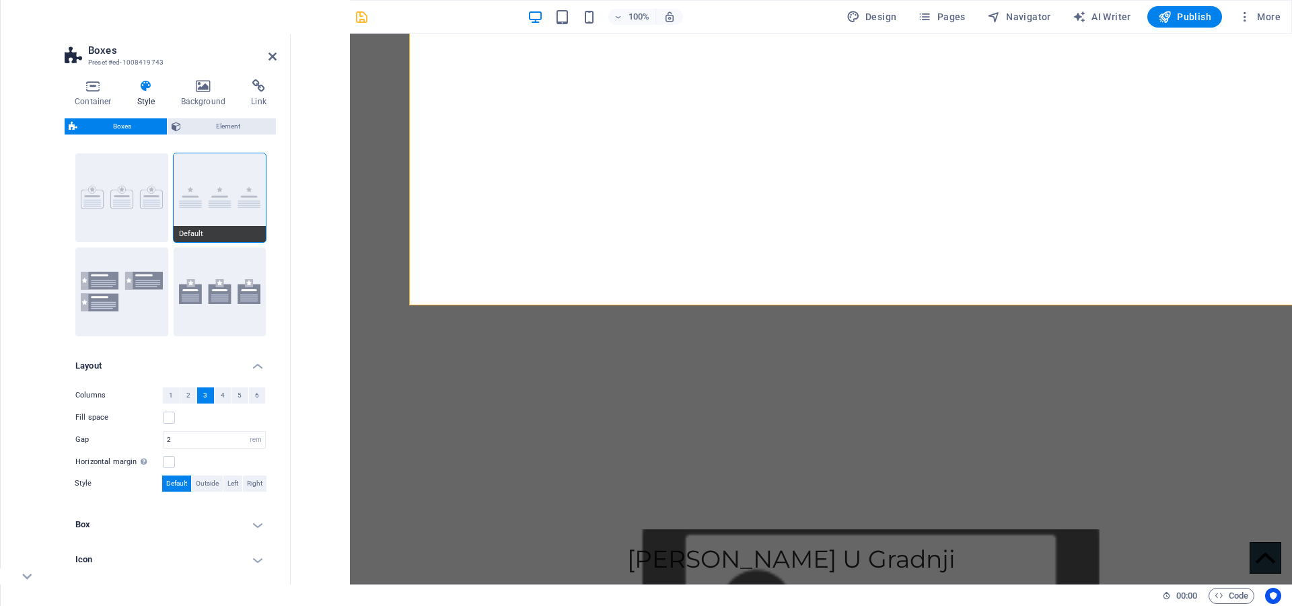
scroll to position [83, 0]
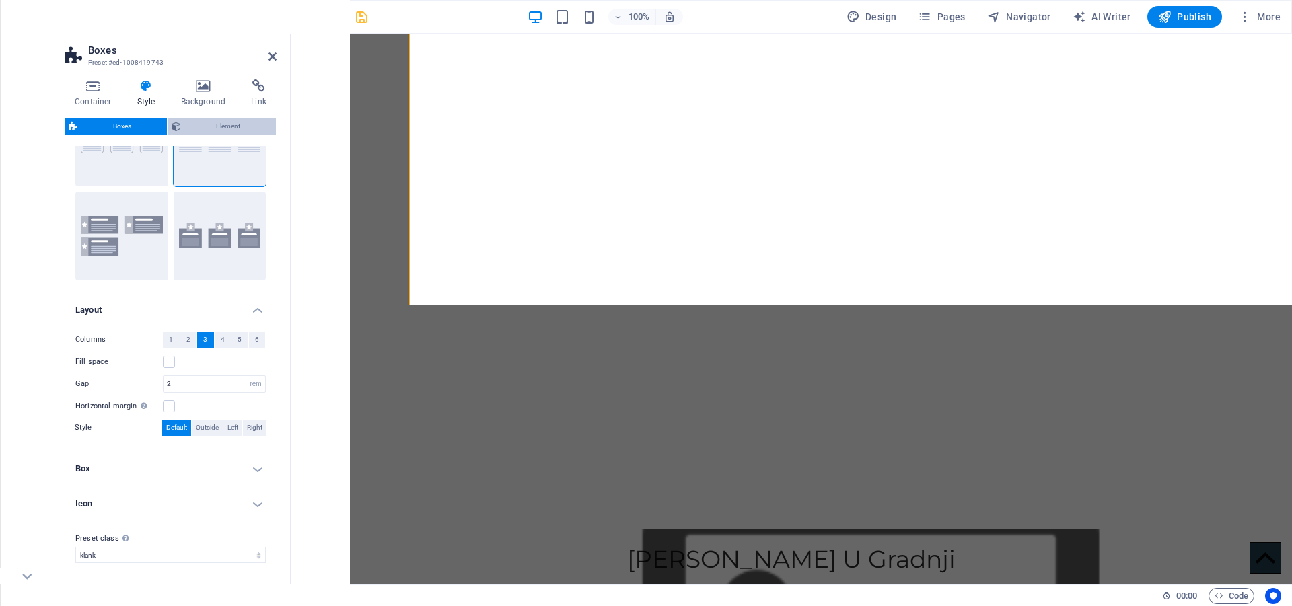
click at [219, 122] on span "Element" at bounding box center [228, 126] width 87 height 16
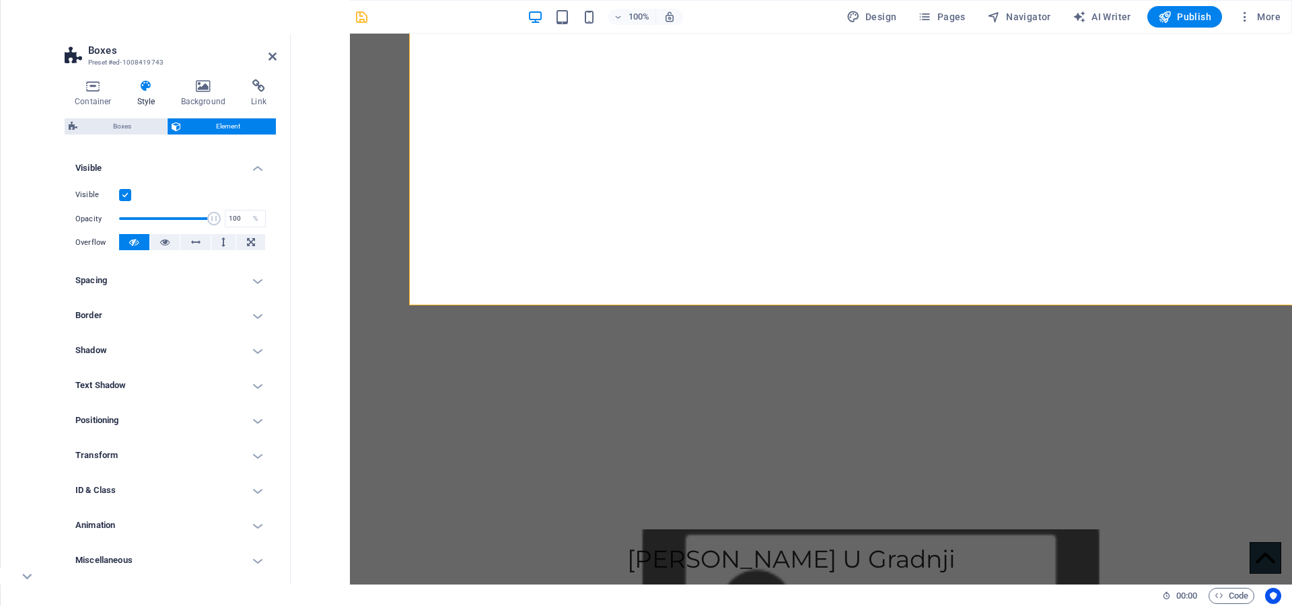
scroll to position [141, 0]
click at [172, 279] on h4 "Spacing" at bounding box center [171, 278] width 212 height 32
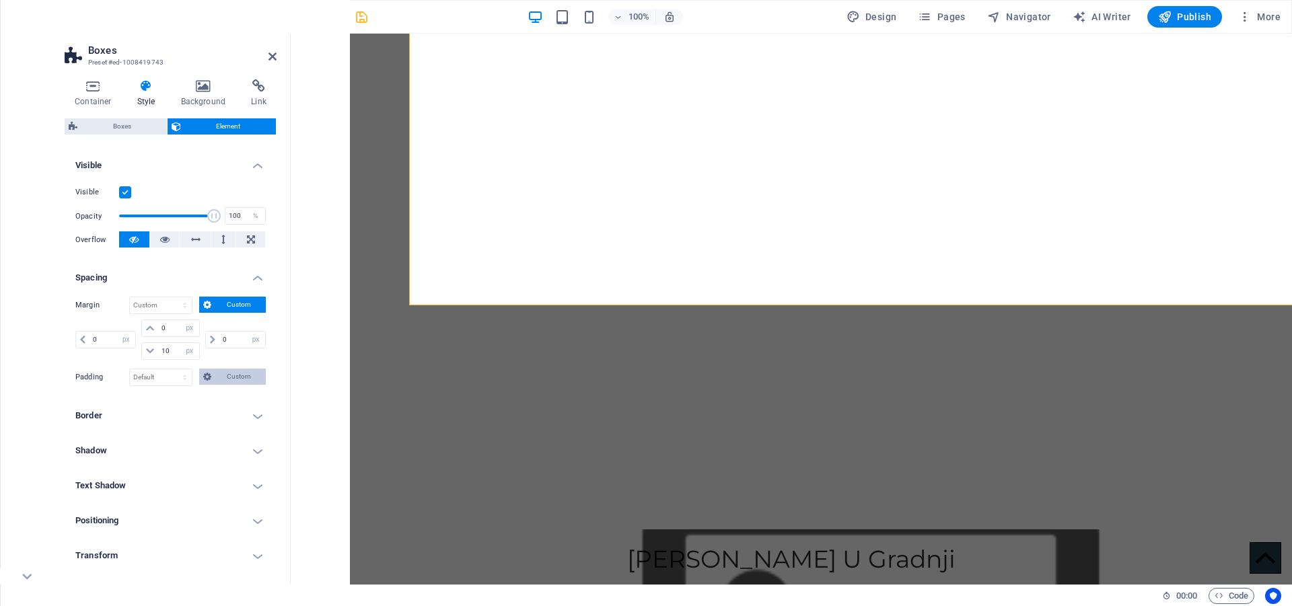
click at [219, 373] on span "Custom" at bounding box center [238, 377] width 46 height 16
click at [168, 406] on input "number" at bounding box center [178, 400] width 40 height 16
type input "25"
type input "0"
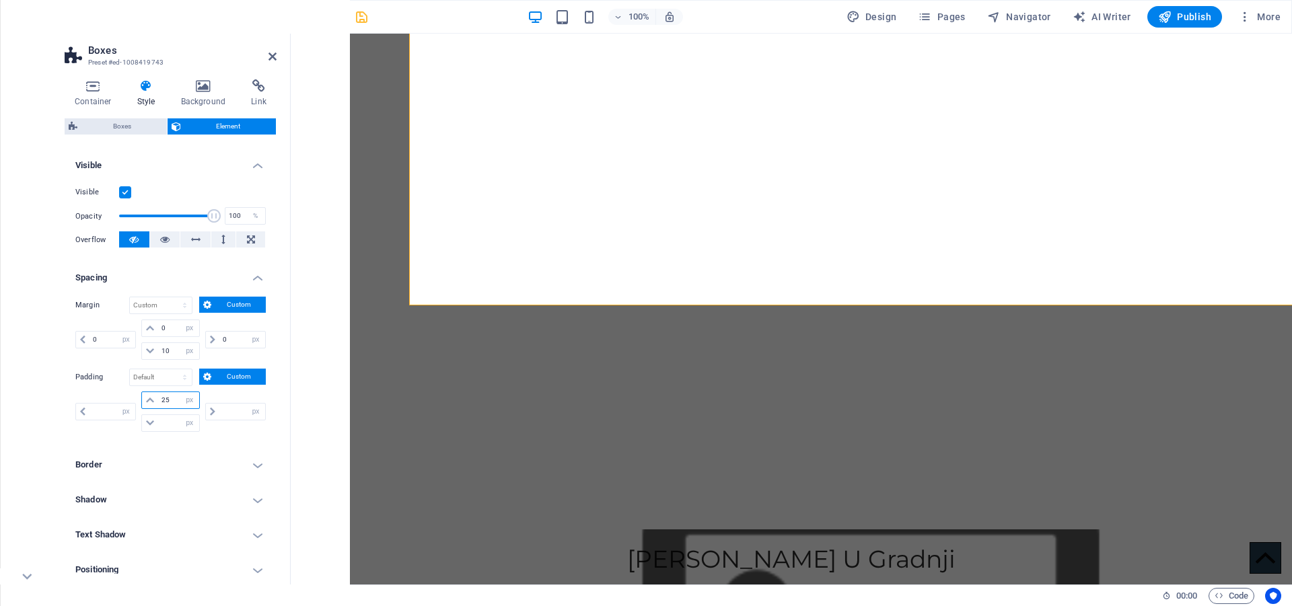
type input "0"
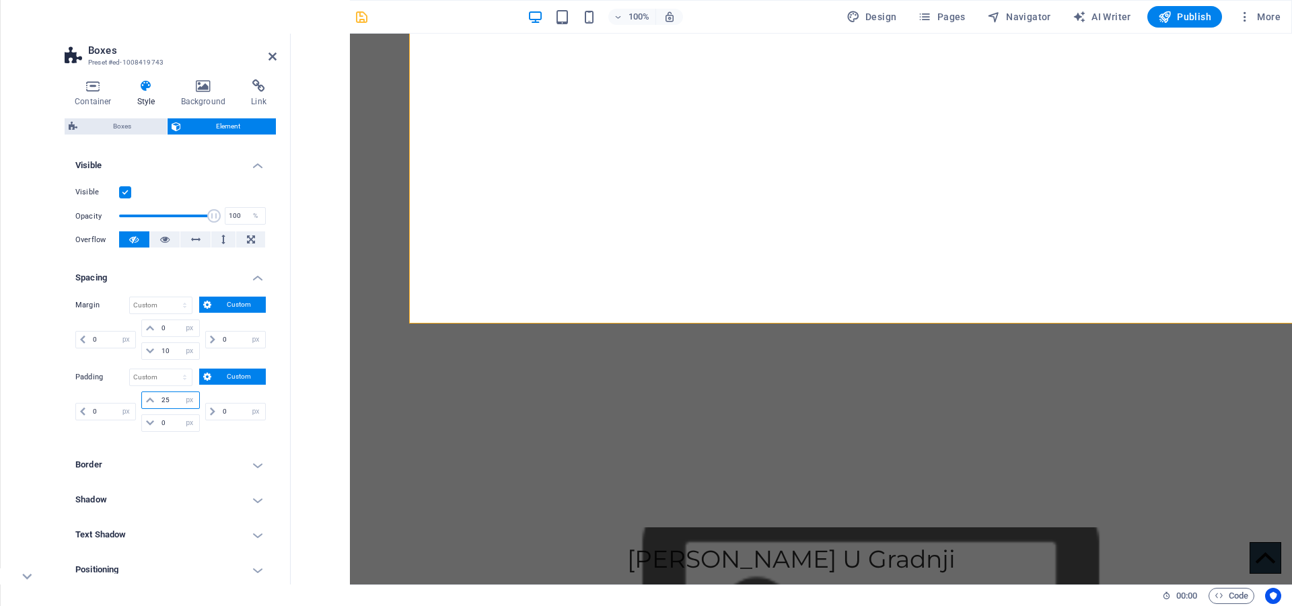
type input "25"
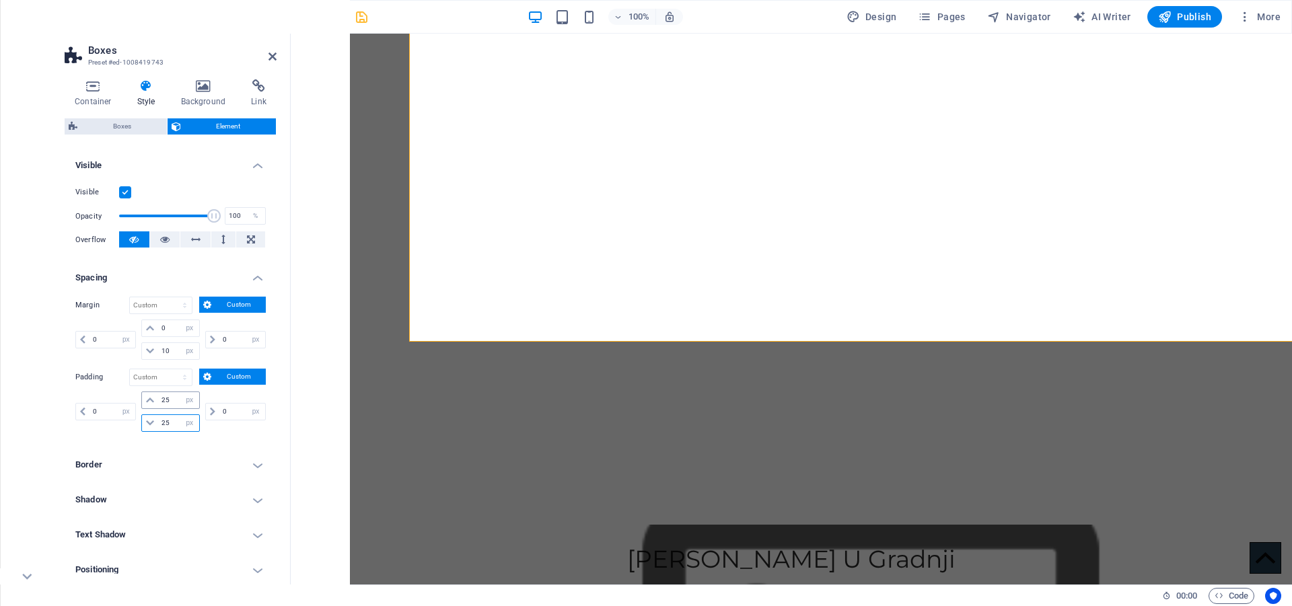
type input "2"
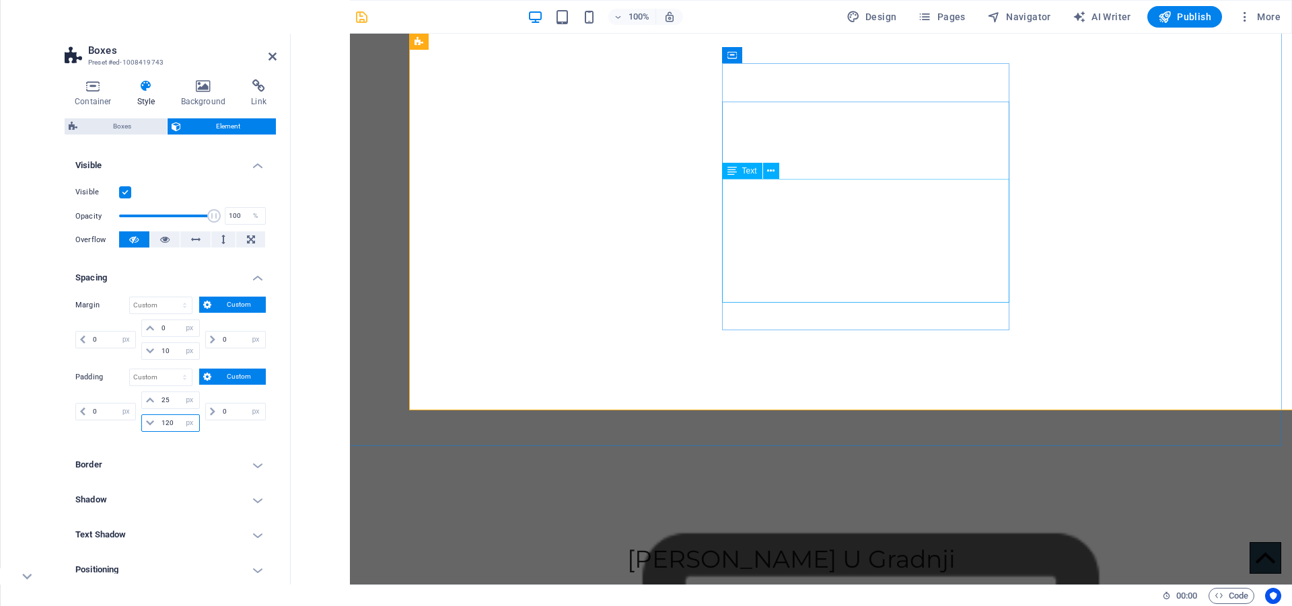
type input "120"
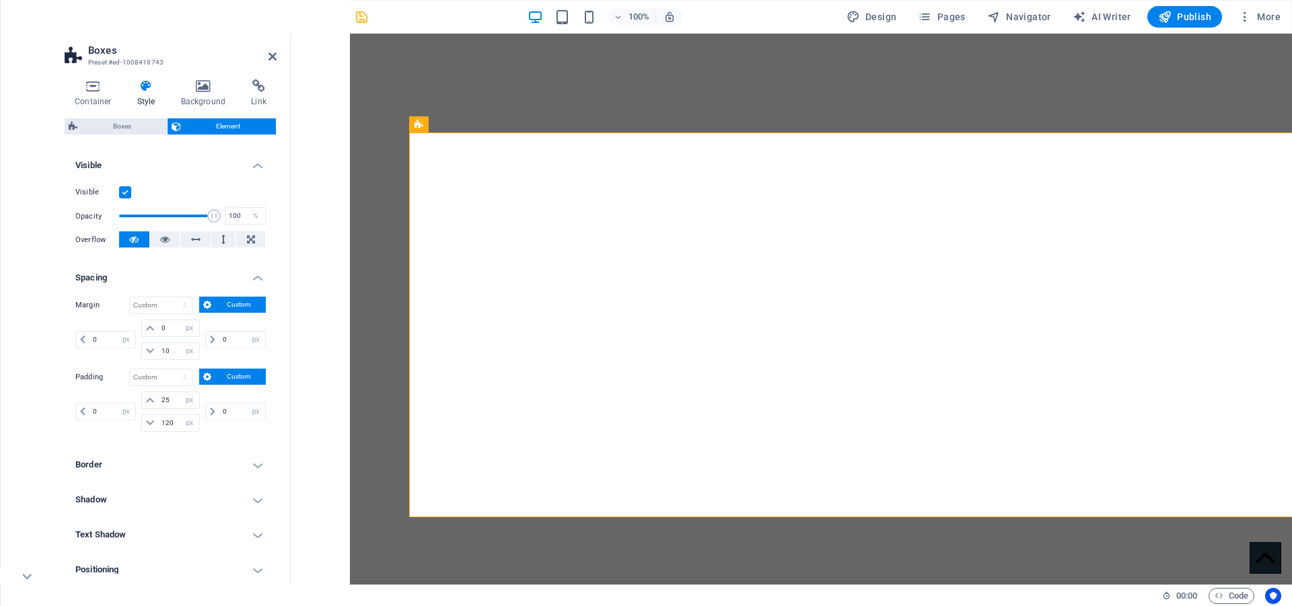
scroll to position [828, 0]
click at [115, 127] on span "Boxes" at bounding box center [121, 126] width 81 height 16
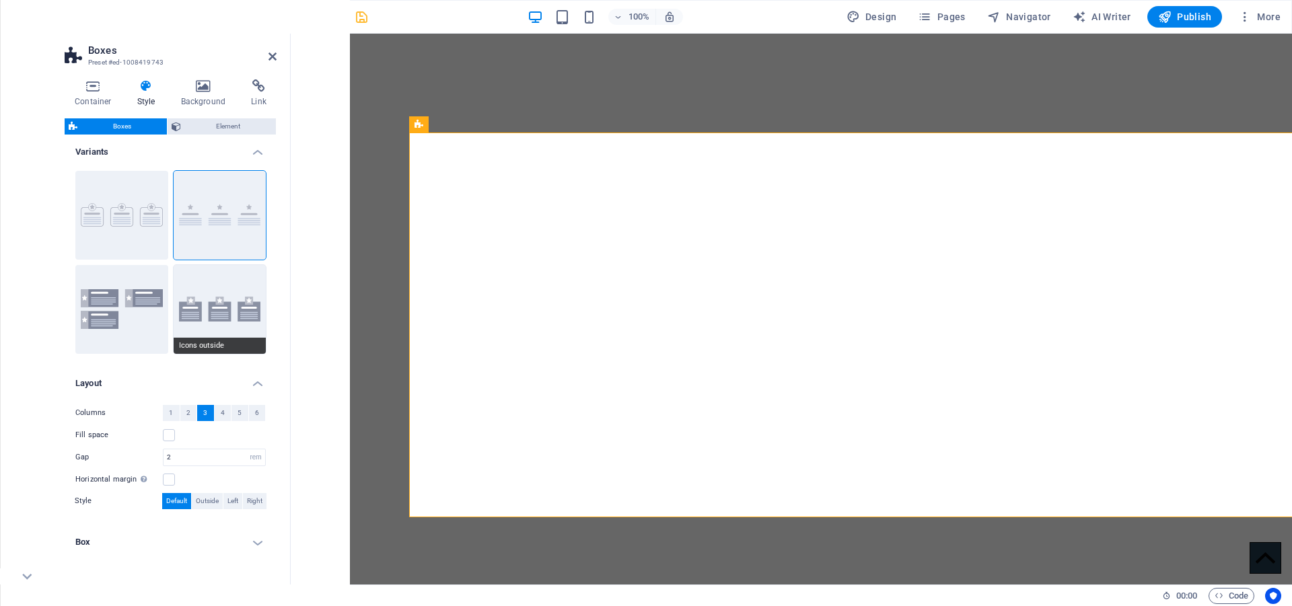
scroll to position [0, 0]
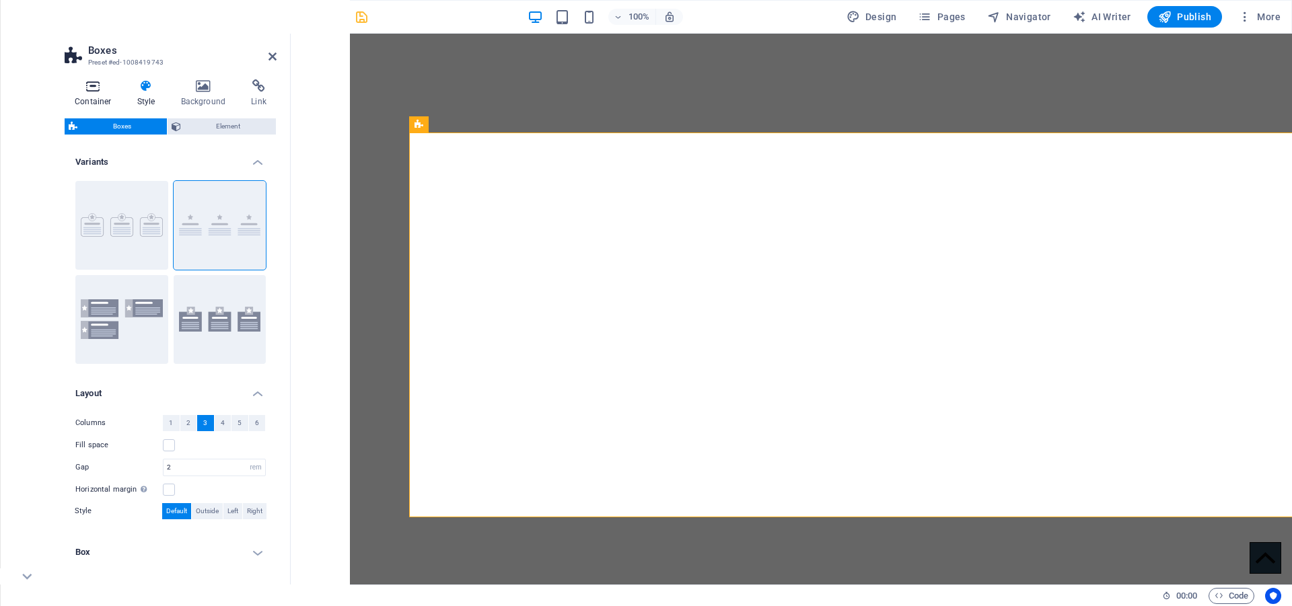
click at [89, 88] on icon at bounding box center [93, 85] width 57 height 13
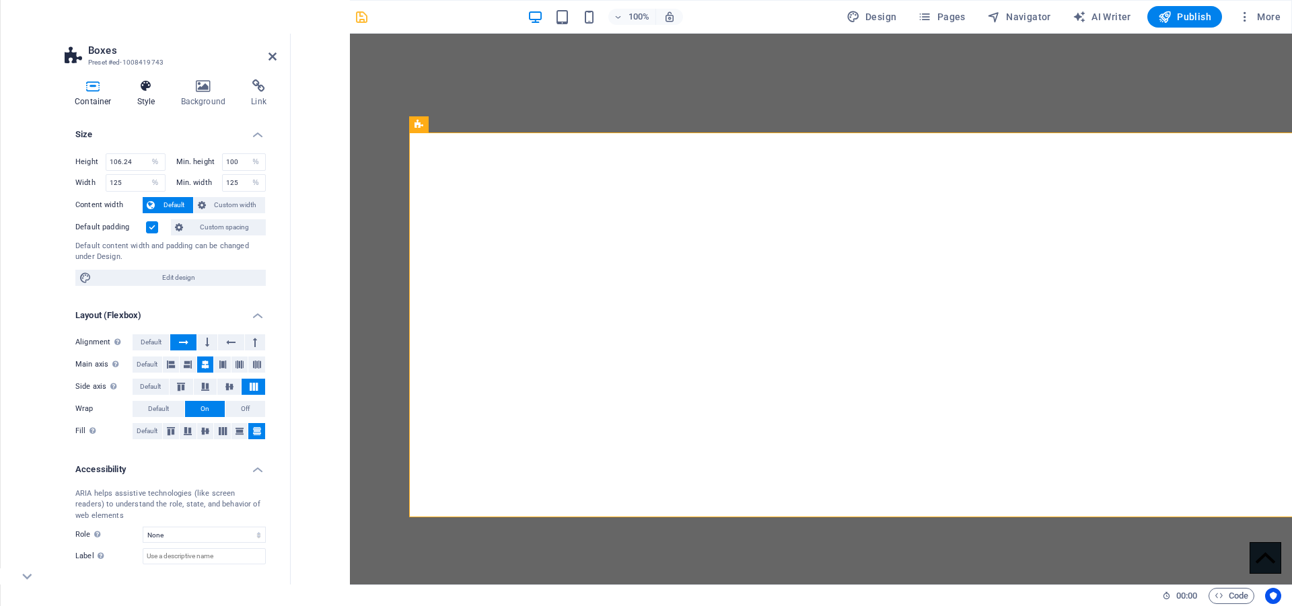
click at [153, 79] on icon at bounding box center [146, 85] width 38 height 13
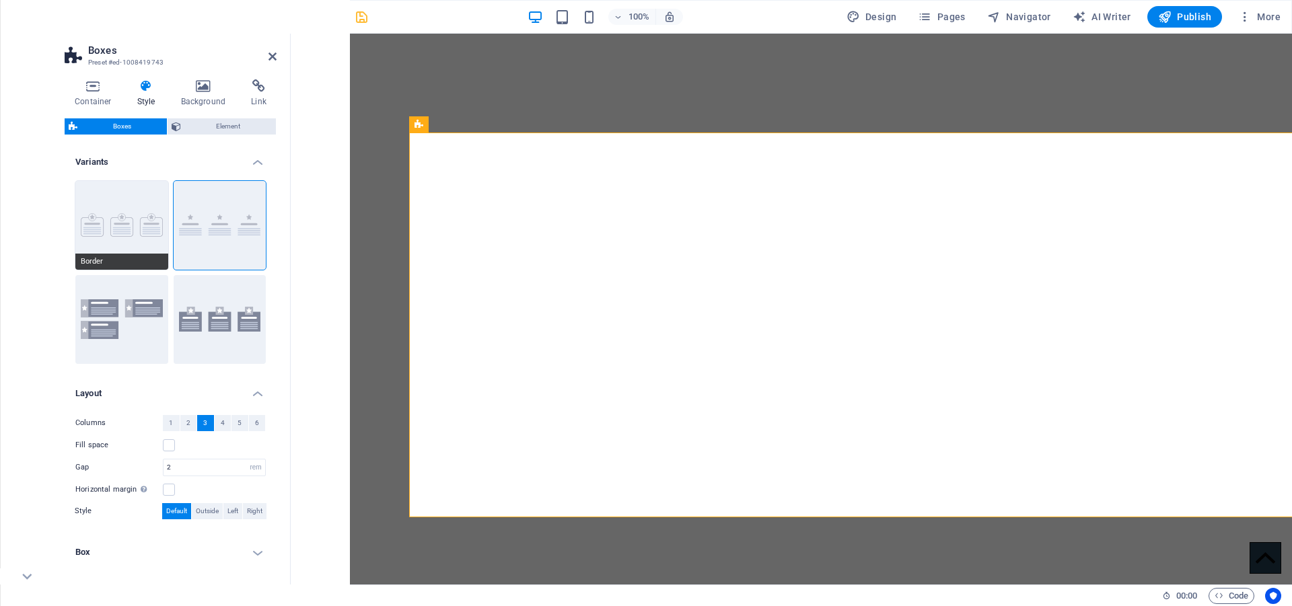
click at [118, 192] on button "Border" at bounding box center [121, 225] width 93 height 89
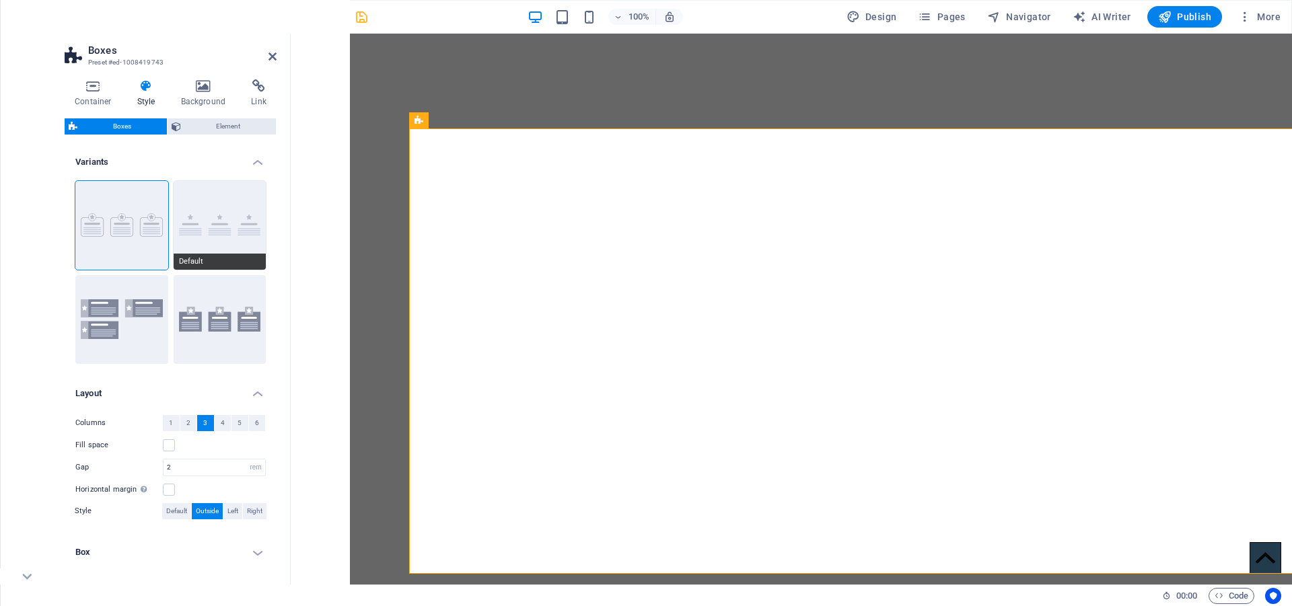
click at [214, 196] on button "Default" at bounding box center [220, 225] width 93 height 89
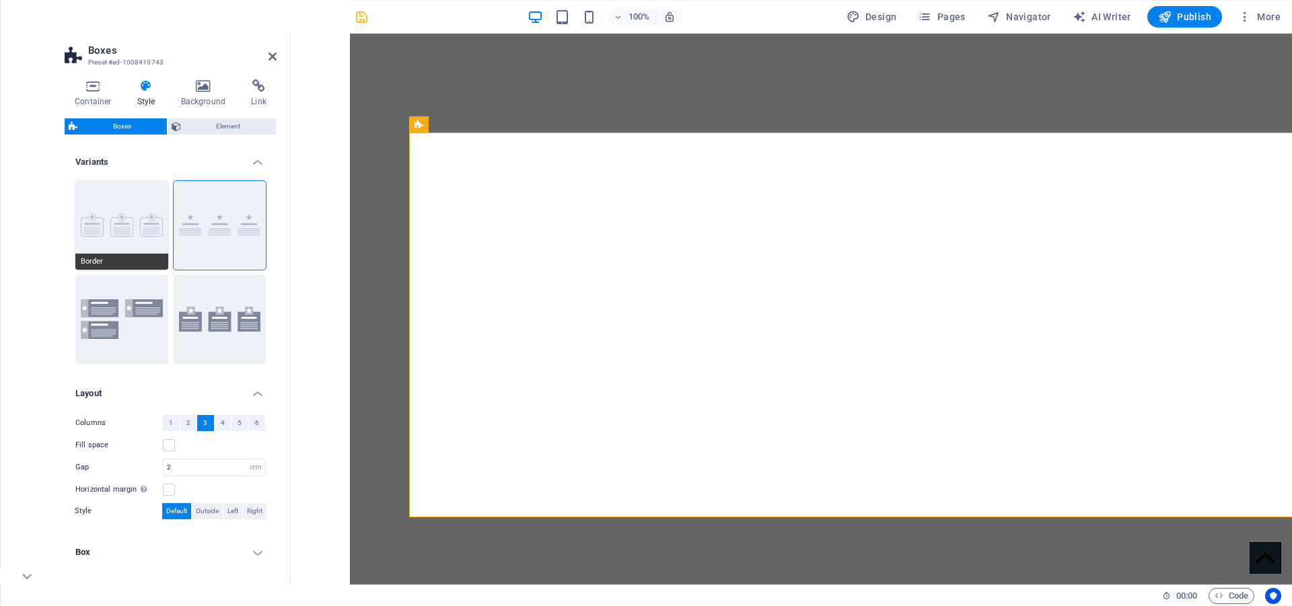
click at [124, 207] on button "Border" at bounding box center [121, 225] width 93 height 89
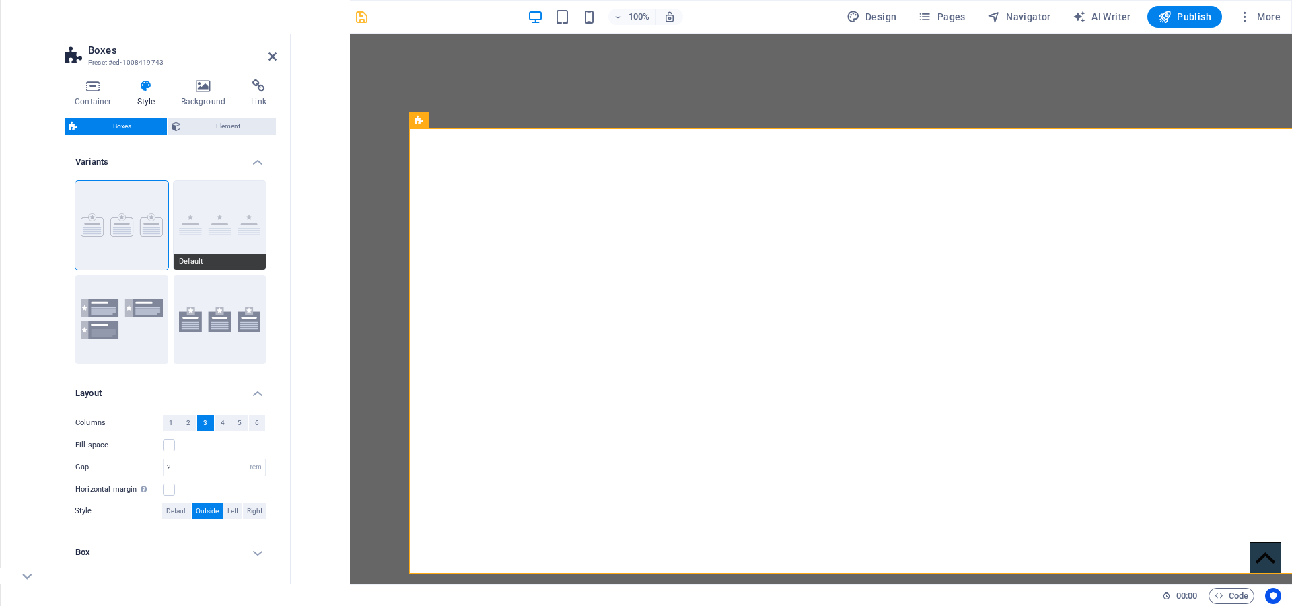
click at [209, 186] on button "Default" at bounding box center [220, 225] width 93 height 89
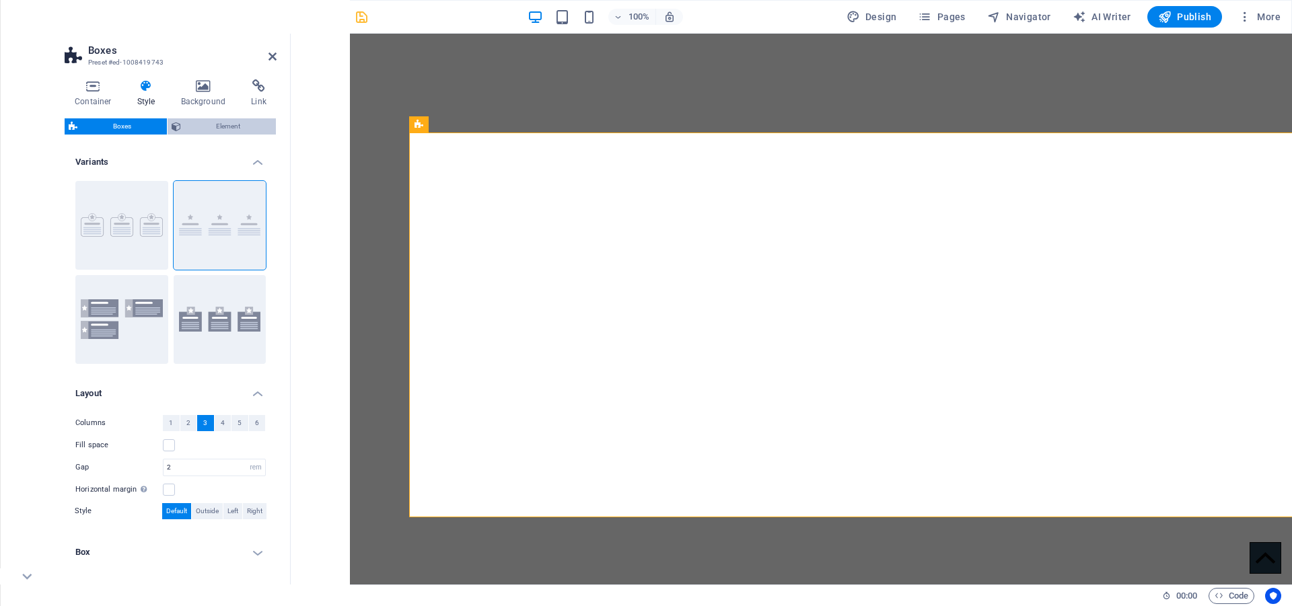
click at [196, 121] on span "Element" at bounding box center [228, 126] width 87 height 16
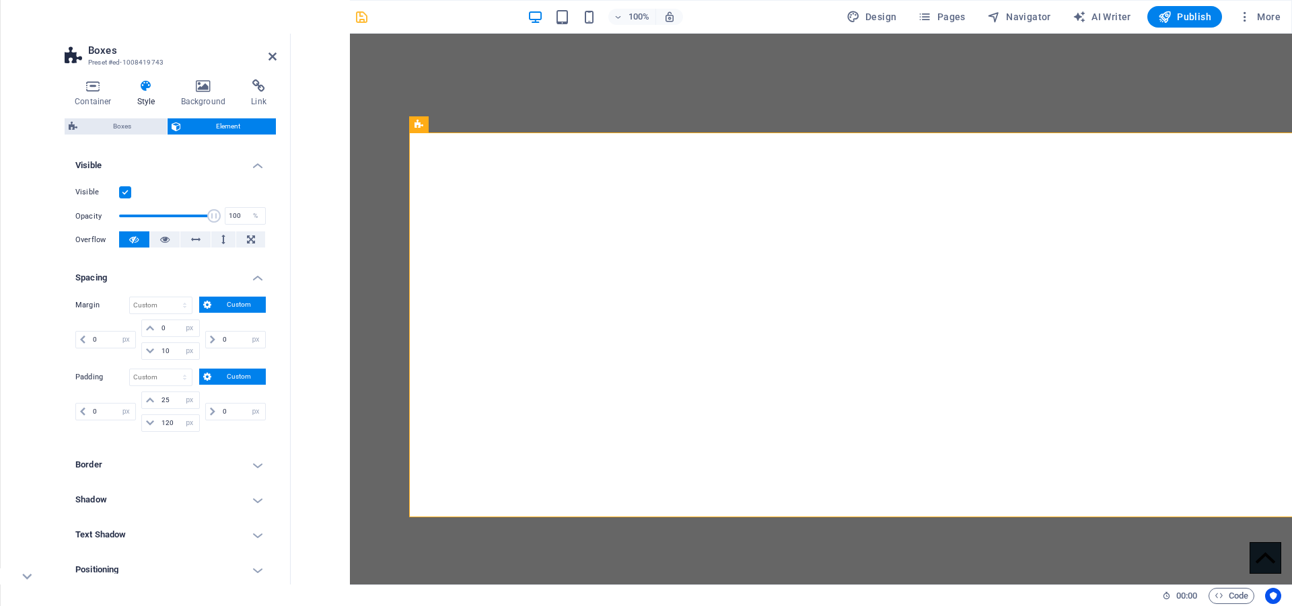
click at [141, 83] on icon at bounding box center [146, 85] width 38 height 13
click at [149, 85] on icon at bounding box center [146, 85] width 38 height 13
click at [210, 90] on icon at bounding box center [203, 85] width 65 height 13
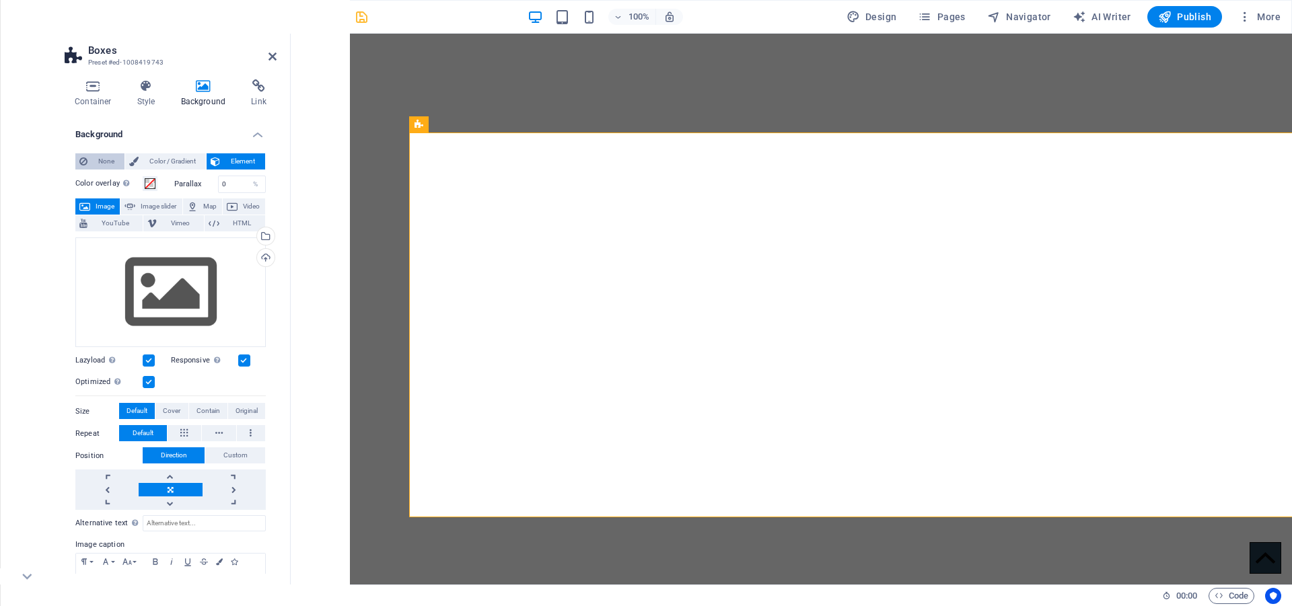
click at [97, 156] on span "None" at bounding box center [105, 161] width 29 height 16
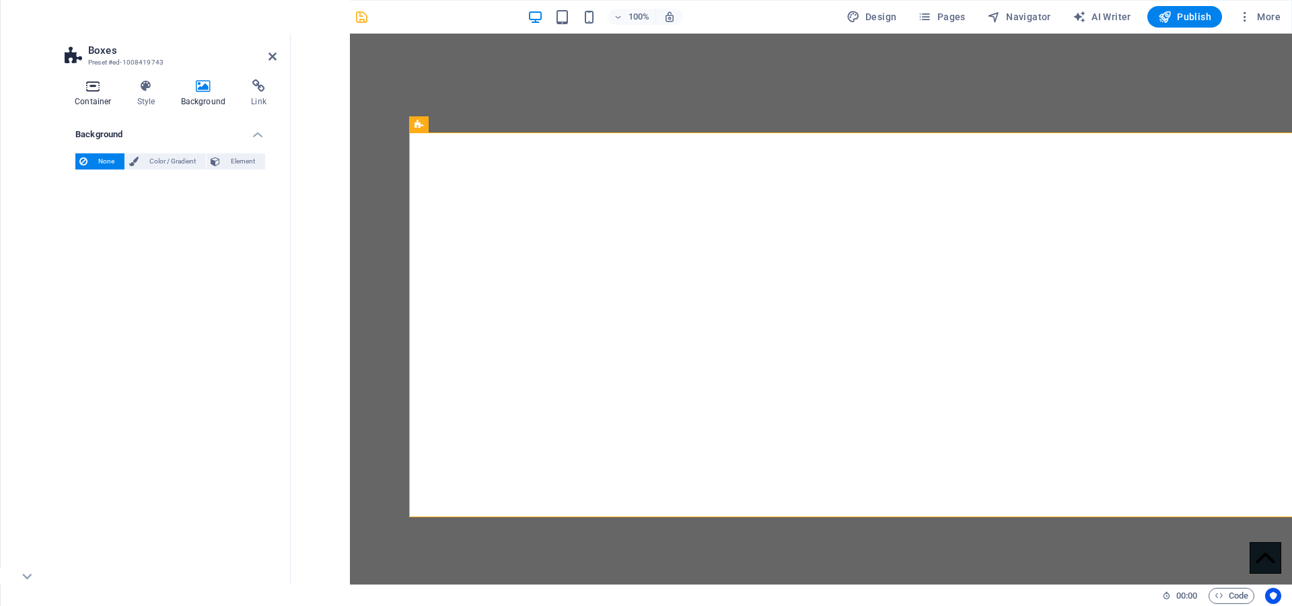
click at [96, 86] on icon at bounding box center [93, 85] width 57 height 13
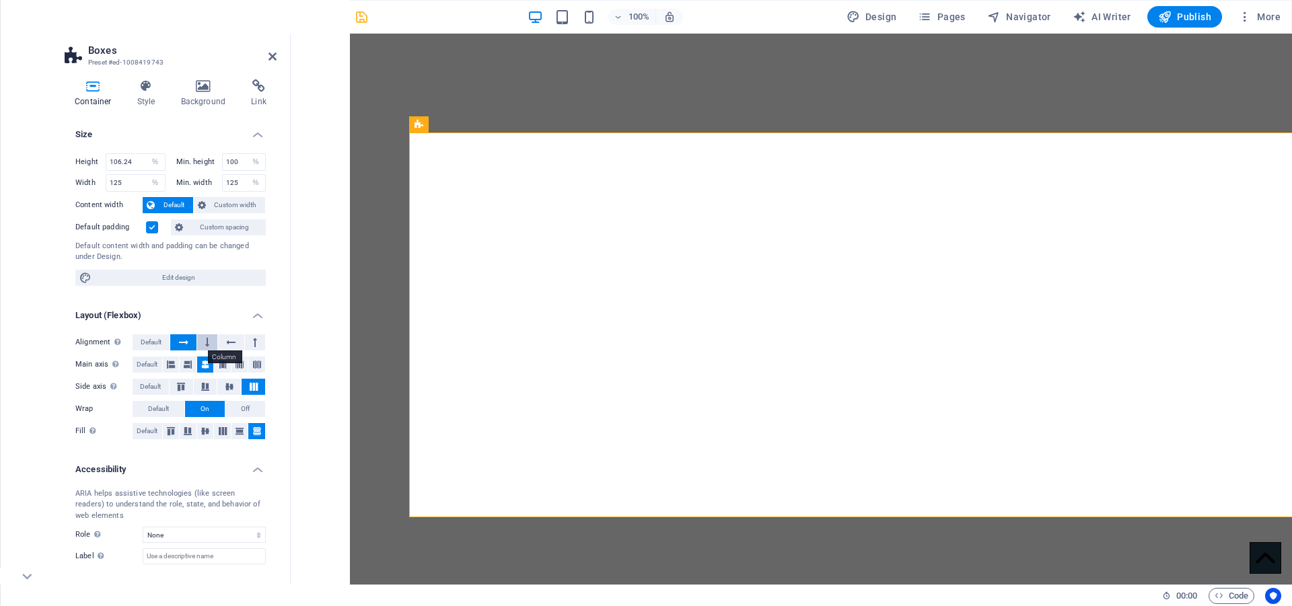
click at [205, 339] on icon at bounding box center [207, 342] width 4 height 16
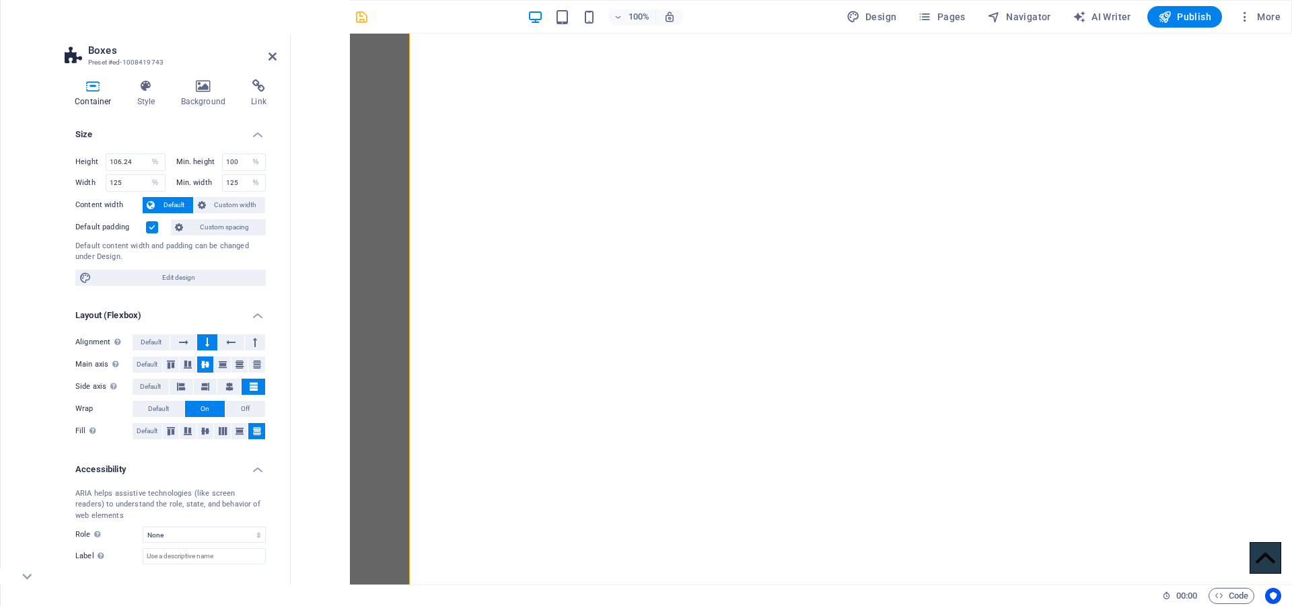
scroll to position [803, 0]
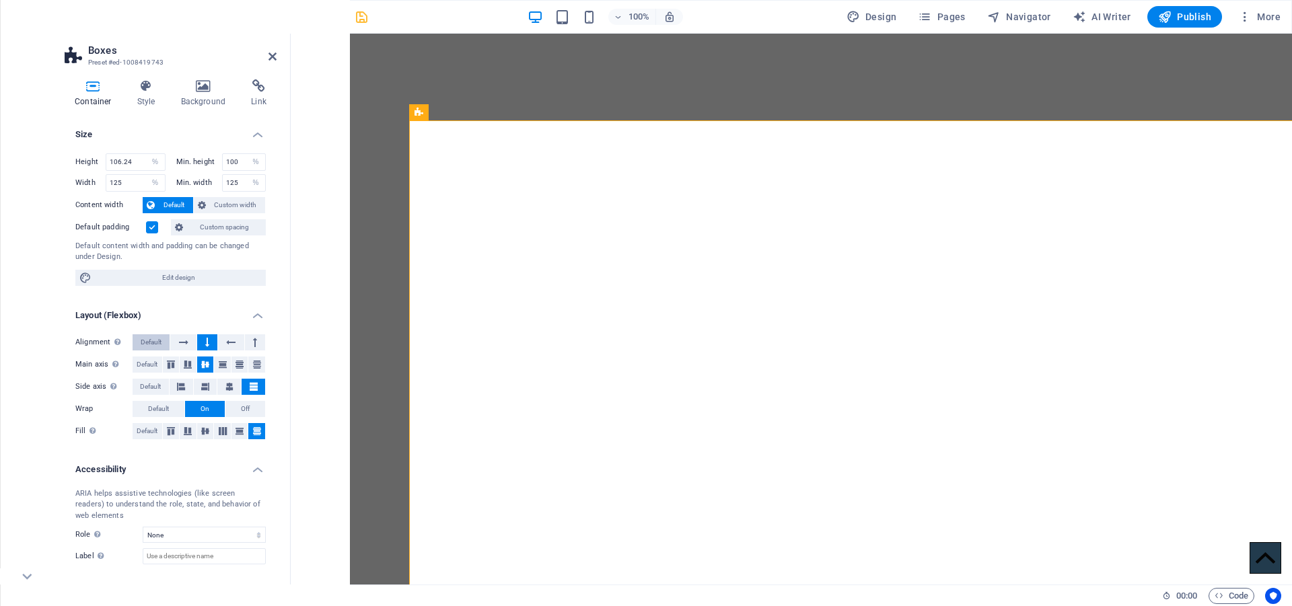
click at [145, 342] on span "Default" at bounding box center [151, 342] width 21 height 16
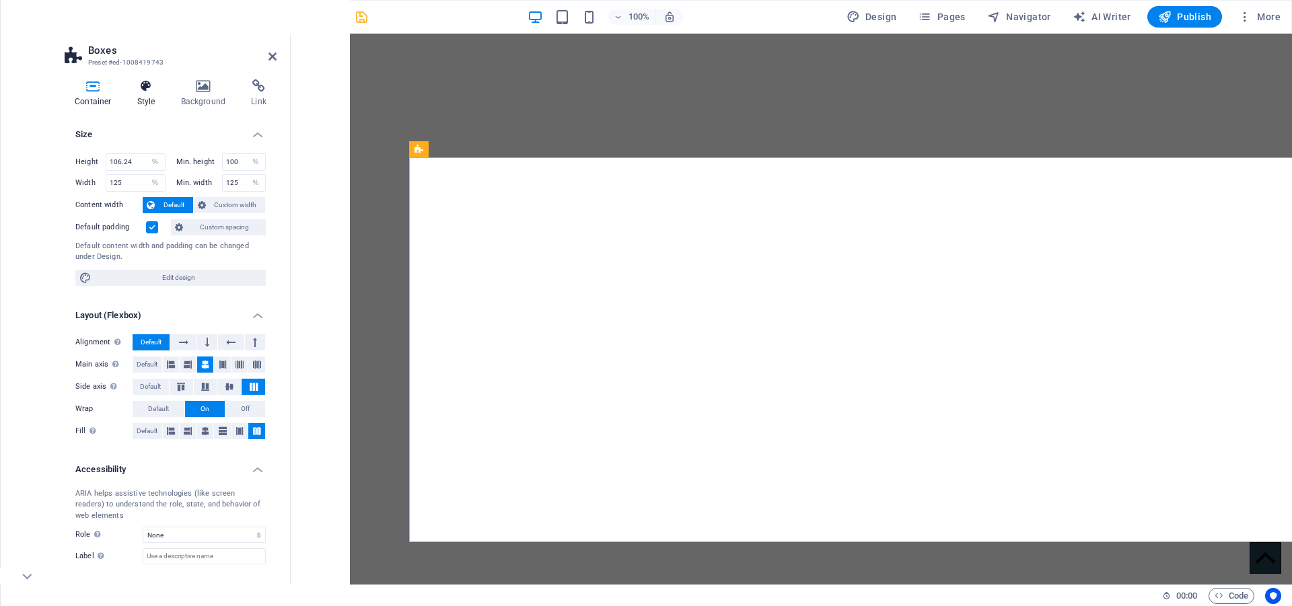
click at [143, 83] on icon at bounding box center [146, 85] width 38 height 13
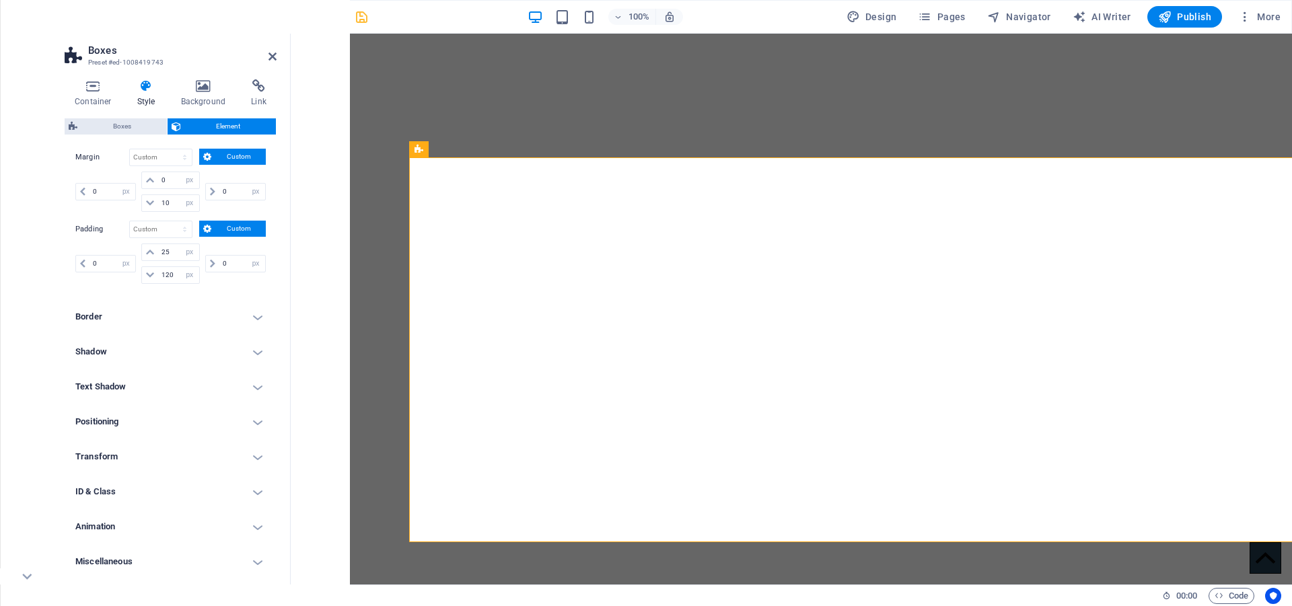
scroll to position [293, 0]
click at [149, 418] on h4 "Positioning" at bounding box center [171, 418] width 212 height 32
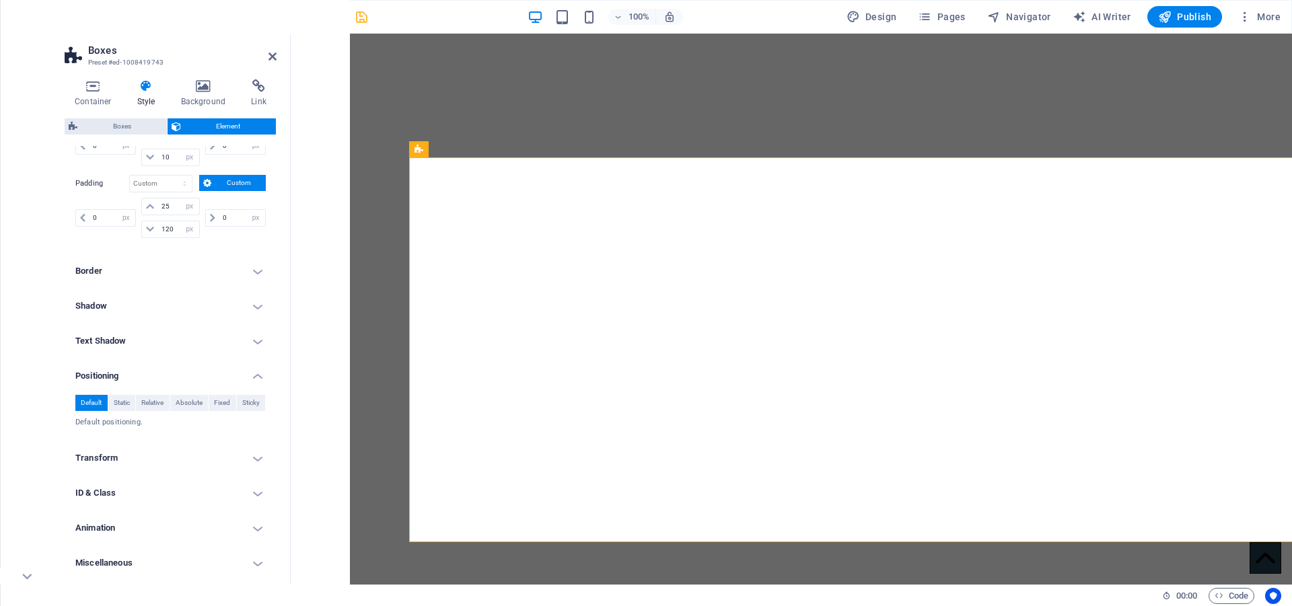
scroll to position [340, 0]
click at [139, 443] on h4 "Transform" at bounding box center [171, 453] width 212 height 32
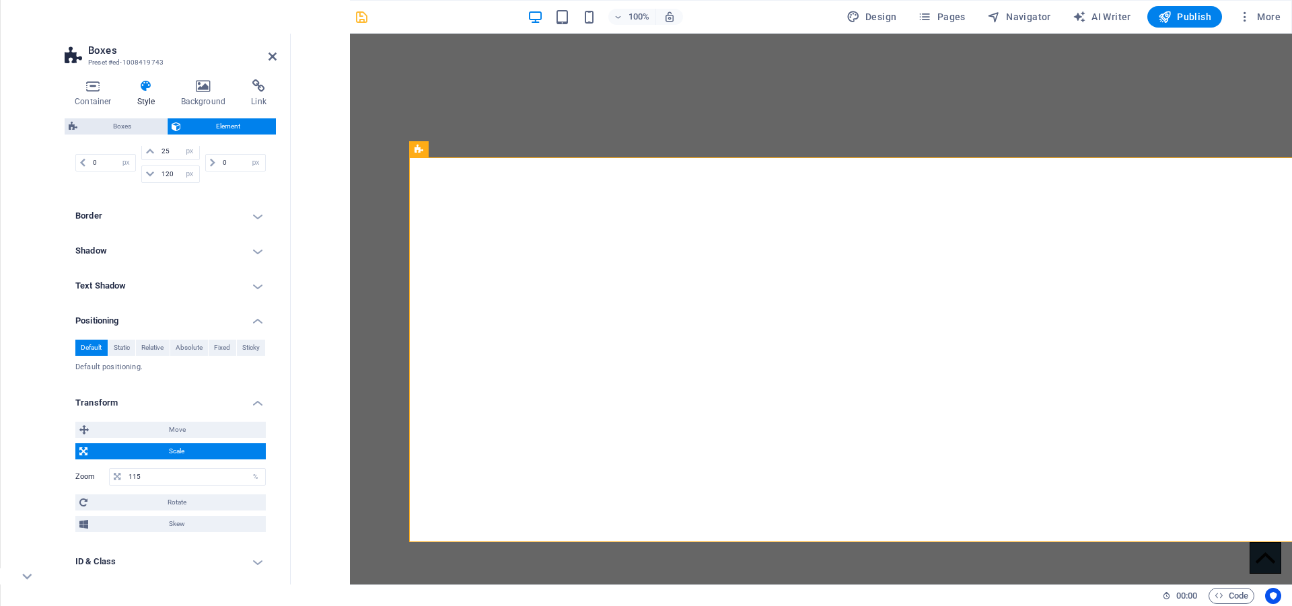
scroll to position [463, 0]
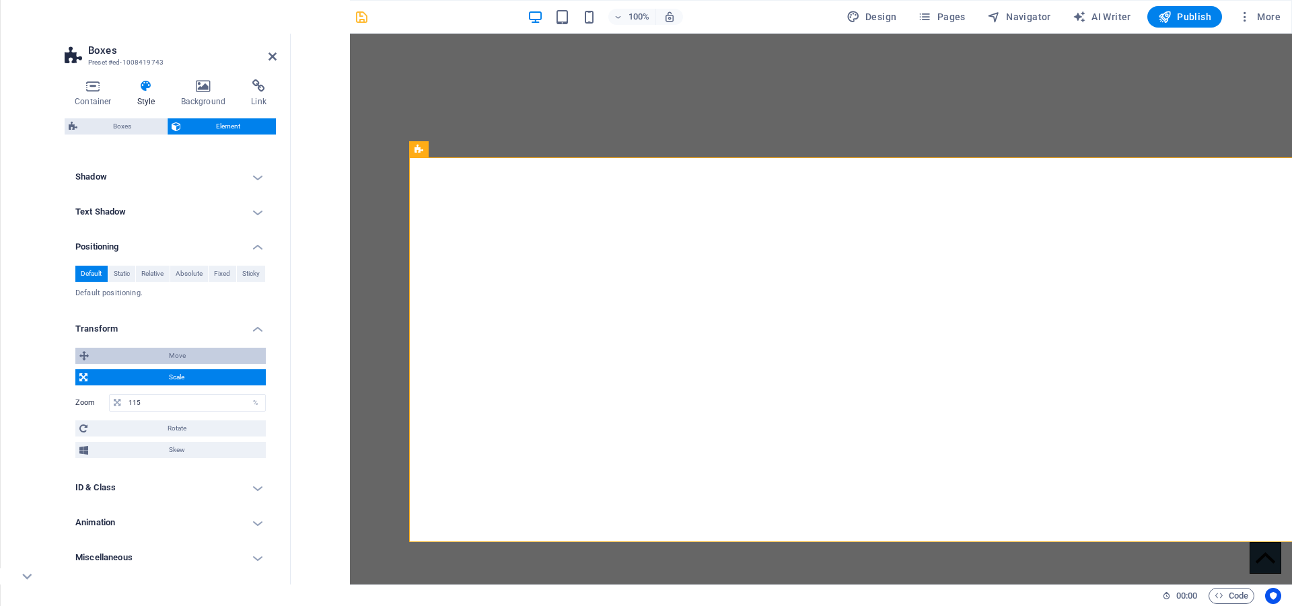
click at [143, 350] on span "Move" at bounding box center [177, 356] width 169 height 16
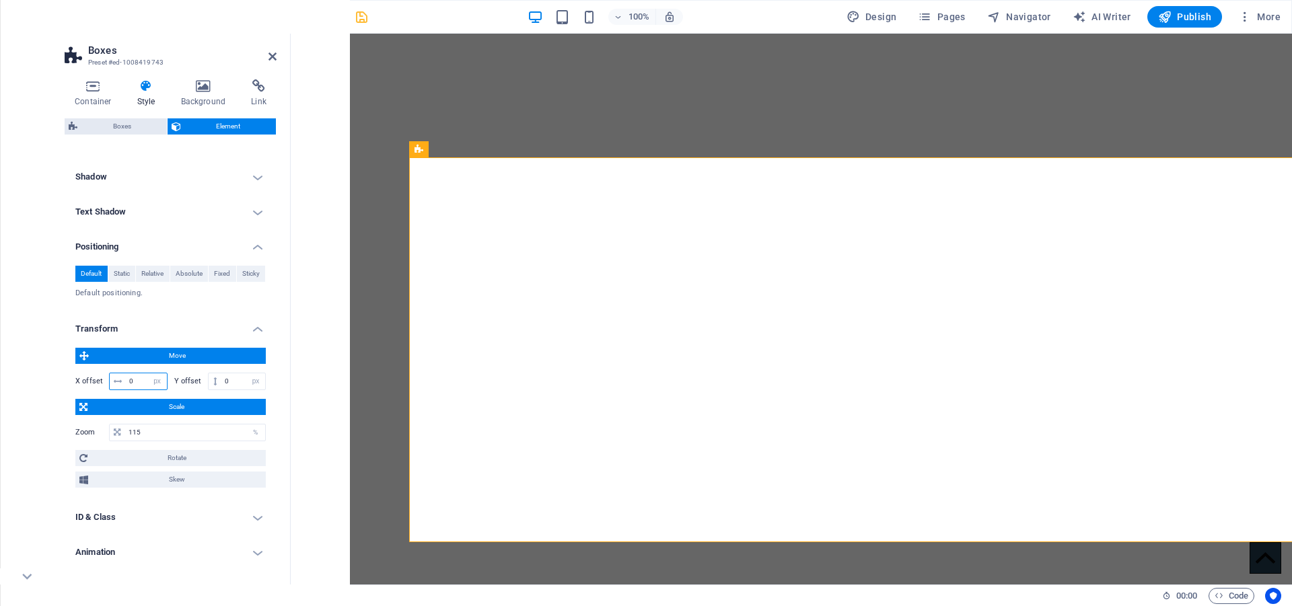
click at [143, 377] on input "0" at bounding box center [146, 381] width 41 height 16
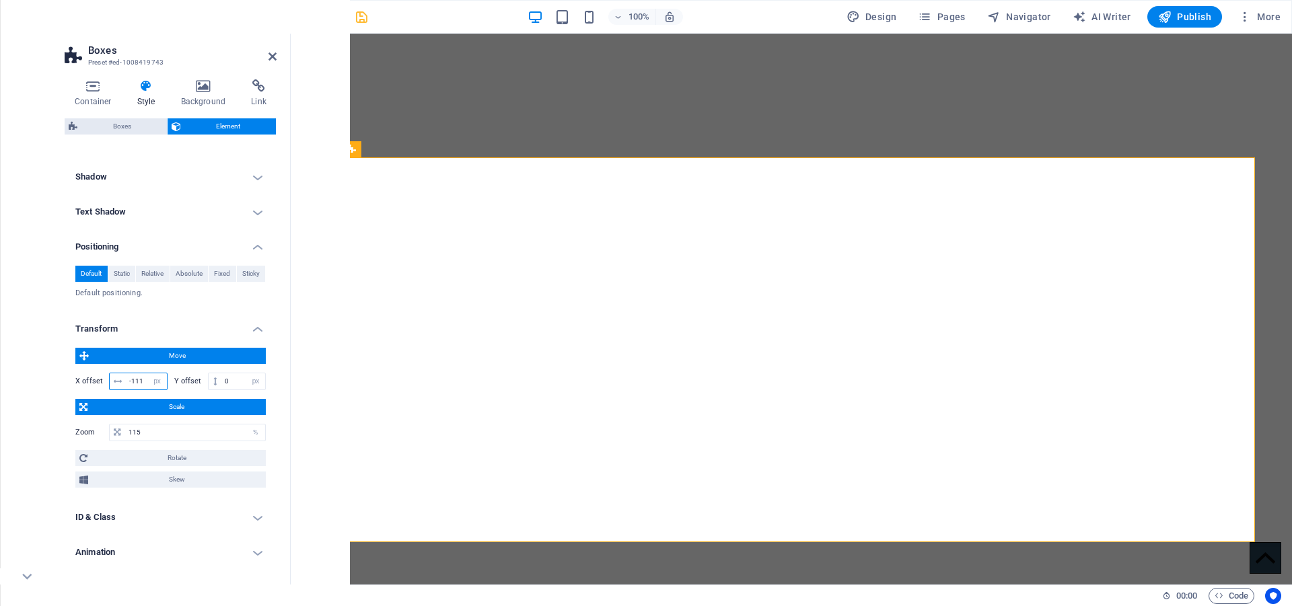
type input "-110"
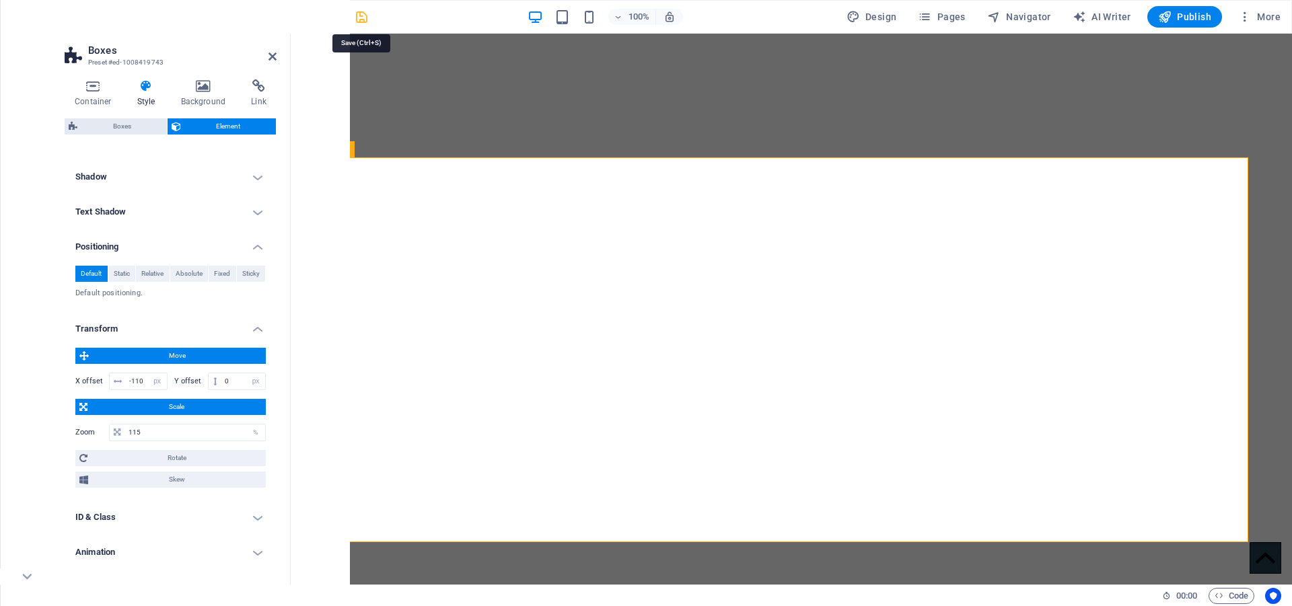
click at [361, 21] on icon "save" at bounding box center [361, 16] width 15 height 15
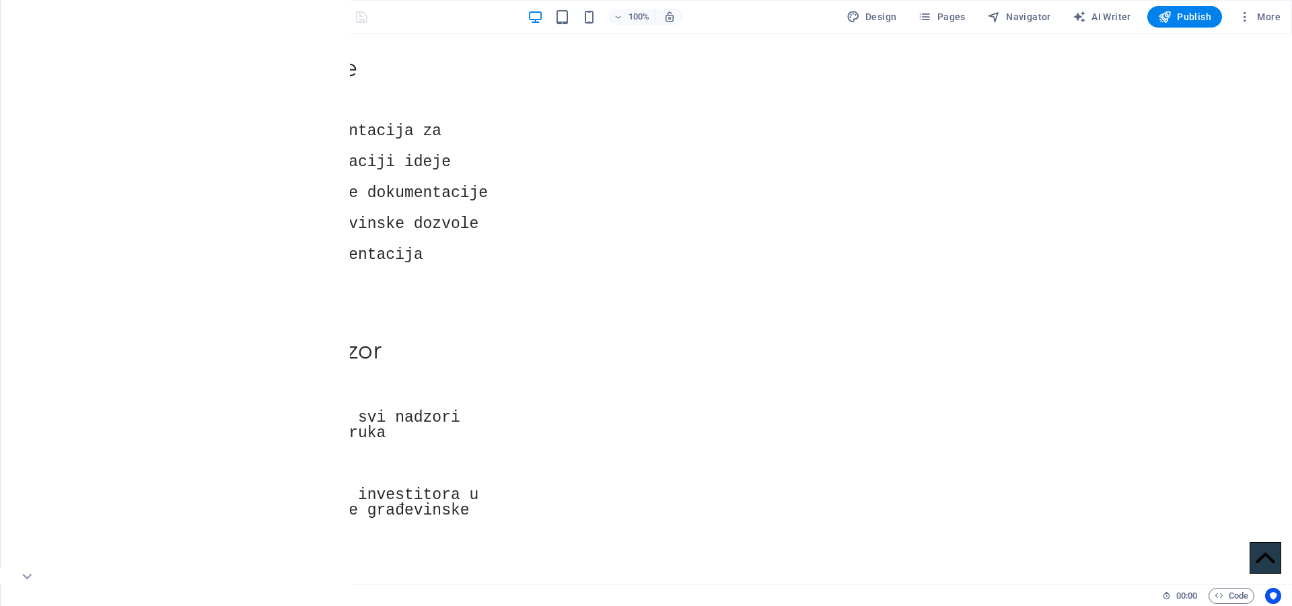
scroll to position [1301, 0]
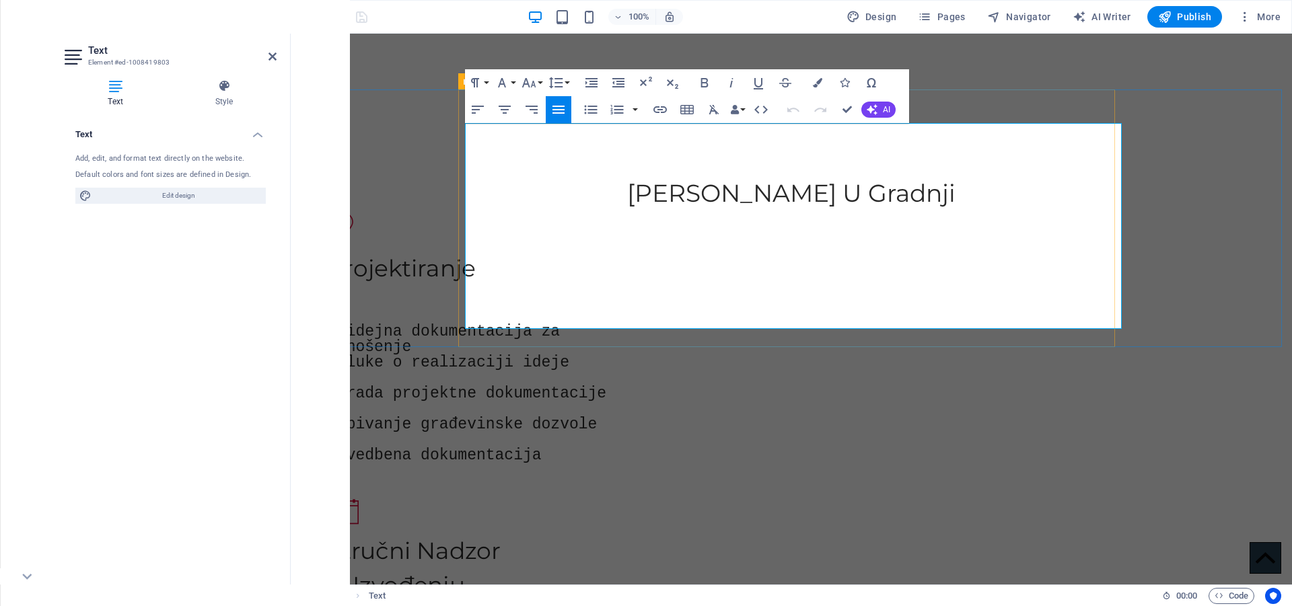
scroll to position [1355, 0]
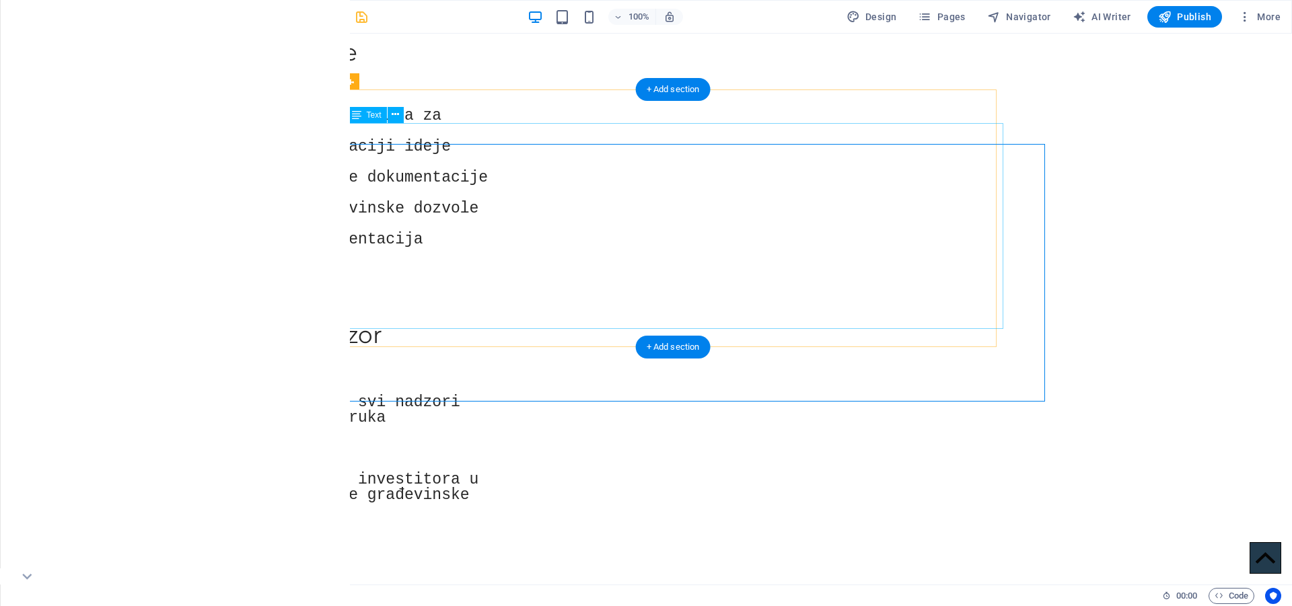
scroll to position [1301, 0]
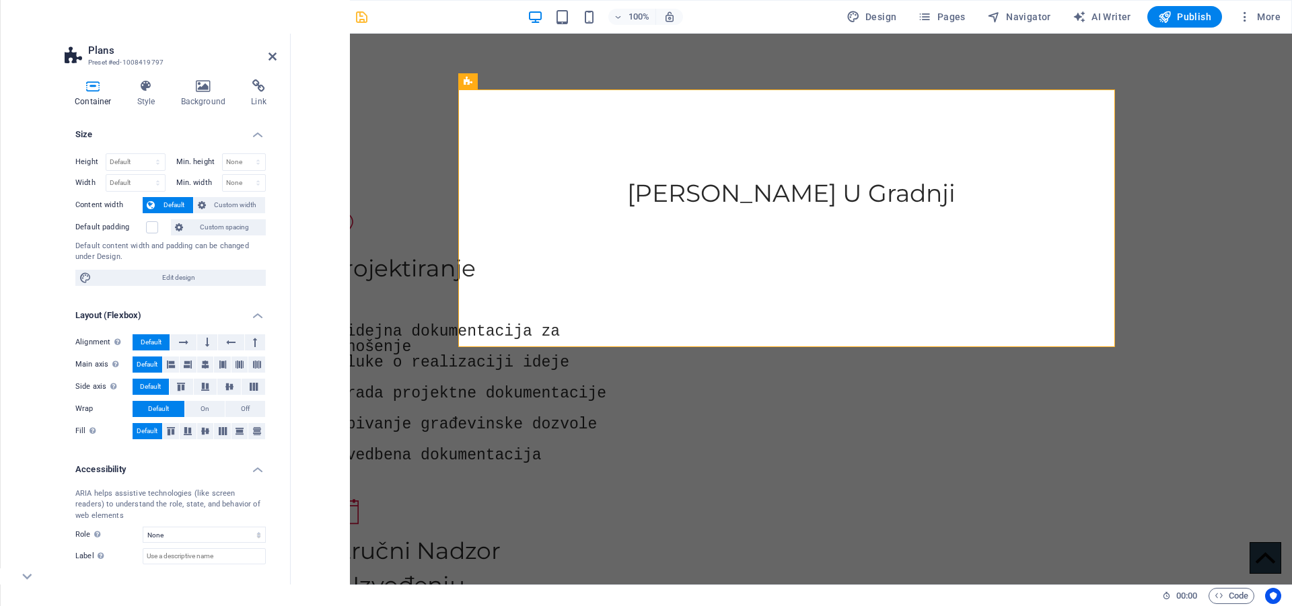
scroll to position [1355, 0]
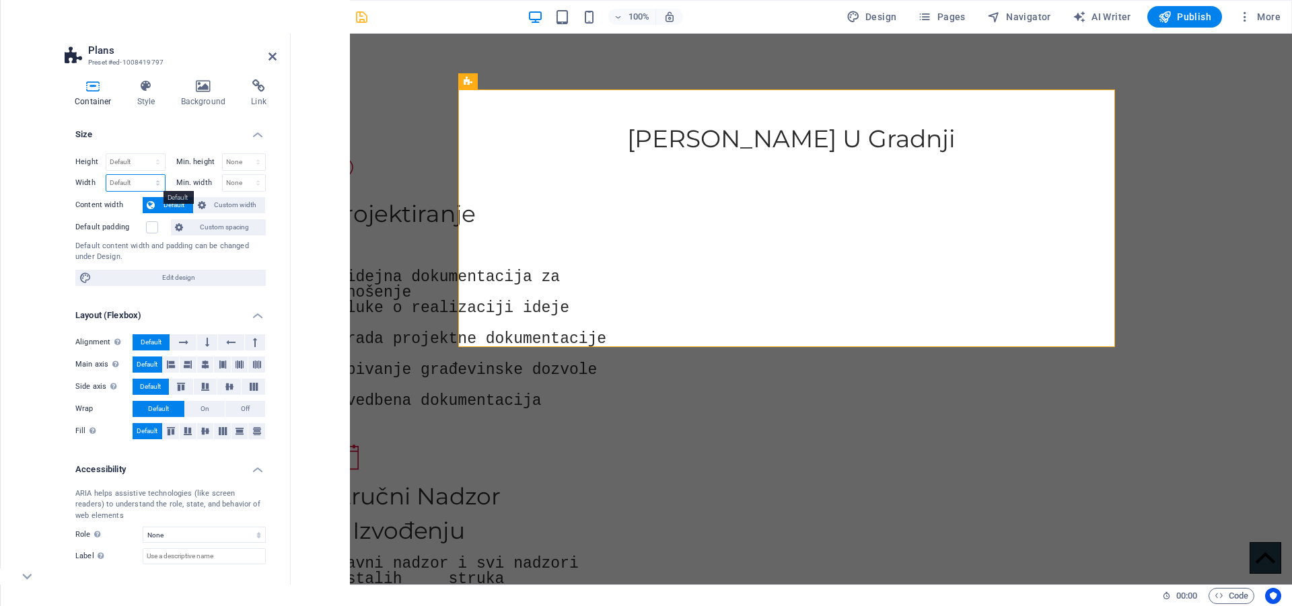
click at [155, 186] on select "Default px rem % em vh vw" at bounding box center [135, 183] width 59 height 16
select select "%"
click at [144, 175] on select "Default px rem % em vh vw" at bounding box center [135, 183] width 59 height 16
type input "100"
click at [254, 182] on select "None px rem % vh vw" at bounding box center [244, 183] width 43 height 16
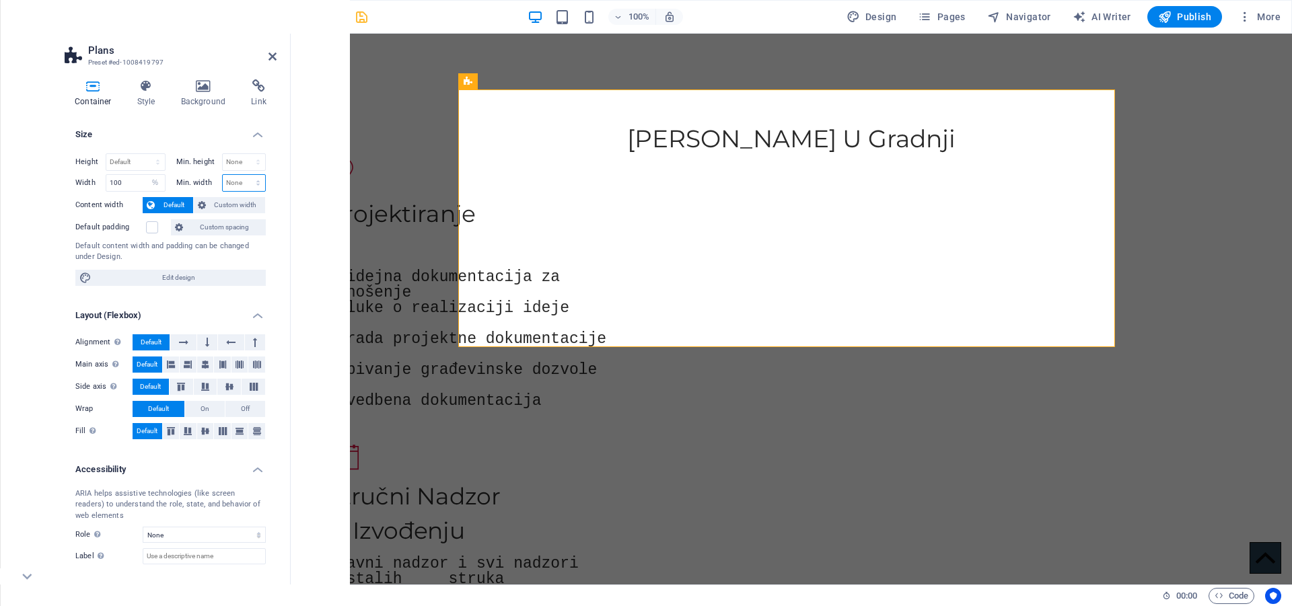
select select "%"
click at [244, 175] on select "None px rem % vh vw" at bounding box center [244, 183] width 43 height 16
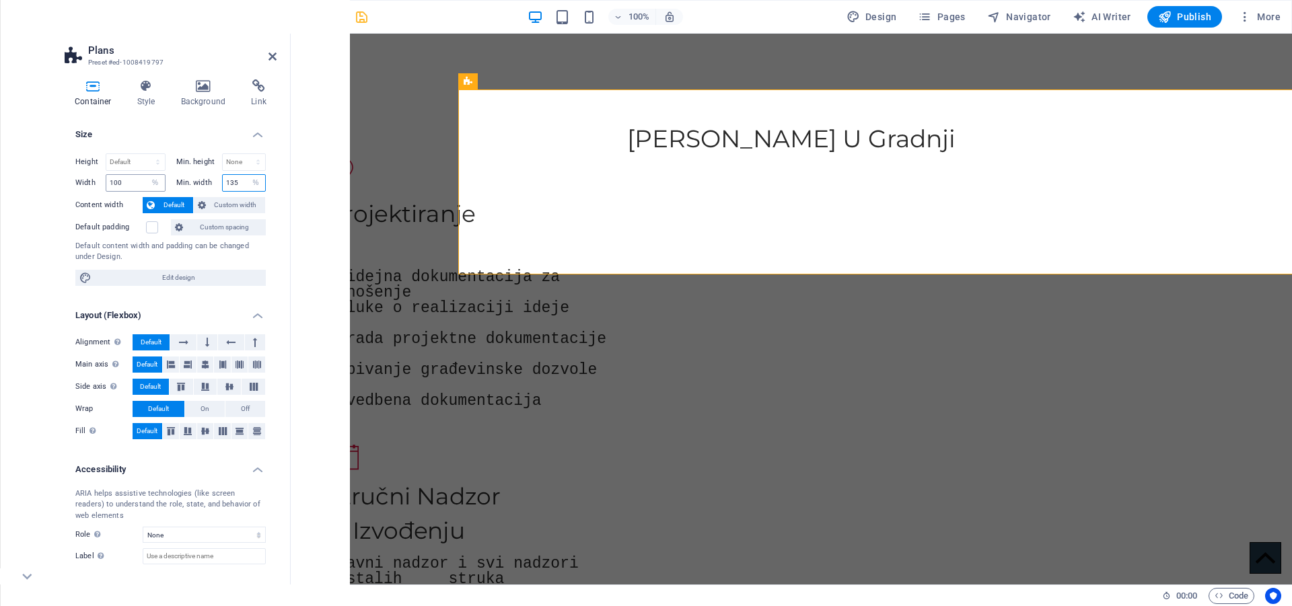
type input "135"
click at [128, 184] on input "100" at bounding box center [135, 183] width 59 height 16
drag, startPoint x: 128, startPoint y: 184, endPoint x: 28, endPoint y: 192, distance: 101.2
click at [28, 192] on section "Favorites Elements Columns Content Boxes Accordion Tables Features Images Slide…" at bounding box center [646, 309] width 1292 height 551
type input "135"
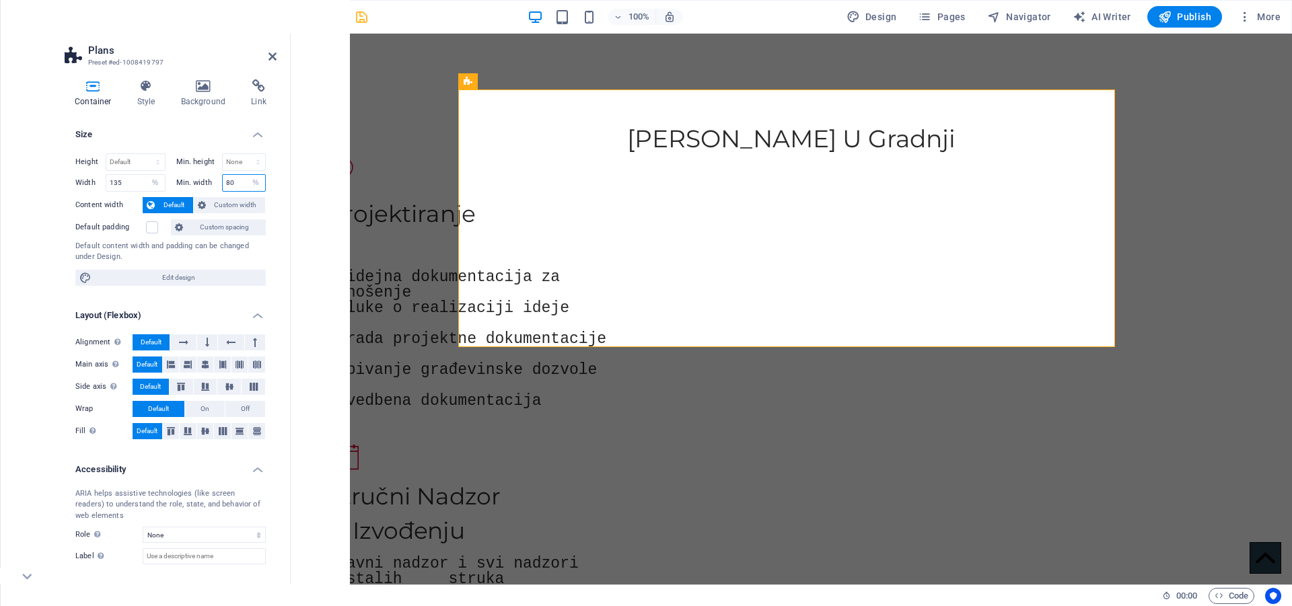
type input "8"
type input "6"
type input "5"
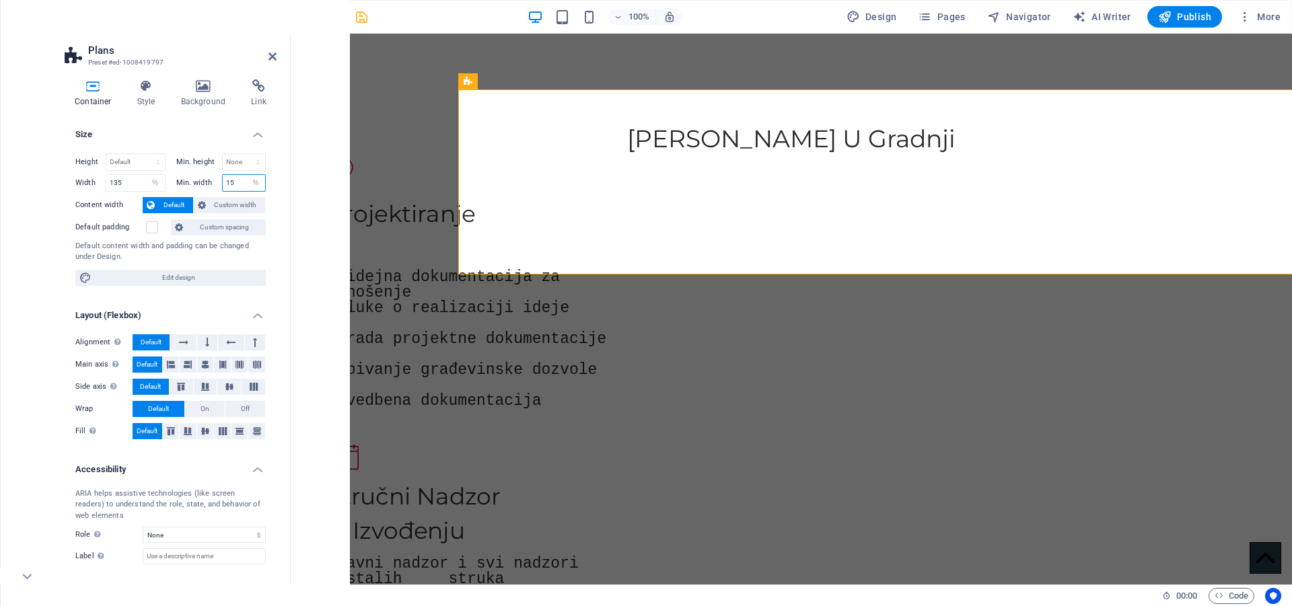
type input "1"
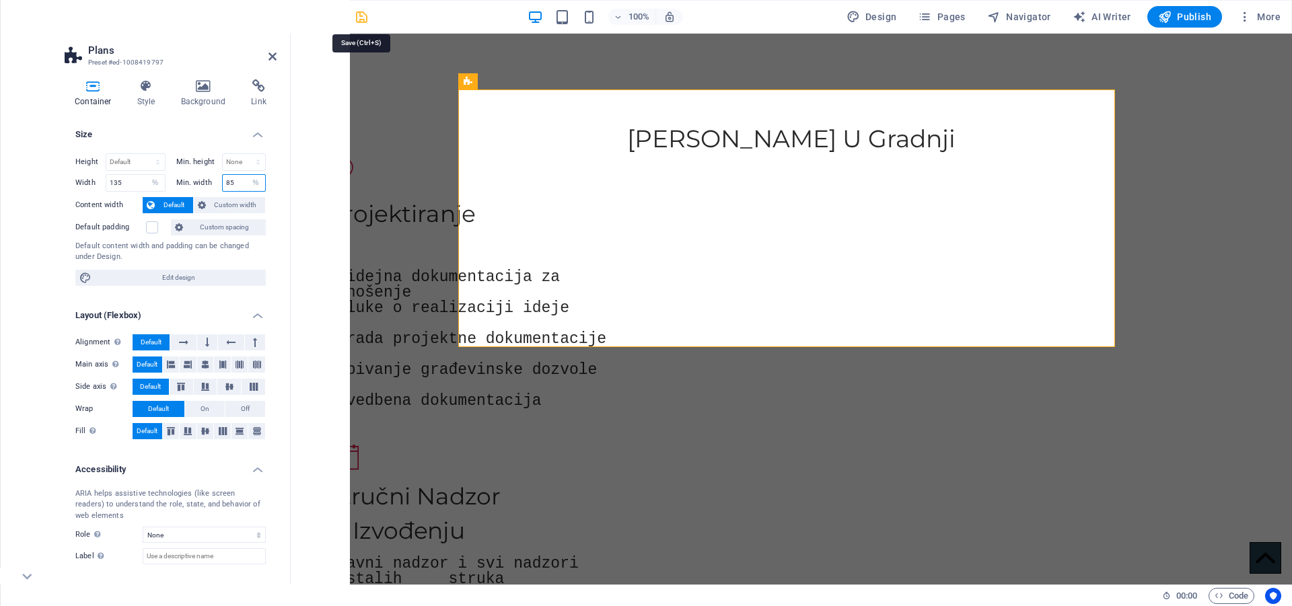
type input "85"
click at [366, 17] on icon "save" at bounding box center [361, 16] width 15 height 15
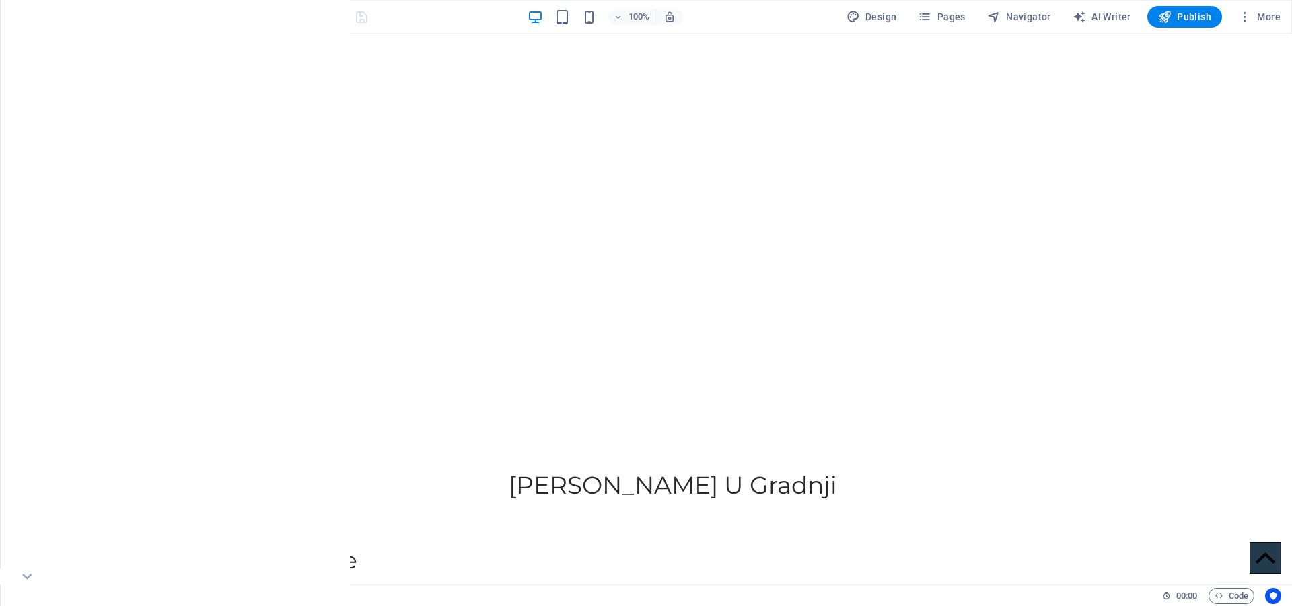
scroll to position [0, 0]
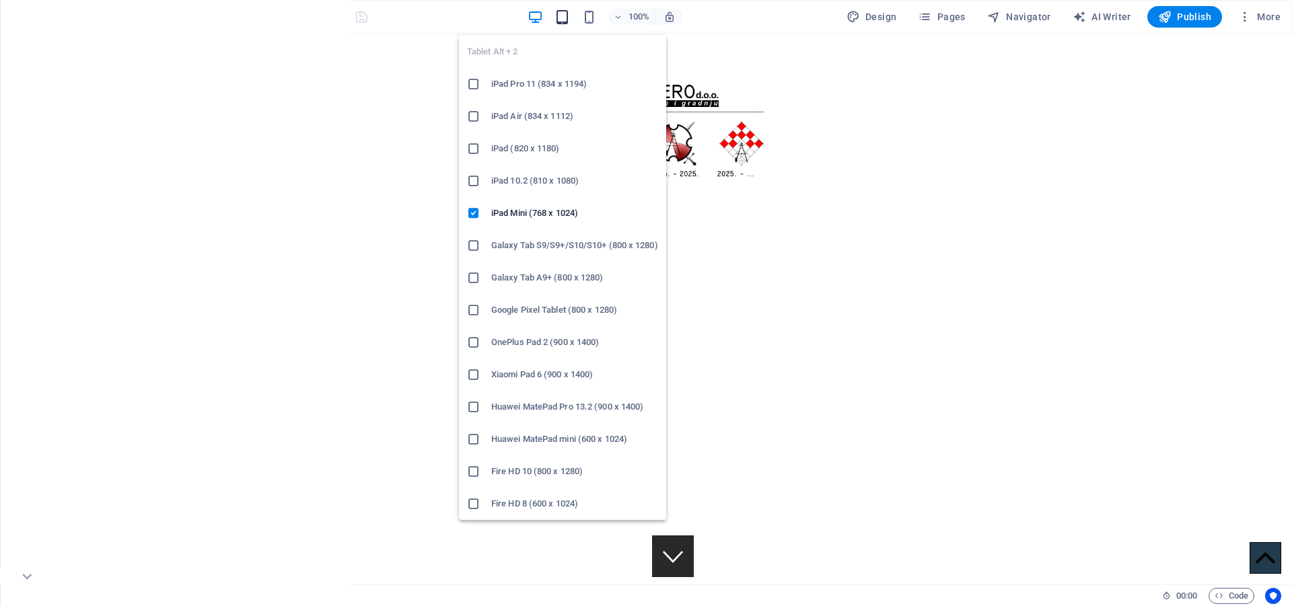
click at [566, 11] on icon "button" at bounding box center [561, 16] width 15 height 15
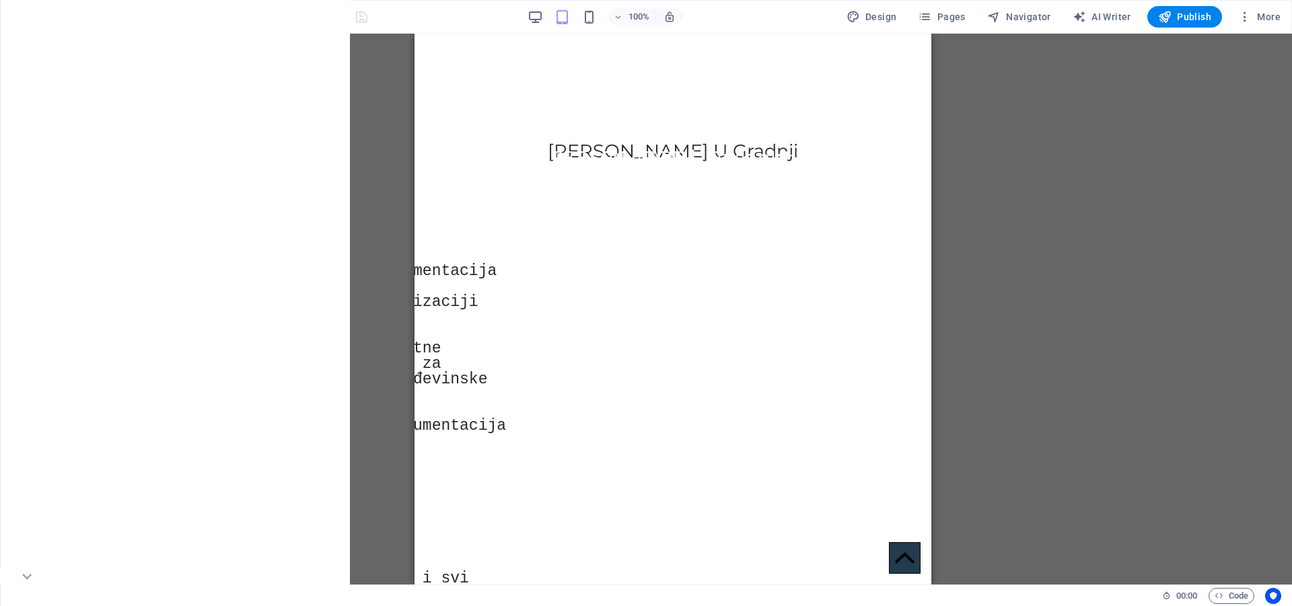
scroll to position [721, 0]
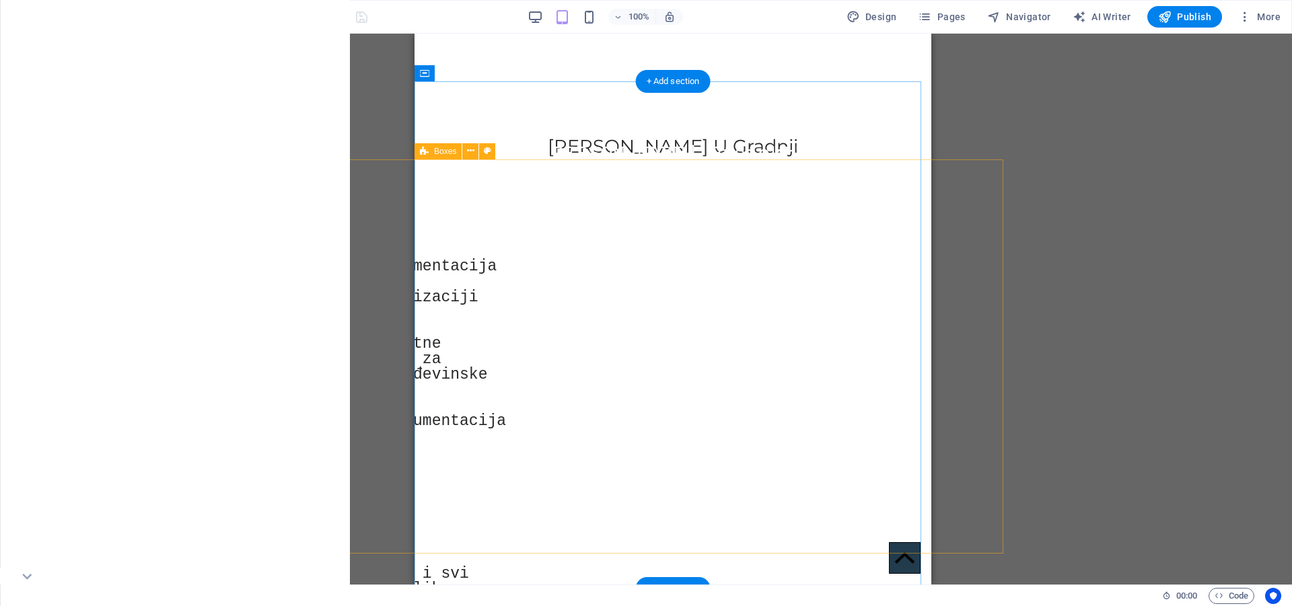
click at [546, 184] on div "Projektiranje - idejna dokumentacija za donošenje odluke o realizaciji ideje iz…" at bounding box center [661, 601] width 712 height 959
select select "px"
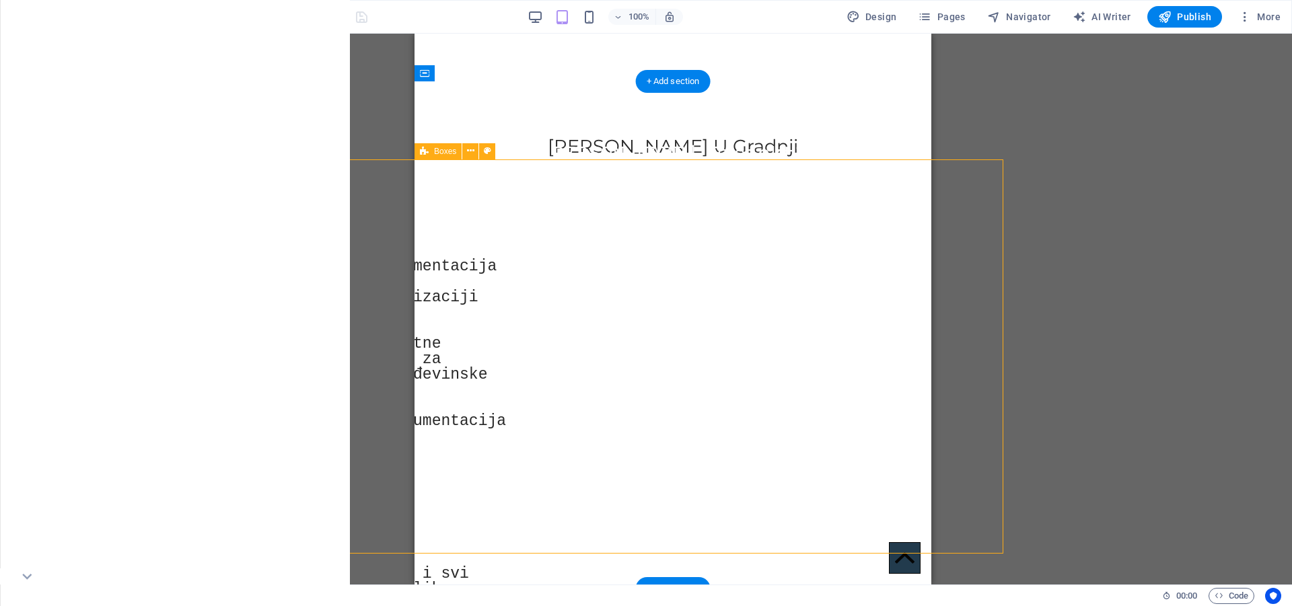
select select "px"
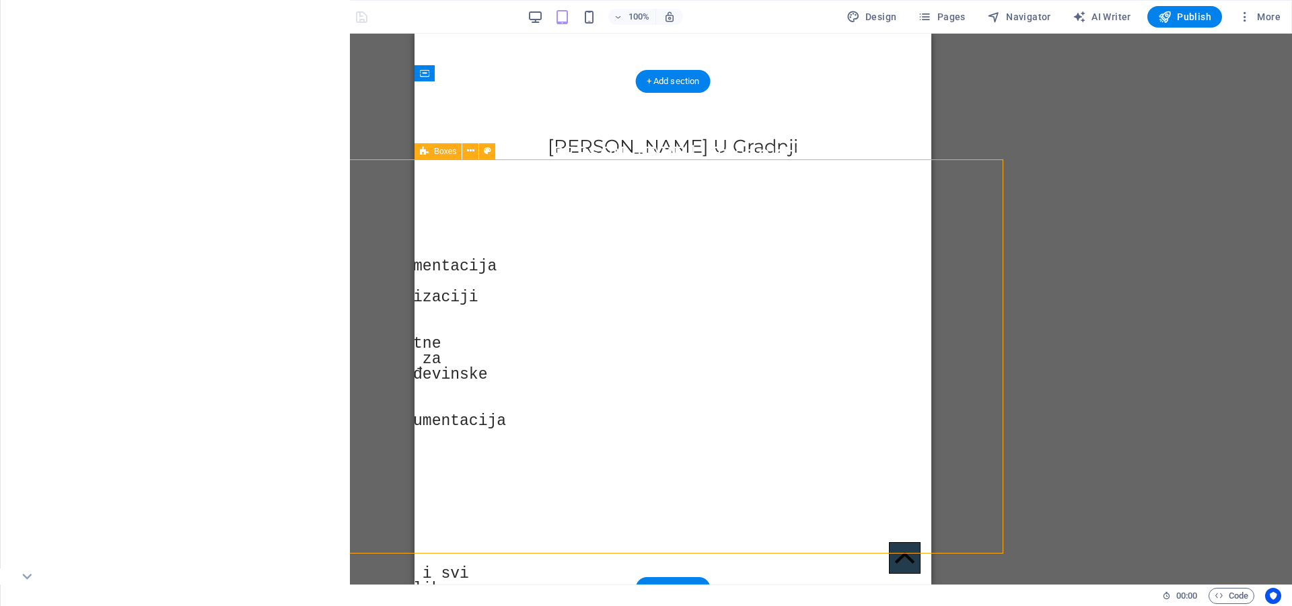
select select "px"
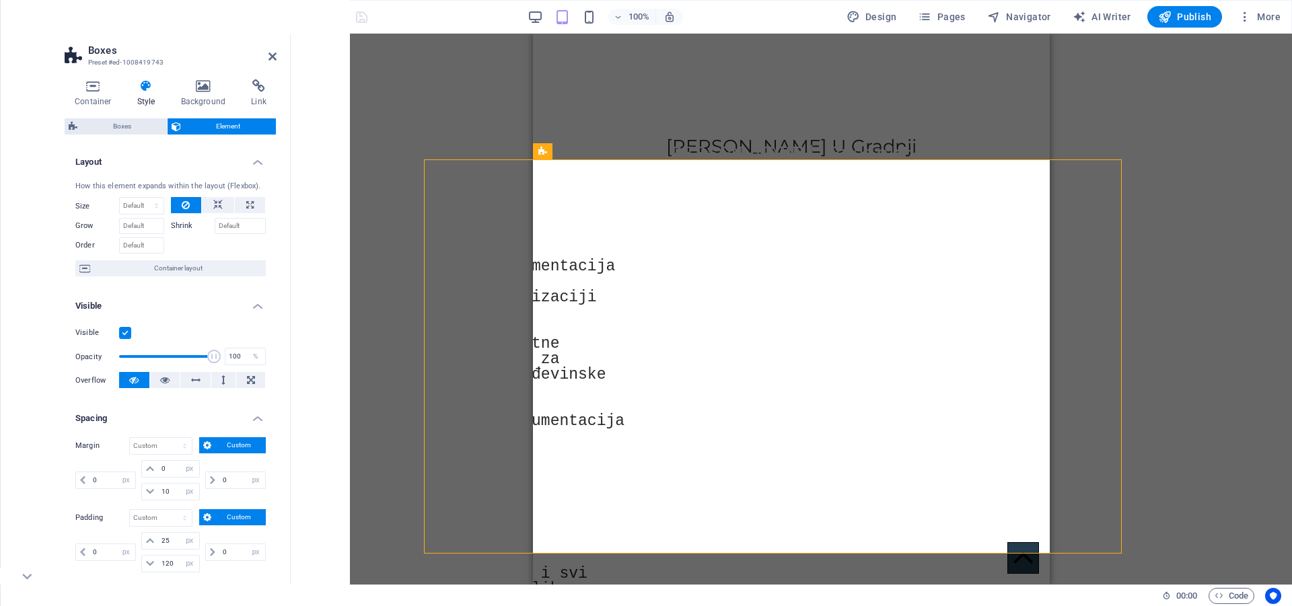
scroll to position [493, 0]
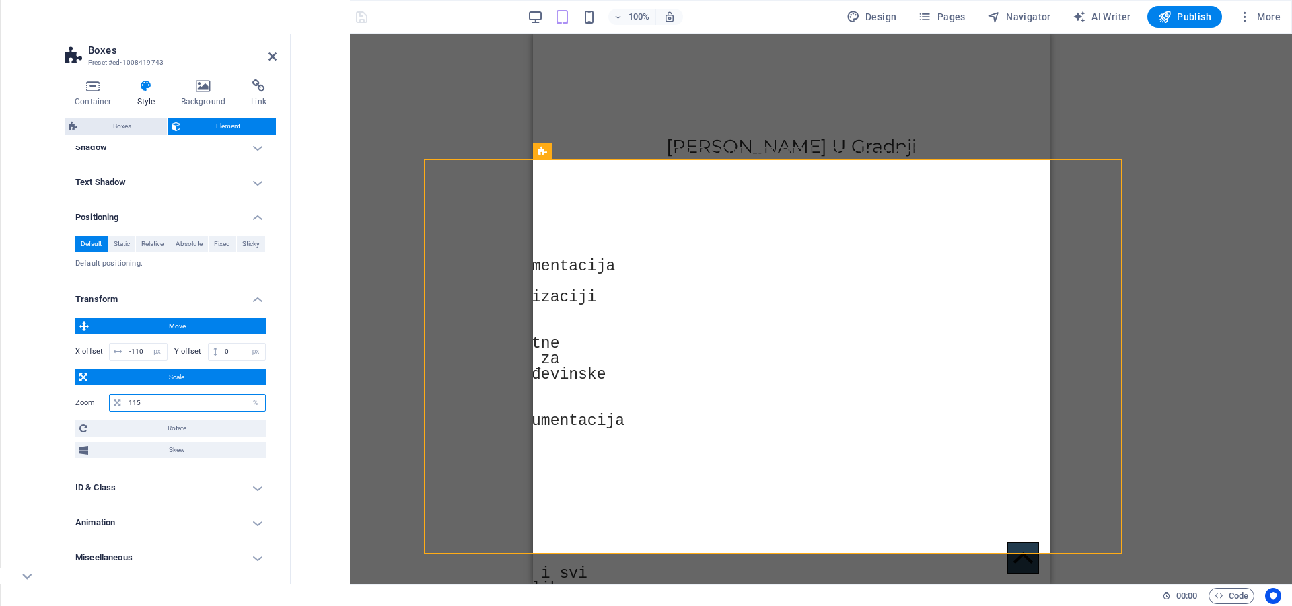
click at [162, 403] on input "115" at bounding box center [195, 403] width 140 height 16
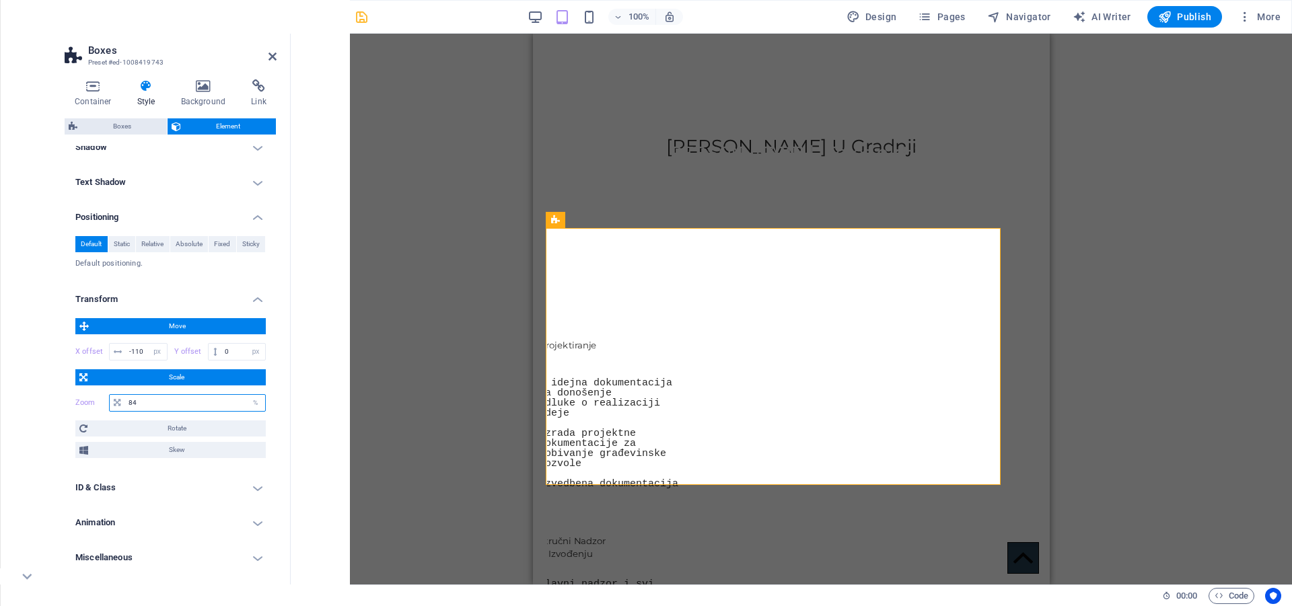
type input "85"
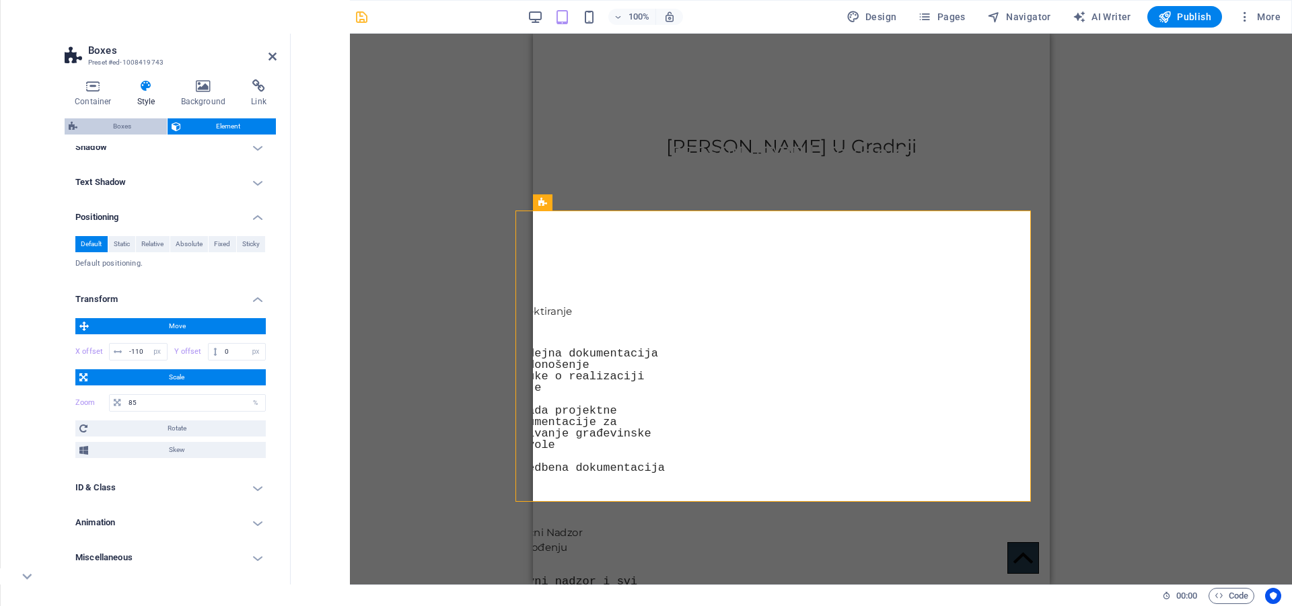
click at [112, 122] on span "Boxes" at bounding box center [121, 126] width 81 height 16
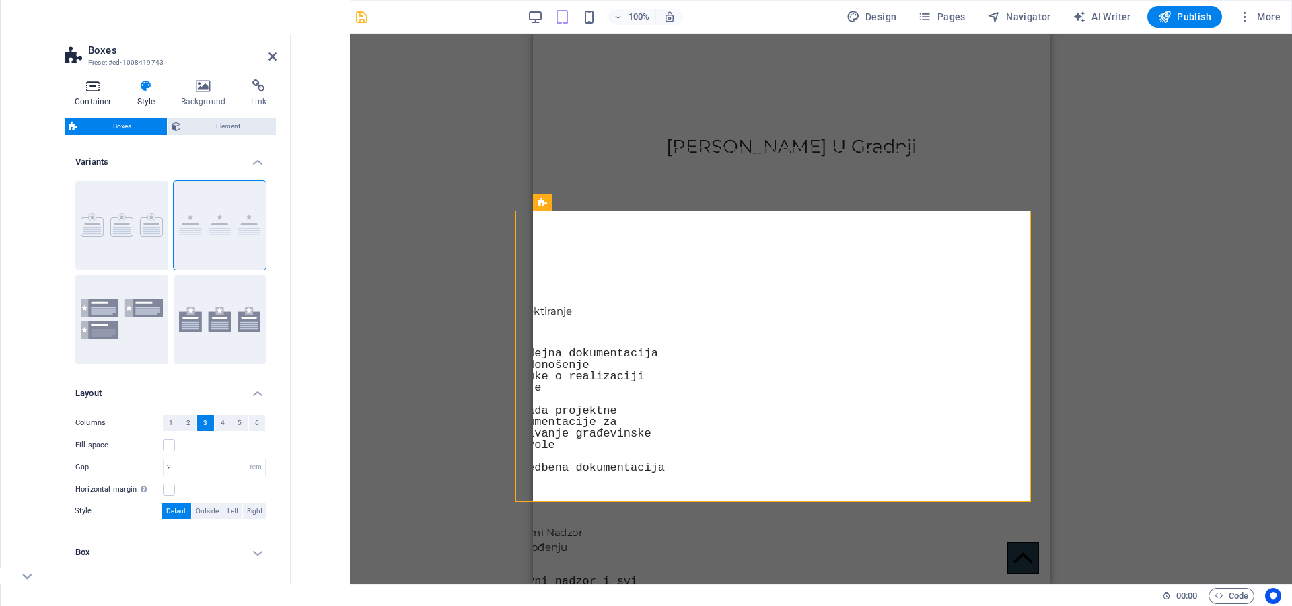
click at [95, 92] on icon at bounding box center [93, 85] width 57 height 13
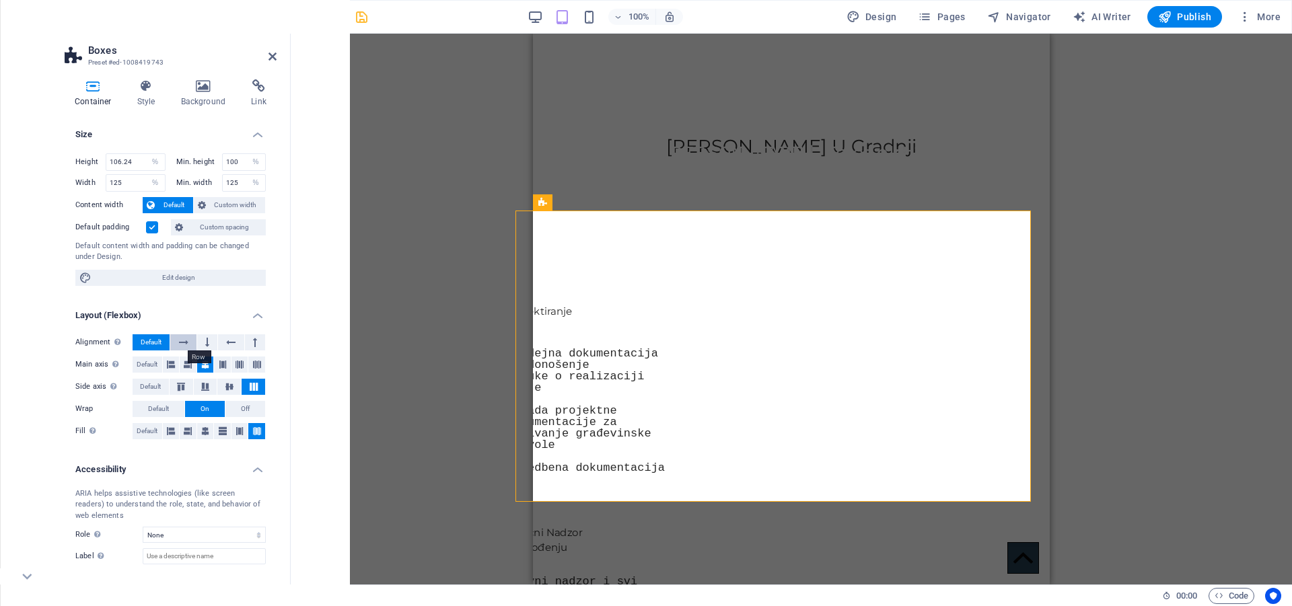
click at [184, 339] on icon at bounding box center [183, 342] width 9 height 16
click at [211, 342] on button at bounding box center [207, 342] width 20 height 16
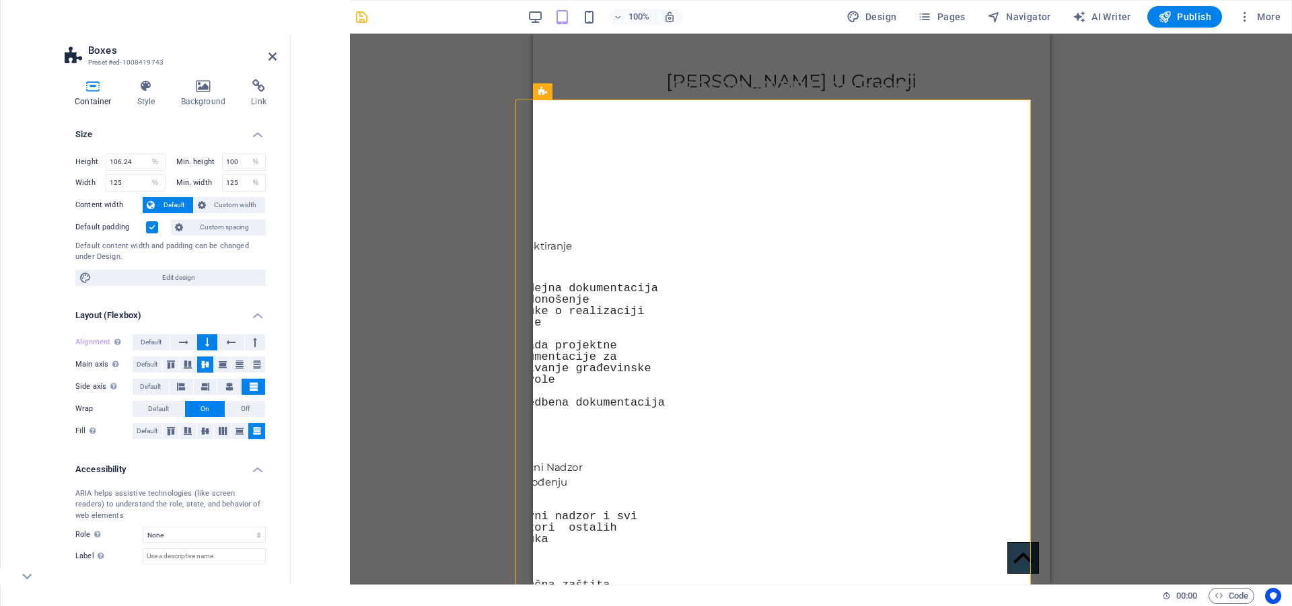
scroll to position [748, 0]
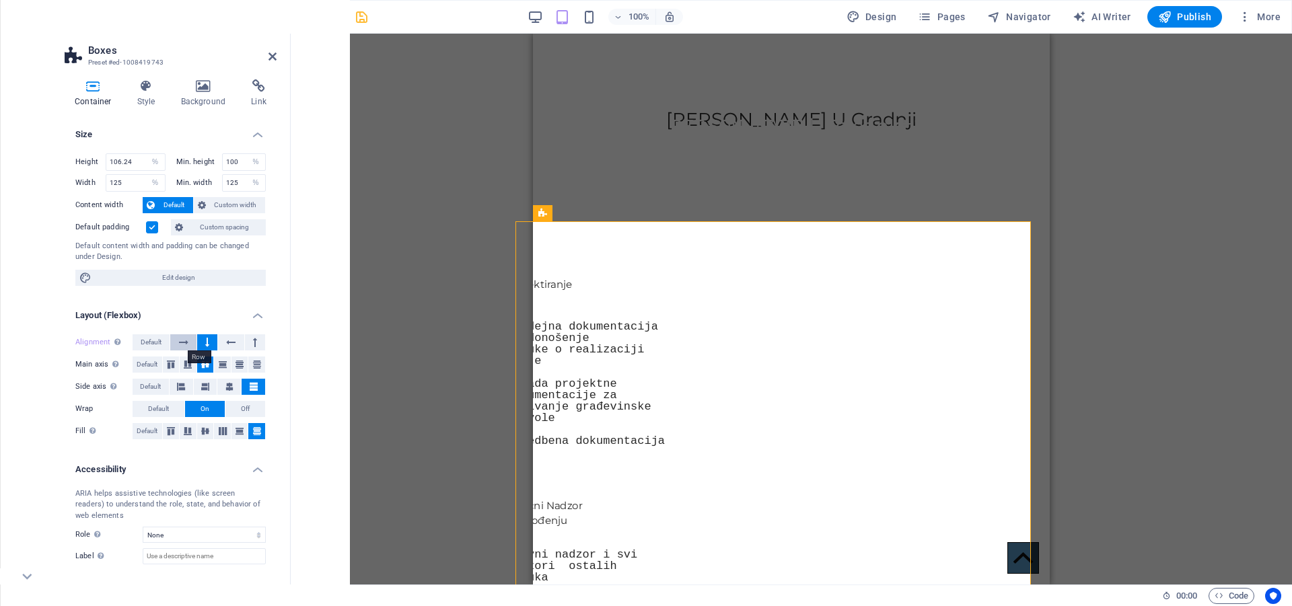
click at [180, 340] on icon at bounding box center [183, 342] width 9 height 16
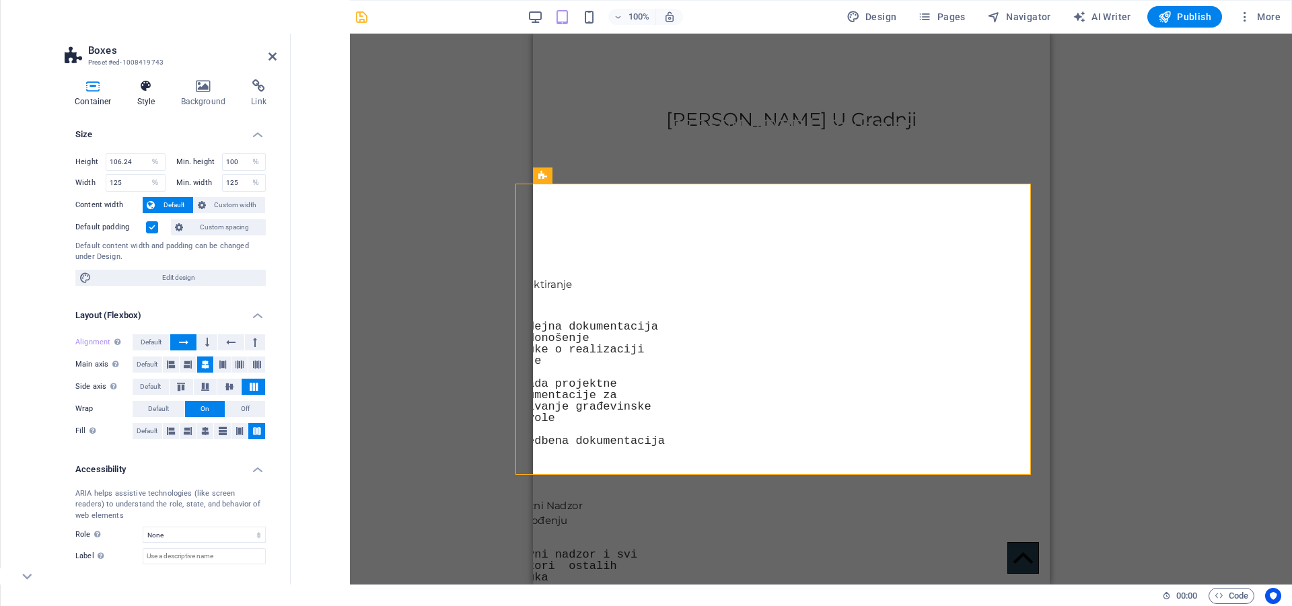
click at [149, 98] on h4 "Style" at bounding box center [149, 93] width 44 height 28
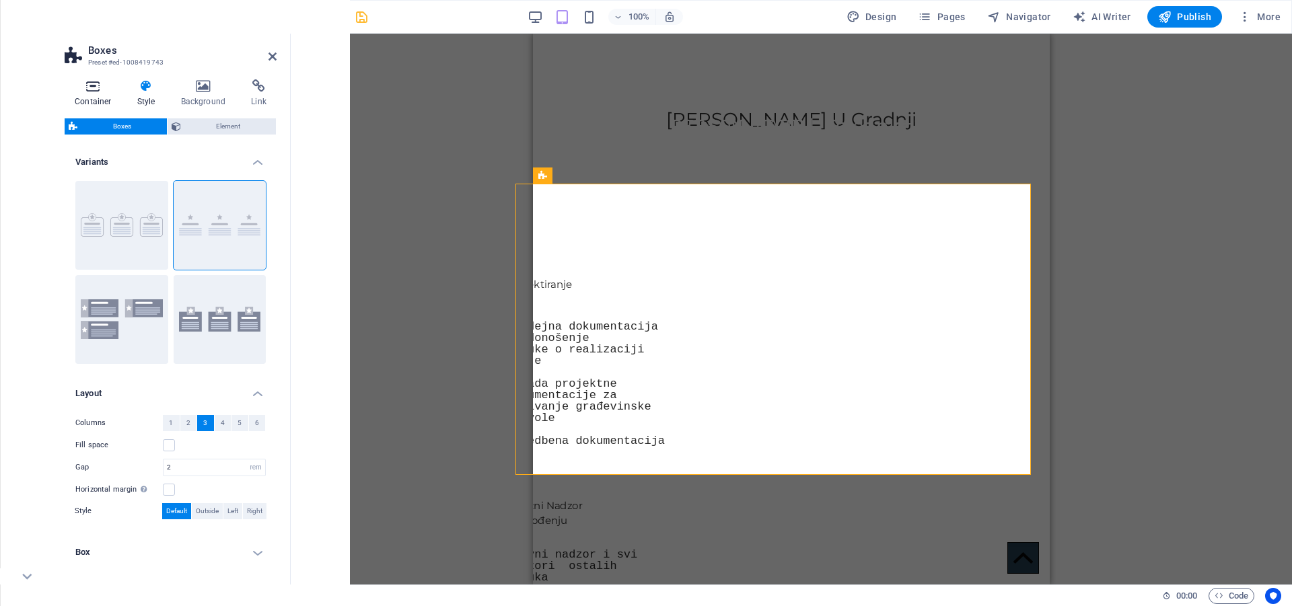
click at [86, 98] on h4 "Container" at bounding box center [96, 93] width 63 height 28
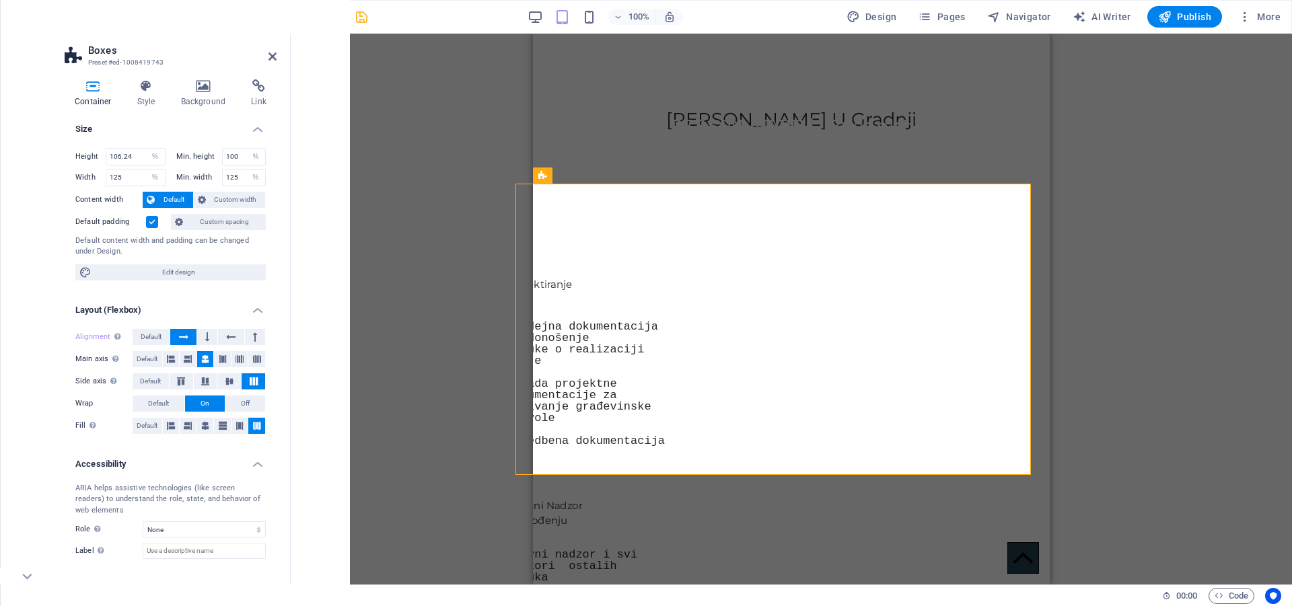
scroll to position [0, 0]
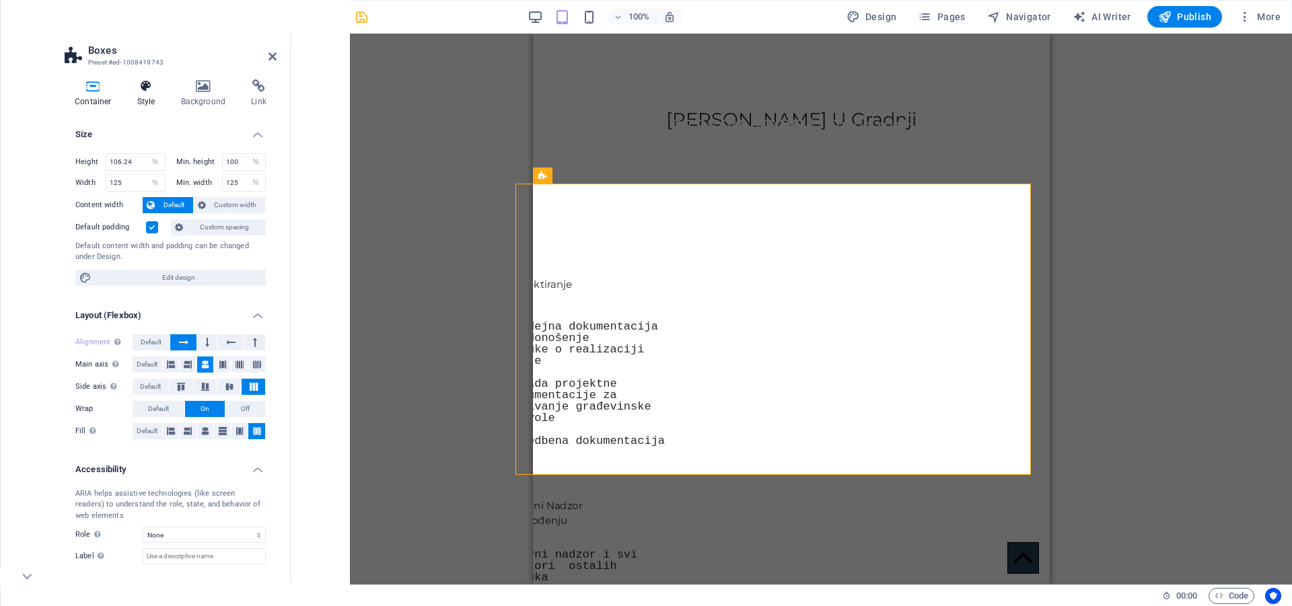
click at [145, 84] on icon at bounding box center [146, 85] width 38 height 13
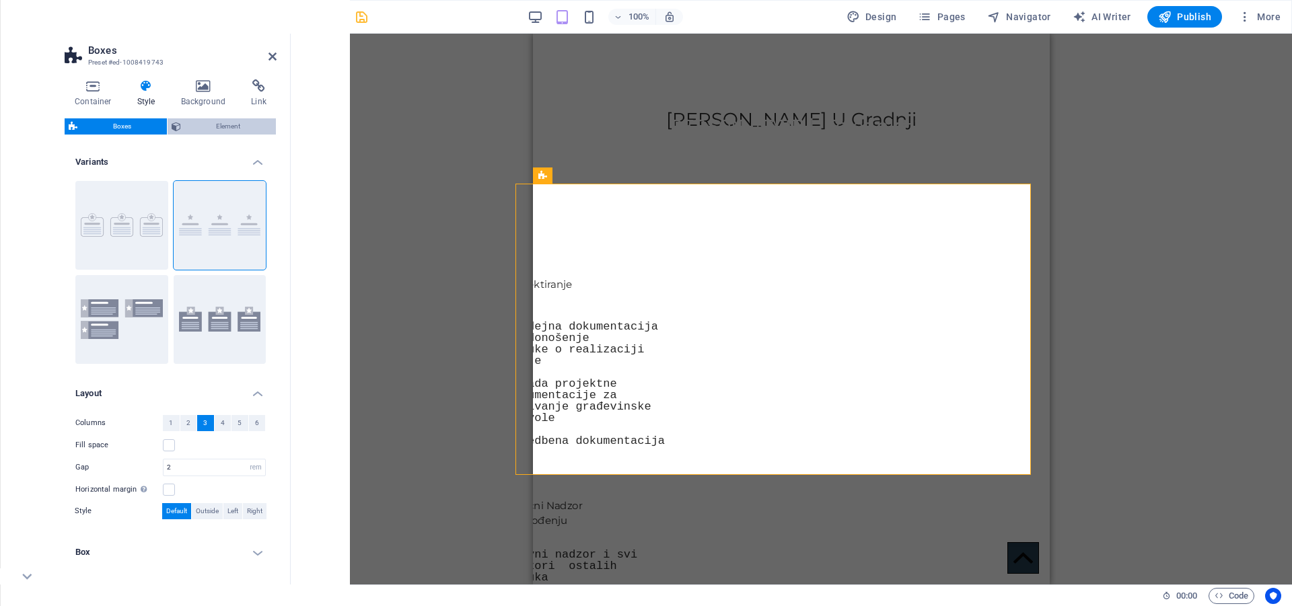
click at [221, 123] on span "Element" at bounding box center [228, 126] width 87 height 16
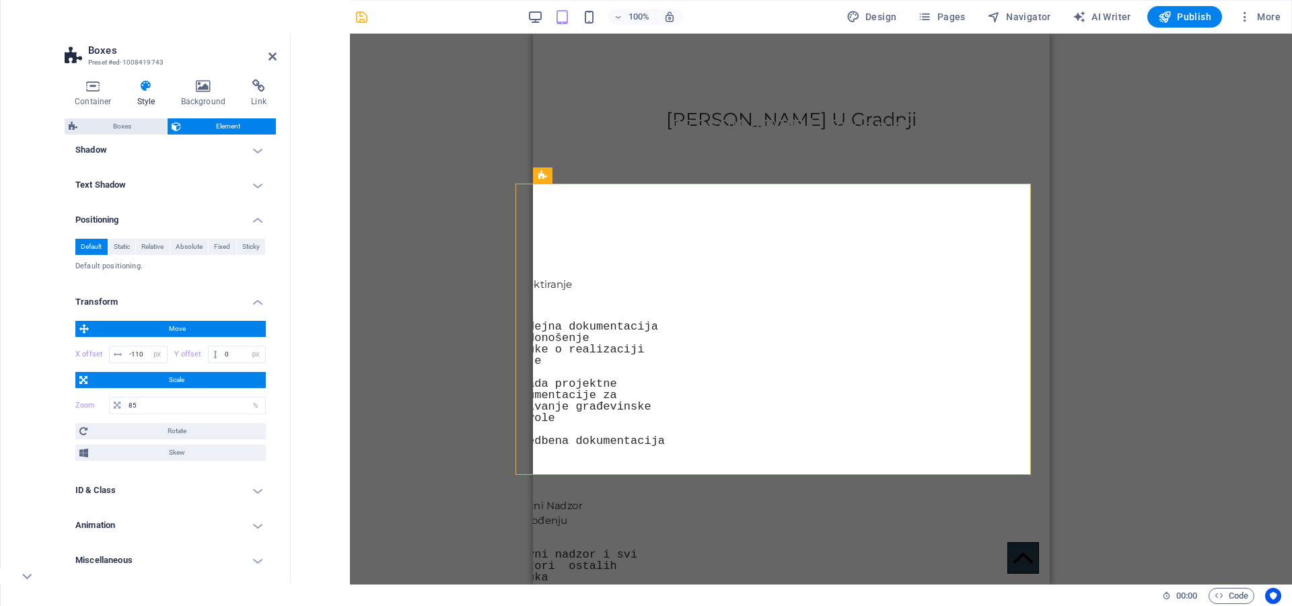
scroll to position [493, 0]
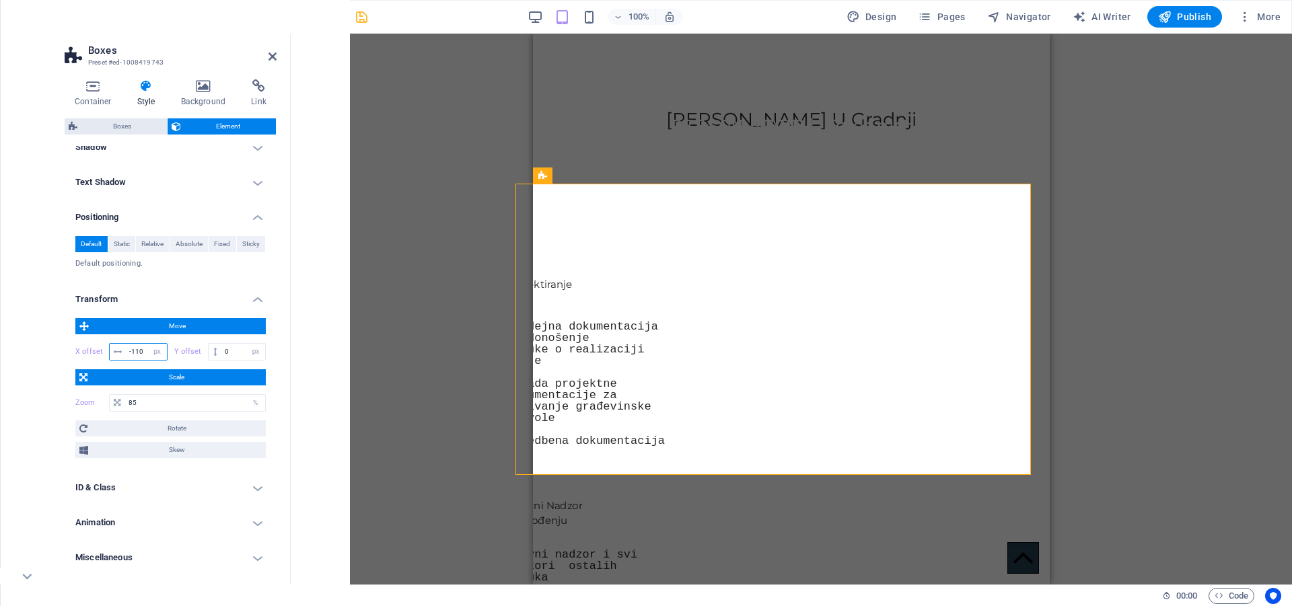
click at [142, 350] on input "-110" at bounding box center [146, 352] width 41 height 16
type input "-1"
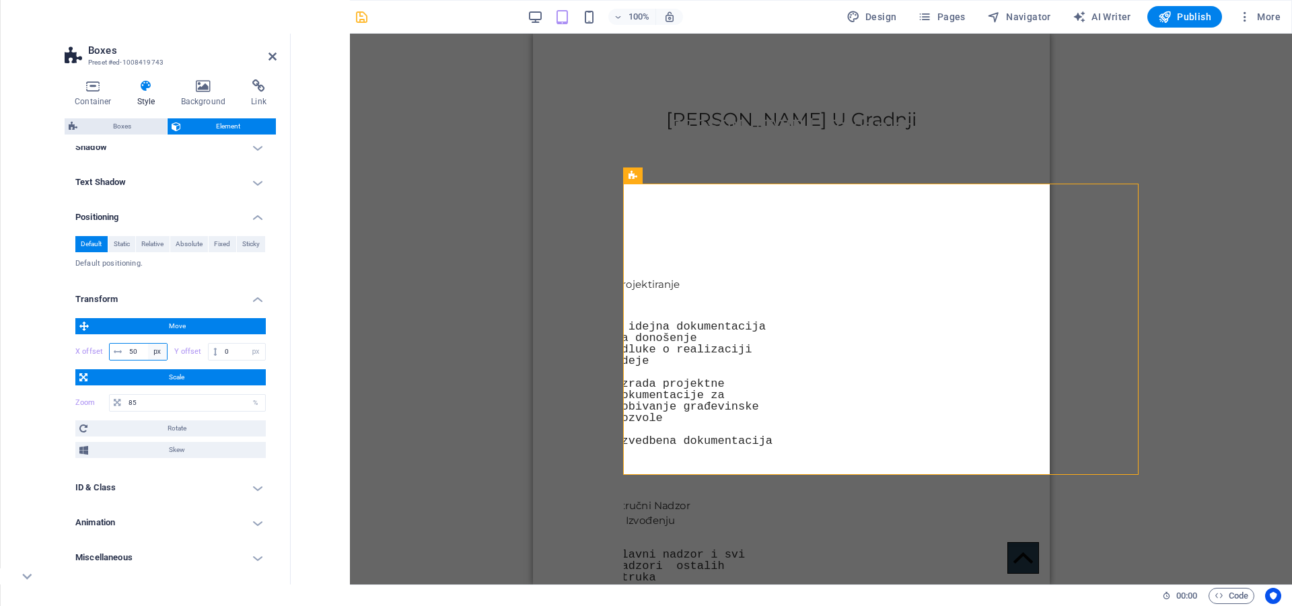
type input "5"
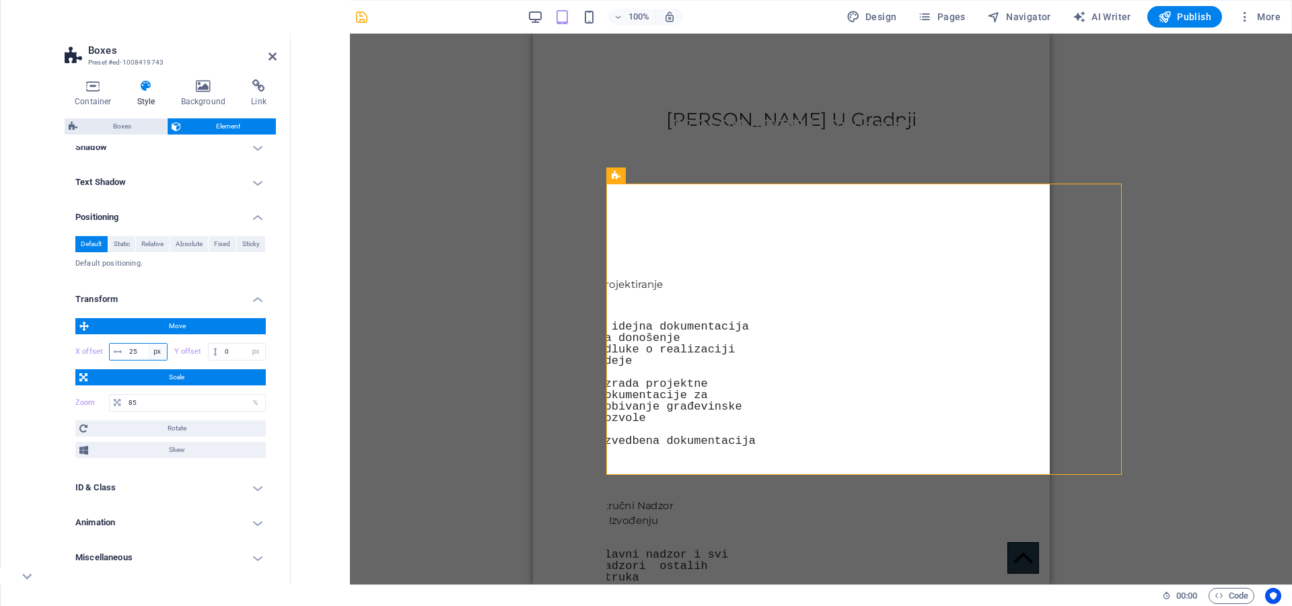
type input "2"
click at [143, 351] on input "20" at bounding box center [146, 352] width 41 height 16
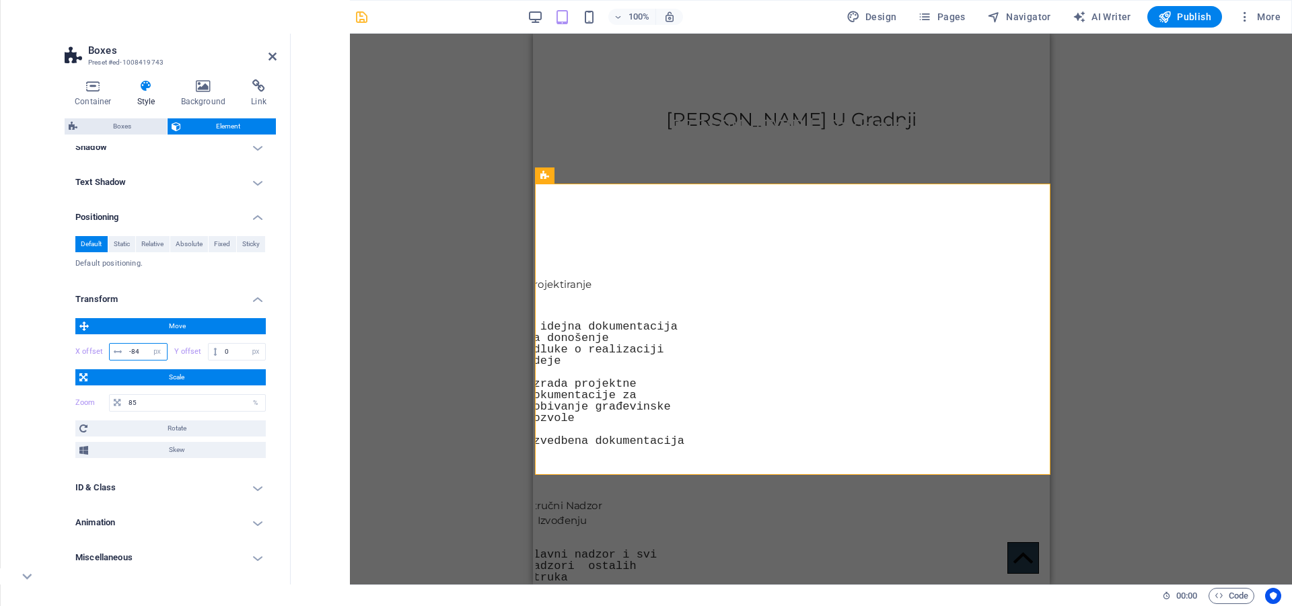
type input "-85"
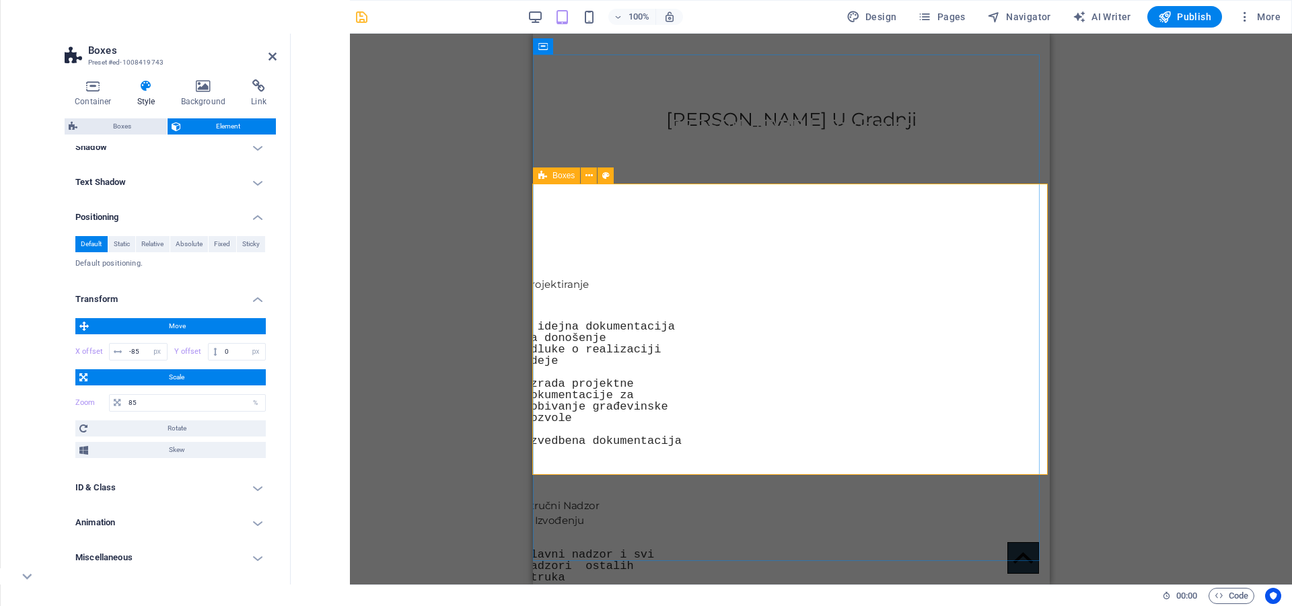
click at [586, 221] on div "Projektiranje - idejna dokumentacija za donošenje odluke o realizaciji ideje iz…" at bounding box center [796, 575] width 526 height 708
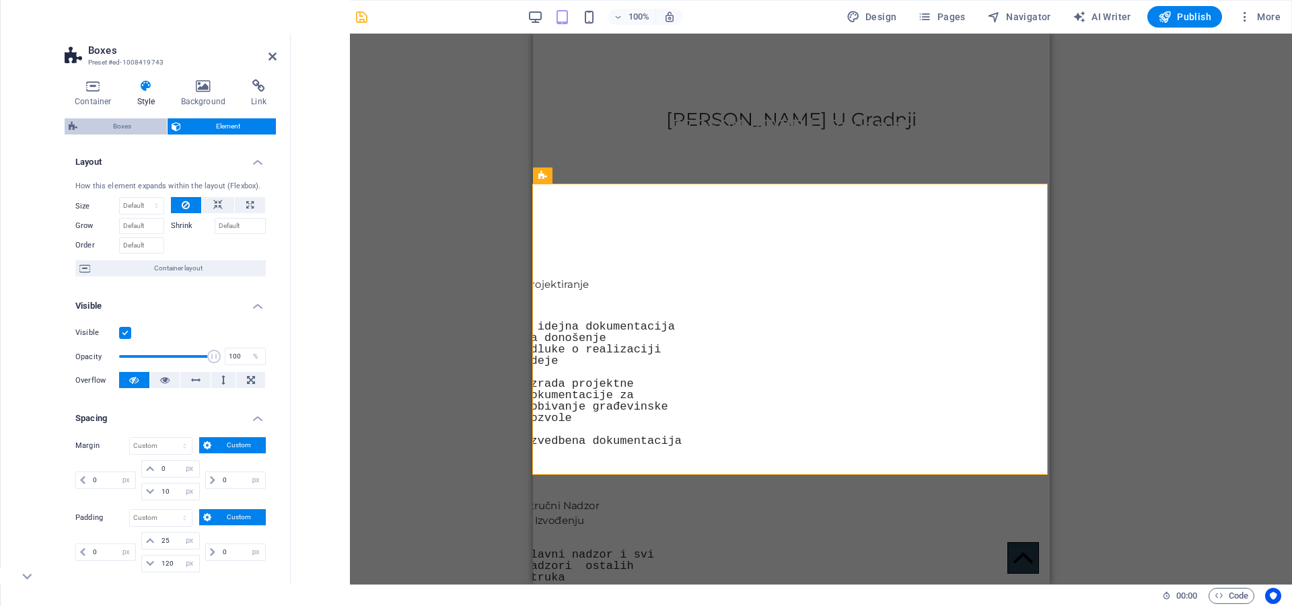
click at [133, 120] on span "Boxes" at bounding box center [121, 126] width 81 height 16
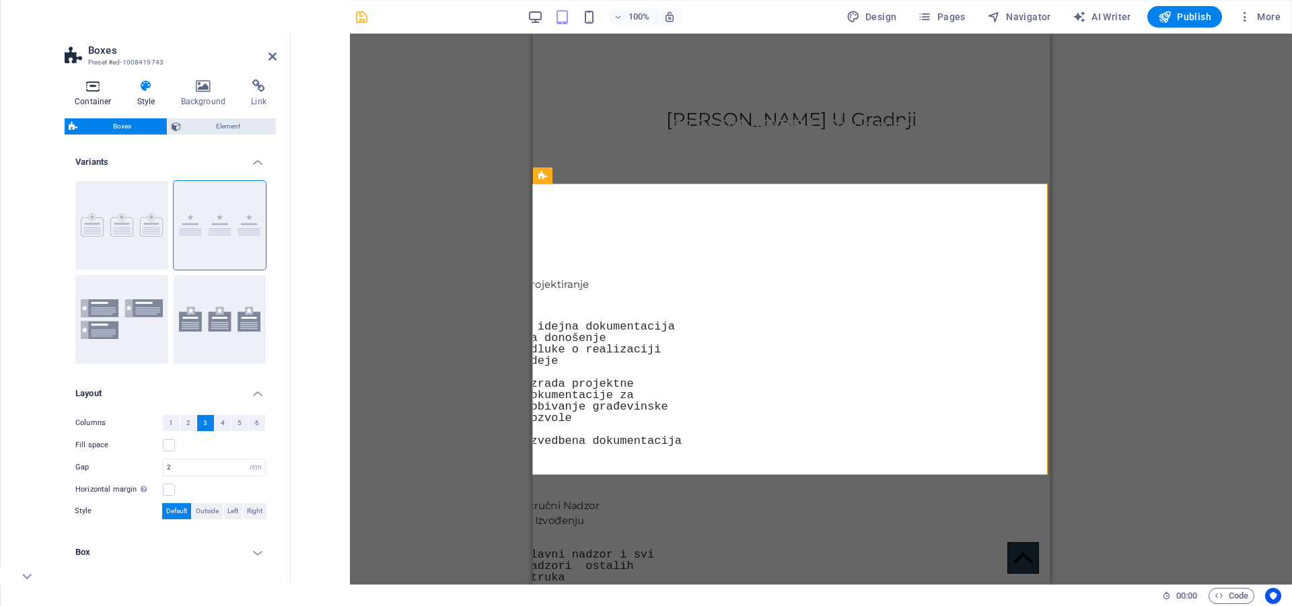
click at [91, 91] on icon at bounding box center [93, 85] width 57 height 13
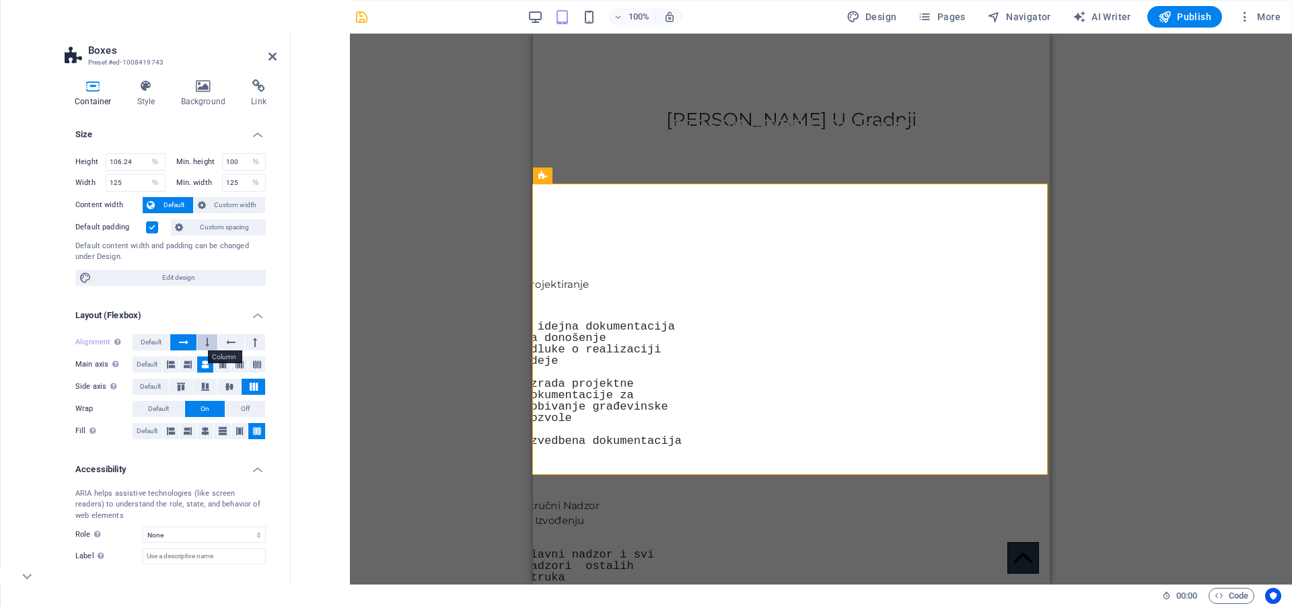
click at [206, 342] on icon at bounding box center [207, 342] width 4 height 16
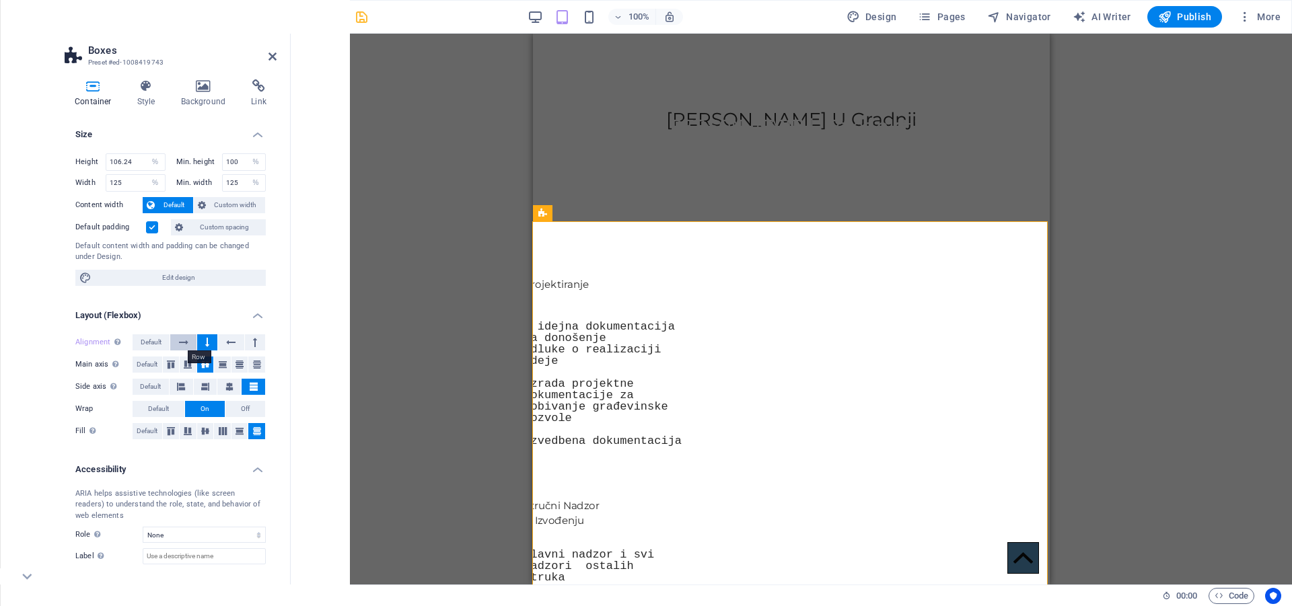
click at [184, 342] on icon at bounding box center [183, 342] width 9 height 16
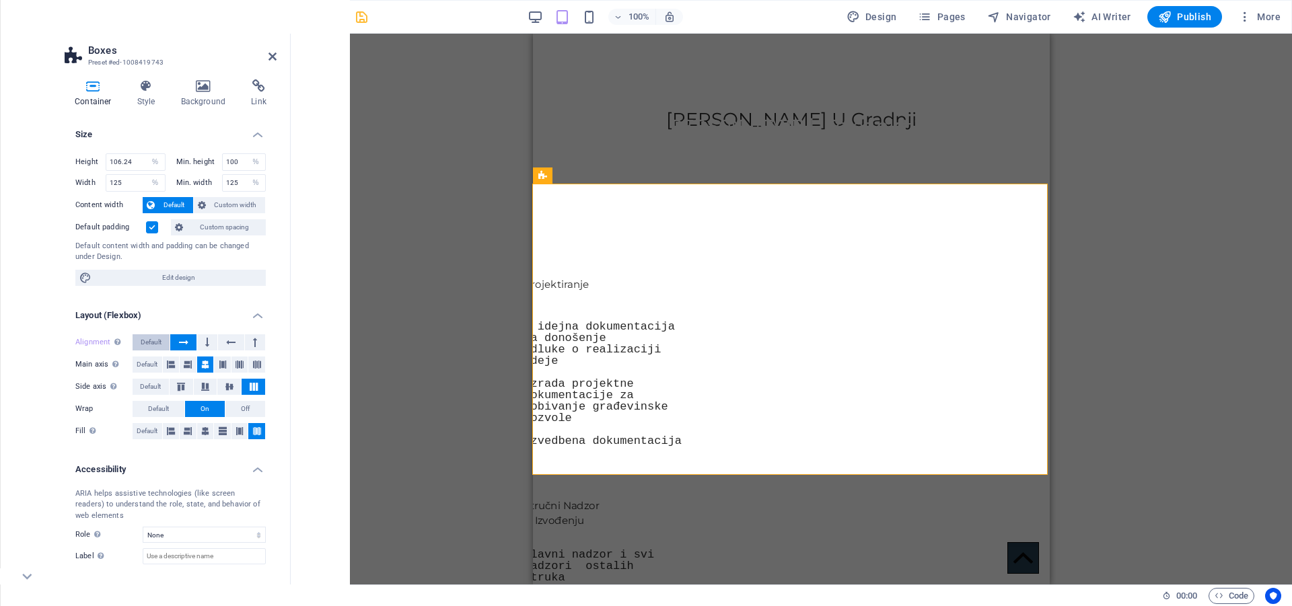
click at [154, 340] on span "Default" at bounding box center [151, 342] width 21 height 16
click at [188, 344] on button at bounding box center [183, 342] width 26 height 16
click at [222, 365] on icon at bounding box center [223, 365] width 8 height 16
click at [241, 361] on icon at bounding box center [239, 365] width 8 height 16
click at [253, 363] on icon at bounding box center [257, 365] width 8 height 16
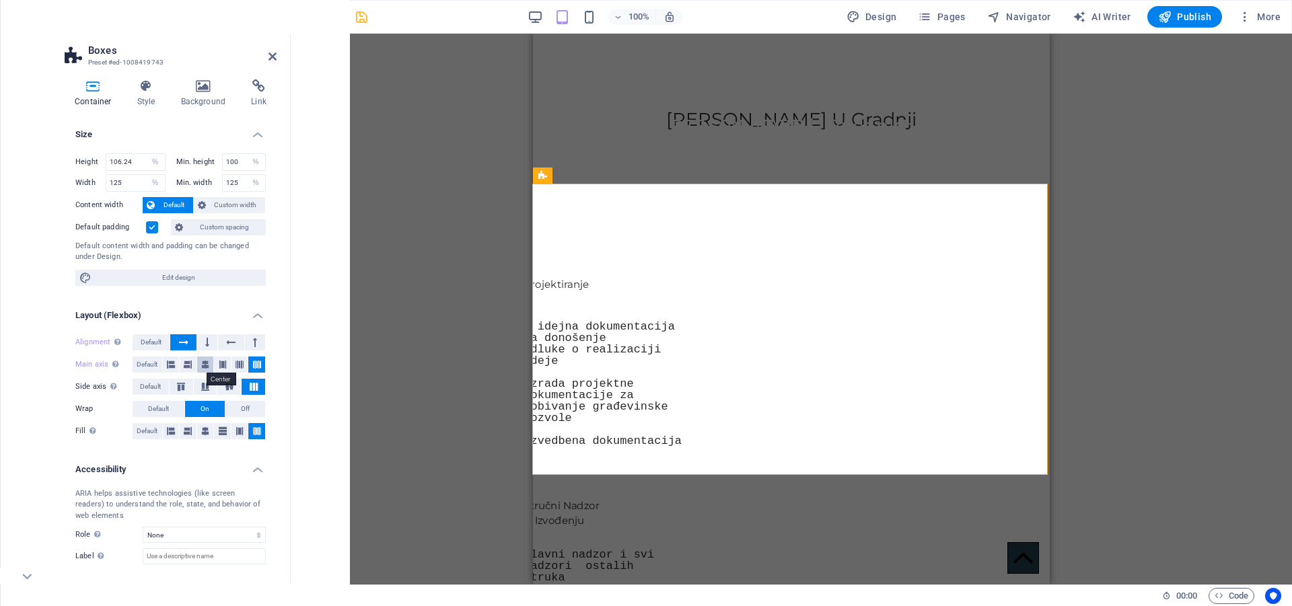
click at [206, 365] on icon at bounding box center [205, 365] width 8 height 16
click at [180, 387] on icon at bounding box center [181, 387] width 16 height 8
click at [197, 387] on icon at bounding box center [205, 387] width 16 height 8
click at [229, 385] on icon at bounding box center [229, 387] width 16 height 8
click at [253, 385] on icon at bounding box center [254, 387] width 16 height 8
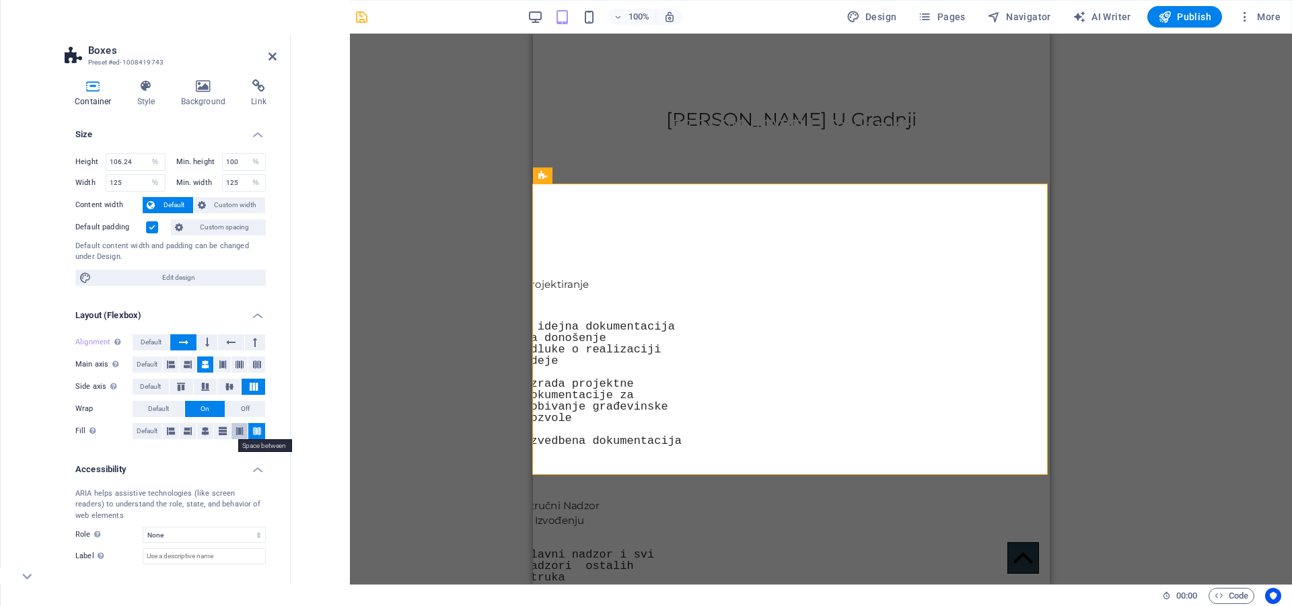
click at [242, 431] on button at bounding box center [239, 431] width 17 height 16
click at [255, 430] on icon at bounding box center [257, 431] width 8 height 16
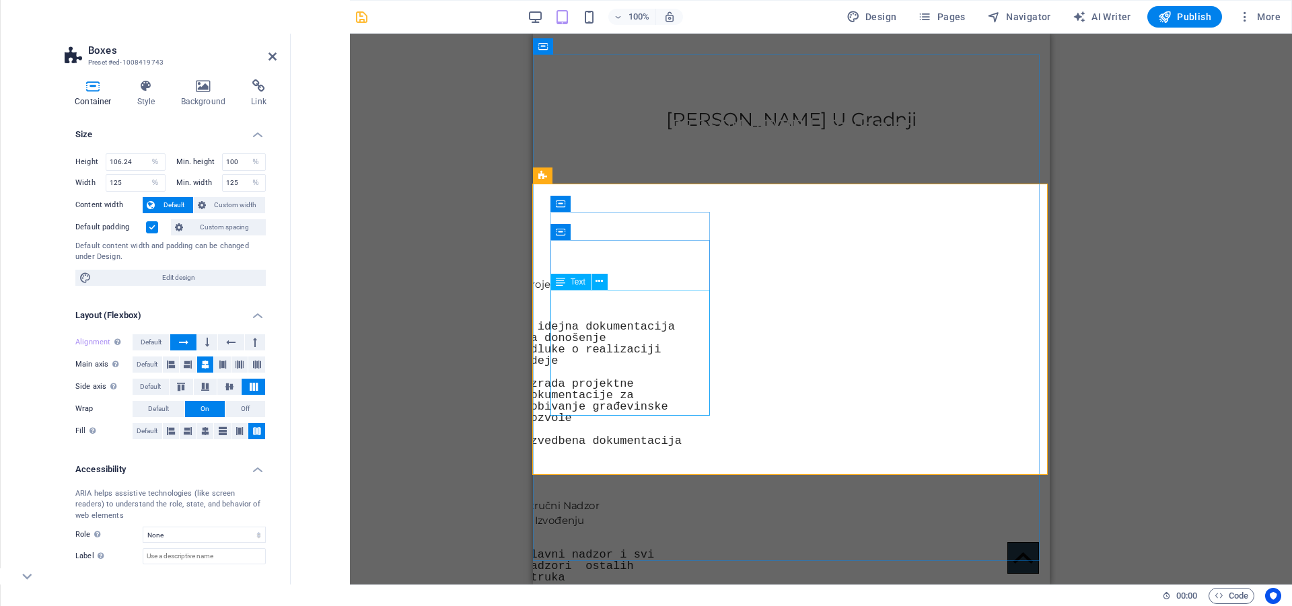
click at [570, 321] on div "- idejna dokumentacija za donošenje odluke o realizaciji ideje izrada projektne…" at bounding box center [604, 384] width 163 height 126
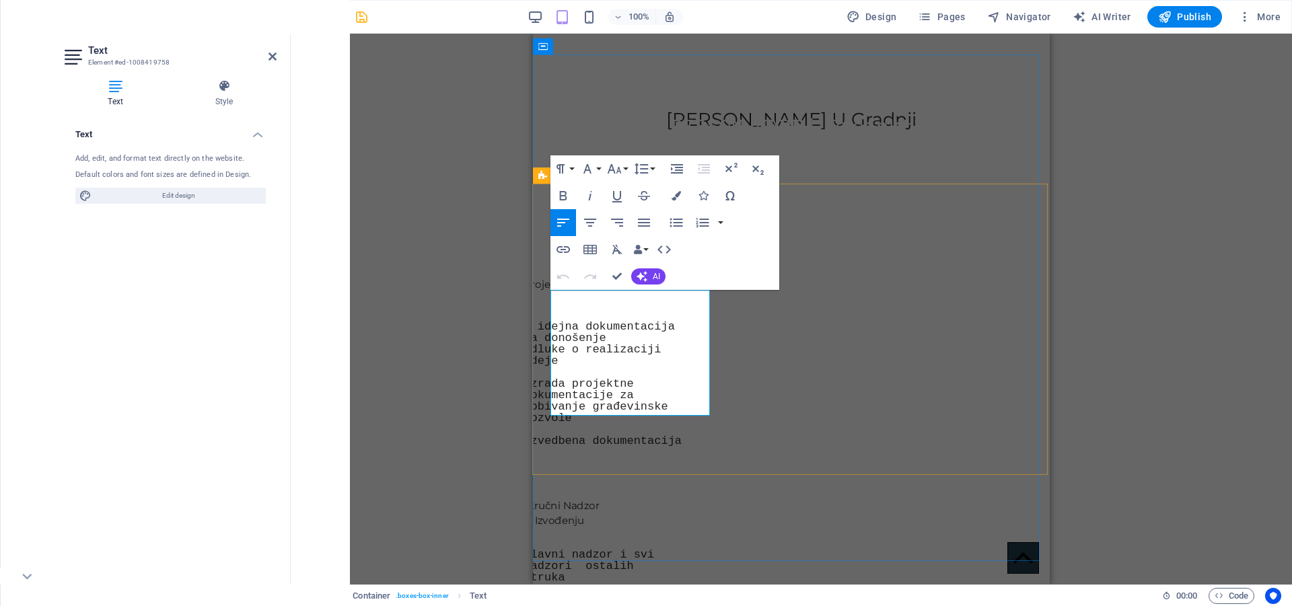
click at [565, 321] on p "- idejna dokumentacija za donošenje" at bounding box center [604, 332] width 163 height 23
click at [835, 436] on div "Projektiranje idejna dokumentacija za donošenje odluke o realizaciji ideje izra…" at bounding box center [796, 575] width 526 height 708
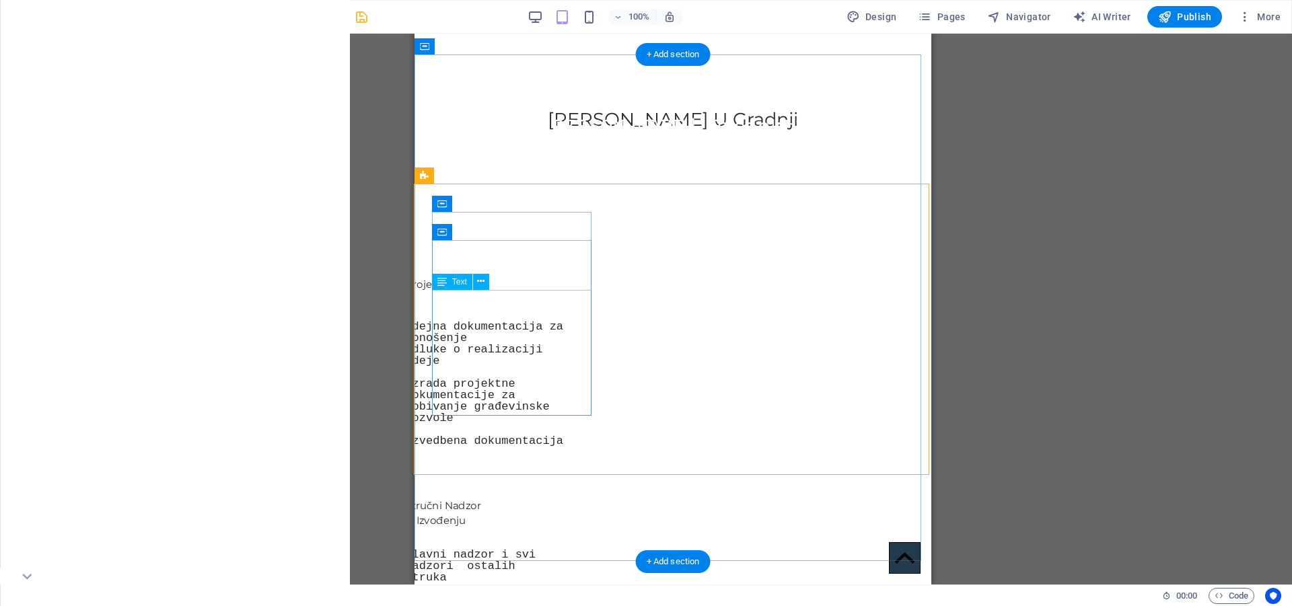
click at [561, 321] on div "idejna dokumentacija za donošenje odluke o realizaciji ideje izrada projektne d…" at bounding box center [486, 384] width 163 height 126
click at [613, 221] on div "Projektiranje idejna dokumentacija za donošenje odluke o realizaciji ideje izra…" at bounding box center [677, 575] width 526 height 708
select select "%"
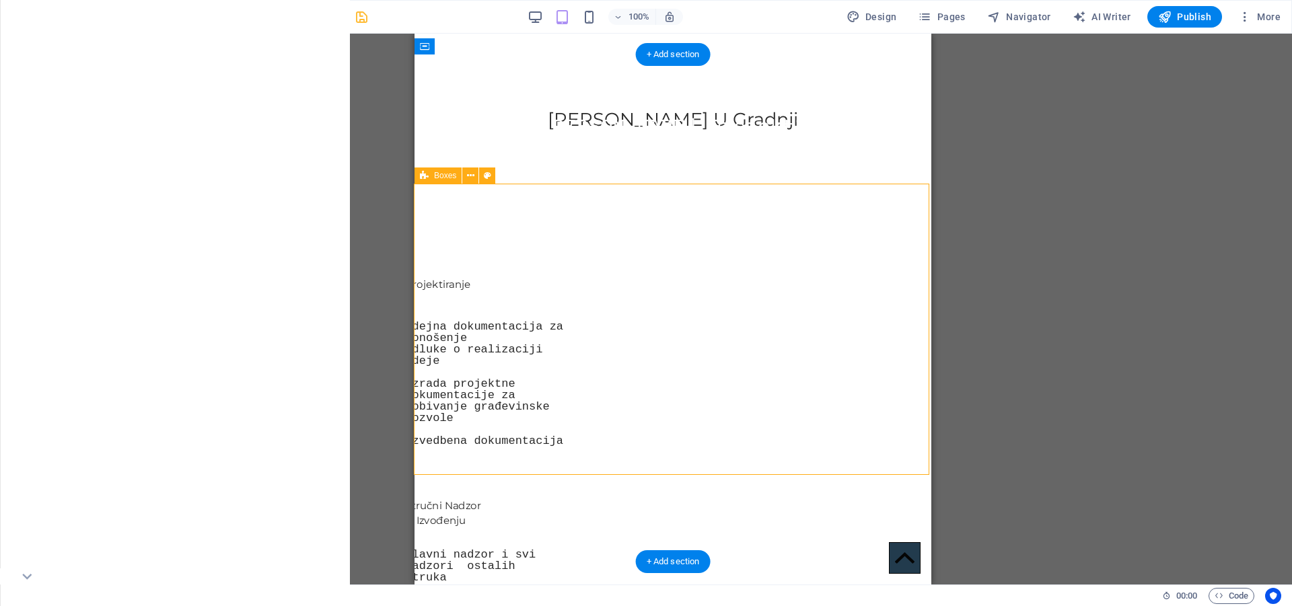
select select "%"
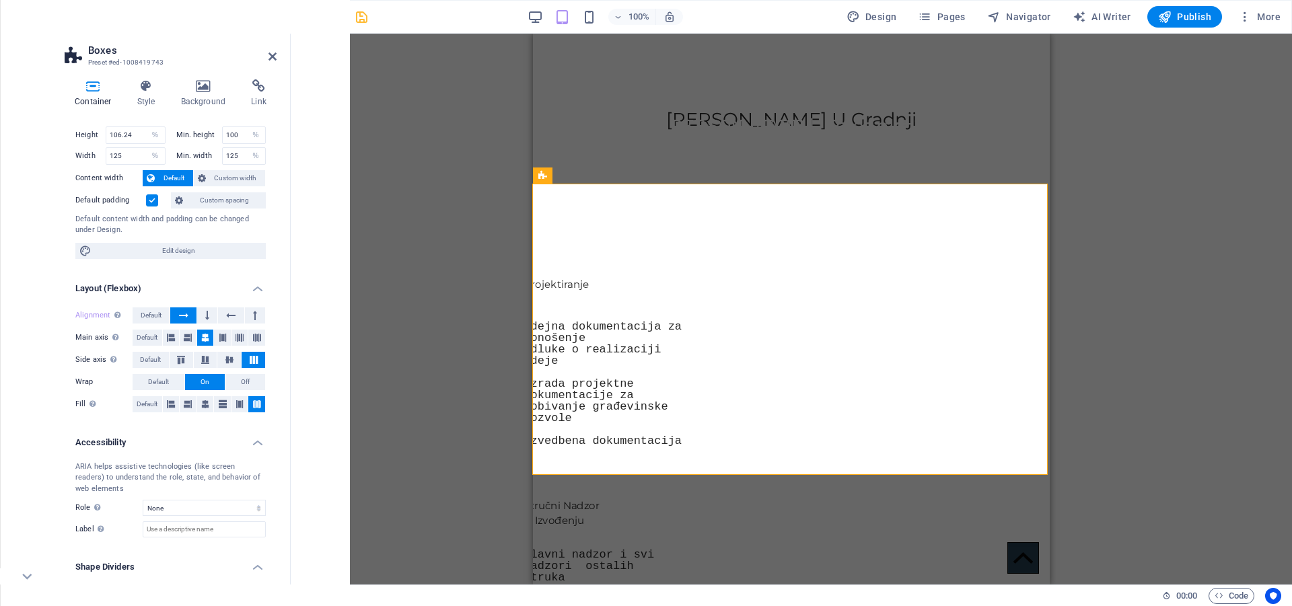
scroll to position [66, 0]
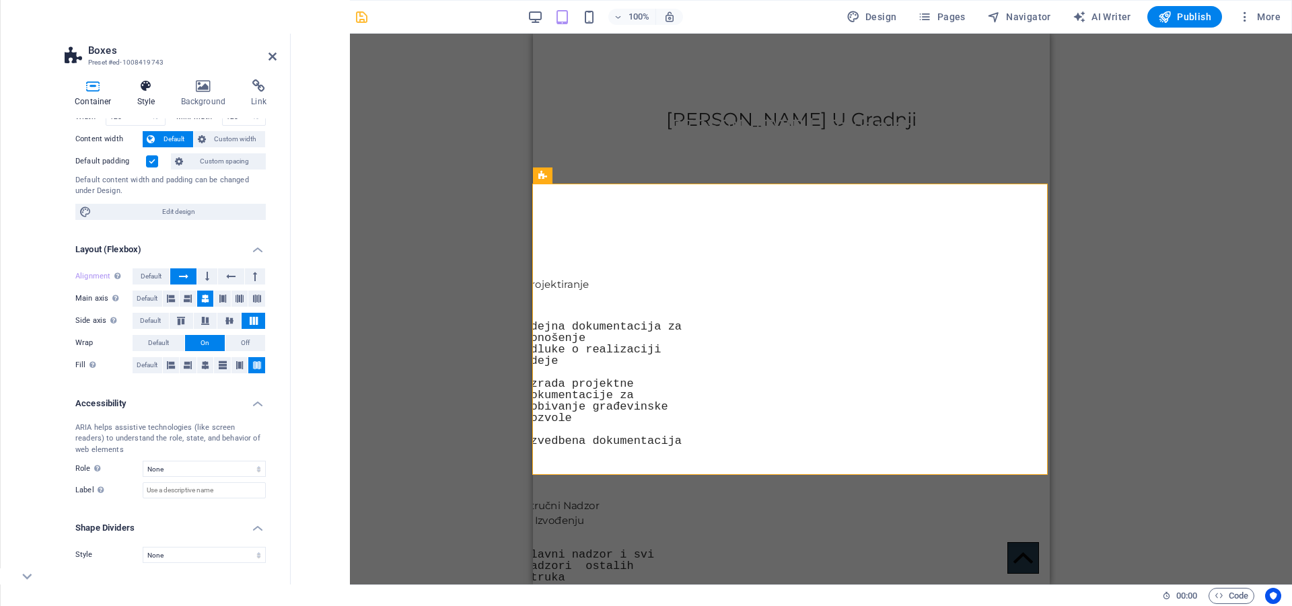
click at [145, 84] on icon at bounding box center [146, 85] width 38 height 13
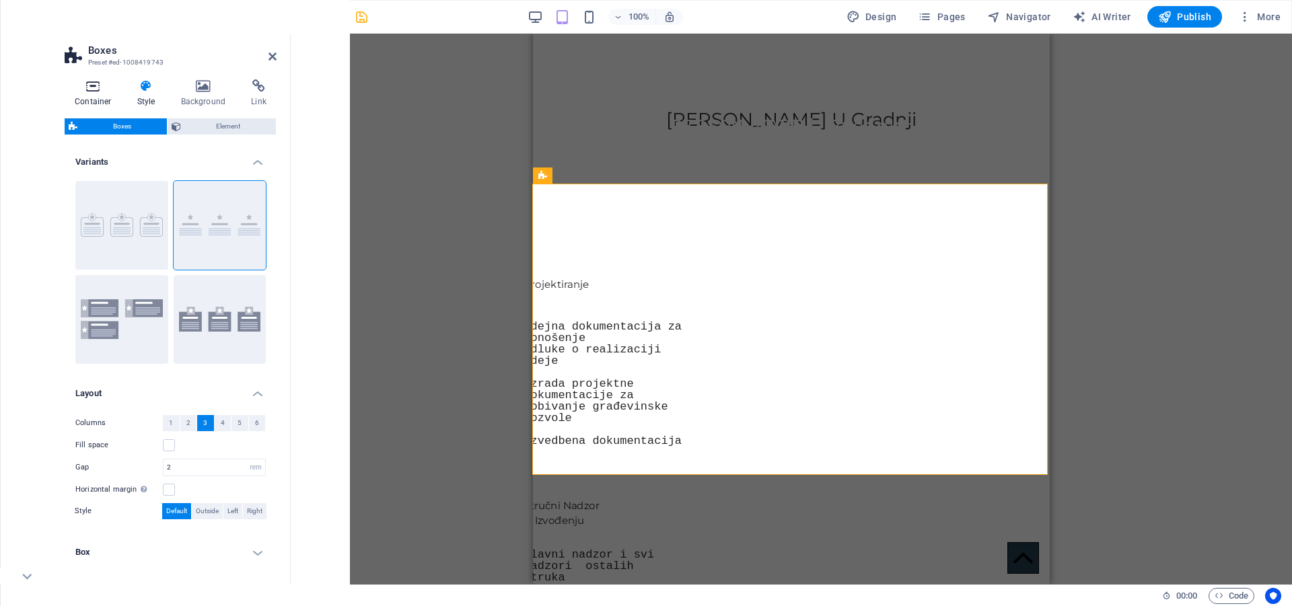
click at [100, 83] on icon at bounding box center [93, 85] width 57 height 13
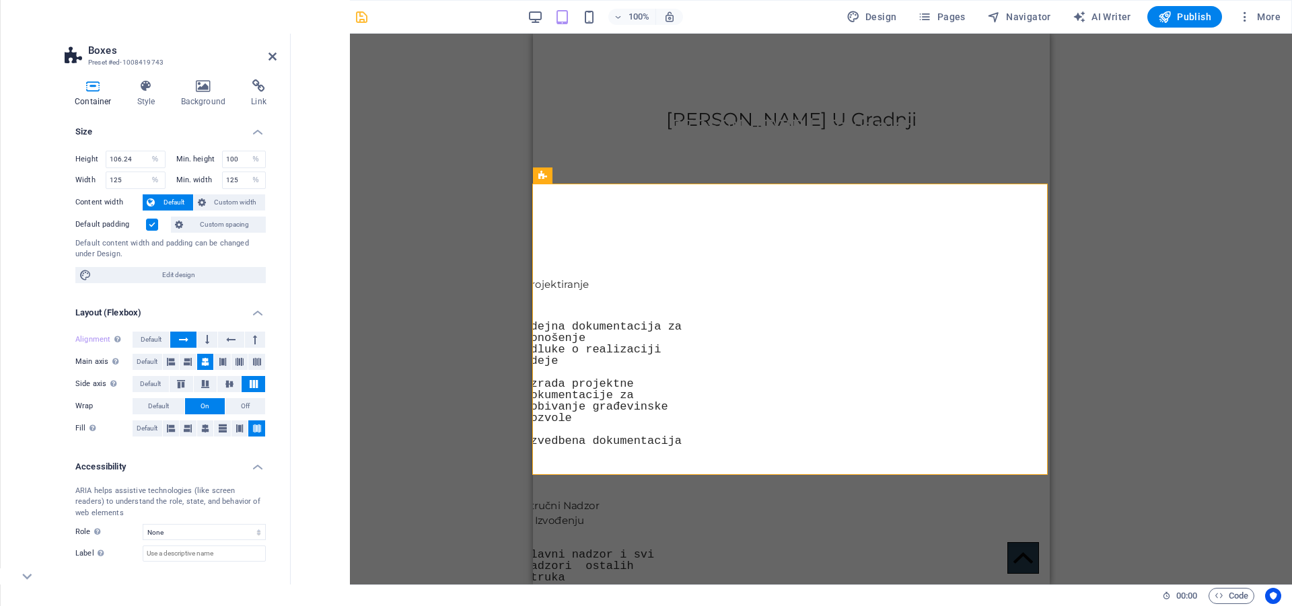
scroll to position [0, 0]
click at [137, 91] on icon at bounding box center [146, 85] width 38 height 13
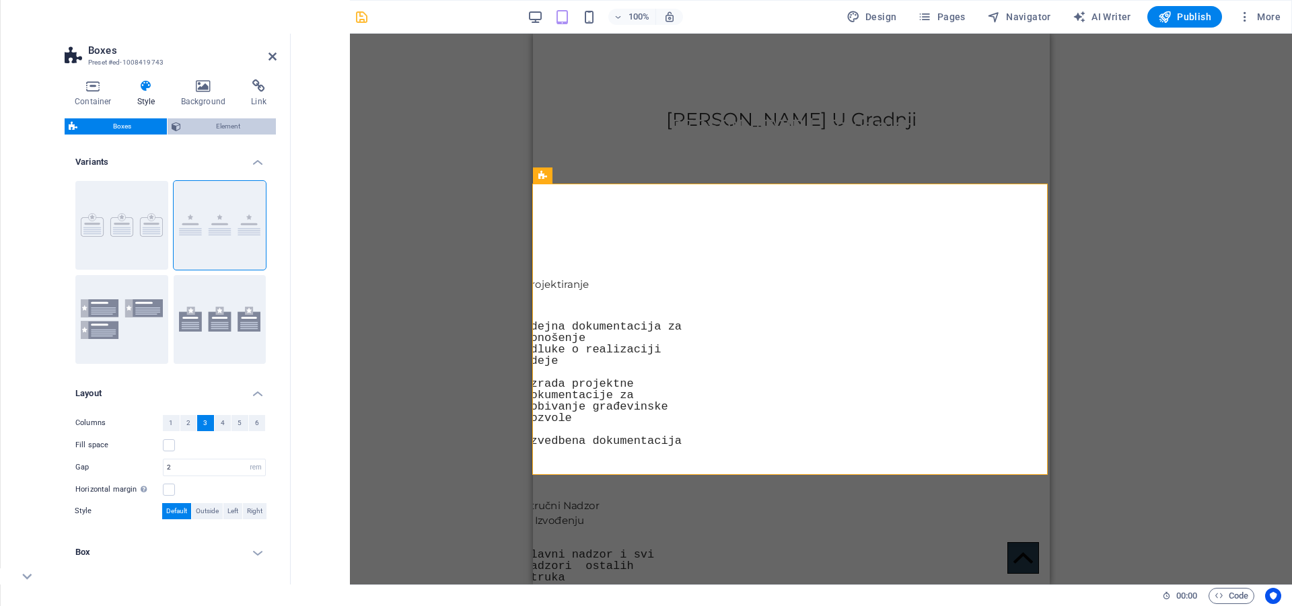
click at [206, 124] on span "Element" at bounding box center [228, 126] width 87 height 16
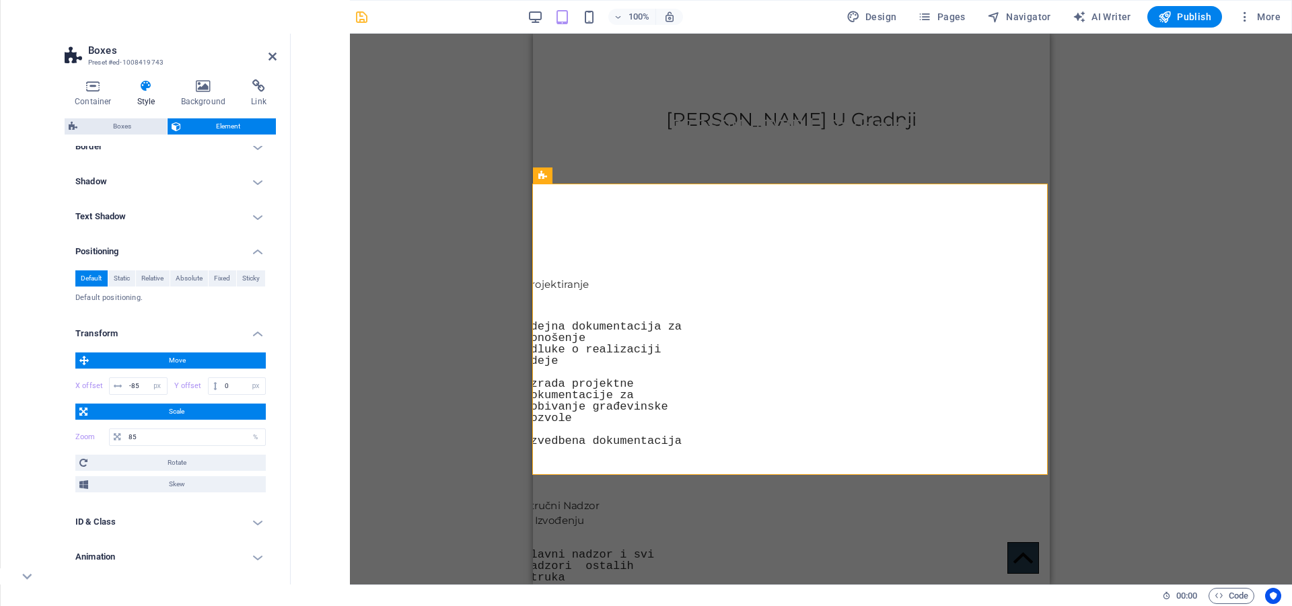
scroll to position [493, 0]
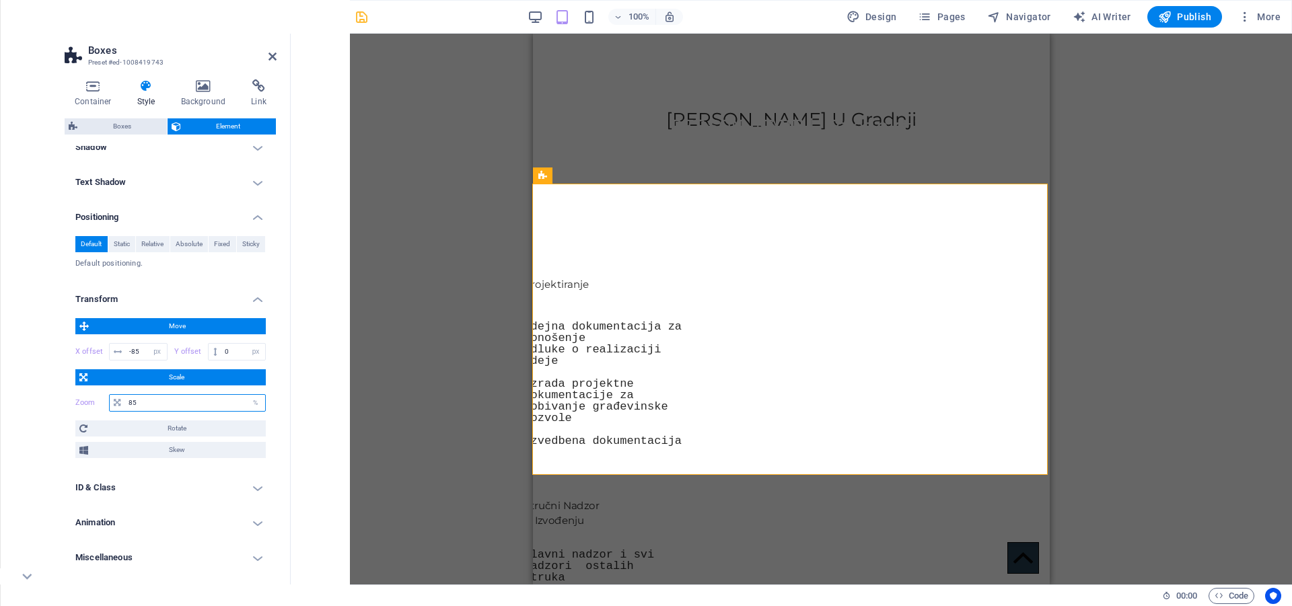
click at [159, 396] on input "85" at bounding box center [195, 403] width 140 height 16
type input "80"
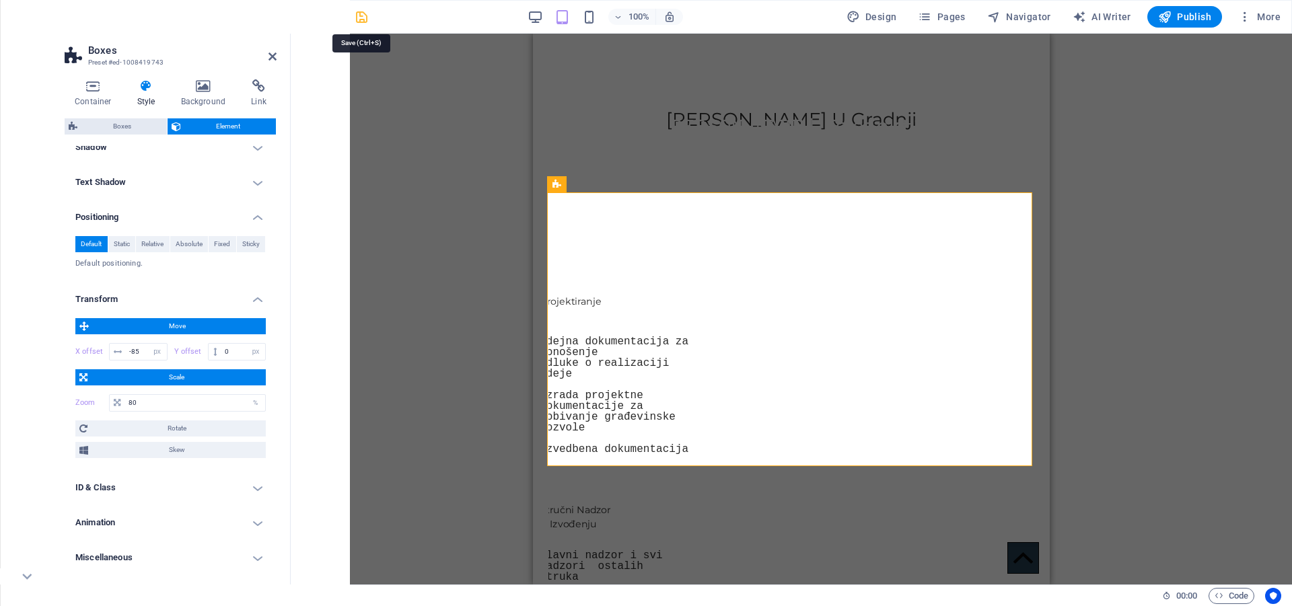
click at [359, 17] on icon "save" at bounding box center [361, 16] width 15 height 15
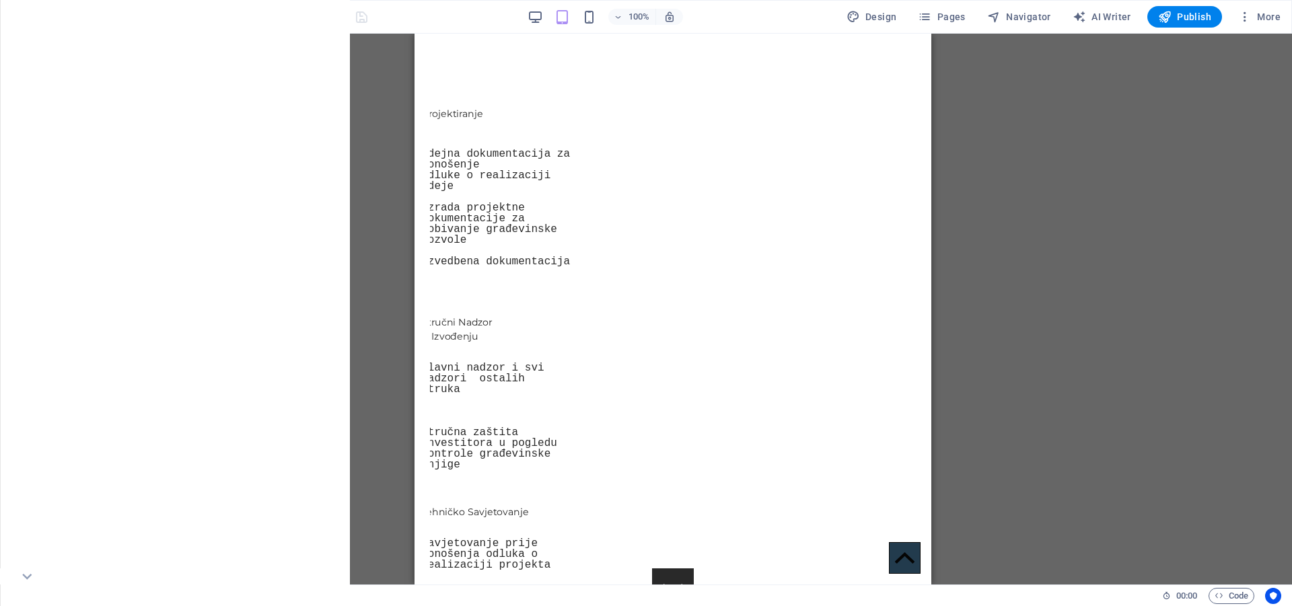
scroll to position [960, 0]
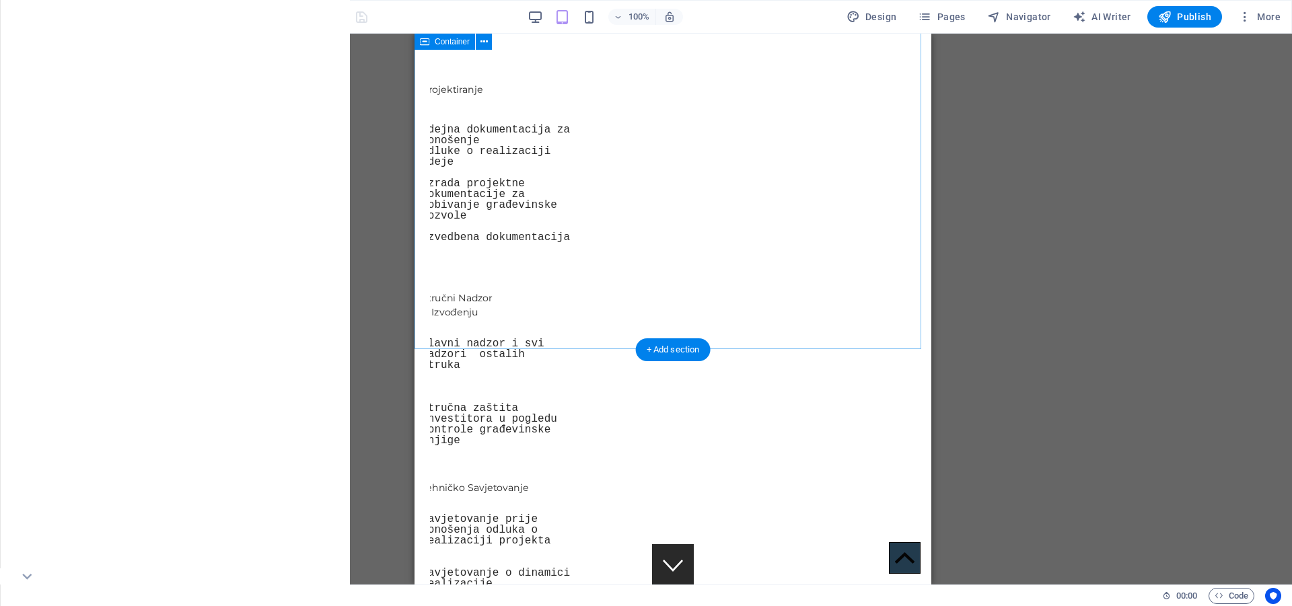
click at [657, 273] on div "Naše Usluge U Gradnji Projektiranje idejna dokumentacija za donošenje odluke o …" at bounding box center [672, 342] width 517 height 998
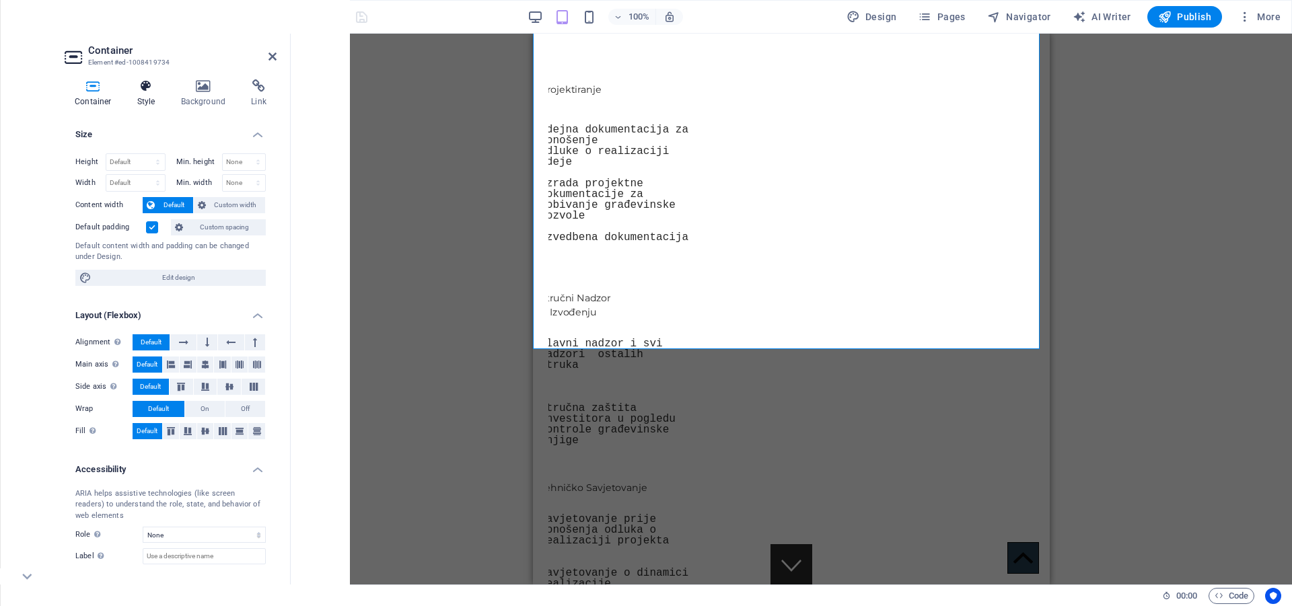
click at [144, 89] on icon at bounding box center [146, 85] width 38 height 13
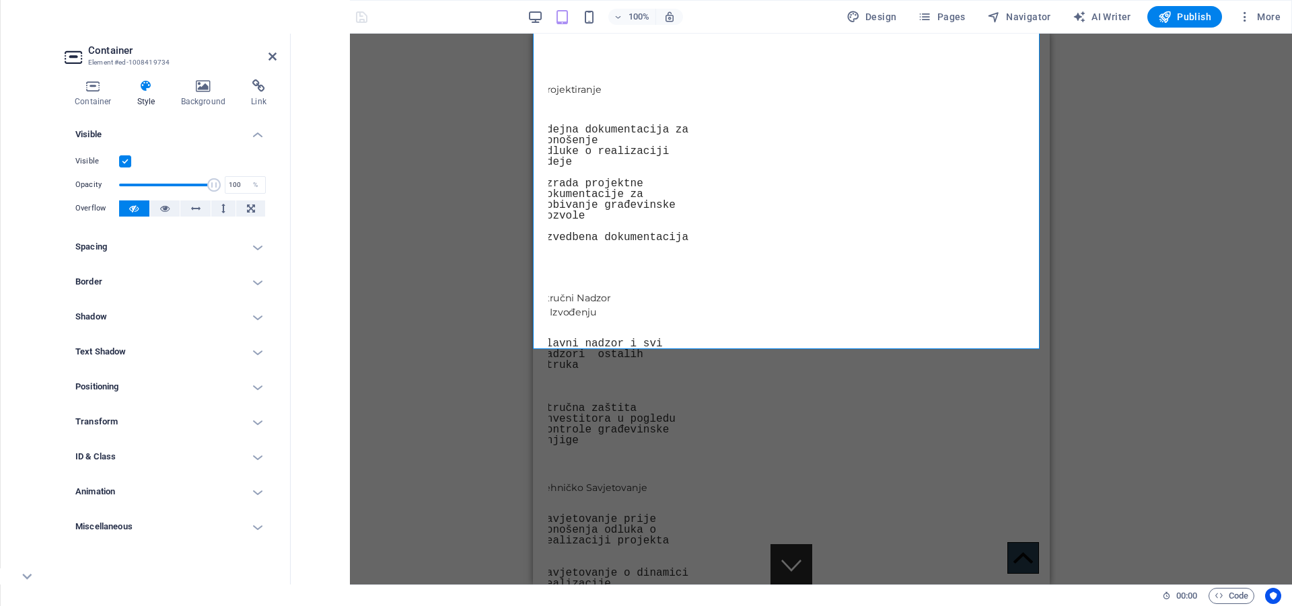
click at [170, 248] on h4 "Spacing" at bounding box center [171, 247] width 212 height 32
click at [223, 344] on span "Custom" at bounding box center [238, 346] width 46 height 16
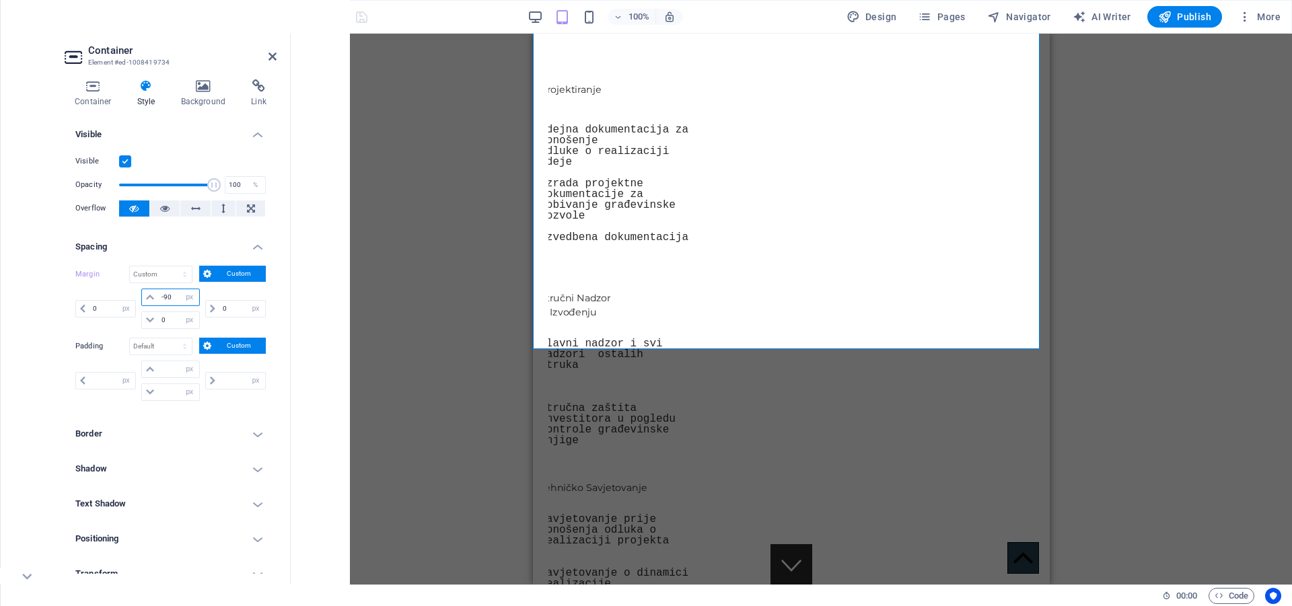
click at [172, 297] on input "-90" at bounding box center [178, 297] width 40 height 16
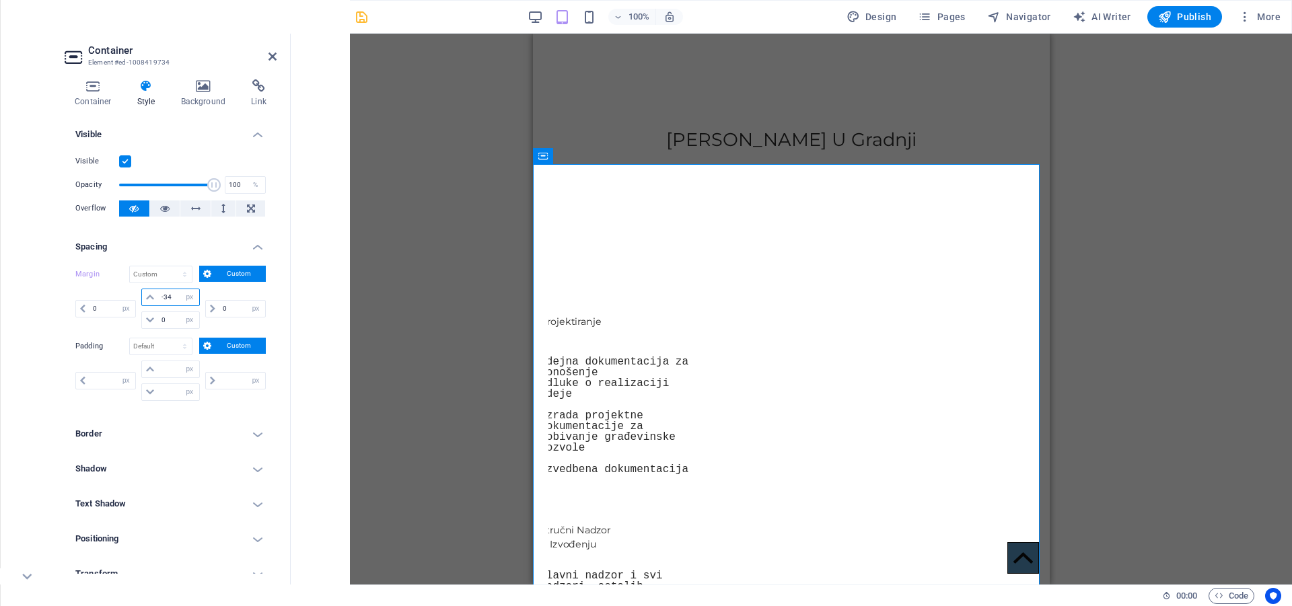
scroll to position [676, 0]
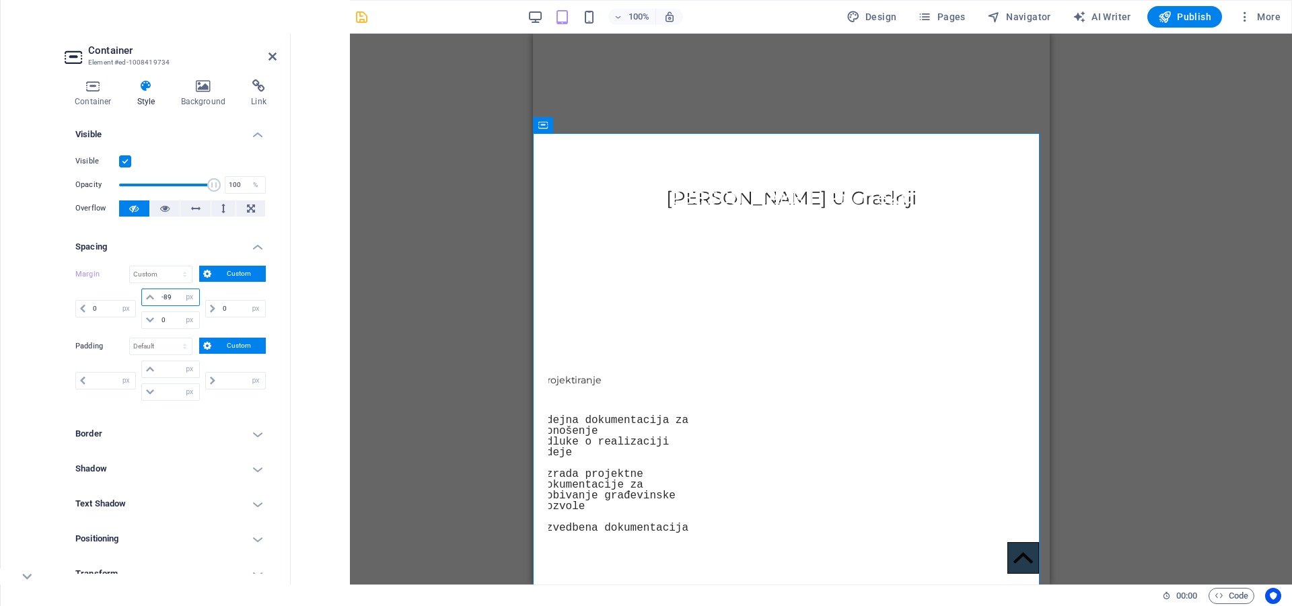
type input "-90"
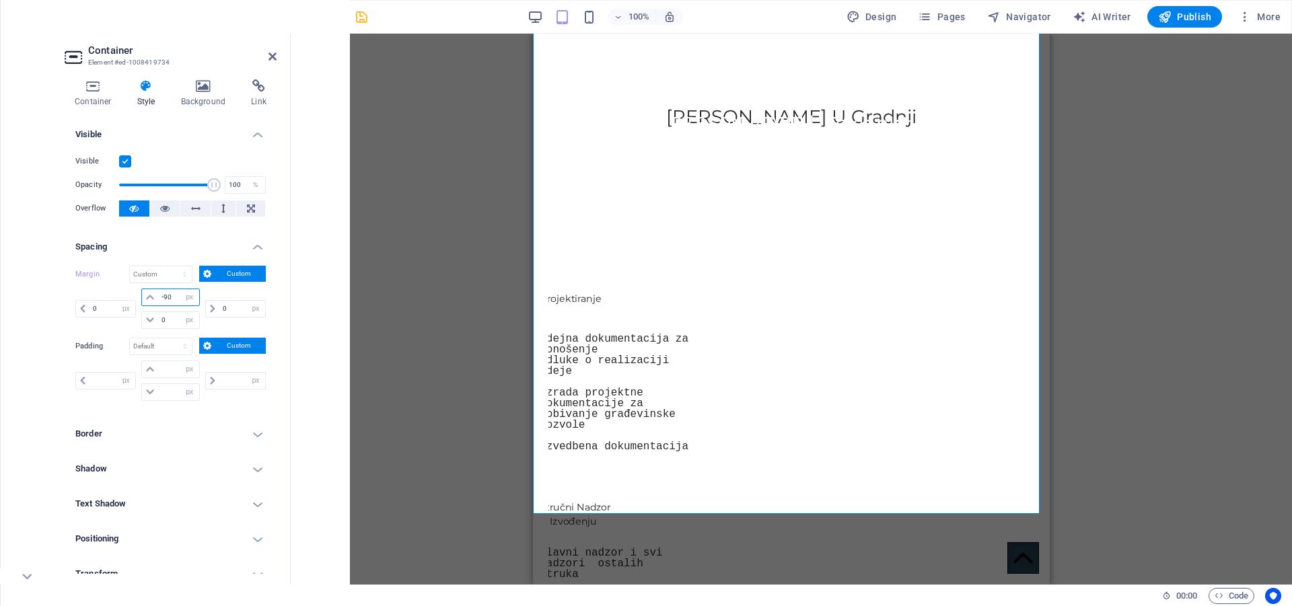
scroll to position [820, 0]
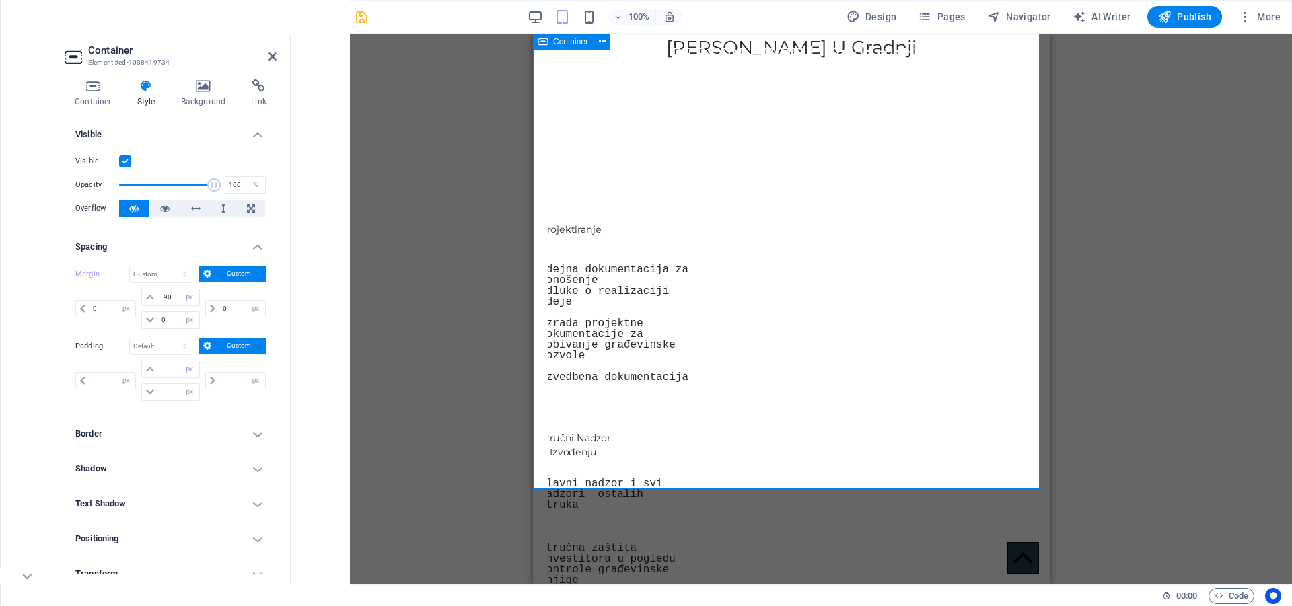
click at [710, 418] on div "Naše Usluge U Gradnji Projektiranje idejna dokumentacija za donošenje odluke o …" at bounding box center [791, 482] width 517 height 998
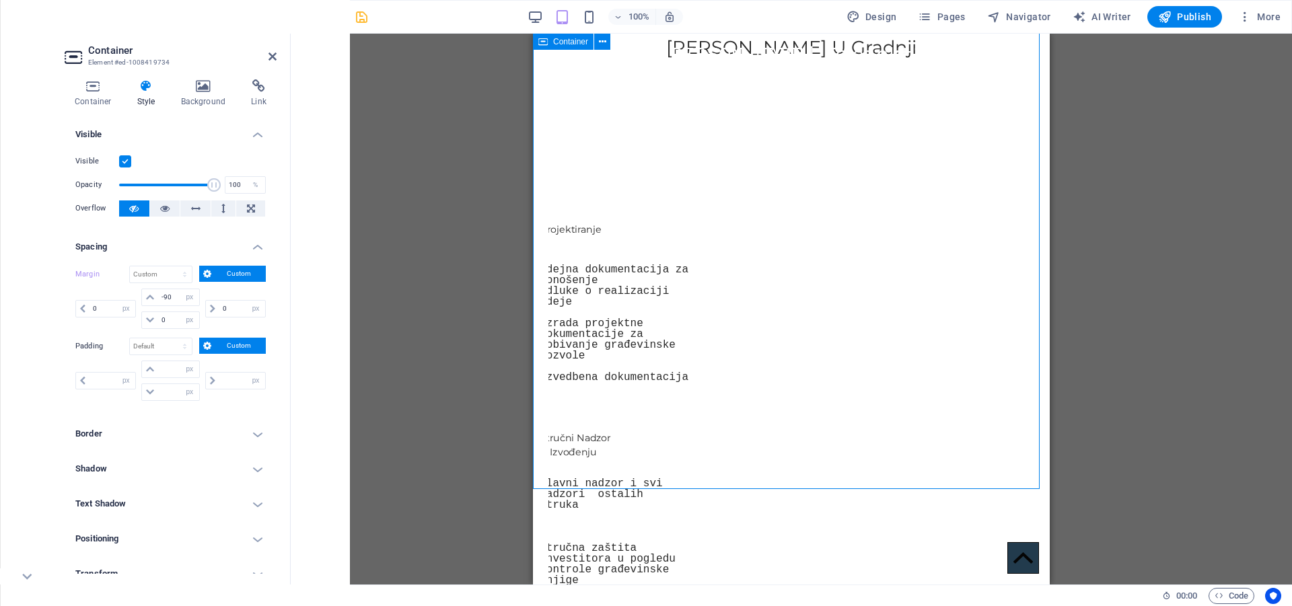
click at [710, 418] on div "Naše Usluge U Gradnji Projektiranje idejna dokumentacija za donošenje odluke o …" at bounding box center [791, 482] width 517 height 998
click at [174, 388] on input "number" at bounding box center [178, 392] width 40 height 16
type input "0"
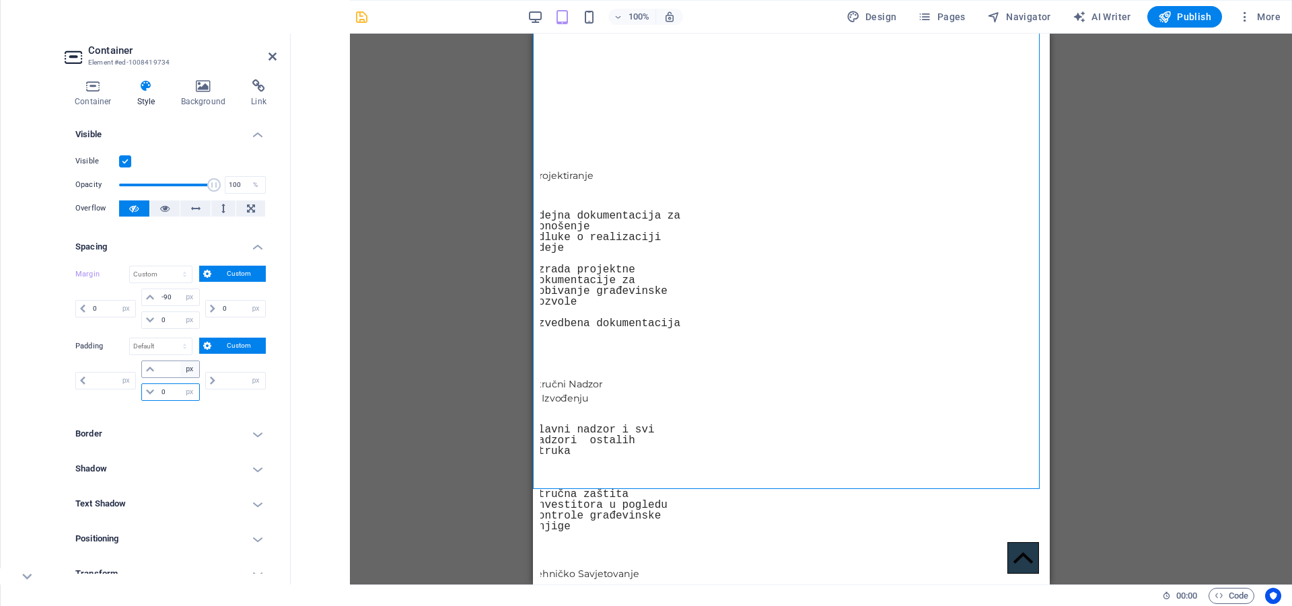
type input "0"
select select "px"
type input "0"
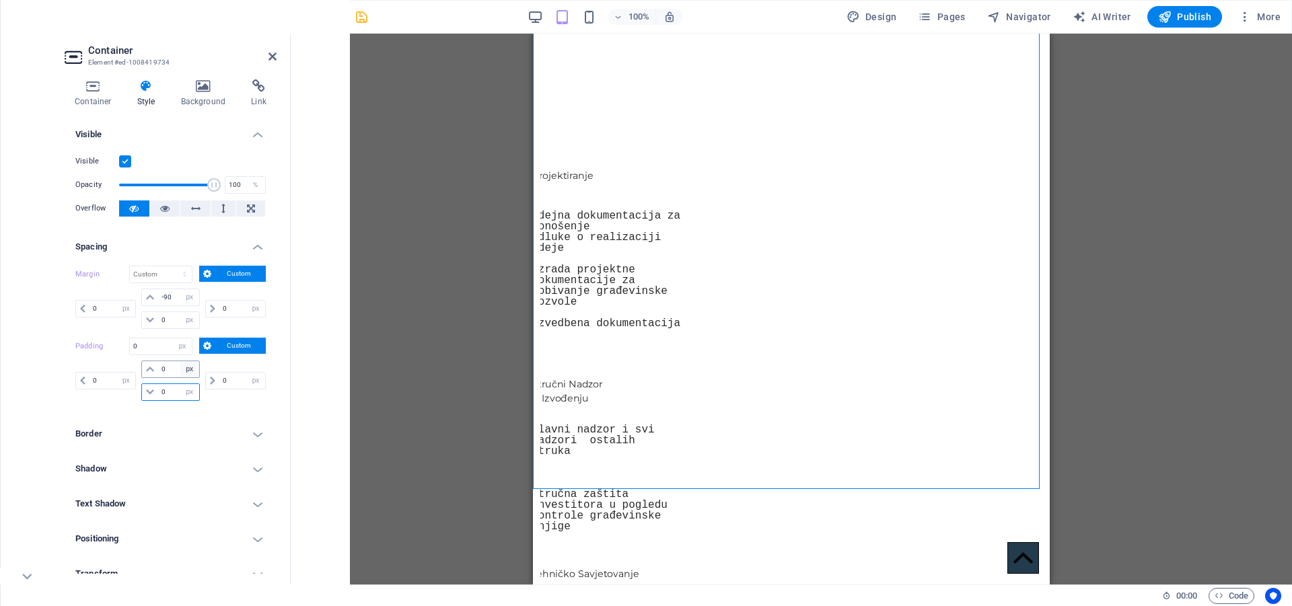
type input "1"
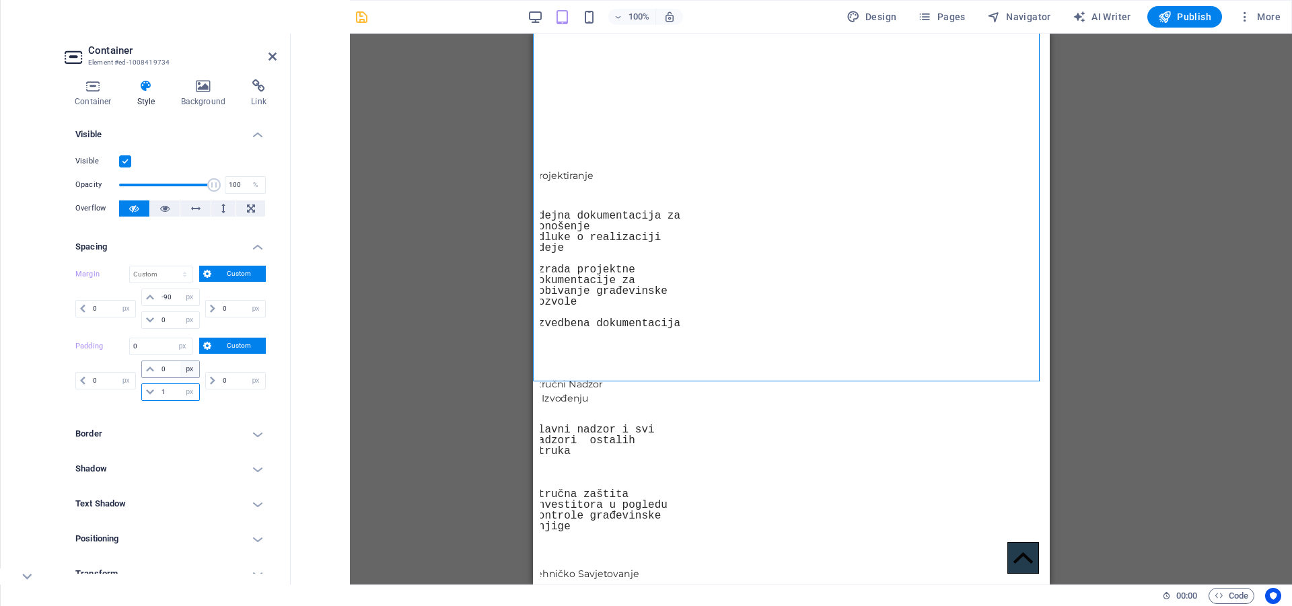
select select "DISABLED_OPTION_VALUE"
type input "0"
select select "px"
click at [176, 321] on input "0" at bounding box center [178, 320] width 40 height 16
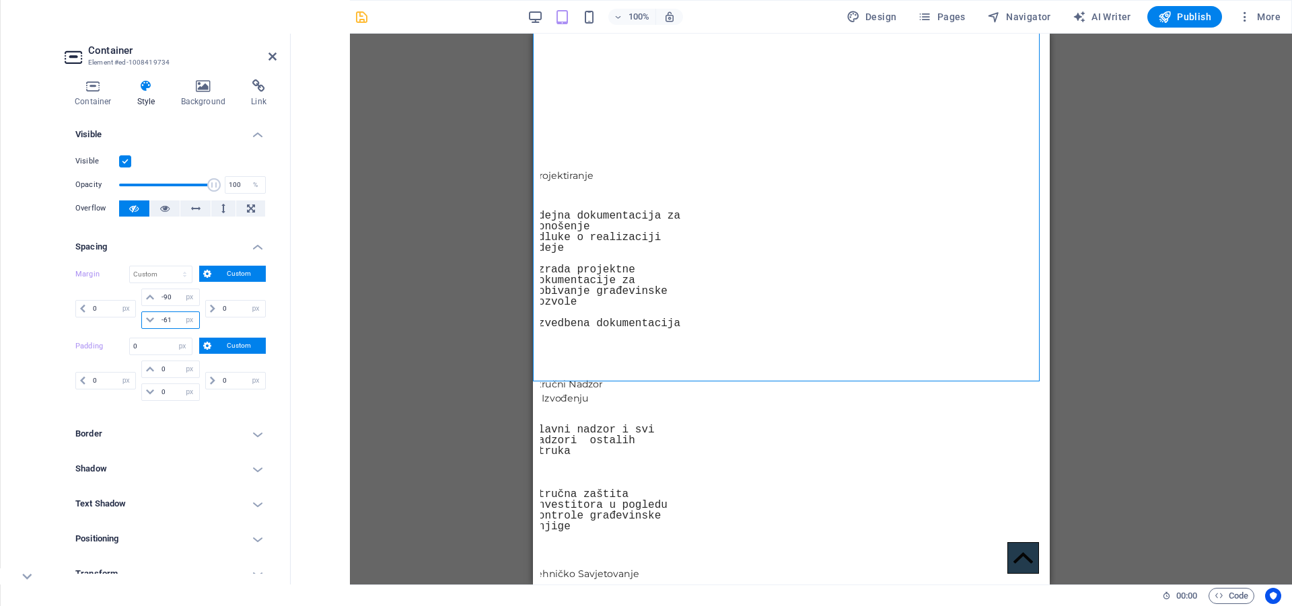
type input "-60"
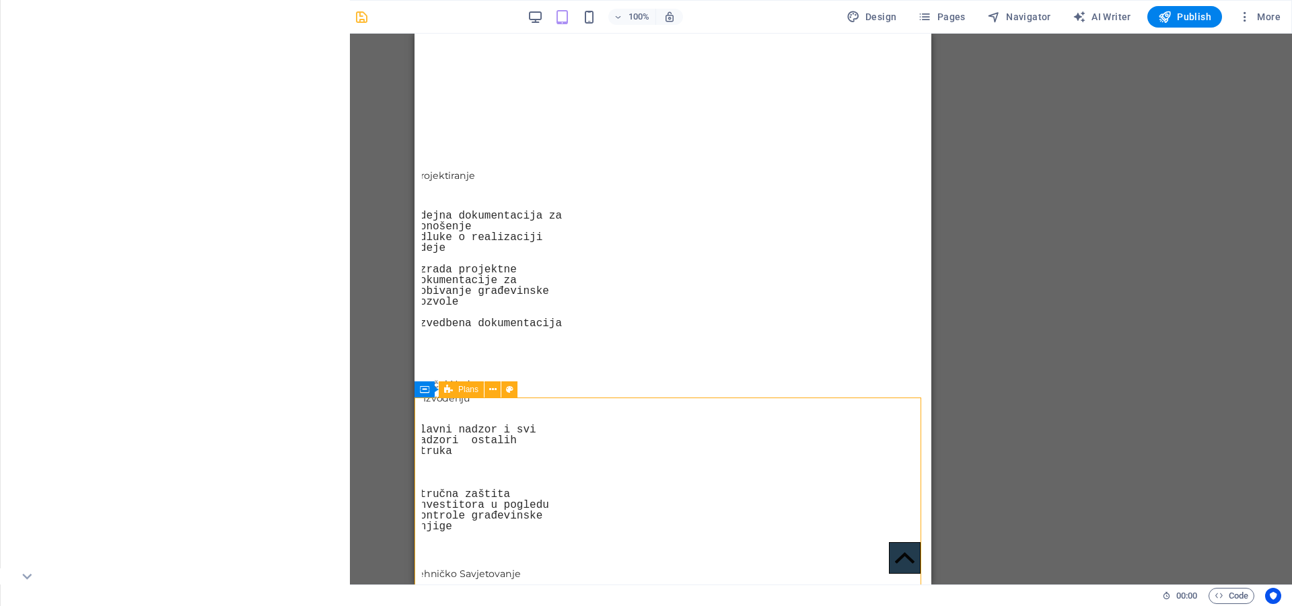
select select "%"
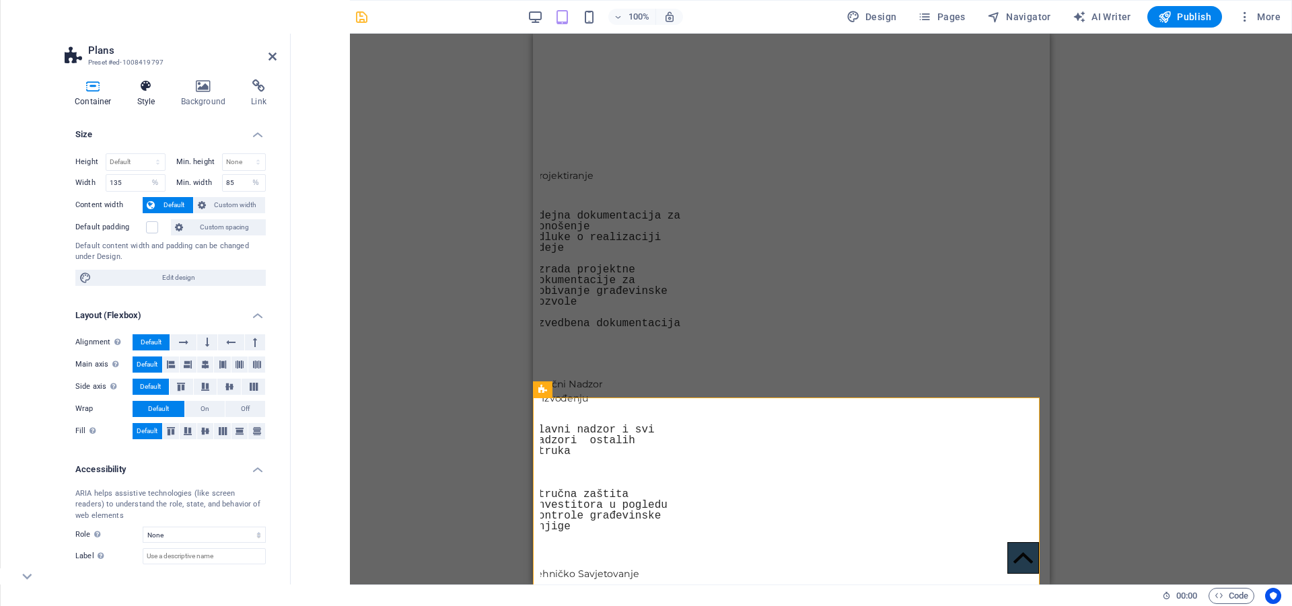
click at [135, 93] on h4 "Style" at bounding box center [149, 93] width 44 height 28
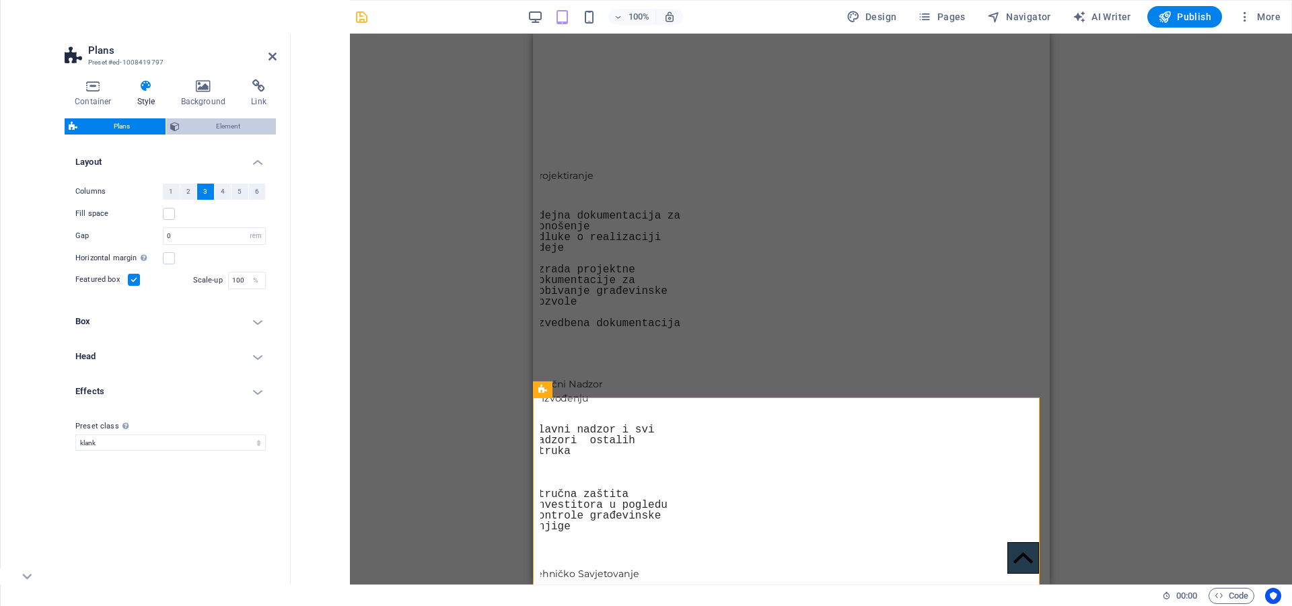
click at [234, 122] on span "Element" at bounding box center [228, 126] width 88 height 16
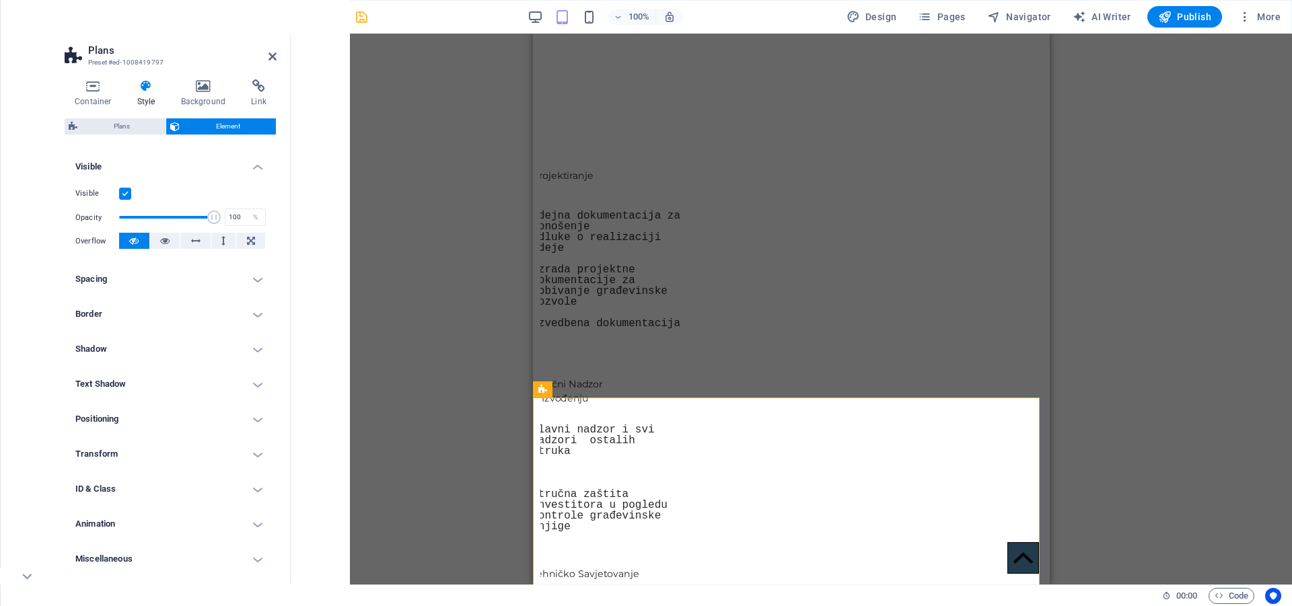
scroll to position [141, 0]
click at [163, 281] on h4 "Spacing" at bounding box center [171, 278] width 212 height 32
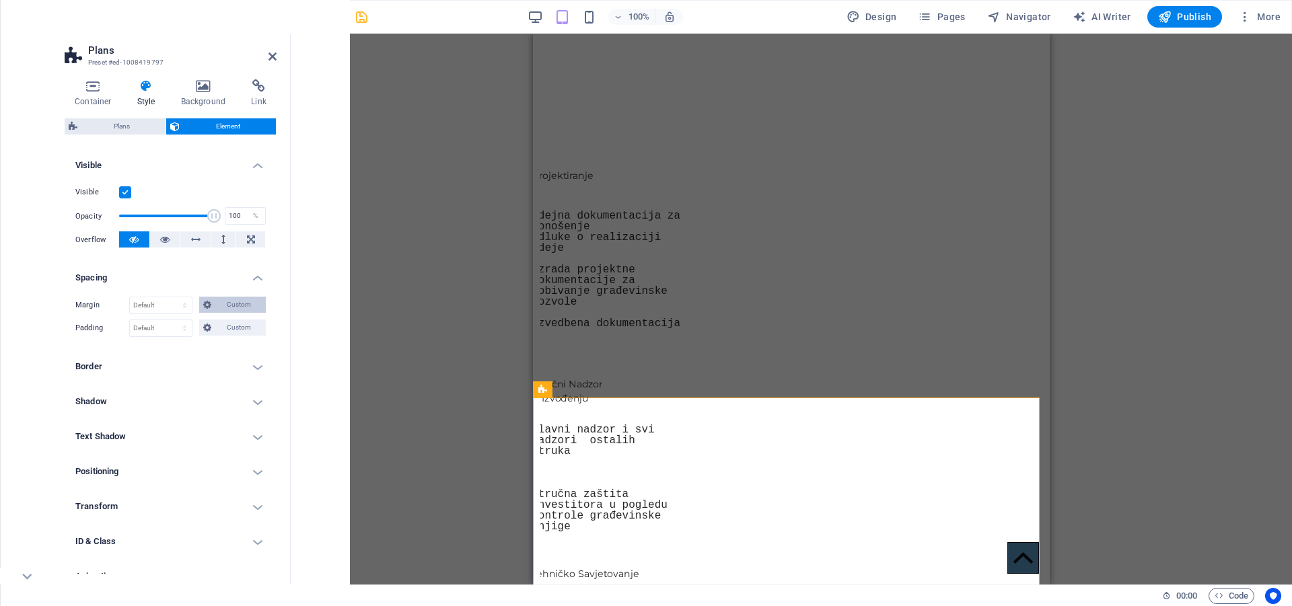
click at [233, 299] on span "Custom" at bounding box center [238, 305] width 46 height 16
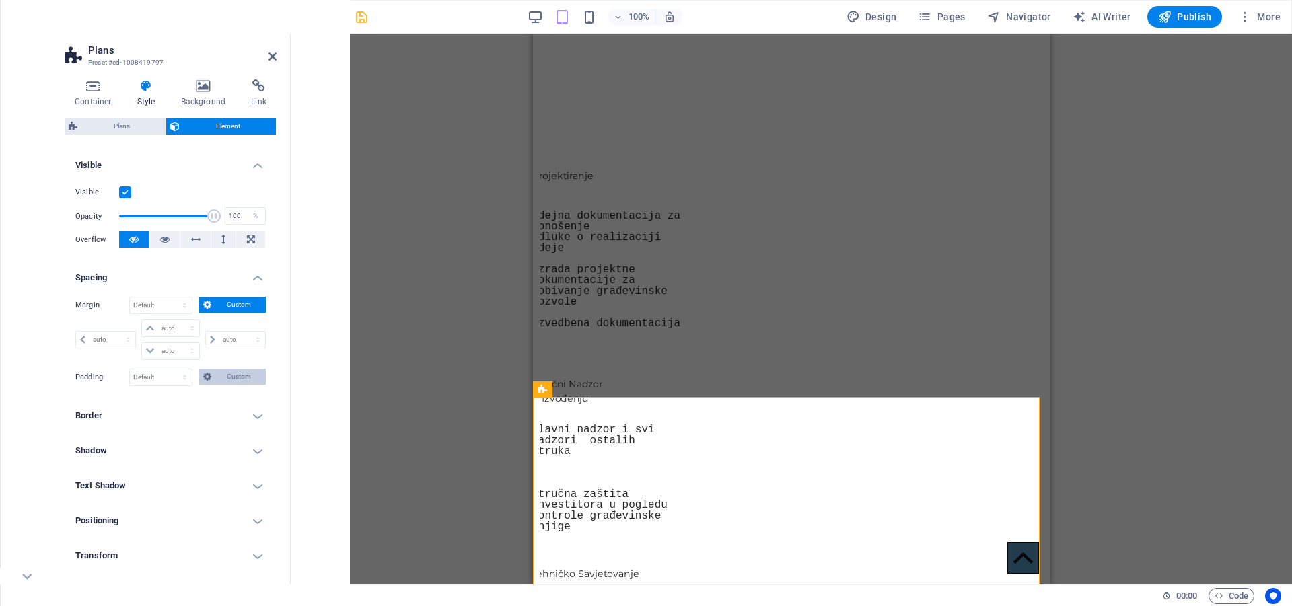
click at [235, 374] on span "Custom" at bounding box center [238, 377] width 46 height 16
click at [176, 329] on select "auto px % rem vw vh" at bounding box center [170, 328] width 57 height 16
select select "px"
click at [178, 320] on select "auto px % rem vw vh" at bounding box center [170, 328] width 57 height 16
type input "0"
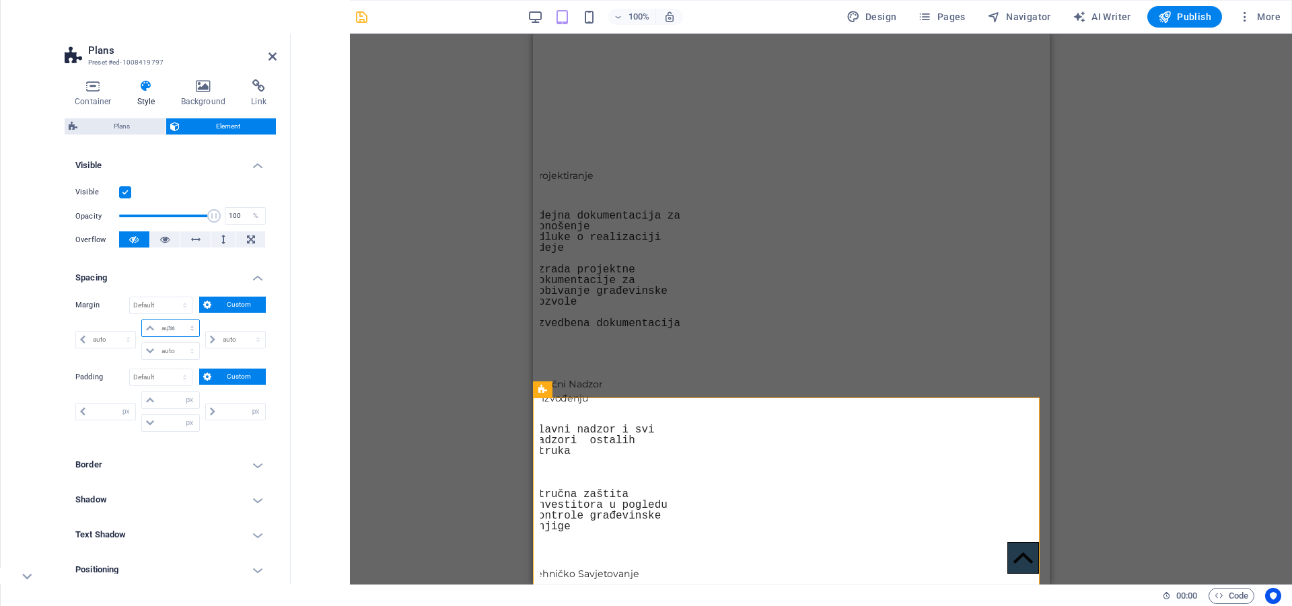
select select "px"
type input "0"
select select "px"
type input "0"
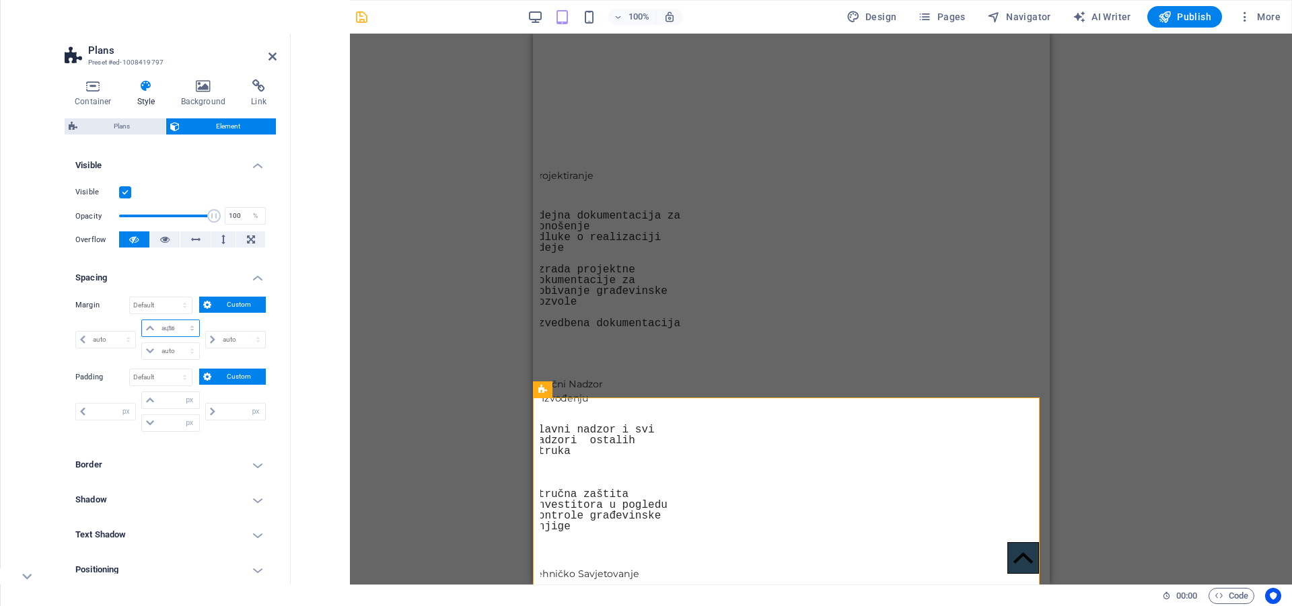
select select "px"
type input "0"
select select "px"
click at [172, 329] on input "0" at bounding box center [178, 328] width 40 height 16
type input "-10"
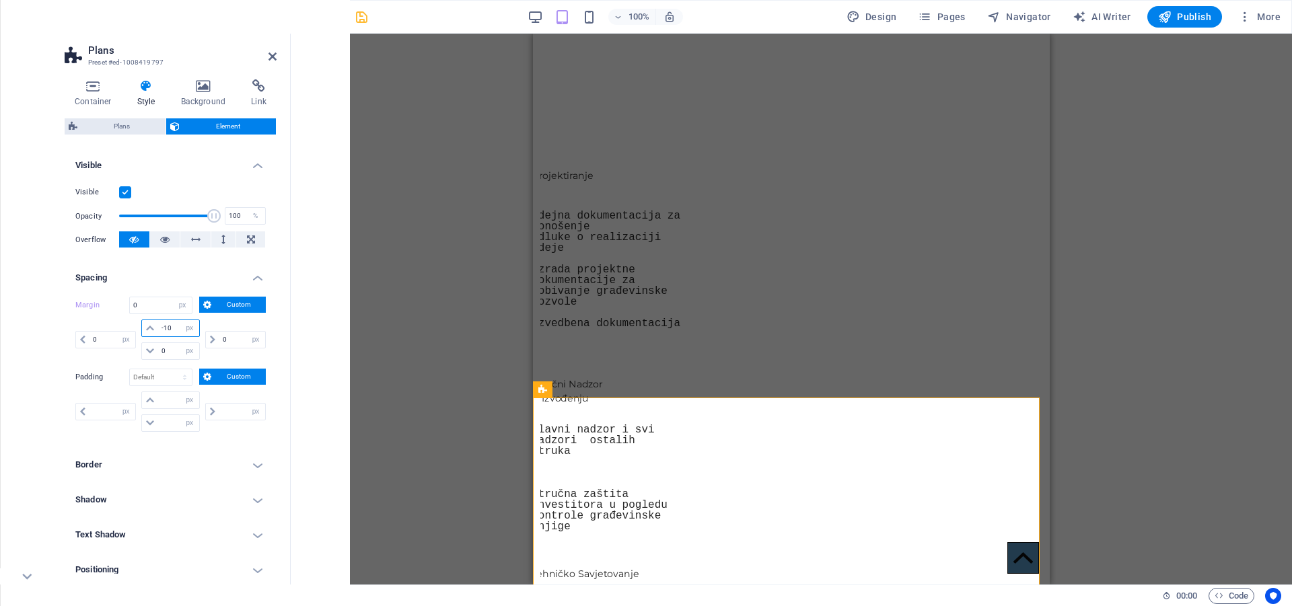
select select "DISABLED_OPTION_VALUE"
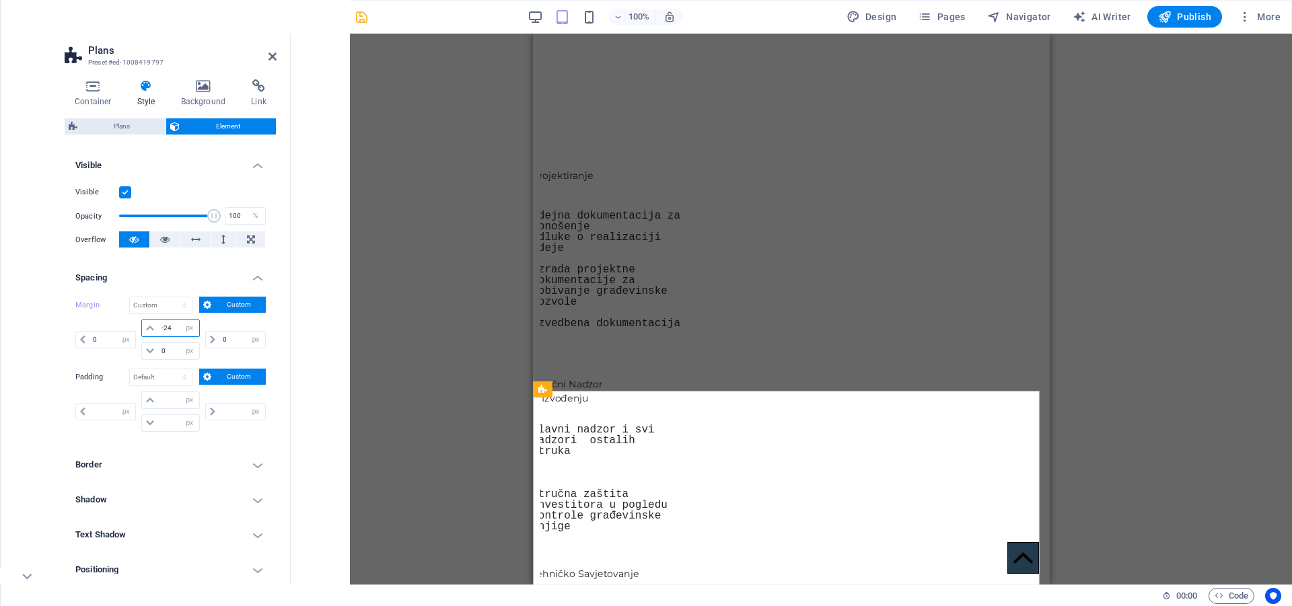
type input "-25"
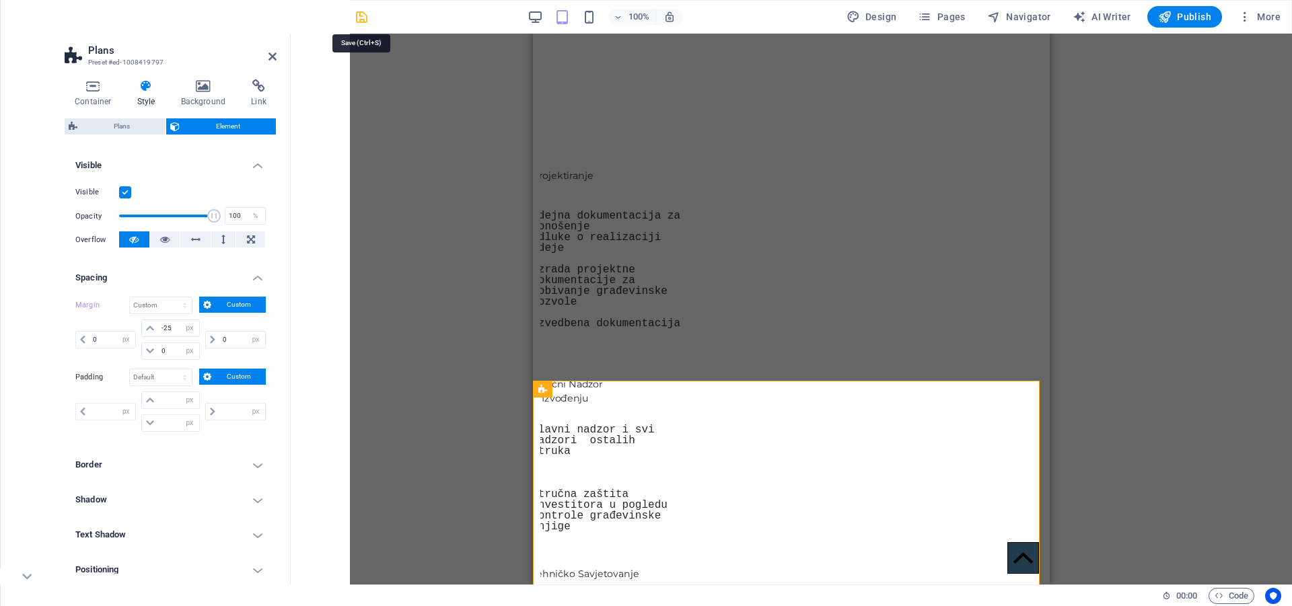
click at [364, 15] on icon "save" at bounding box center [361, 16] width 15 height 15
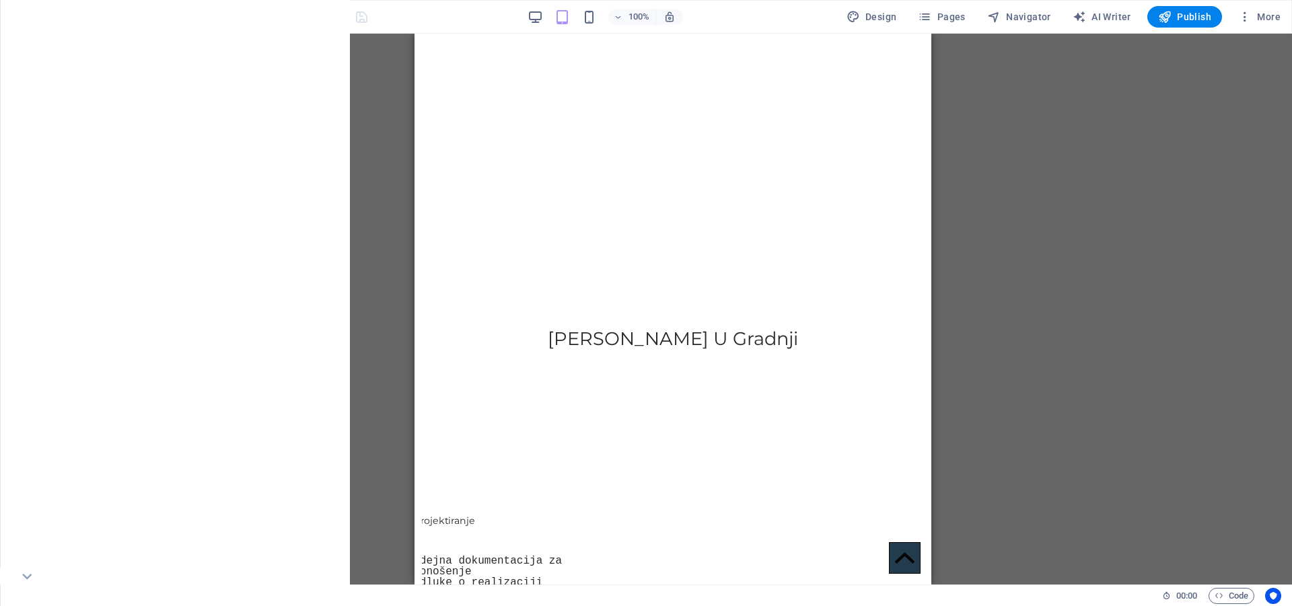
scroll to position [0, 0]
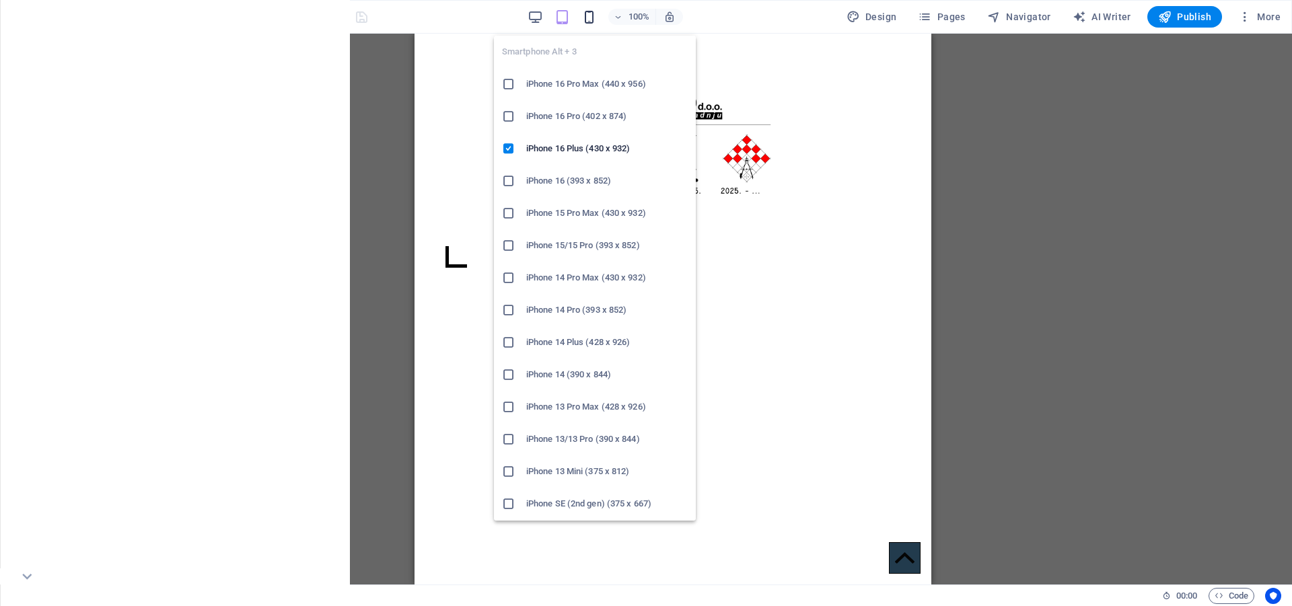
click at [592, 11] on icon "button" at bounding box center [588, 16] width 15 height 15
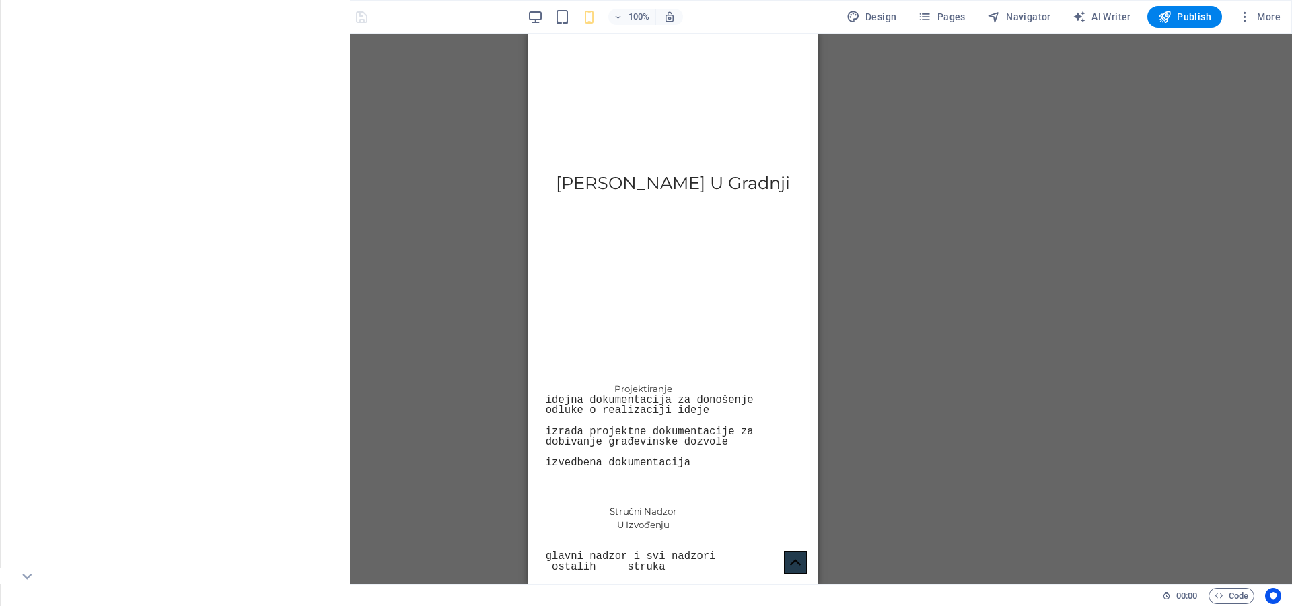
scroll to position [255, 0]
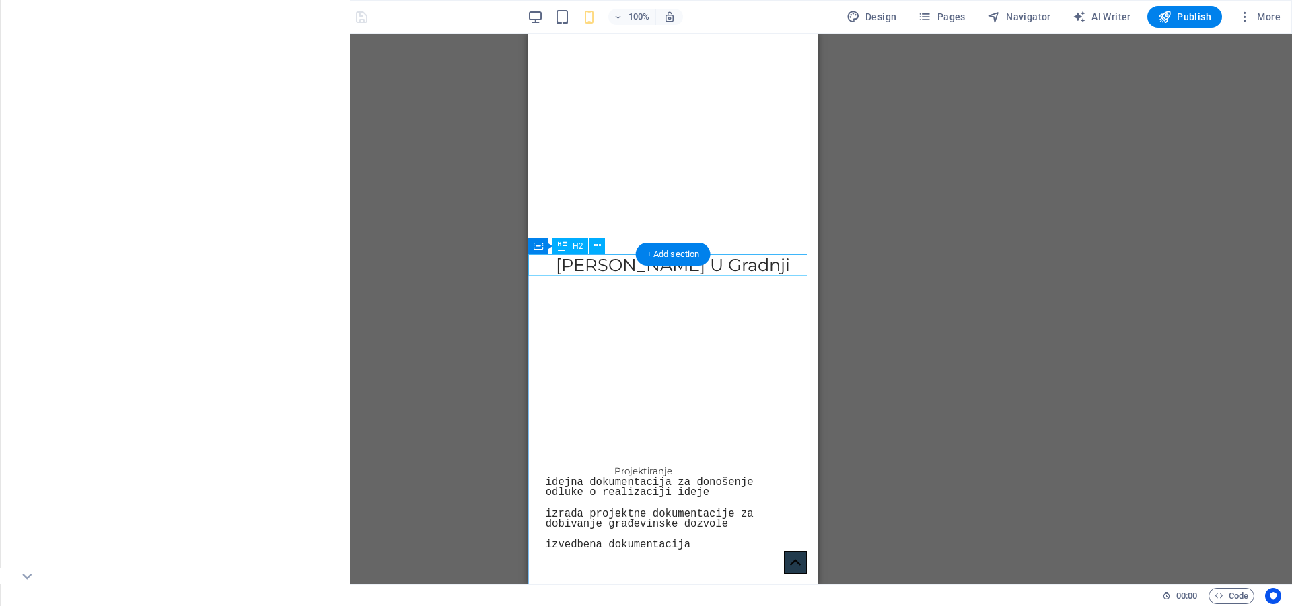
click at [565, 266] on div "[PERSON_NAME] U Gradnji" at bounding box center [672, 265] width 289 height 22
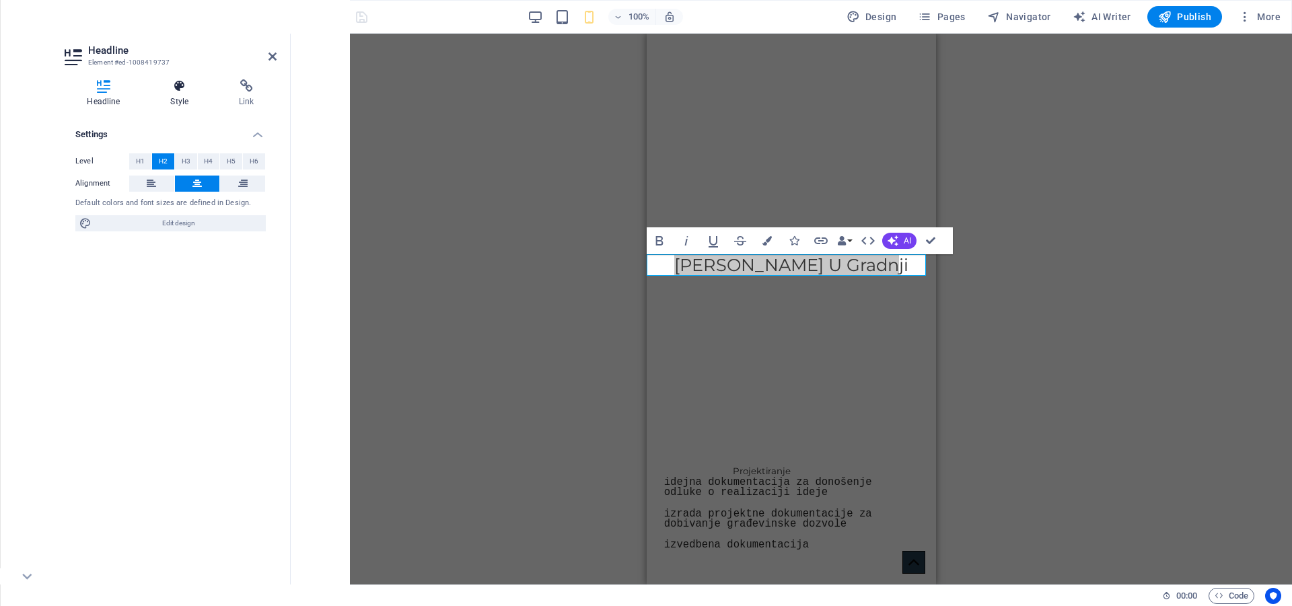
click at [171, 91] on icon at bounding box center [179, 85] width 63 height 13
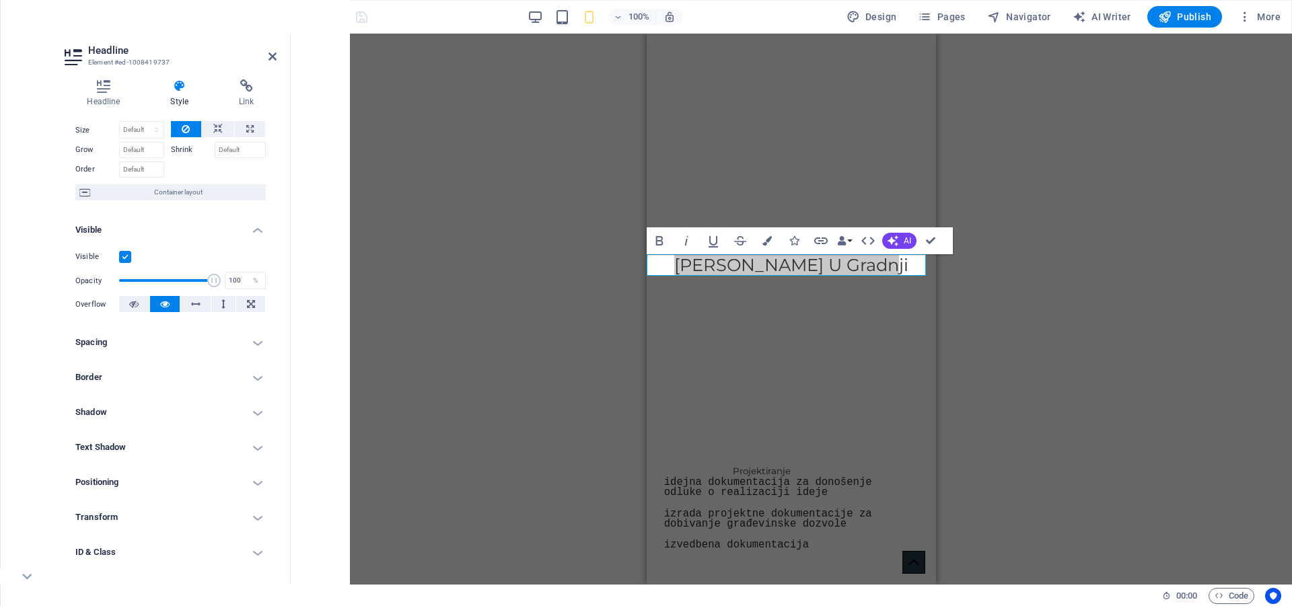
scroll to position [113, 0]
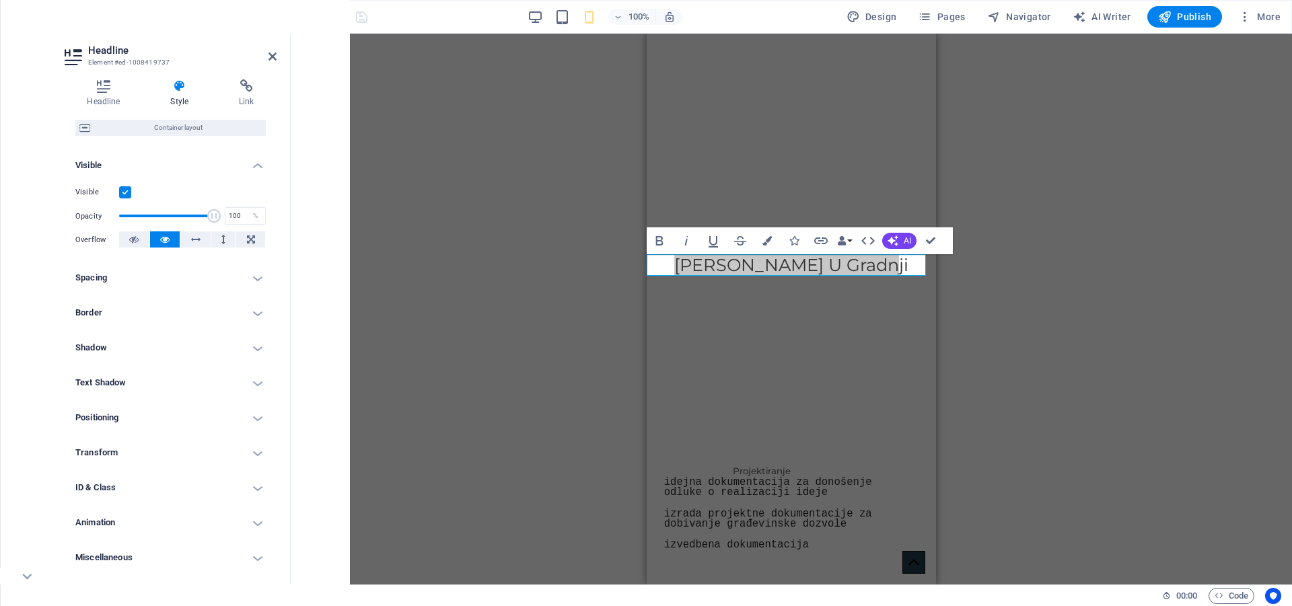
click at [161, 275] on h4 "Spacing" at bounding box center [171, 278] width 212 height 32
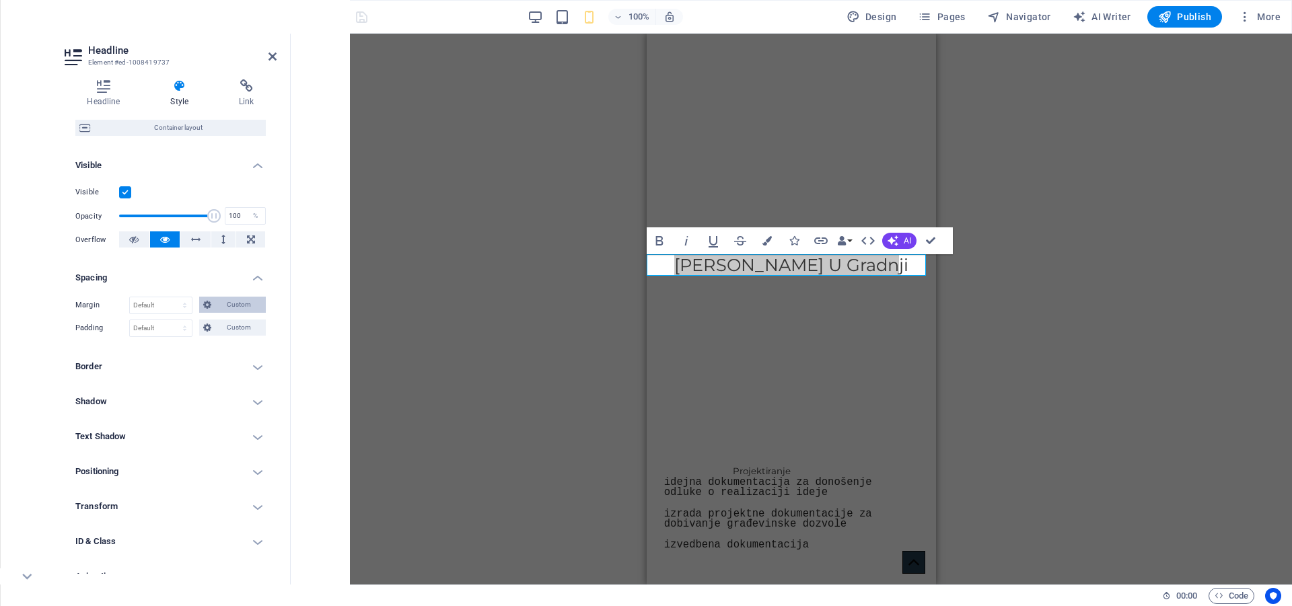
click at [212, 305] on button "Custom" at bounding box center [232, 305] width 67 height 16
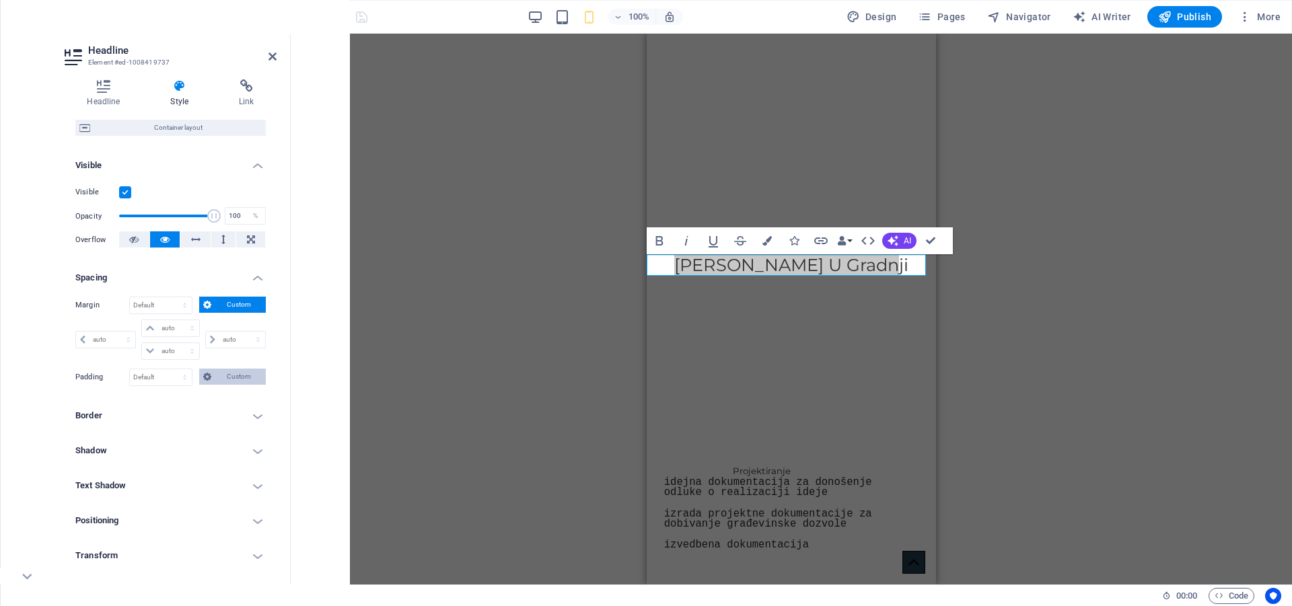
click at [229, 373] on span "Custom" at bounding box center [238, 377] width 46 height 16
click at [175, 329] on select "auto px % rem vw vh" at bounding box center [170, 328] width 57 height 16
select select "px"
click at [178, 320] on select "auto px % rem vw vh" at bounding box center [170, 328] width 57 height 16
type input "0"
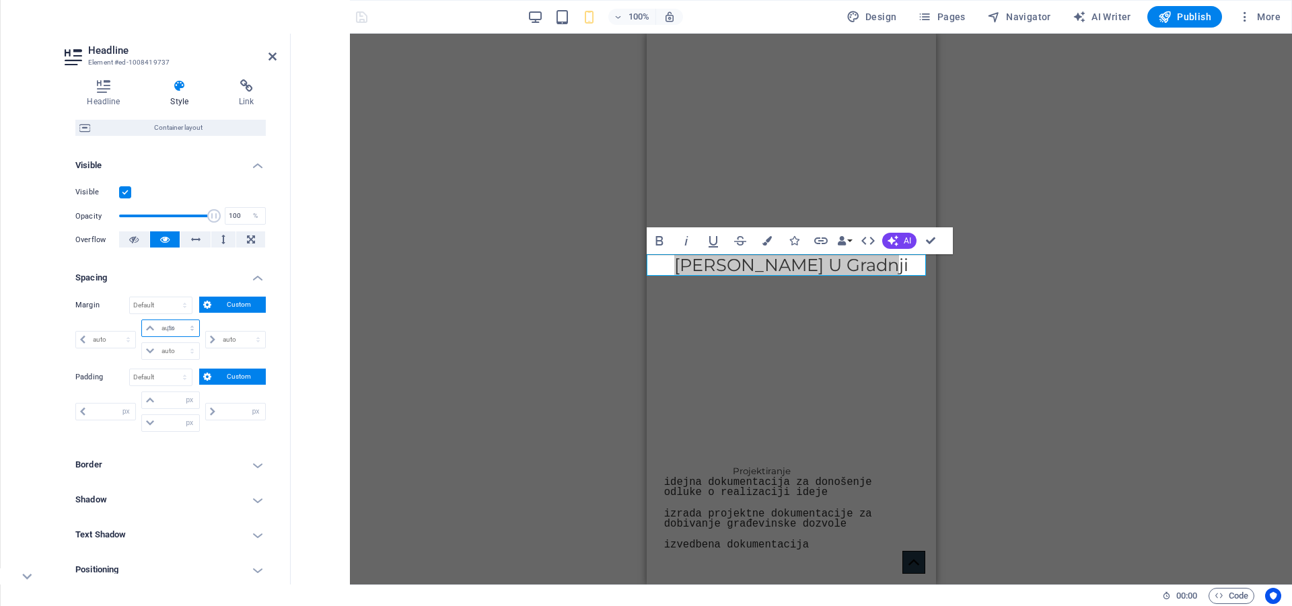
select select "px"
type input "0"
select select "px"
type input "0"
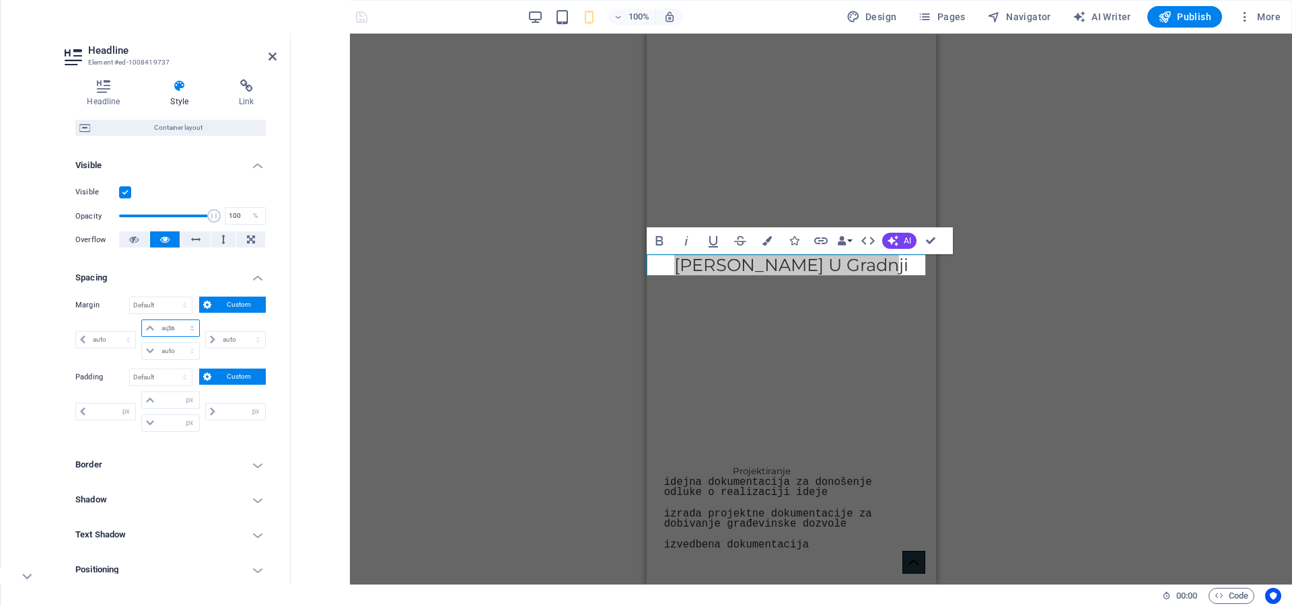
select select "px"
type input "0"
select select "px"
click at [173, 326] on input "0" at bounding box center [178, 328] width 40 height 16
type input "15"
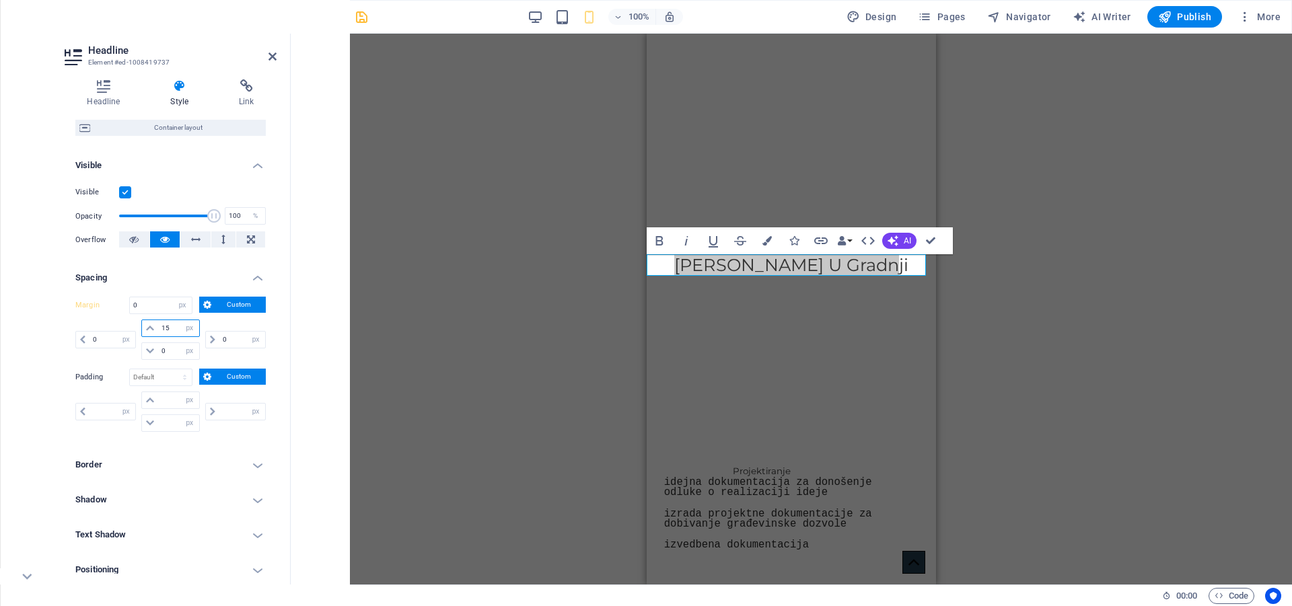
select select "DISABLED_OPTION_VALUE"
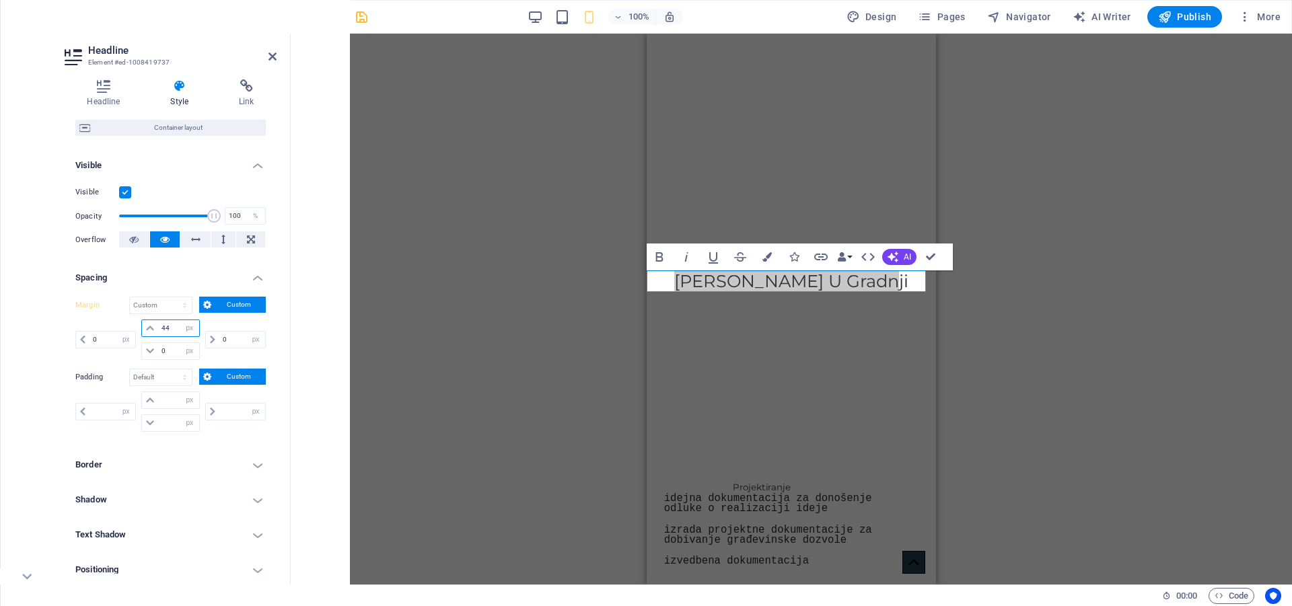
type input "45"
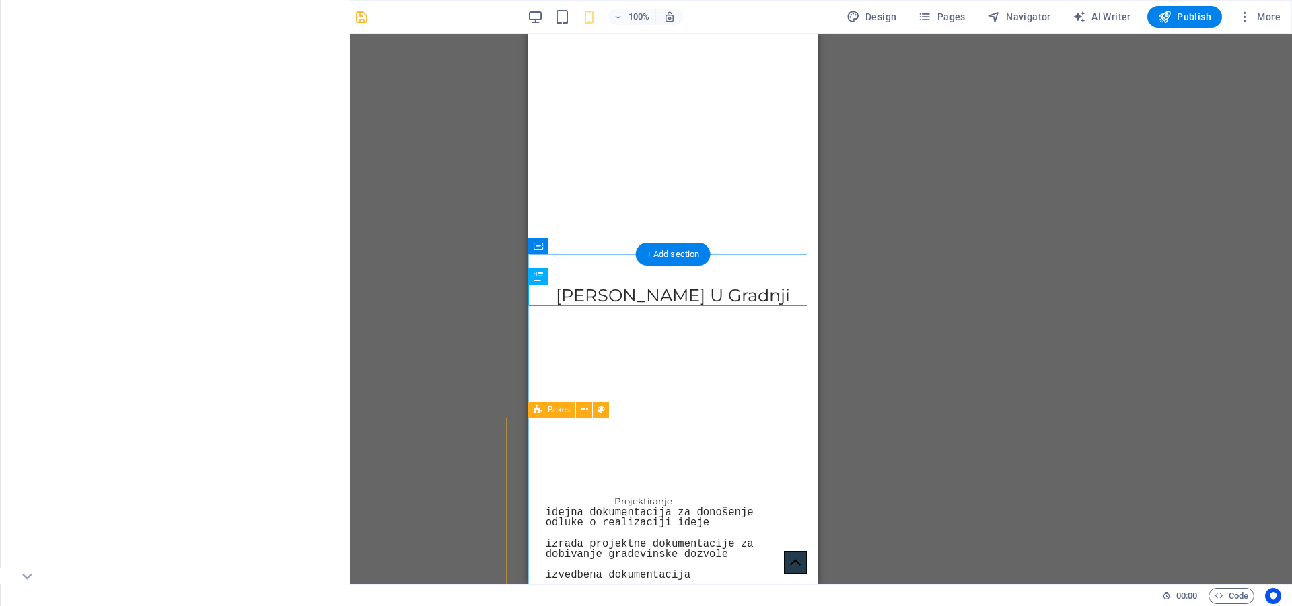
select select "px"
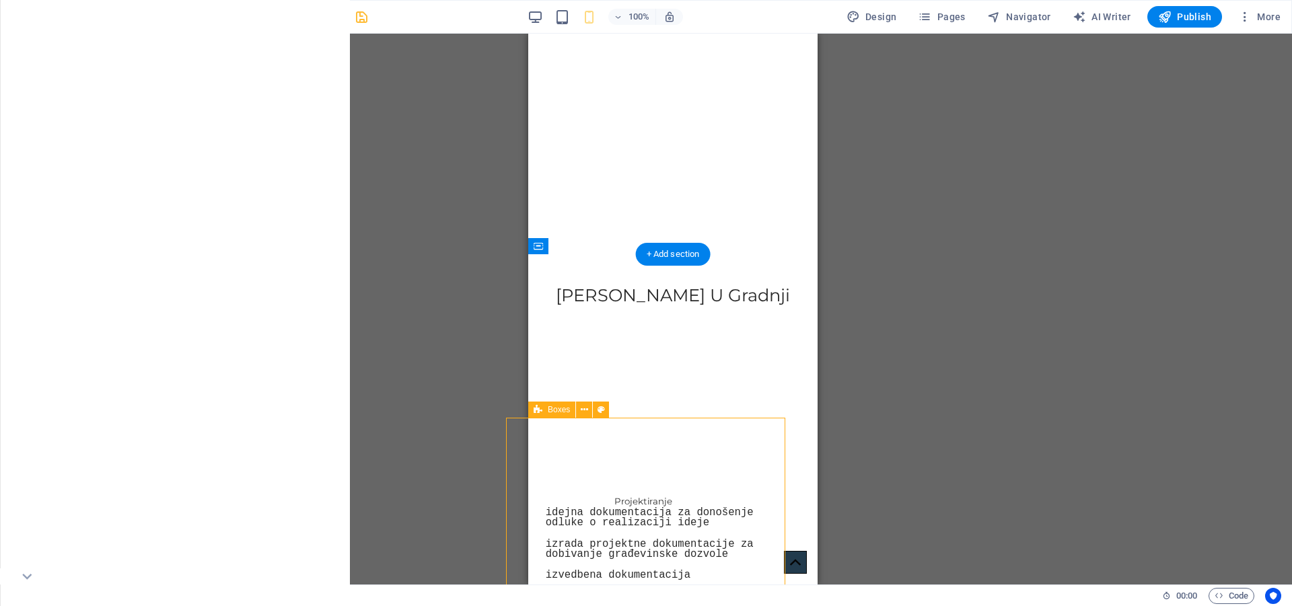
select select "px"
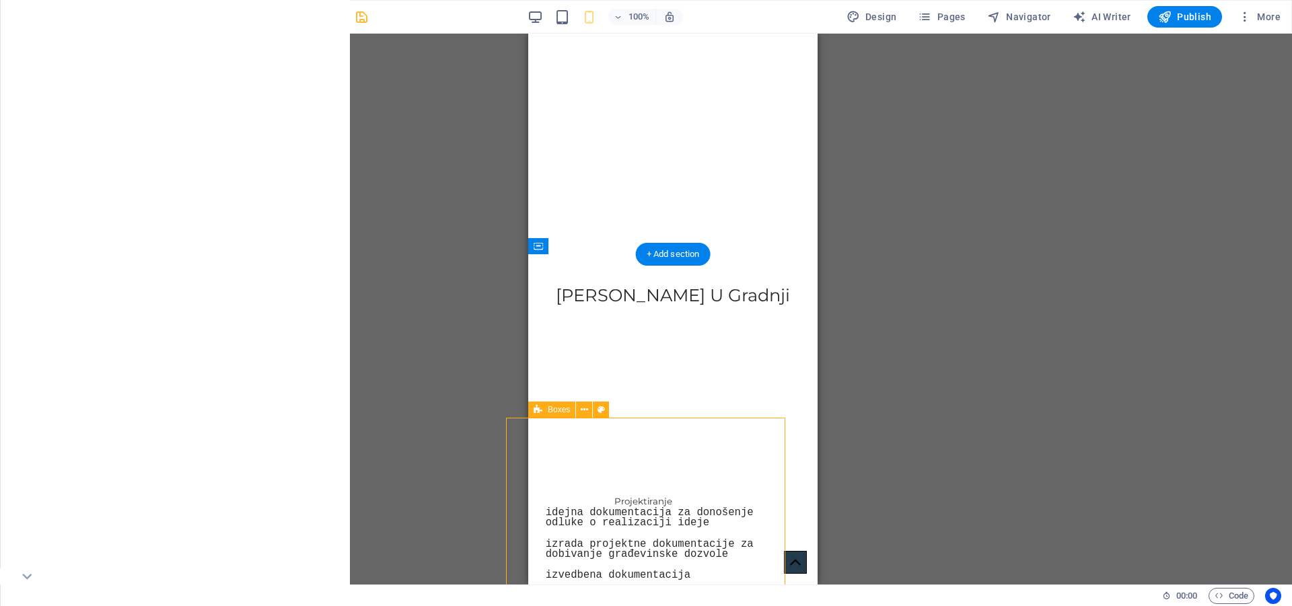
select select "px"
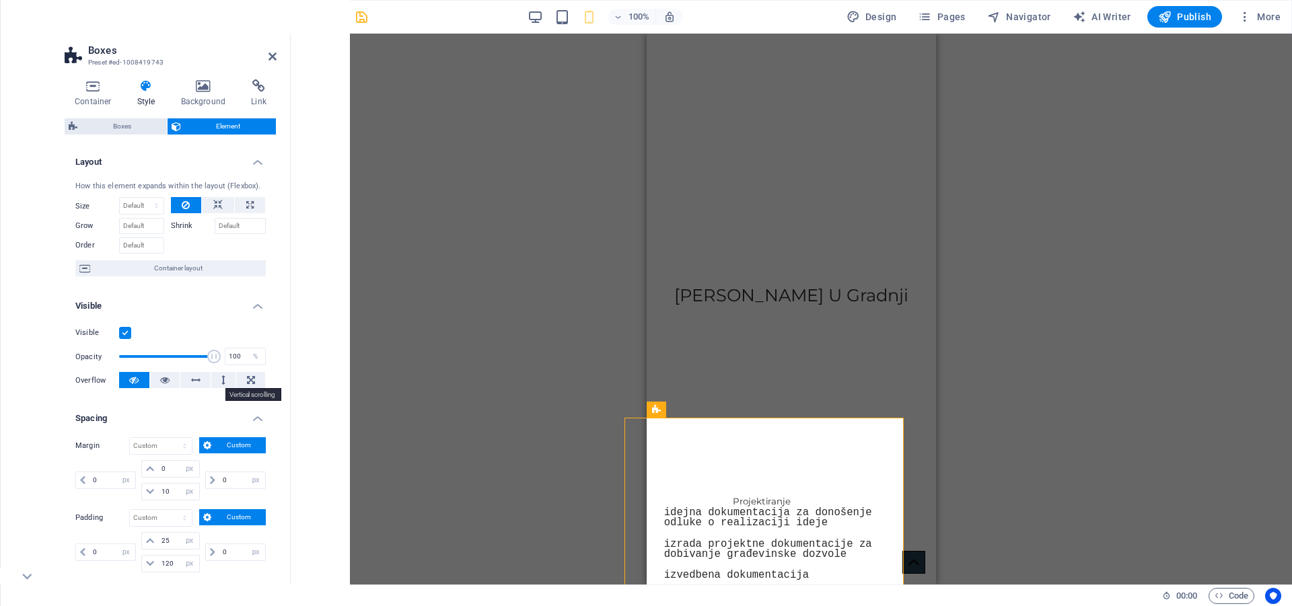
scroll to position [493, 0]
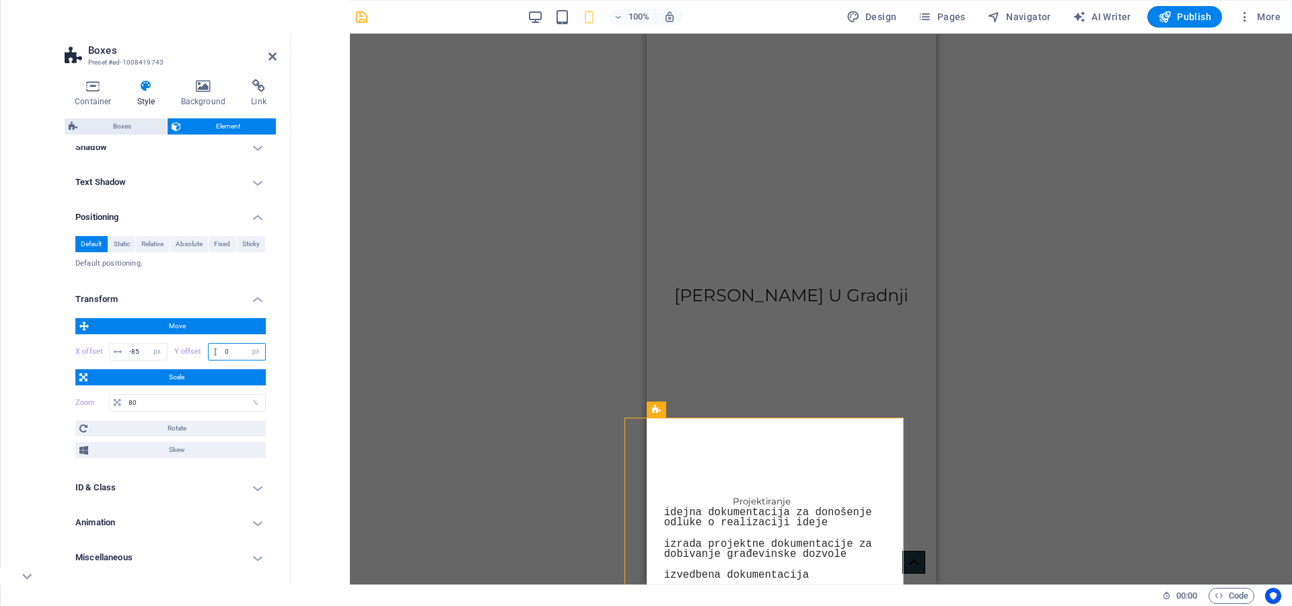
click at [231, 350] on input "0" at bounding box center [243, 352] width 44 height 16
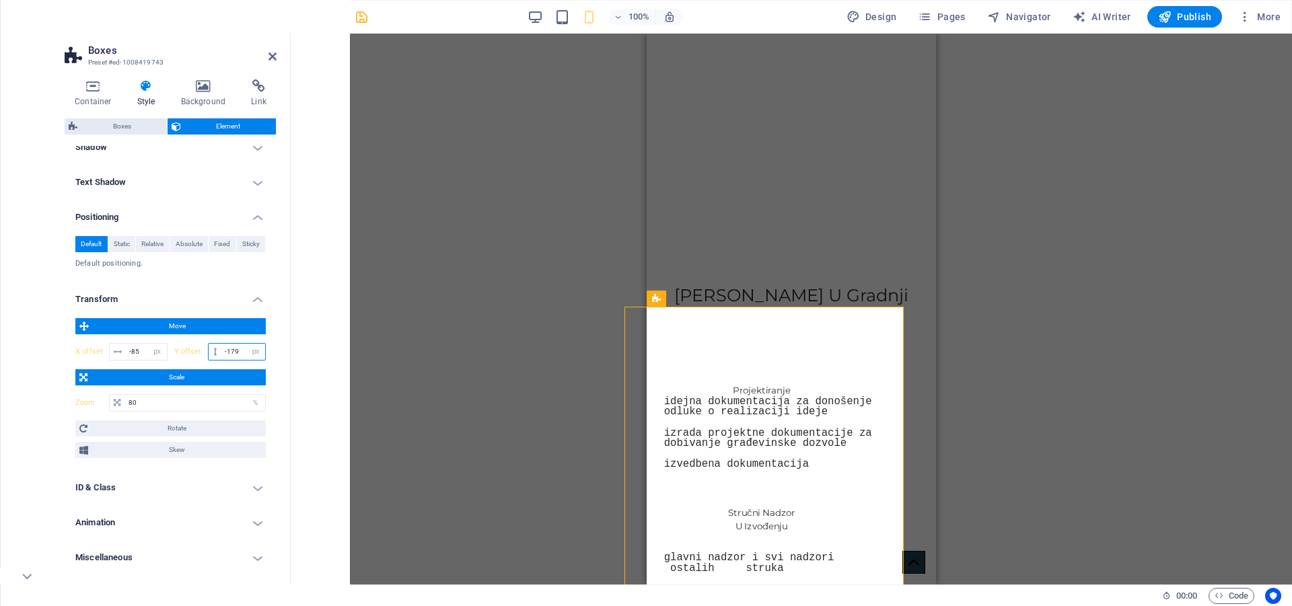
type input "-180"
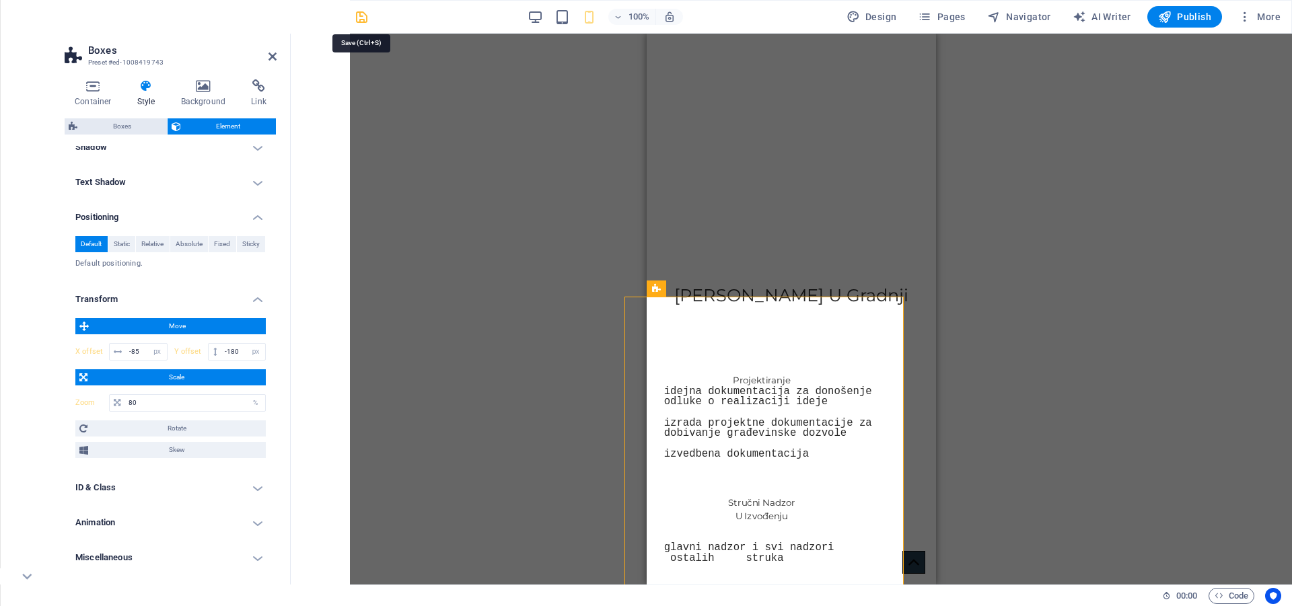
click at [359, 17] on icon "save" at bounding box center [361, 16] width 15 height 15
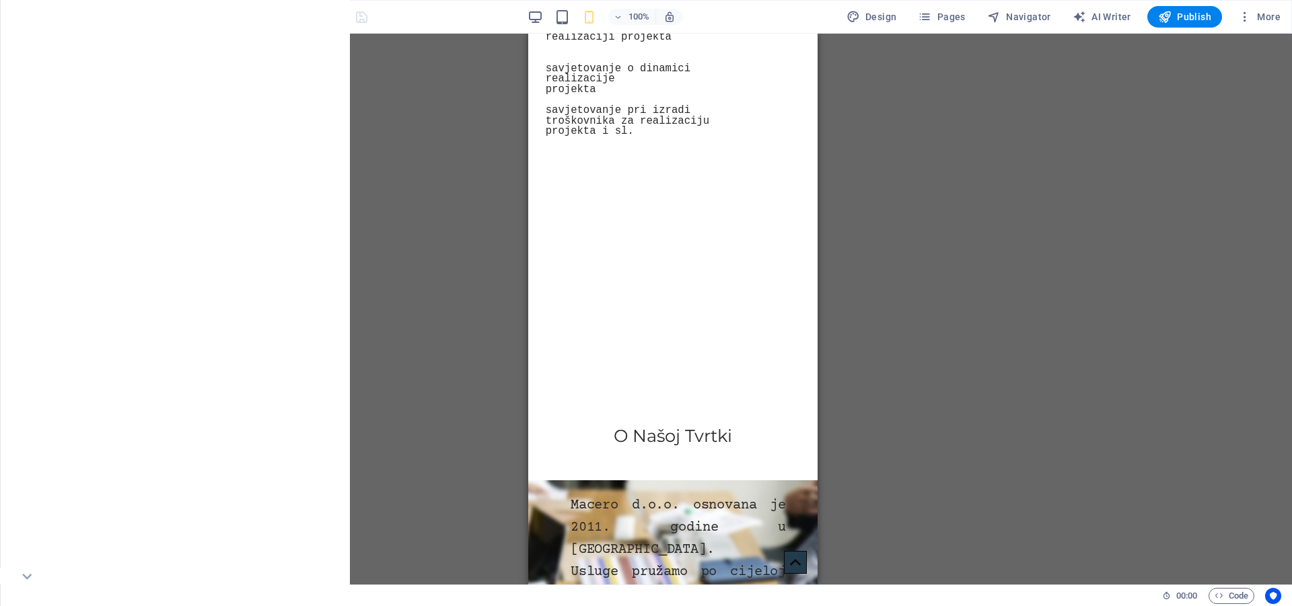
scroll to position [944, 0]
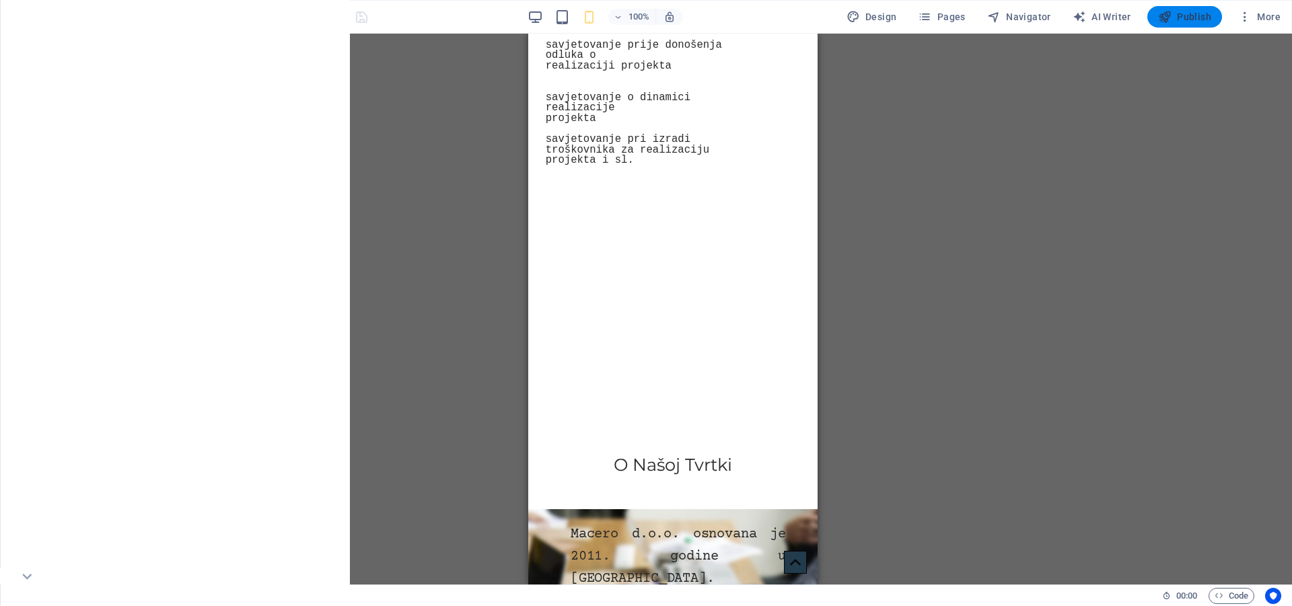
click at [1164, 10] on icon "button" at bounding box center [1164, 16] width 13 height 13
